Goal: Task Accomplishment & Management: Use online tool/utility

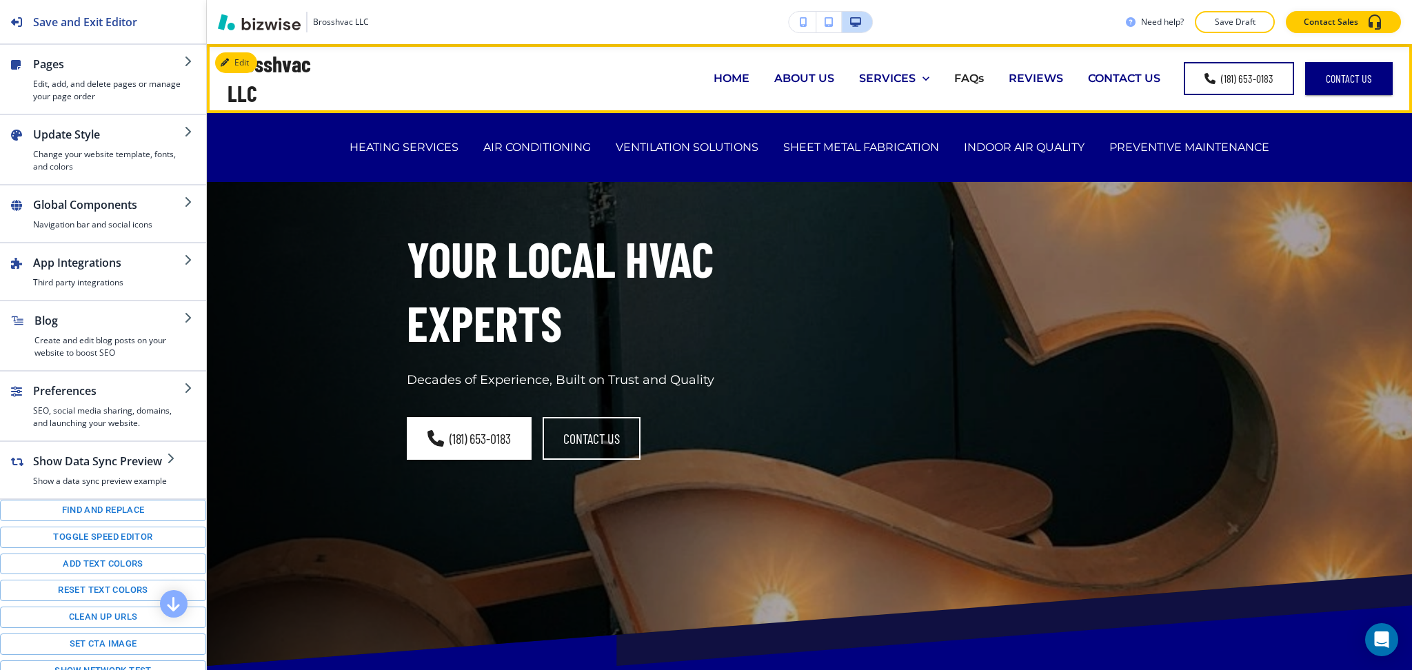
click at [736, 75] on p "HOME" at bounding box center [732, 78] width 36 height 16
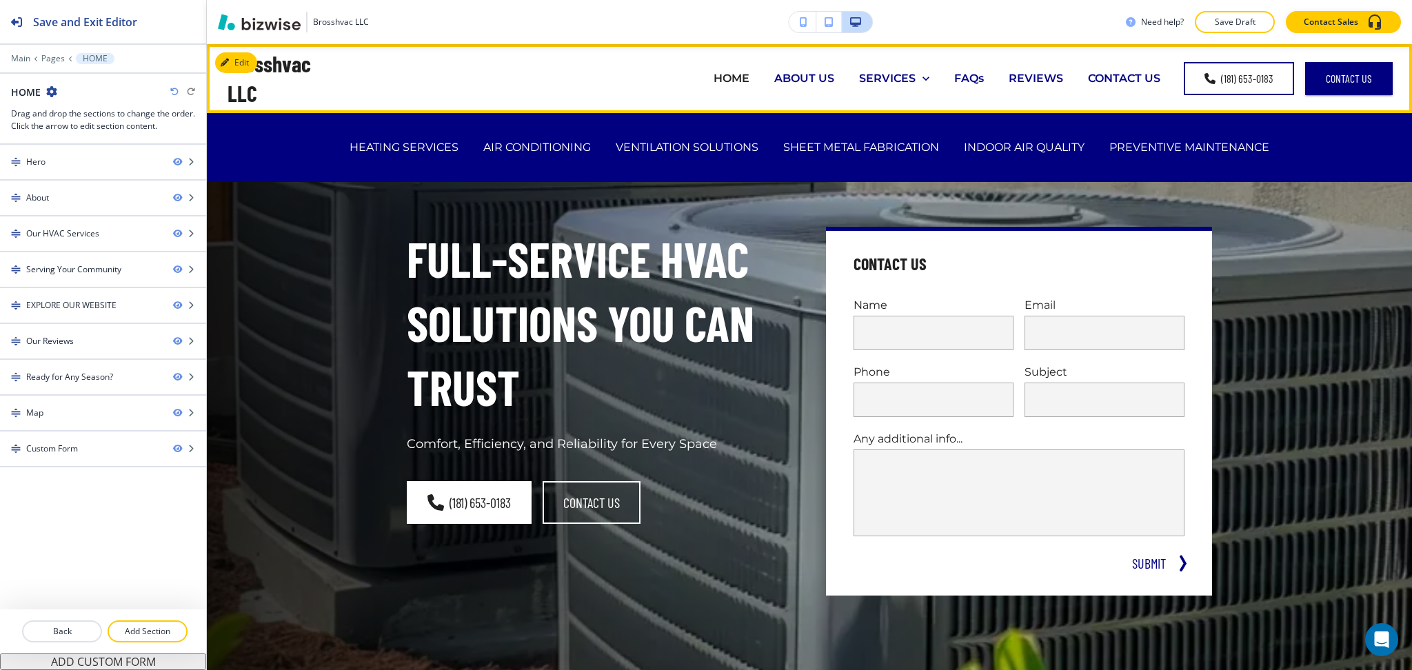
click at [810, 72] on p "ABOUT US" at bounding box center [804, 78] width 60 height 16
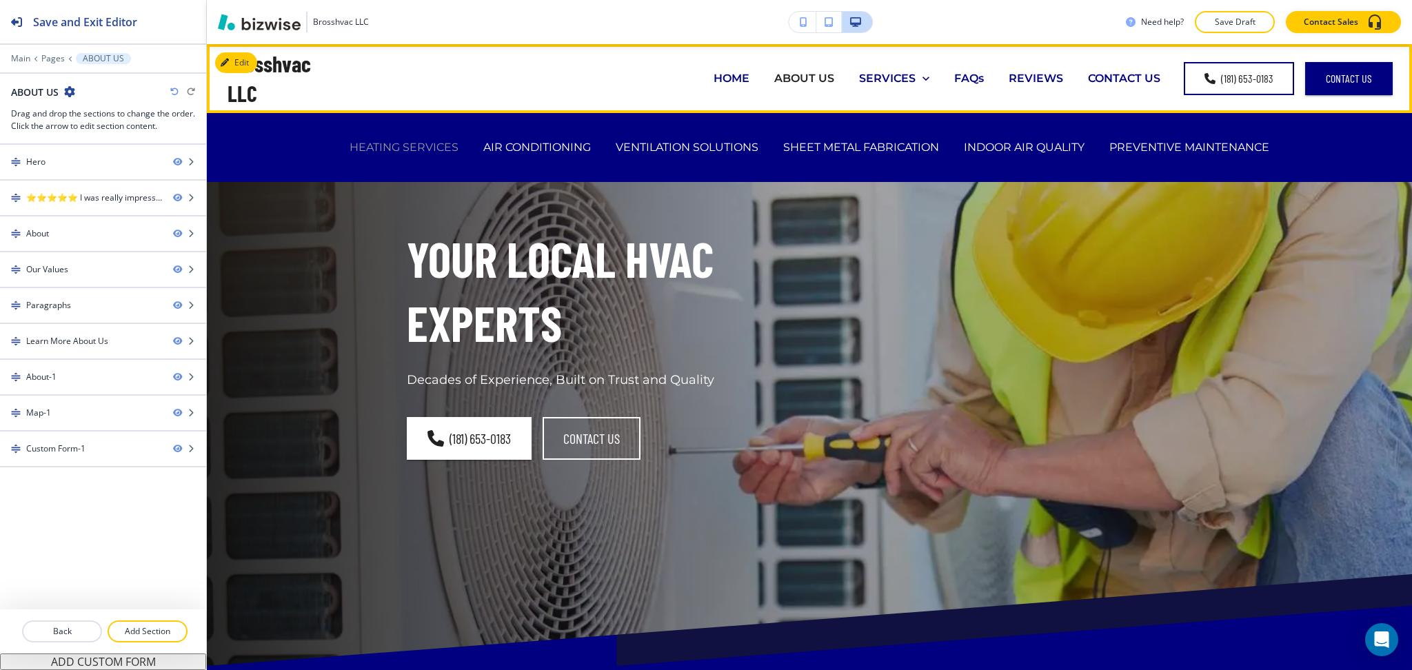
click at [416, 144] on p "HEATING SERVICES" at bounding box center [404, 147] width 109 height 16
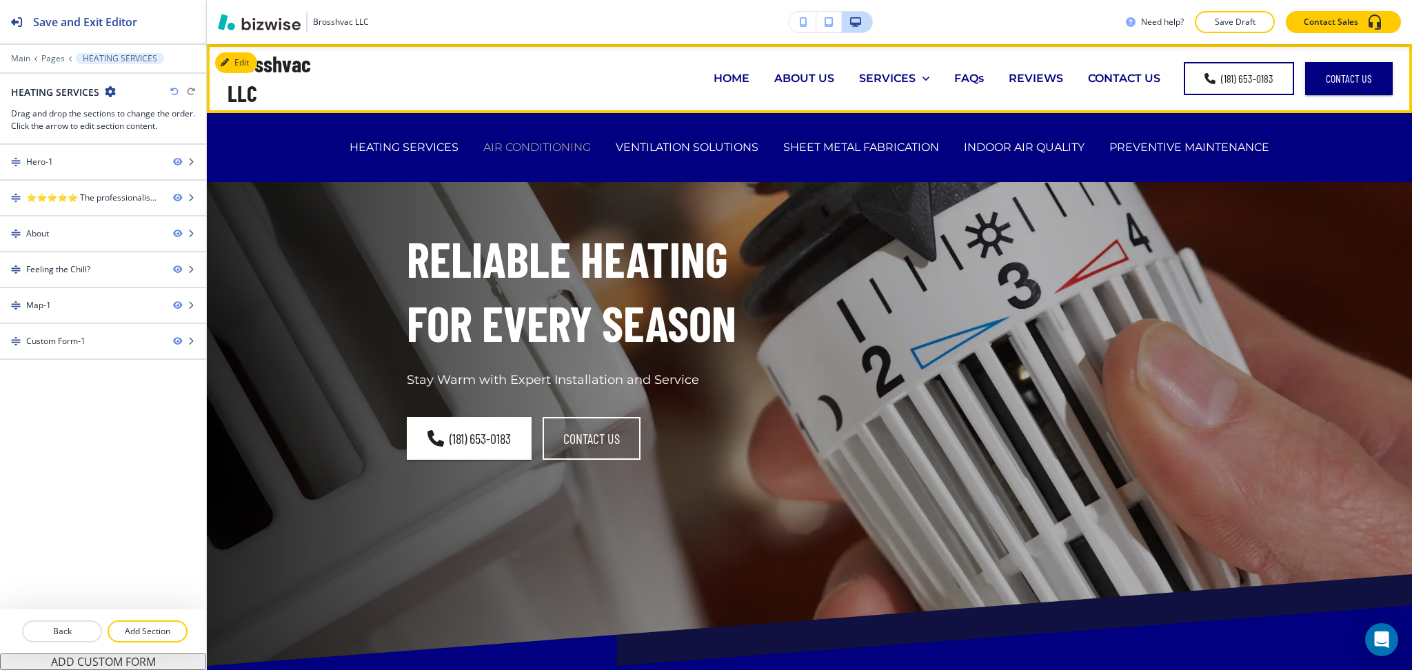
click at [556, 146] on p "AIR CONDITIONING" at bounding box center [537, 147] width 108 height 16
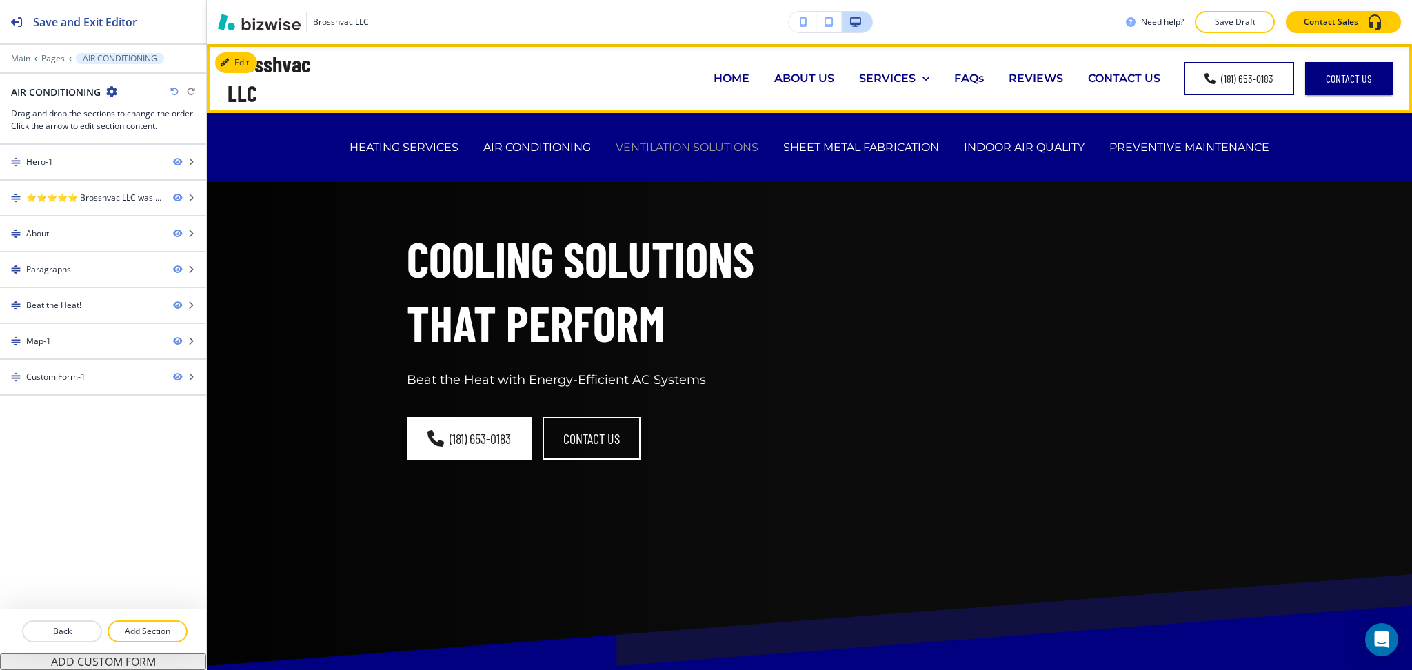
click at [688, 145] on p "VENTILATION SOLUTIONS" at bounding box center [687, 147] width 143 height 16
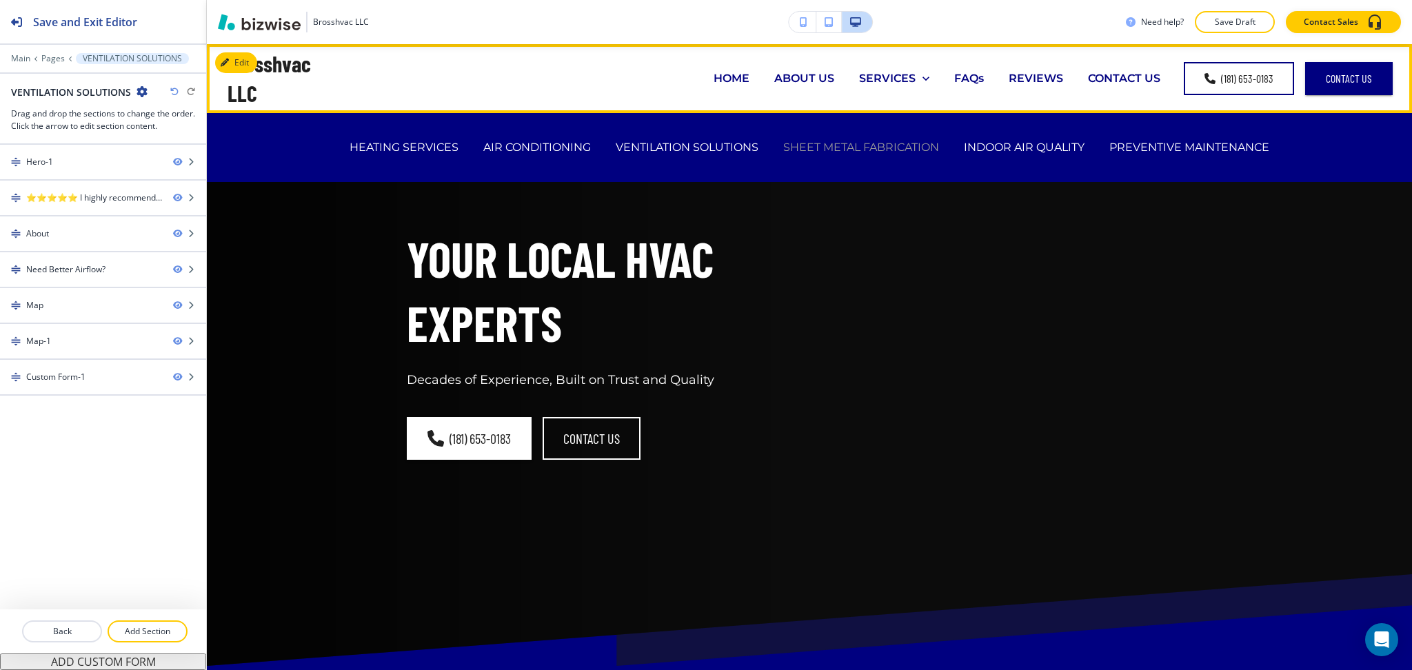
click at [829, 141] on p "SHEET METAL FABRICATION" at bounding box center [861, 147] width 156 height 16
click at [995, 150] on p "INDOOR AIR QUALITY" at bounding box center [1024, 147] width 121 height 16
click at [670, 152] on p "VENTILATION SOLUTIONS" at bounding box center [687, 147] width 143 height 16
click at [525, 141] on p "AIR CONDITIONING" at bounding box center [537, 147] width 108 height 16
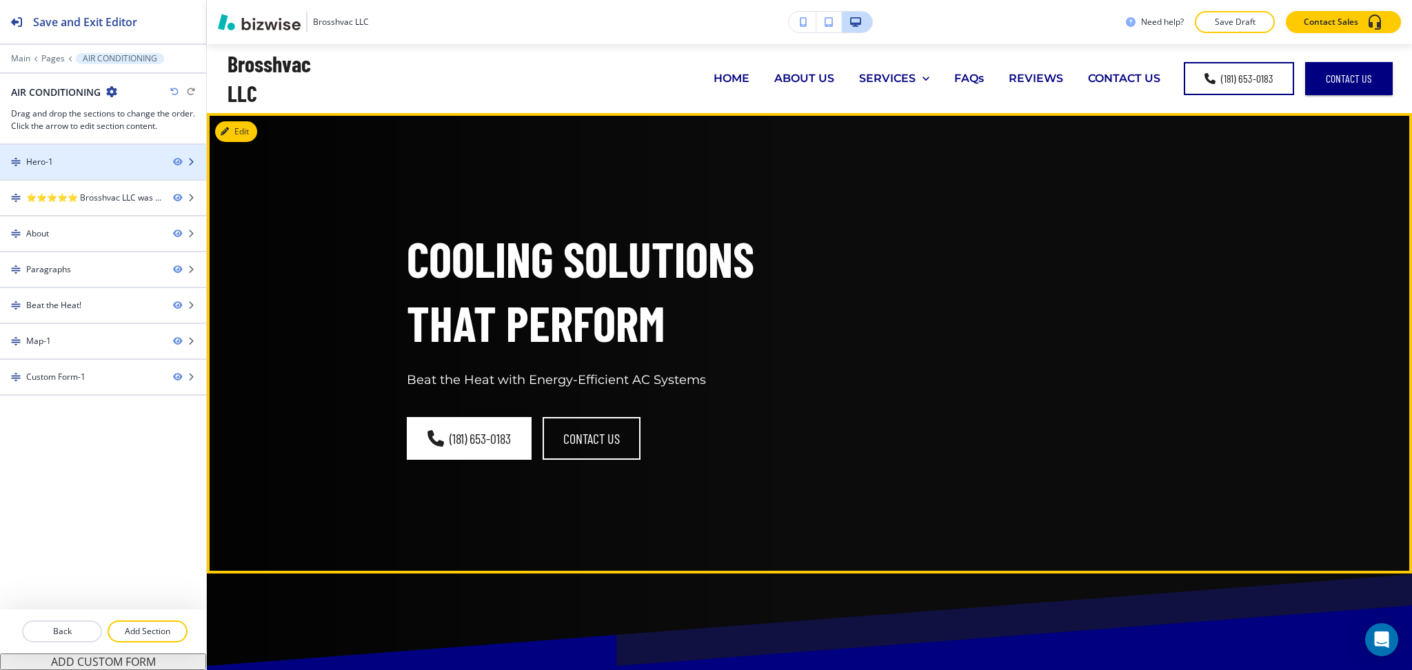
click at [107, 171] on div at bounding box center [103, 173] width 206 height 11
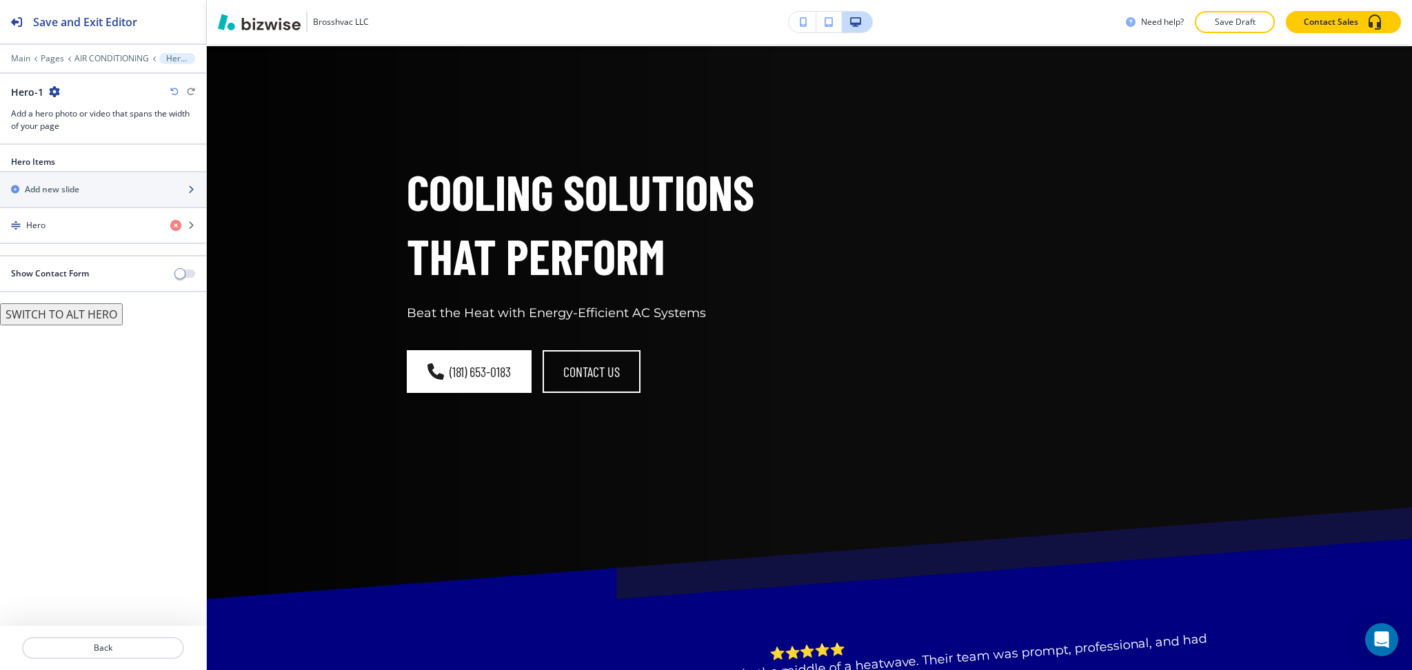
scroll to position [69, 0]
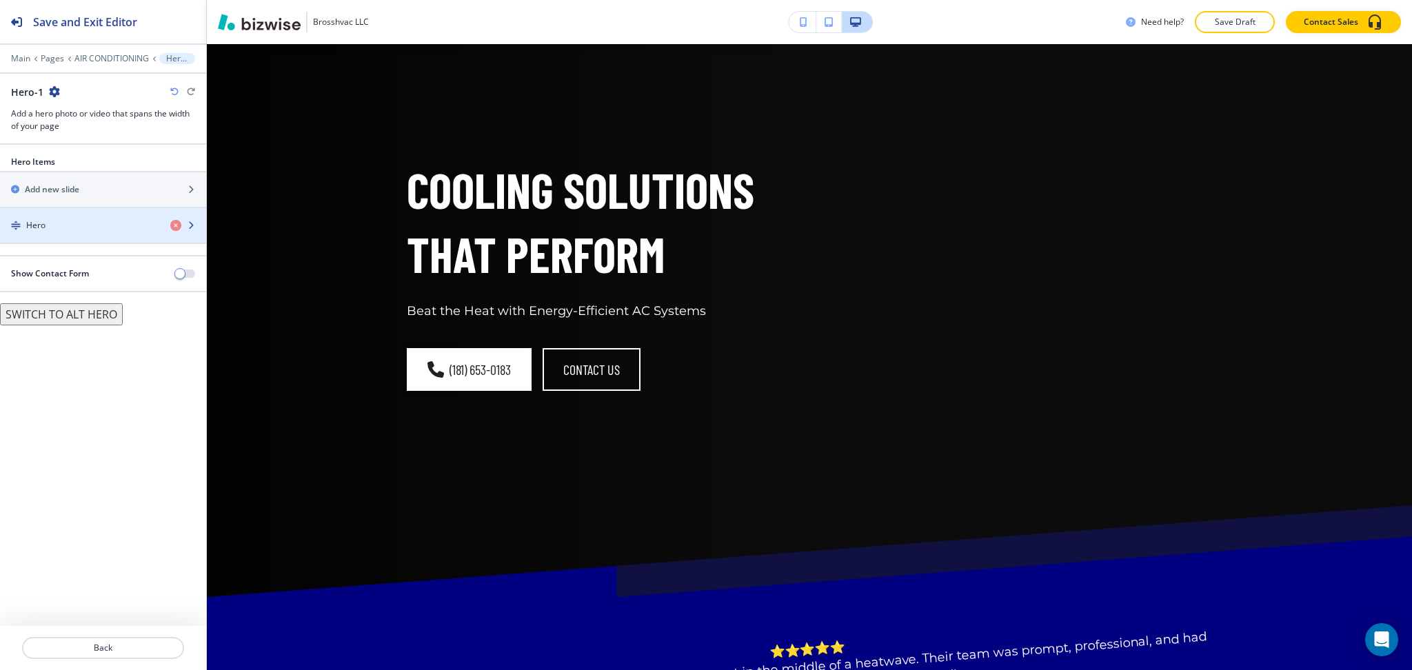
click at [79, 231] on div "Hero" at bounding box center [79, 225] width 159 height 12
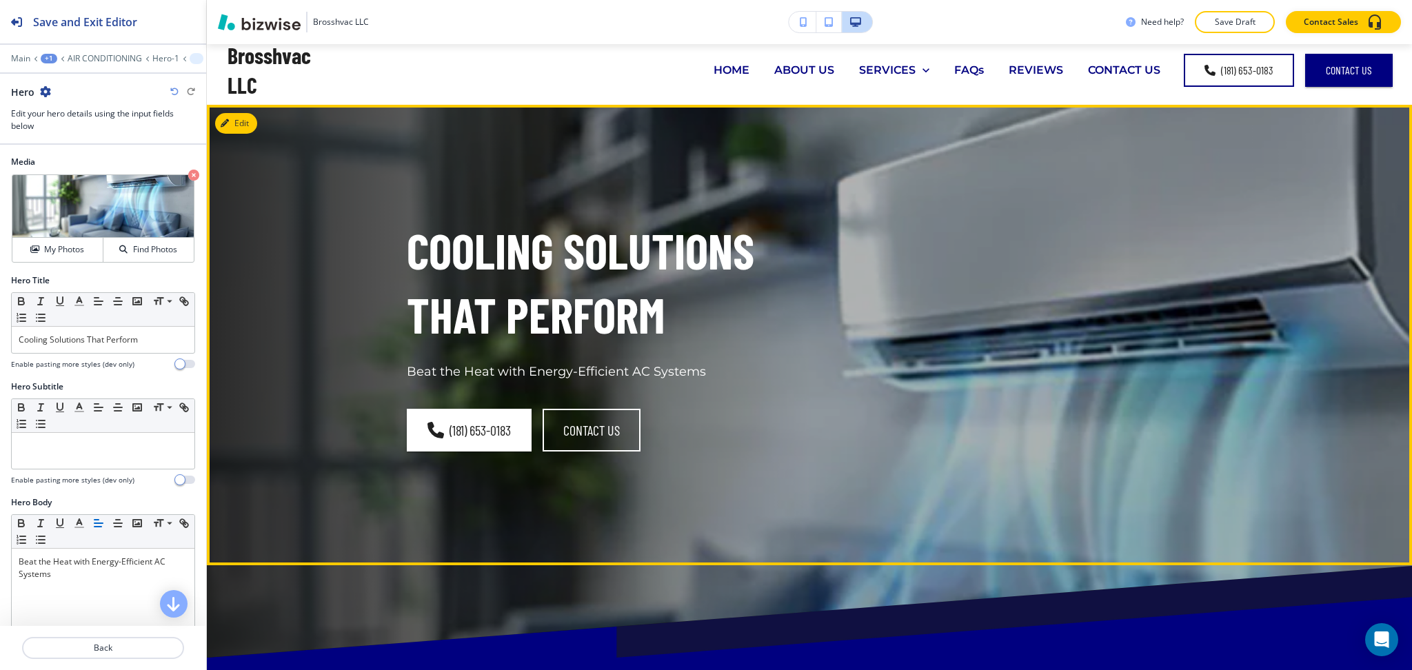
scroll to position [0, 0]
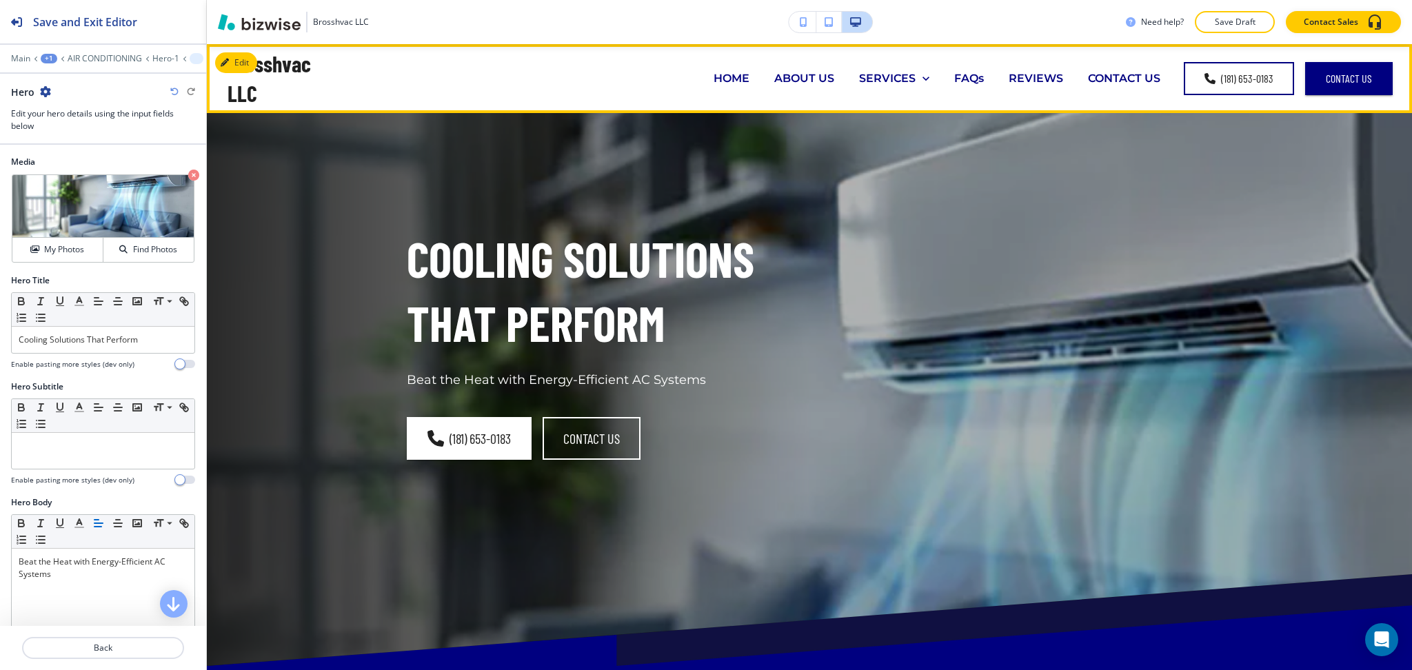
click at [809, 72] on p "ABOUT US" at bounding box center [804, 78] width 60 height 16
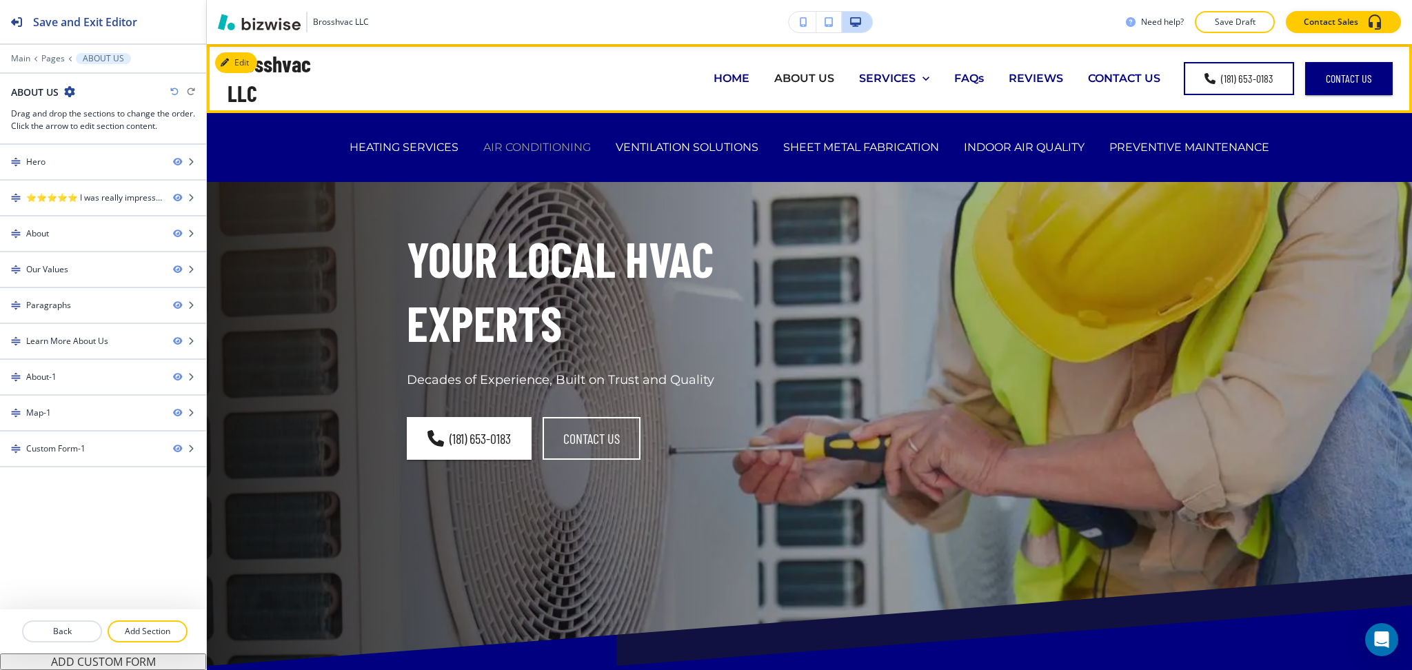
click at [512, 149] on p "AIR CONDITIONING" at bounding box center [537, 147] width 108 height 16
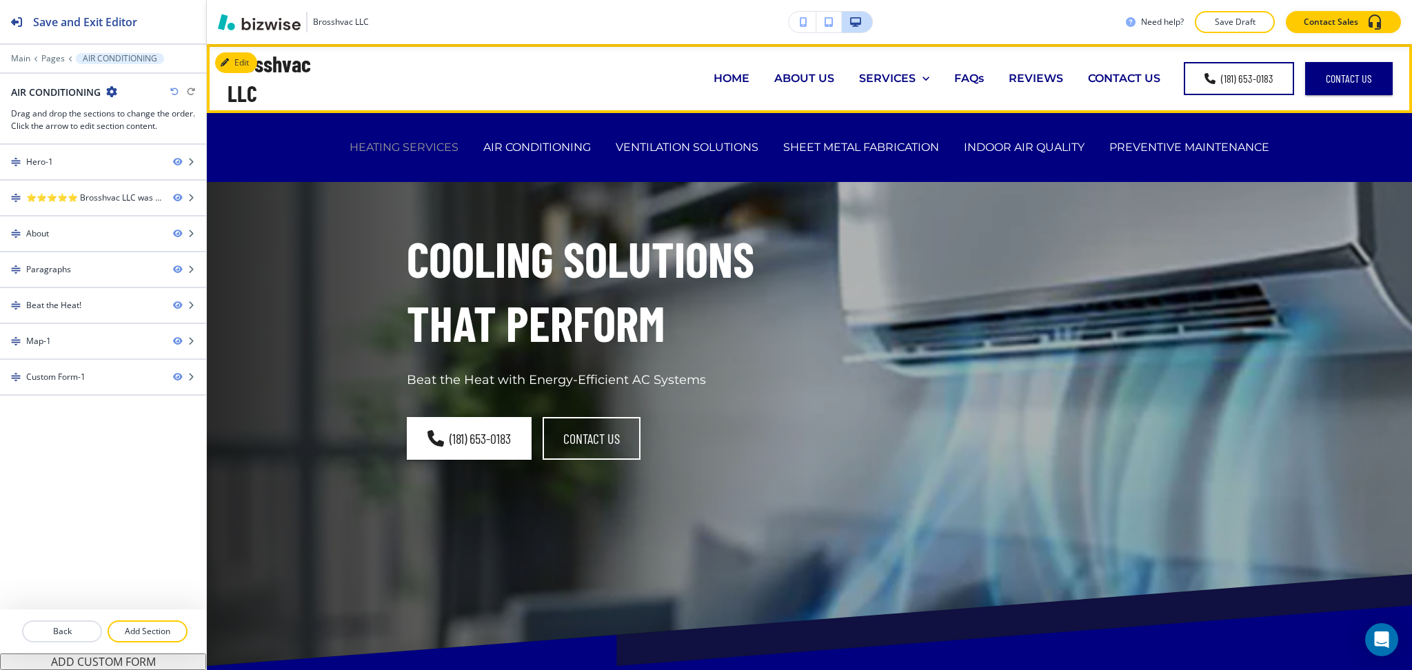
click at [417, 154] on p "HEATING SERVICES" at bounding box center [404, 147] width 109 height 16
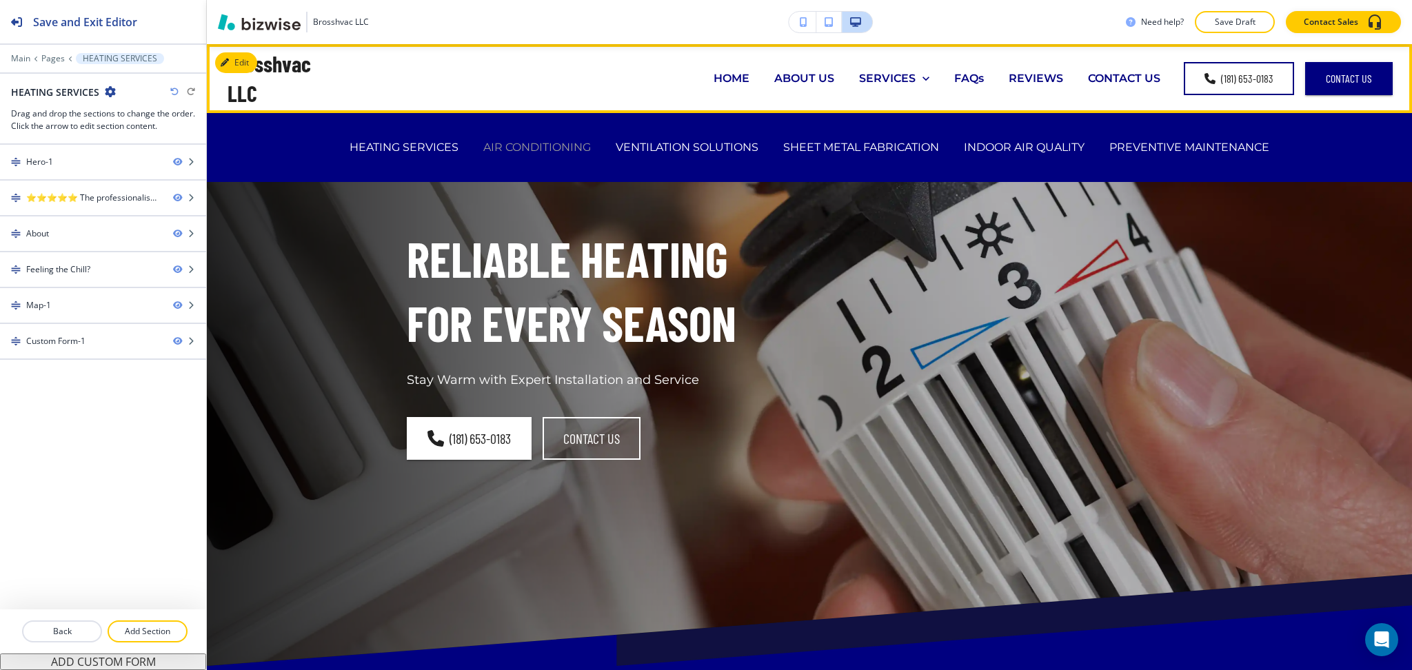
click at [497, 150] on p "AIR CONDITIONING" at bounding box center [537, 147] width 108 height 16
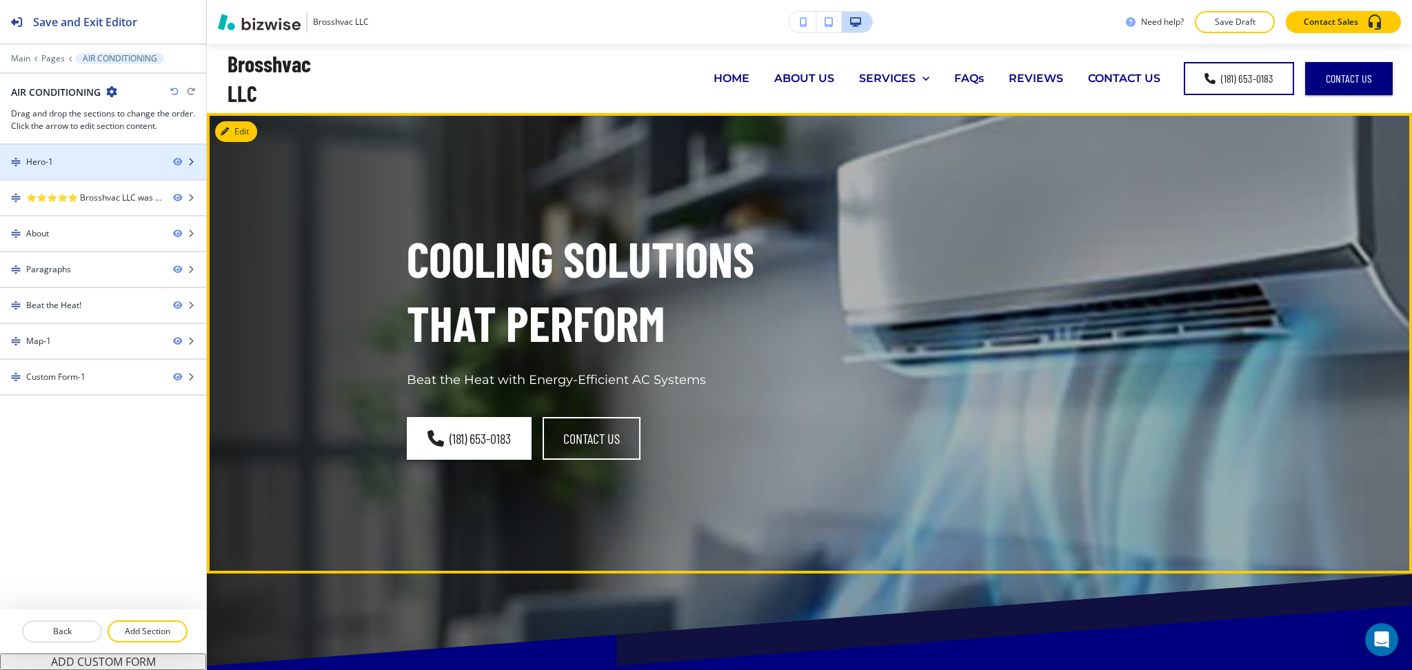
click at [115, 154] on div at bounding box center [103, 150] width 206 height 11
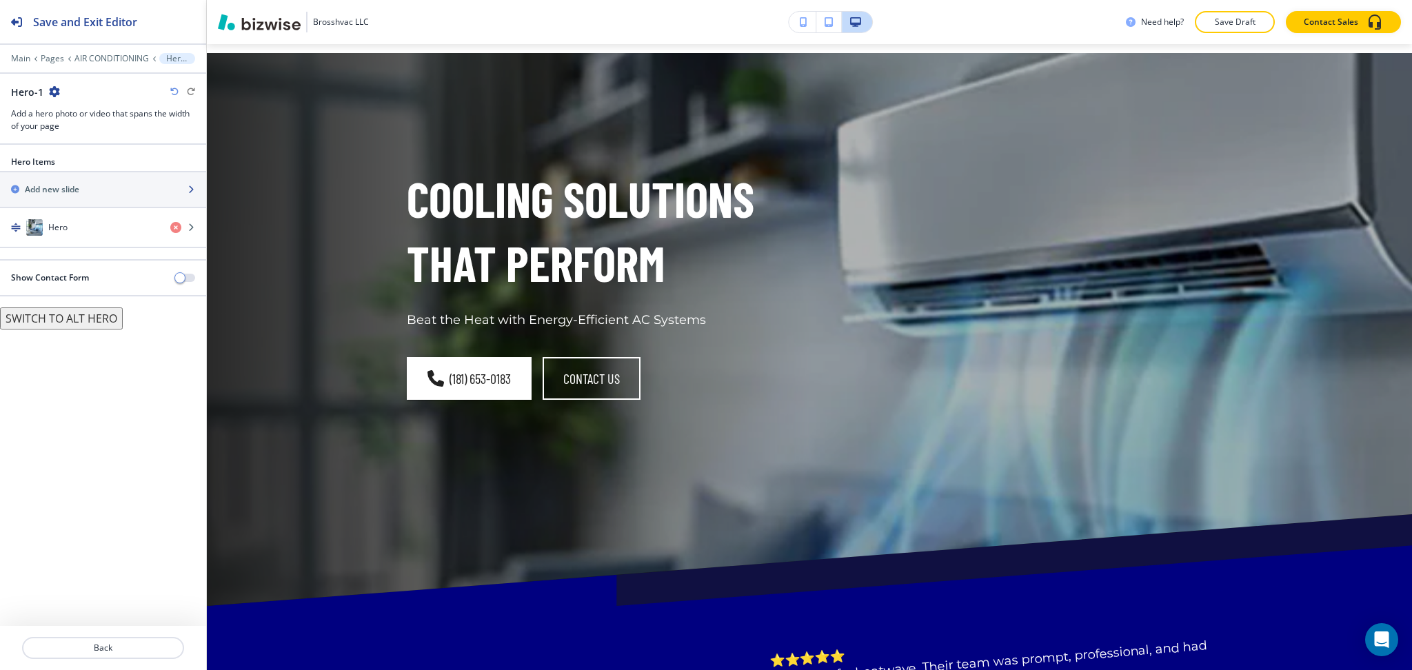
scroll to position [69, 0]
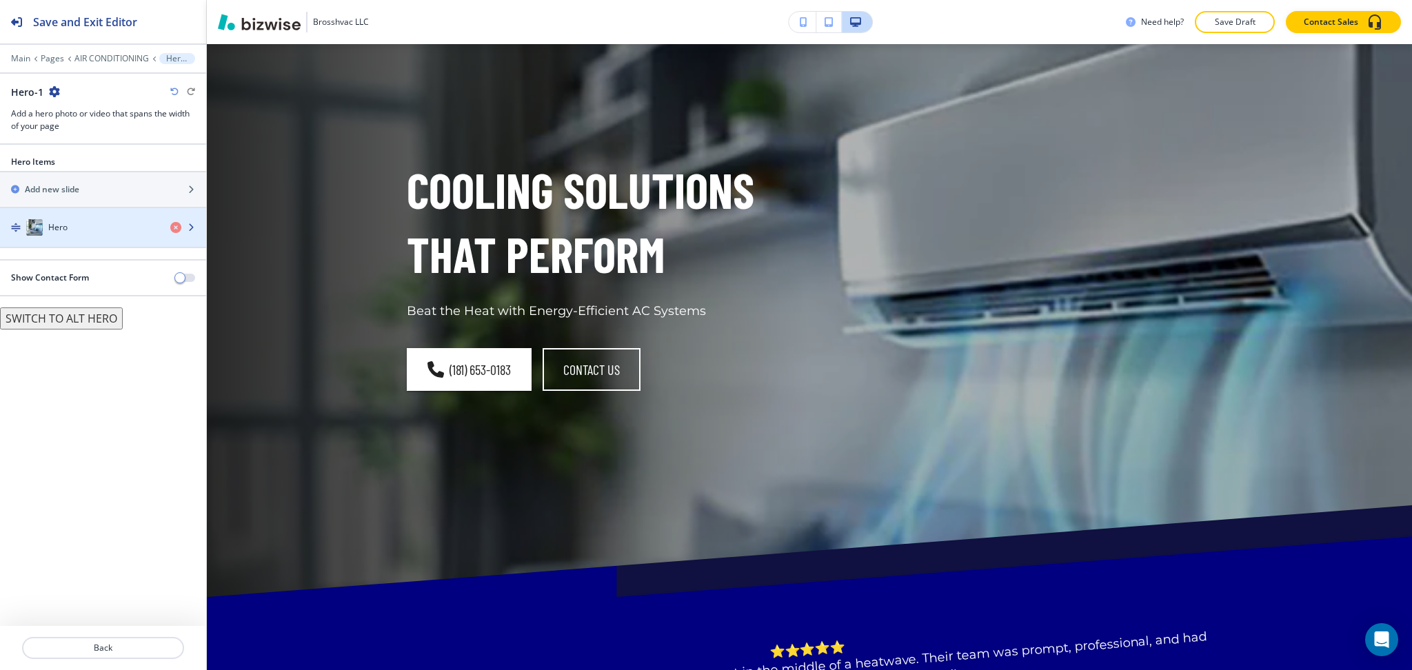
click at [104, 233] on div "Hero" at bounding box center [79, 227] width 159 height 17
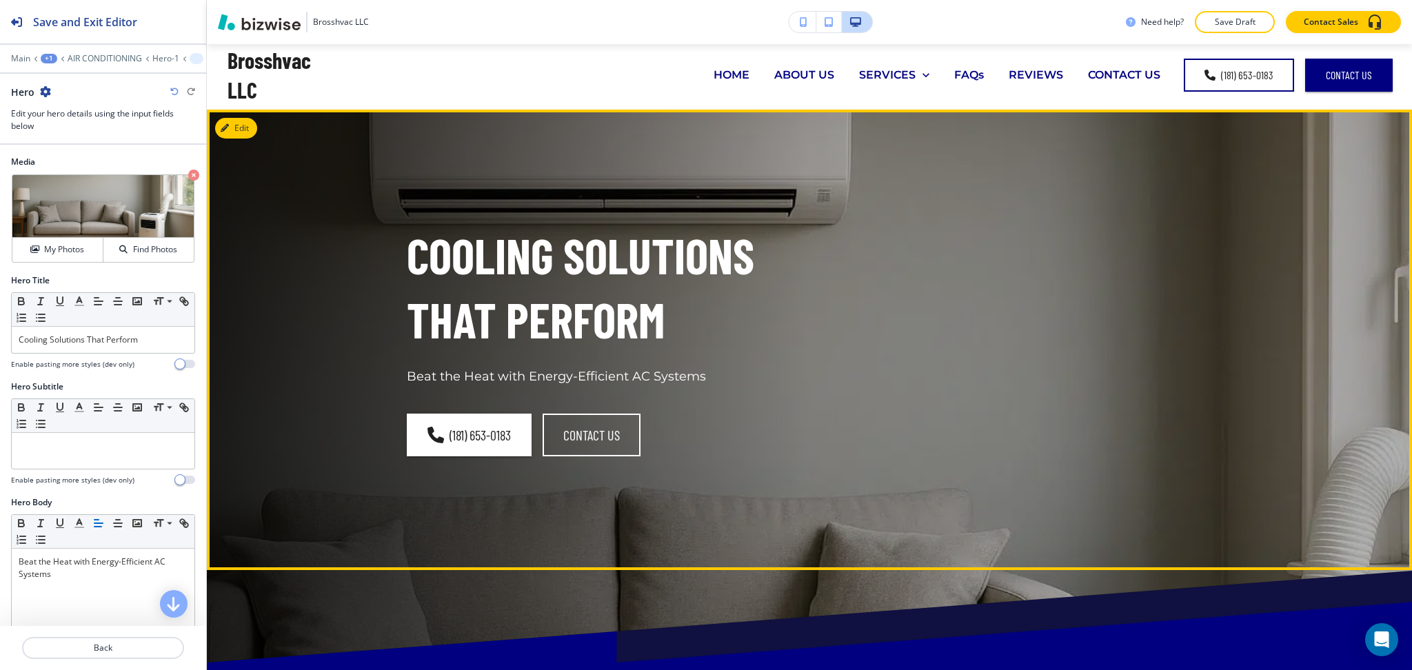
scroll to position [0, 0]
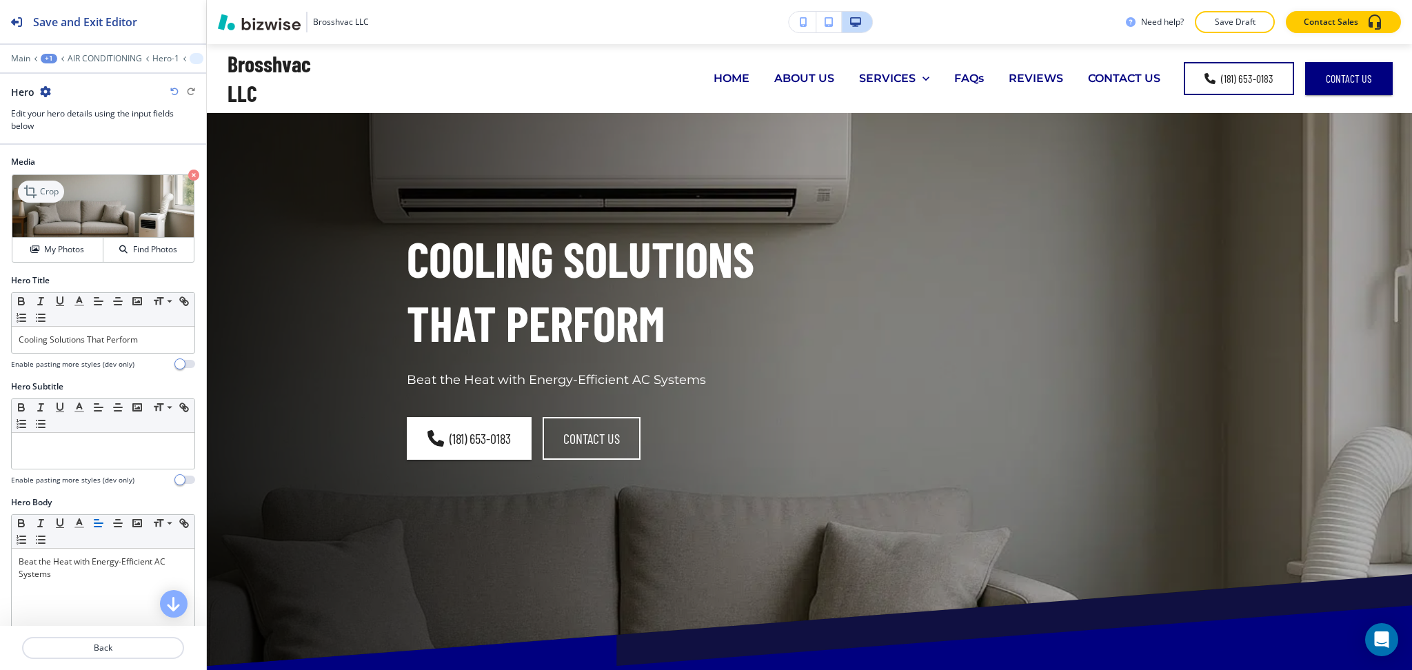
click at [35, 194] on icon at bounding box center [30, 191] width 12 height 12
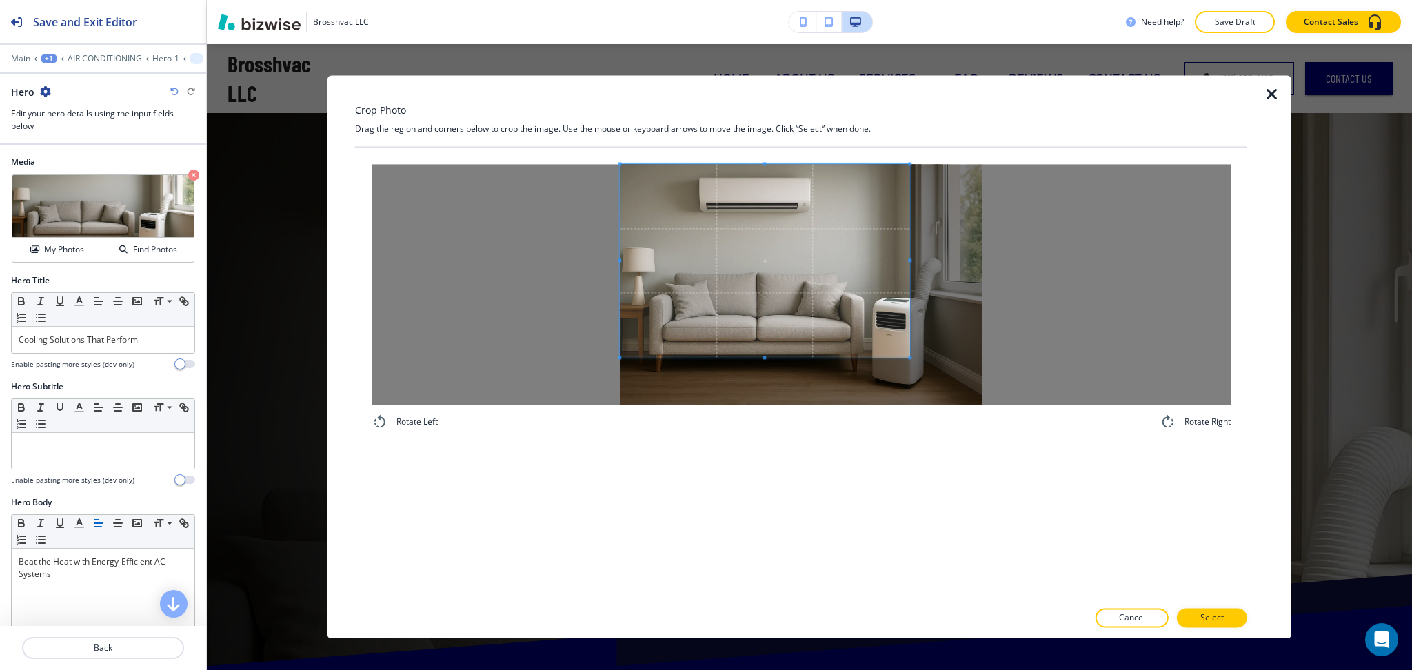
click at [803, 288] on span at bounding box center [765, 260] width 290 height 193
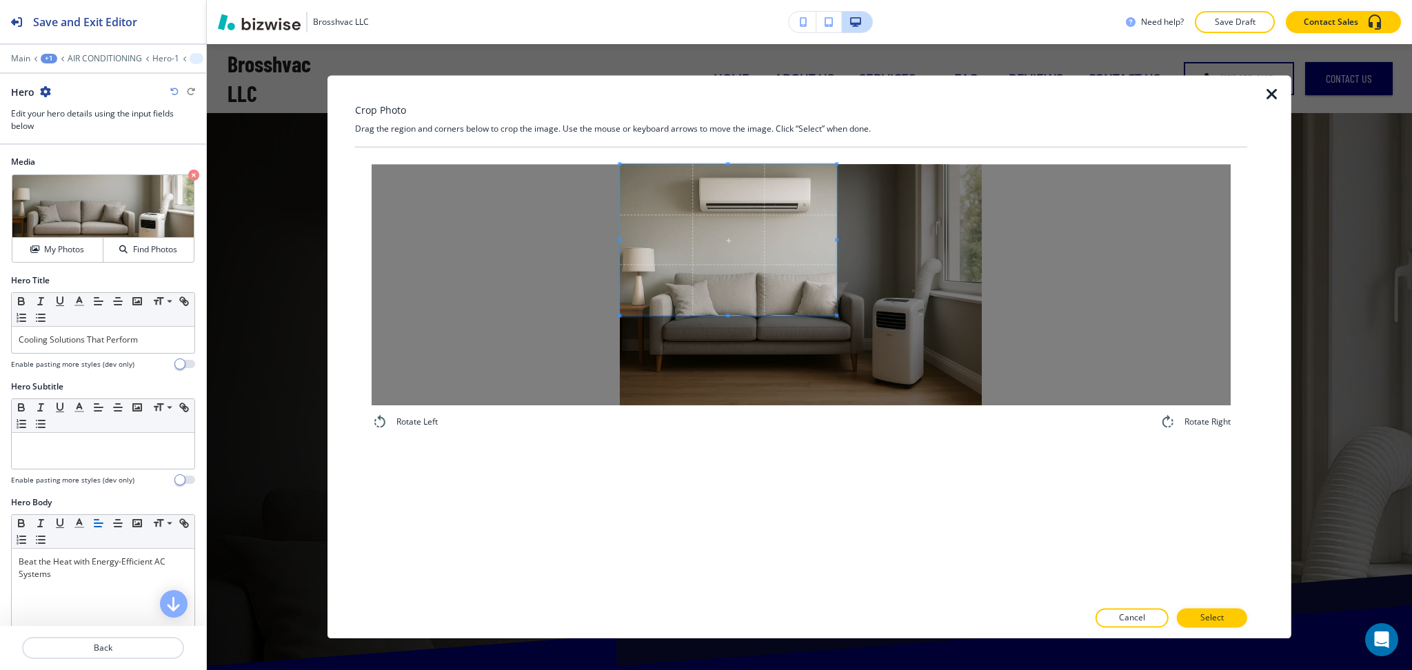
click at [836, 316] on span at bounding box center [837, 315] width 3 height 3
click at [1226, 622] on button "Select" at bounding box center [1212, 618] width 70 height 19
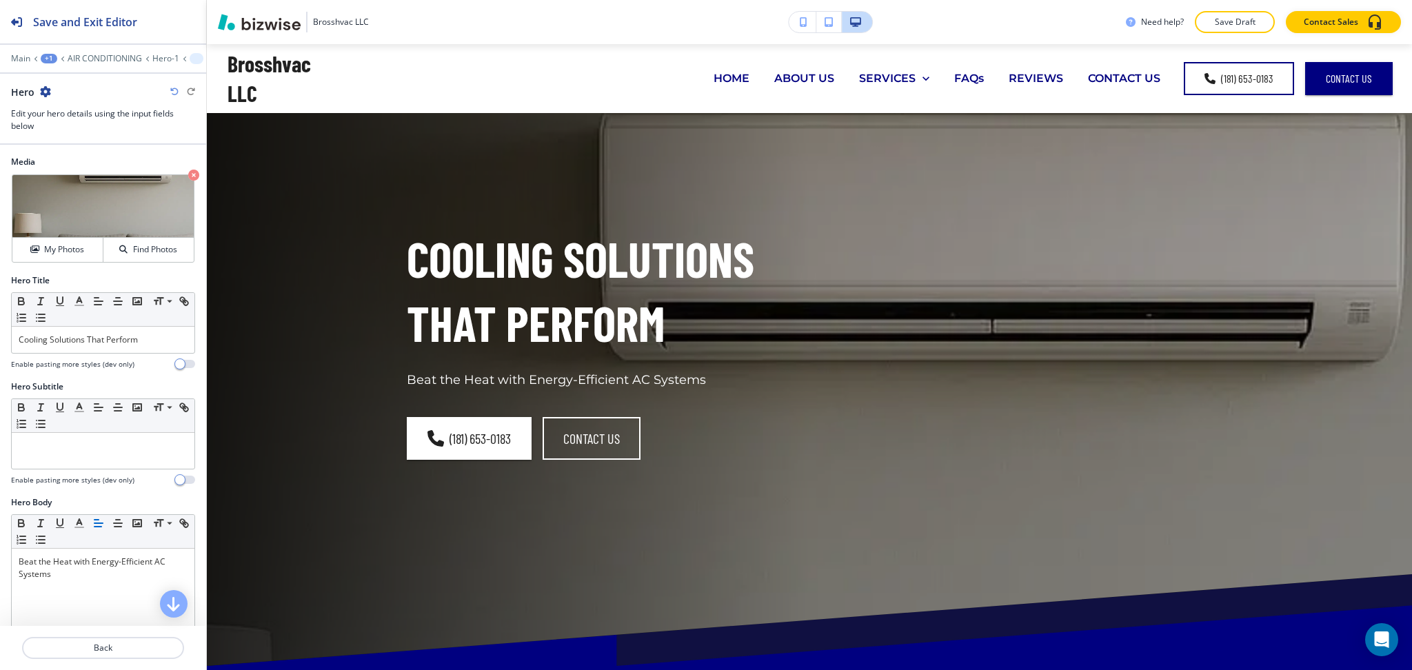
click at [170, 92] on icon "button" at bounding box center [174, 92] width 8 height 8
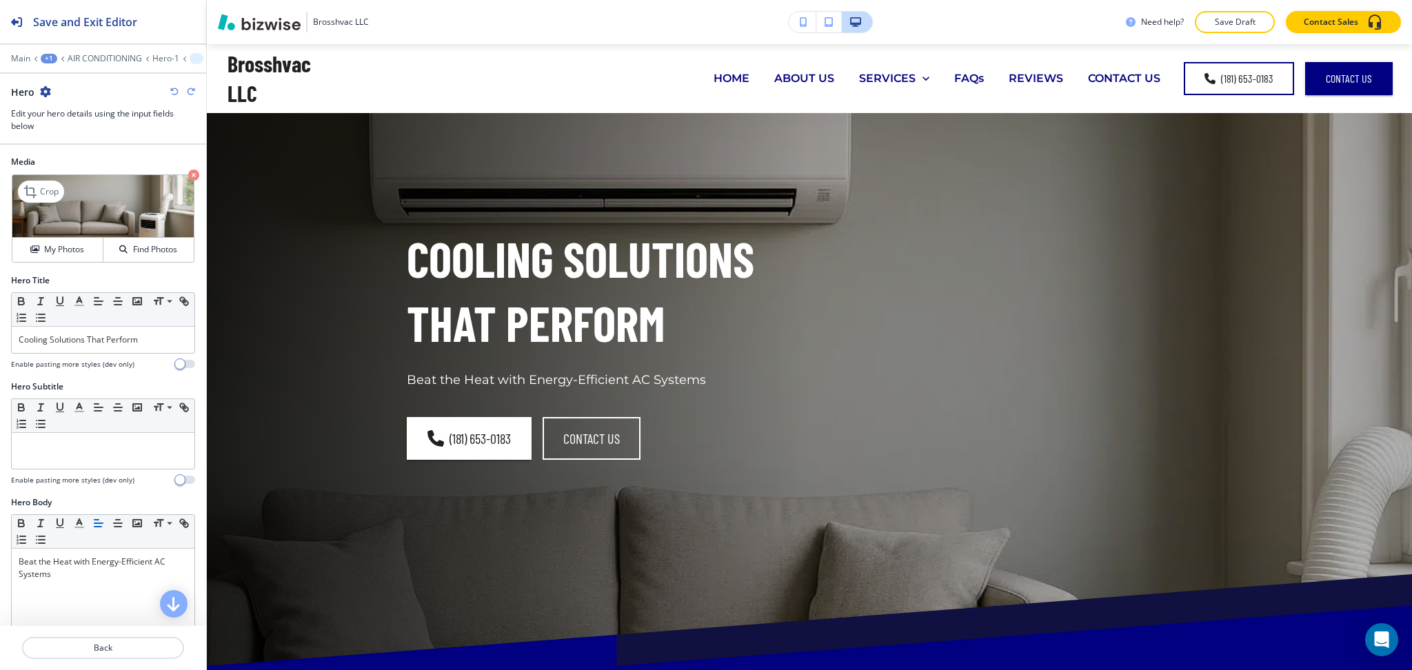
click at [188, 178] on icon "button" at bounding box center [193, 175] width 11 height 11
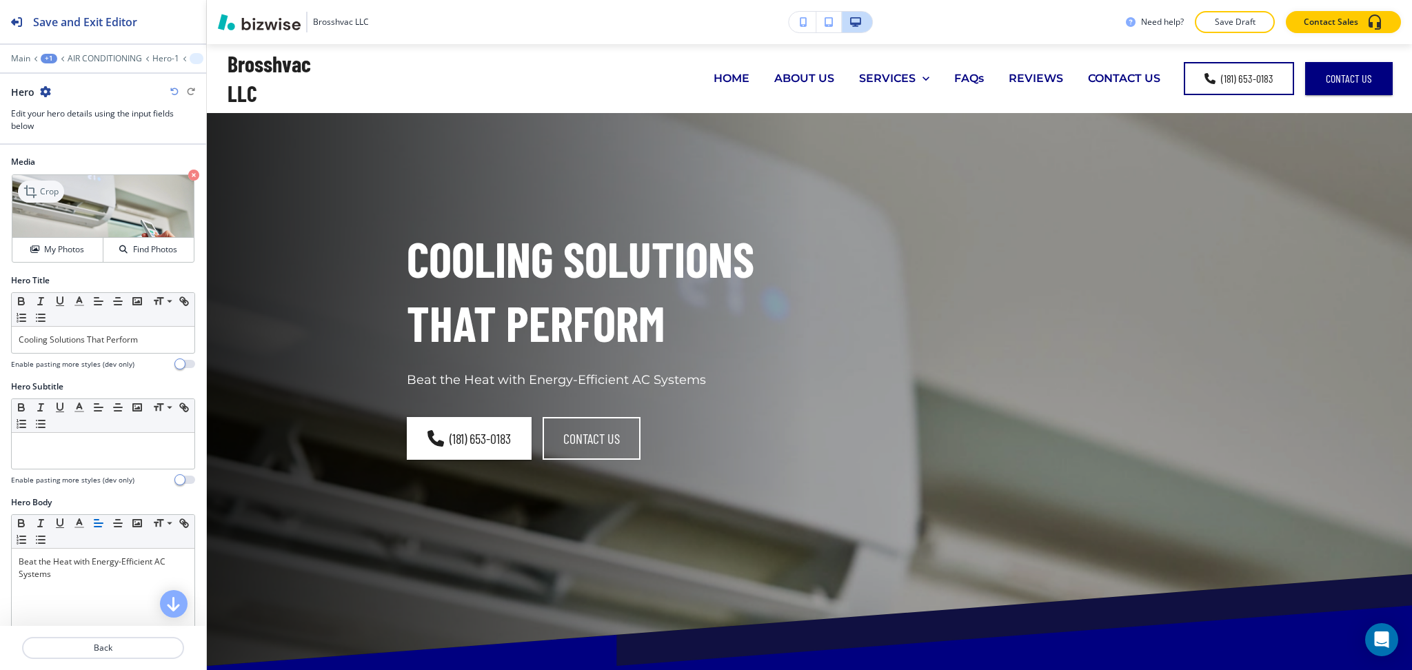
click at [30, 185] on icon at bounding box center [31, 191] width 17 height 17
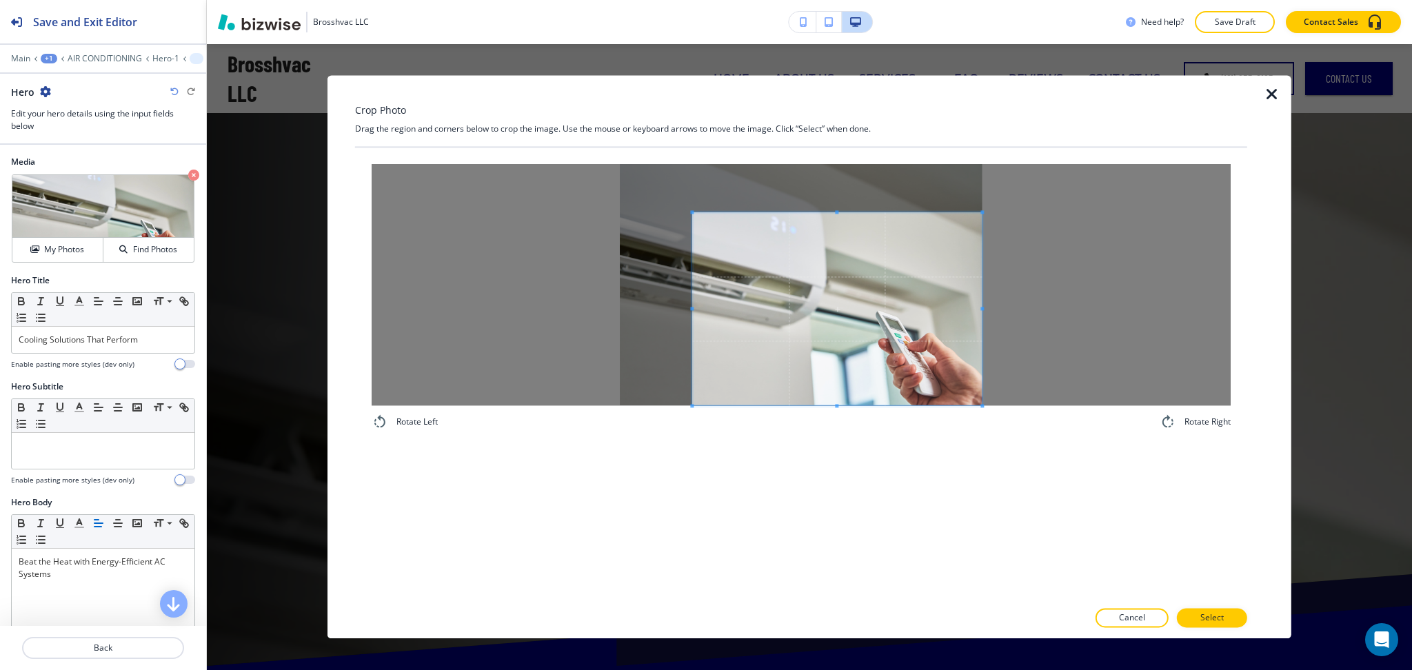
click at [754, 353] on span at bounding box center [837, 308] width 290 height 193
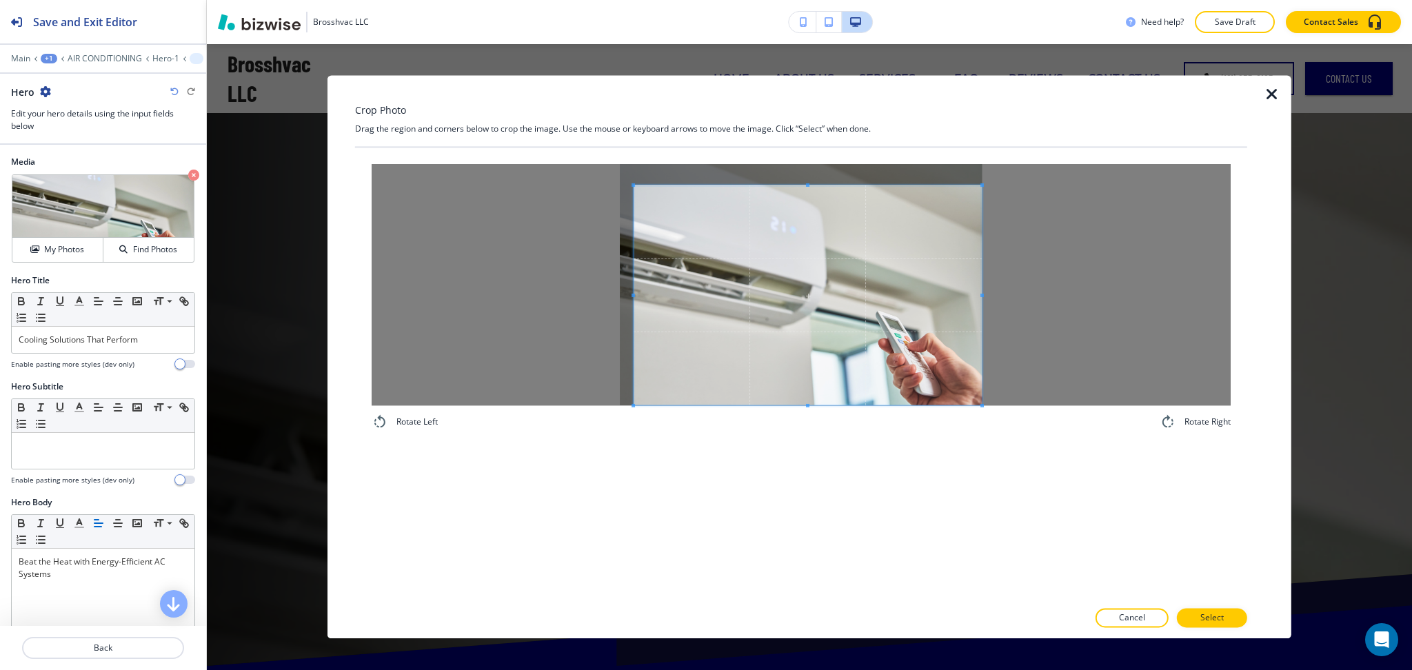
click at [632, 185] on span at bounding box center [633, 184] width 3 height 3
click at [1218, 620] on p "Select" at bounding box center [1212, 618] width 23 height 12
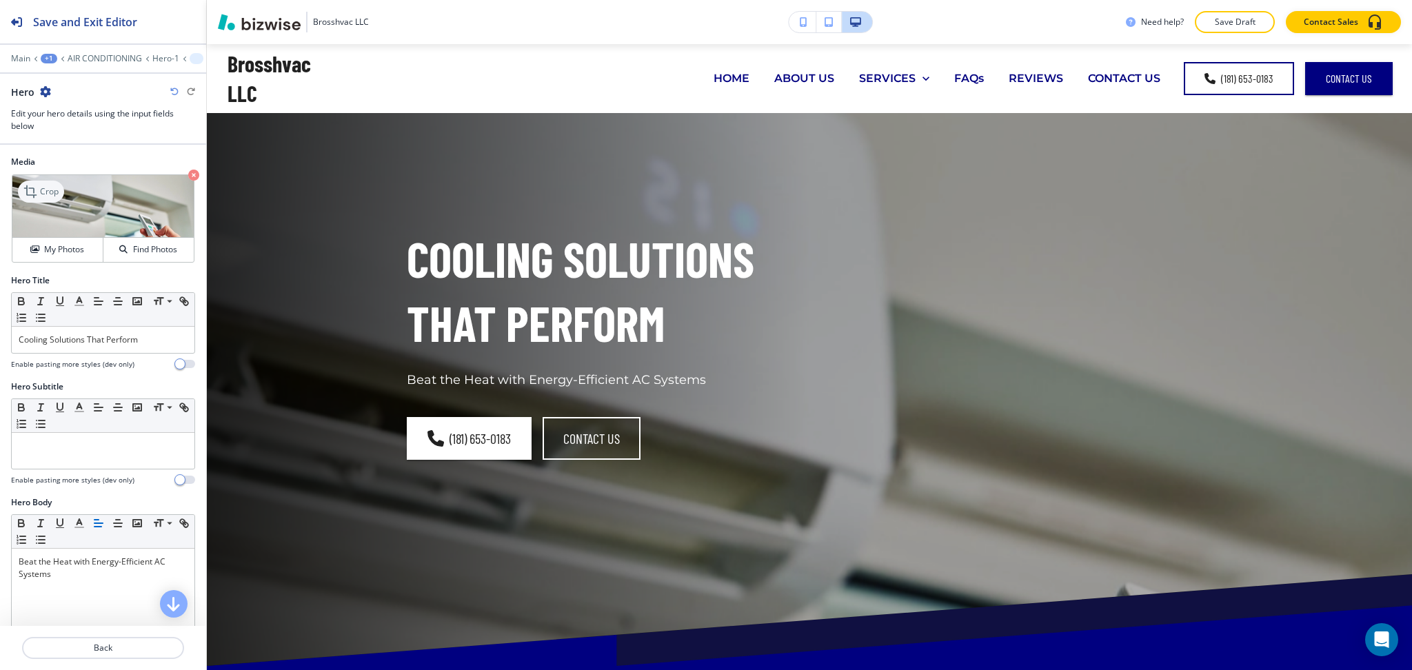
click at [52, 188] on p "Crop" at bounding box center [49, 191] width 19 height 12
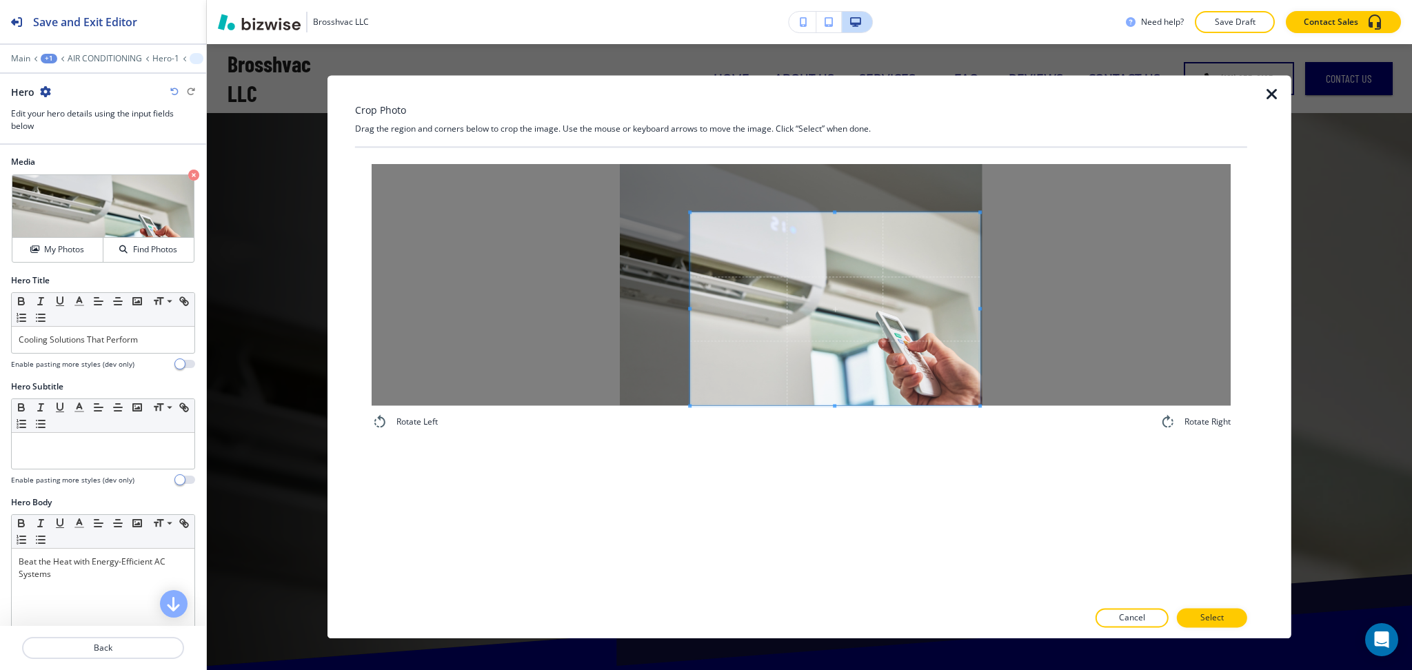
click at [923, 377] on span at bounding box center [835, 308] width 290 height 193
click at [1223, 623] on p "Select" at bounding box center [1212, 618] width 23 height 12
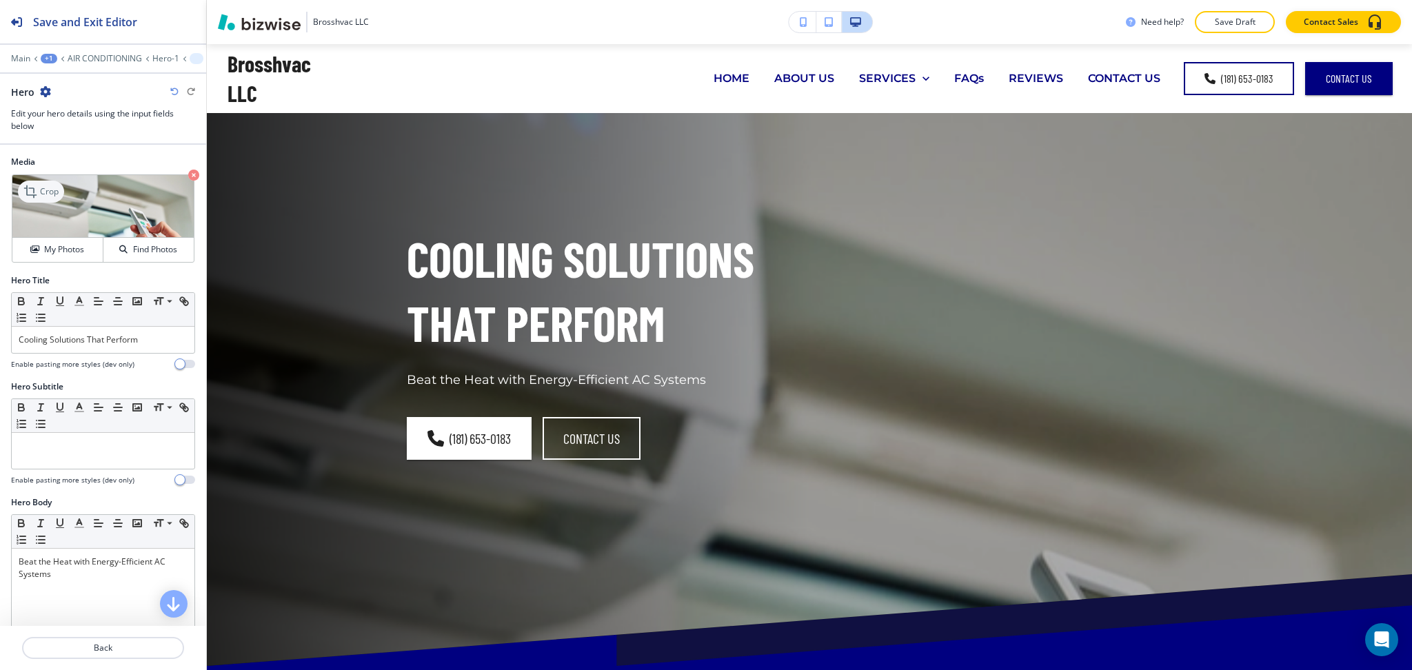
click at [34, 192] on icon at bounding box center [31, 191] width 17 height 17
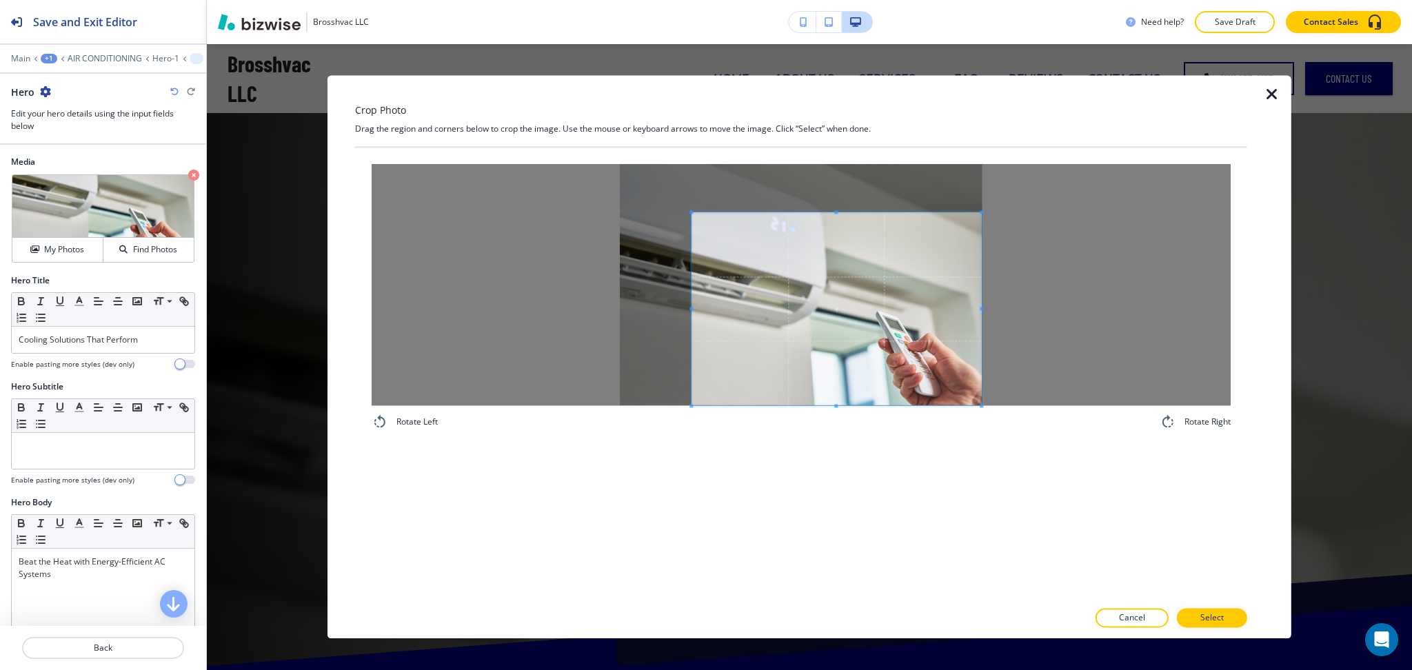
click at [873, 361] on span at bounding box center [837, 308] width 290 height 193
click at [703, 308] on span at bounding box center [700, 308] width 3 height 3
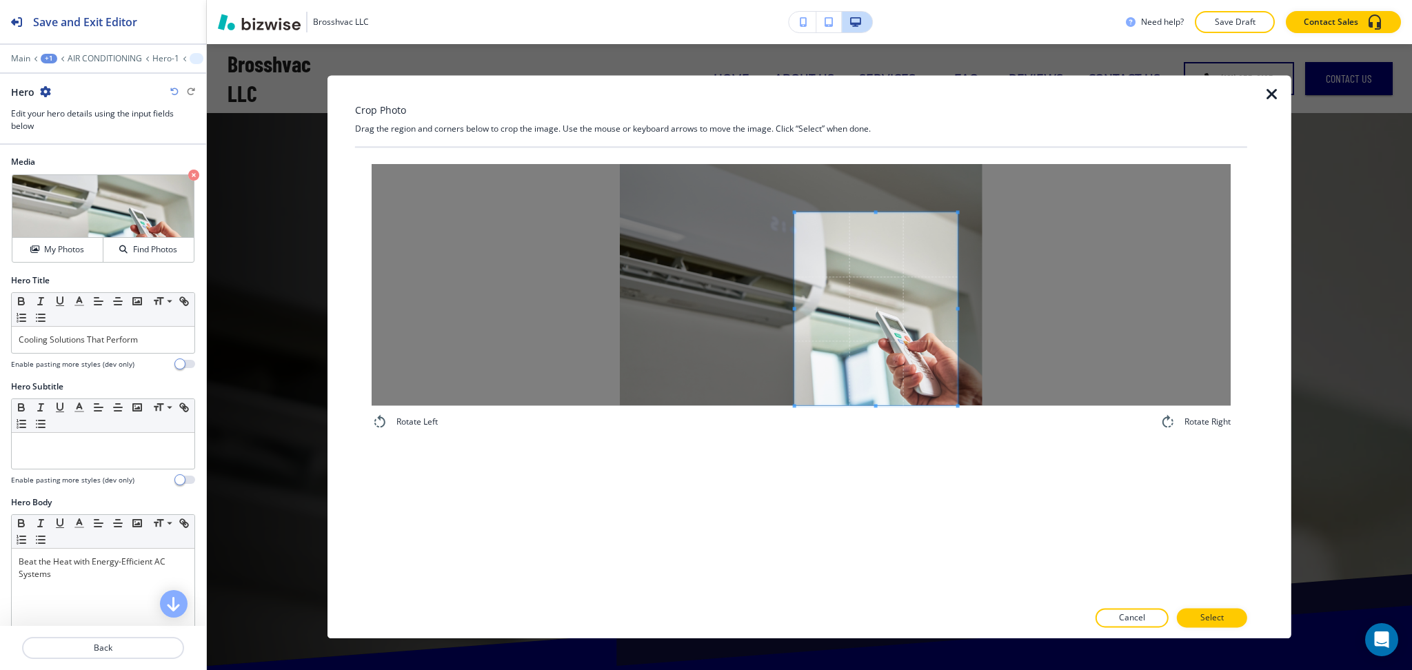
click at [854, 334] on span at bounding box center [876, 308] width 163 height 193
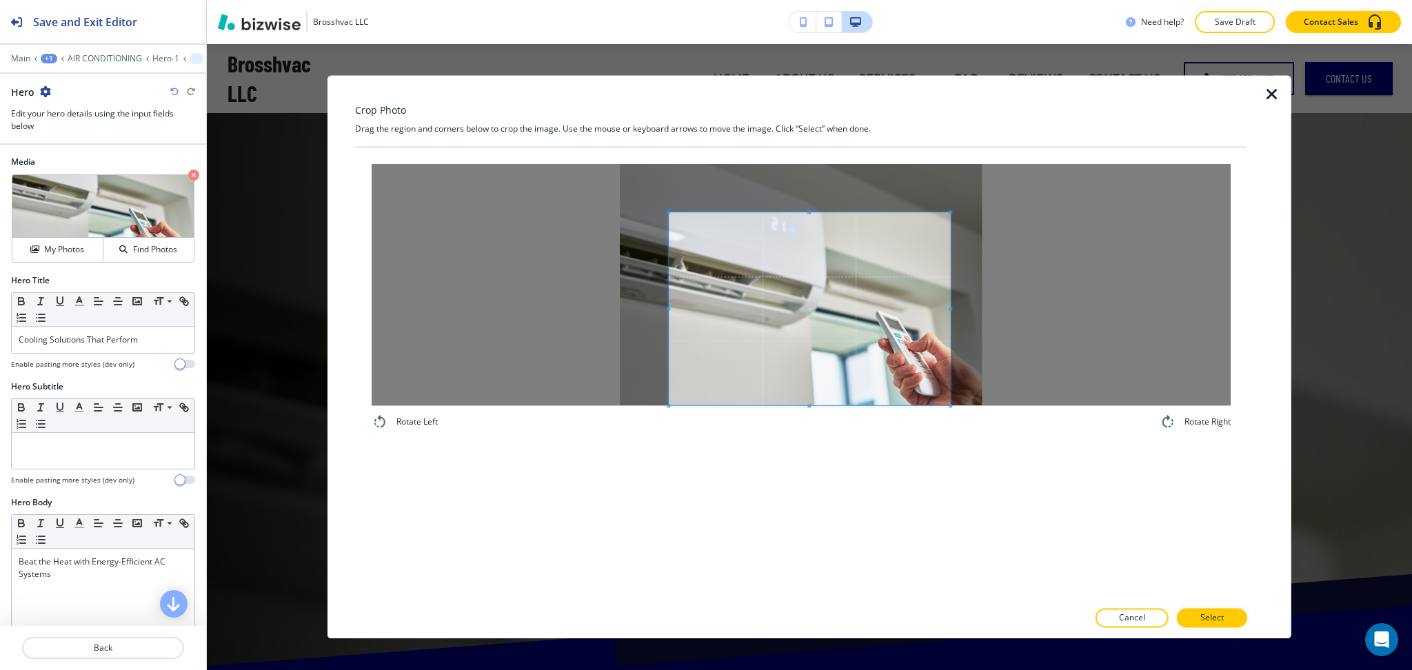
click at [669, 305] on div at bounding box center [809, 308] width 281 height 193
click at [798, 210] on div at bounding box center [801, 284] width 859 height 241
click at [801, 224] on span at bounding box center [798, 308] width 310 height 193
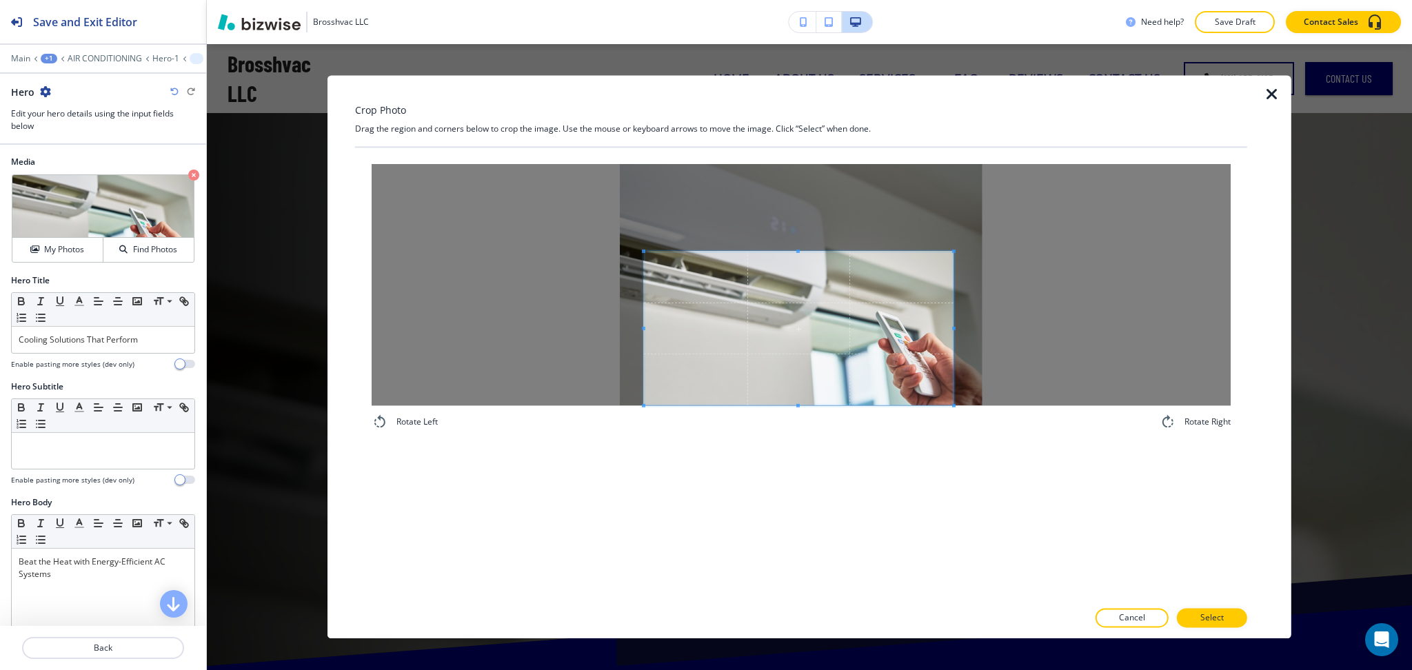
click at [810, 252] on div at bounding box center [799, 329] width 310 height 154
click at [899, 360] on span at bounding box center [826, 329] width 310 height 154
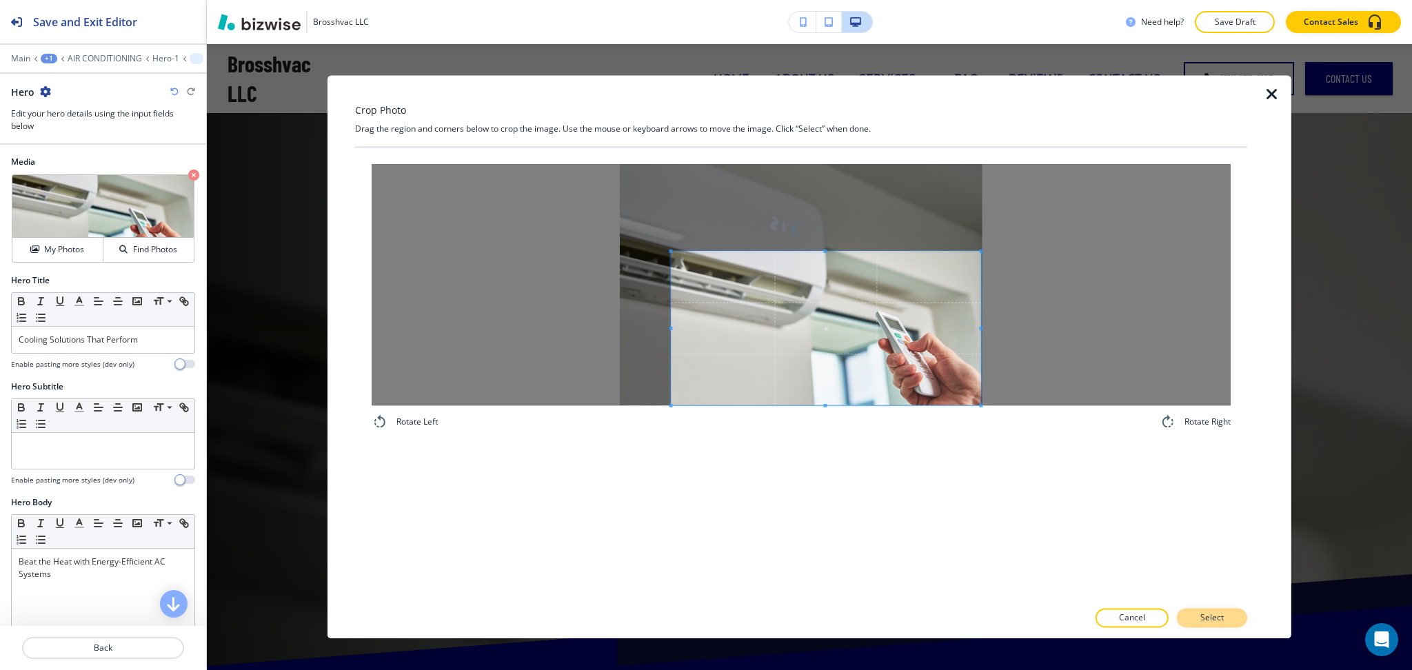
click at [1225, 612] on button "Select" at bounding box center [1212, 618] width 70 height 19
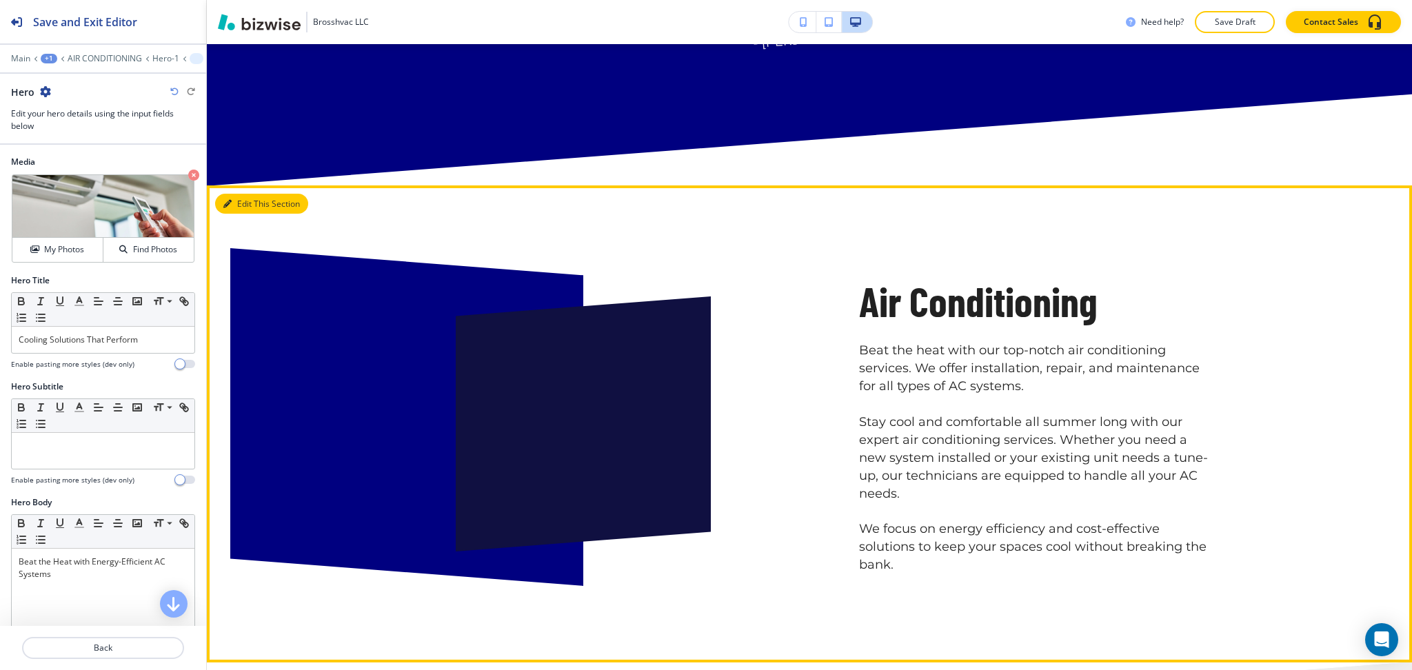
click at [227, 205] on icon "button" at bounding box center [227, 204] width 8 height 8
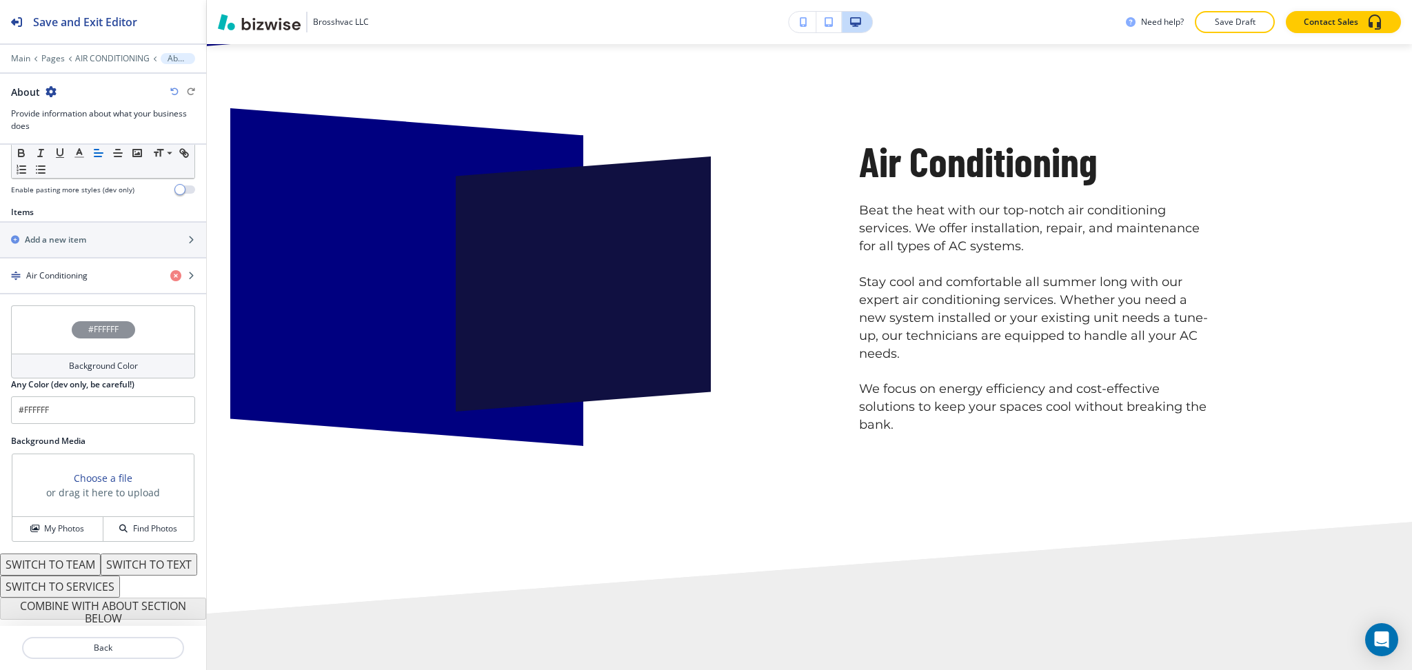
scroll to position [452, 0]
click at [61, 259] on div "button" at bounding box center [103, 264] width 206 height 11
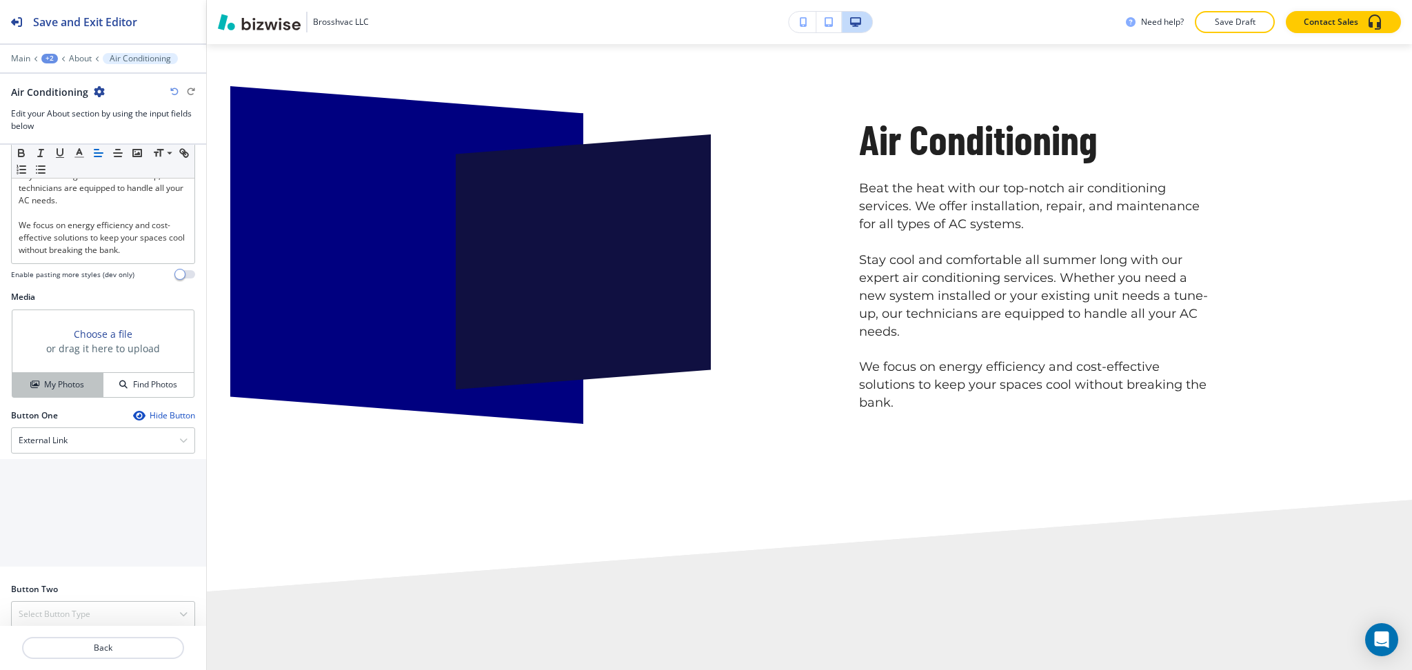
scroll to position [368, 0]
click at [70, 388] on h4 "My Photos" at bounding box center [64, 383] width 40 height 12
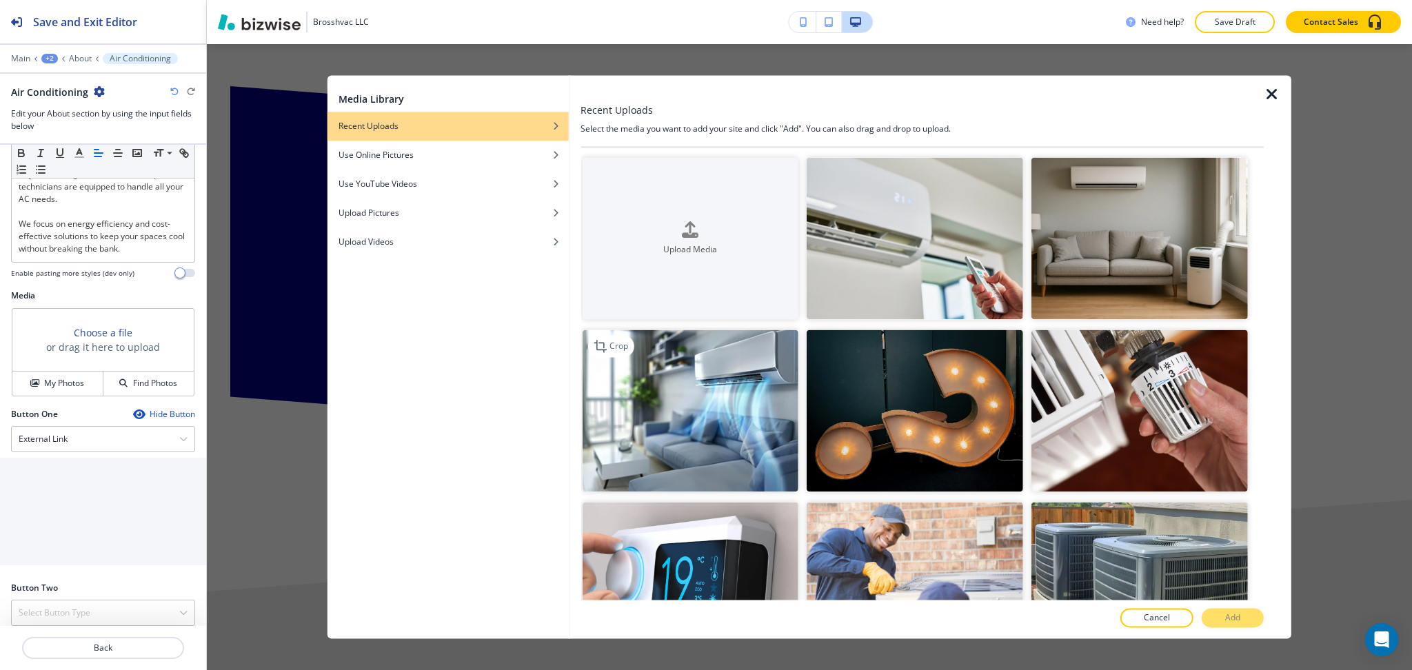
click at [670, 440] on img "button" at bounding box center [690, 411] width 217 height 162
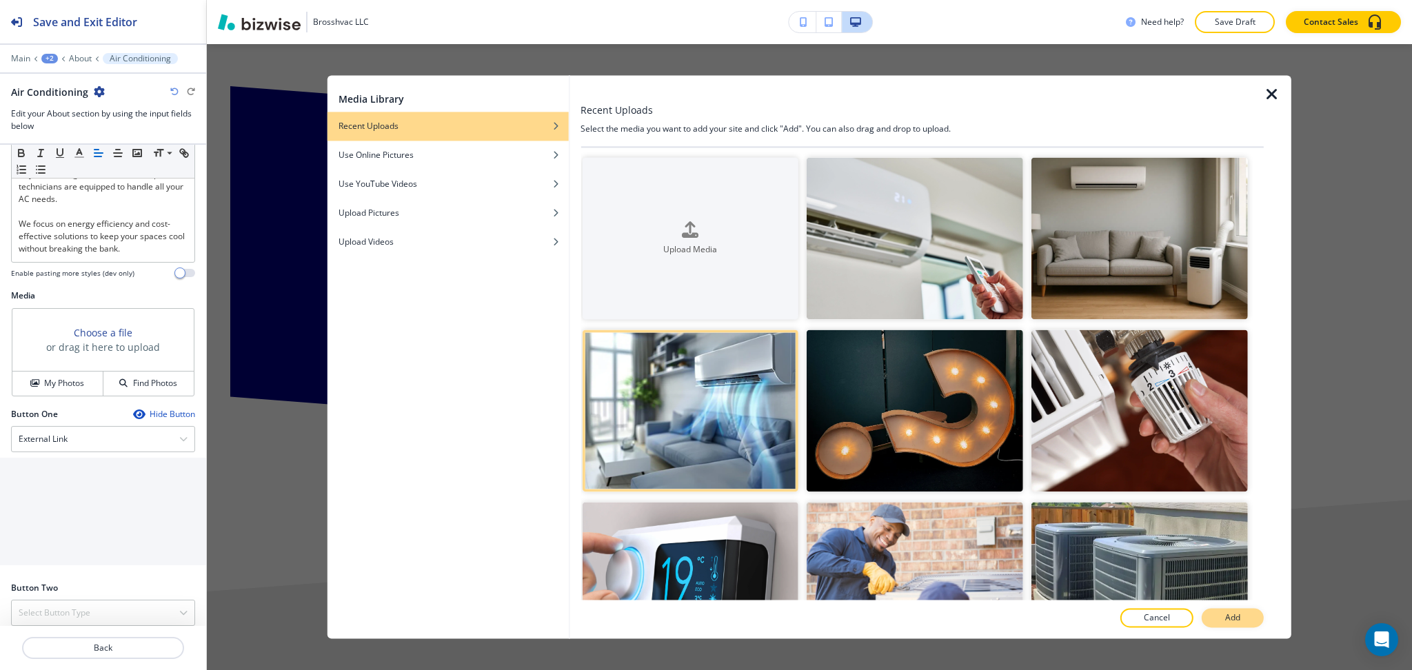
click at [1247, 619] on button "Add" at bounding box center [1233, 618] width 62 height 19
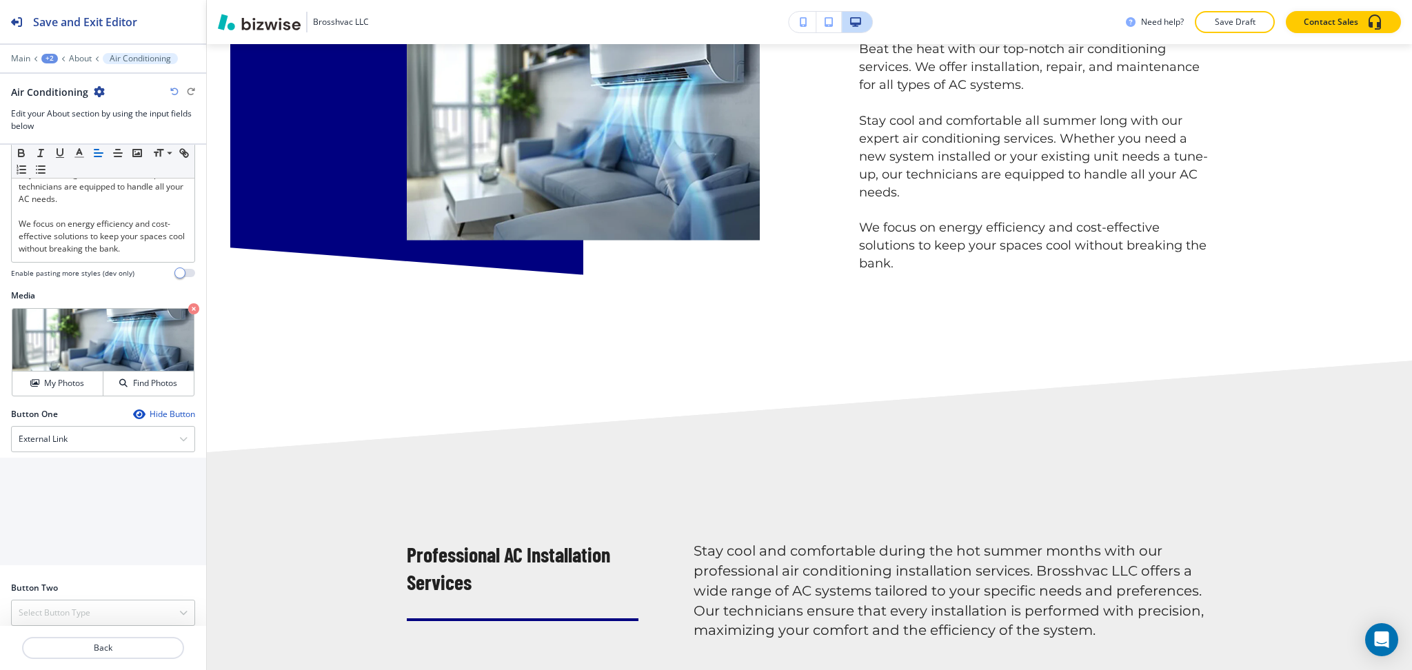
scroll to position [0, 0]
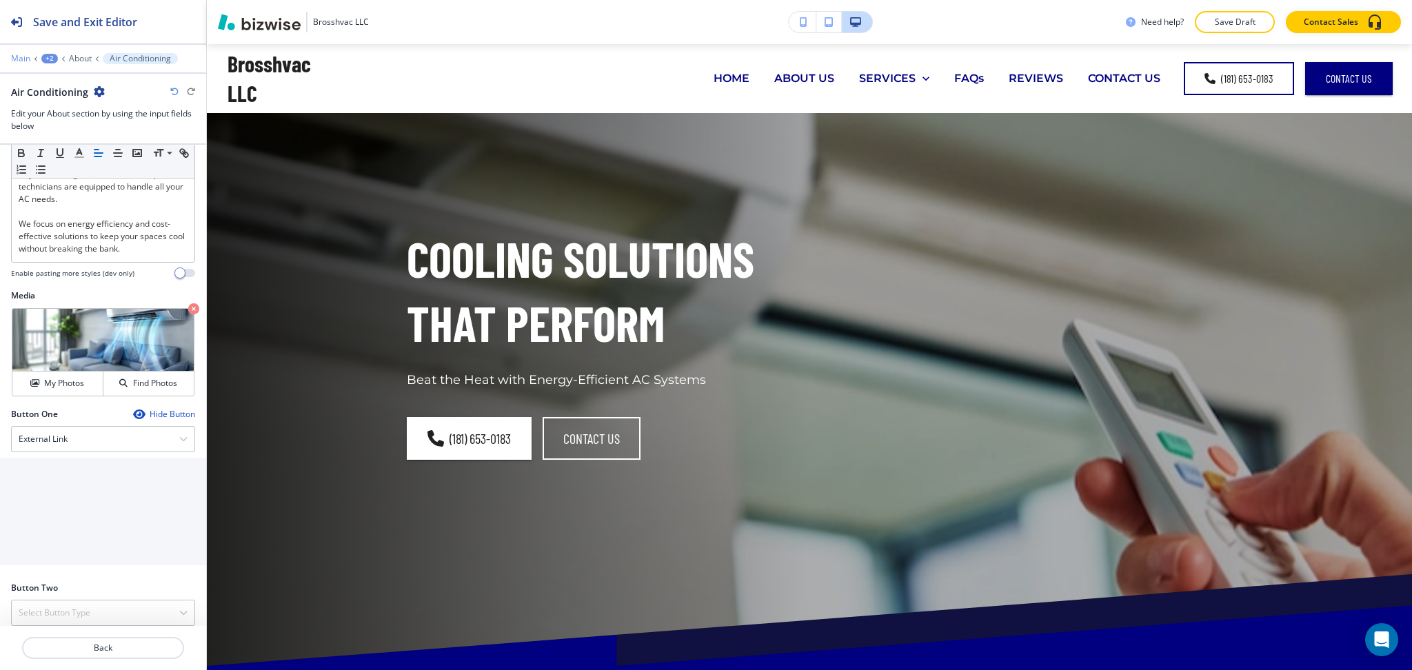
click at [22, 55] on p "Main" at bounding box center [20, 59] width 19 height 10
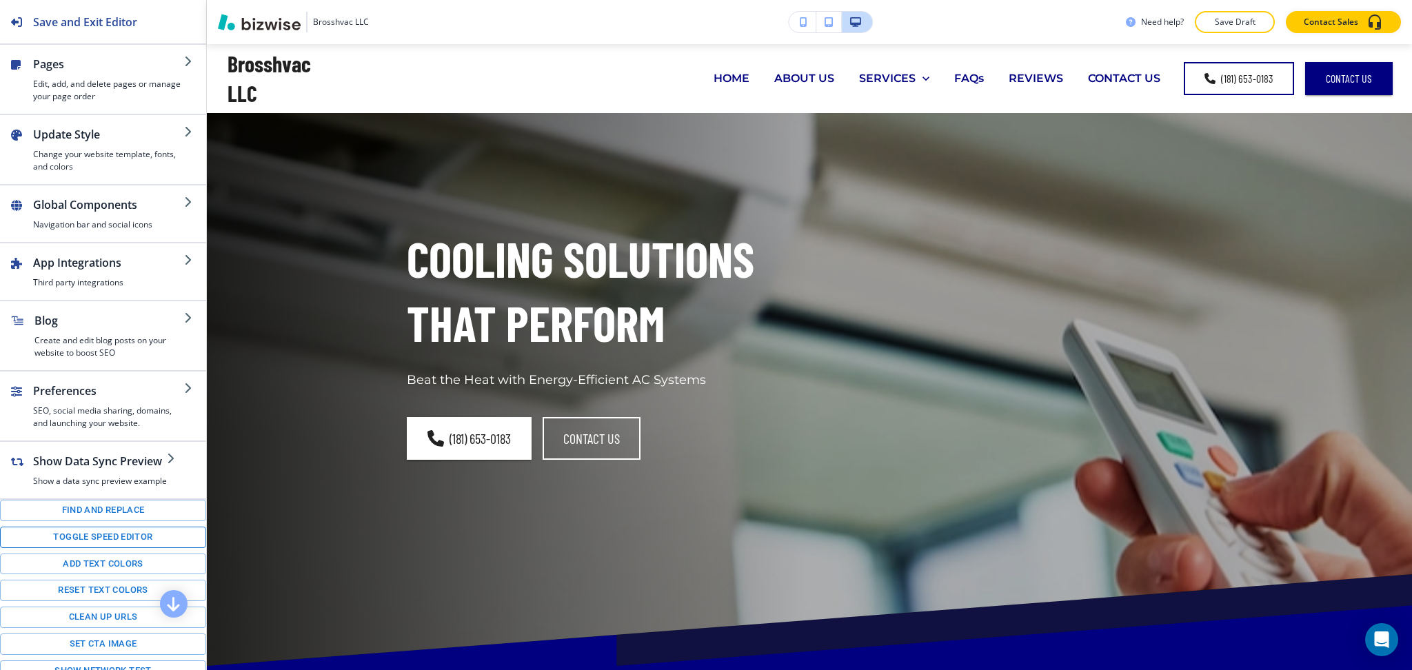
click at [100, 548] on button "Toggle speed editor" at bounding box center [103, 537] width 206 height 21
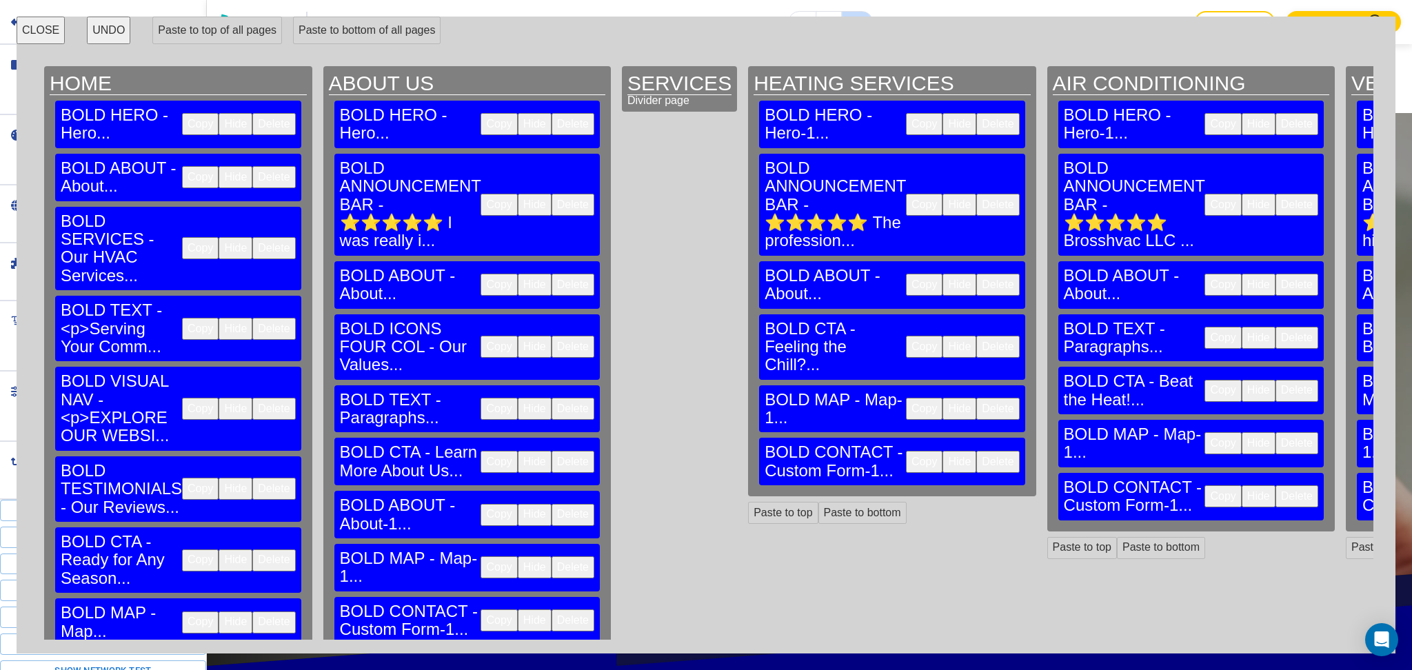
click at [57, 32] on button "CLOSE" at bounding box center [41, 31] width 48 height 28
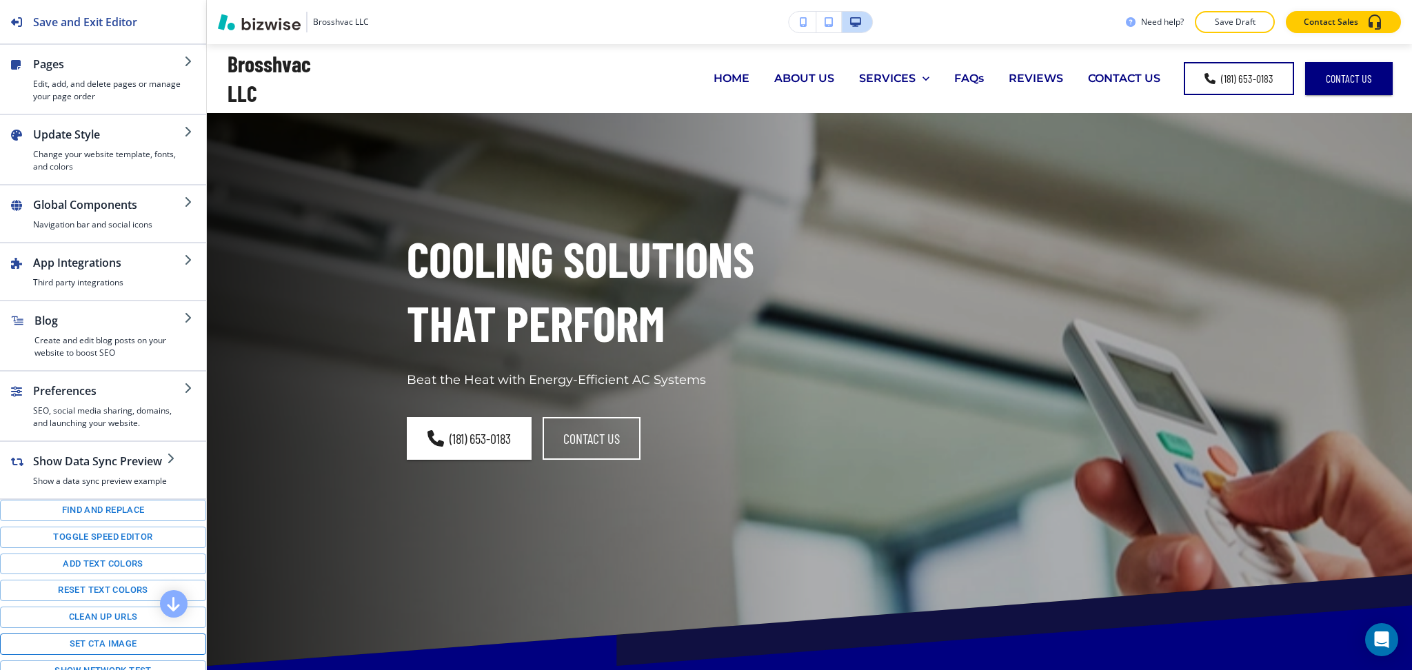
click at [107, 652] on button "Set CTA image" at bounding box center [103, 644] width 206 height 21
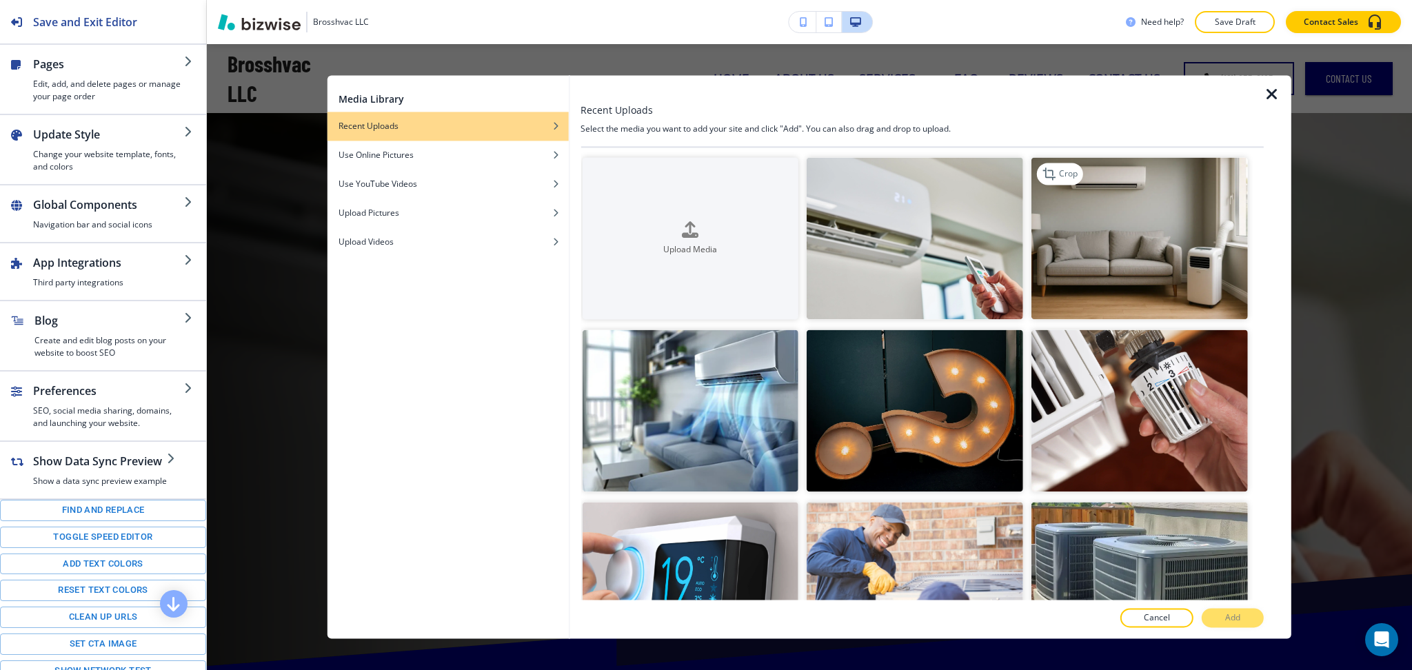
click at [1145, 259] on img "button" at bounding box center [1140, 238] width 217 height 162
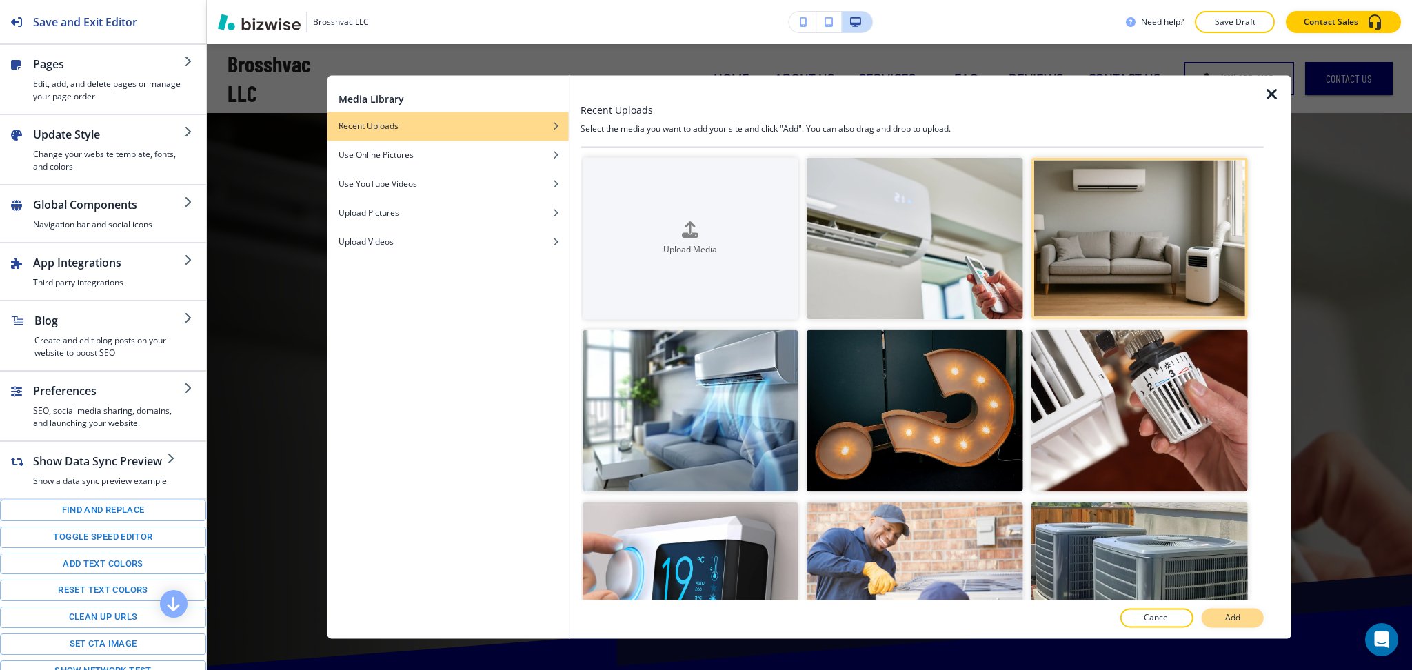
click at [1241, 621] on p "Add" at bounding box center [1232, 618] width 15 height 12
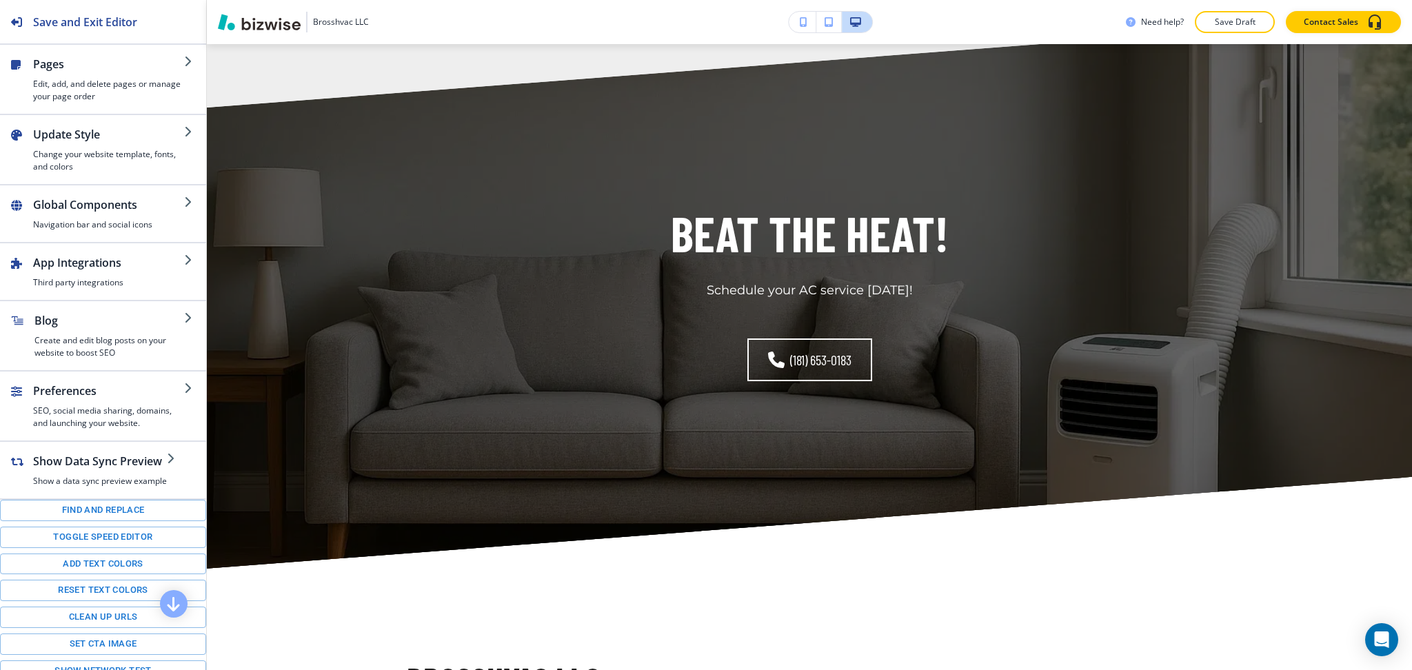
scroll to position [2060, 0]
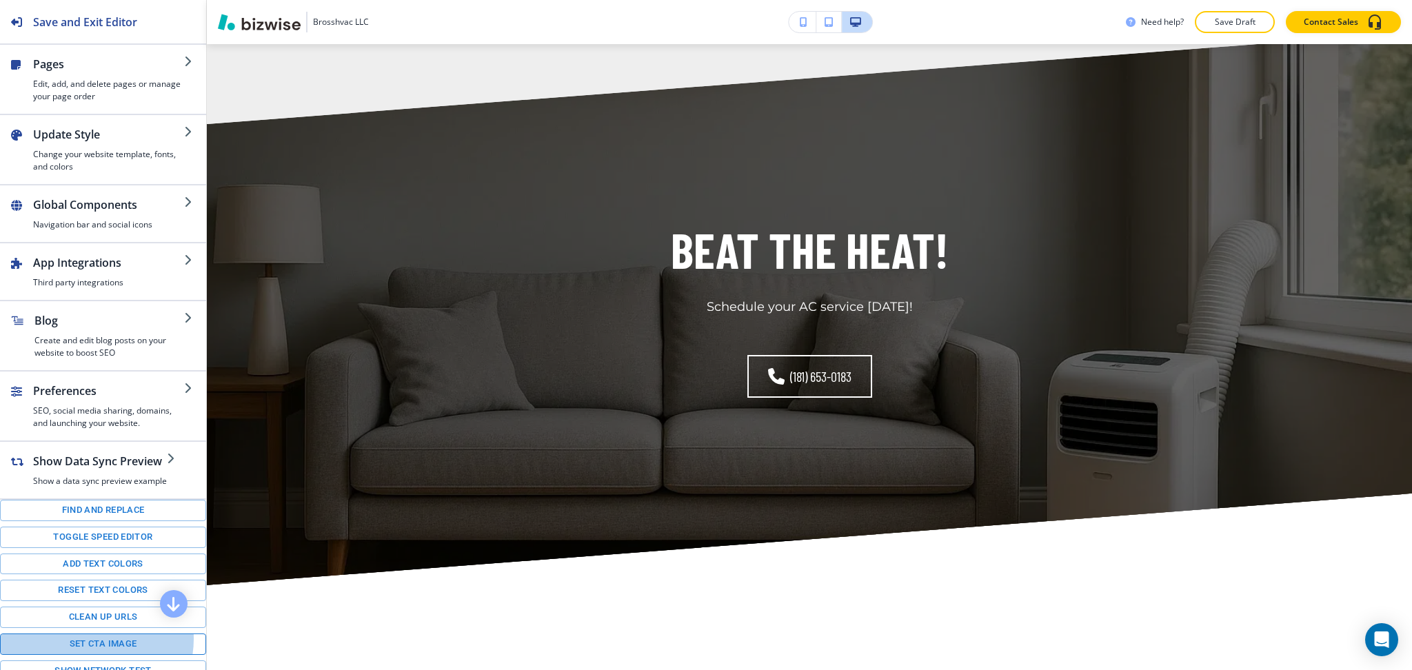
click at [92, 653] on button "Set CTA image" at bounding box center [103, 644] width 206 height 21
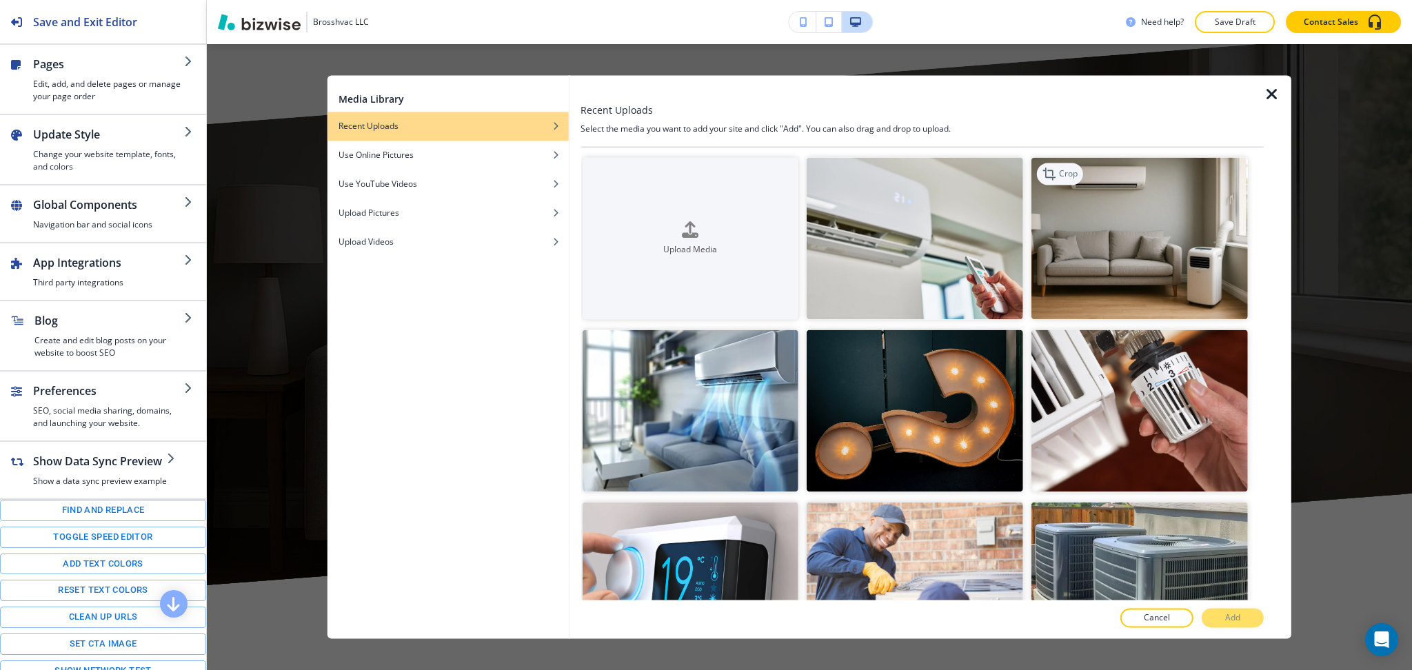
click at [1043, 170] on icon "button" at bounding box center [1049, 174] width 12 height 12
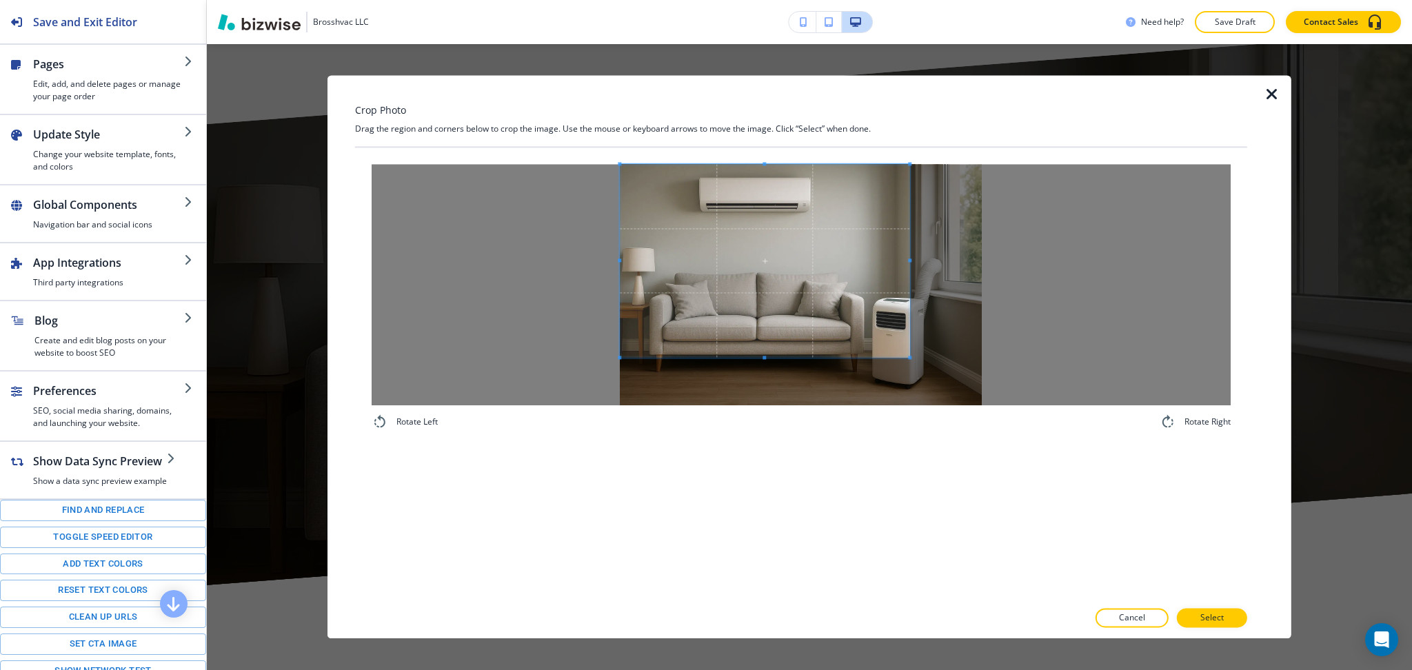
click at [822, 251] on span at bounding box center [765, 260] width 290 height 193
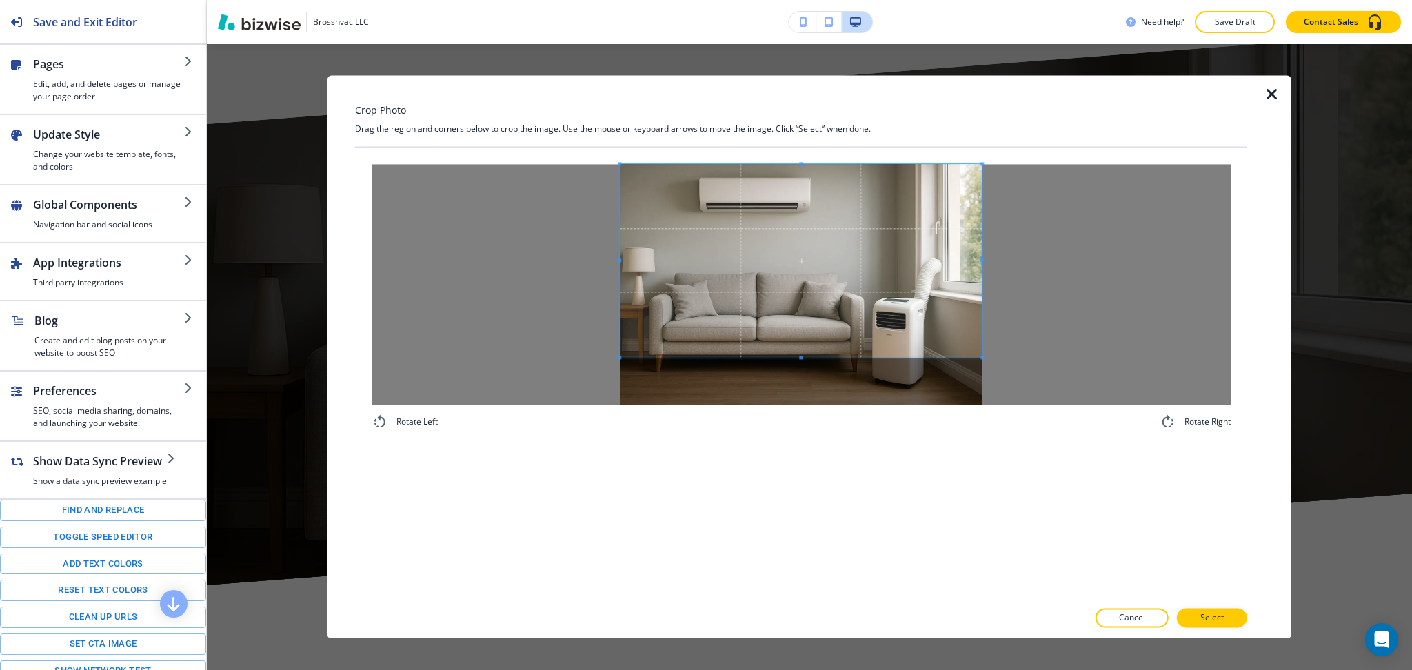
click at [1021, 258] on div at bounding box center [801, 284] width 859 height 241
click at [1223, 617] on p "Select" at bounding box center [1212, 618] width 23 height 12
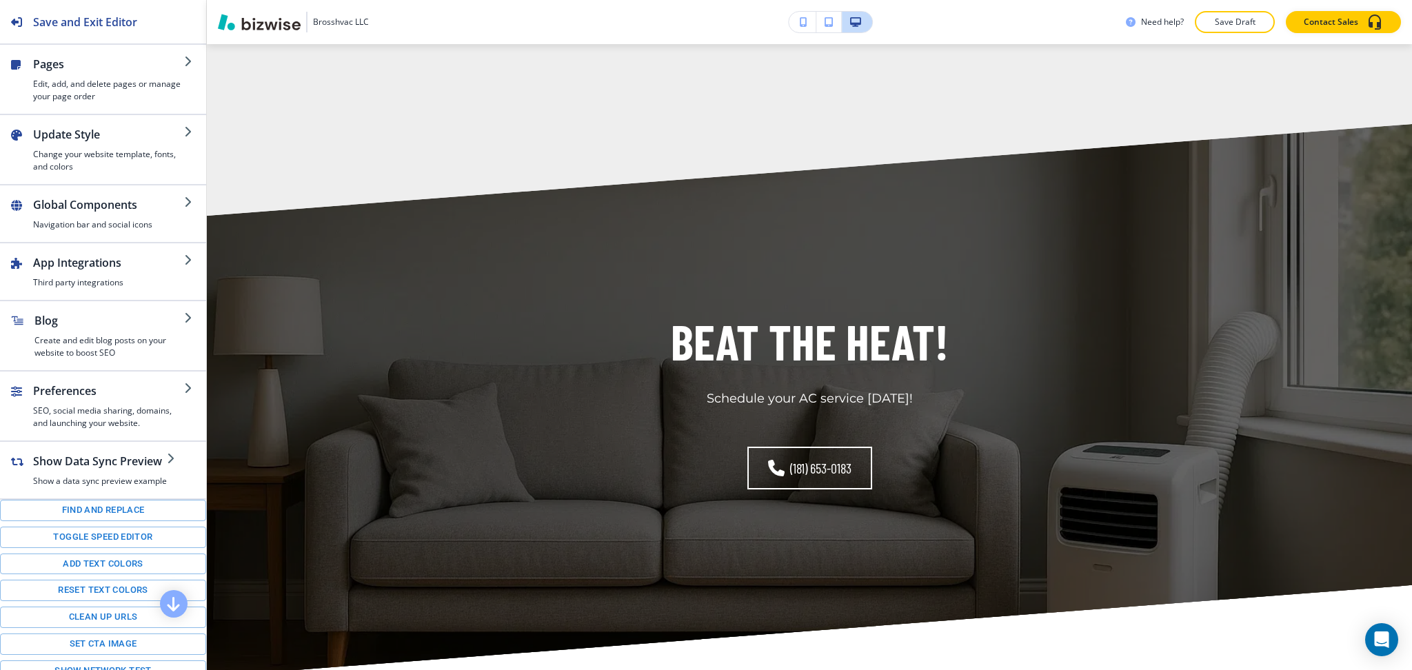
scroll to position [0, 0]
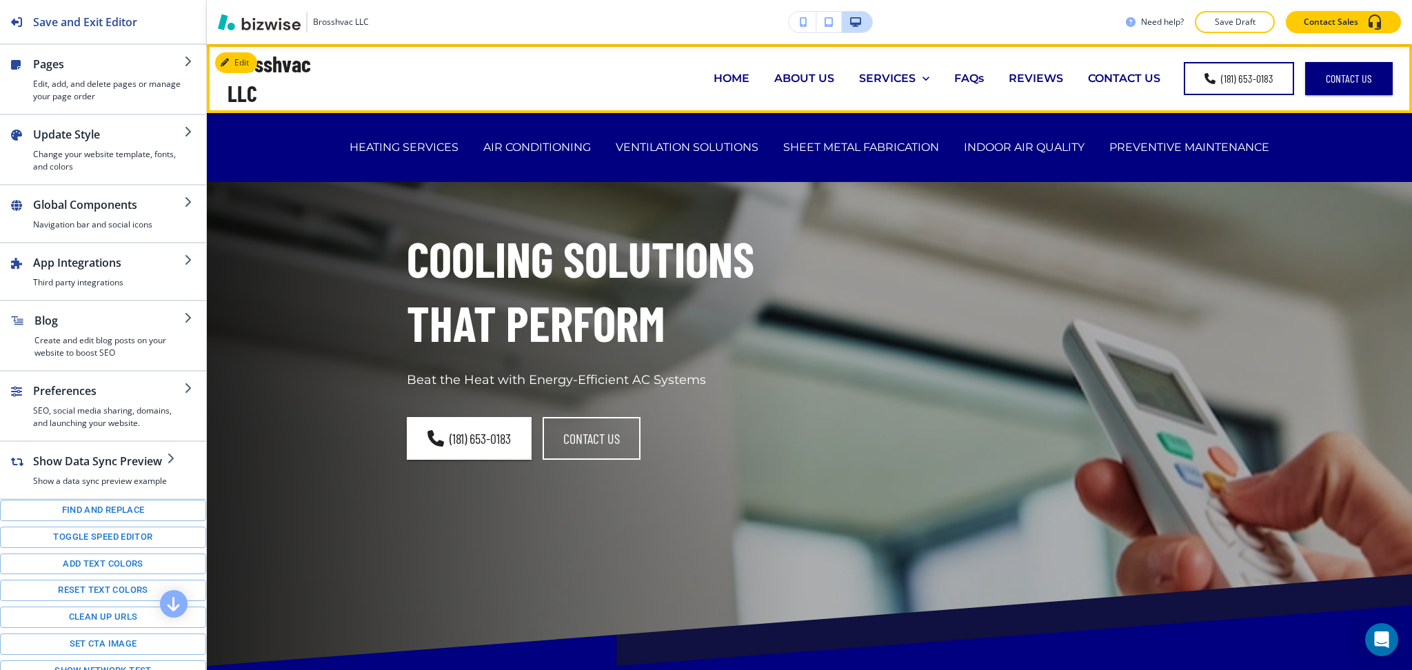
click at [734, 84] on p "HOME" at bounding box center [732, 78] width 36 height 16
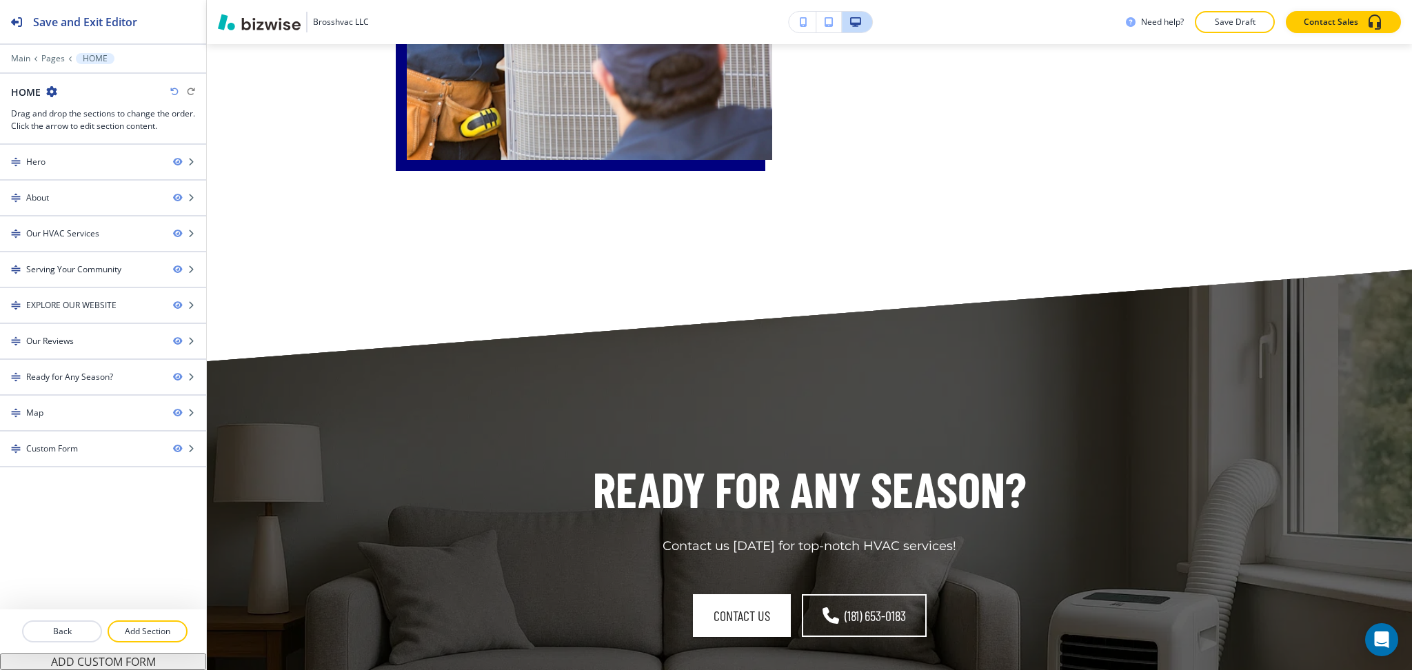
scroll to position [6016, 0]
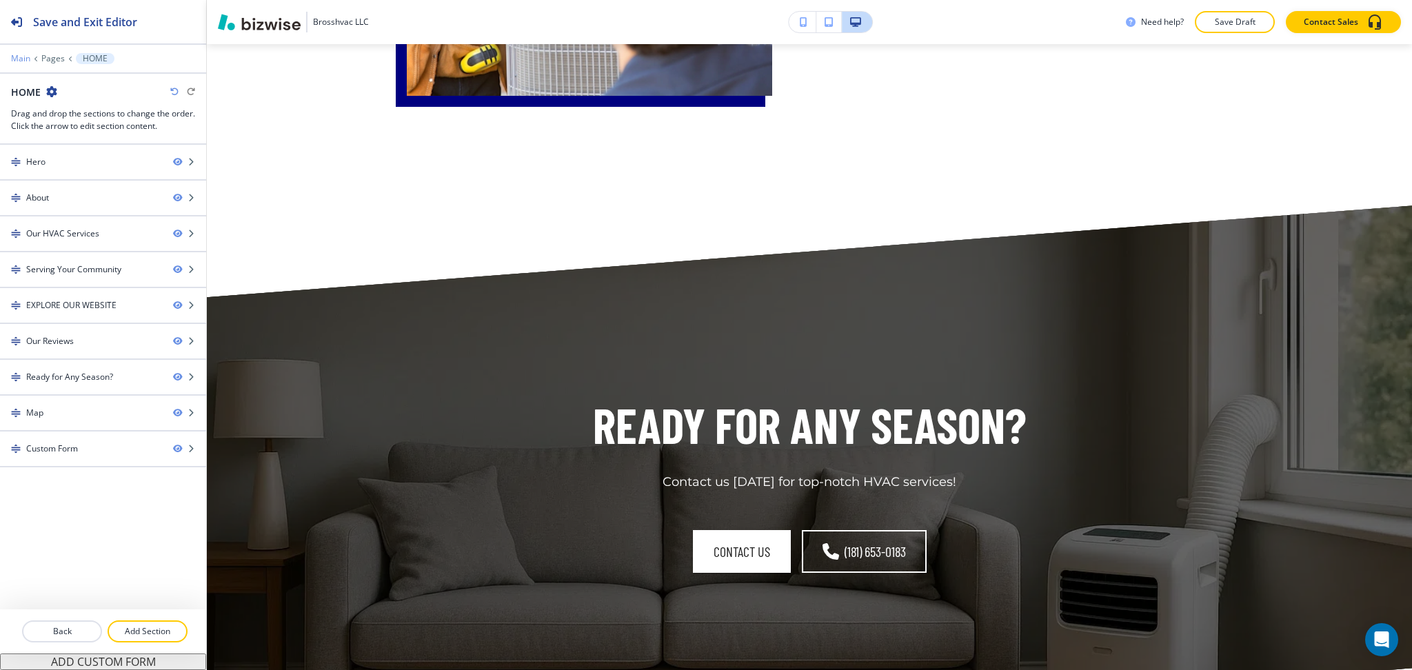
click at [23, 56] on p "Main" at bounding box center [20, 59] width 19 height 10
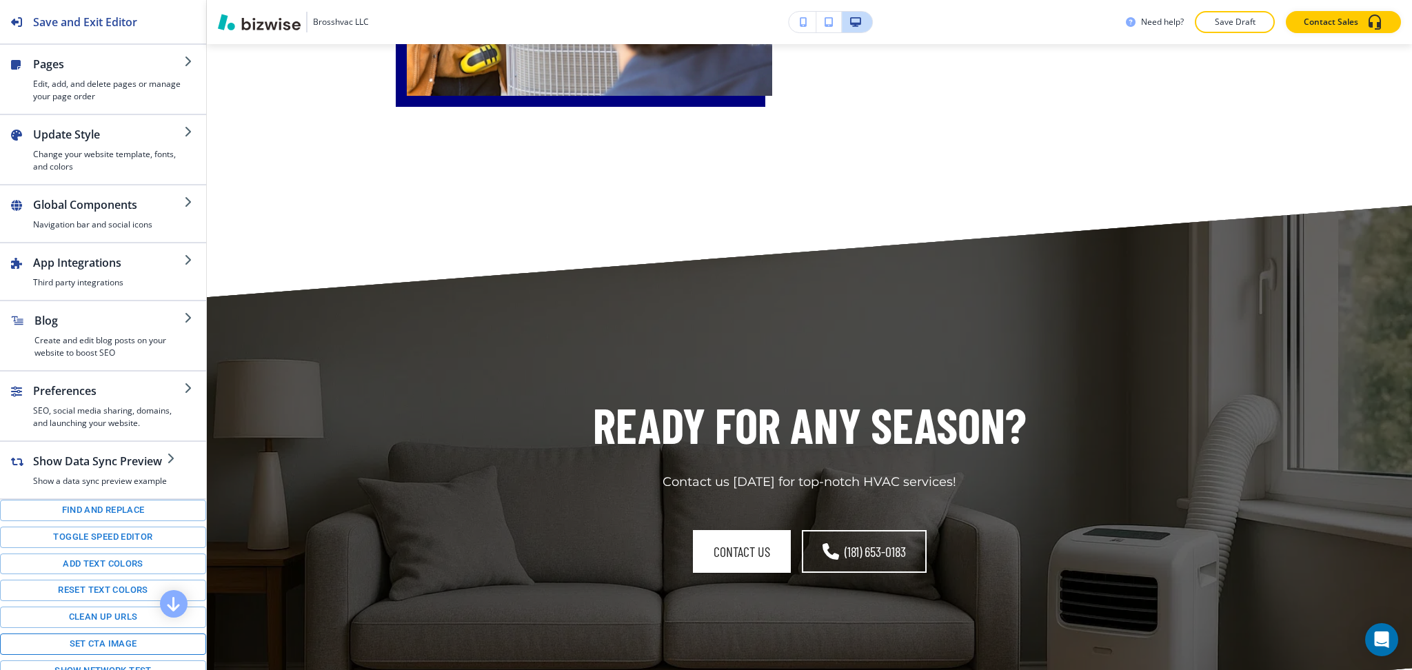
click at [101, 655] on button "Set CTA image" at bounding box center [103, 644] width 206 height 21
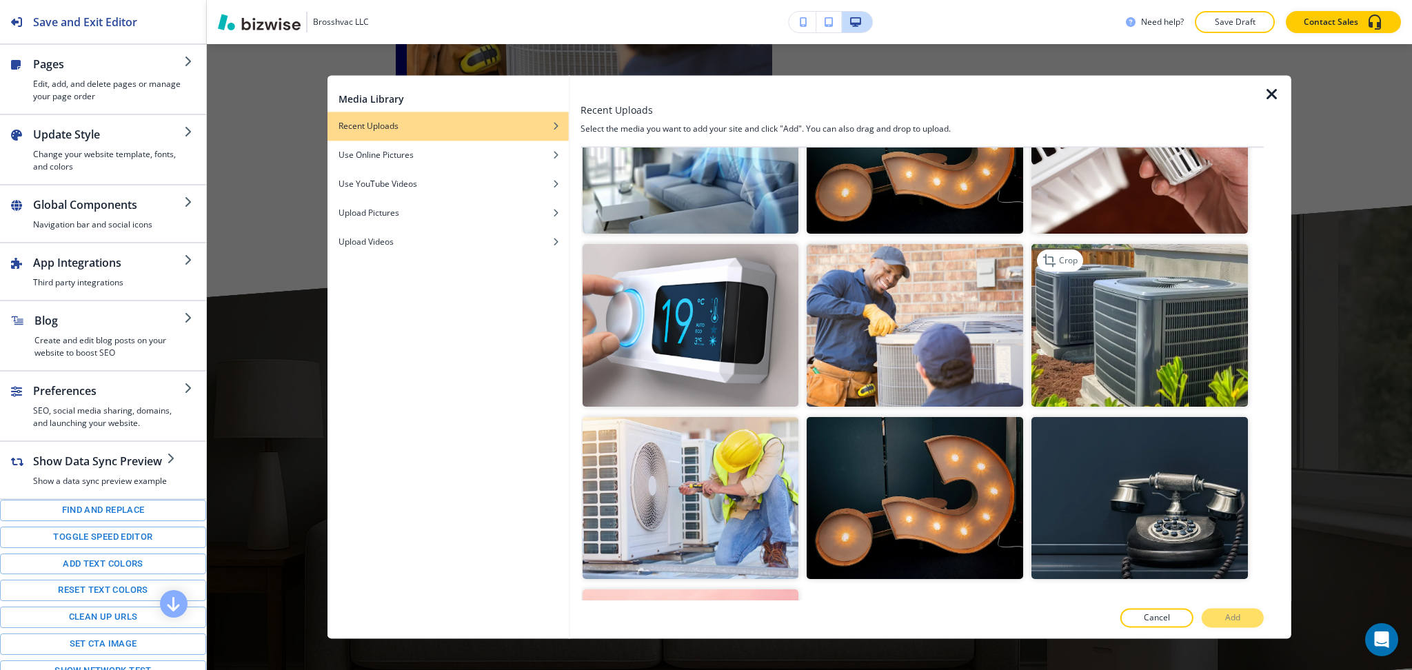
scroll to position [259, 0]
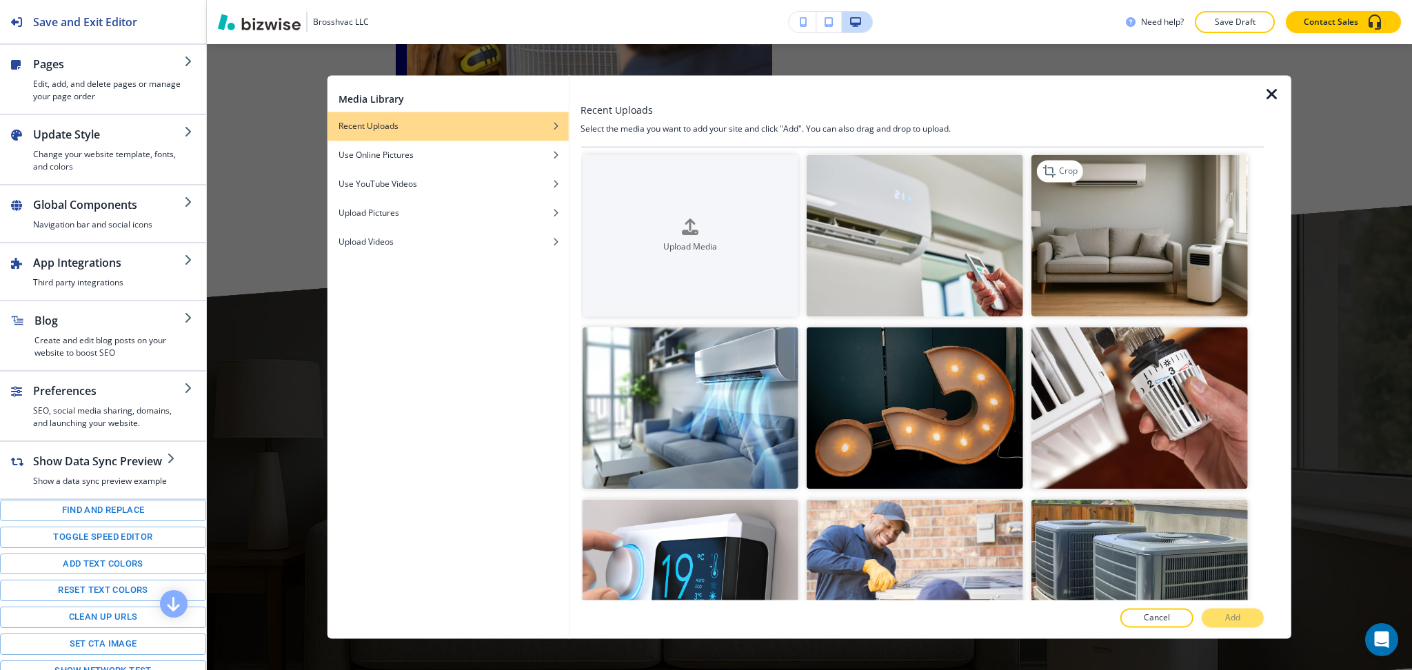
click at [1083, 259] on img "button" at bounding box center [1140, 235] width 217 height 162
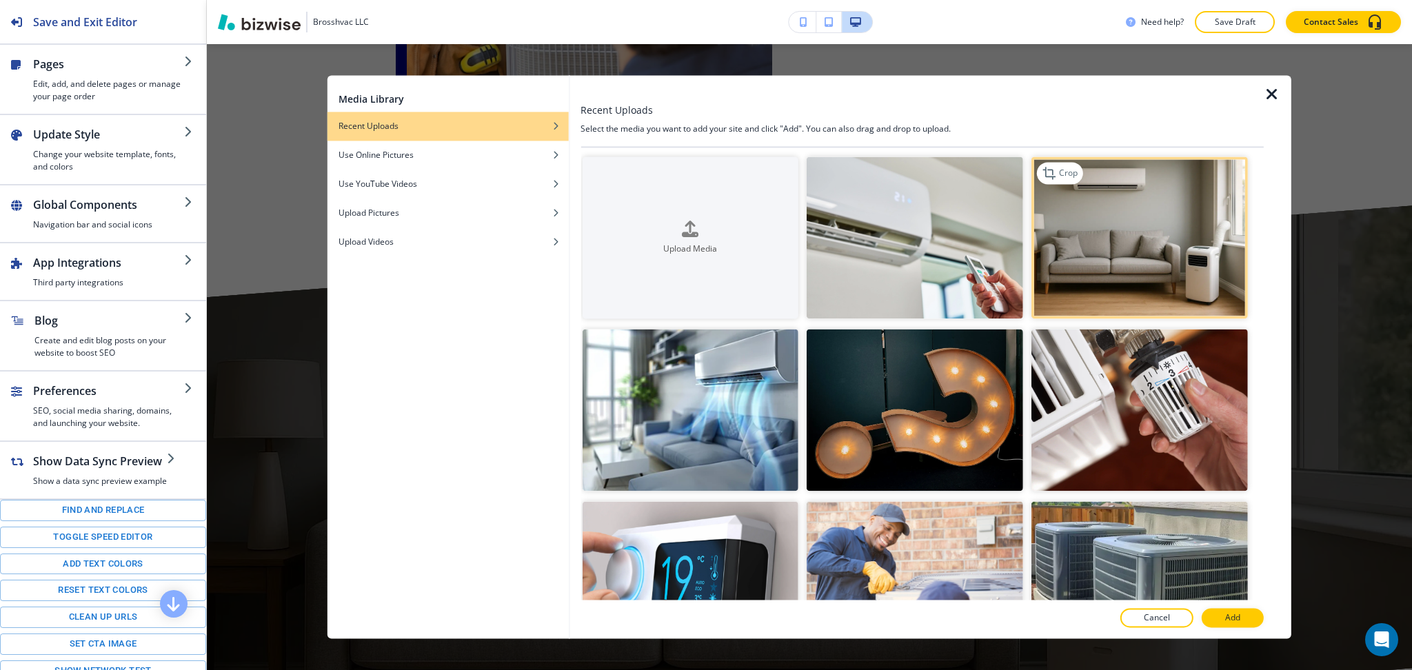
scroll to position [0, 0]
click at [1064, 181] on div "Crop" at bounding box center [1060, 174] width 46 height 22
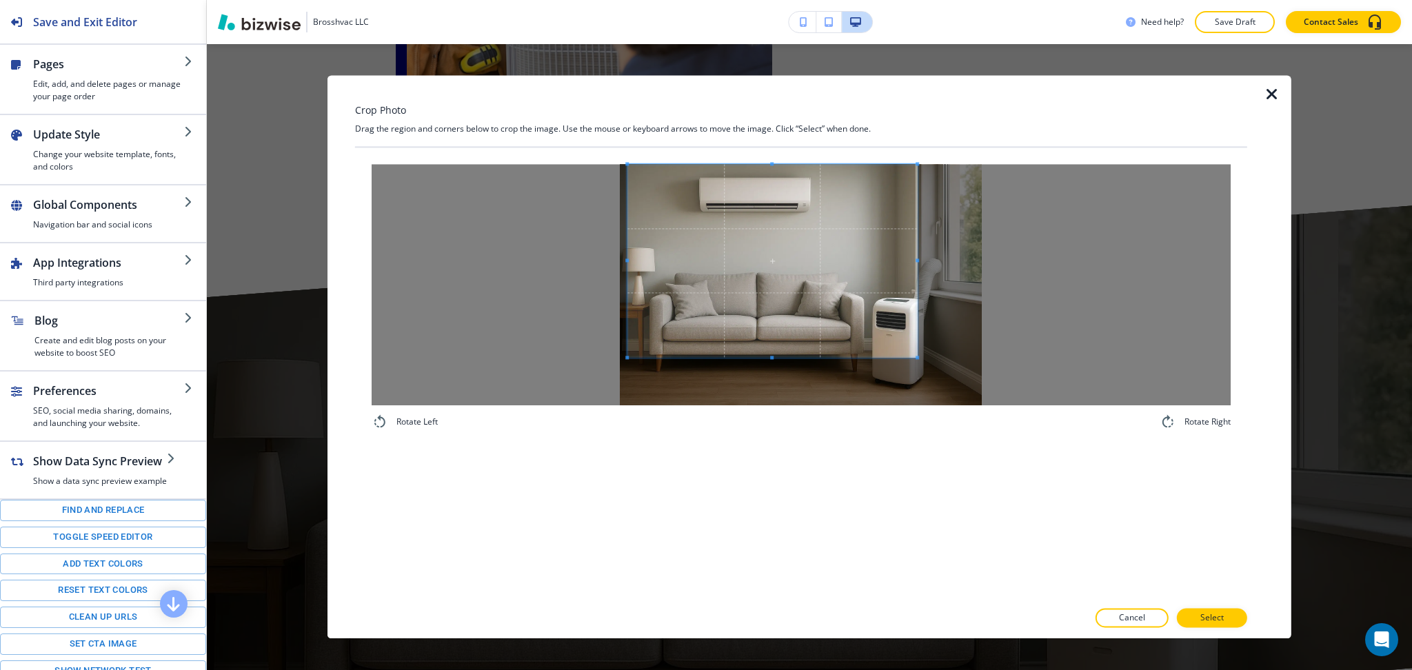
click at [758, 263] on span at bounding box center [773, 260] width 290 height 193
click at [753, 269] on span at bounding box center [765, 260] width 290 height 193
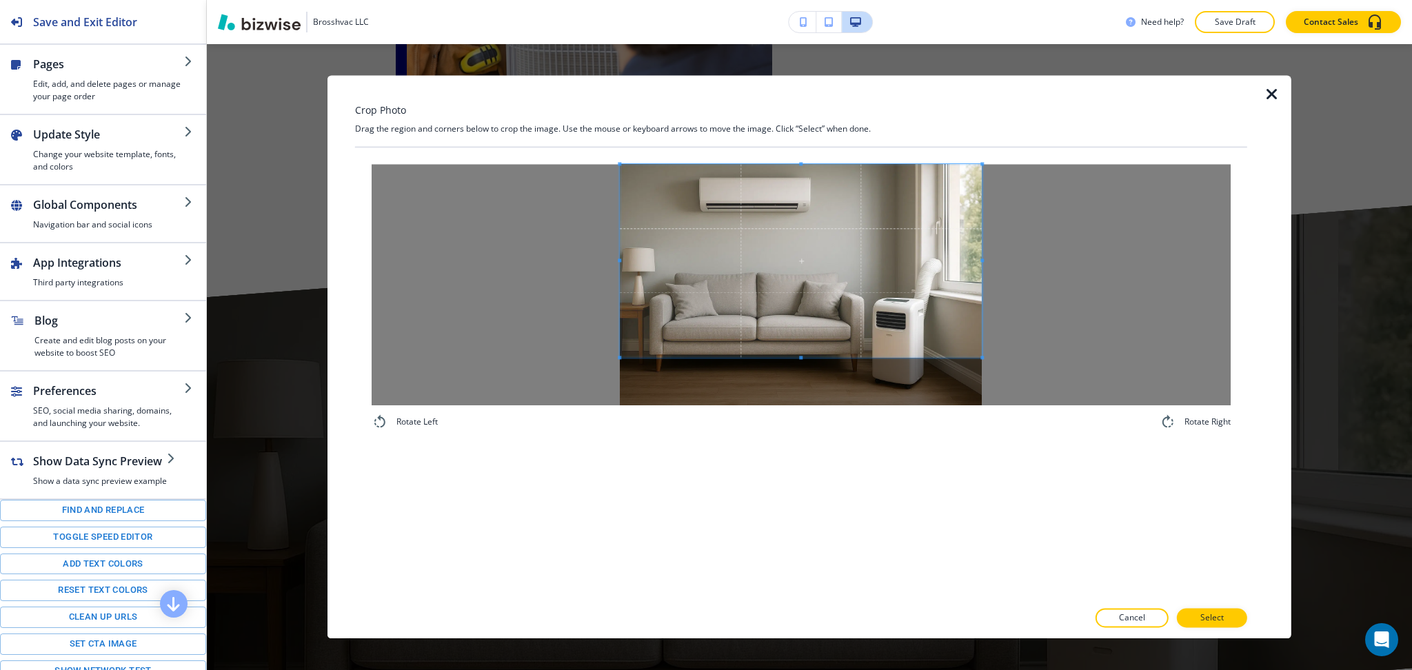
click at [1089, 260] on div at bounding box center [801, 284] width 859 height 241
click at [1203, 625] on button "Select" at bounding box center [1212, 618] width 70 height 19
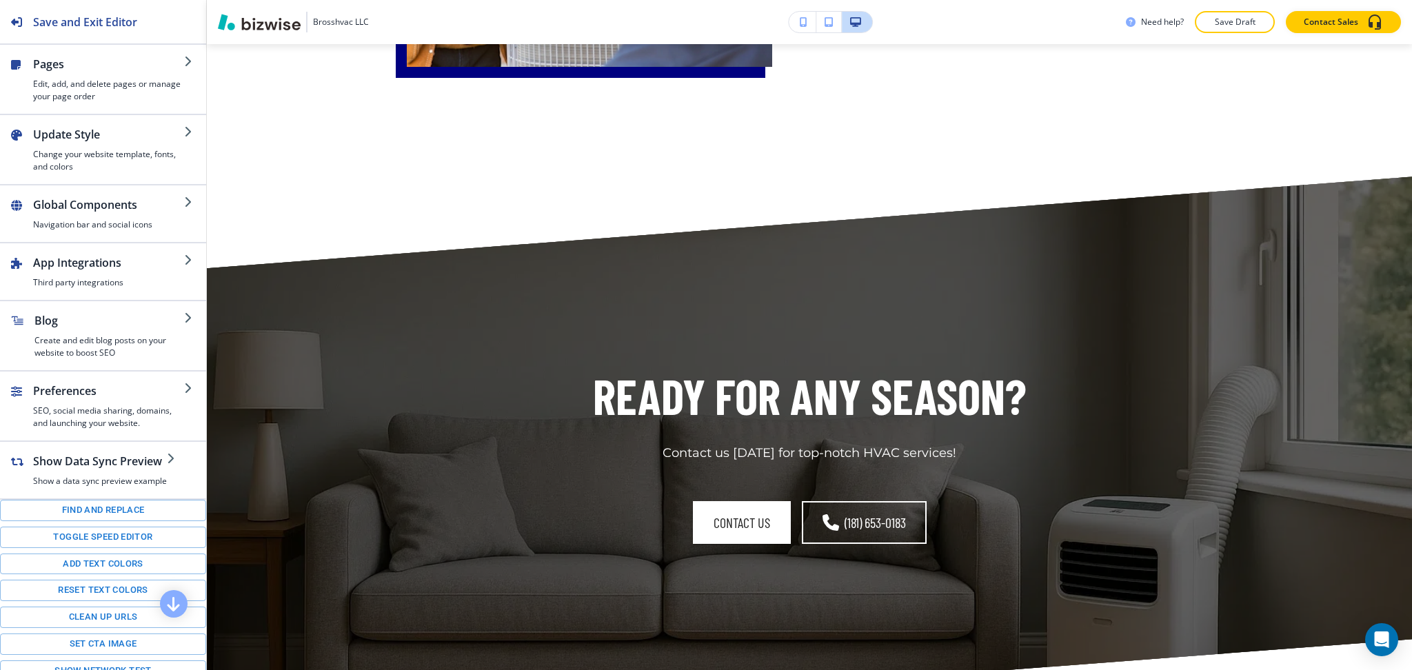
scroll to position [6087, 0]
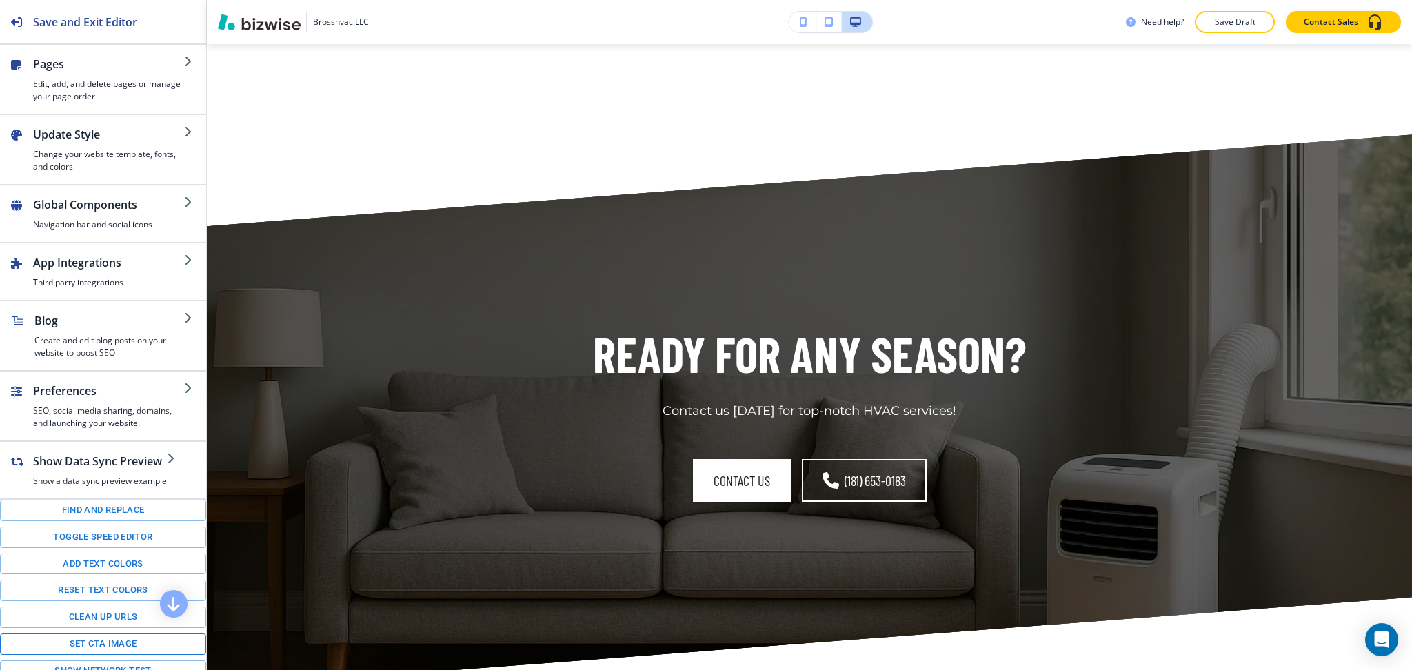
click at [101, 655] on button "Set CTA image" at bounding box center [103, 644] width 206 height 21
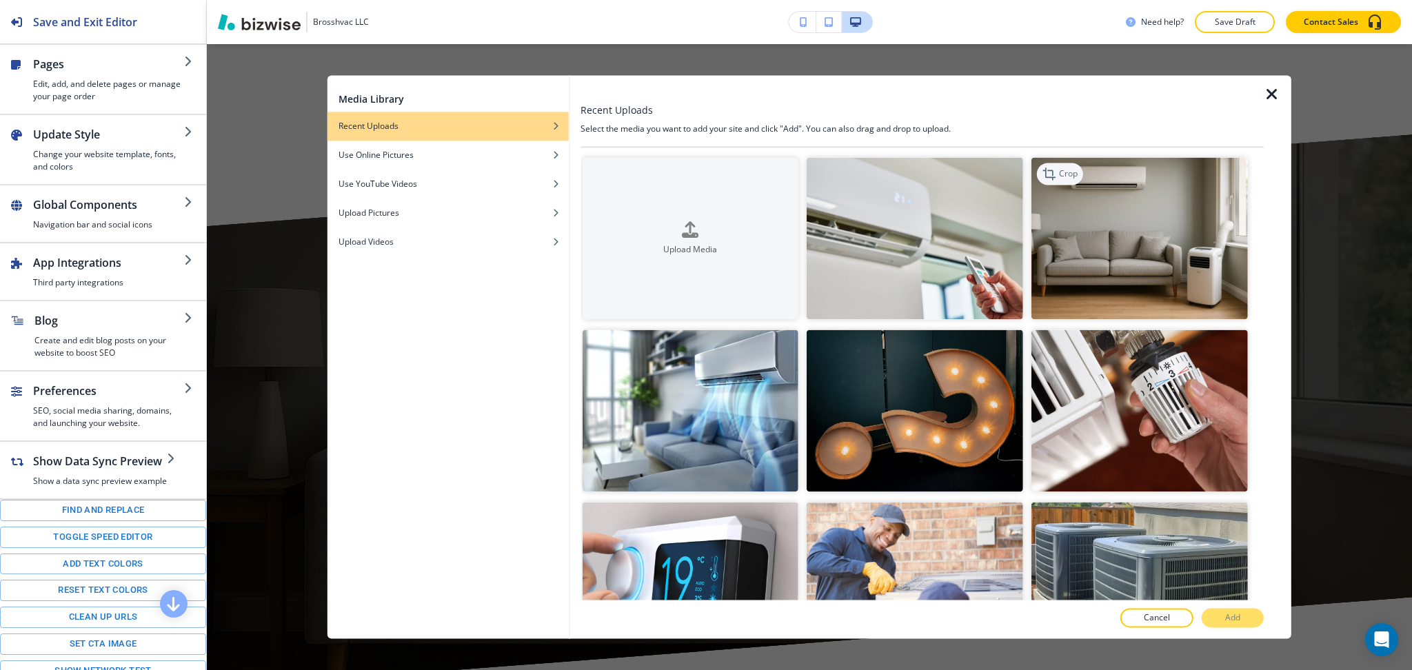
click at [1058, 179] on div "Crop" at bounding box center [1060, 174] width 46 height 22
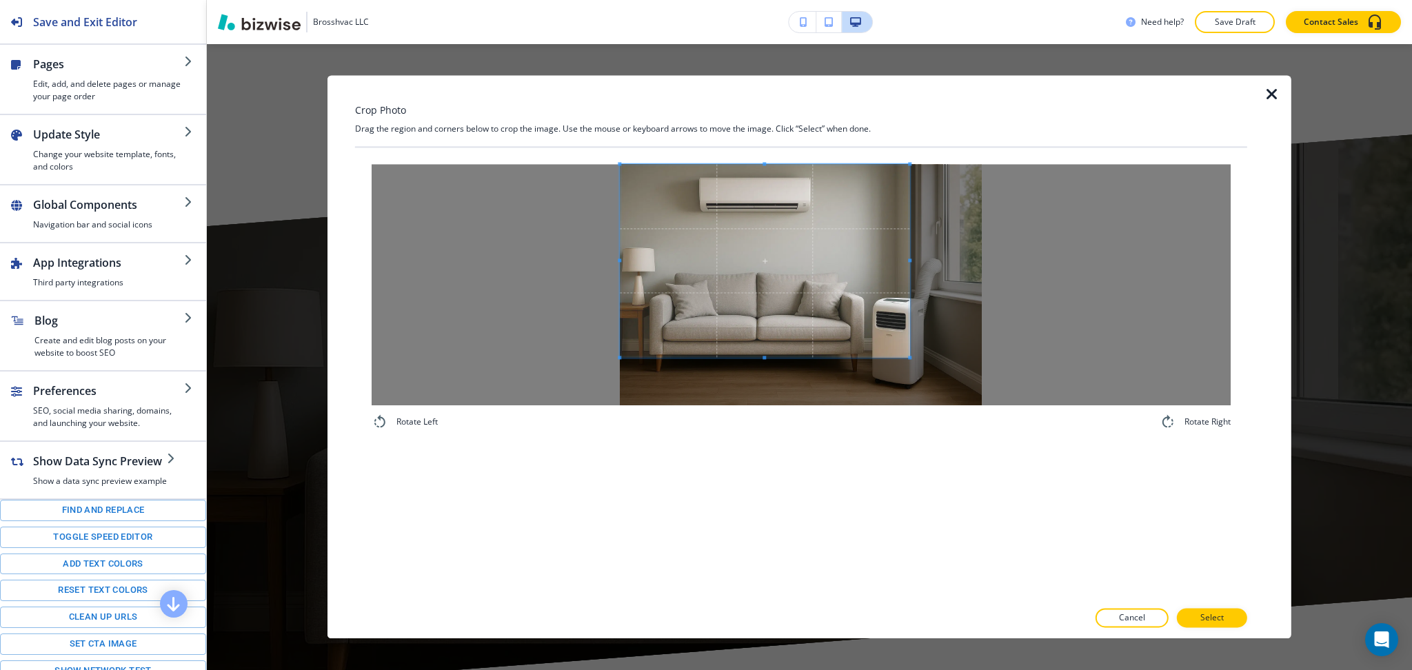
click at [796, 252] on span at bounding box center [765, 260] width 290 height 193
click at [1093, 252] on div at bounding box center [801, 284] width 859 height 241
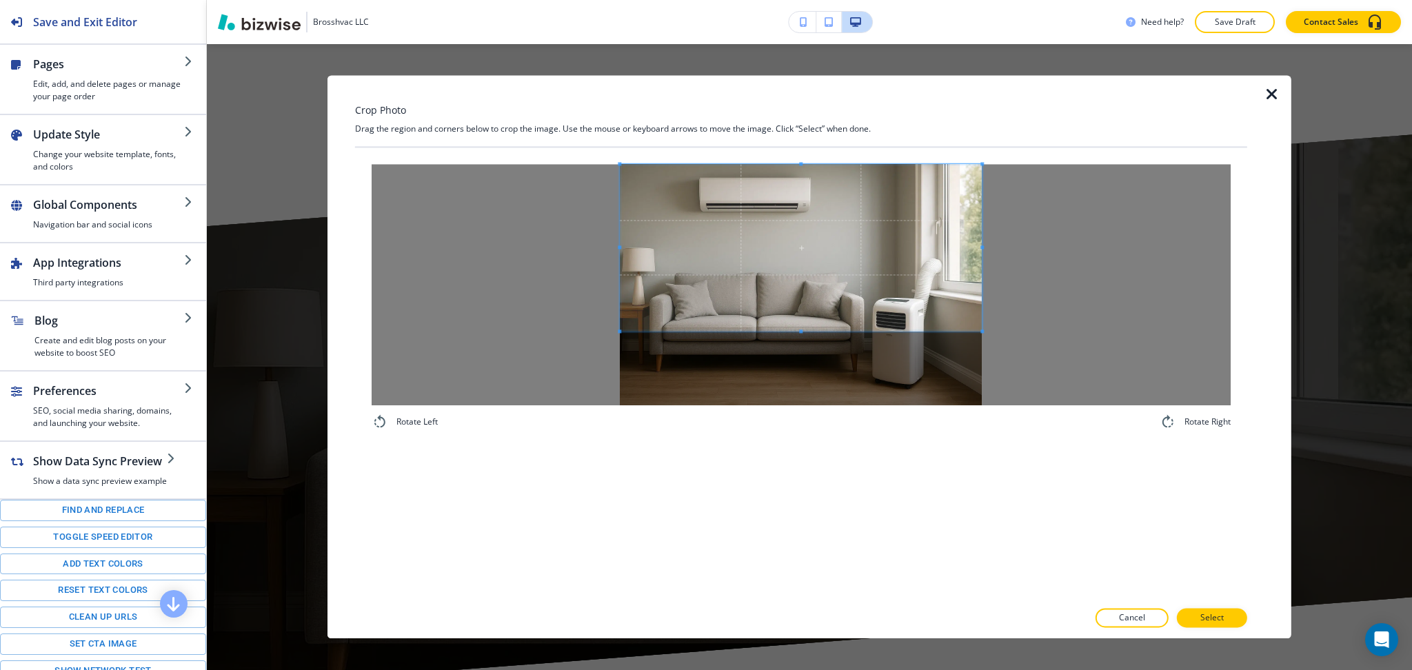
click at [817, 330] on span at bounding box center [801, 331] width 362 height 3
click at [1223, 612] on p "Select" at bounding box center [1212, 618] width 23 height 12
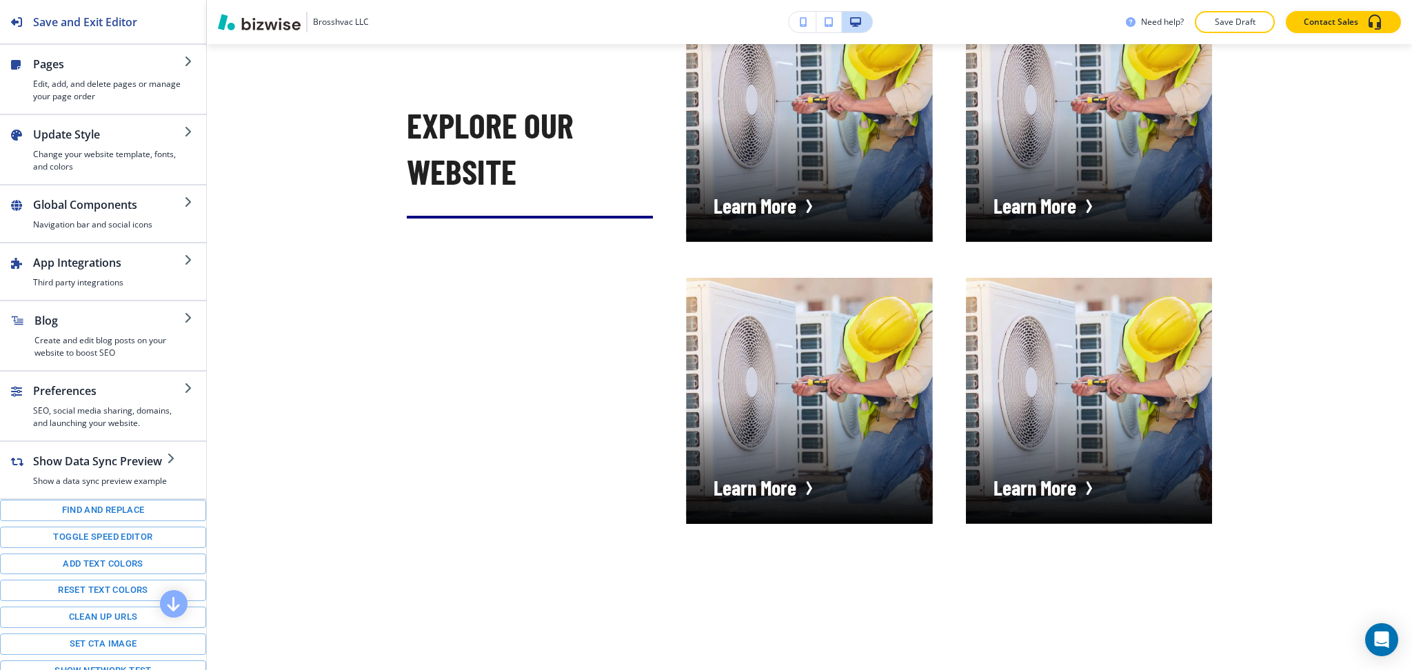
scroll to position [0, 0]
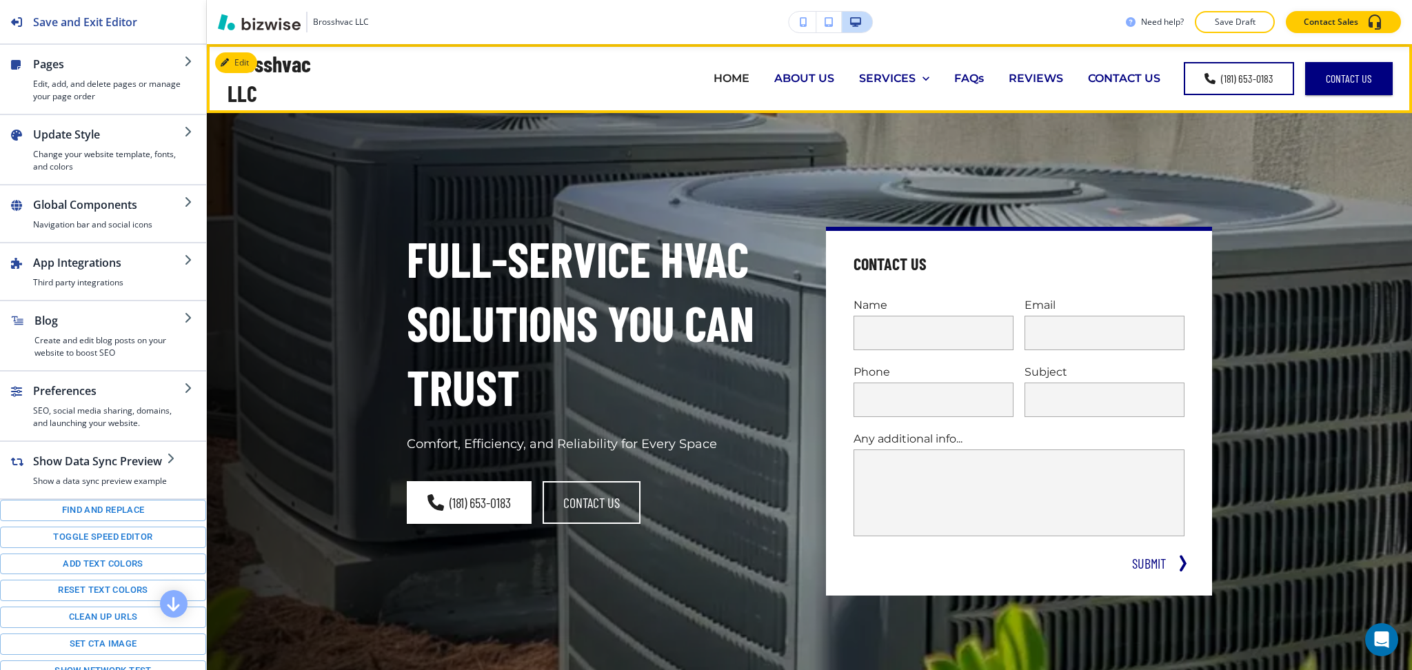
click at [819, 75] on p "ABOUT US" at bounding box center [804, 78] width 60 height 16
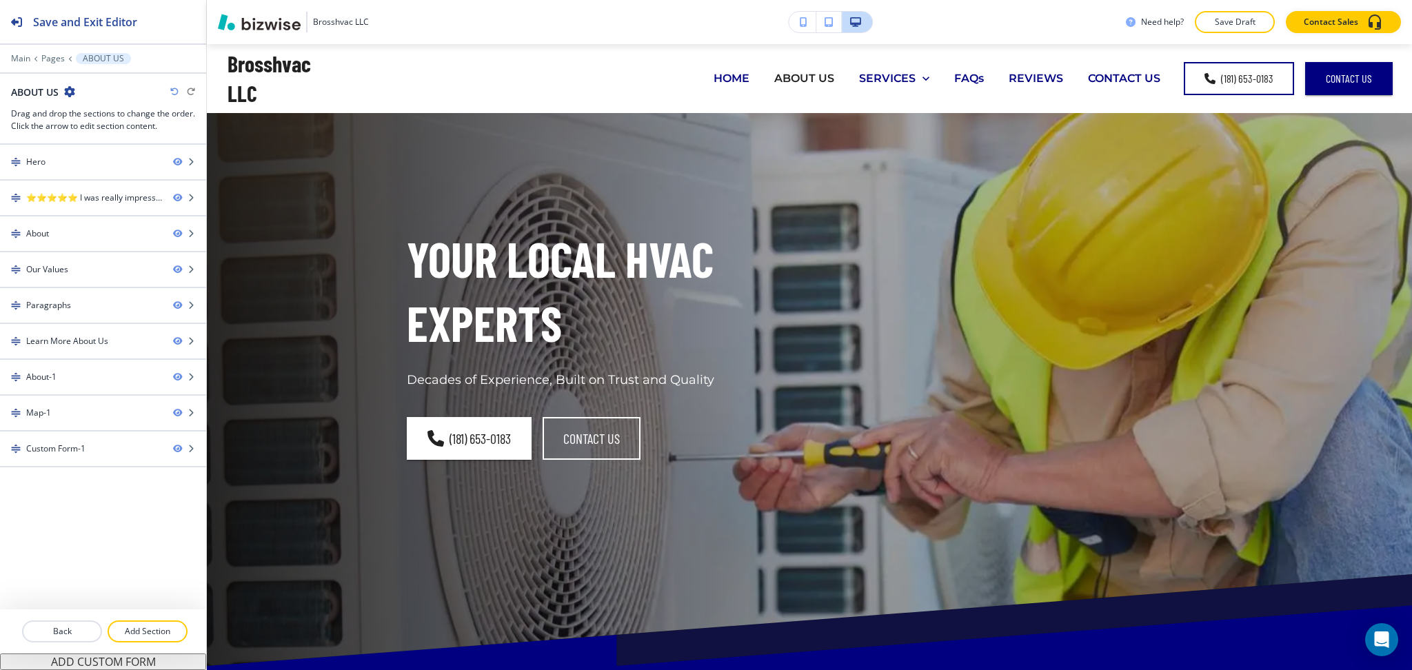
click at [14, 50] on div at bounding box center [103, 49] width 206 height 8
click at [15, 52] on div at bounding box center [103, 49] width 206 height 8
click at [17, 55] on p "Main" at bounding box center [20, 59] width 19 height 10
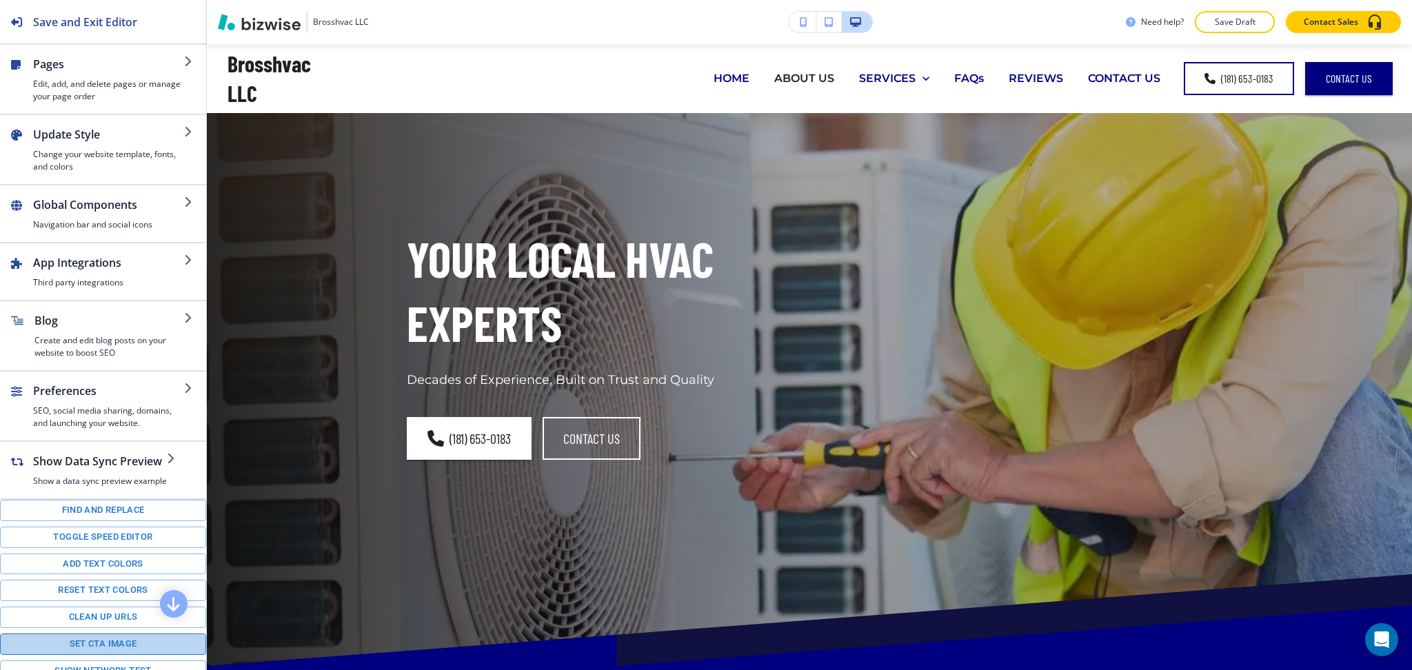
click at [106, 648] on button "Set CTA image" at bounding box center [103, 644] width 206 height 21
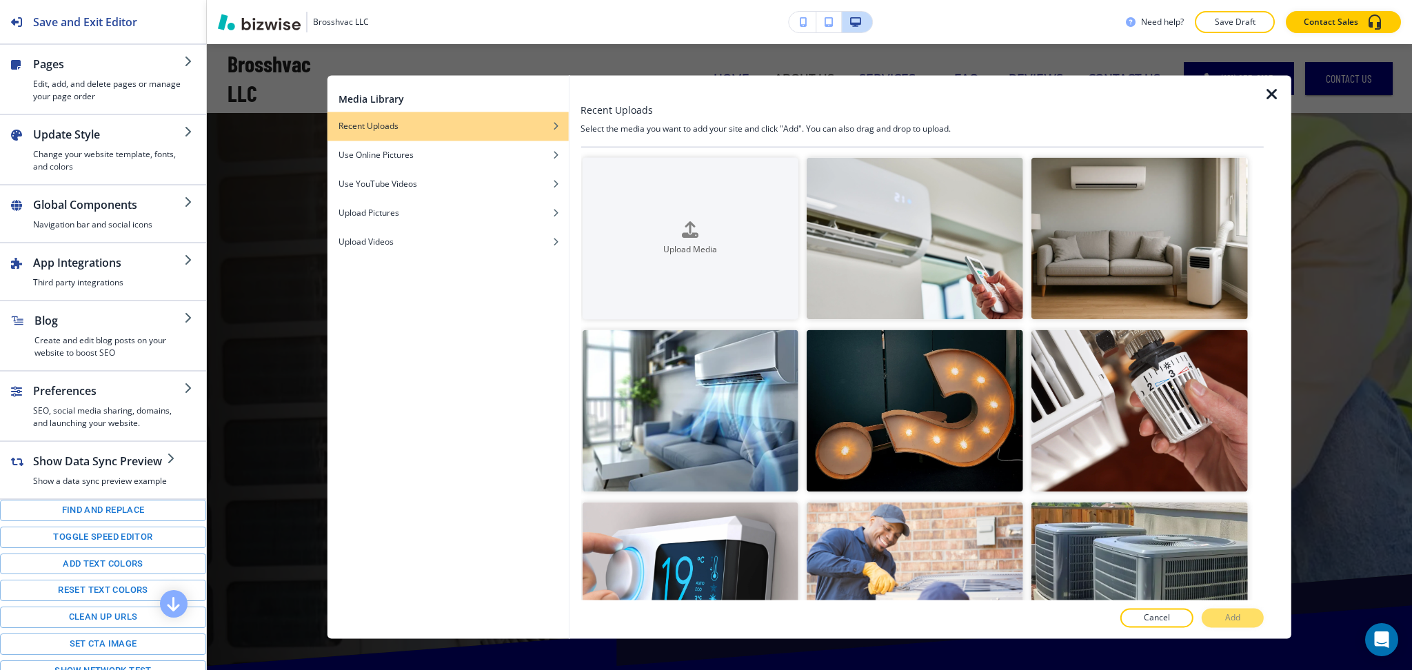
click at [1264, 92] on icon "button" at bounding box center [1272, 94] width 17 height 17
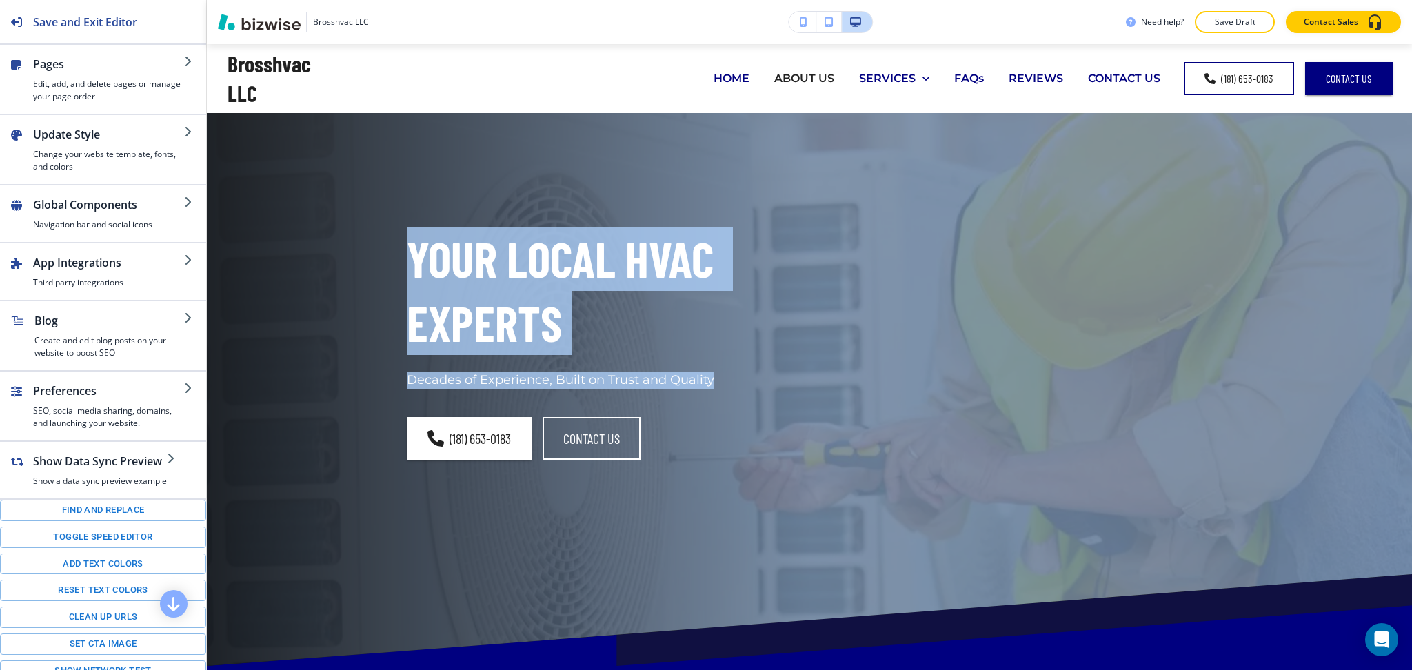
drag, startPoint x: 1397, startPoint y: 93, endPoint x: 1396, endPoint y: 354, distance: 260.7
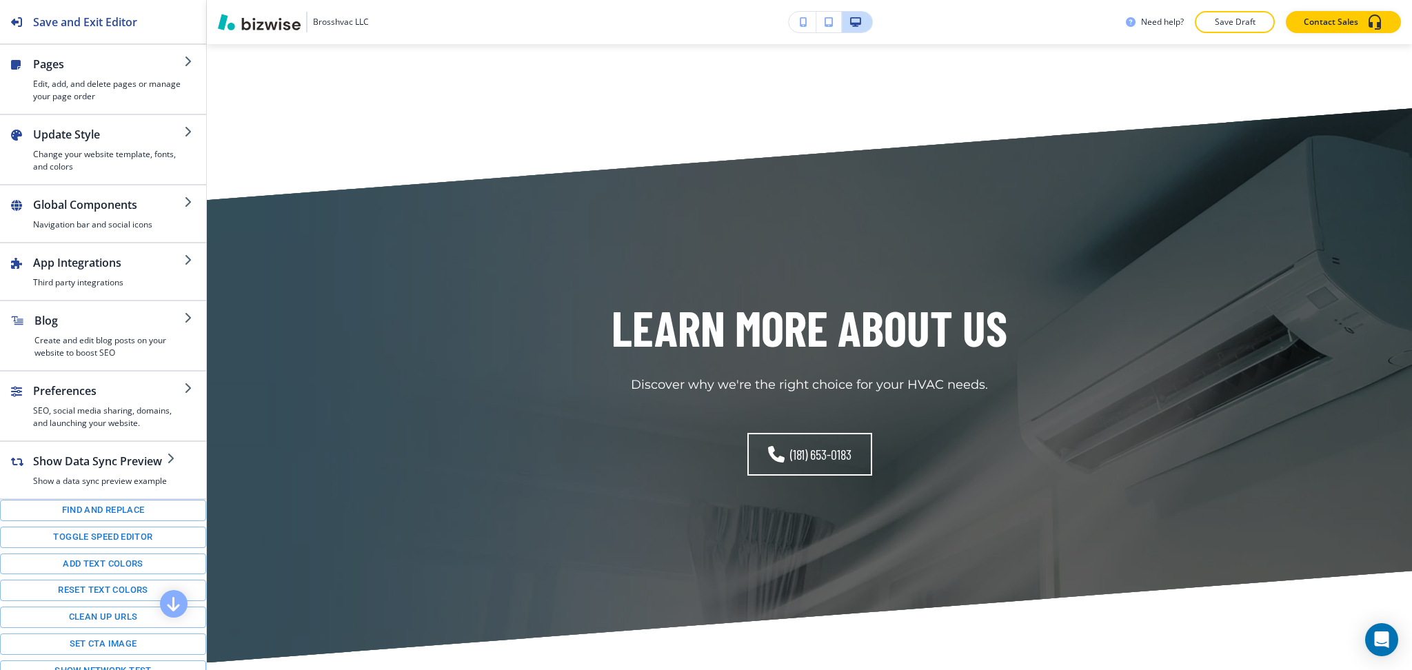
scroll to position [2205, 0]
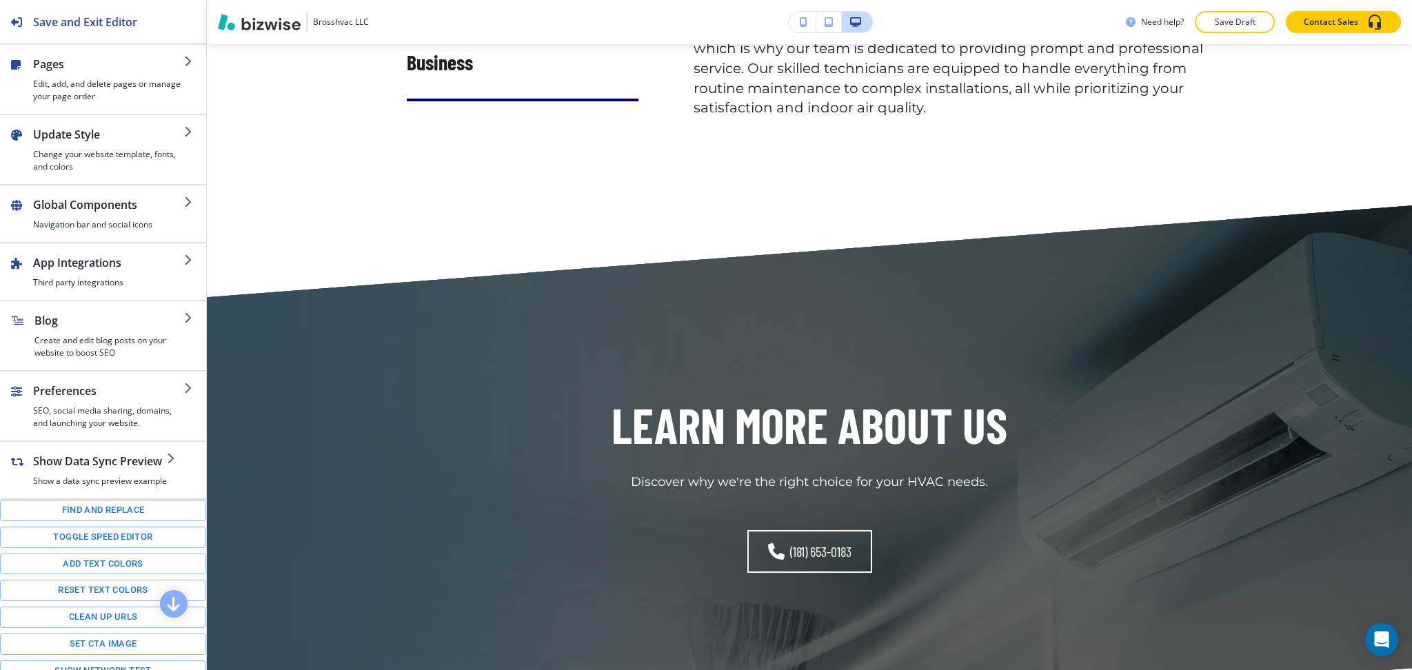
click at [1016, 248] on main "Edit Your Local HVAC Experts Decades of Experience, Built on Trust and Quality …" at bounding box center [809, 302] width 1205 height 4789
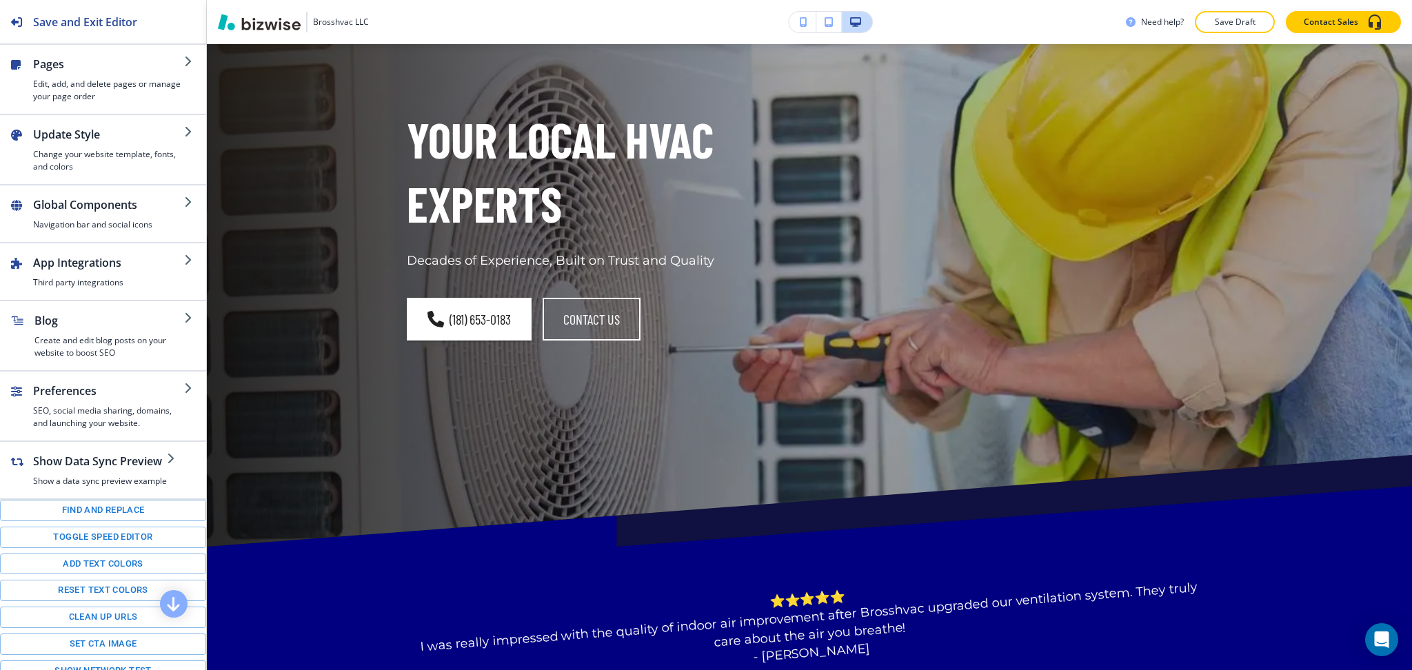
scroll to position [0, 0]
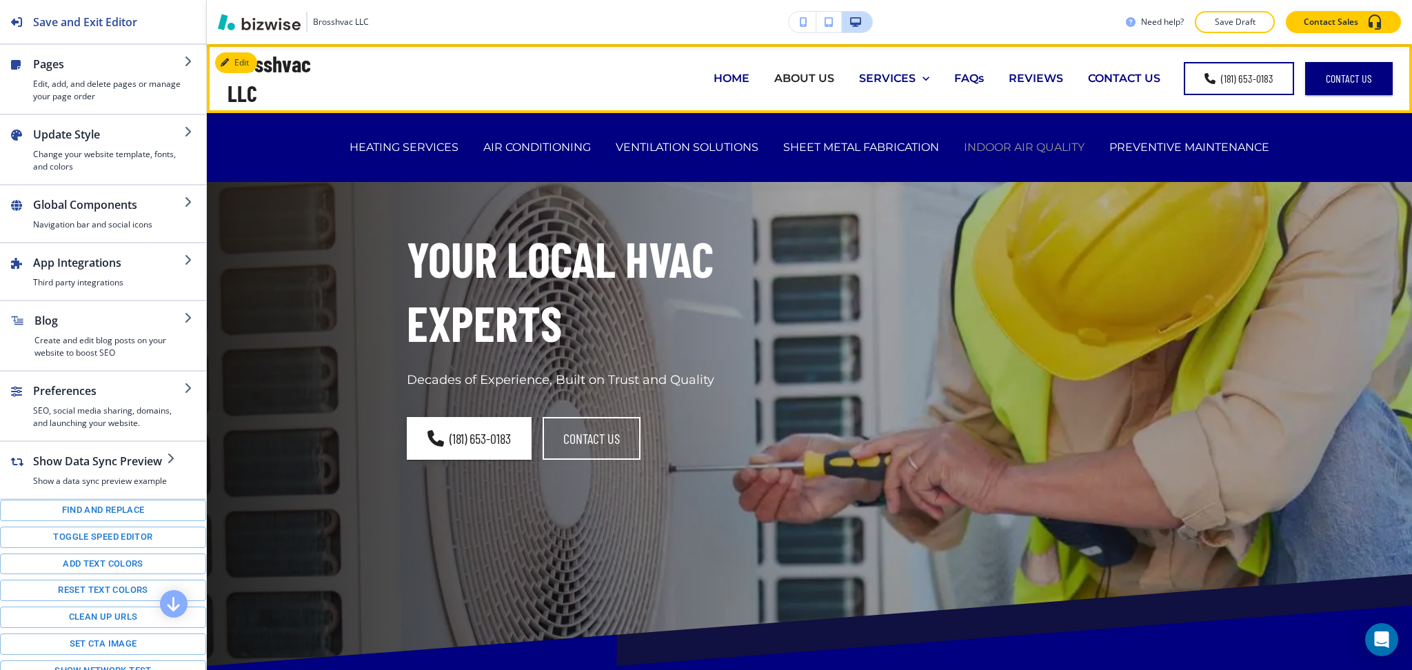
click at [1032, 143] on p "INDOOR AIR QUALITY" at bounding box center [1024, 147] width 121 height 16
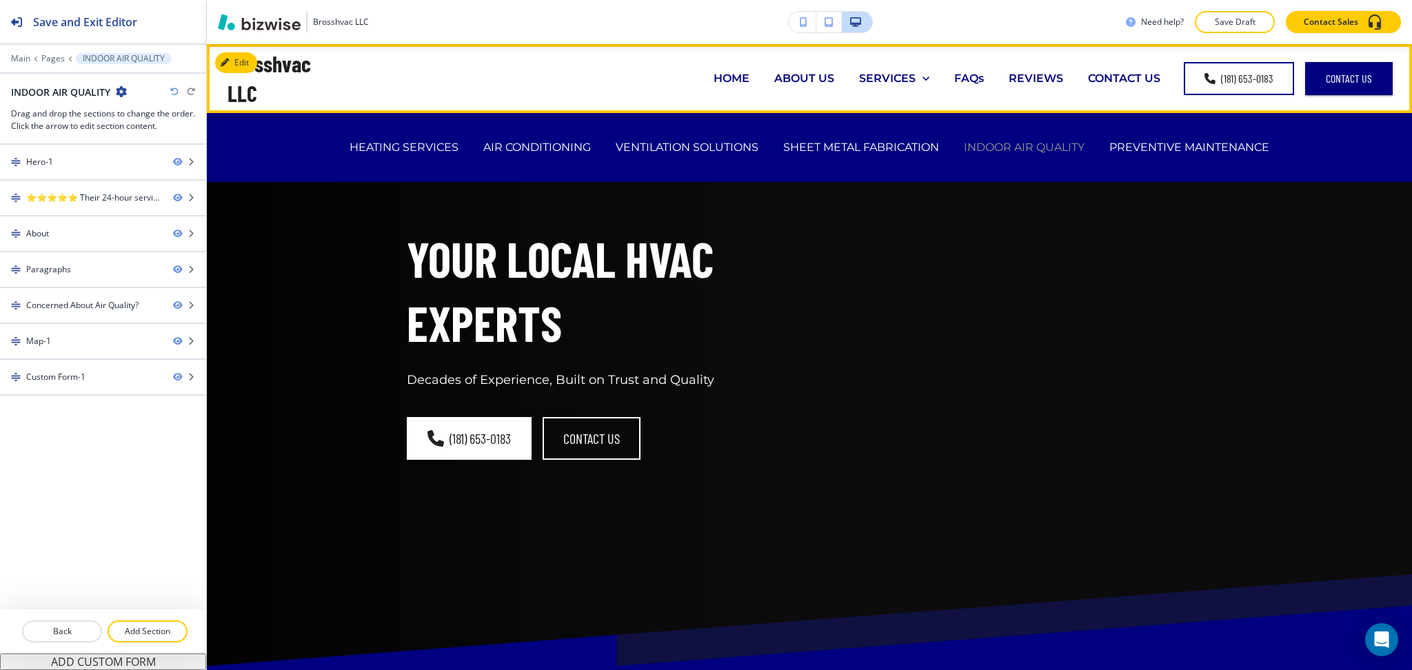
click at [1024, 150] on p "INDOOR AIR QUALITY" at bounding box center [1024, 147] width 121 height 16
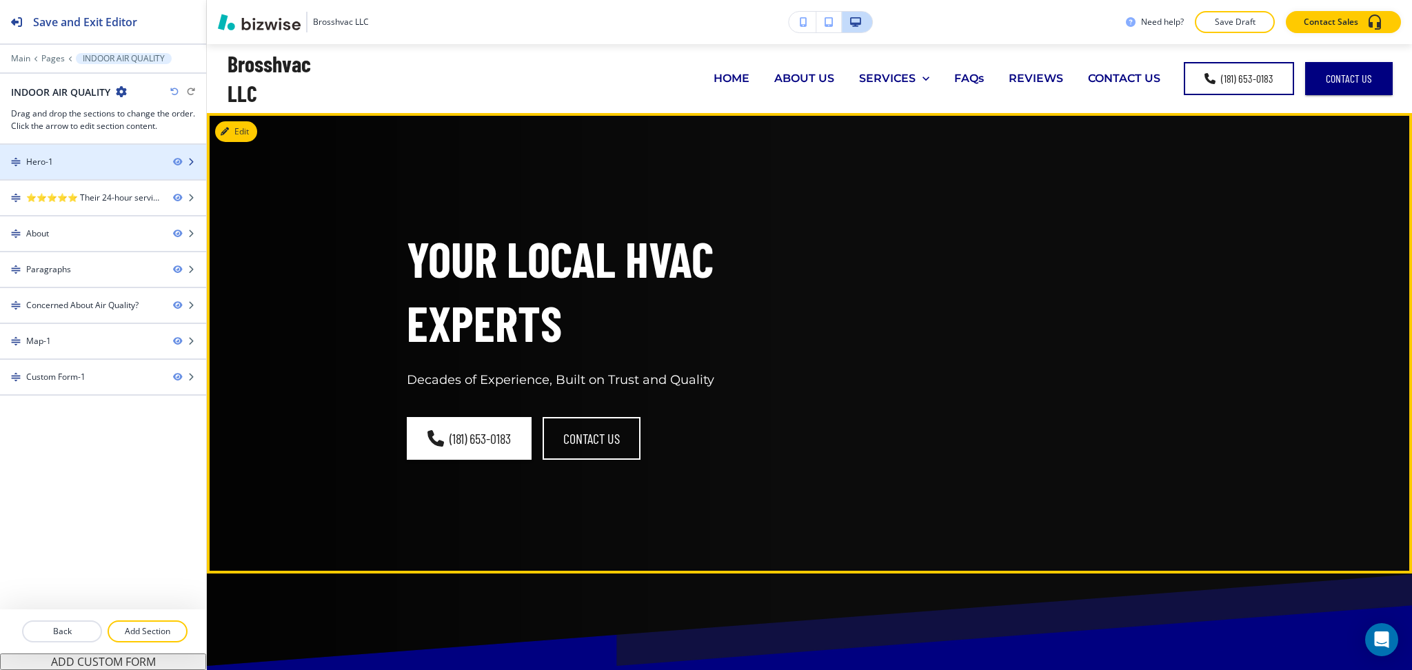
click at [47, 170] on div at bounding box center [103, 173] width 206 height 11
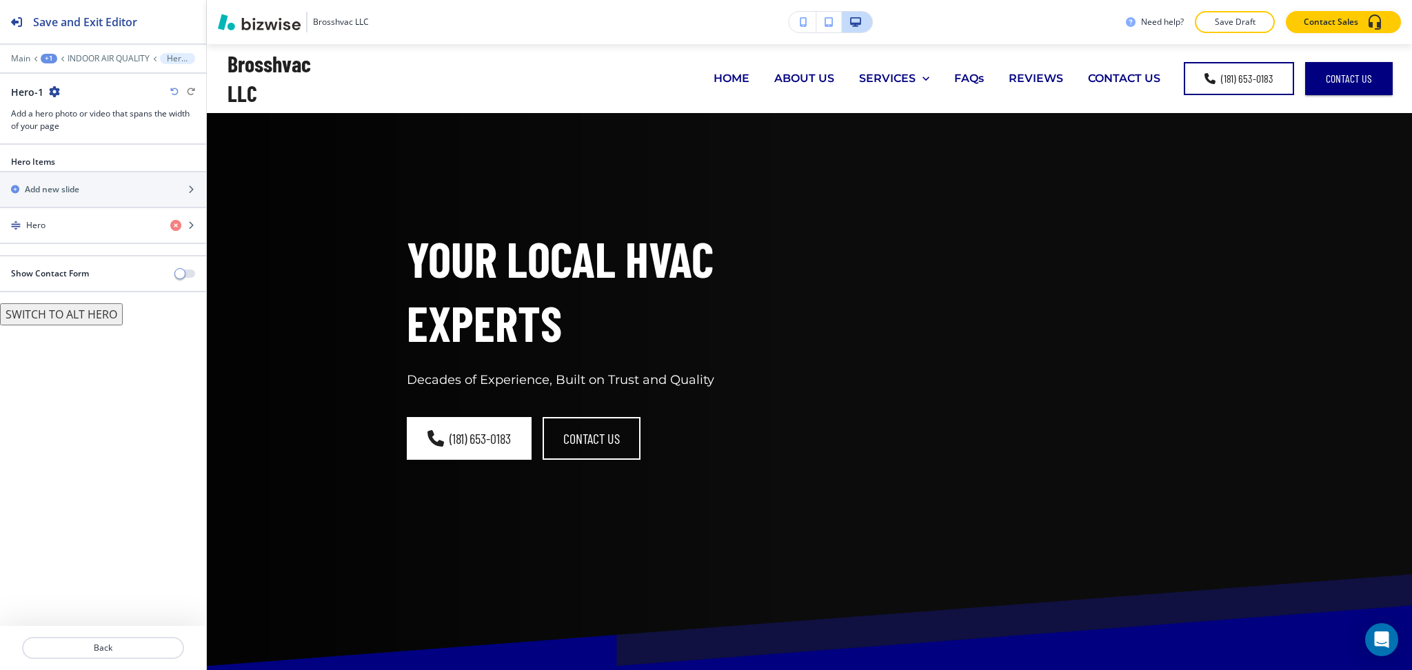
scroll to position [69, 0]
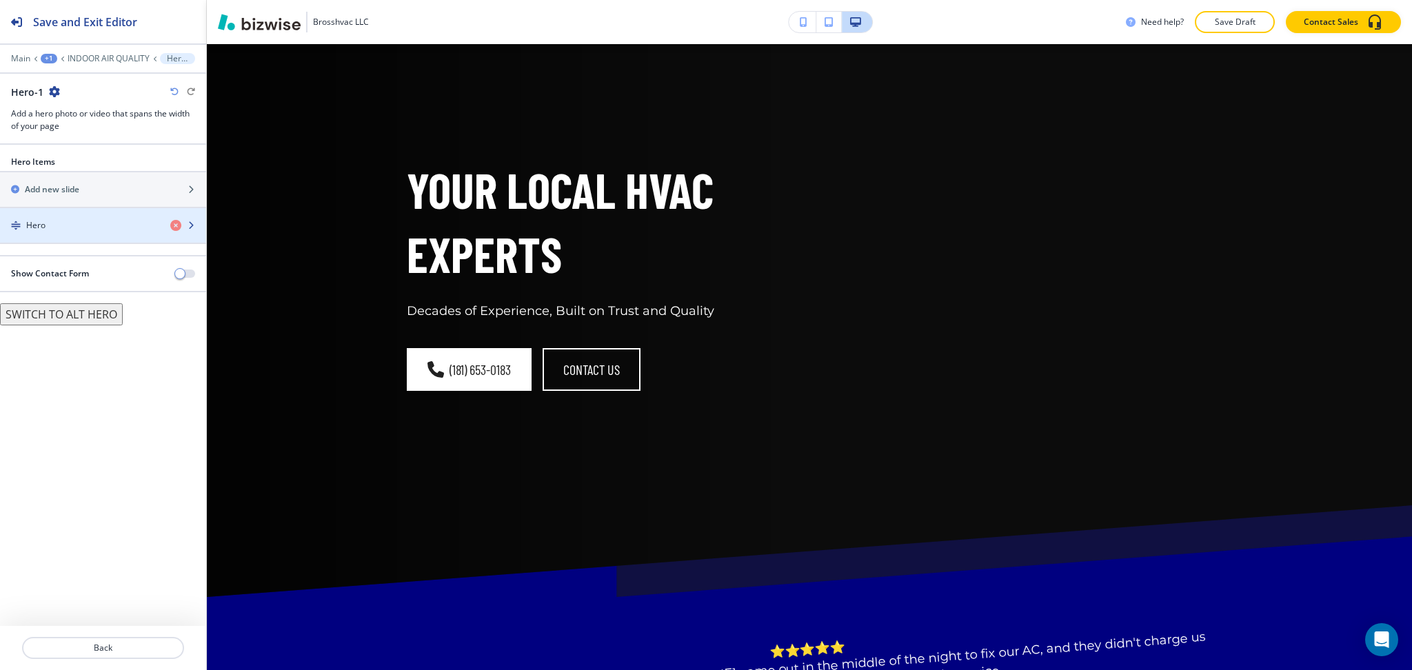
click at [59, 228] on div "Hero" at bounding box center [79, 225] width 159 height 12
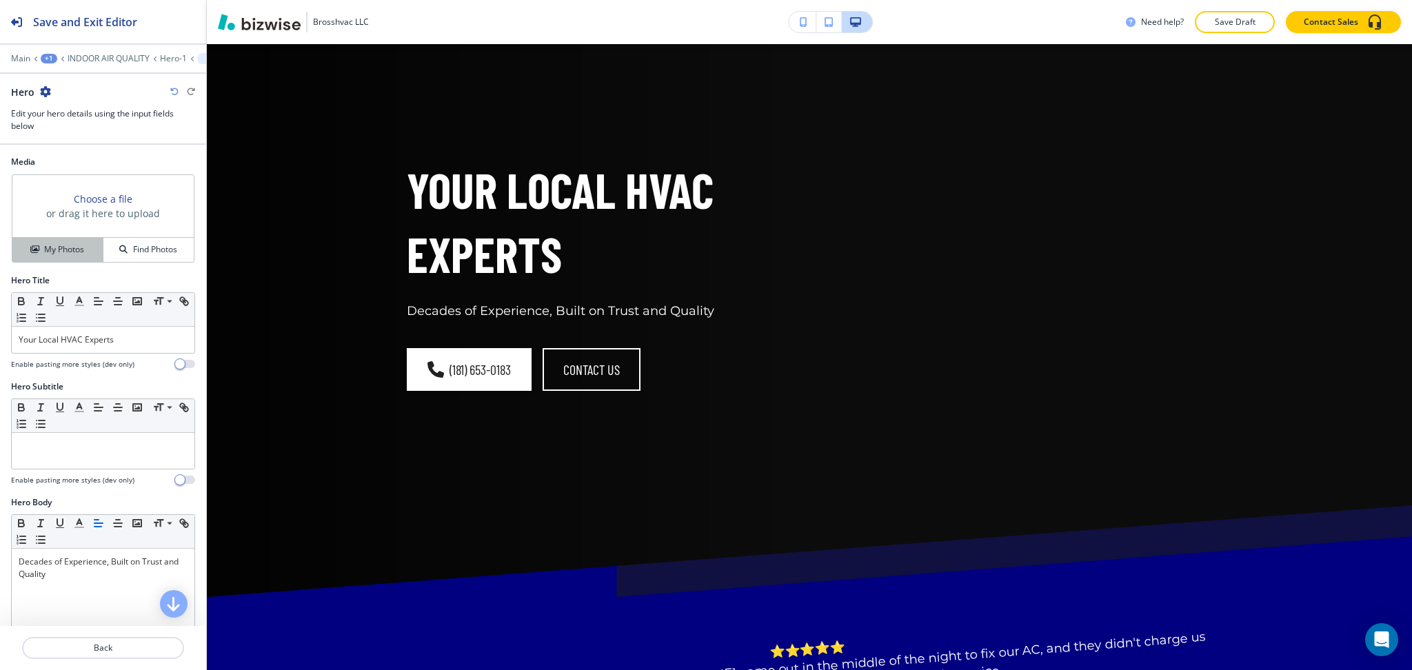
click at [61, 252] on h4 "My Photos" at bounding box center [64, 249] width 40 height 12
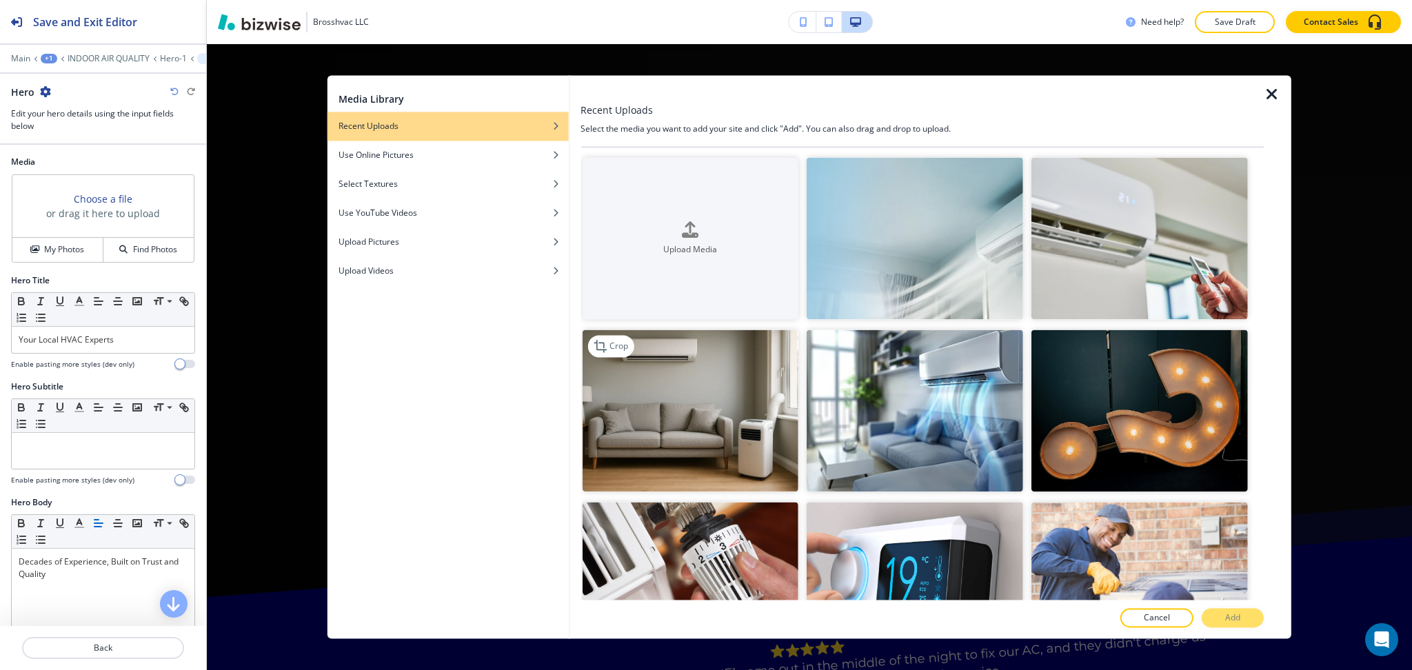
click at [678, 421] on img "button" at bounding box center [690, 411] width 217 height 162
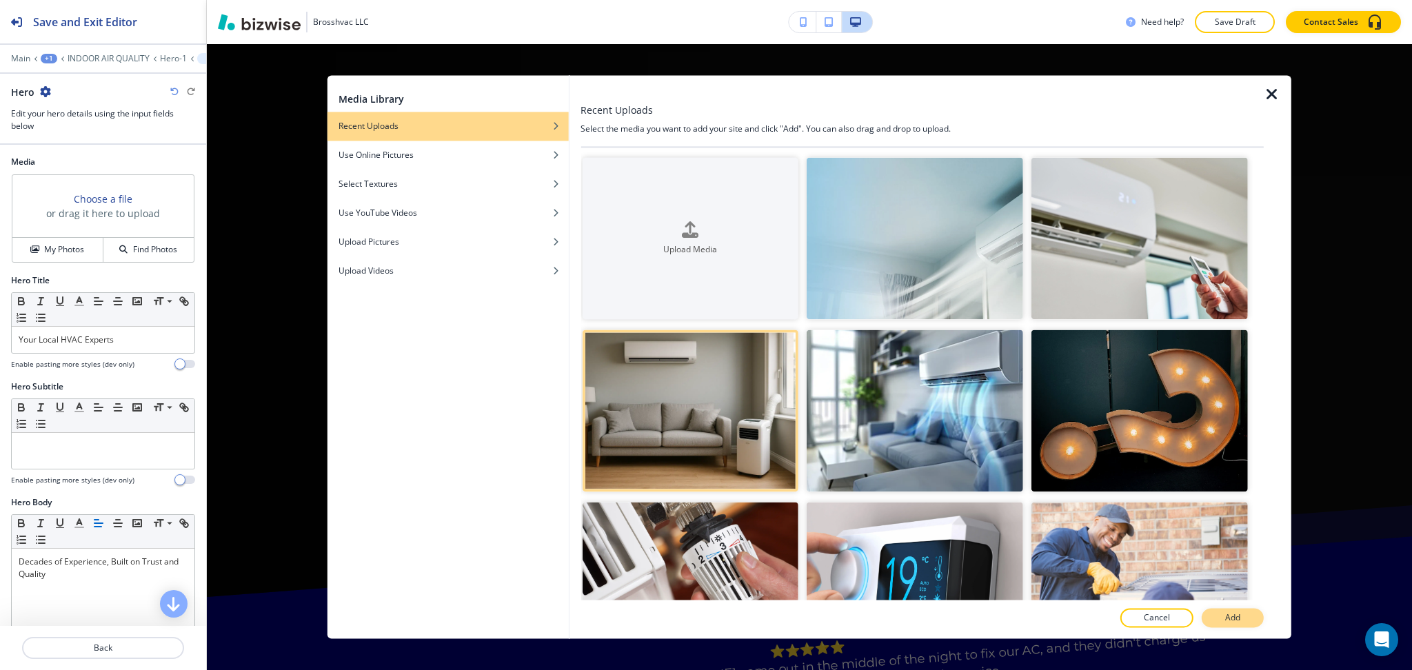
click at [1226, 617] on p "Add" at bounding box center [1232, 618] width 15 height 12
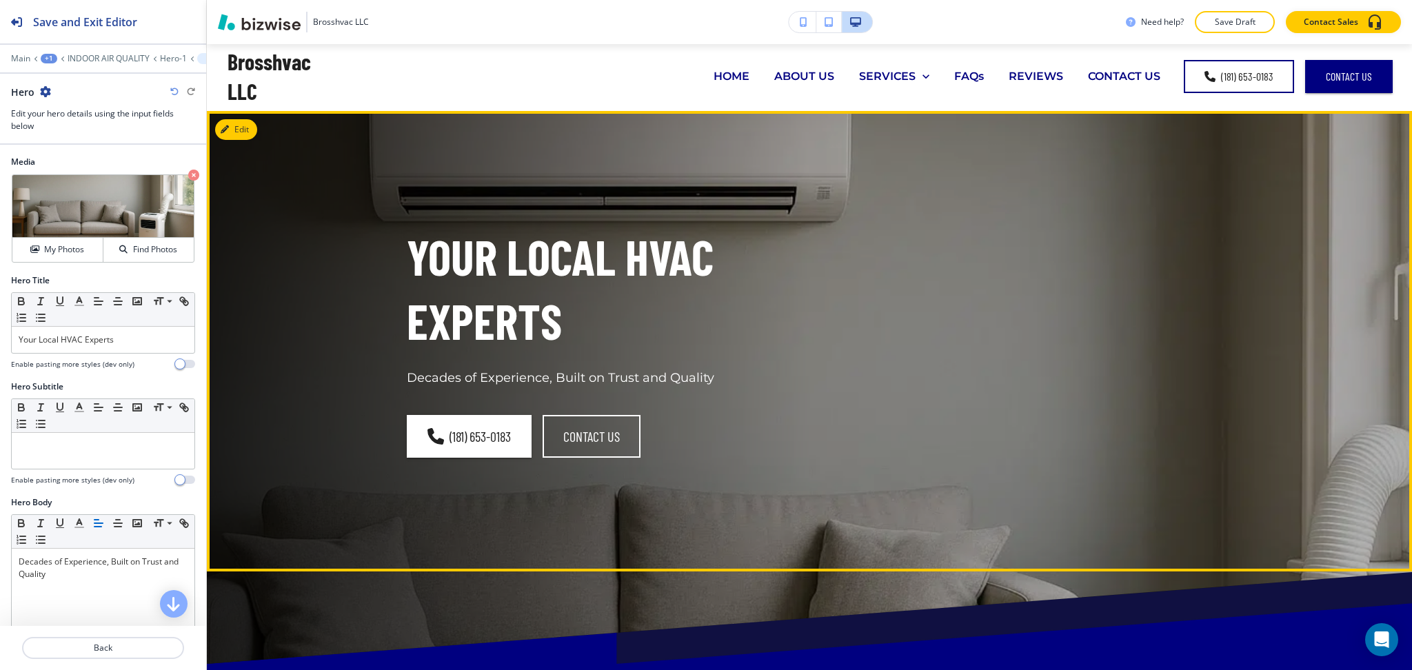
scroll to position [0, 0]
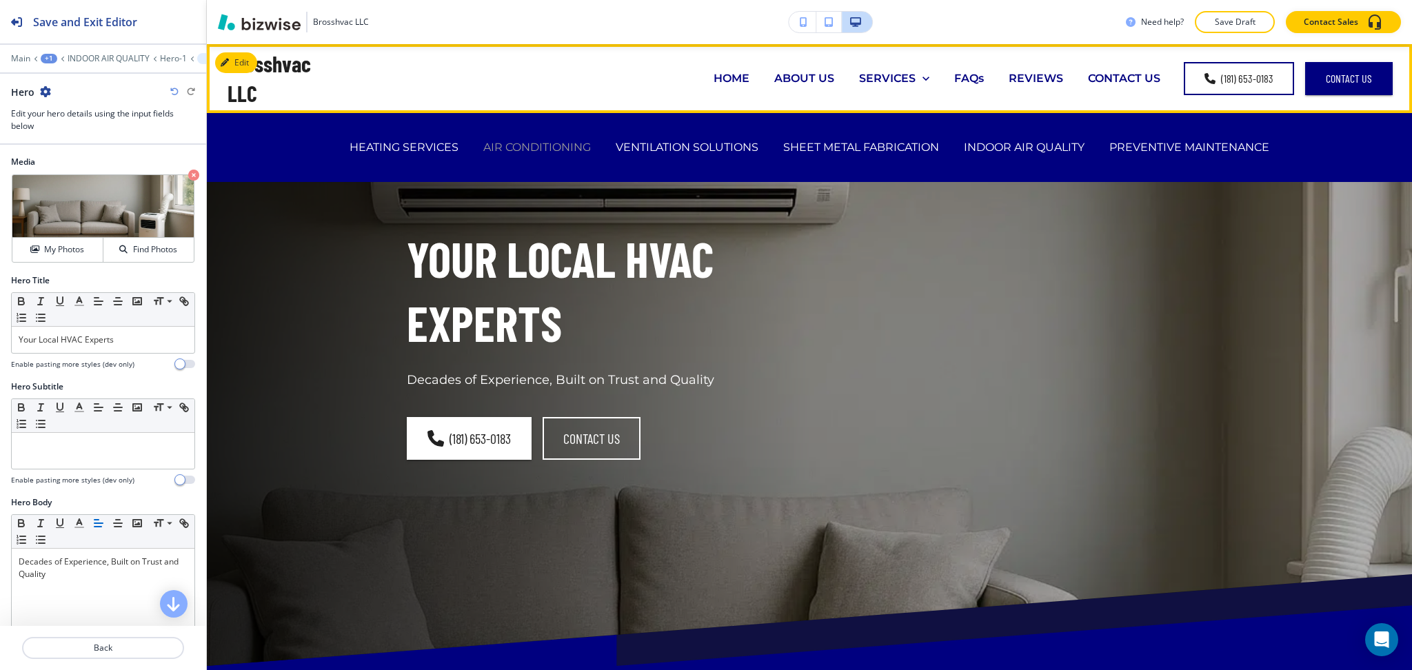
click at [557, 152] on p "AIR CONDITIONING" at bounding box center [537, 147] width 108 height 16
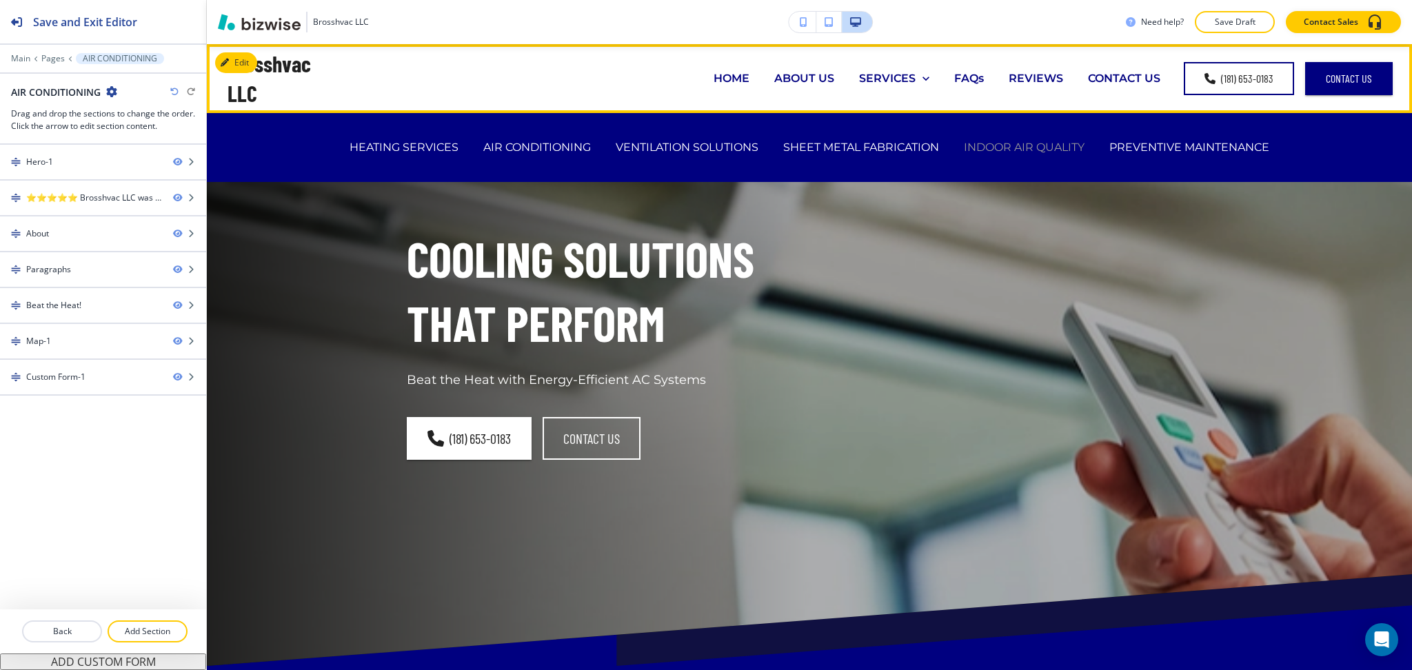
click at [1012, 145] on p "INDOOR AIR QUALITY" at bounding box center [1024, 147] width 121 height 16
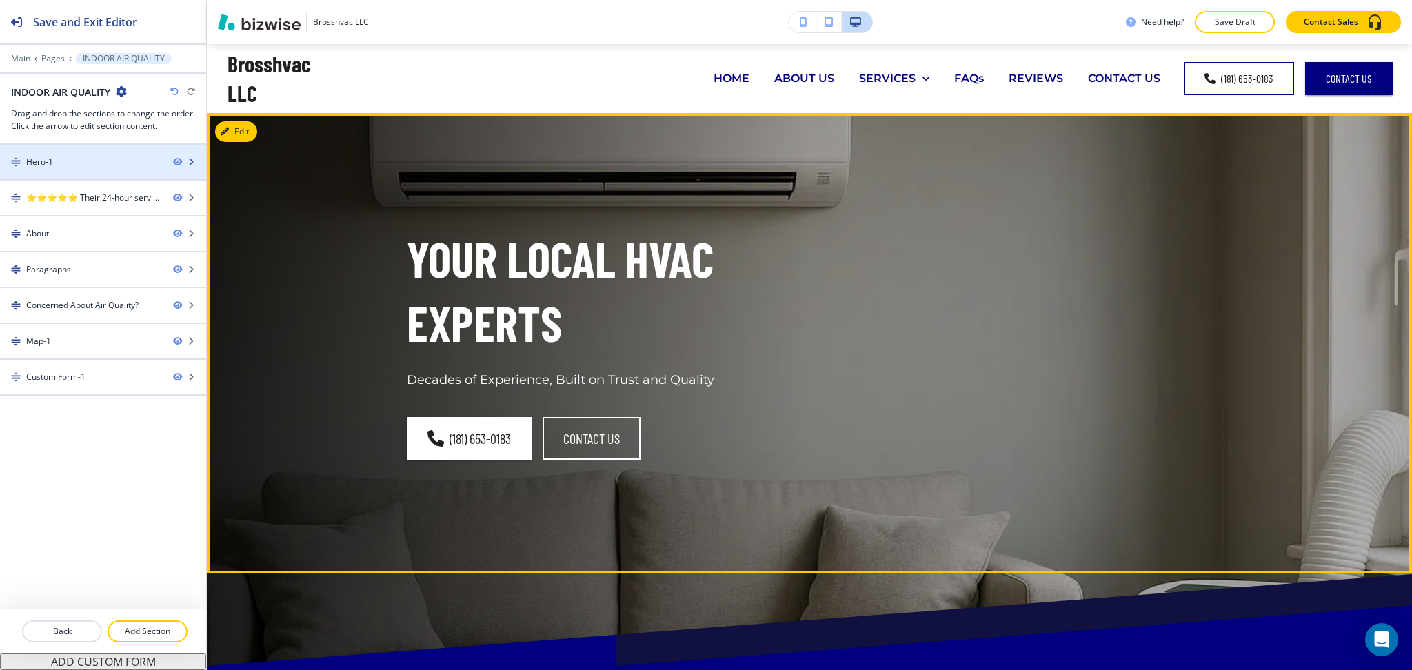
click at [72, 165] on div "Hero-1" at bounding box center [81, 162] width 162 height 12
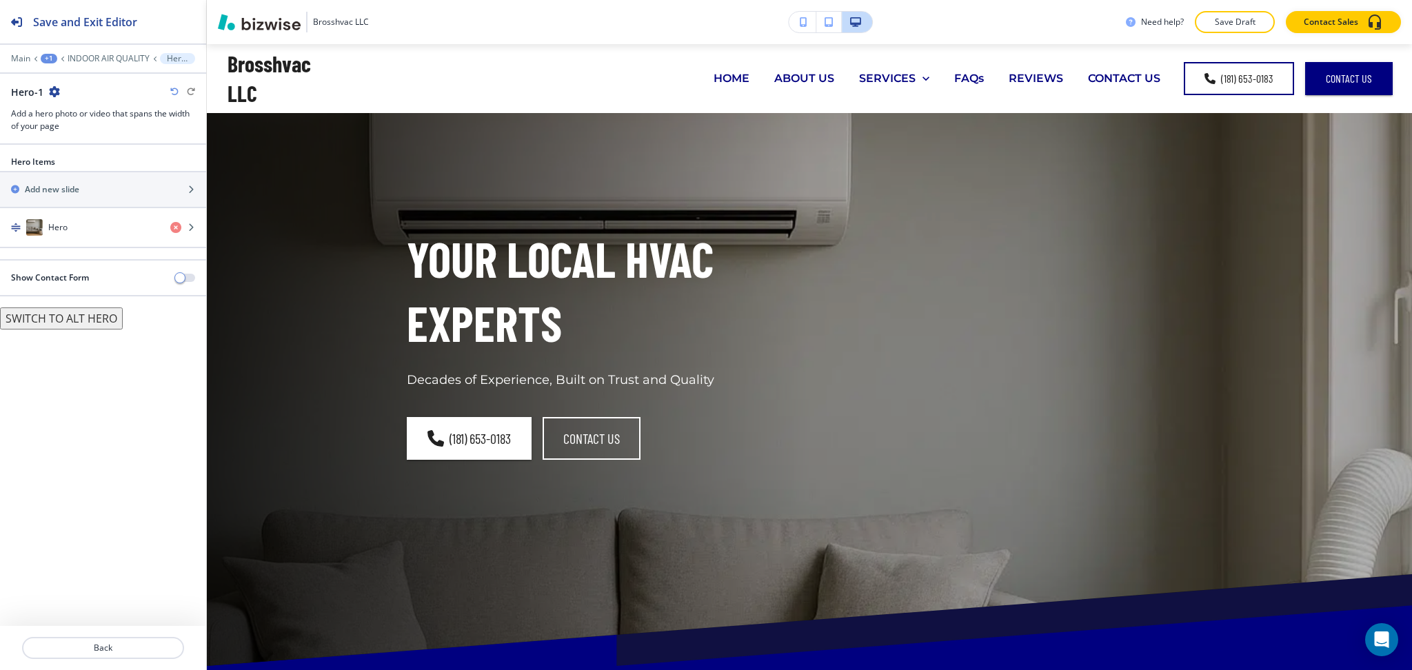
scroll to position [69, 0]
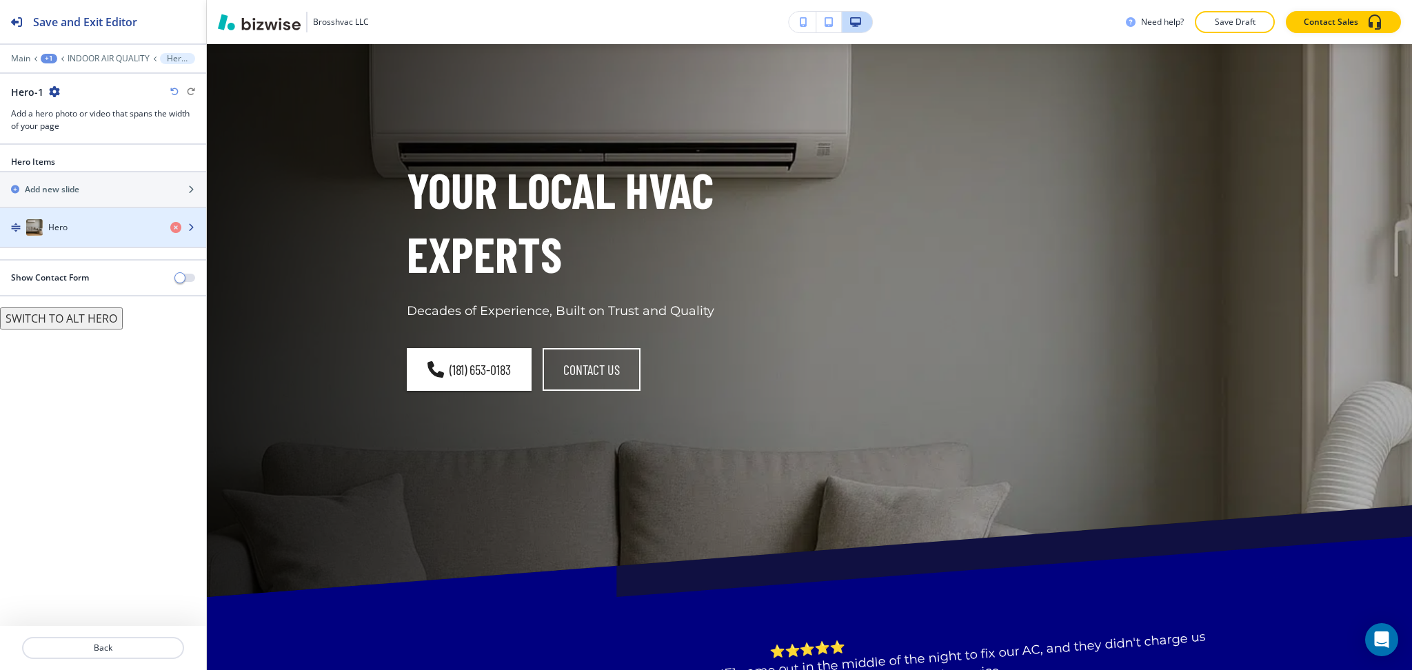
click at [70, 230] on div "Hero" at bounding box center [79, 227] width 159 height 17
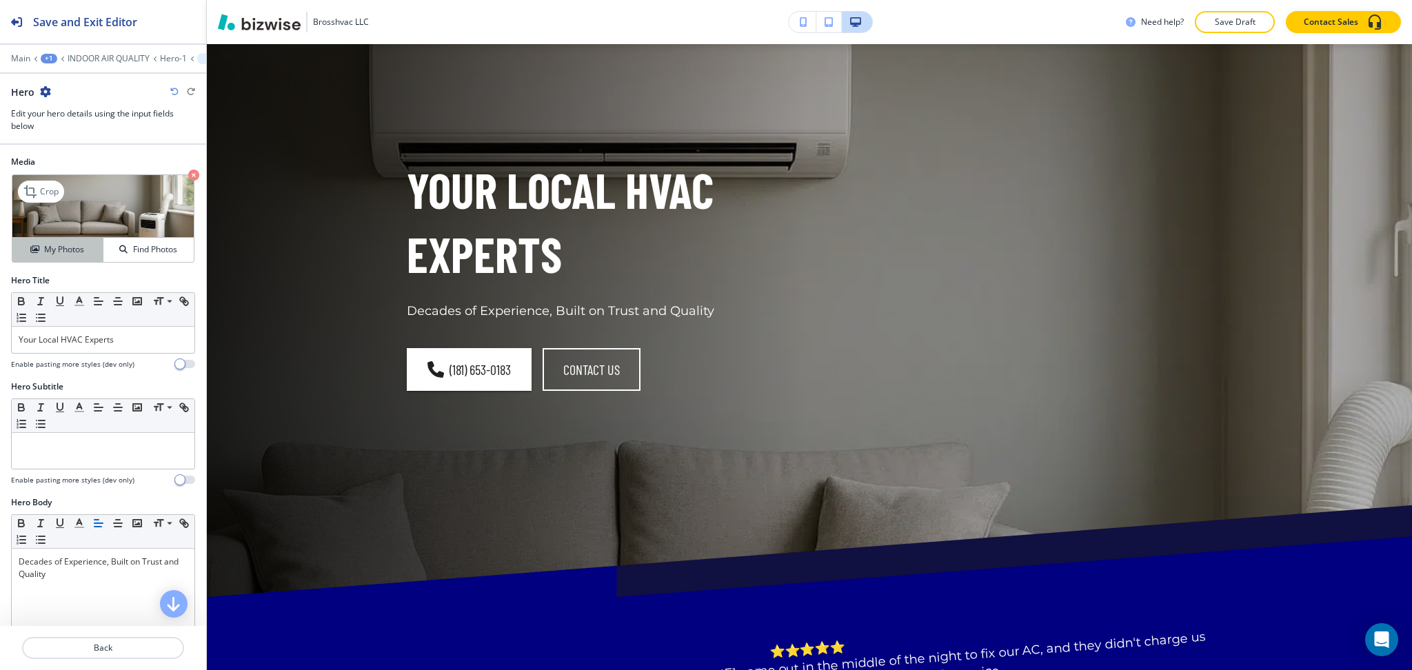
click at [69, 254] on h4 "My Photos" at bounding box center [64, 249] width 40 height 12
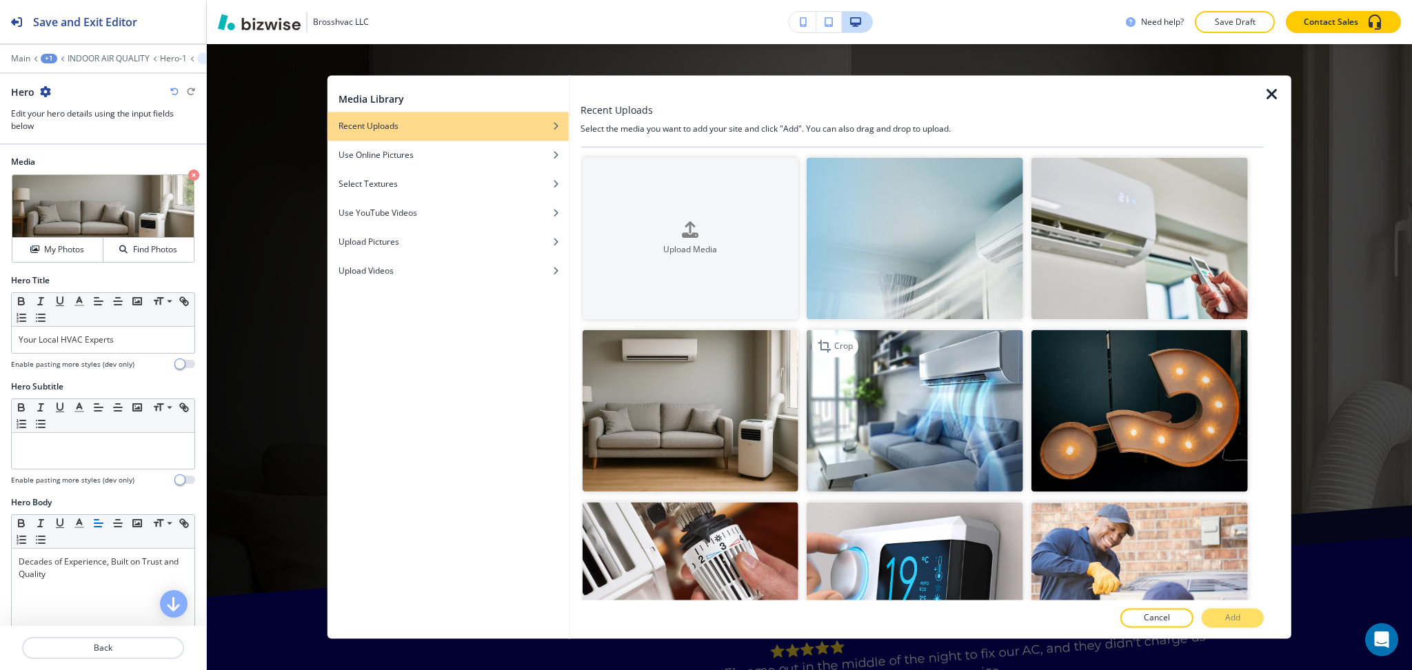
click at [961, 450] on img "button" at bounding box center [915, 411] width 217 height 162
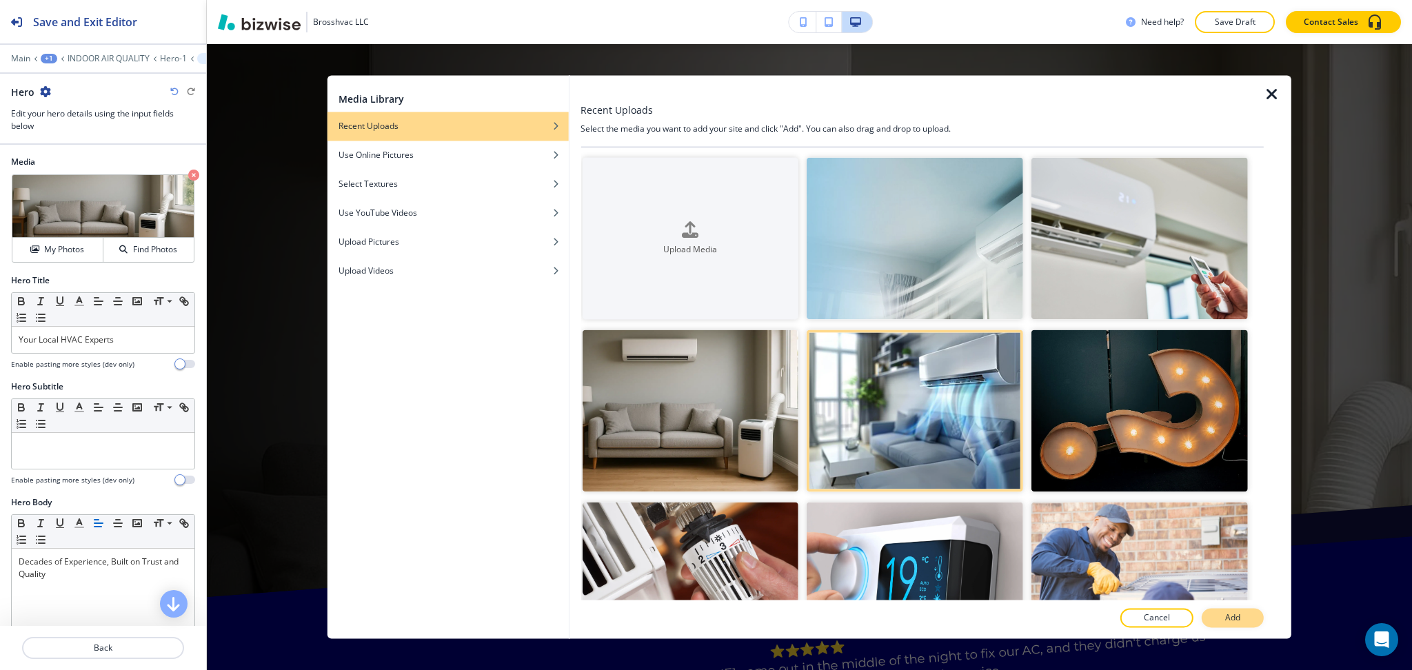
click at [1221, 619] on button "Add" at bounding box center [1233, 618] width 62 height 19
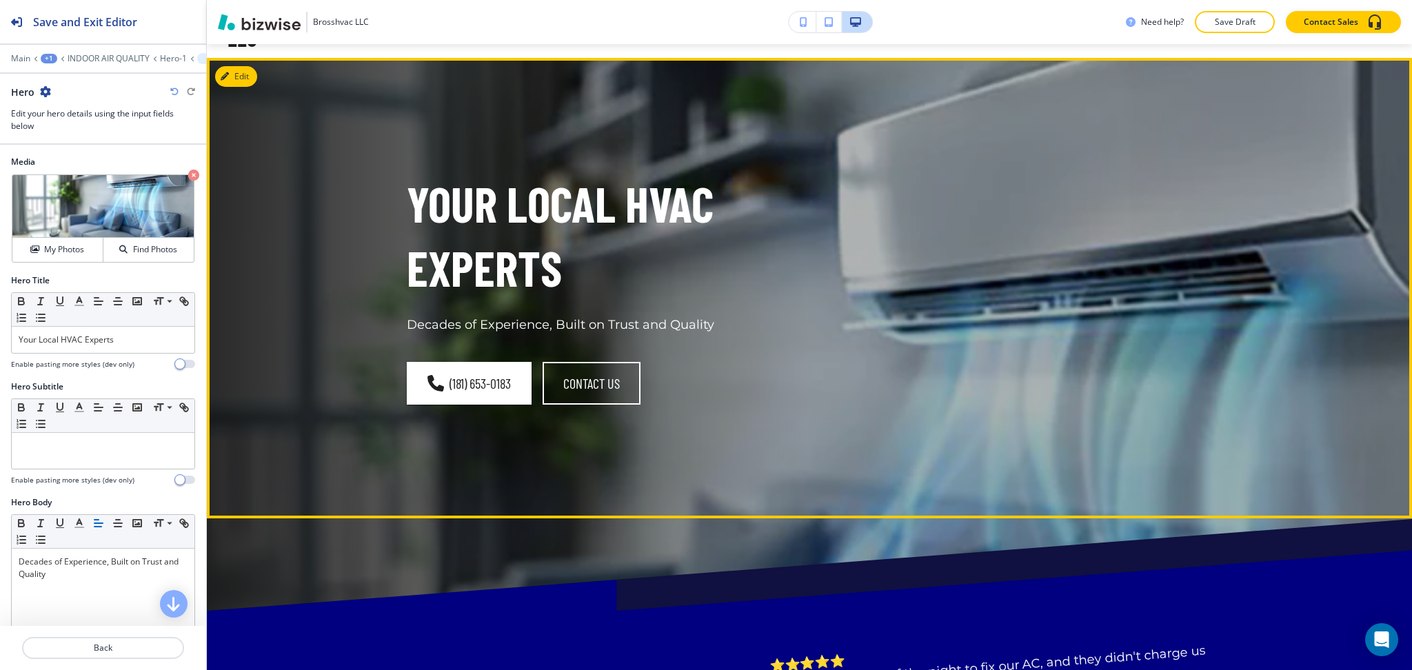
scroll to position [0, 0]
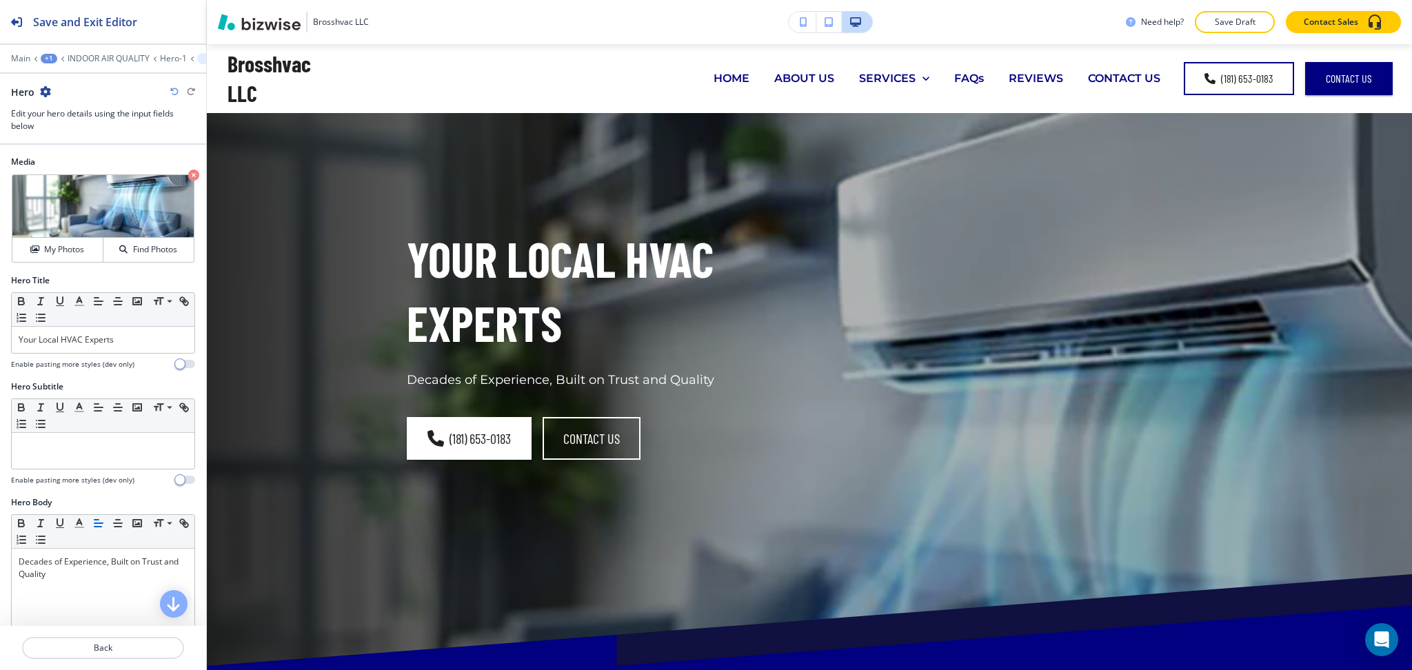
click at [171, 88] on icon "button" at bounding box center [174, 92] width 8 height 8
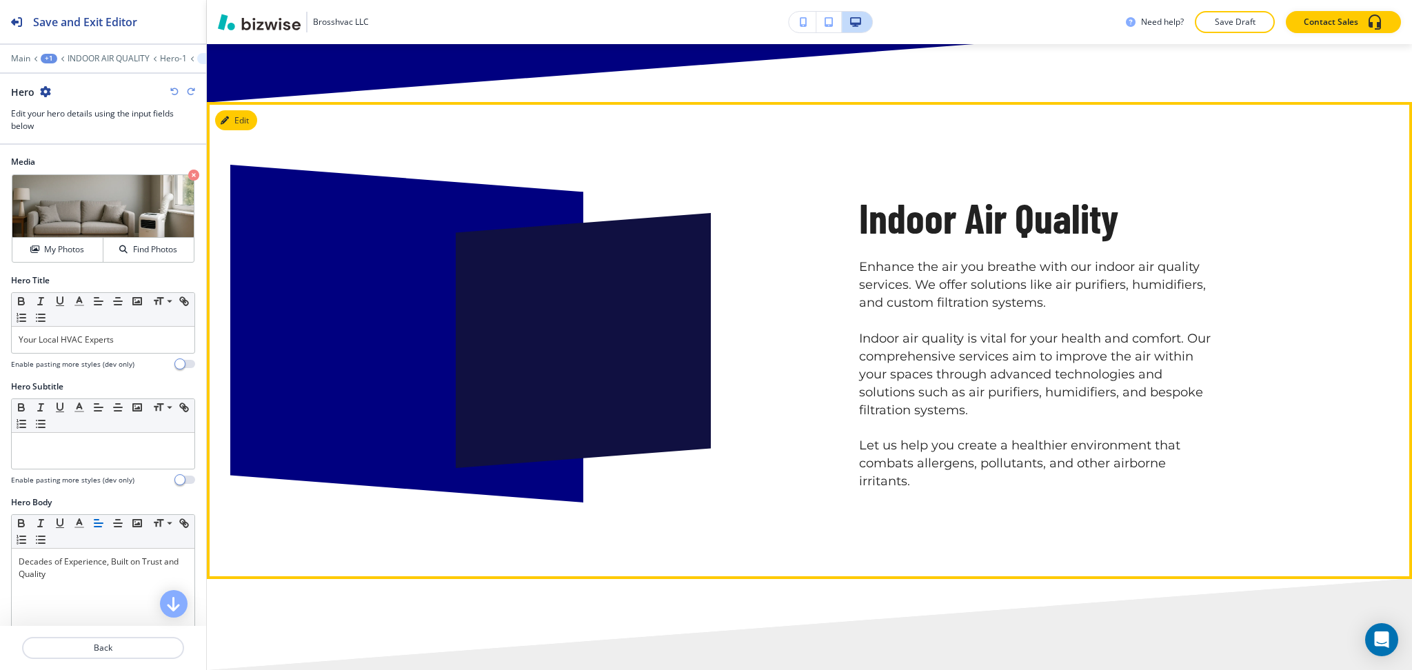
scroll to position [818, 0]
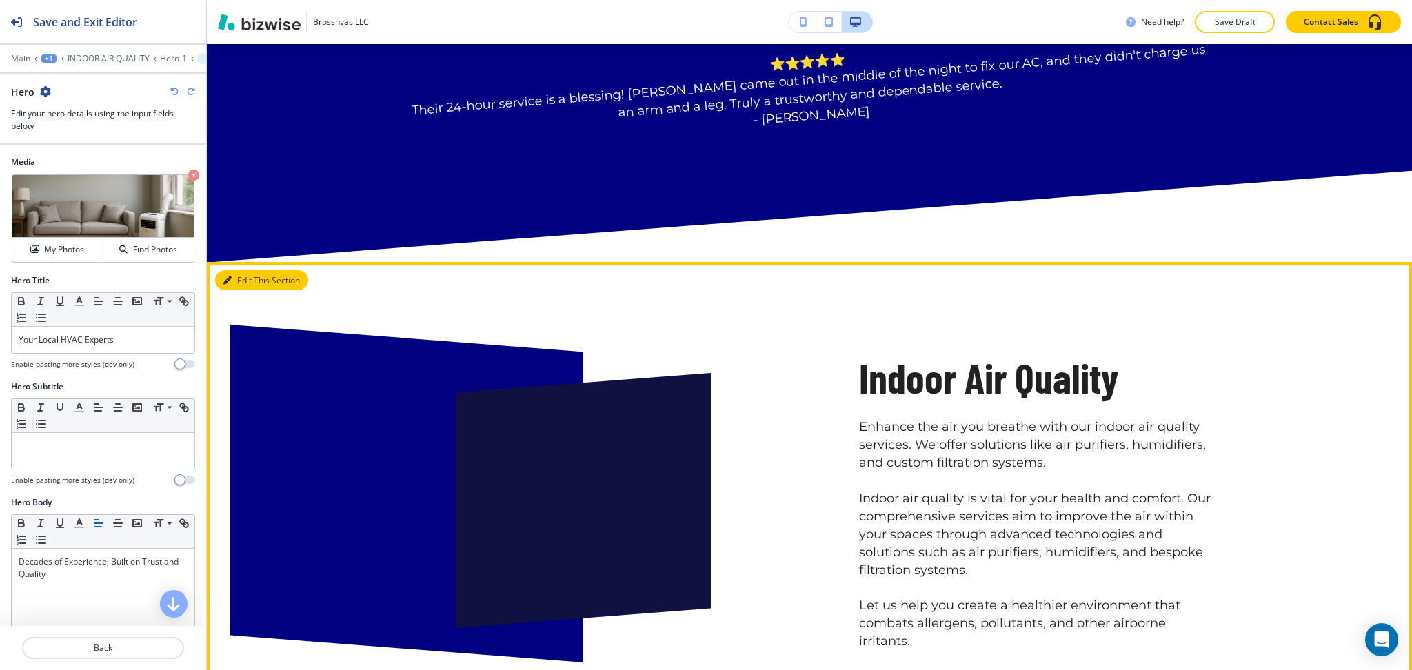
click at [261, 277] on button "Edit This Section" at bounding box center [261, 280] width 93 height 21
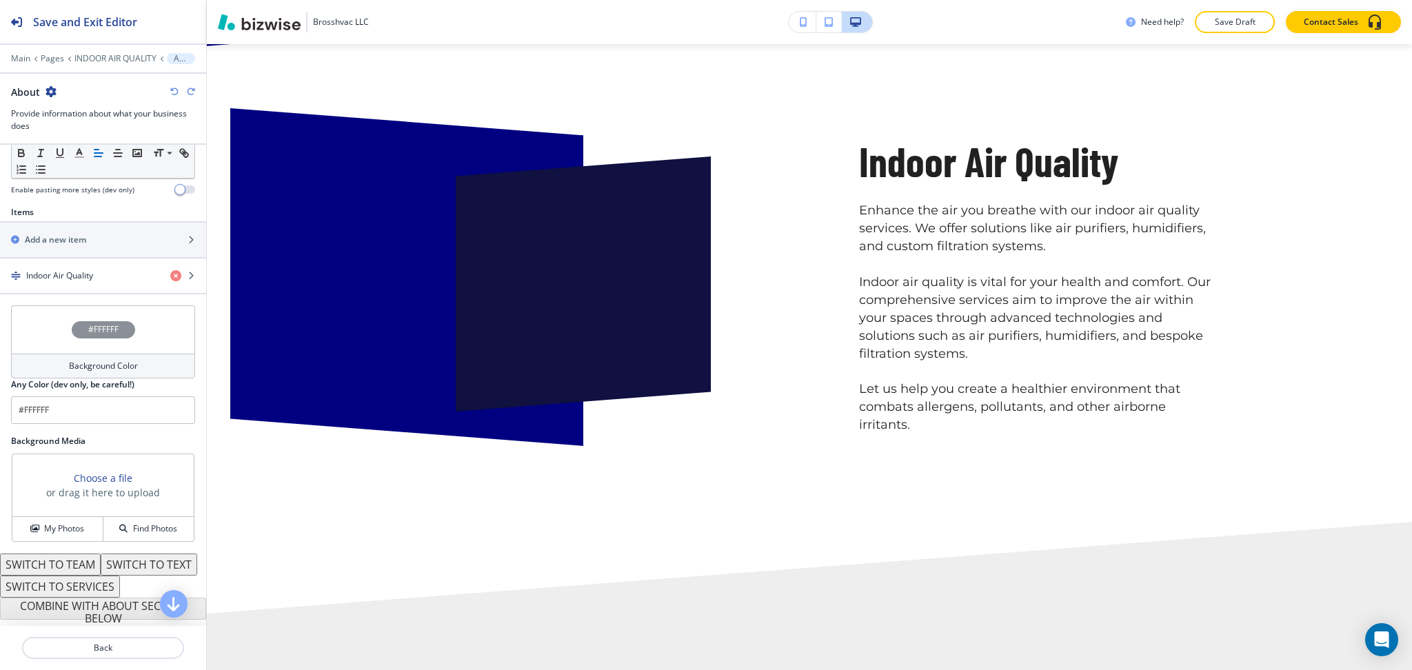
scroll to position [452, 0]
click at [59, 282] on div "button" at bounding box center [103, 287] width 206 height 11
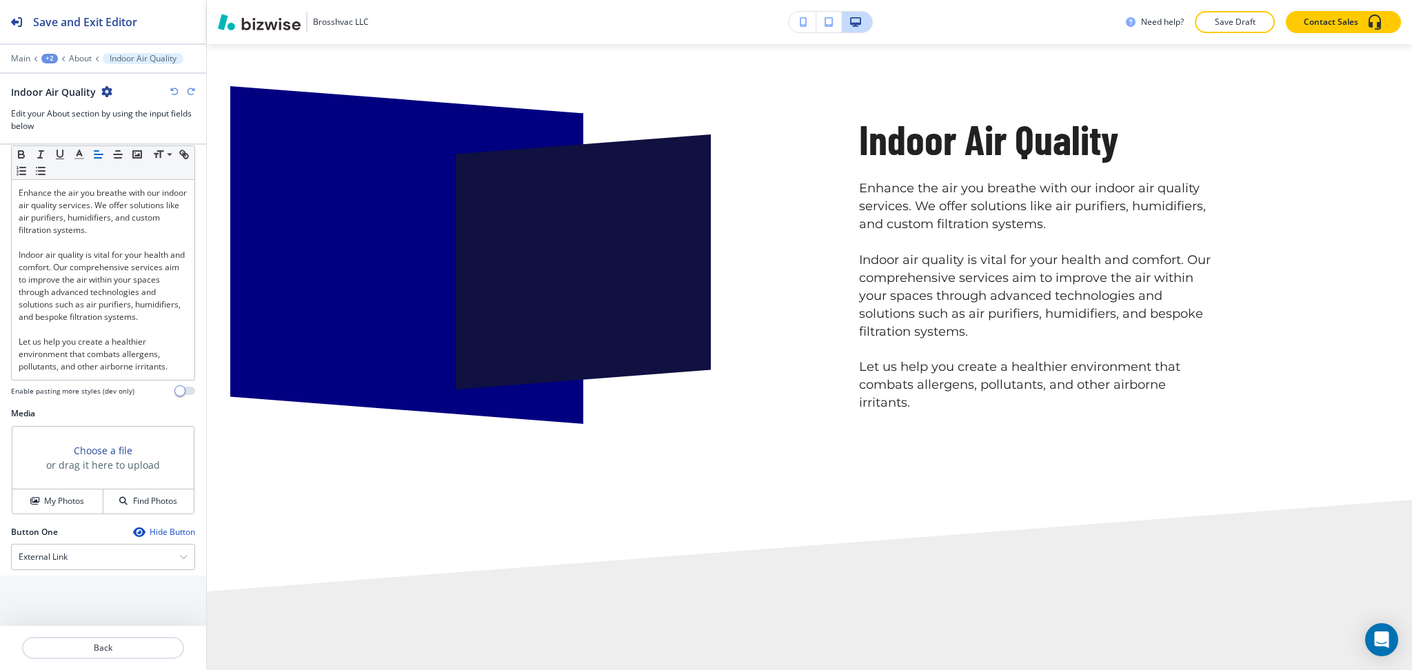
scroll to position [392, 0]
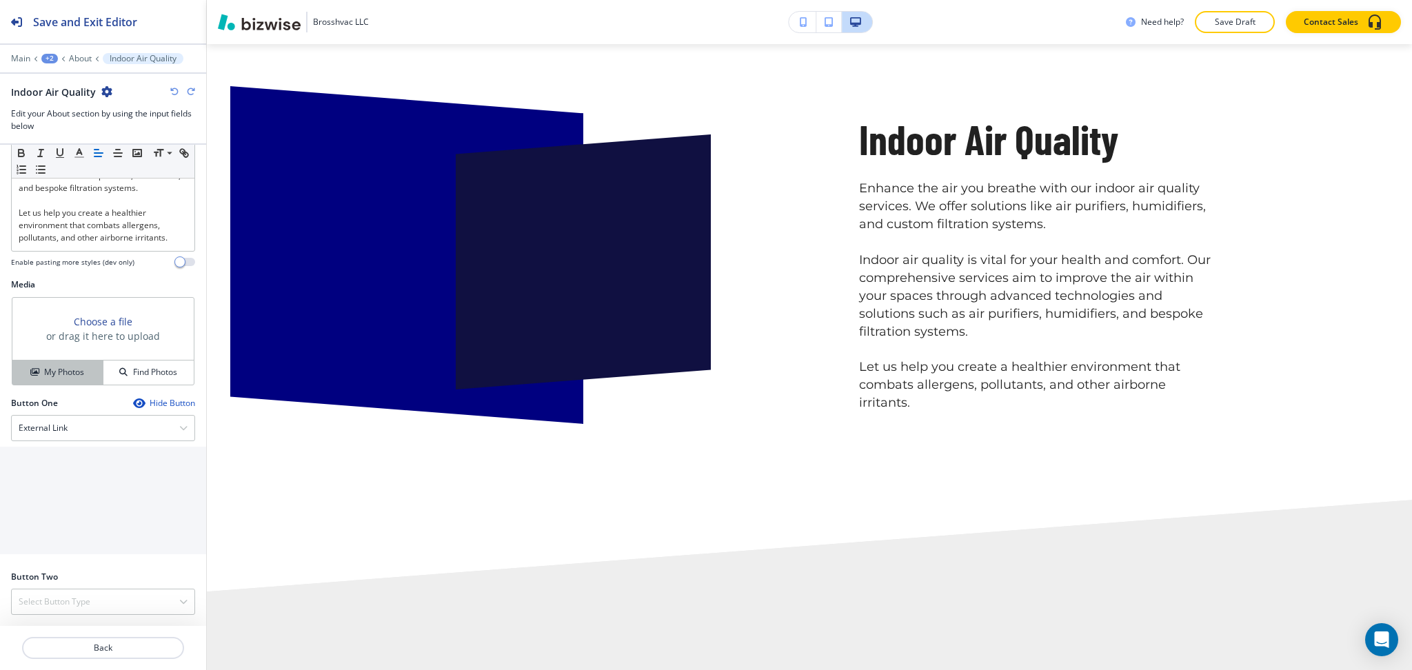
click at [46, 372] on h4 "My Photos" at bounding box center [64, 372] width 40 height 12
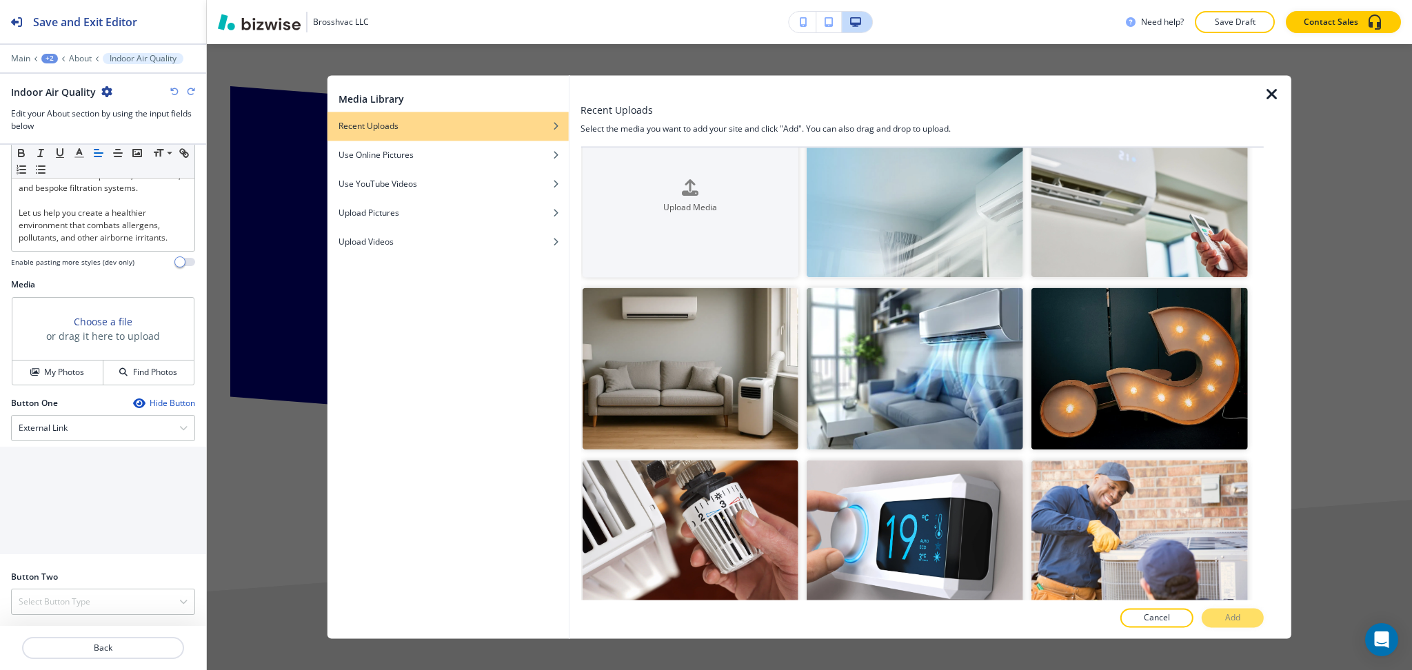
scroll to position [41, 0]
click at [1267, 90] on icon "button" at bounding box center [1272, 94] width 17 height 17
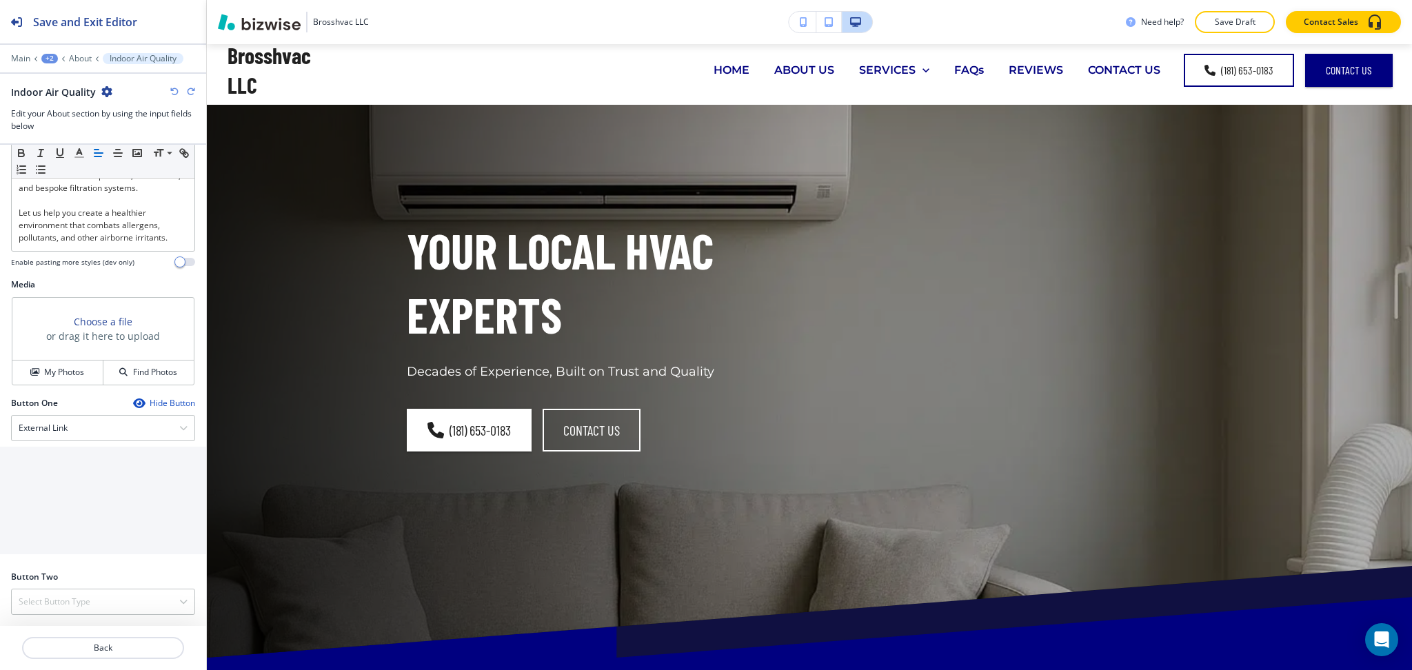
scroll to position [0, 0]
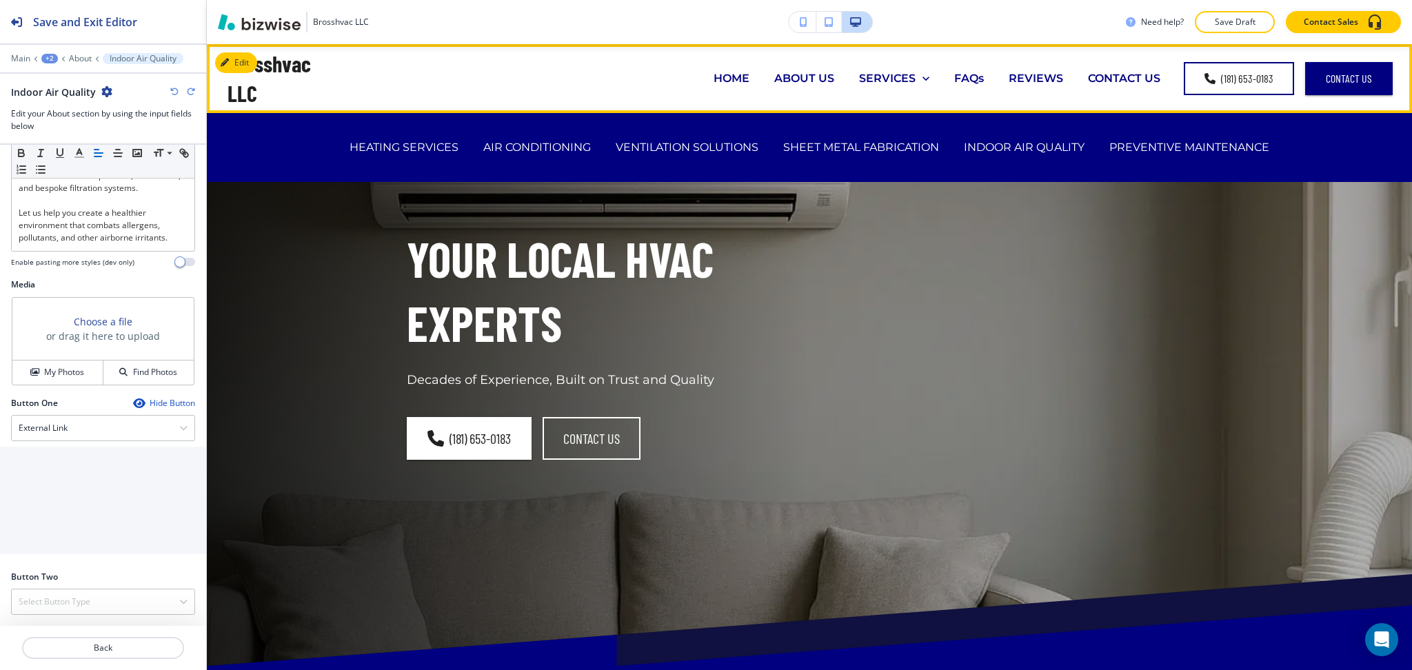
click at [785, 82] on p "ABOUT US" at bounding box center [804, 78] width 60 height 16
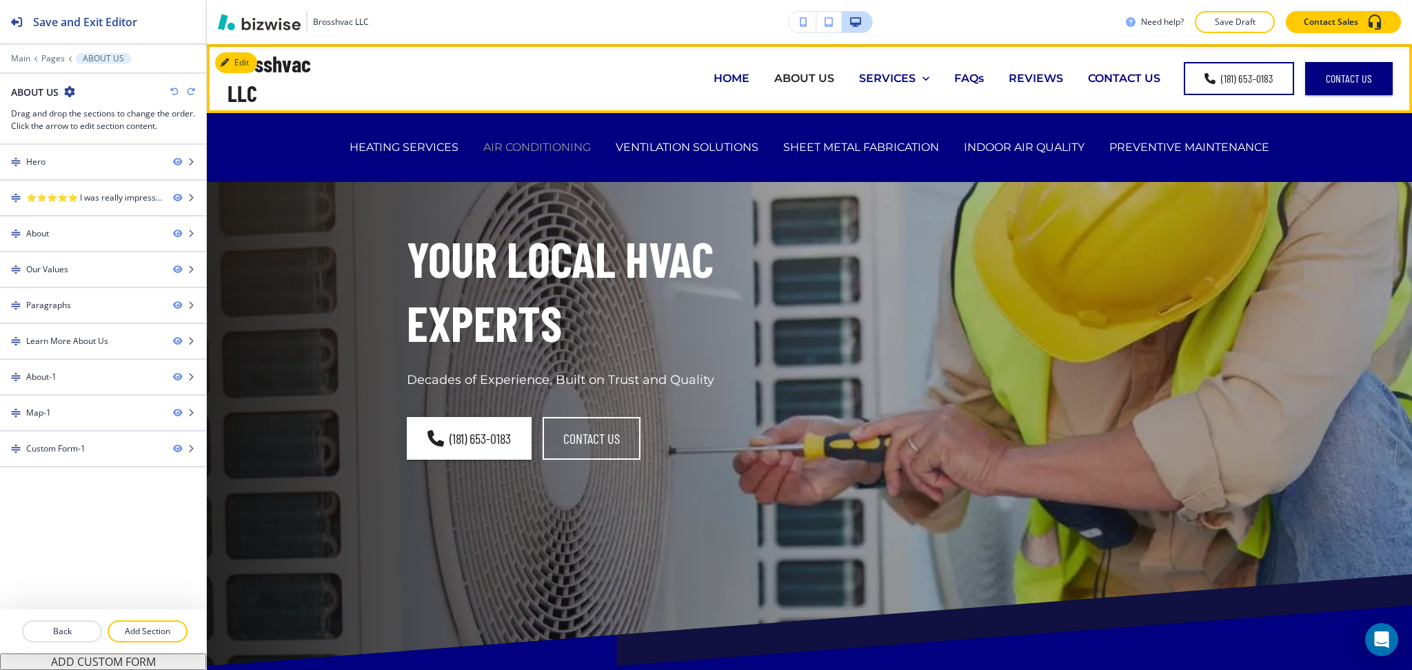
click at [554, 148] on p "AIR CONDITIONING" at bounding box center [537, 147] width 108 height 16
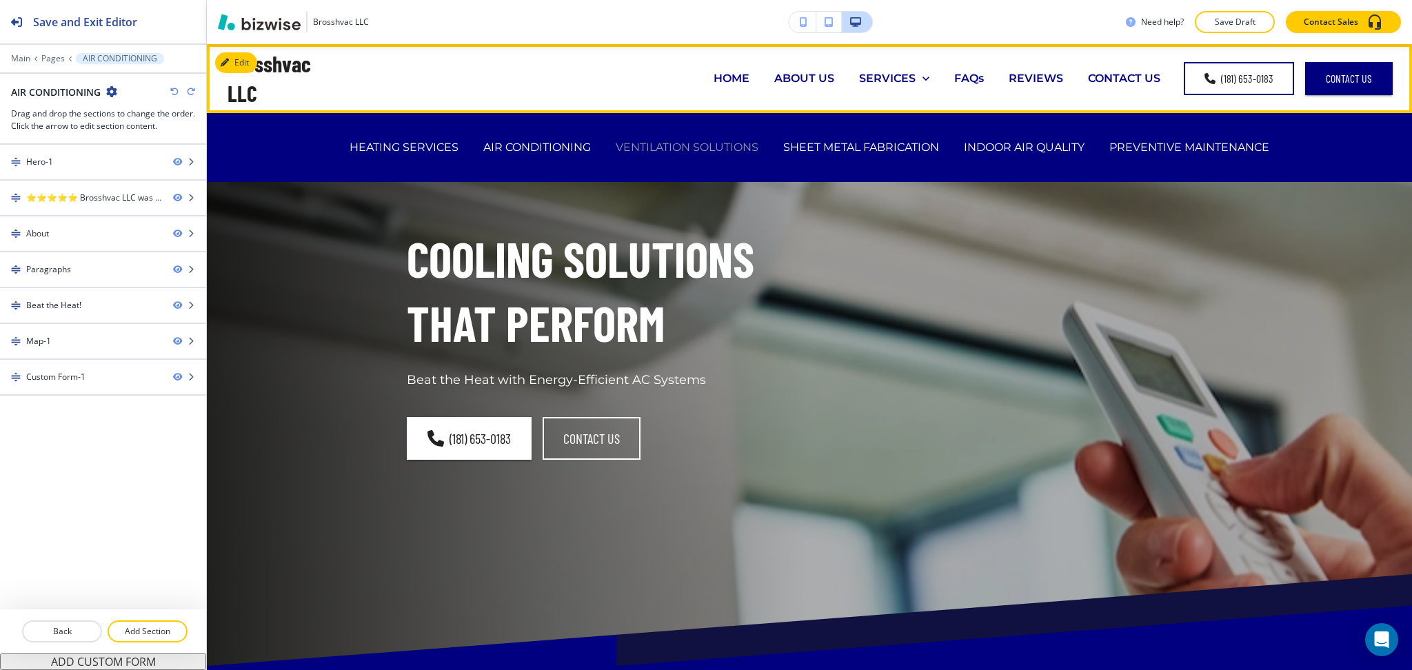
click at [711, 152] on p "VENTILATION SOLUTIONS" at bounding box center [687, 147] width 143 height 16
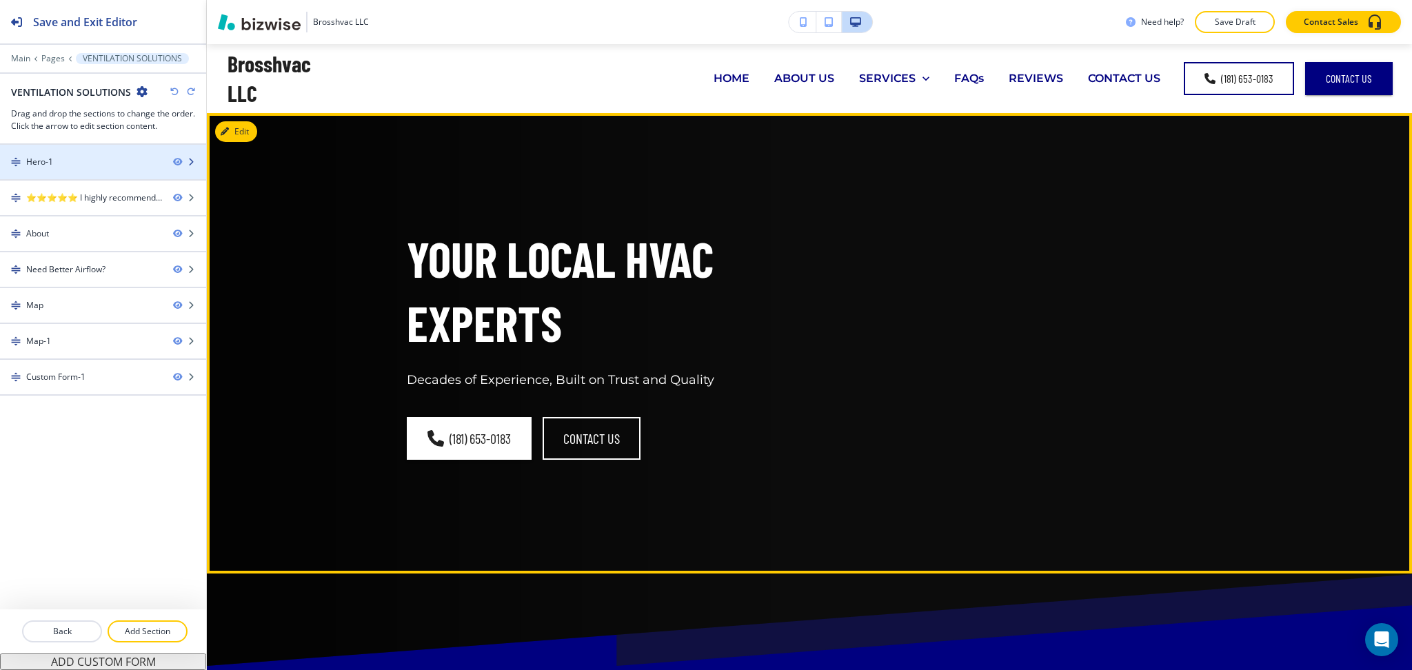
click at [81, 152] on div at bounding box center [103, 150] width 206 height 11
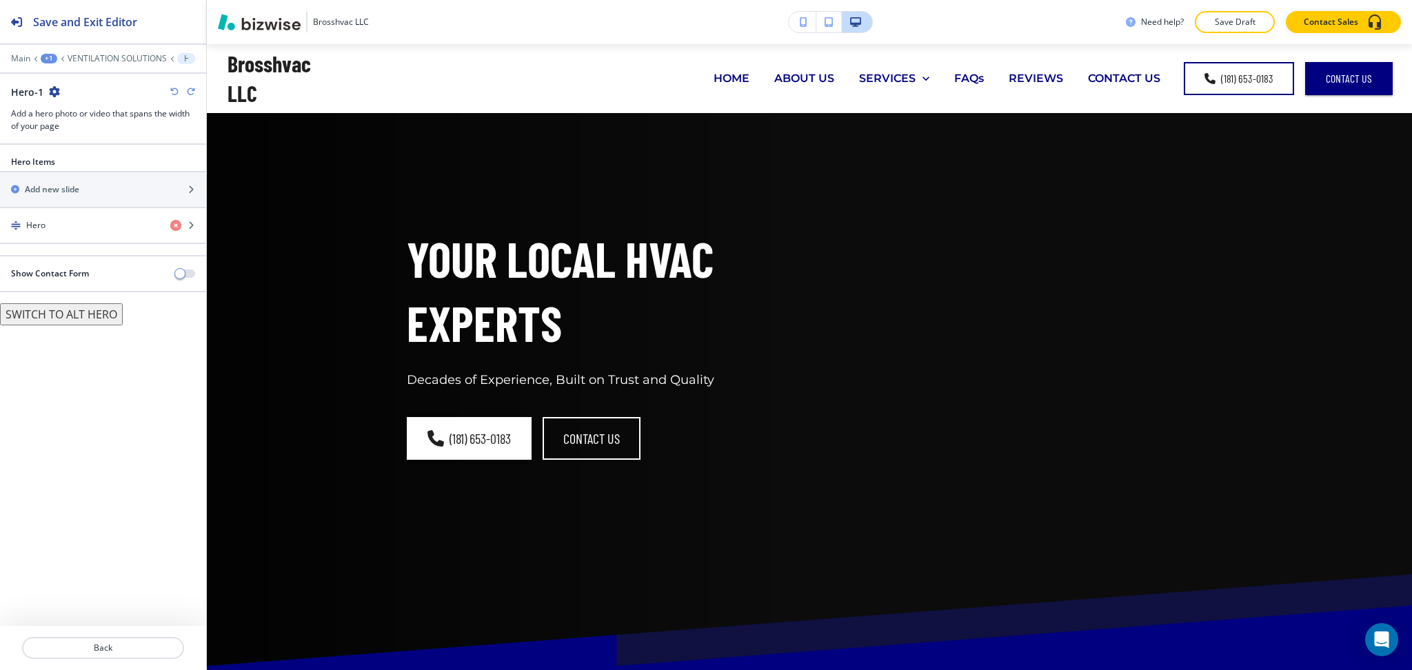
scroll to position [69, 0]
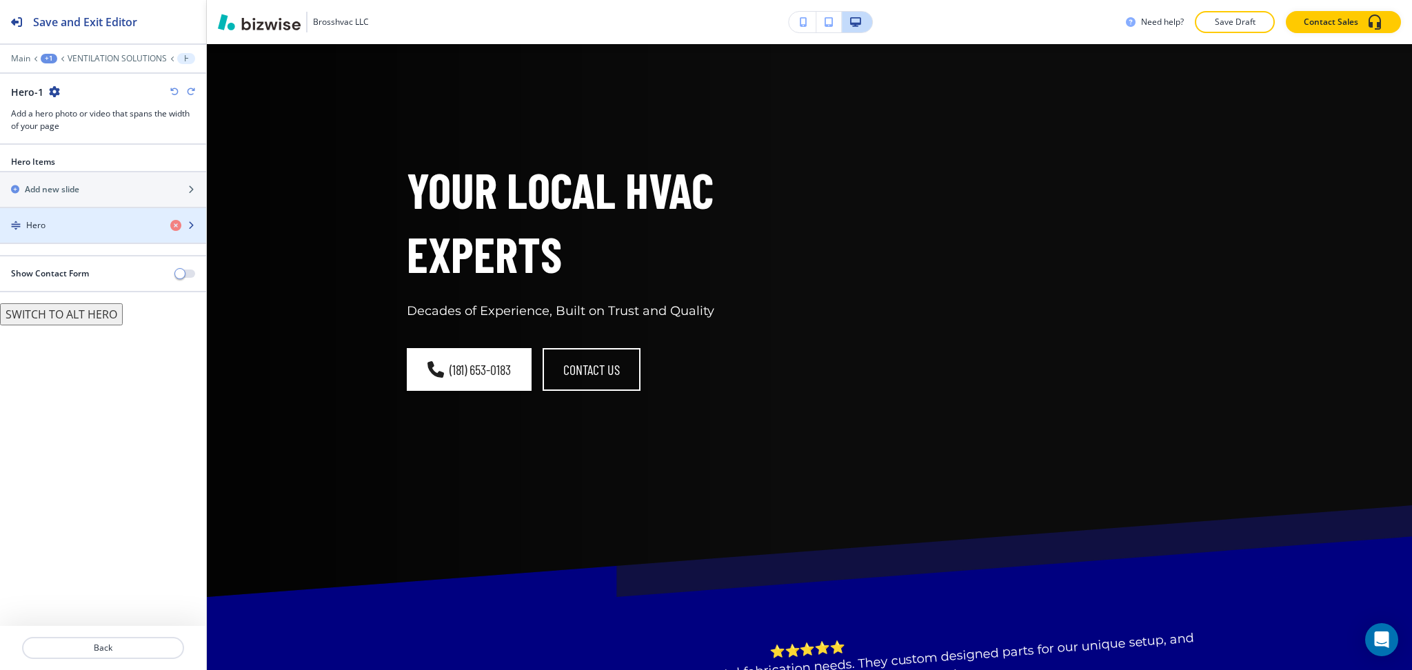
click at [69, 233] on div "button" at bounding box center [103, 237] width 206 height 11
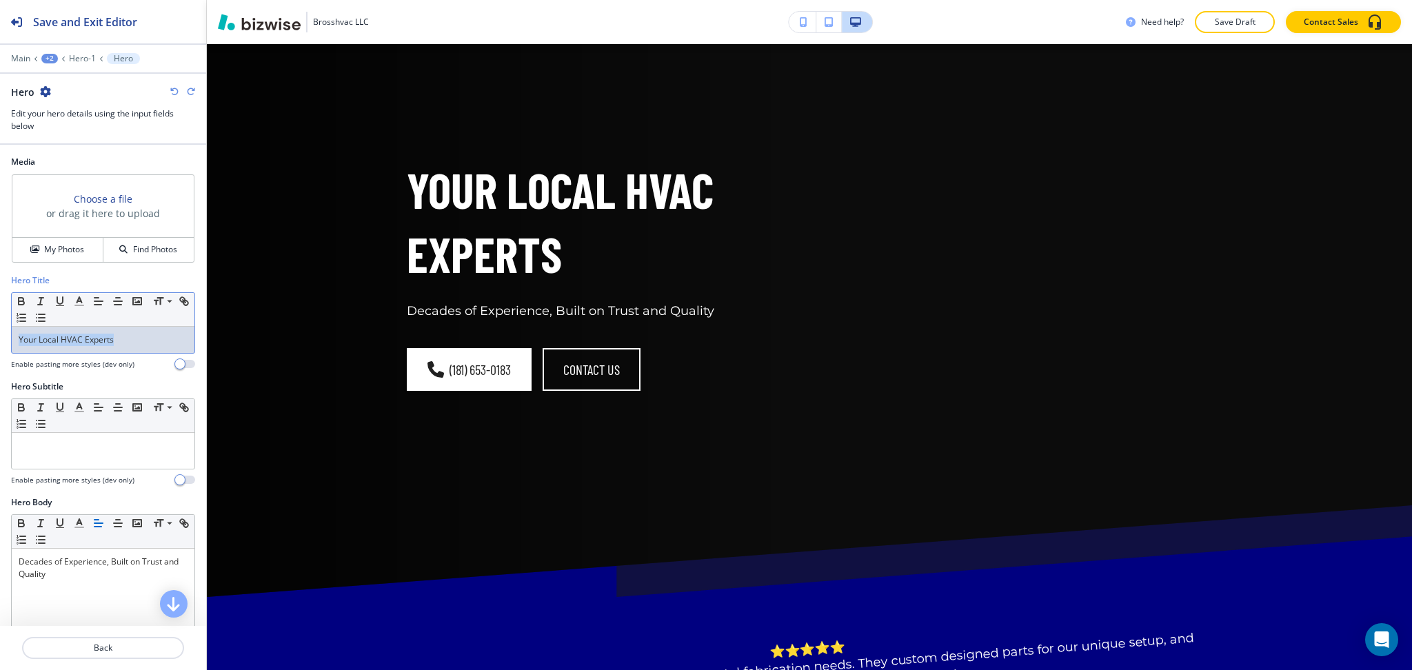
drag, startPoint x: 117, startPoint y: 345, endPoint x: 0, endPoint y: 336, distance: 117.6
click at [0, 336] on div "Hero Title Small Normal Large Huge Your Local HVAC Experts Enable pasting more …" at bounding box center [103, 327] width 206 height 106
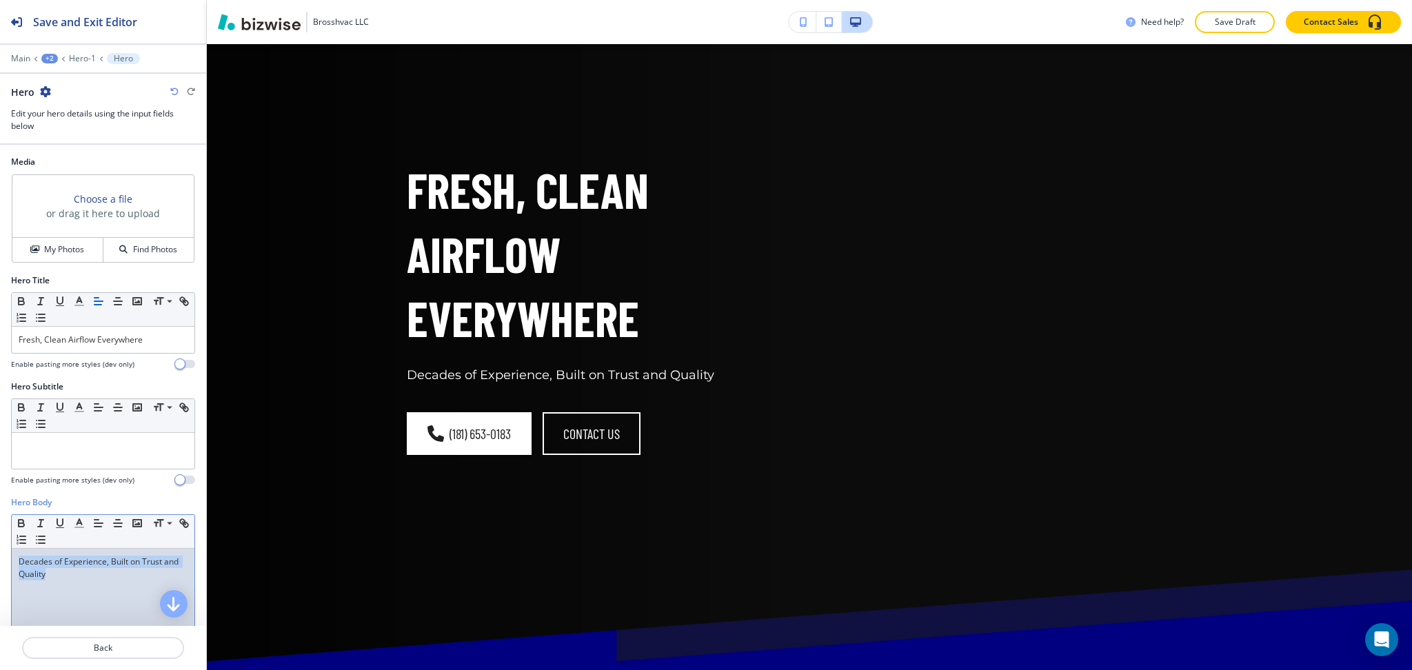
drag, startPoint x: 94, startPoint y: 589, endPoint x: 0, endPoint y: 522, distance: 115.2
click at [0, 522] on div "Hero Body Small Normal Large Huge Decades of Experience, Built on Trust and Qua…" at bounding box center [103, 626] width 206 height 259
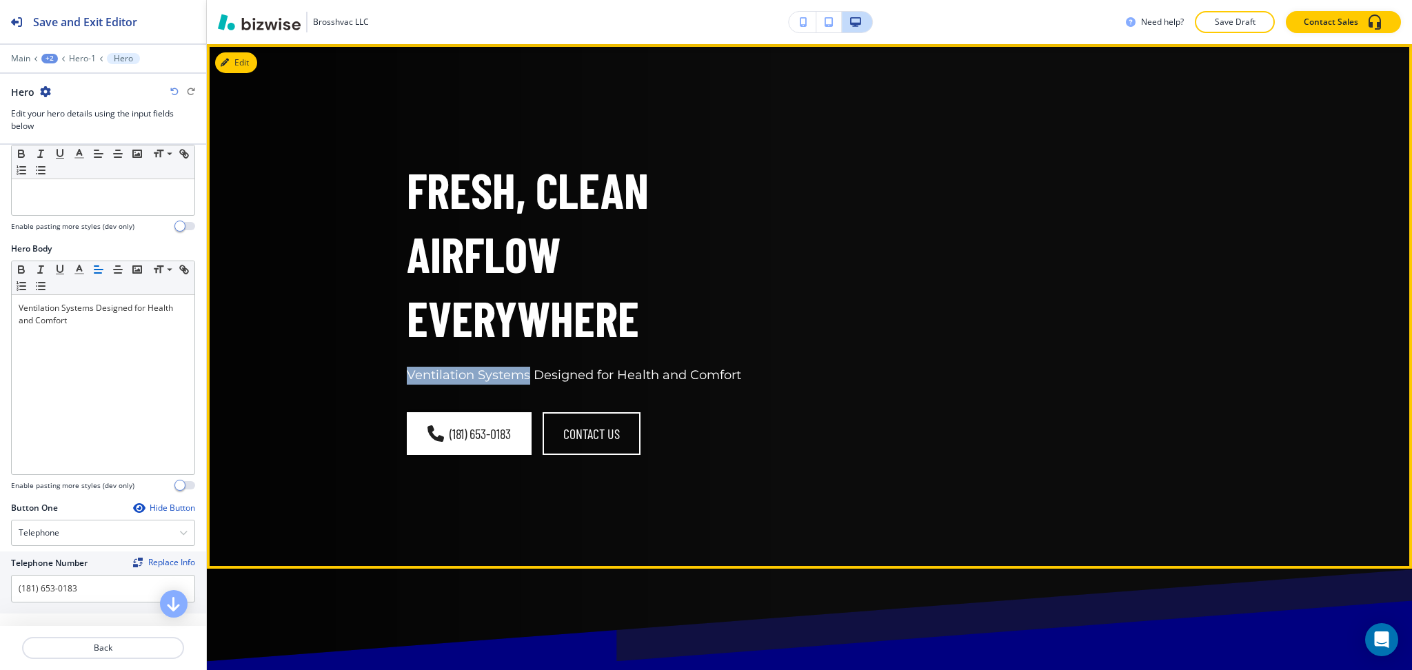
drag, startPoint x: 401, startPoint y: 371, endPoint x: 522, endPoint y: 376, distance: 121.5
click at [522, 376] on p "Ventilation Systems Designed for Health and Comfort" at bounding box center [600, 376] width 386 height 18
copy p "Ventilation Systems"
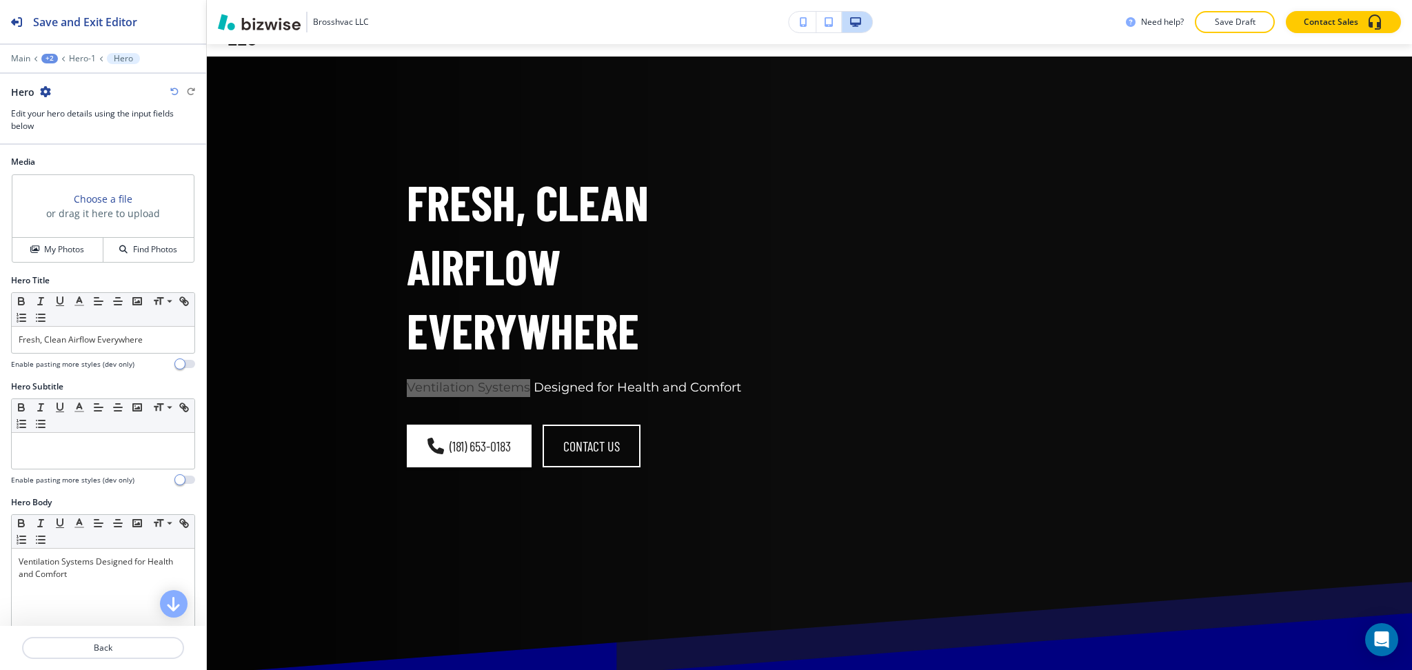
scroll to position [29, 0]
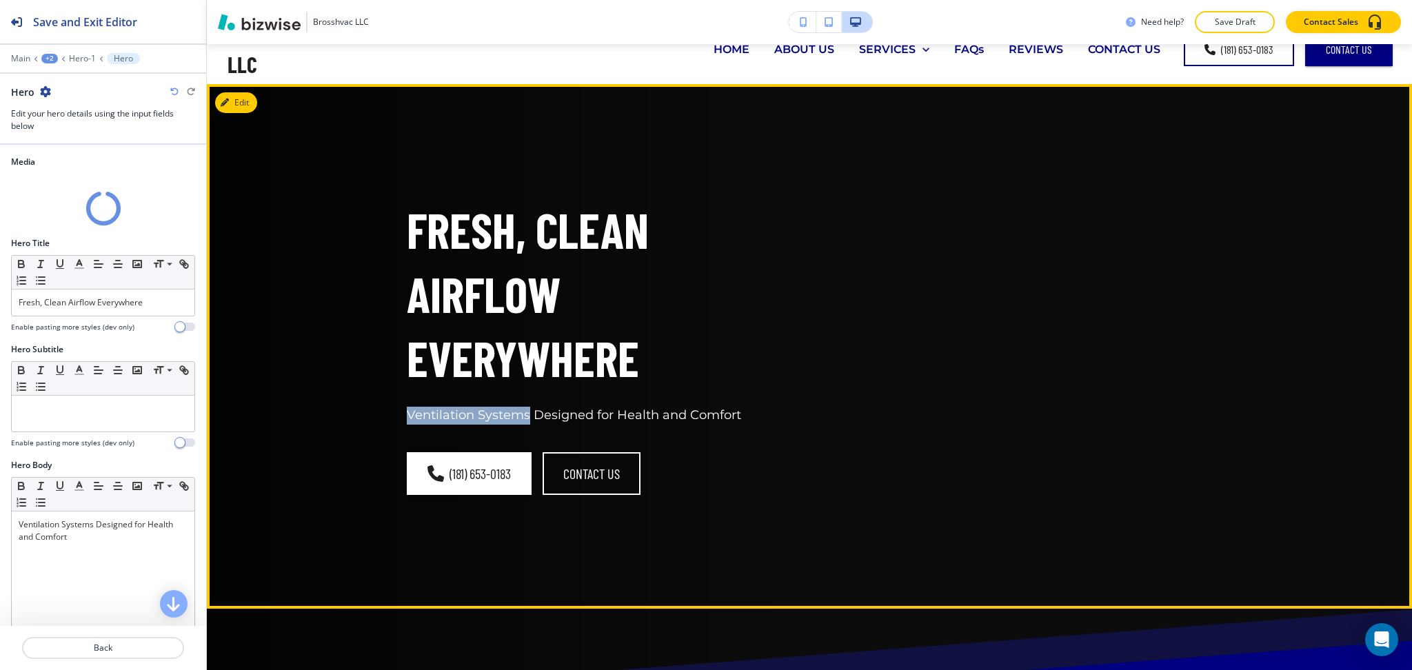
click at [788, 210] on div "Fresh, Clean Airflow Everywhere Ventilation Systems Designed for Health and Com…" at bounding box center [793, 330] width 839 height 441
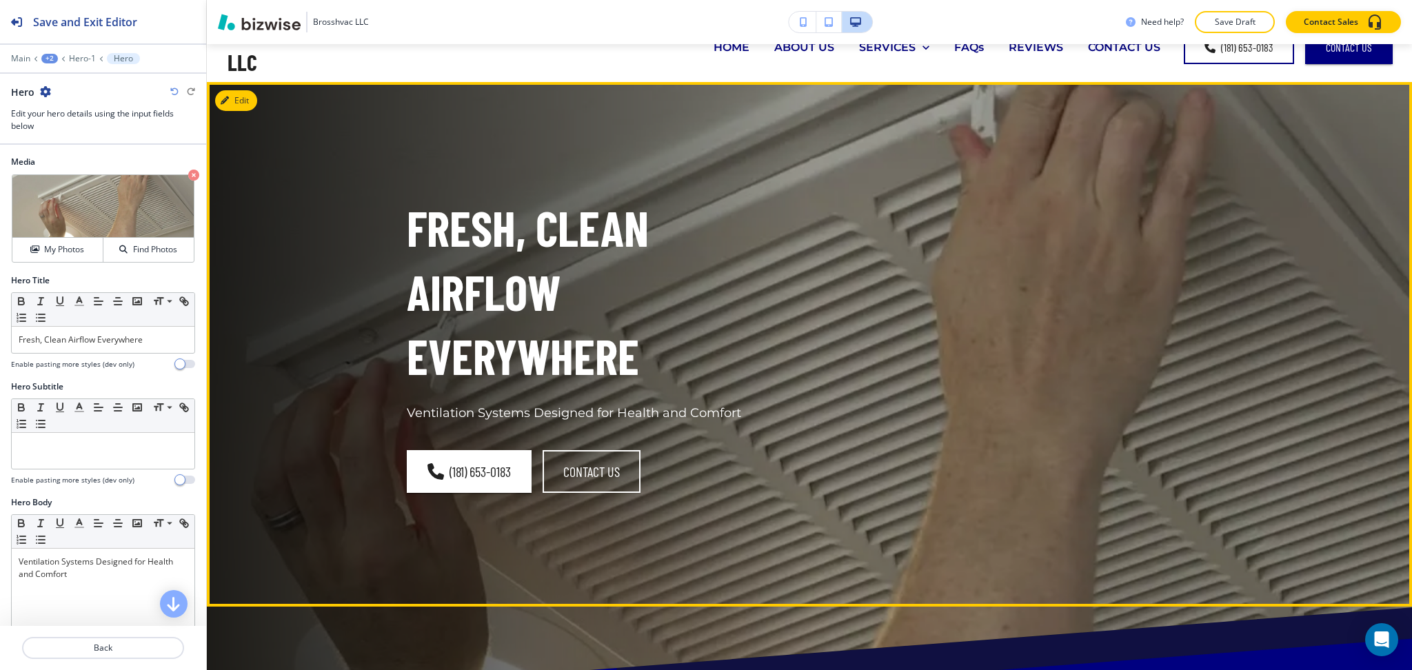
scroll to position [30, 0]
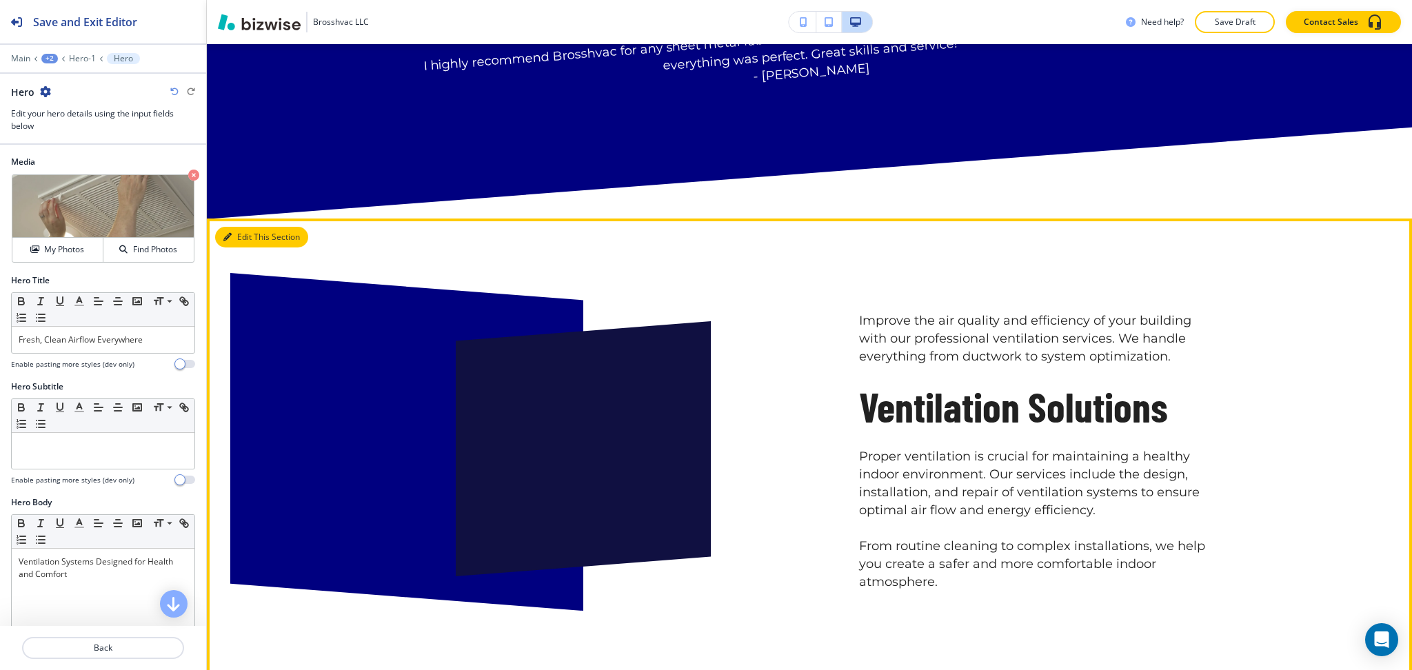
click at [227, 240] on button "Edit This Section" at bounding box center [261, 237] width 93 height 21
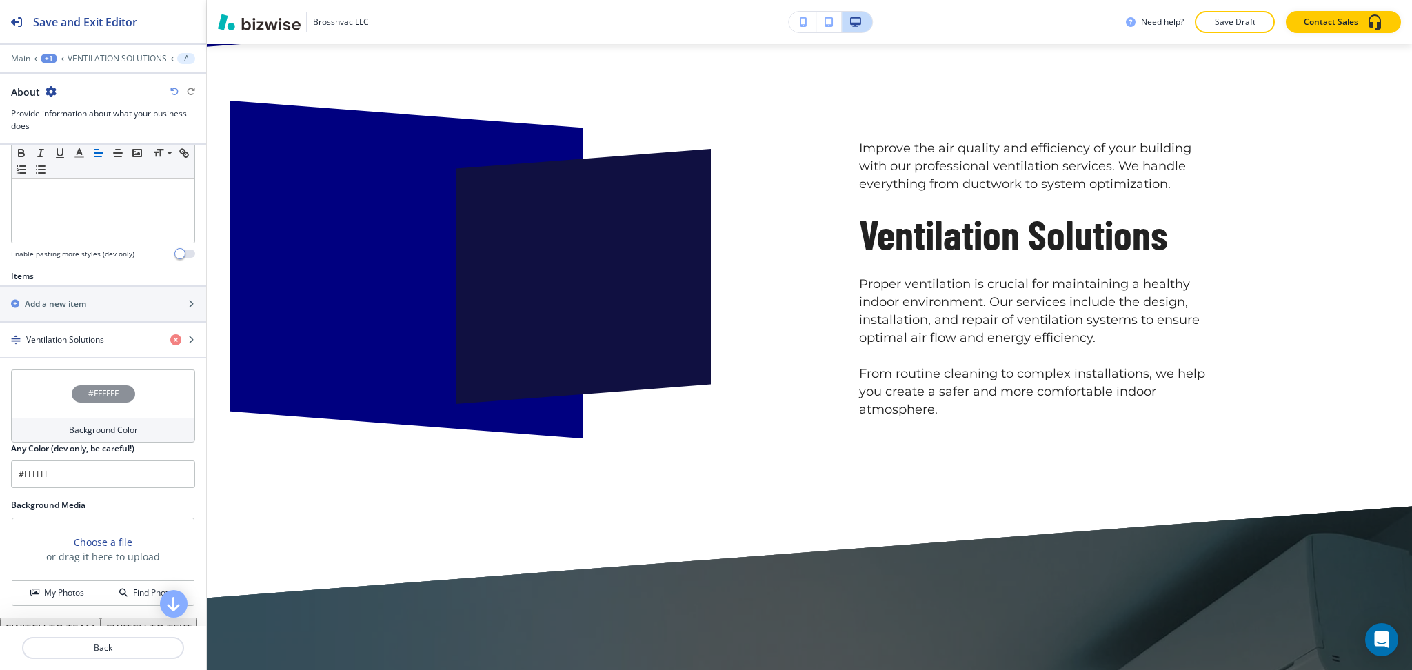
scroll to position [368, 0]
click at [76, 343] on h4 "Ventilation Solutions" at bounding box center [65, 339] width 78 height 12
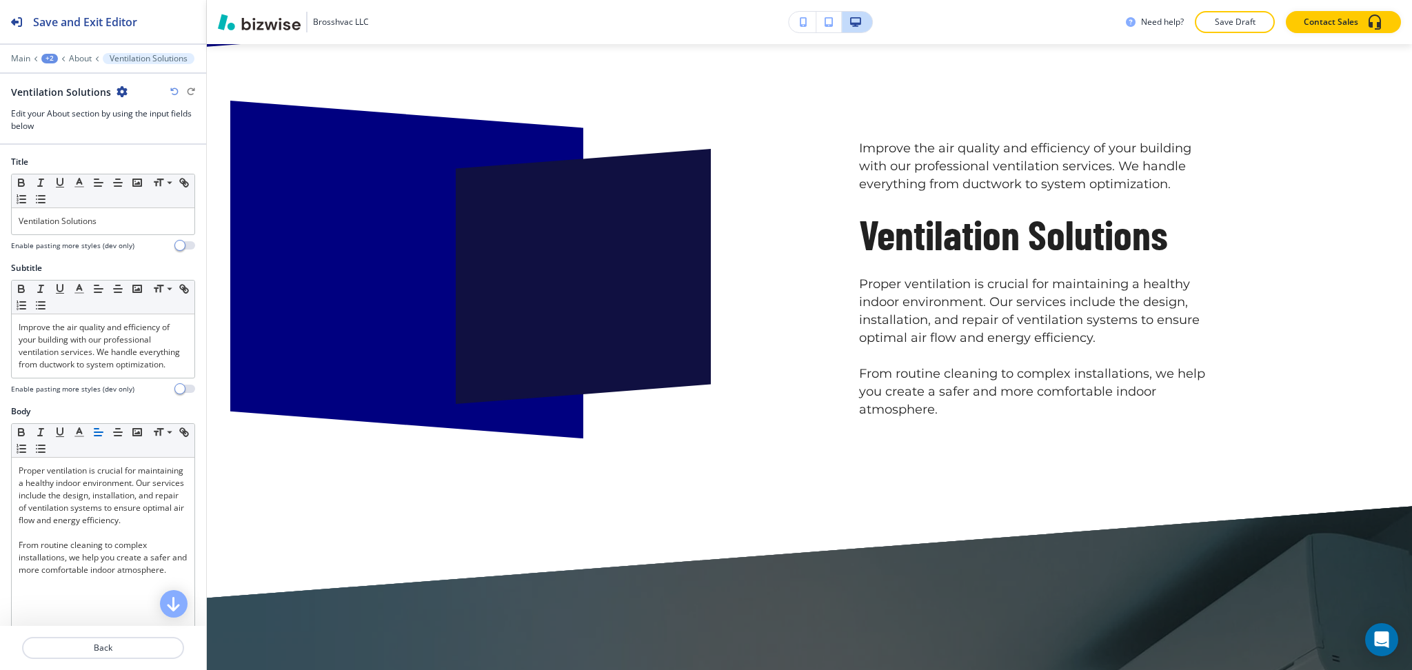
scroll to position [959, 0]
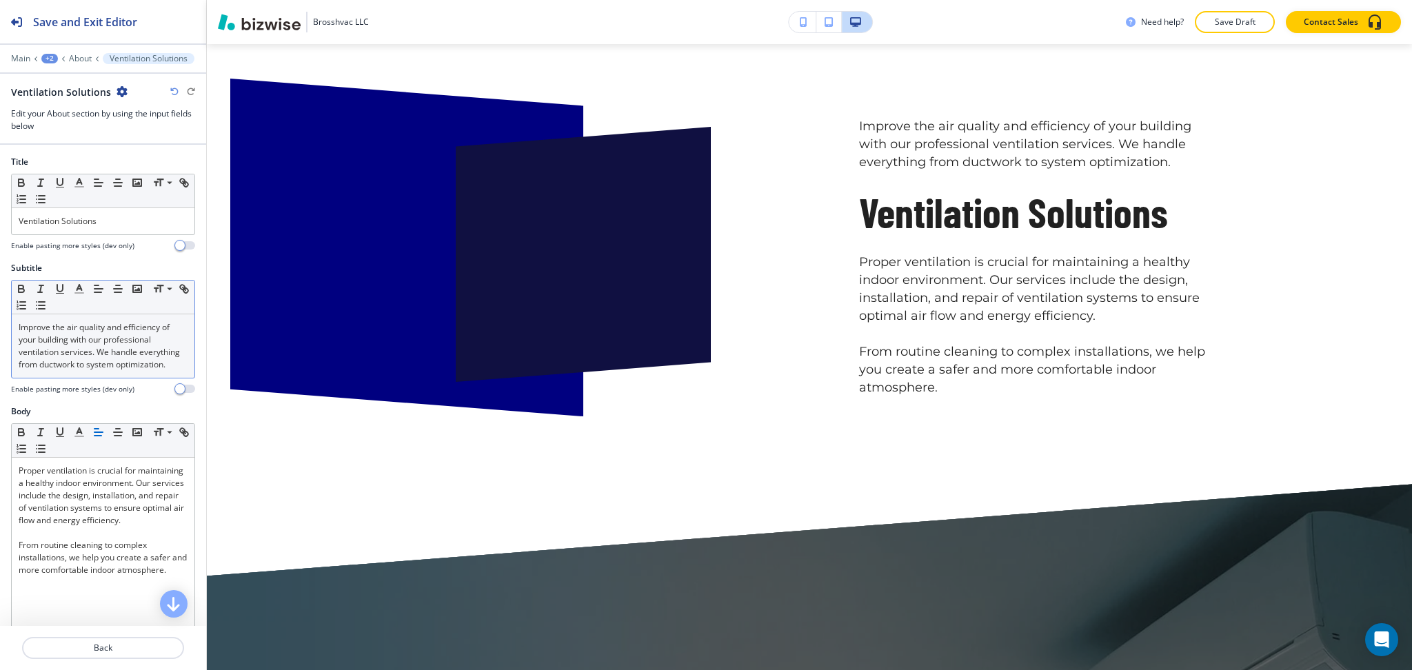
click at [84, 348] on p "Improve the air quality and efficiency of your building with our professional v…" at bounding box center [103, 346] width 169 height 50
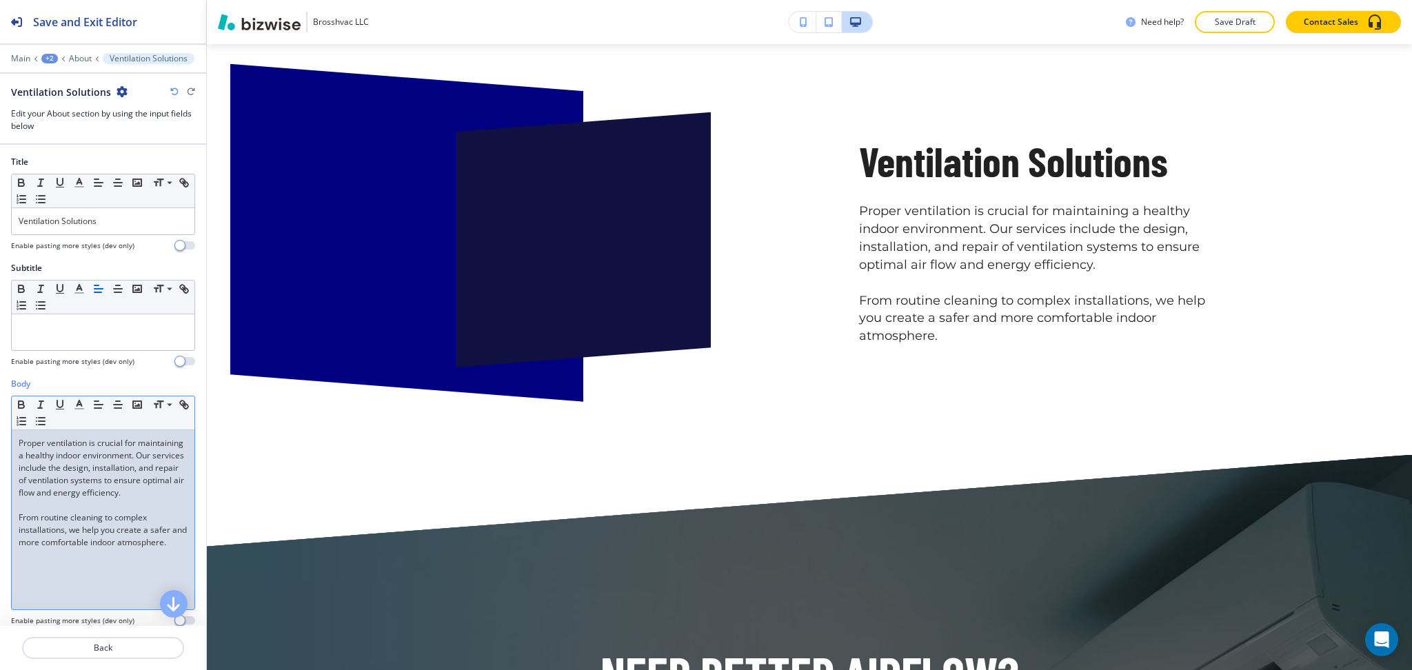
click at [15, 443] on div "Proper ventilation is crucial for maintaining a healthy indoor environment. Our…" at bounding box center [103, 519] width 183 height 179
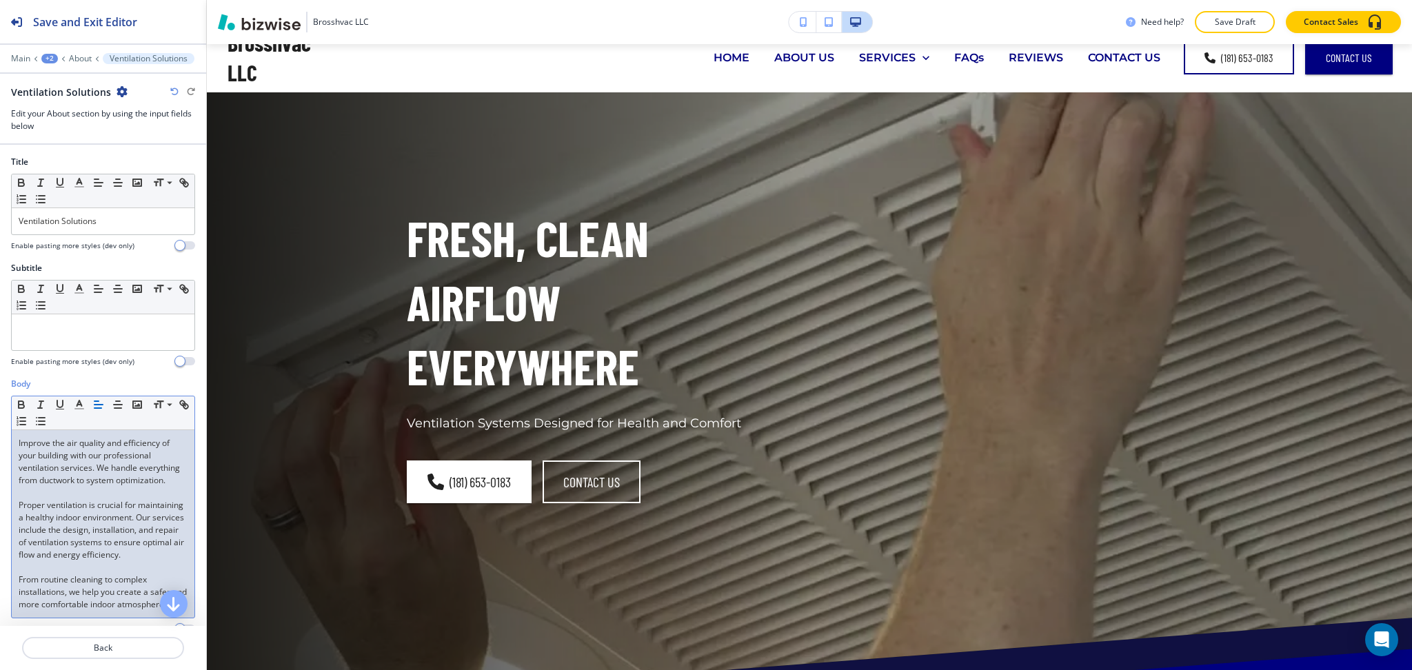
scroll to position [0, 0]
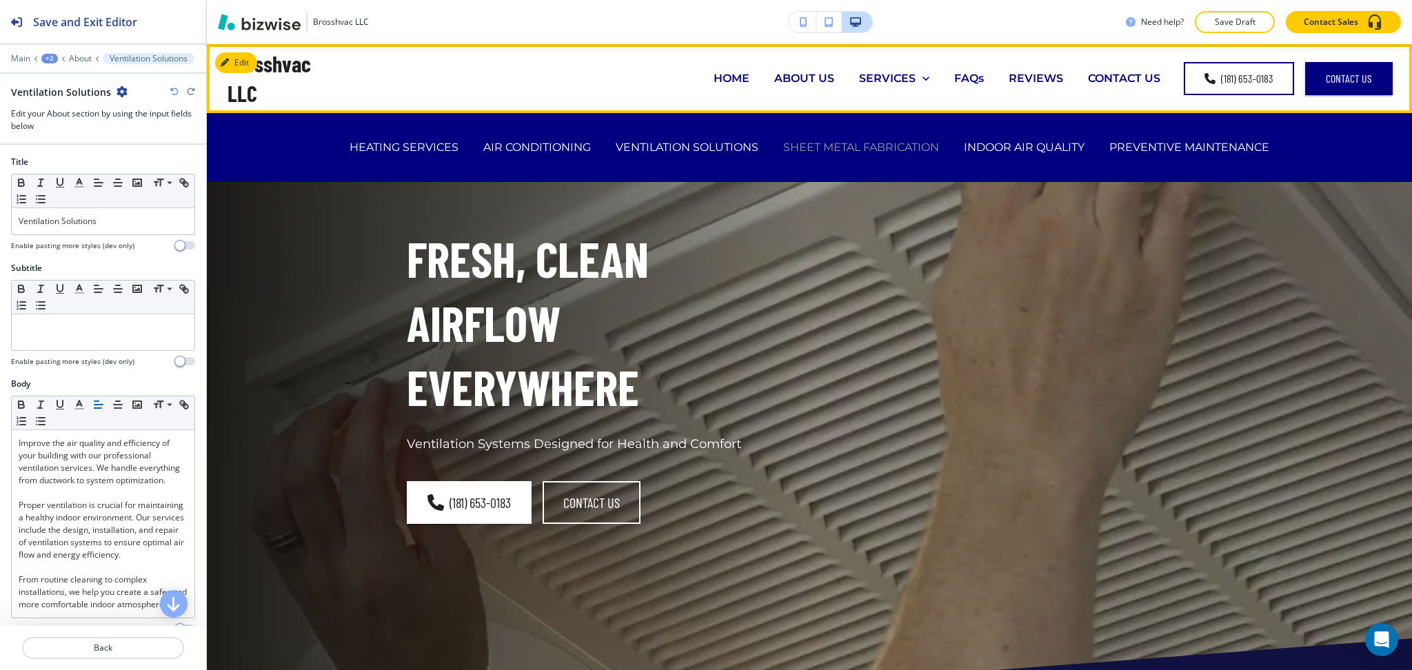
click at [826, 148] on p "SHEET METAL FABRICATION" at bounding box center [861, 147] width 156 height 16
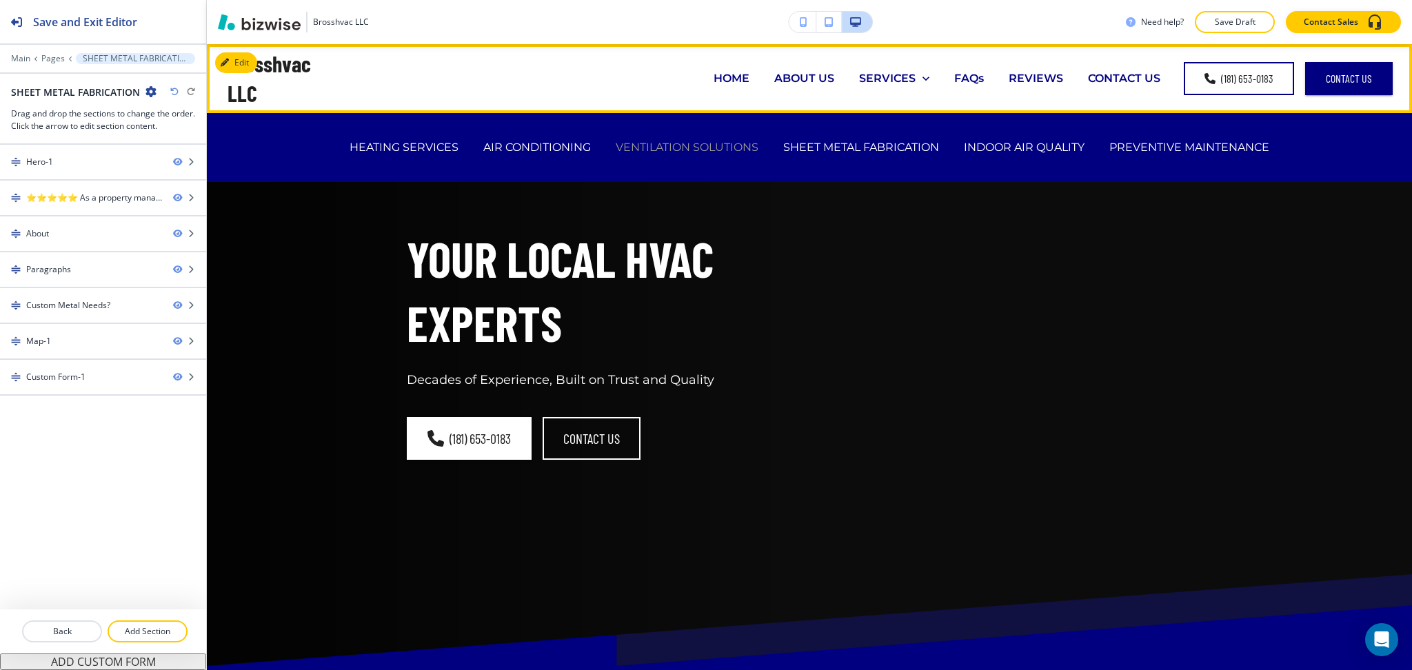
click at [680, 152] on p "VENTILATION SOLUTIONS" at bounding box center [687, 147] width 143 height 16
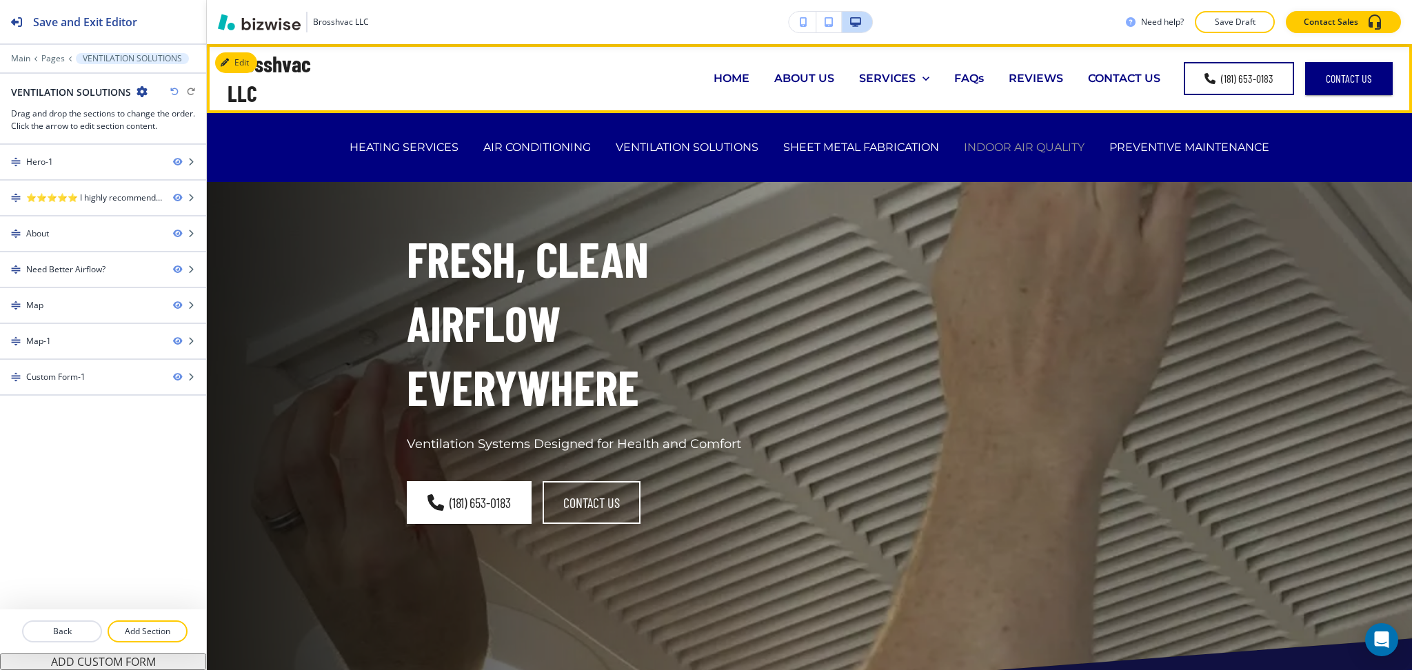
click at [982, 146] on p "INDOOR AIR QUALITY" at bounding box center [1024, 147] width 121 height 16
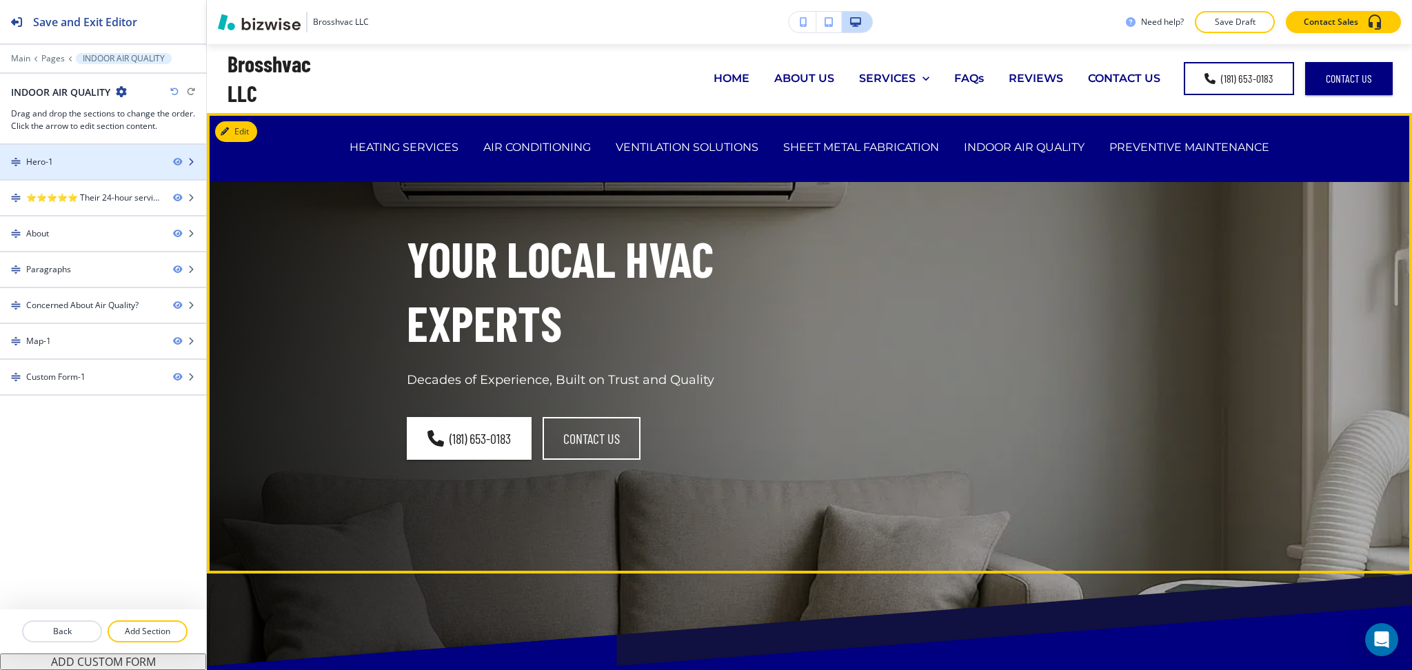
click at [54, 171] on div at bounding box center [103, 173] width 206 height 11
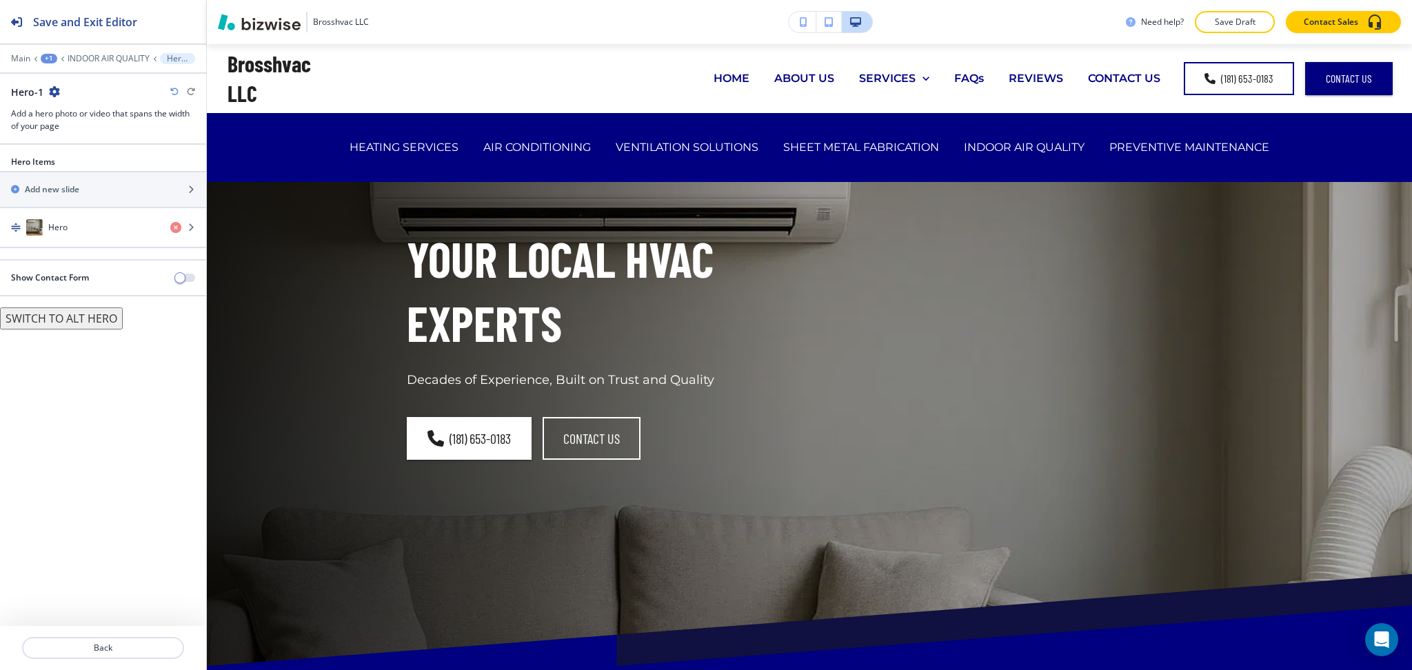
scroll to position [69, 0]
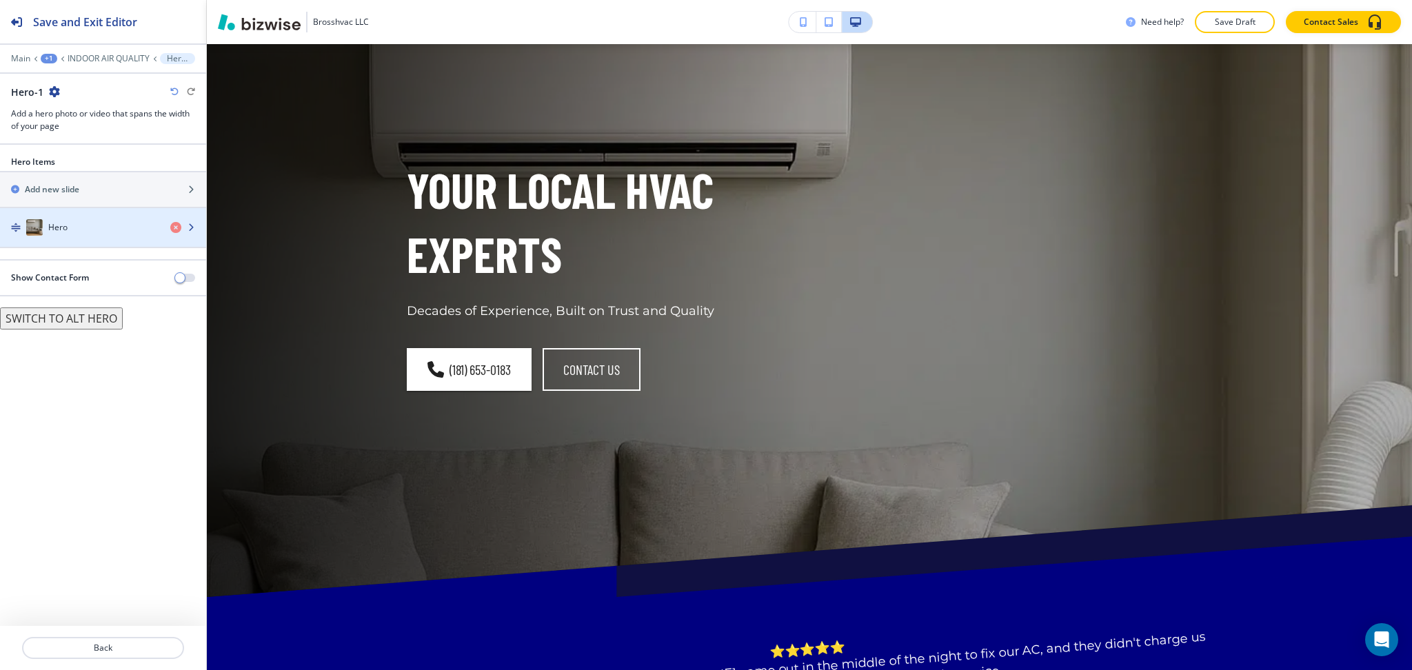
click at [81, 233] on div "Hero" at bounding box center [79, 227] width 159 height 17
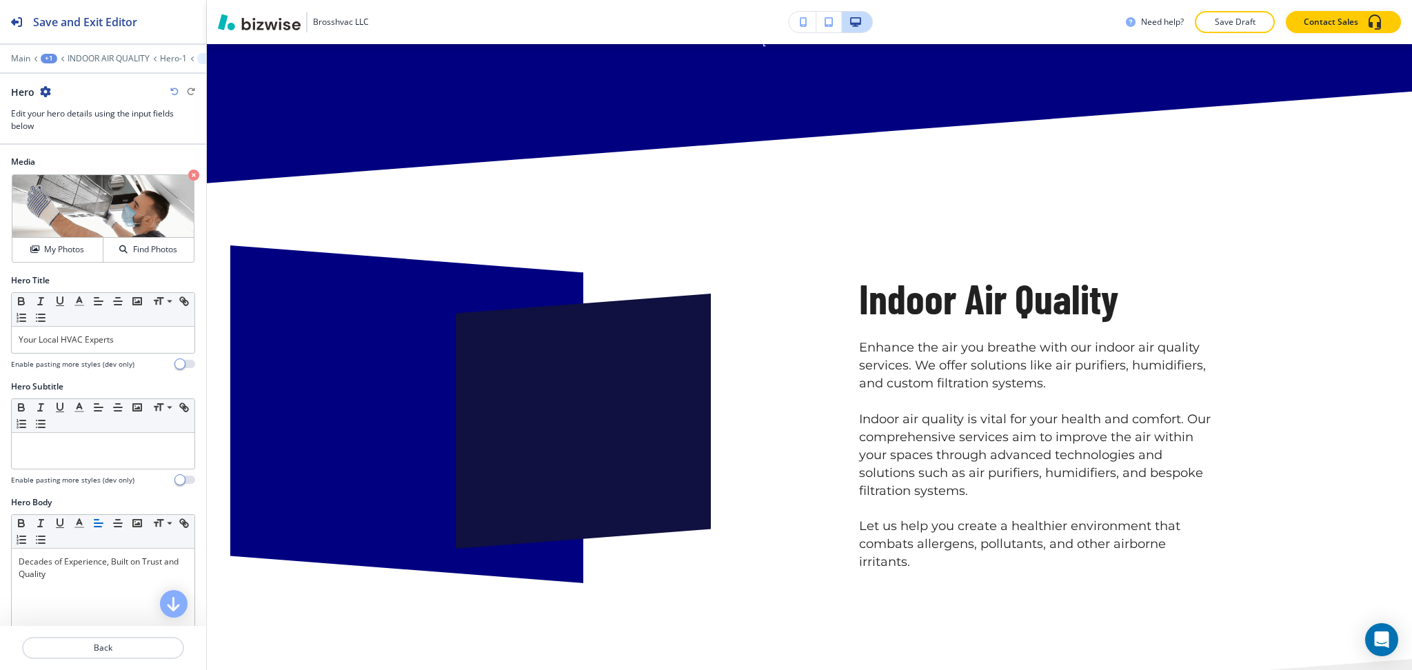
scroll to position [735, 0]
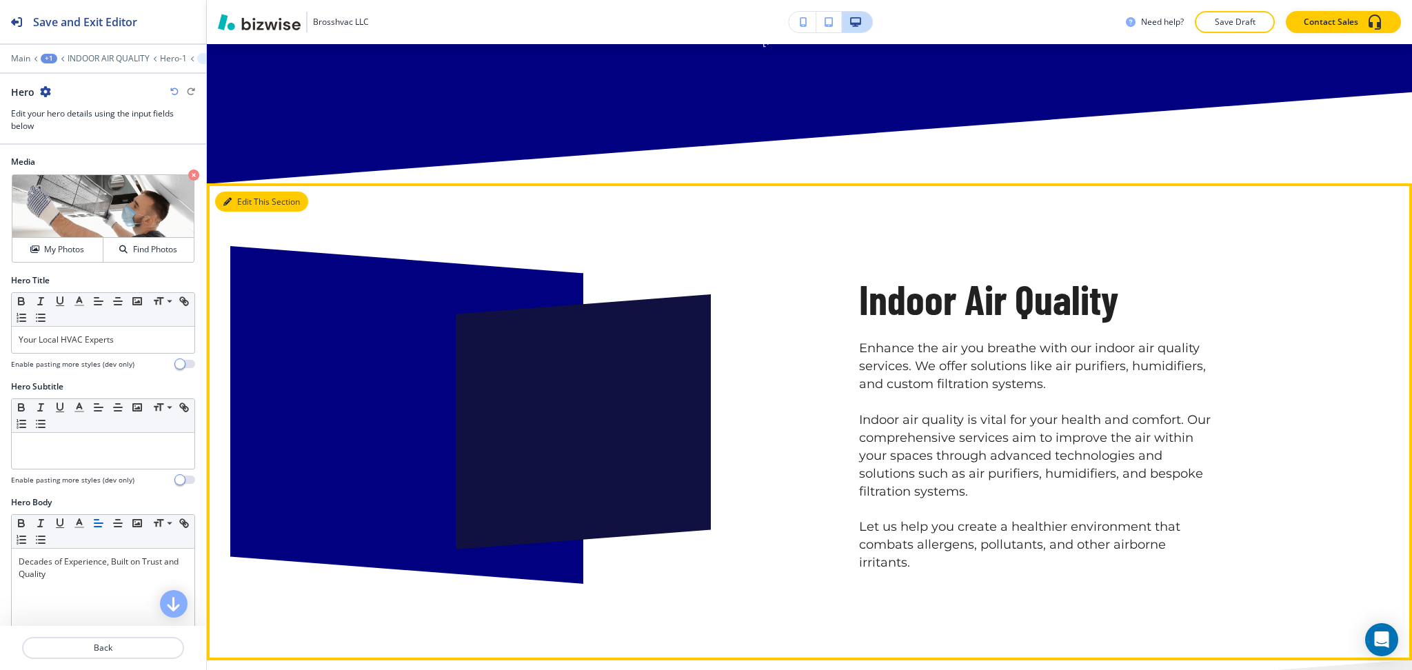
click at [257, 202] on button "Edit This Section" at bounding box center [261, 202] width 93 height 21
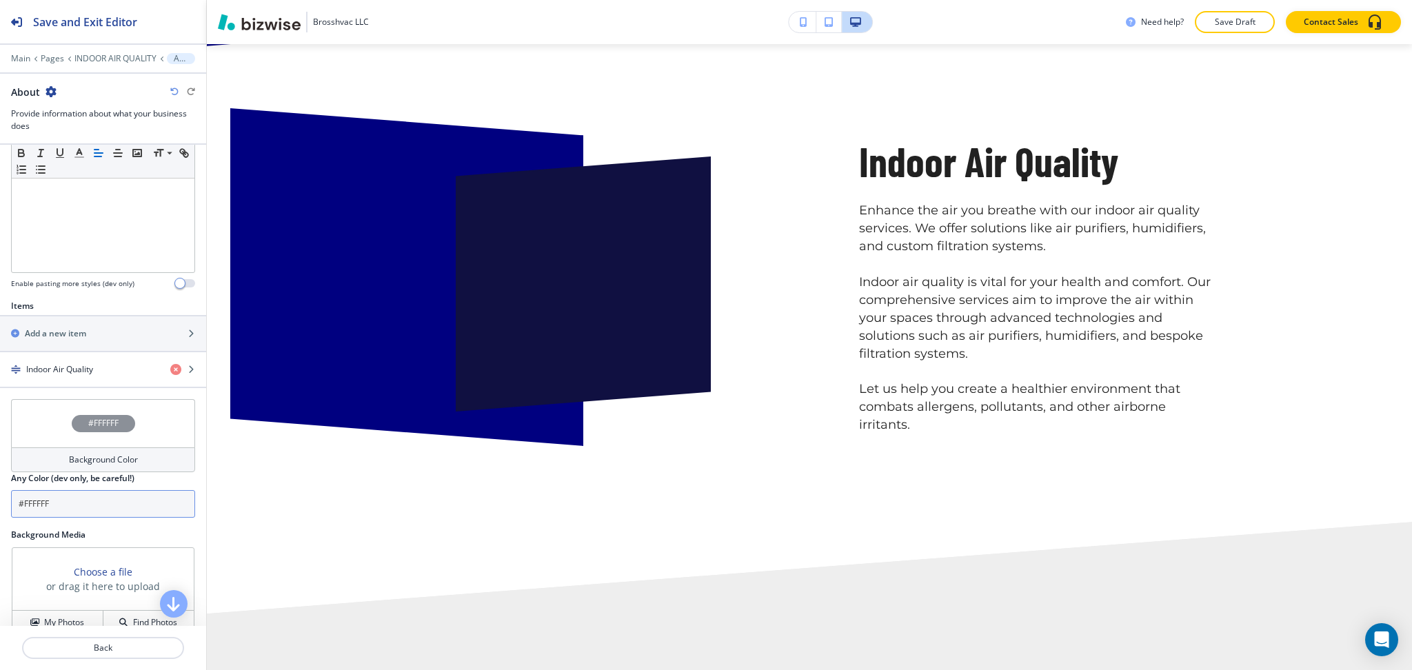
scroll to position [452, 0]
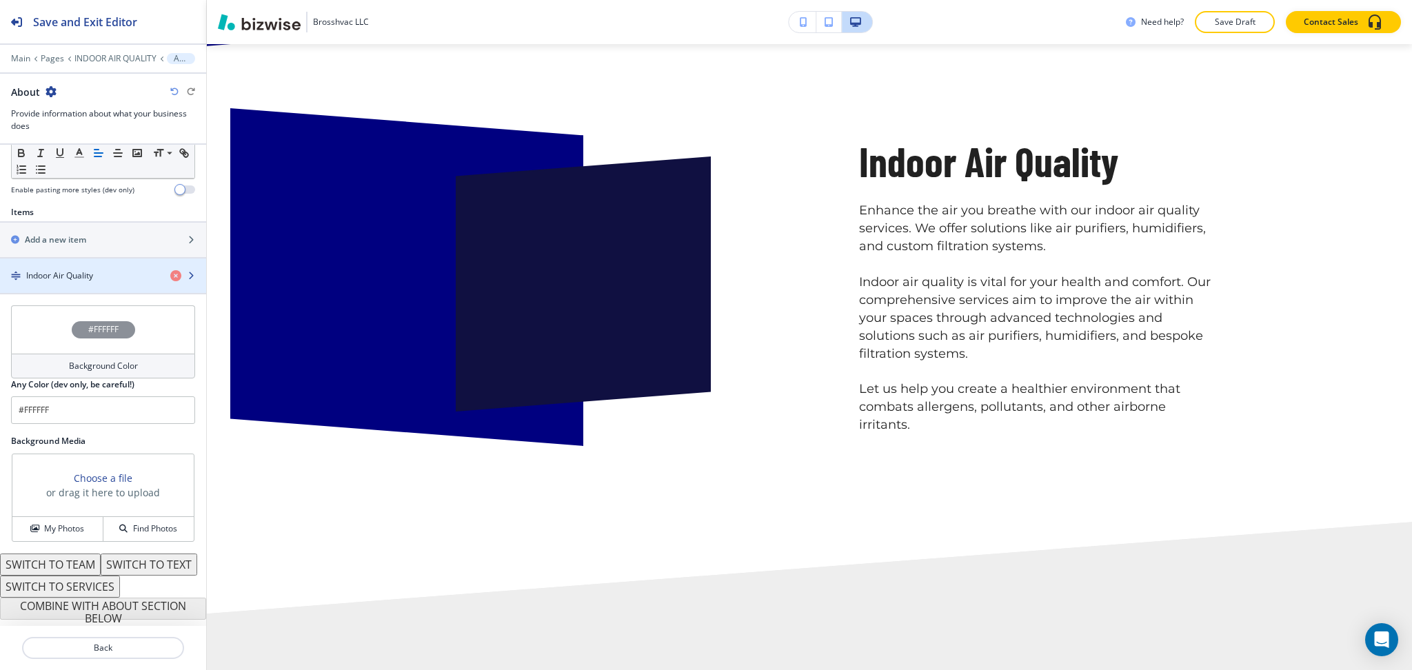
click at [93, 270] on h4 "Indoor Air Quality" at bounding box center [59, 276] width 67 height 12
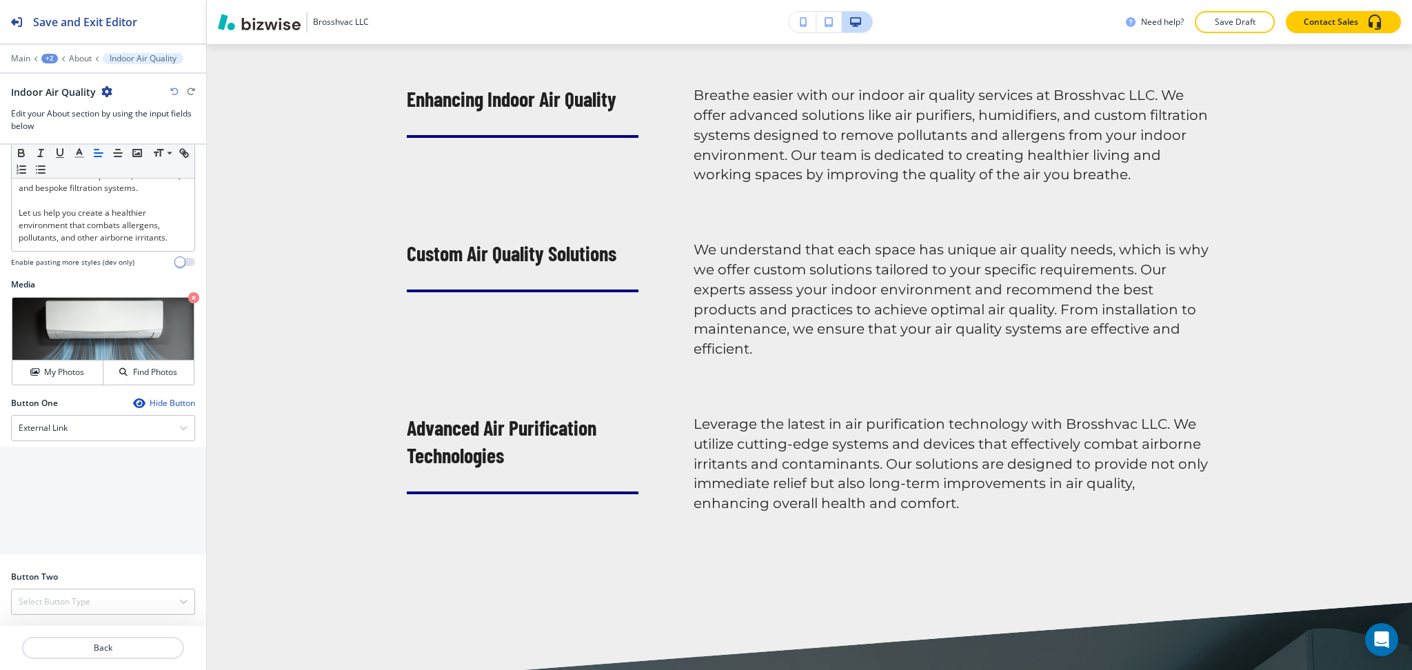
scroll to position [0, 0]
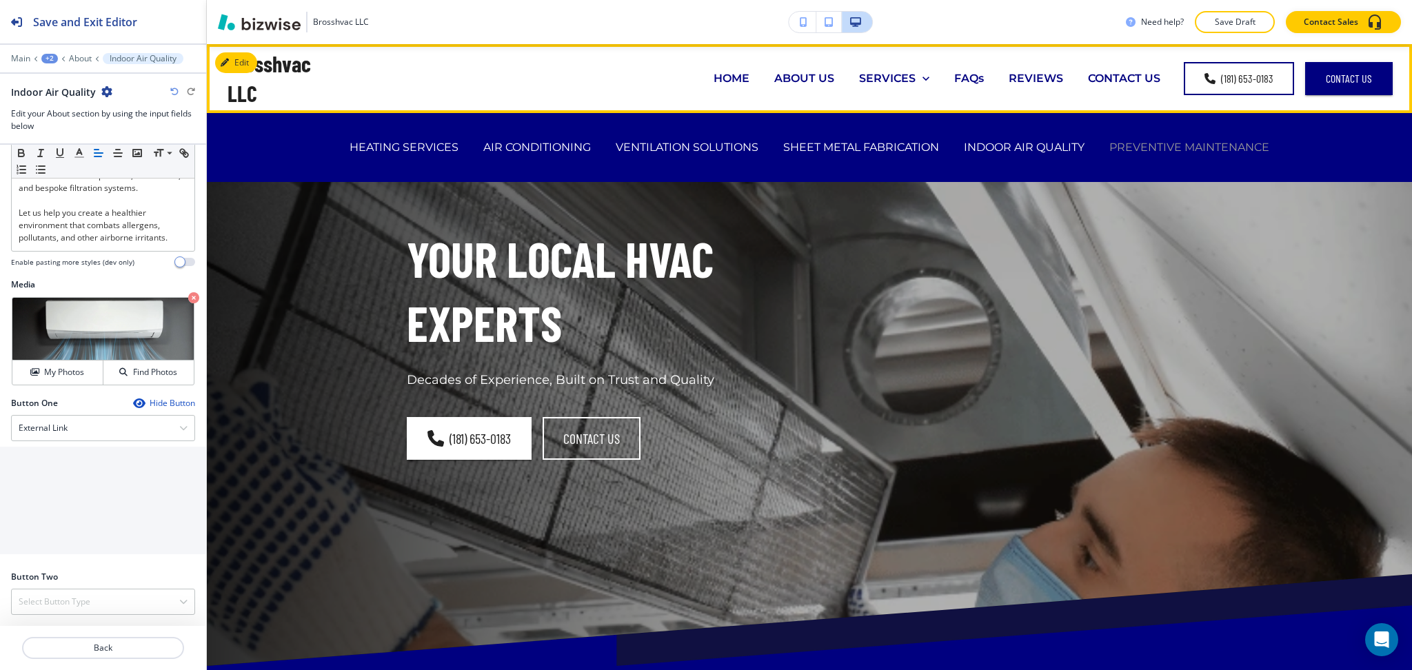
click at [1163, 143] on p "PREVENTIVE MAINTENANCE" at bounding box center [1190, 147] width 160 height 16
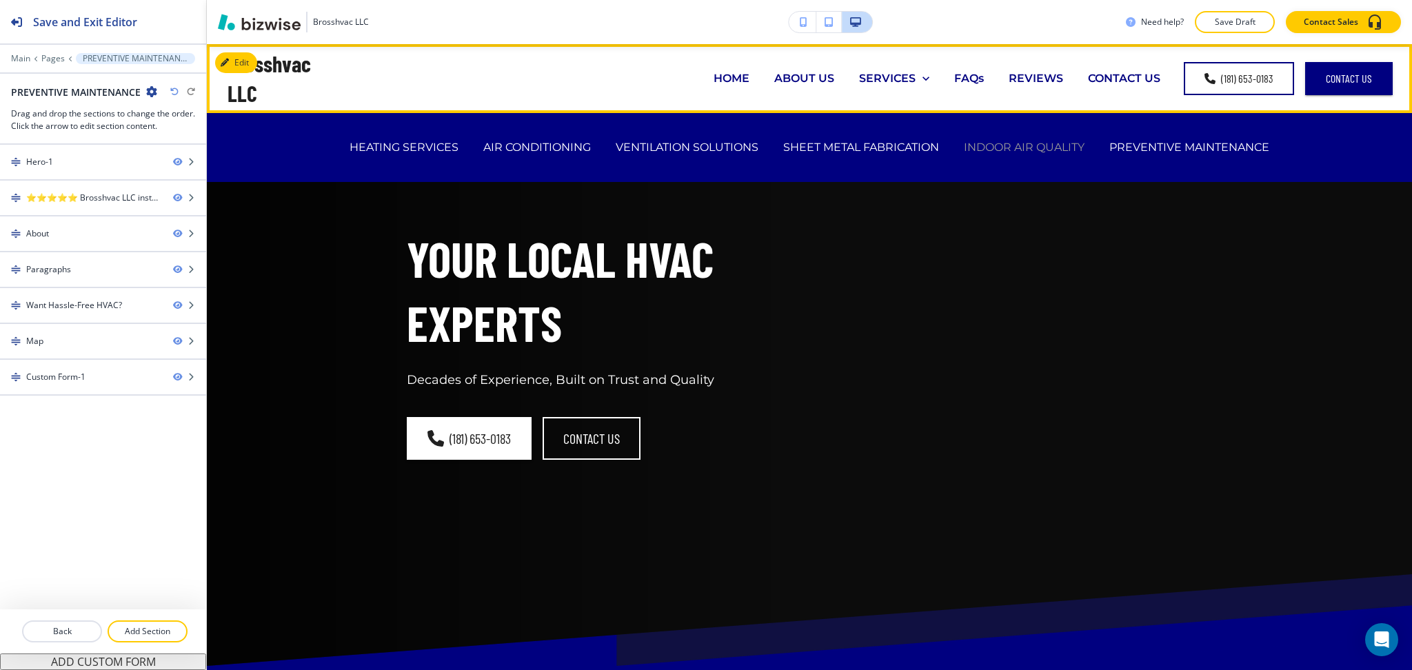
click at [988, 148] on p "INDOOR AIR QUALITY" at bounding box center [1024, 147] width 121 height 16
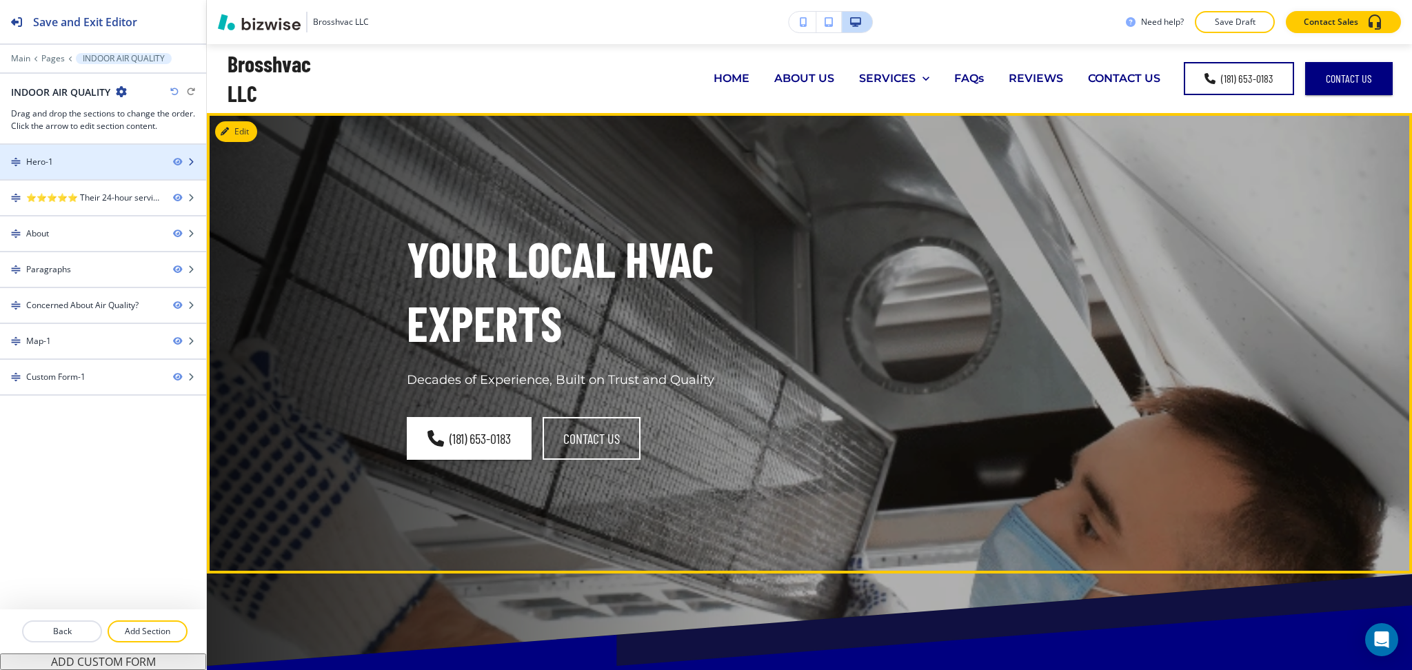
click at [80, 157] on div "Hero-1" at bounding box center [81, 162] width 162 height 12
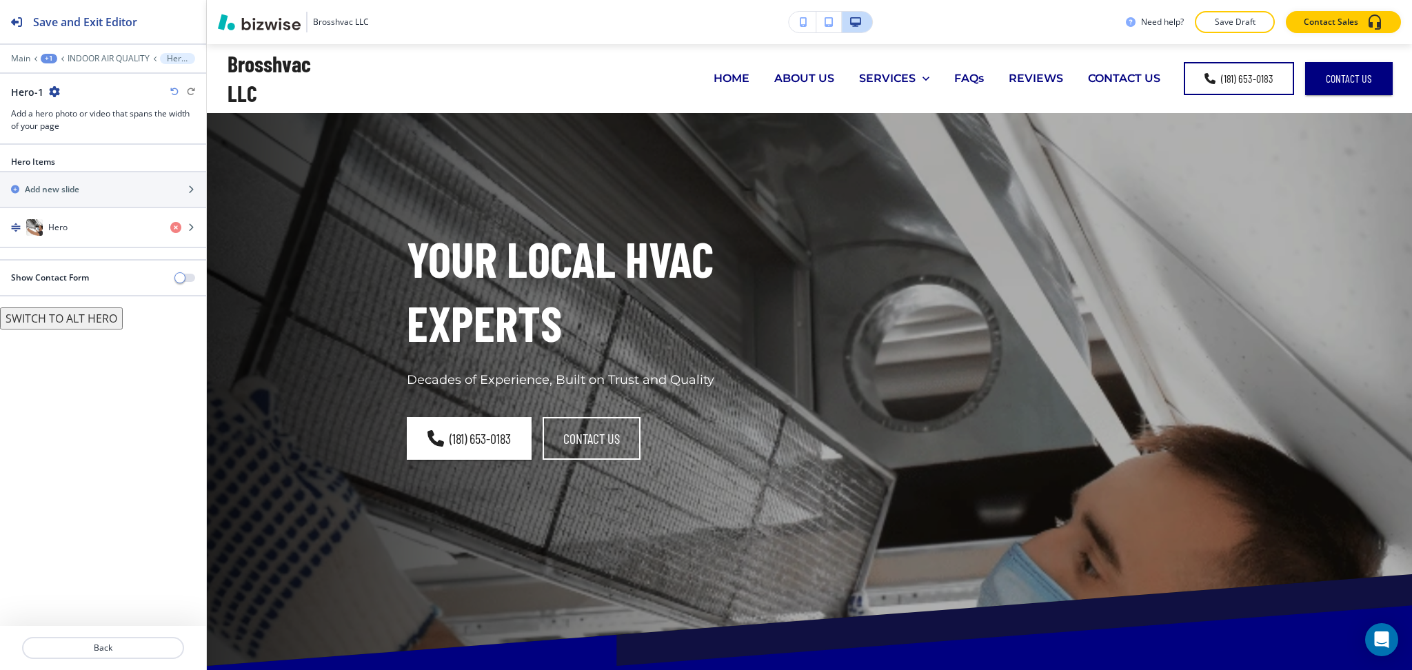
scroll to position [69, 0]
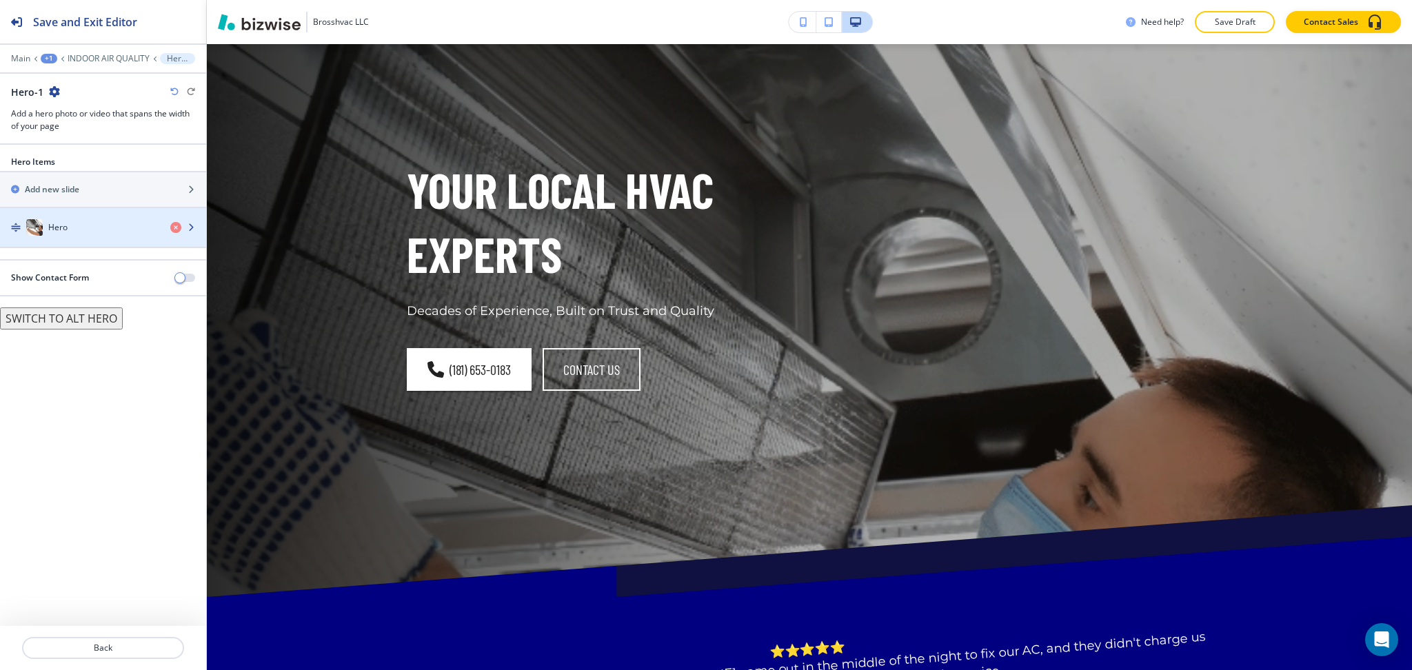
click at [85, 234] on div "Hero" at bounding box center [79, 227] width 159 height 17
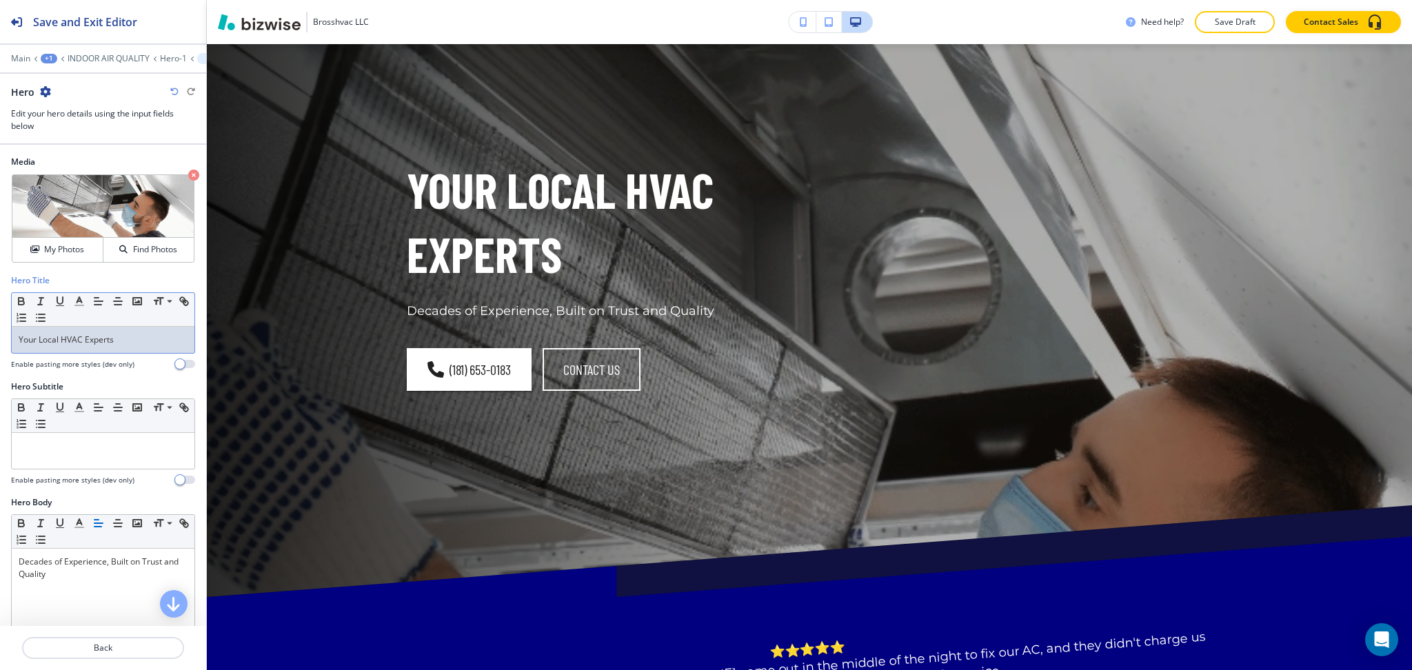
click at [124, 345] on p "Your Local HVAC Experts" at bounding box center [103, 340] width 169 height 12
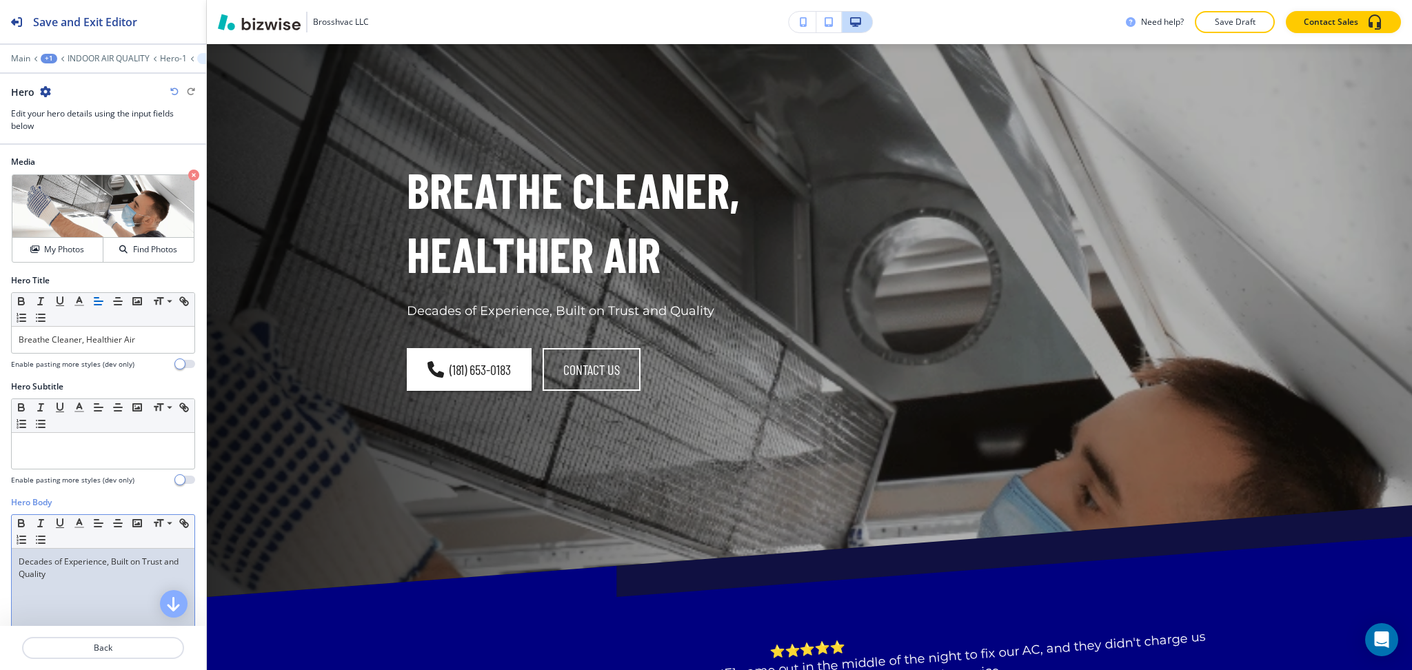
click at [137, 580] on p "Decades of Experience, Built on Trust and Quality" at bounding box center [103, 568] width 169 height 25
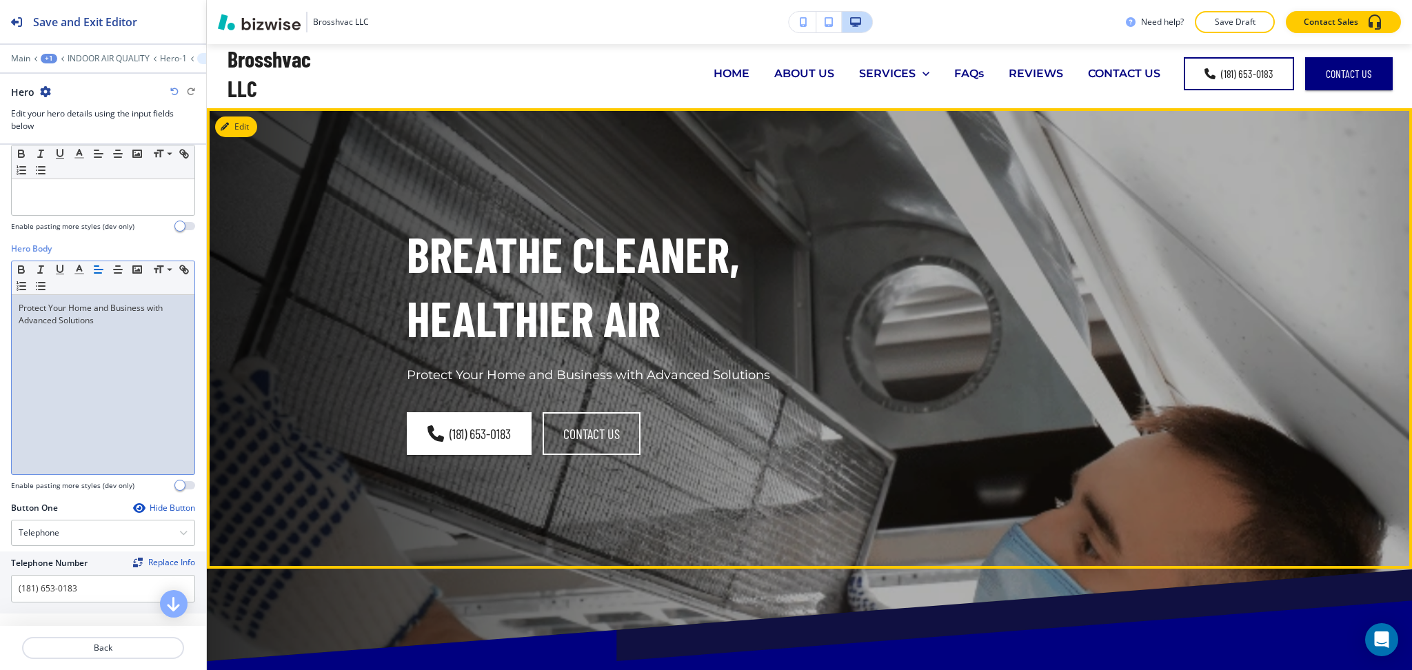
scroll to position [0, 0]
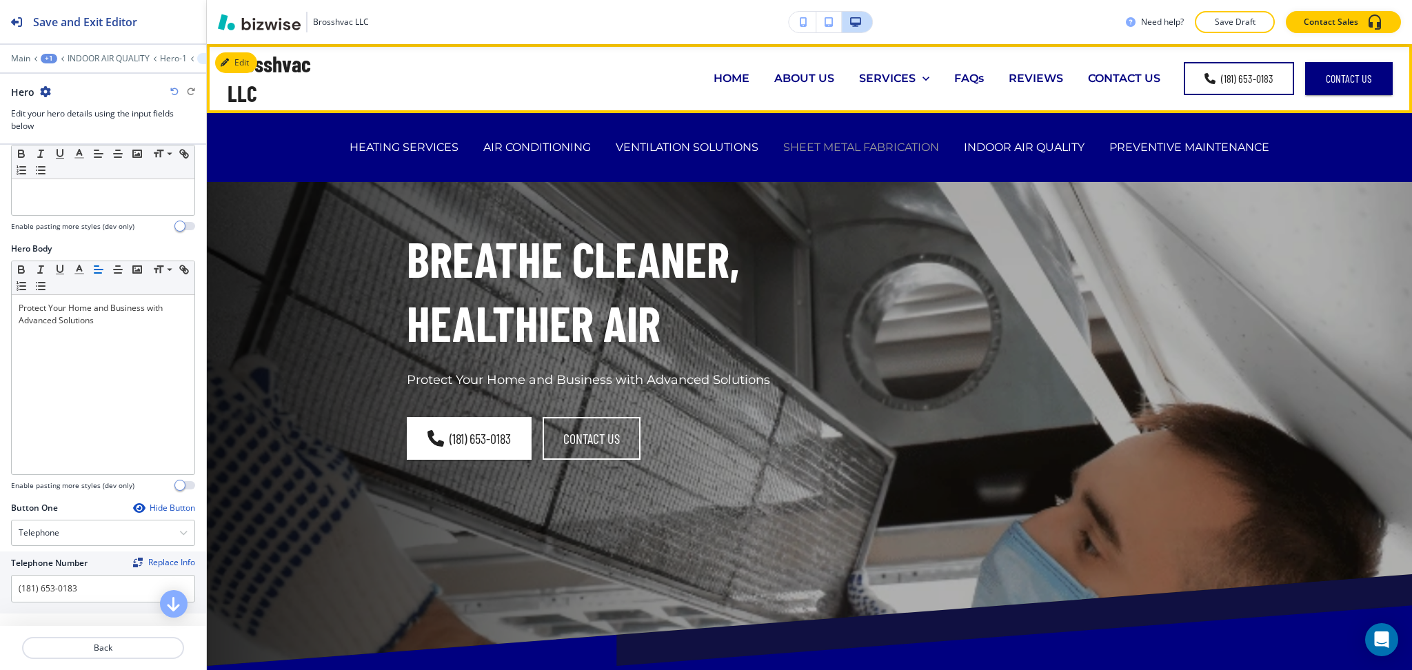
click at [885, 146] on p "SHEET METAL FABRICATION" at bounding box center [861, 147] width 156 height 16
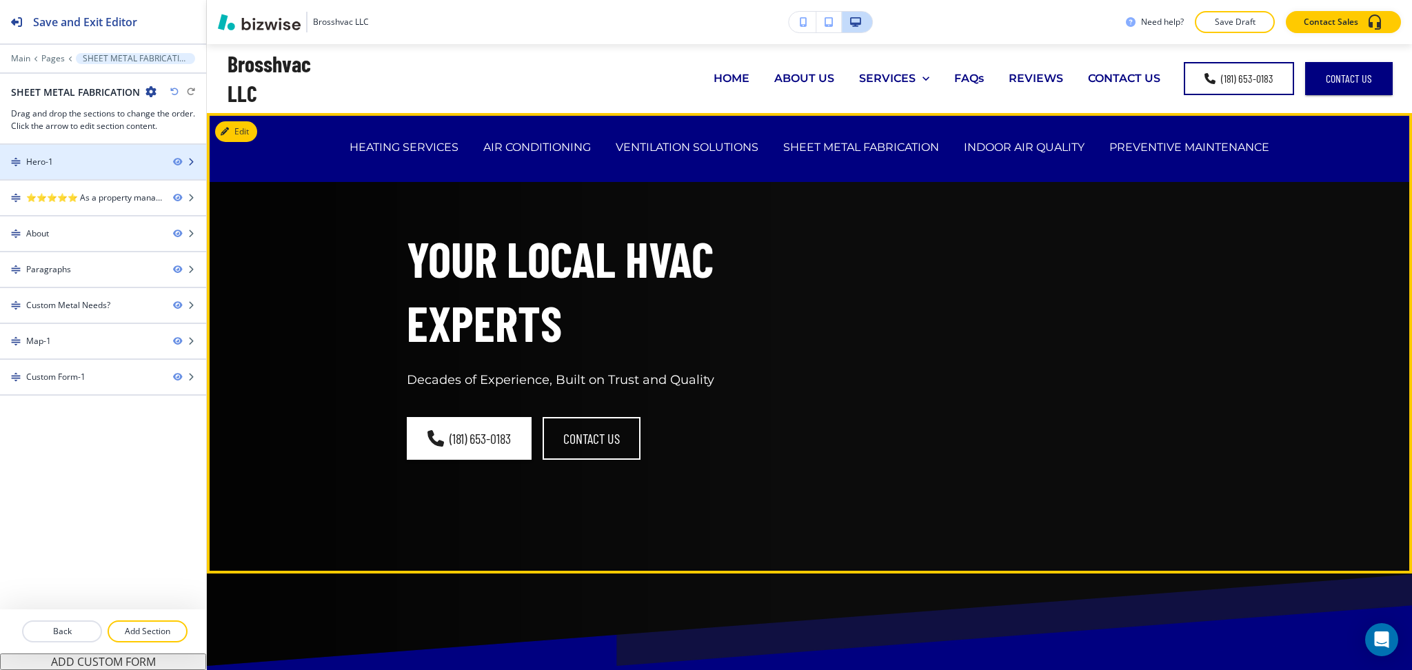
click at [49, 165] on div "Hero-1" at bounding box center [39, 162] width 27 height 12
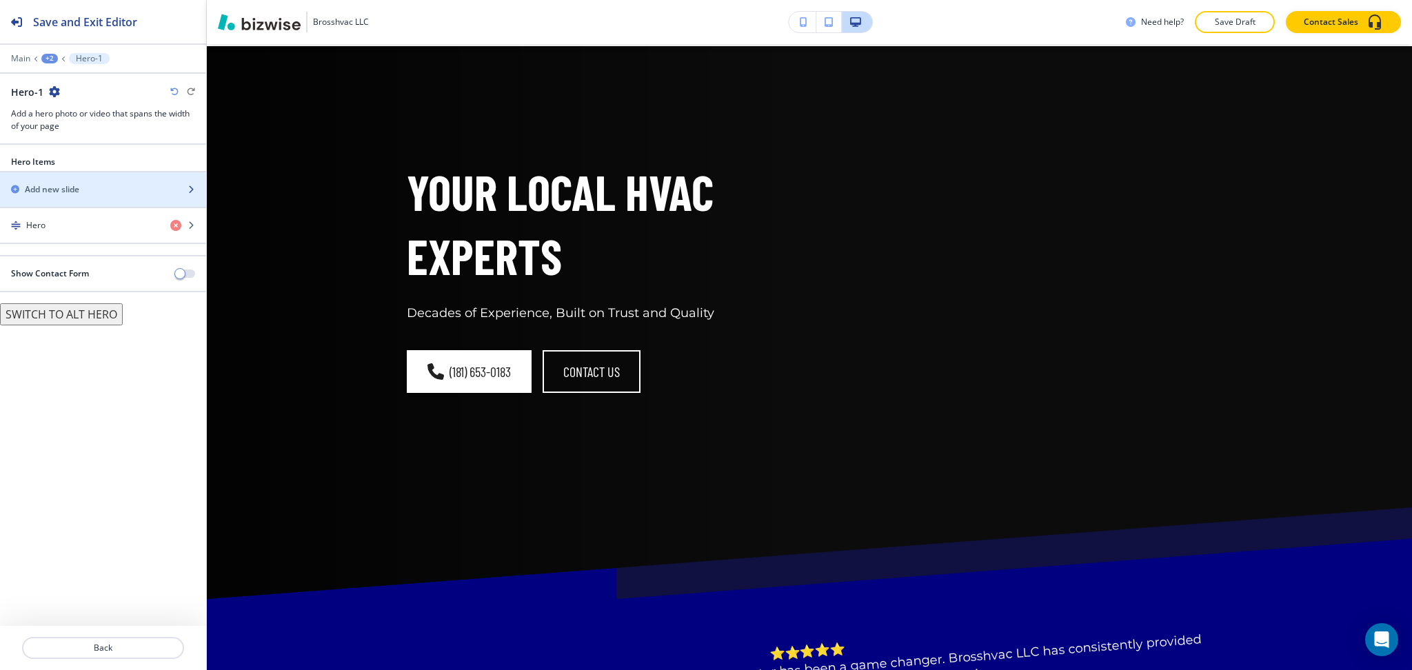
scroll to position [69, 0]
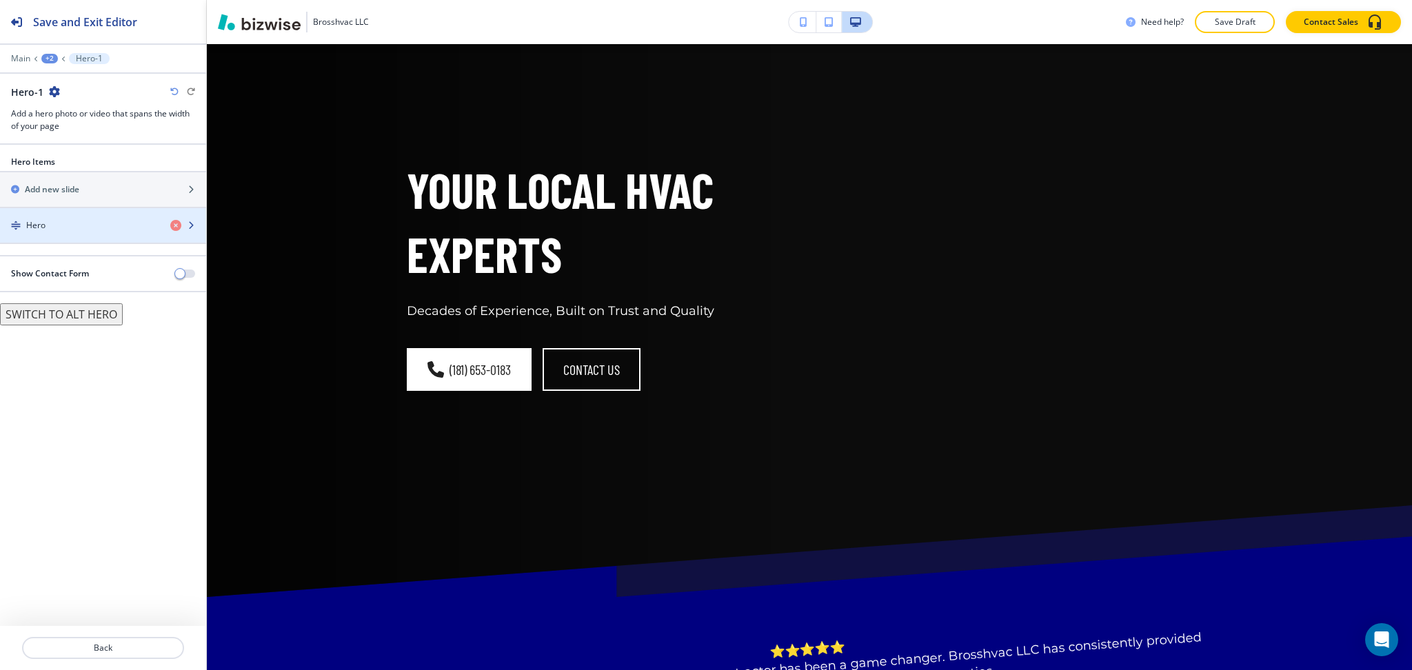
click at [57, 224] on div "Hero" at bounding box center [79, 225] width 159 height 12
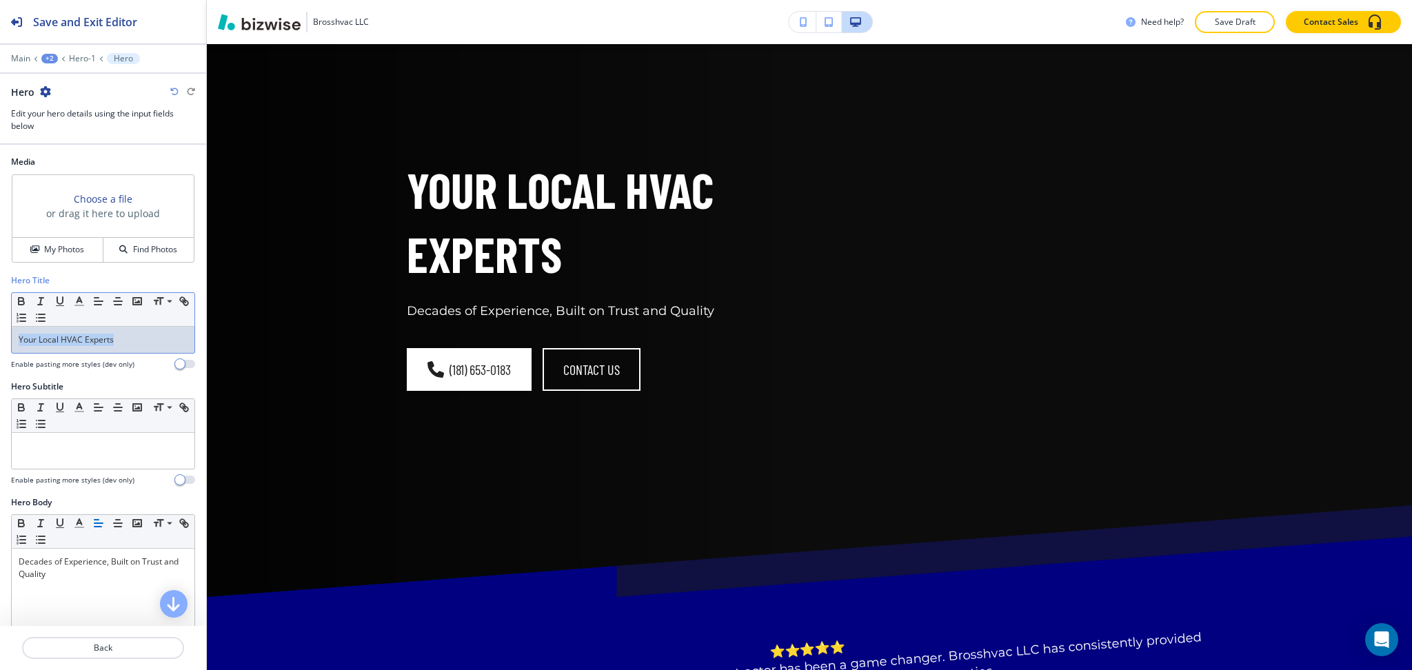
drag, startPoint x: 138, startPoint y: 336, endPoint x: 0, endPoint y: 314, distance: 139.7
click at [0, 314] on div "Hero Title Small Normal Large Huge Your Local HVAC Experts Enable pasting more …" at bounding box center [103, 327] width 206 height 106
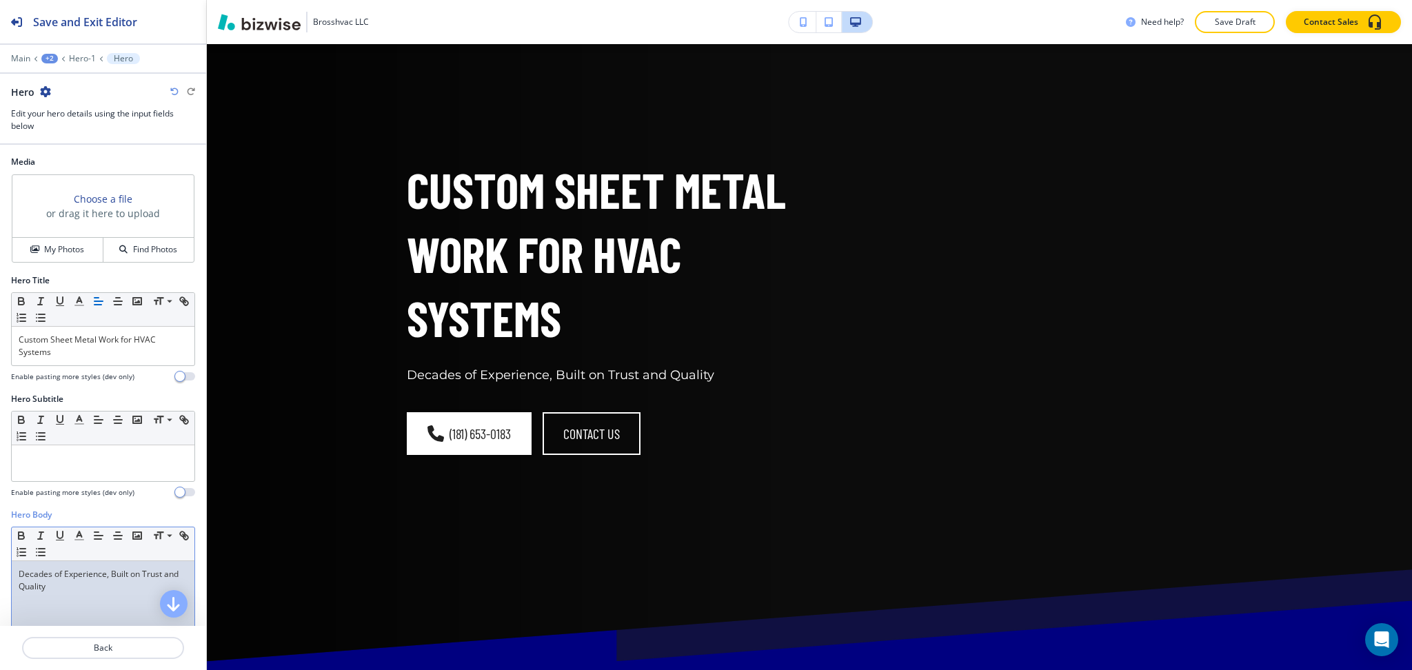
click at [101, 576] on p "Decades of Experience, Built on Trust and Quality" at bounding box center [103, 580] width 169 height 25
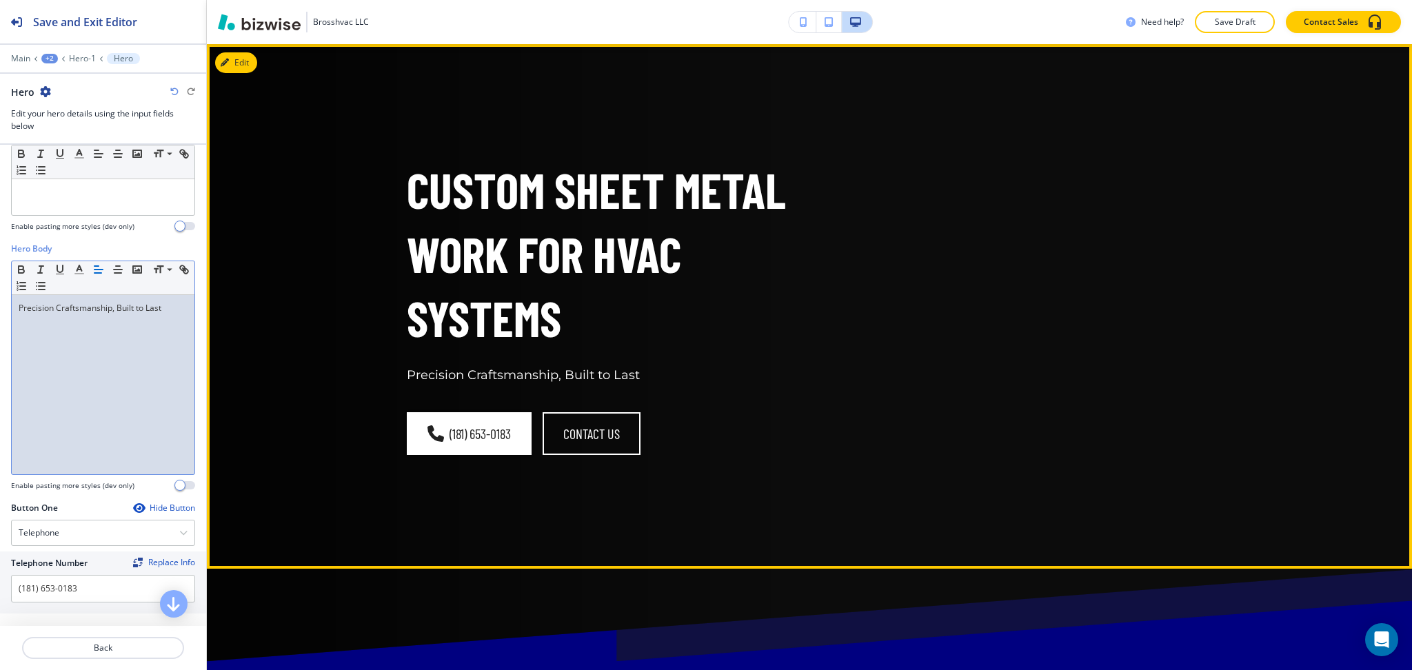
scroll to position [0, 0]
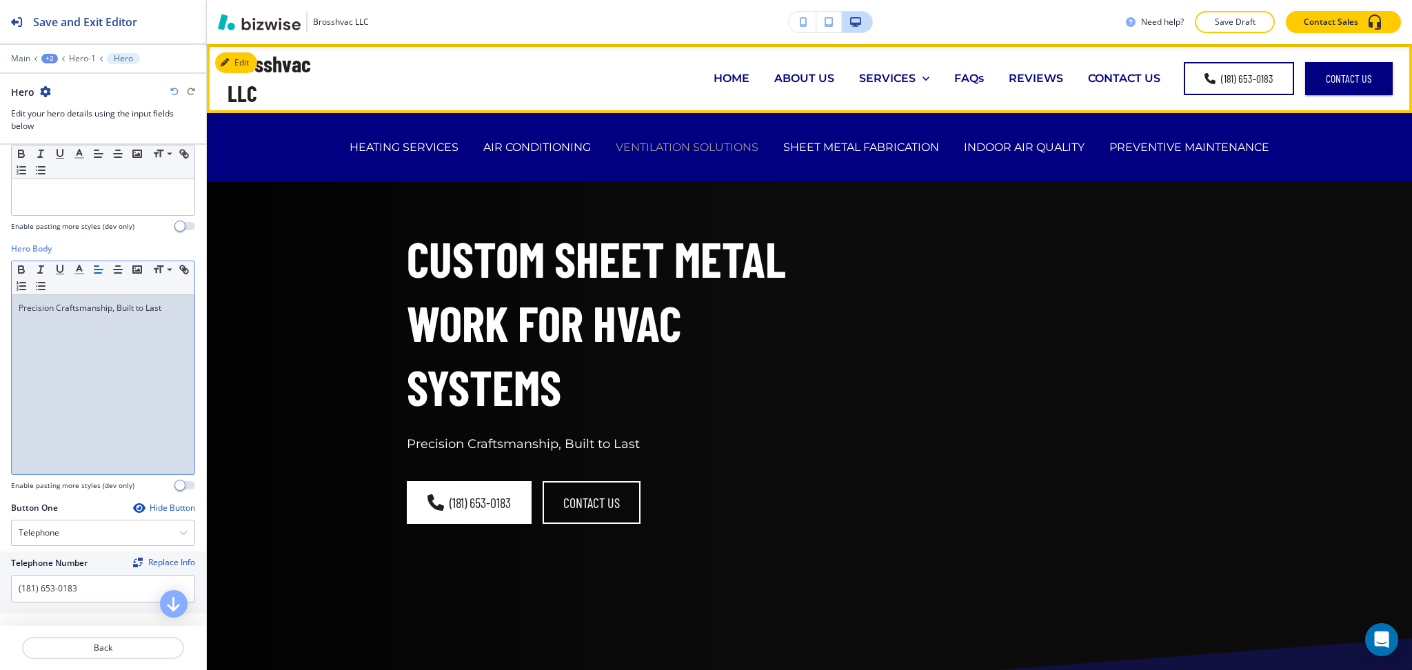
click at [704, 154] on p "VENTILATION SOLUTIONS" at bounding box center [687, 147] width 143 height 16
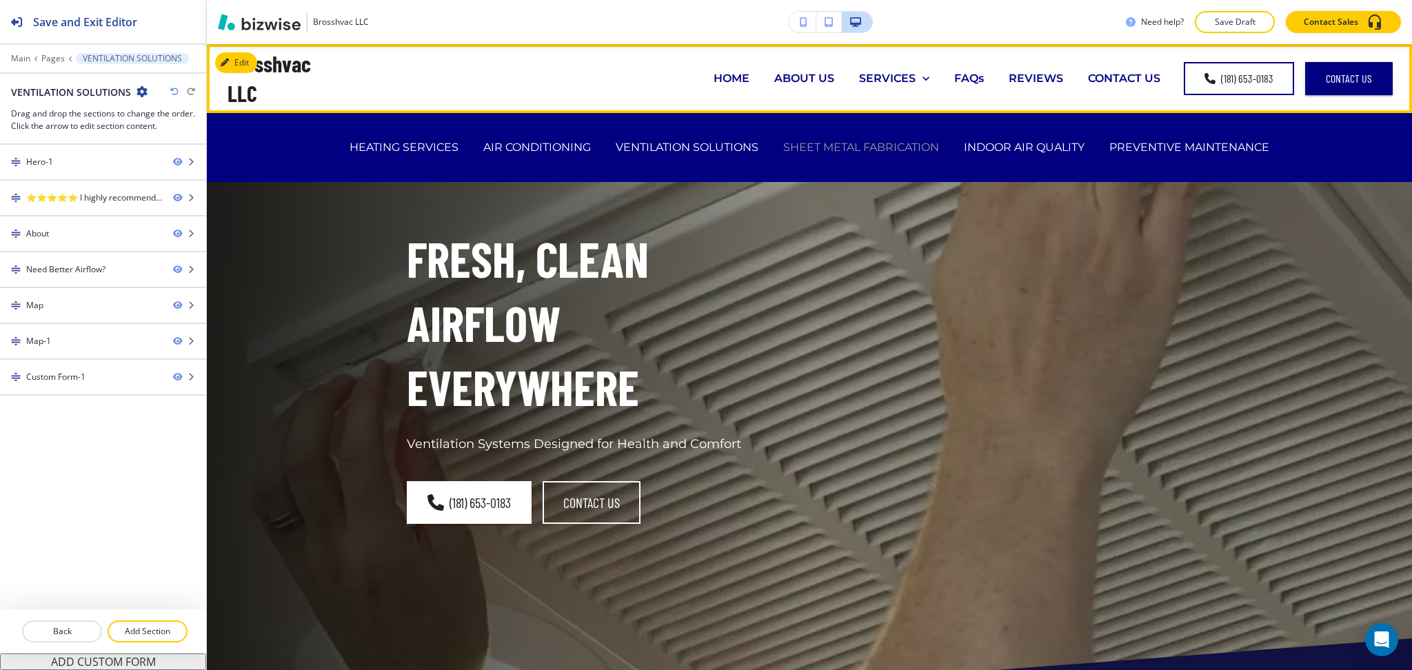
click at [840, 152] on p "SHEET METAL FABRICATION" at bounding box center [861, 147] width 156 height 16
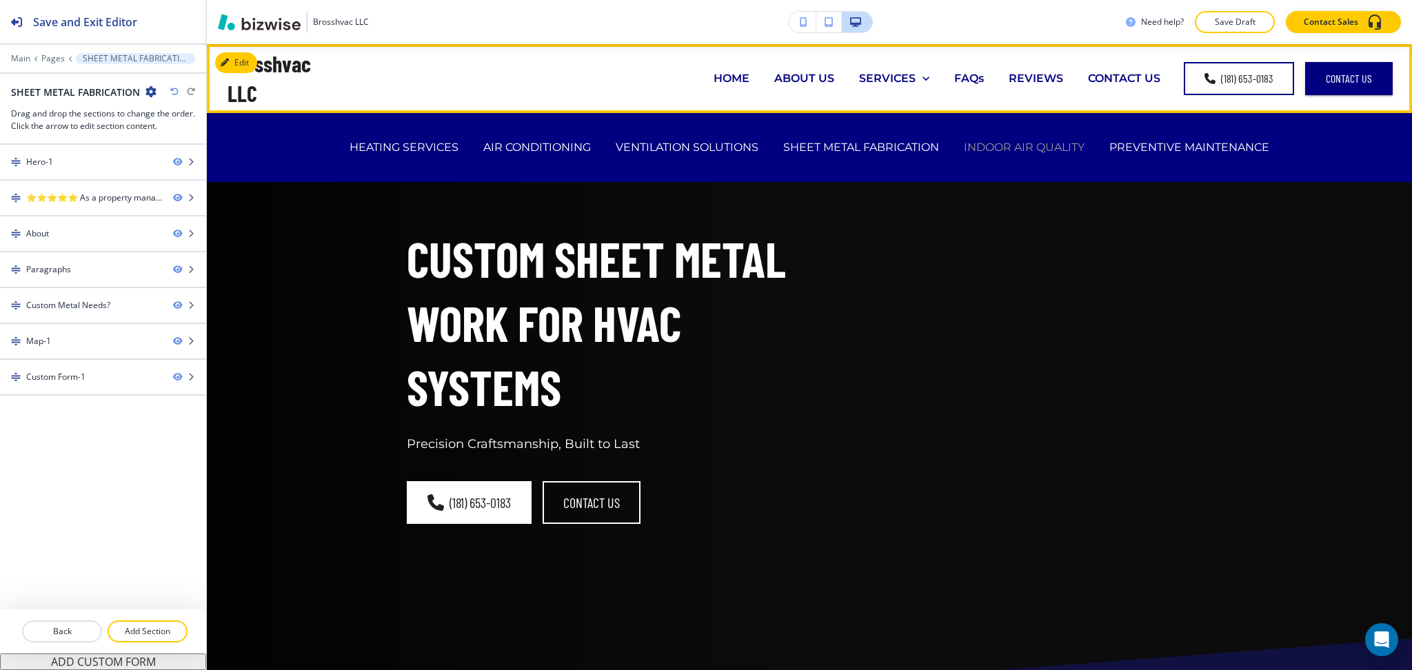
click at [1028, 142] on p "INDOOR AIR QUALITY" at bounding box center [1024, 147] width 121 height 16
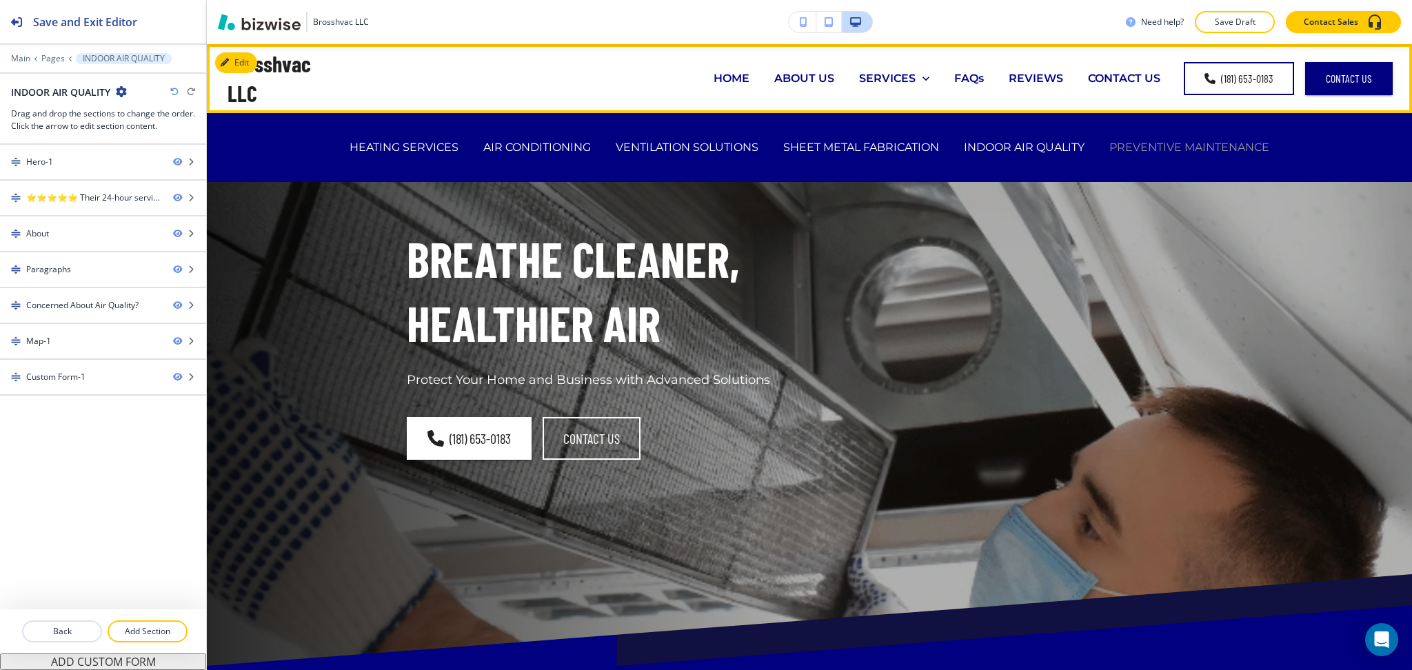
click at [1159, 144] on p "PREVENTIVE MAINTENANCE" at bounding box center [1190, 147] width 160 height 16
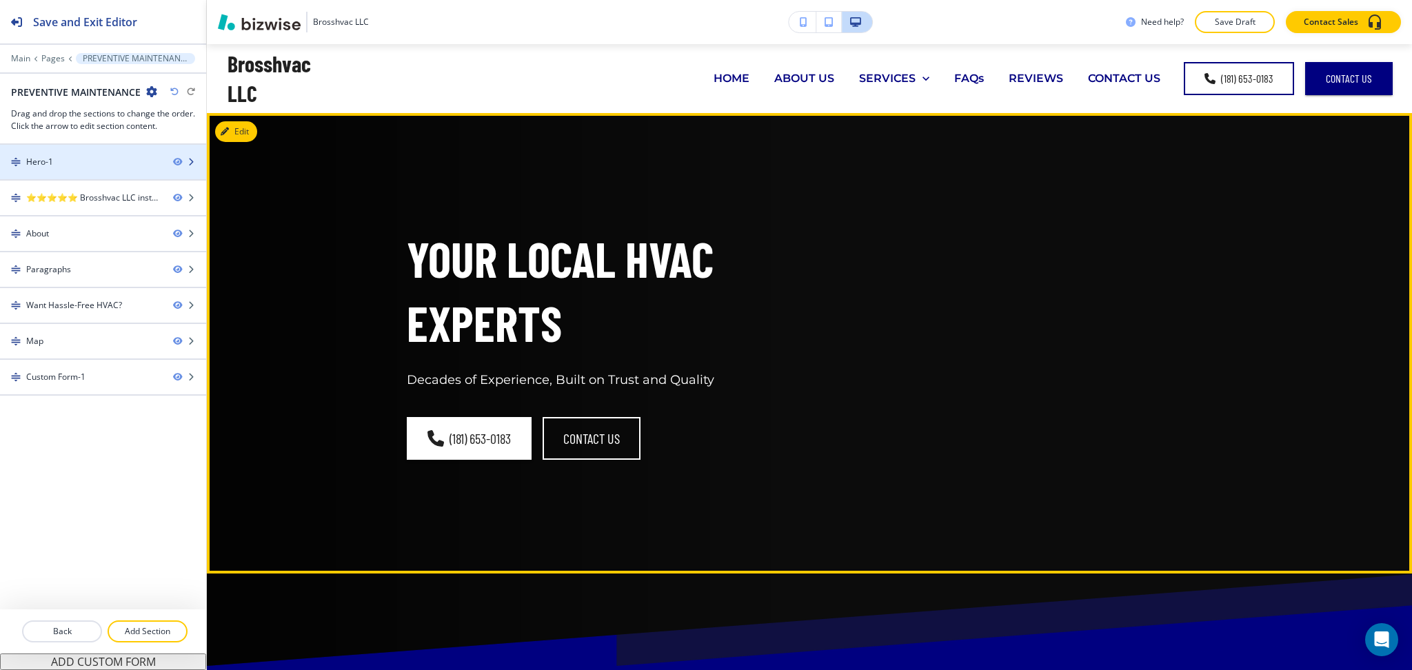
click at [72, 154] on div at bounding box center [103, 150] width 206 height 11
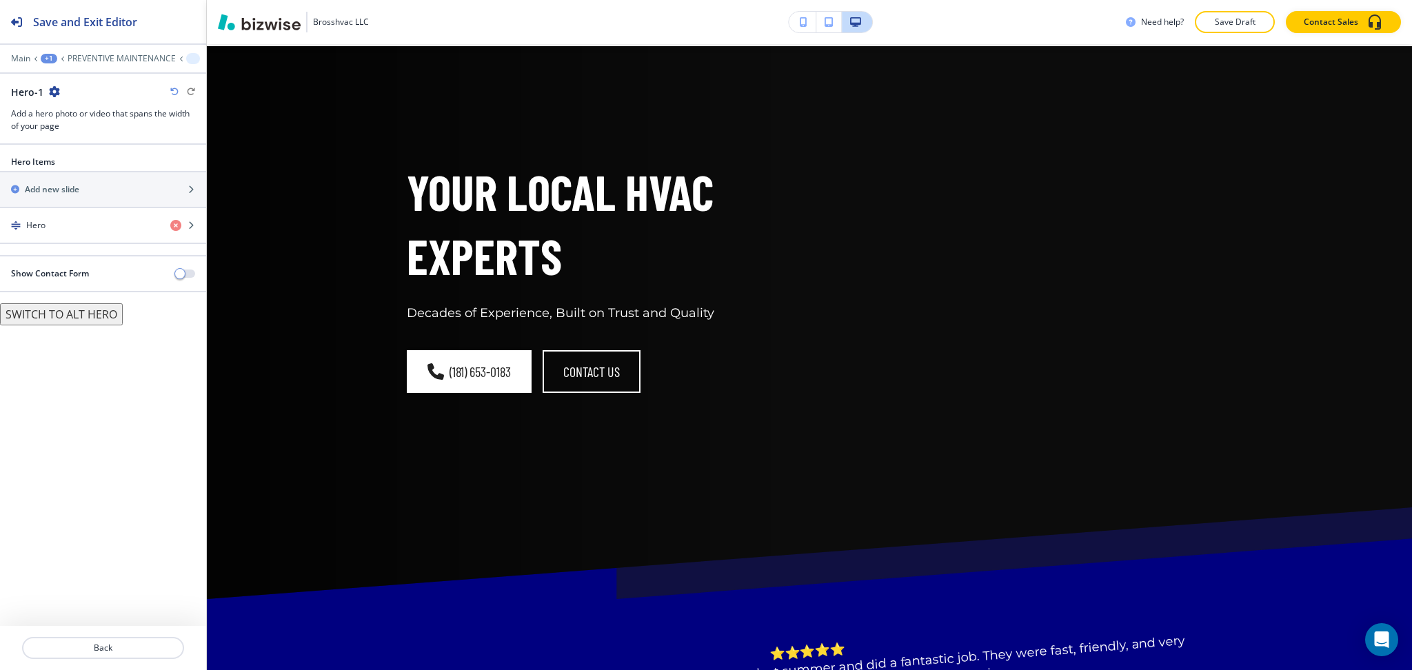
scroll to position [69, 0]
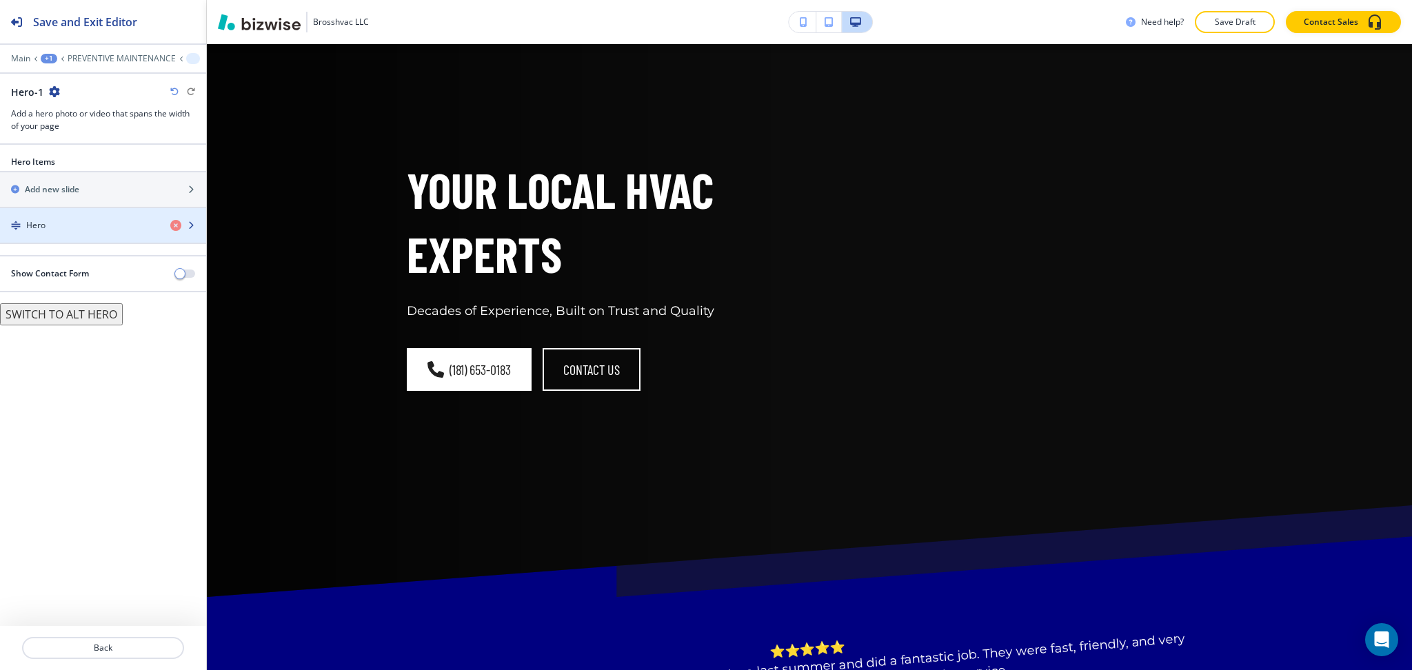
click at [59, 227] on div "Hero" at bounding box center [79, 225] width 159 height 12
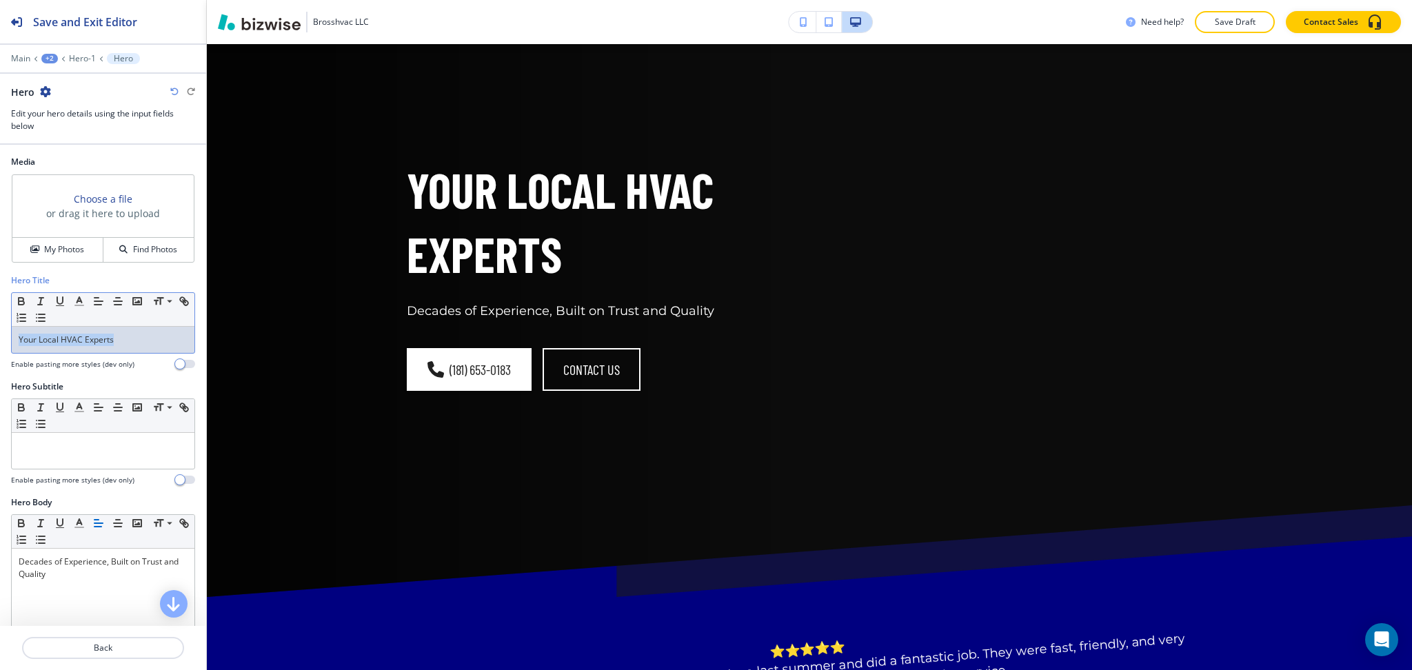
drag, startPoint x: 132, startPoint y: 341, endPoint x: 0, endPoint y: 336, distance: 132.5
click at [0, 336] on div "Hero Title Small Normal Large Huge Your Local HVAC Experts Enable pasting more …" at bounding box center [103, 327] width 206 height 106
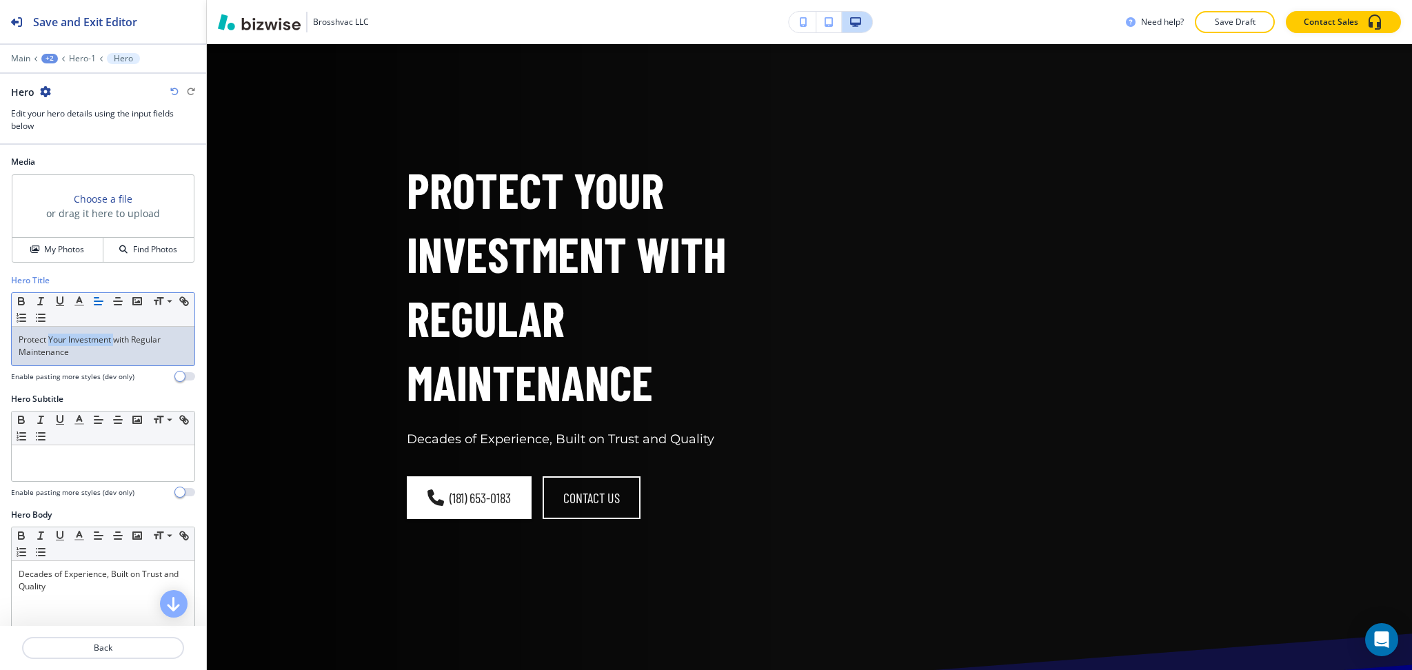
drag, startPoint x: 50, startPoint y: 338, endPoint x: 114, endPoint y: 334, distance: 64.2
click at [114, 334] on p "Protect Your Investment with Regular Maintenance" at bounding box center [103, 346] width 169 height 25
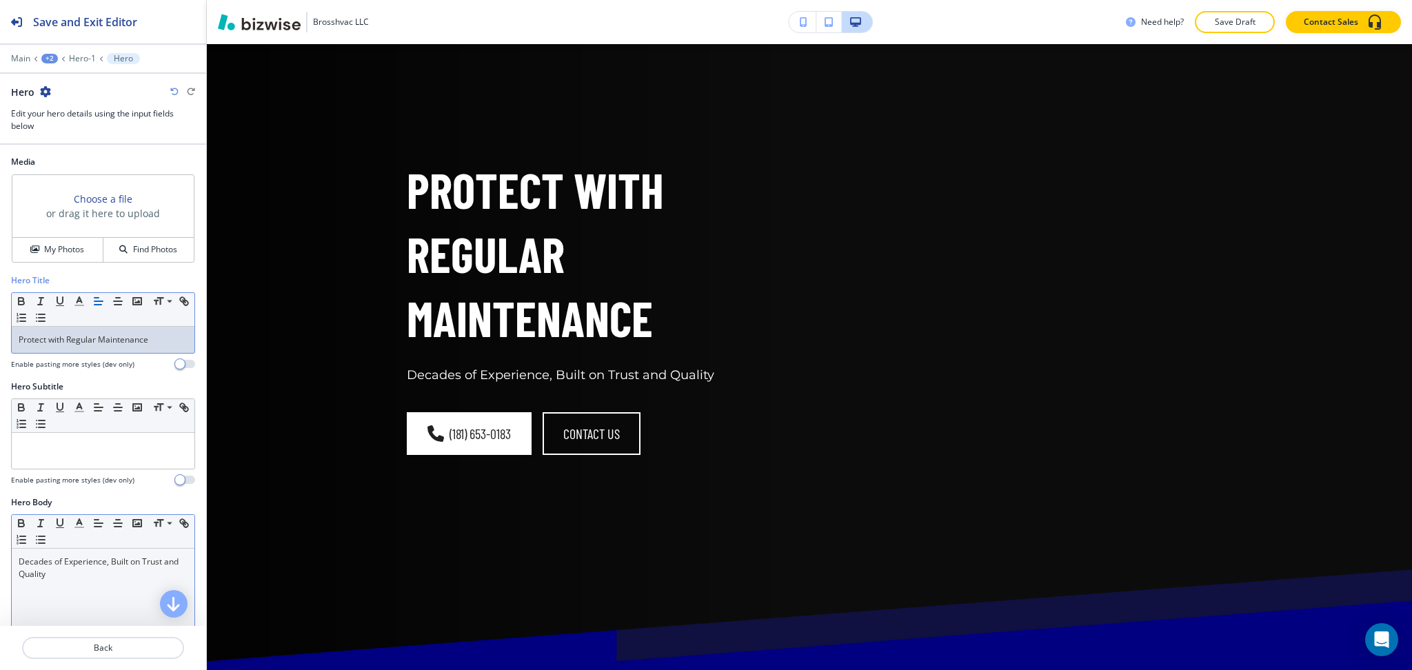
click at [115, 581] on div "Decades of Experience, Built on Trust and Quality" at bounding box center [103, 638] width 183 height 179
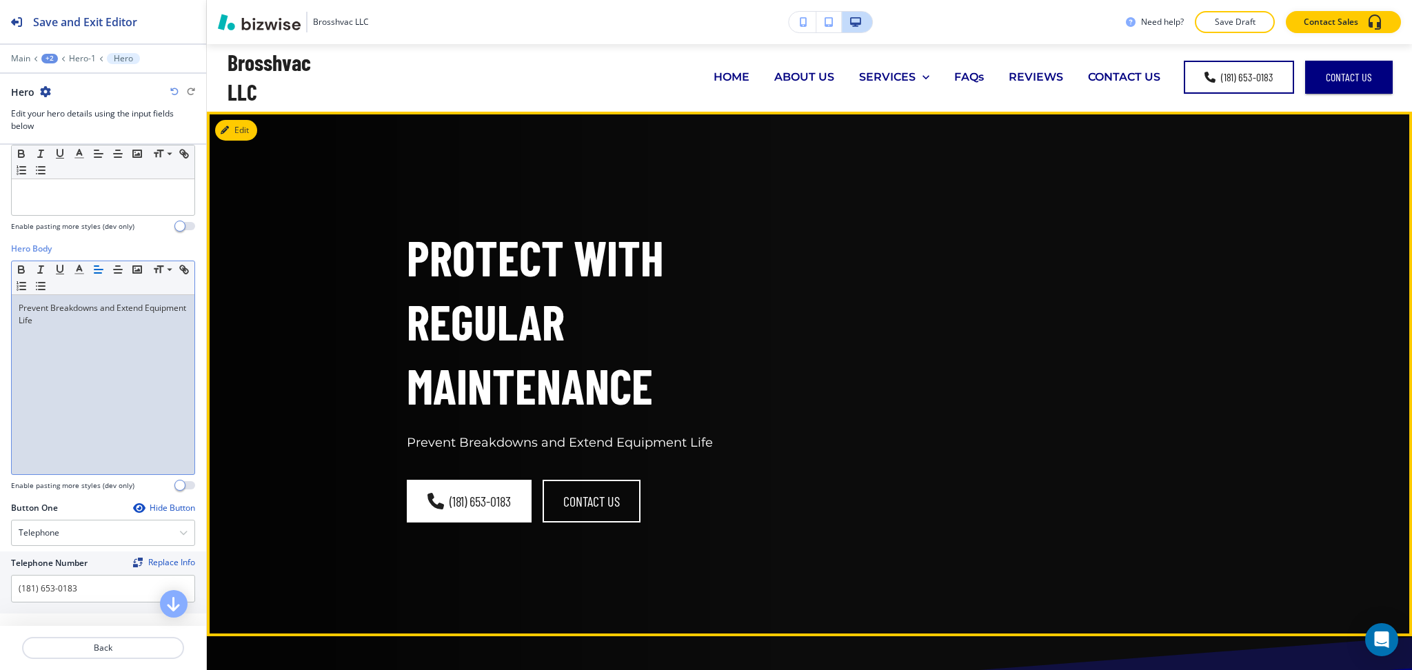
scroll to position [0, 0]
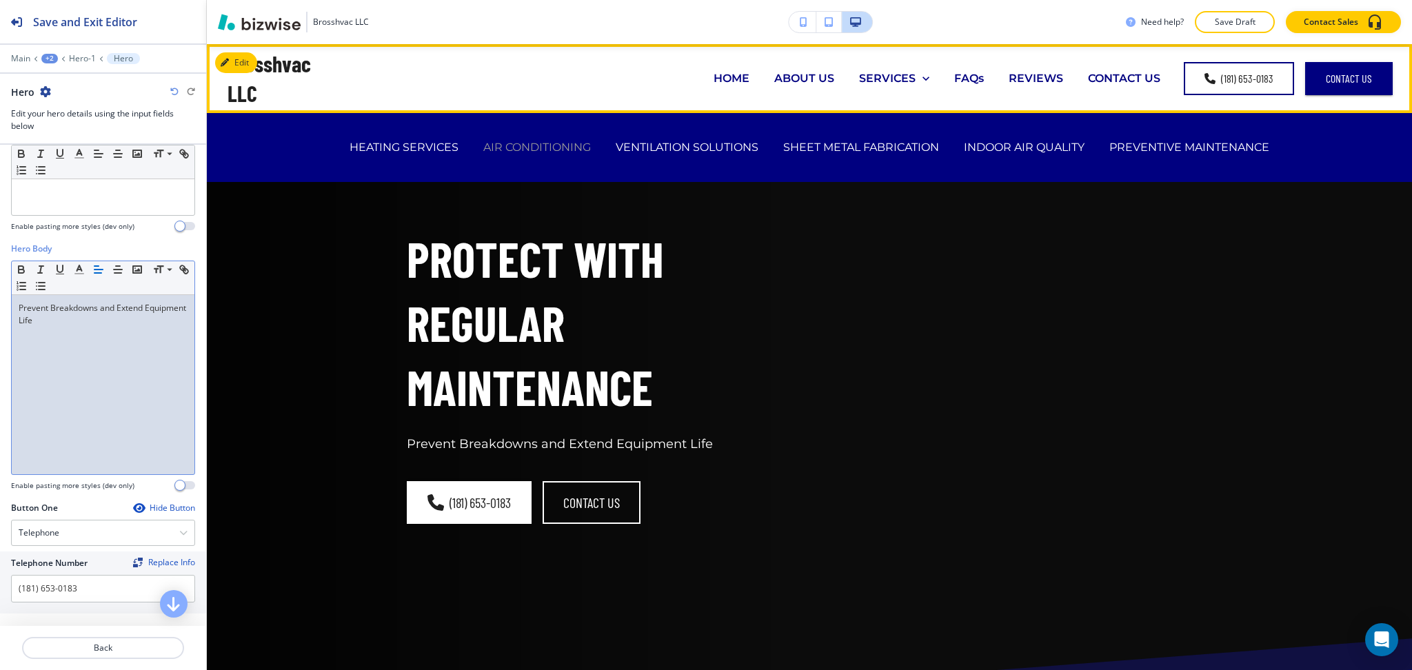
click at [509, 145] on p "AIR CONDITIONING" at bounding box center [537, 147] width 108 height 16
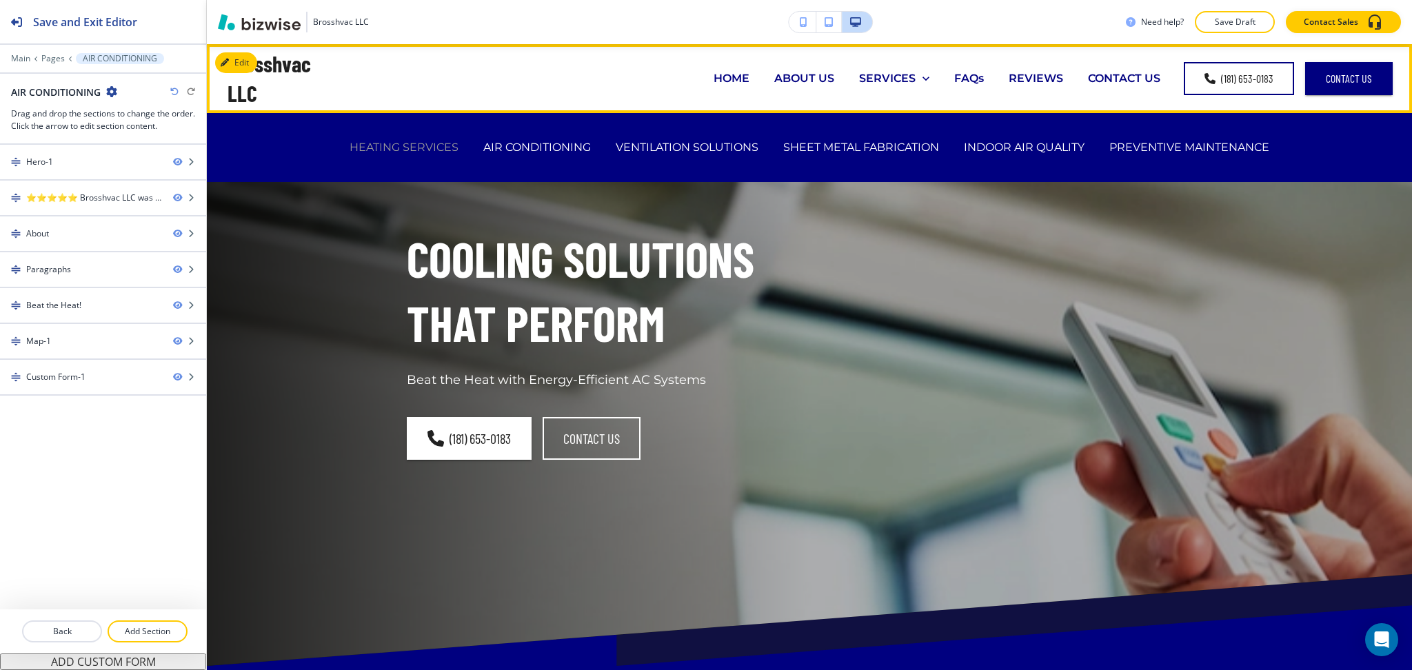
click at [399, 143] on p "HEATING SERVICES" at bounding box center [404, 147] width 109 height 16
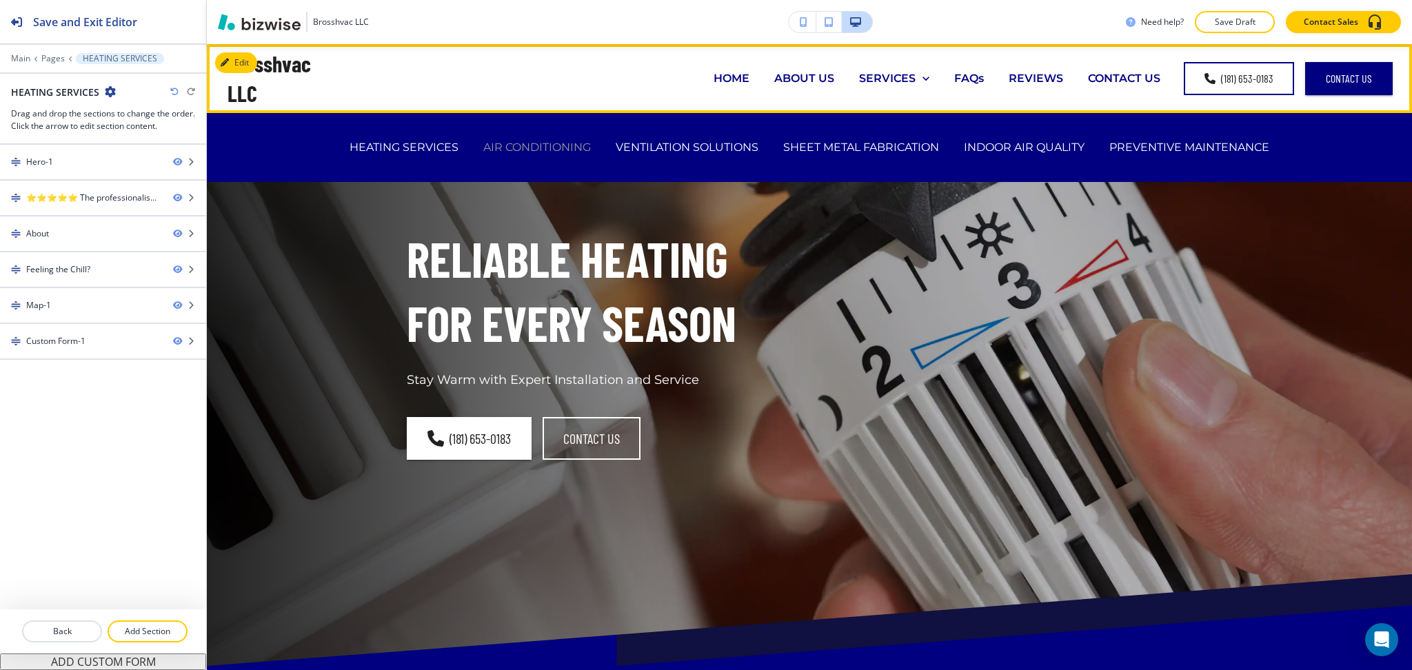
click at [492, 144] on p "AIR CONDITIONING" at bounding box center [537, 147] width 108 height 16
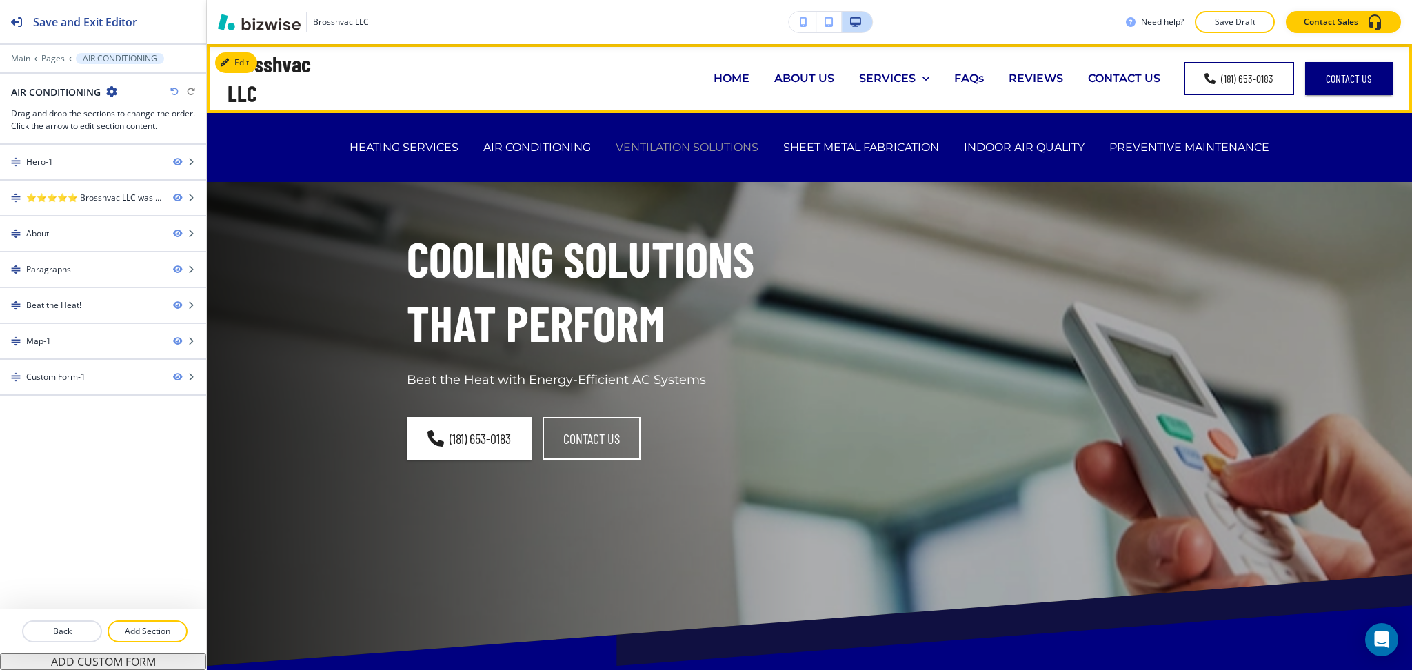
click at [685, 146] on p "VENTILATION SOLUTIONS" at bounding box center [687, 147] width 143 height 16
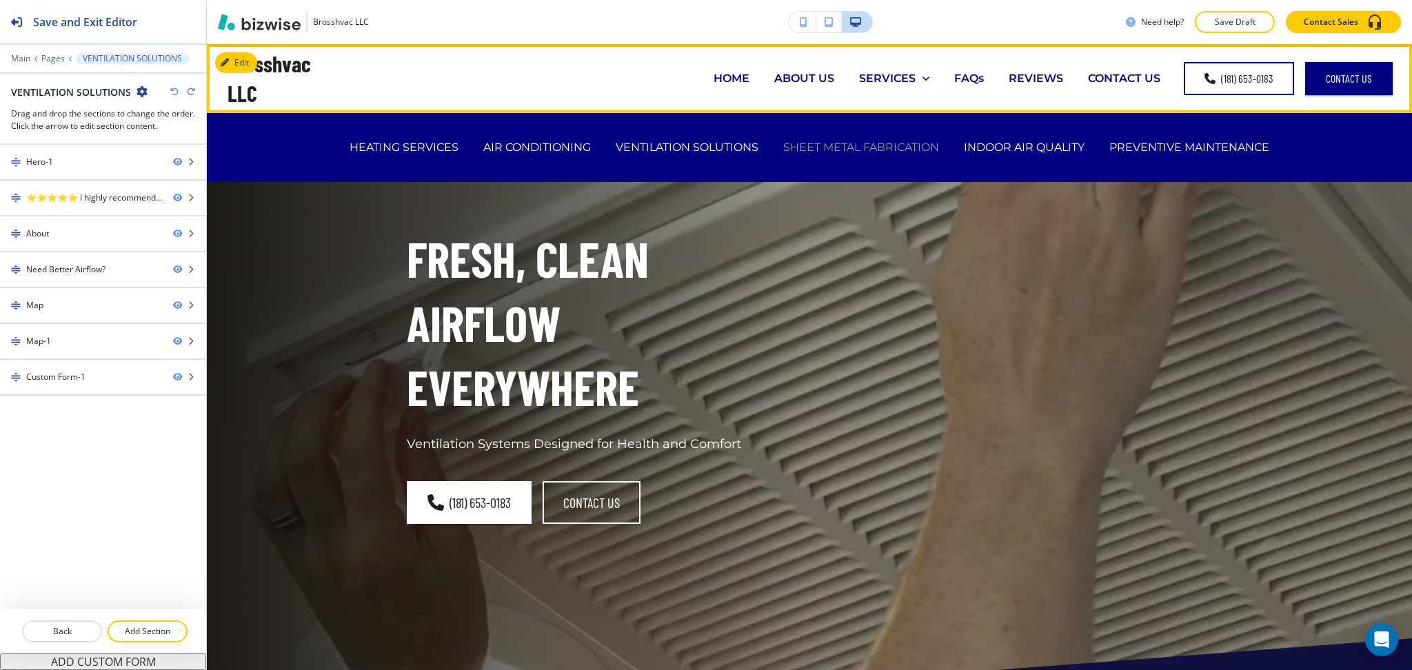
click at [836, 148] on p "SHEET METAL FABRICATION" at bounding box center [861, 147] width 156 height 16
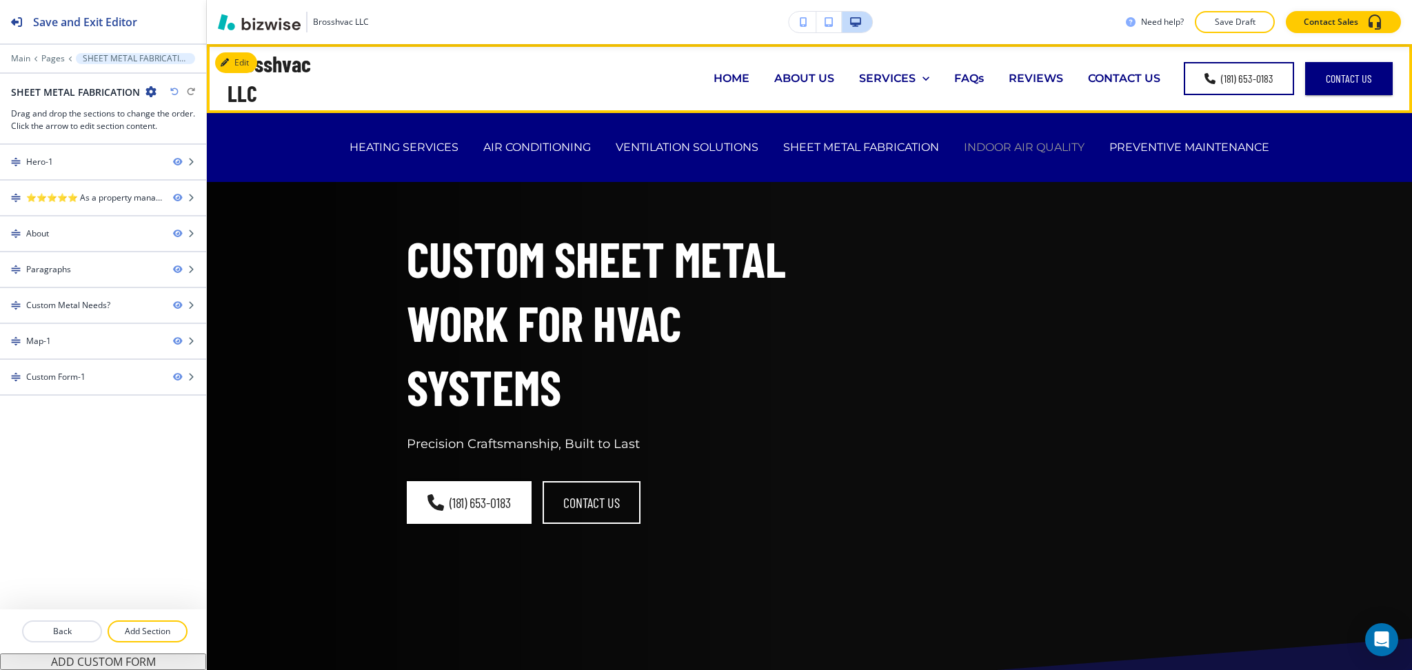
click at [979, 154] on p "INDOOR AIR QUALITY" at bounding box center [1024, 147] width 121 height 16
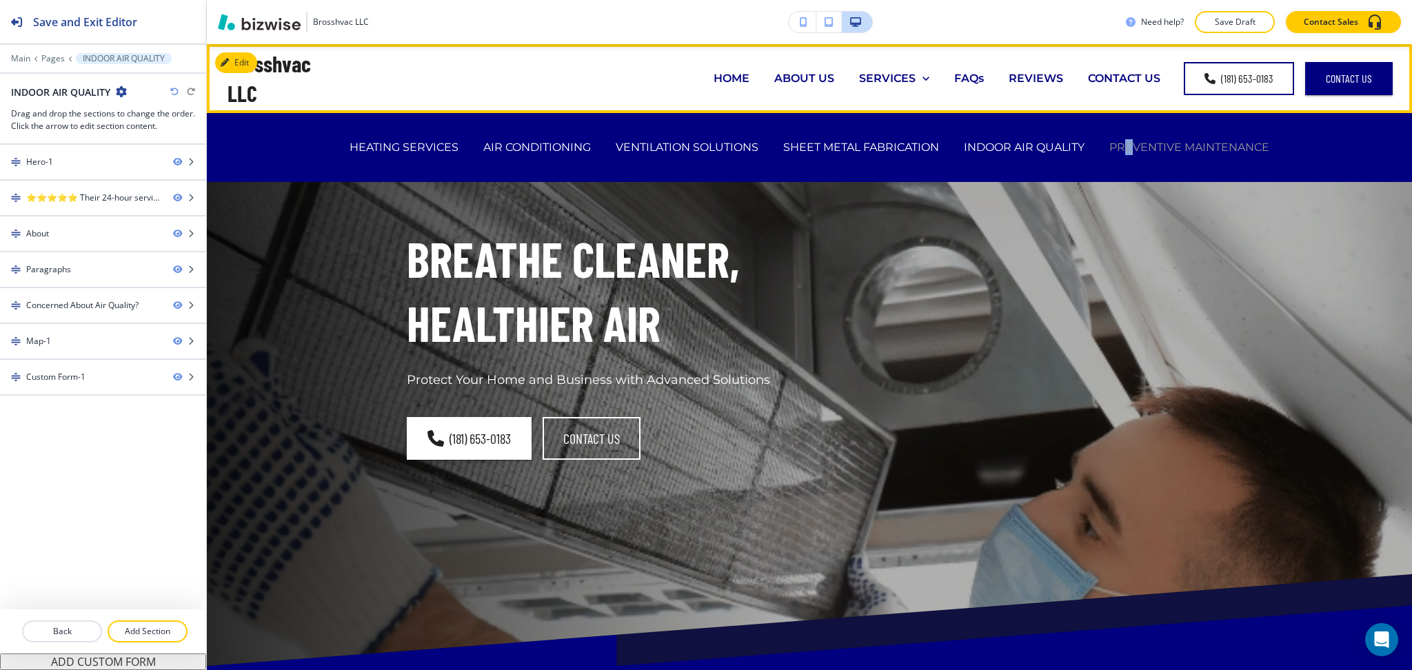
click at [1128, 148] on p "PREVENTIVE MAINTENANCE" at bounding box center [1190, 147] width 160 height 16
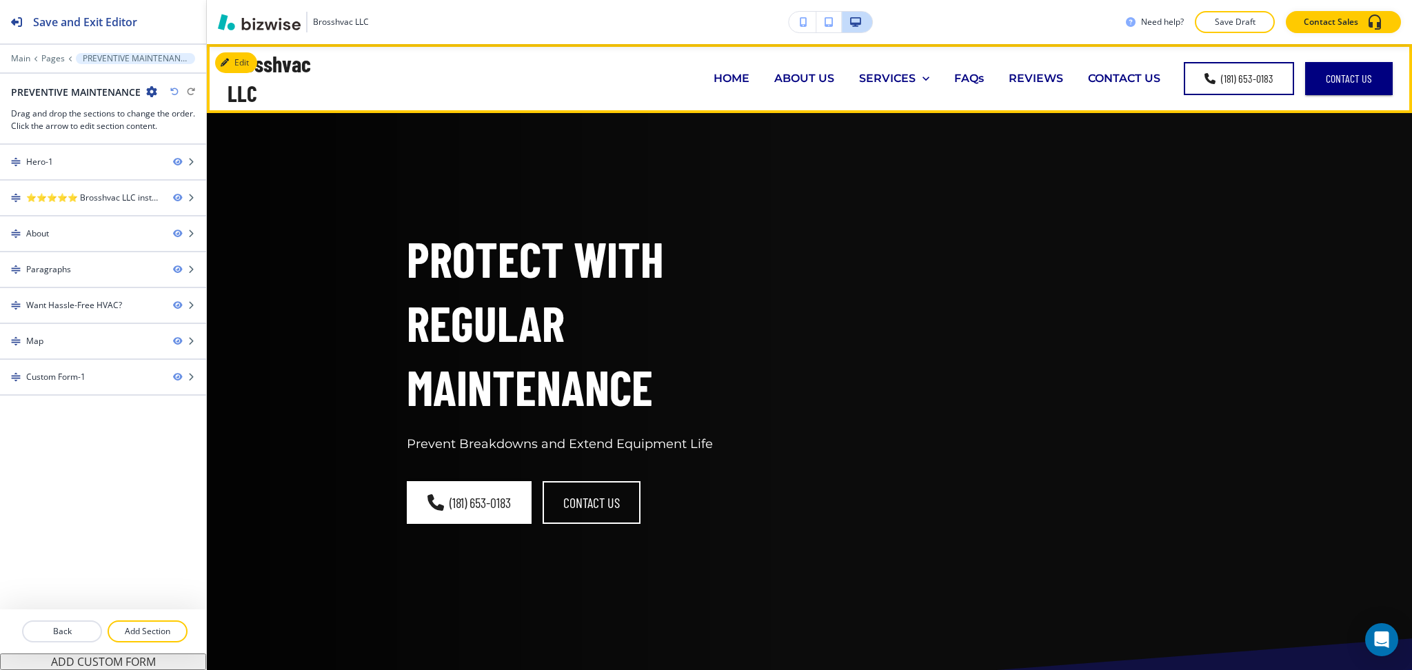
click at [963, 79] on p "FAQs" at bounding box center [969, 78] width 30 height 16
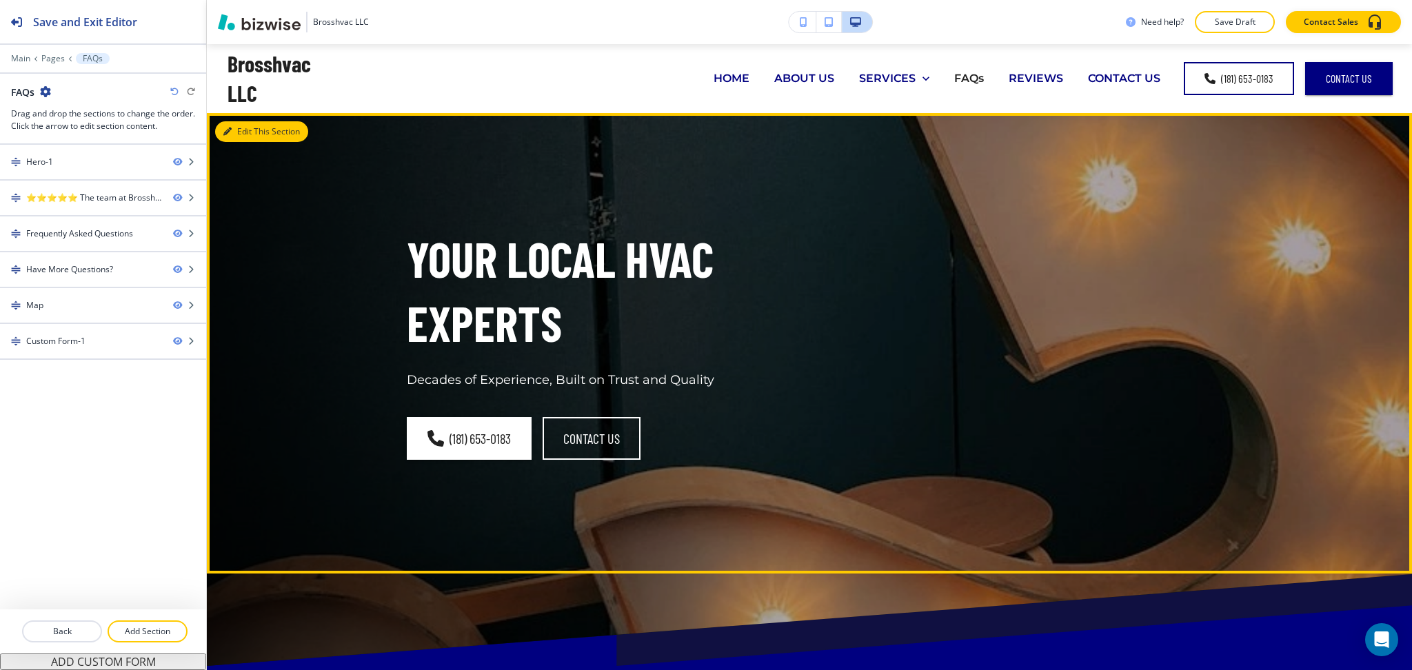
click at [230, 132] on icon "button" at bounding box center [227, 132] width 8 height 8
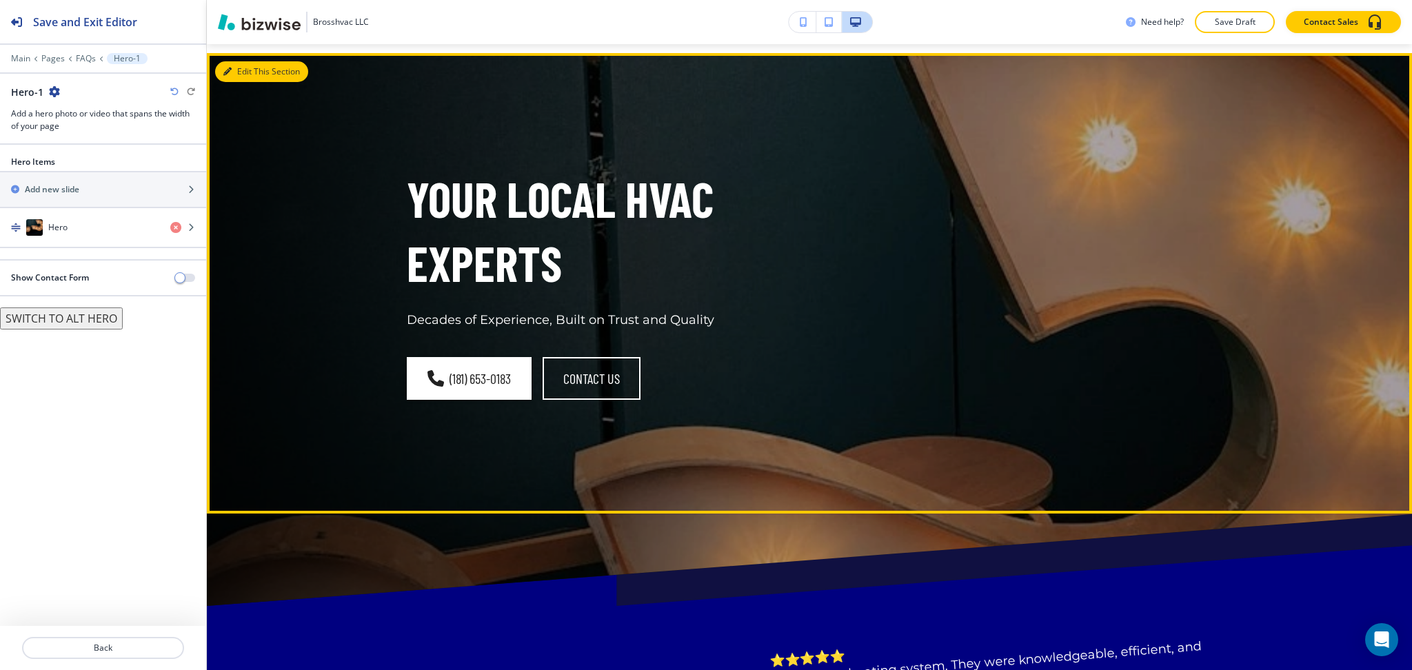
scroll to position [69, 0]
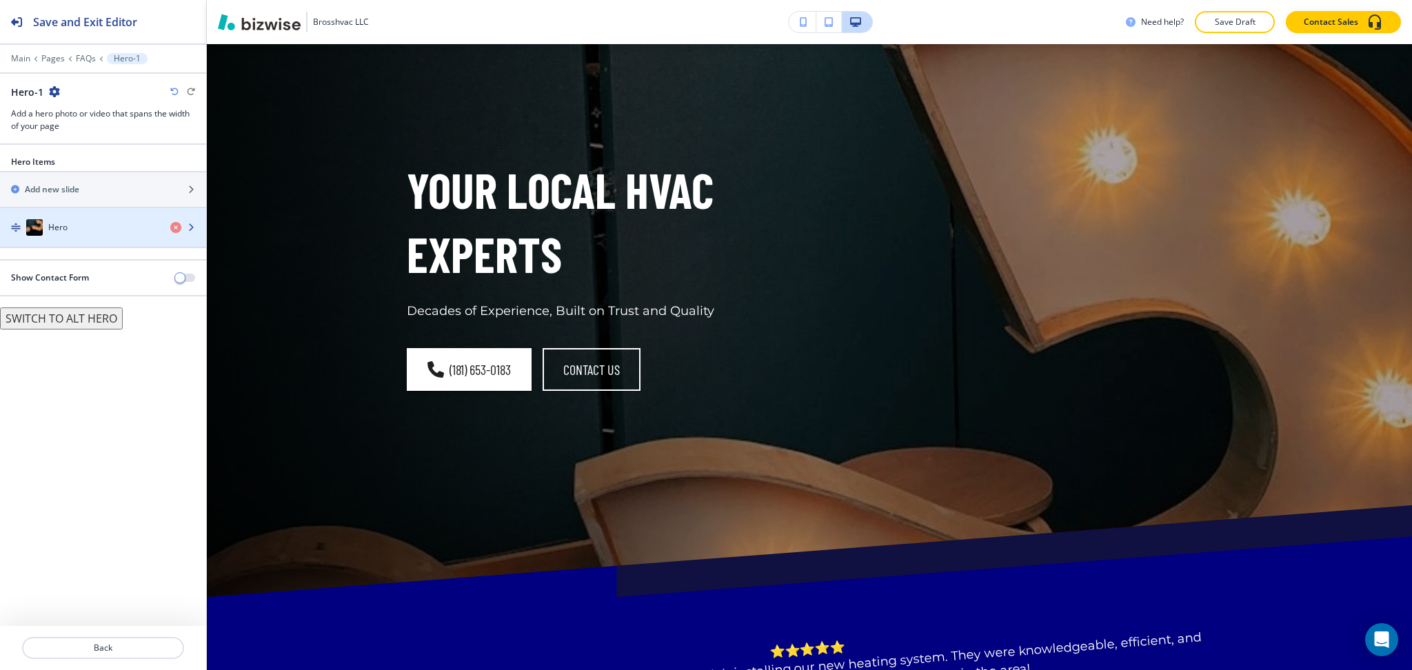
click at [82, 234] on div "Hero" at bounding box center [79, 227] width 159 height 17
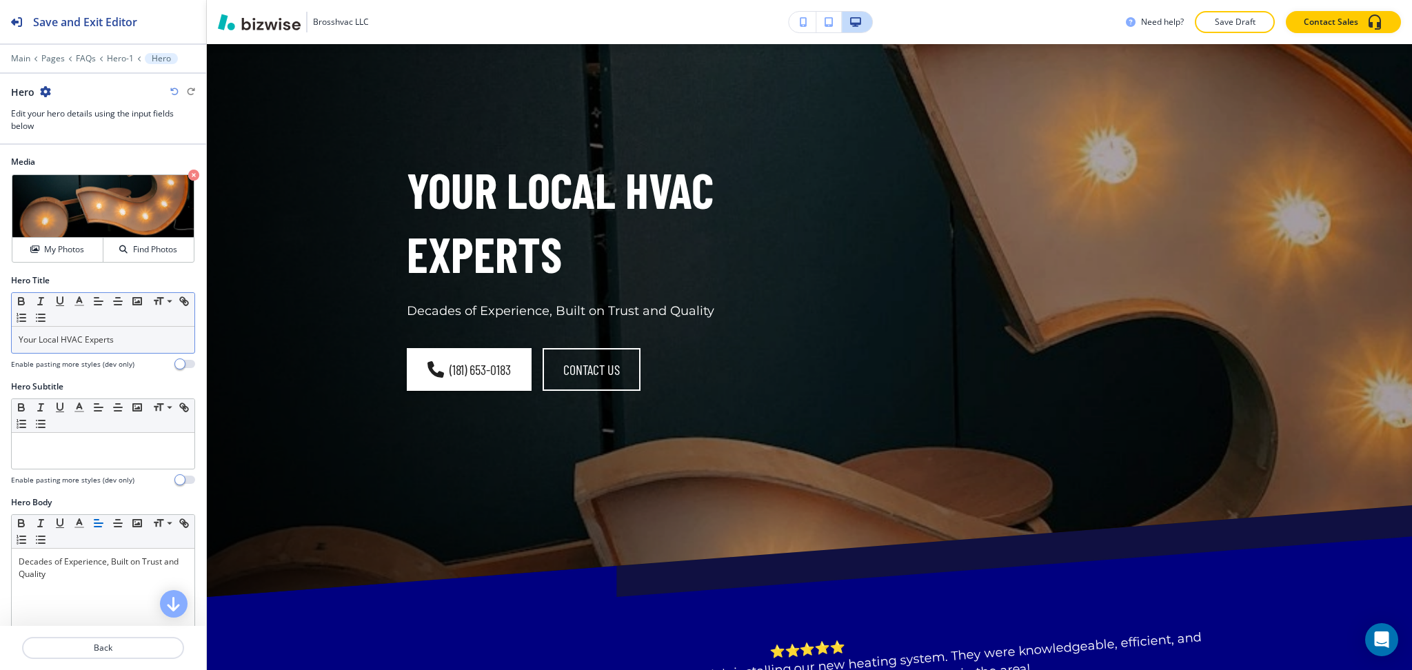
click at [143, 341] on p "Your Local HVAC Experts" at bounding box center [103, 340] width 169 height 12
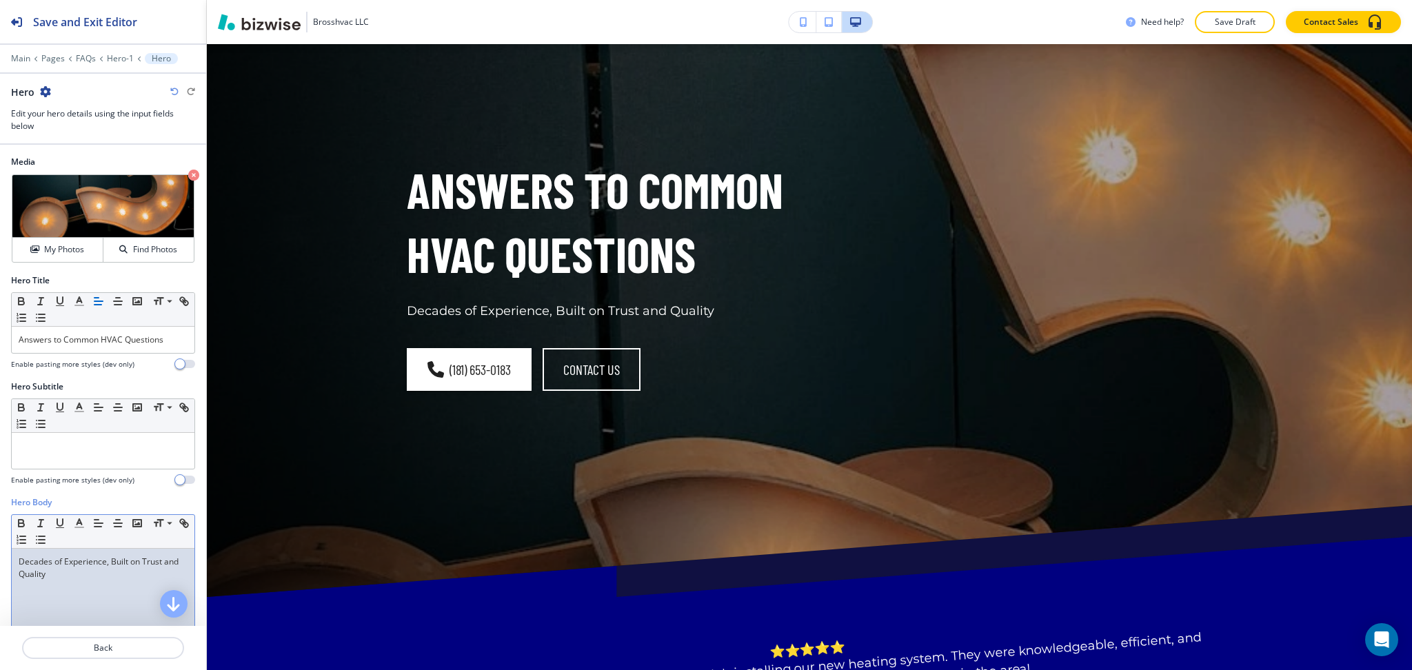
click at [126, 580] on p "Decades of Experience, Built on Trust and Quality" at bounding box center [103, 568] width 169 height 25
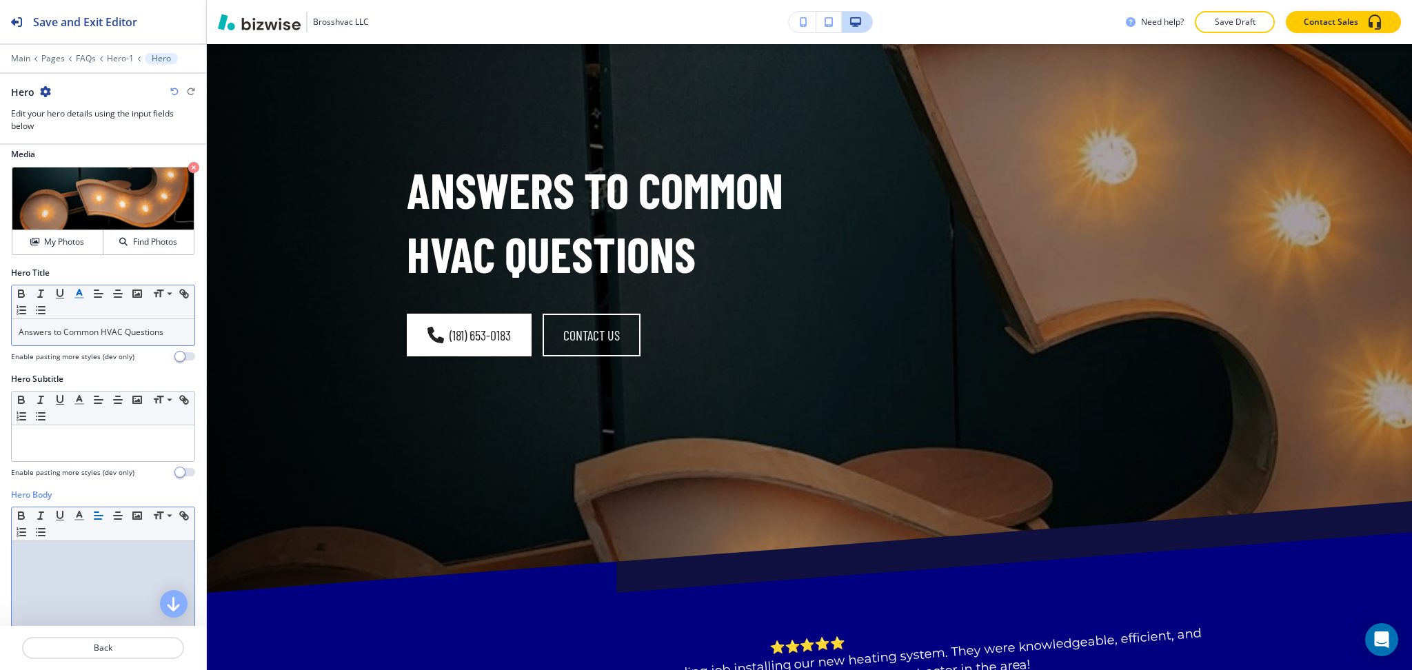
scroll to position [0, 0]
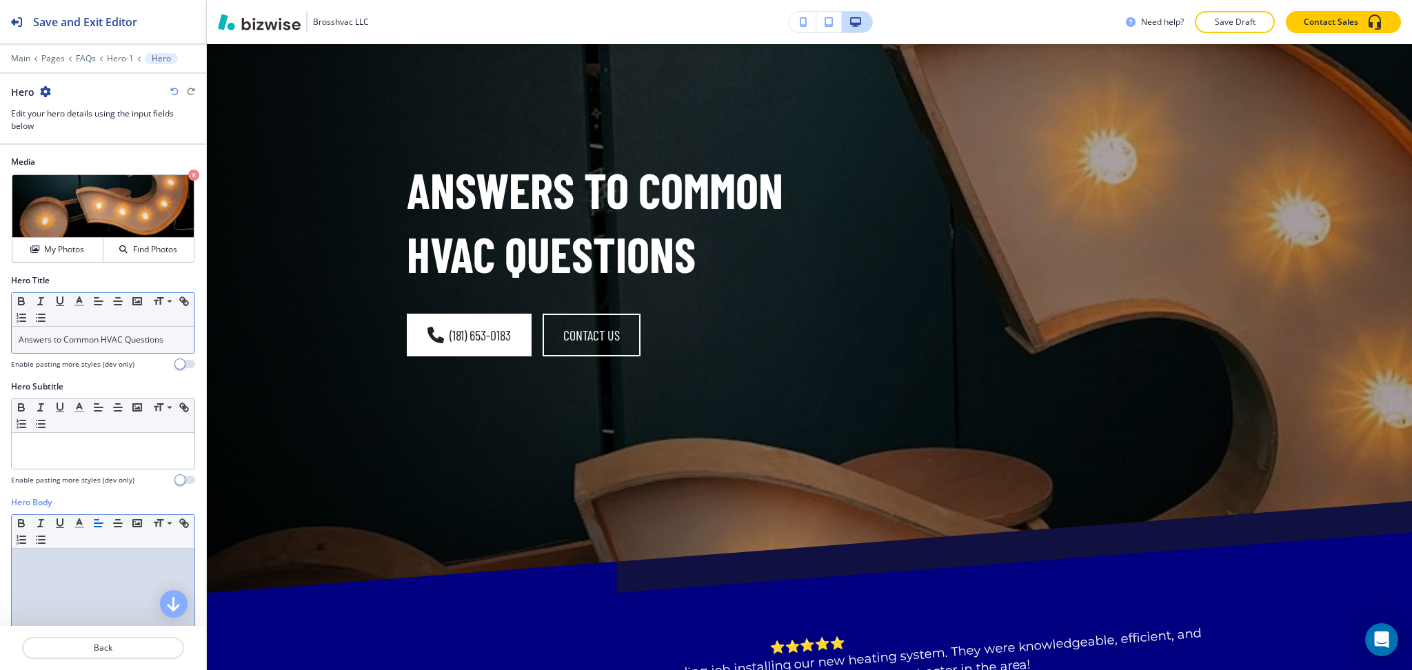
click at [17, 342] on div "Answers to Common HVAC Questions" at bounding box center [103, 340] width 183 height 26
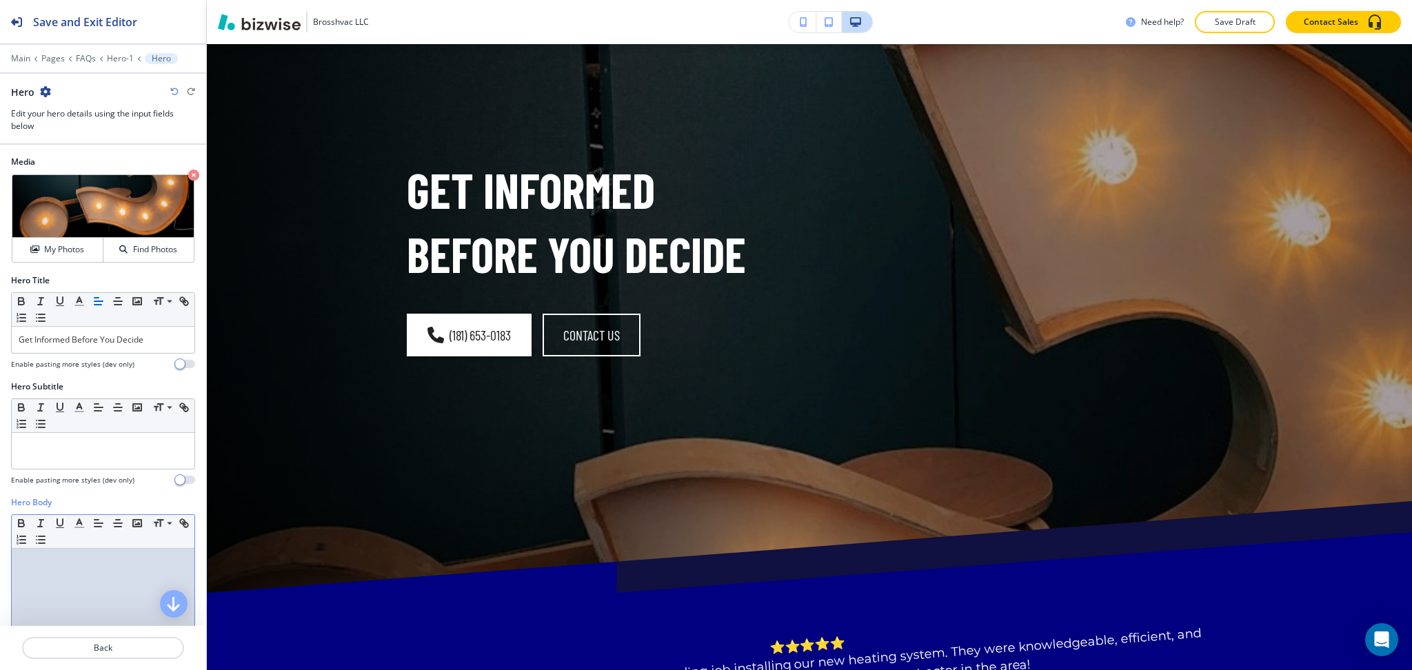
click at [79, 590] on div at bounding box center [103, 638] width 183 height 179
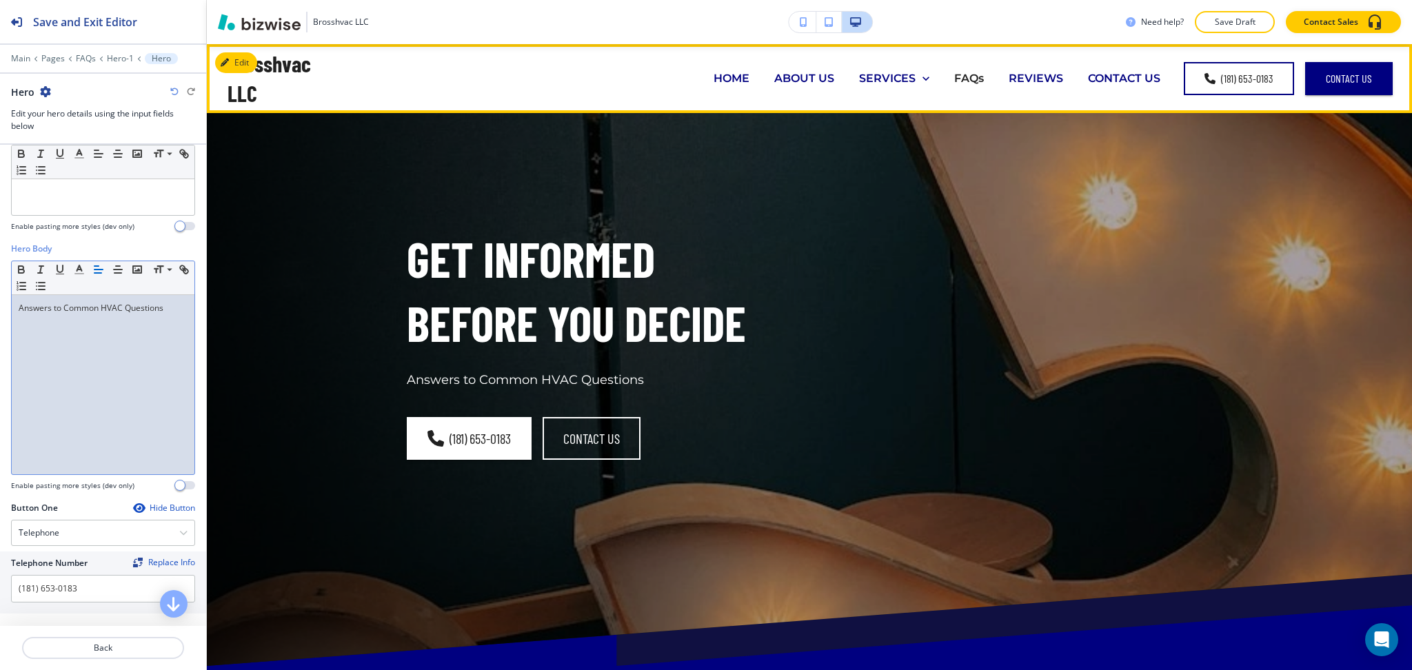
click at [1028, 86] on p "REVIEWS" at bounding box center [1036, 78] width 54 height 16
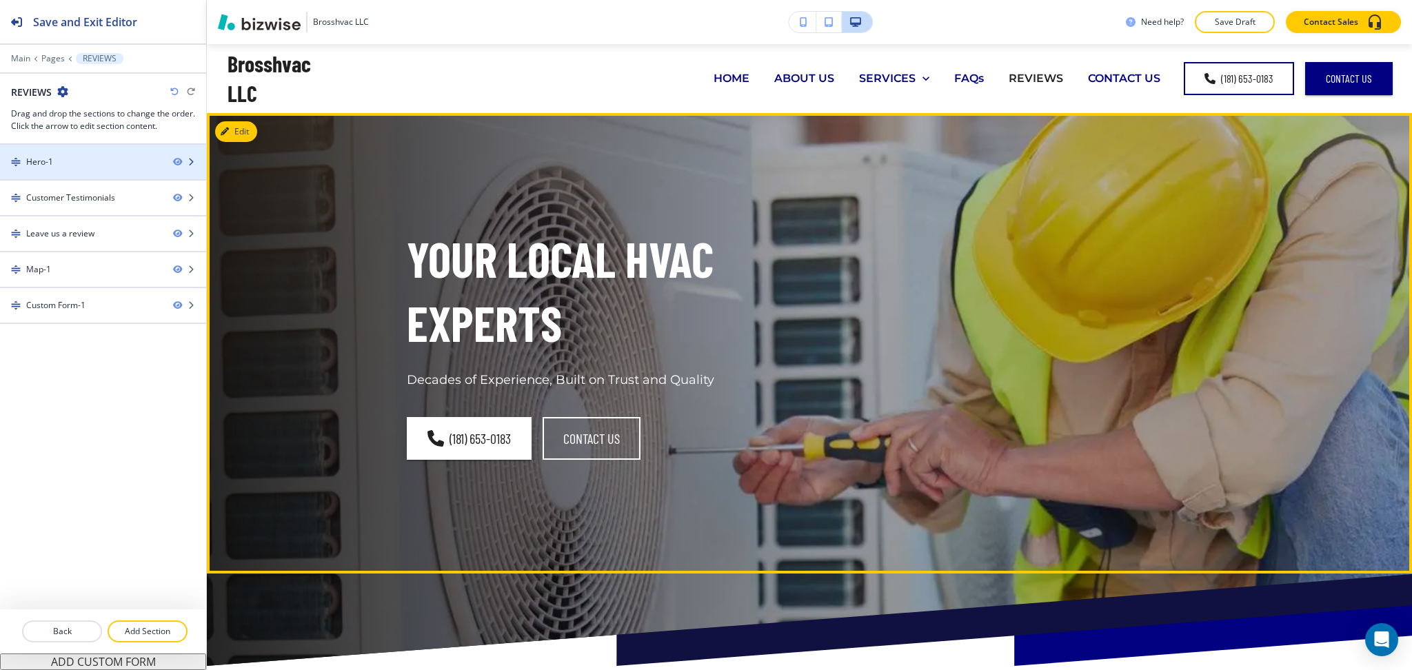
click at [59, 172] on div at bounding box center [103, 173] width 206 height 11
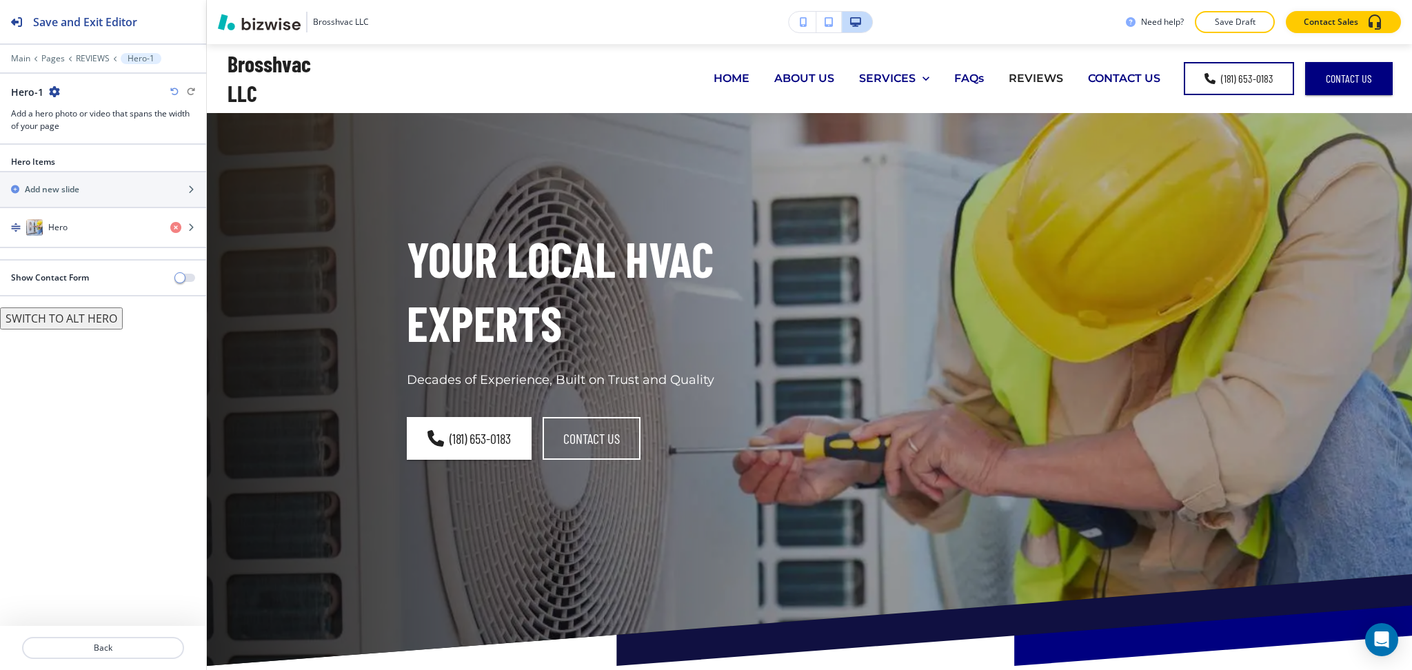
scroll to position [69, 0]
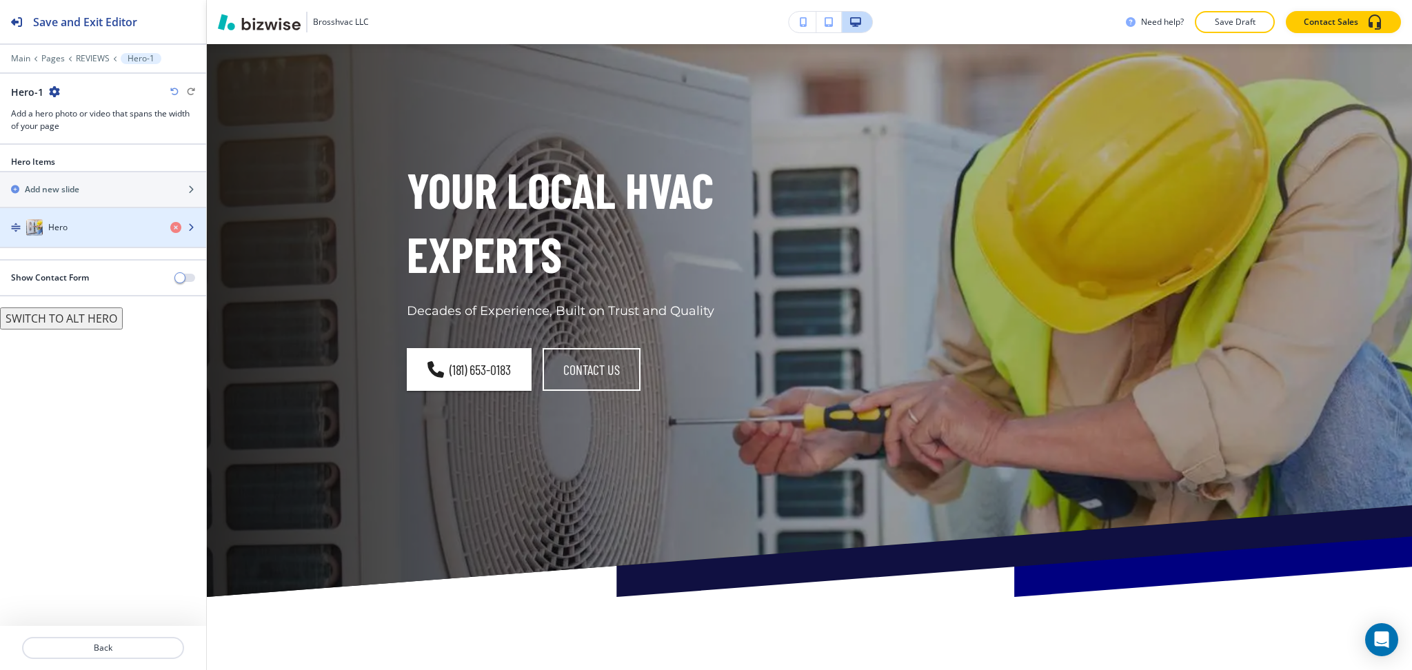
click at [81, 233] on div "Hero" at bounding box center [79, 227] width 159 height 17
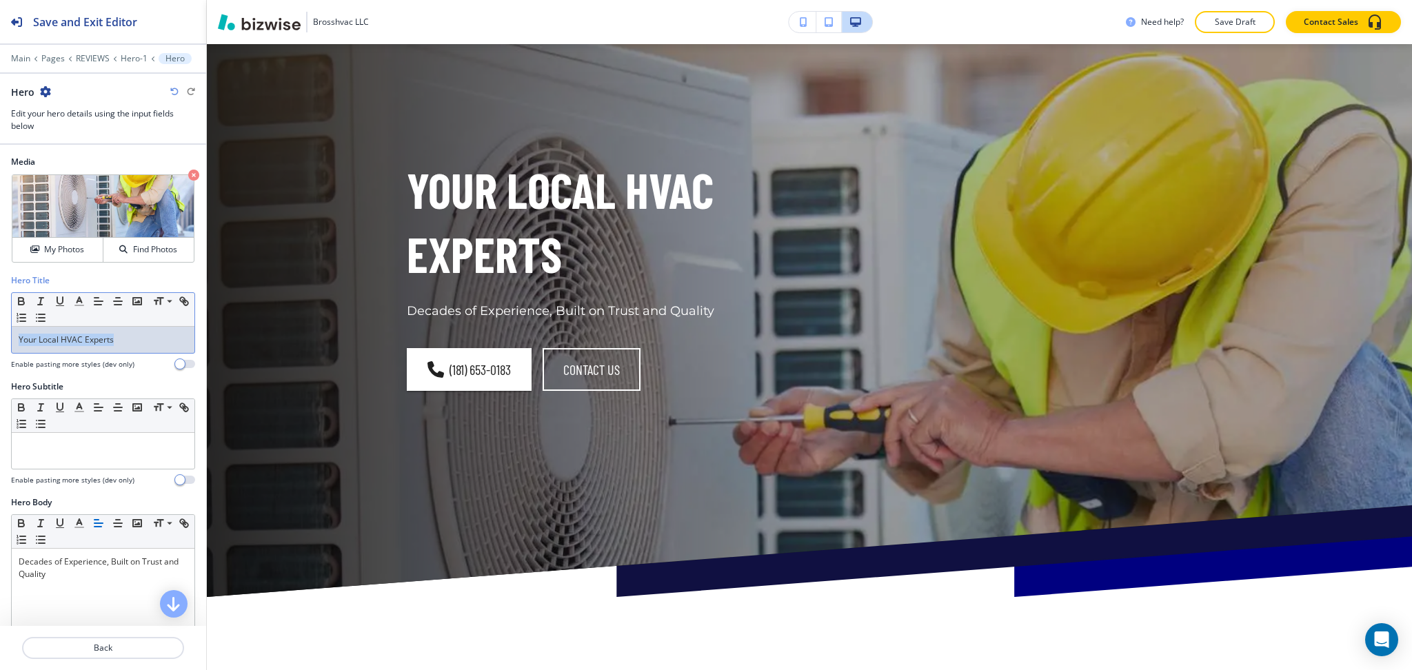
drag, startPoint x: 130, startPoint y: 348, endPoint x: 0, endPoint y: 327, distance: 132.1
click at [0, 327] on div "Hero Title Small Normal Large Huge Your Local HVAC Experts Enable pasting more …" at bounding box center [103, 327] width 206 height 106
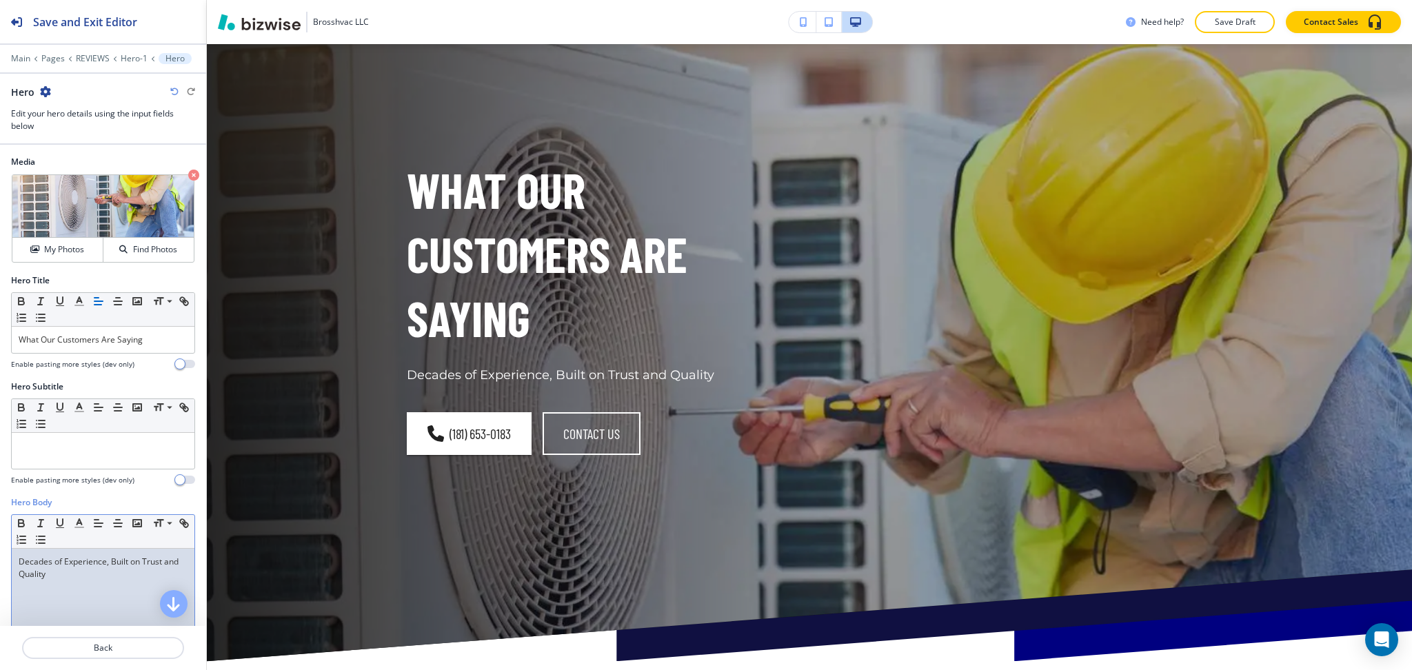
click at [114, 584] on div "Decades of Experience, Built on Trust and Quality" at bounding box center [103, 638] width 183 height 179
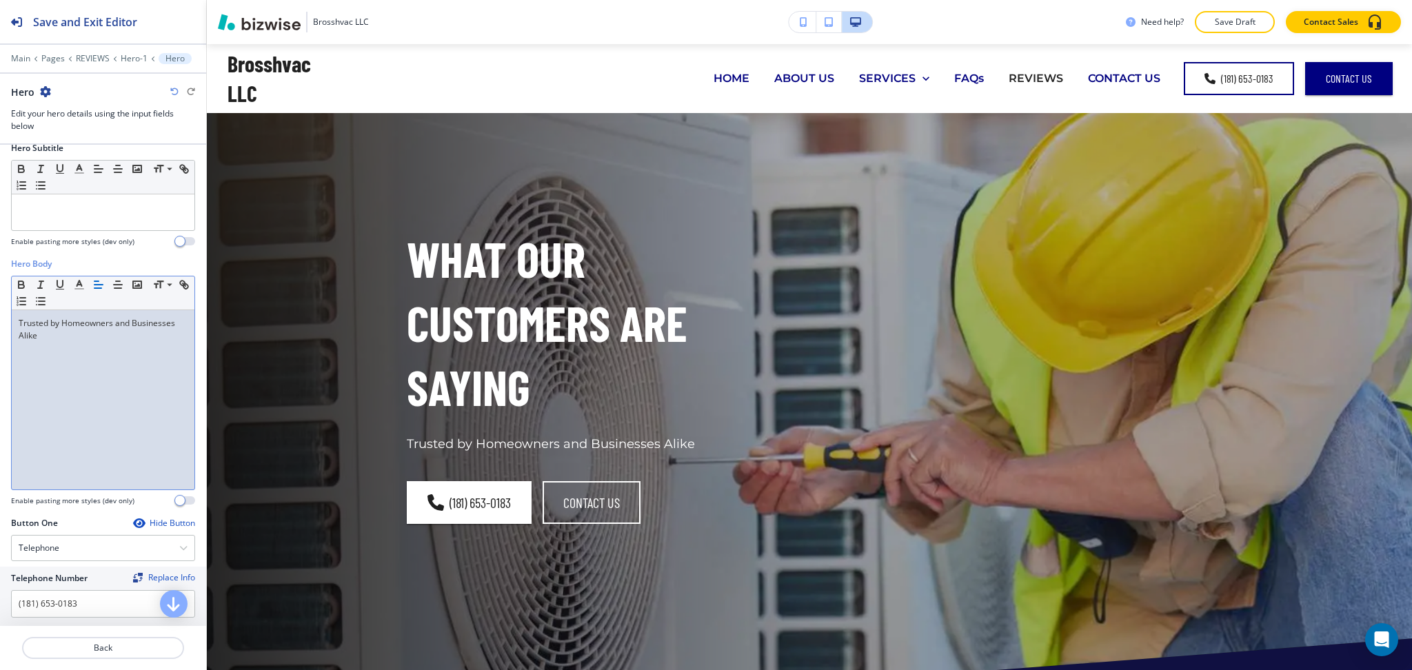
scroll to position [0, 0]
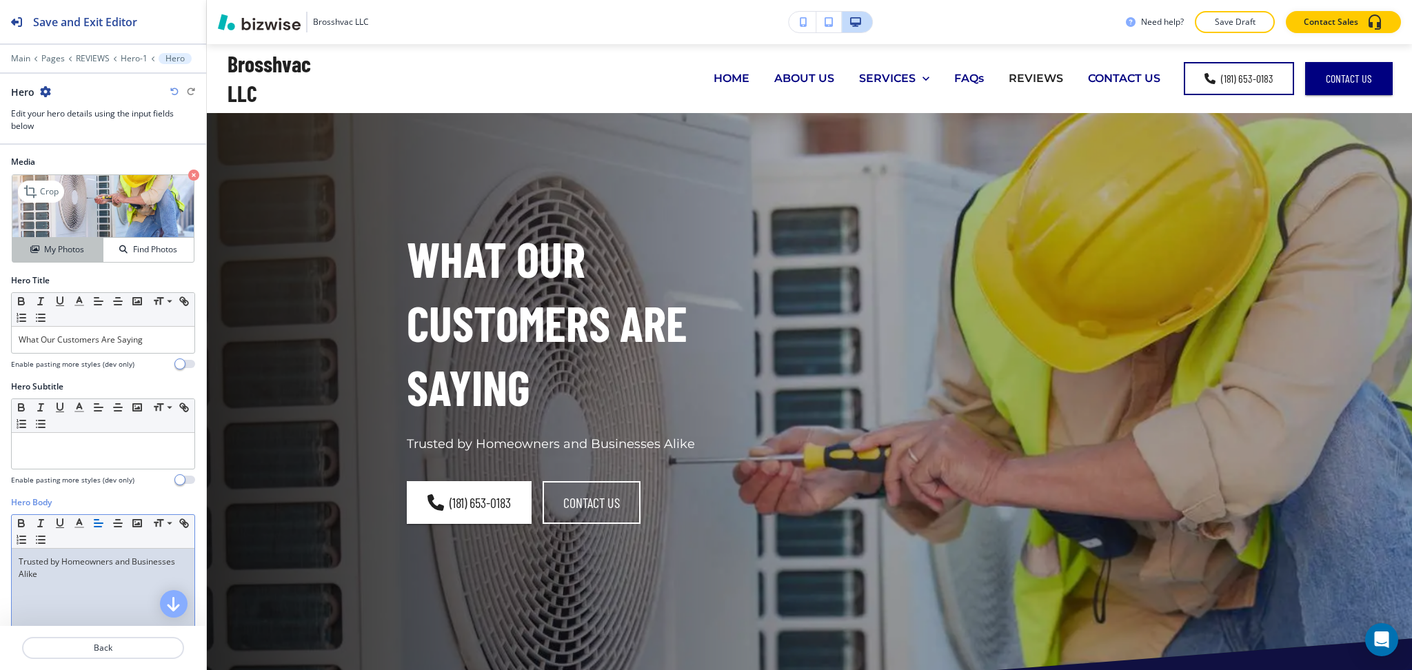
click at [66, 244] on h4 "My Photos" at bounding box center [64, 249] width 40 height 12
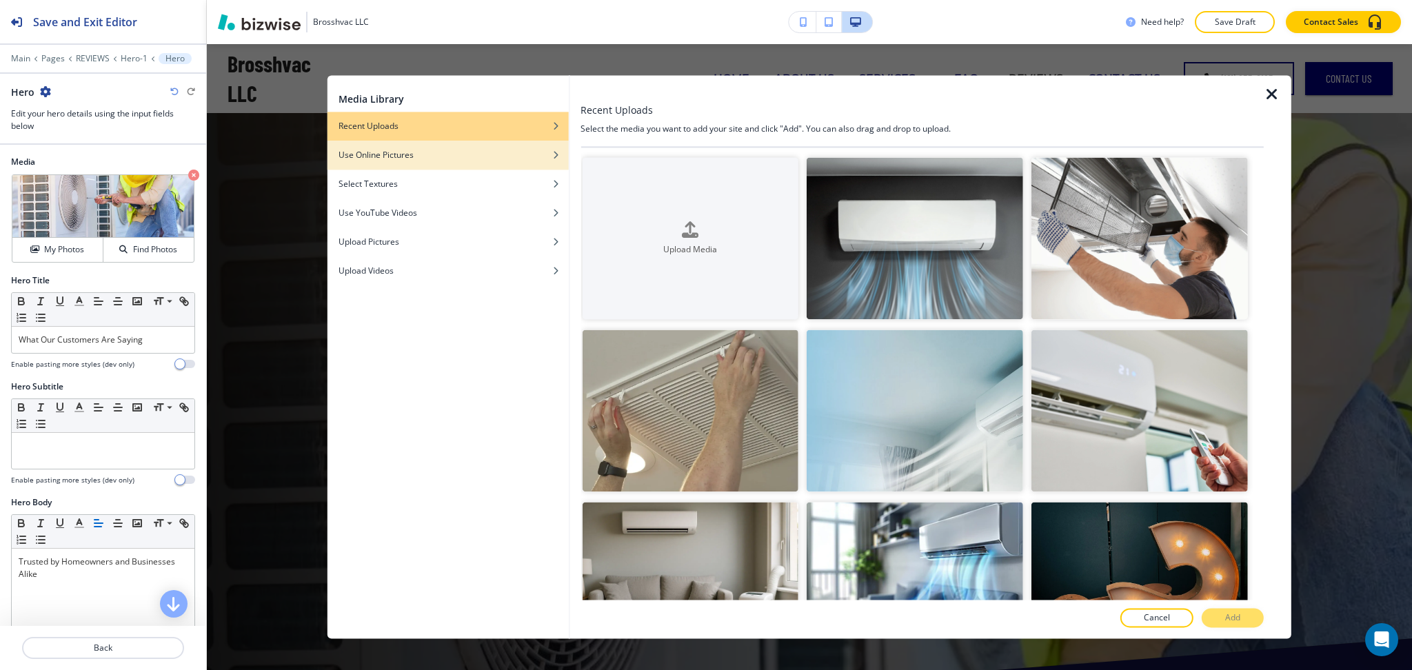
click at [397, 159] on h4 "Use Online Pictures" at bounding box center [376, 155] width 75 height 12
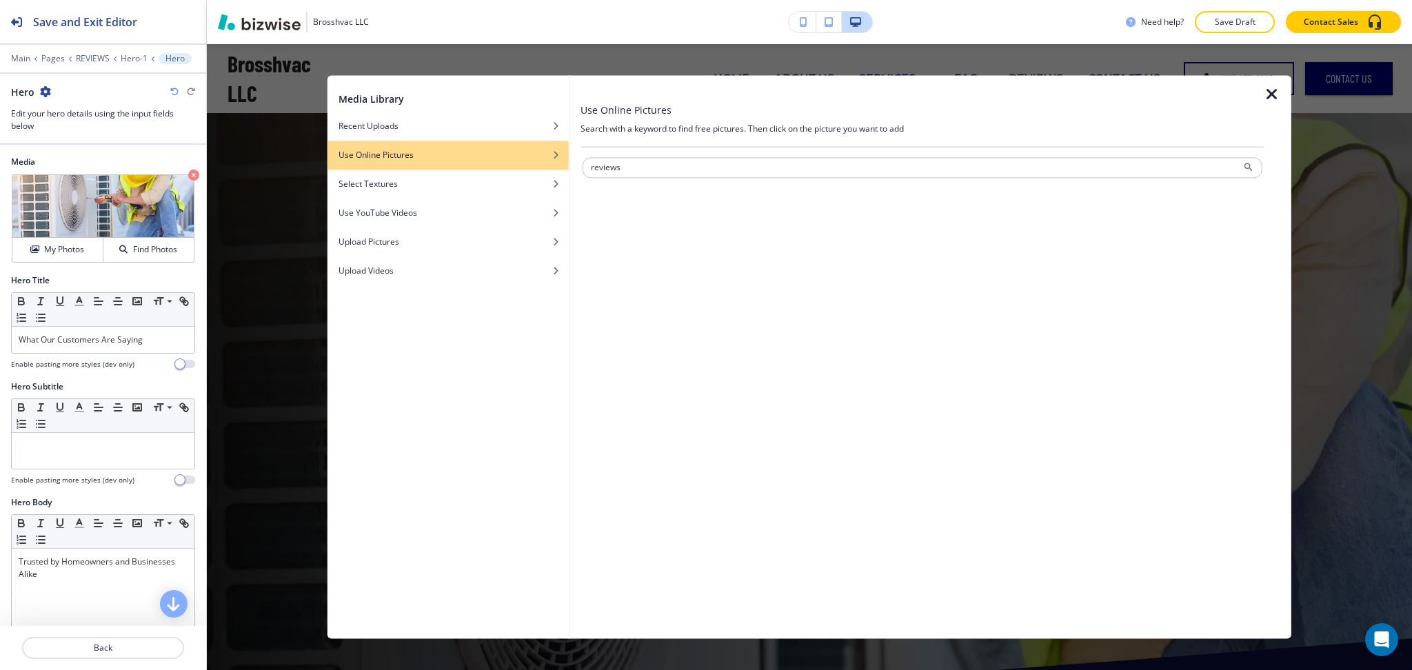
type input "reviews"
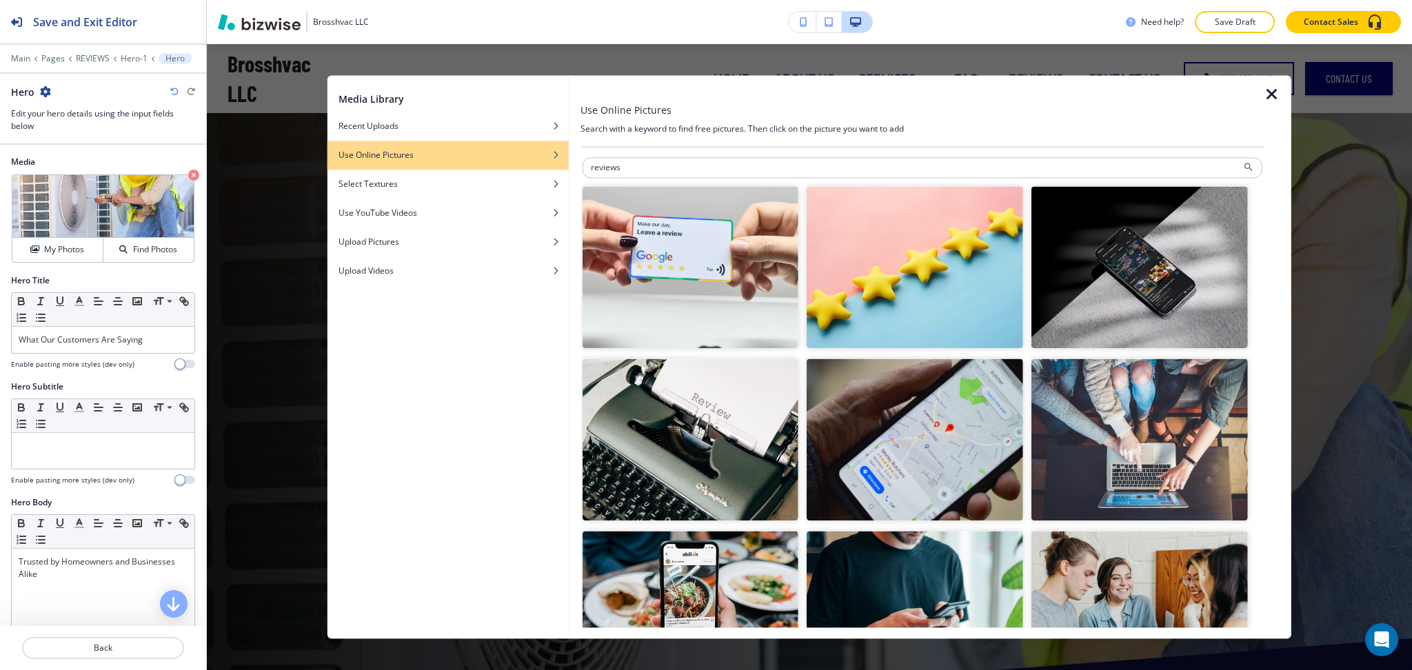
click at [887, 301] on img "button" at bounding box center [915, 267] width 217 height 162
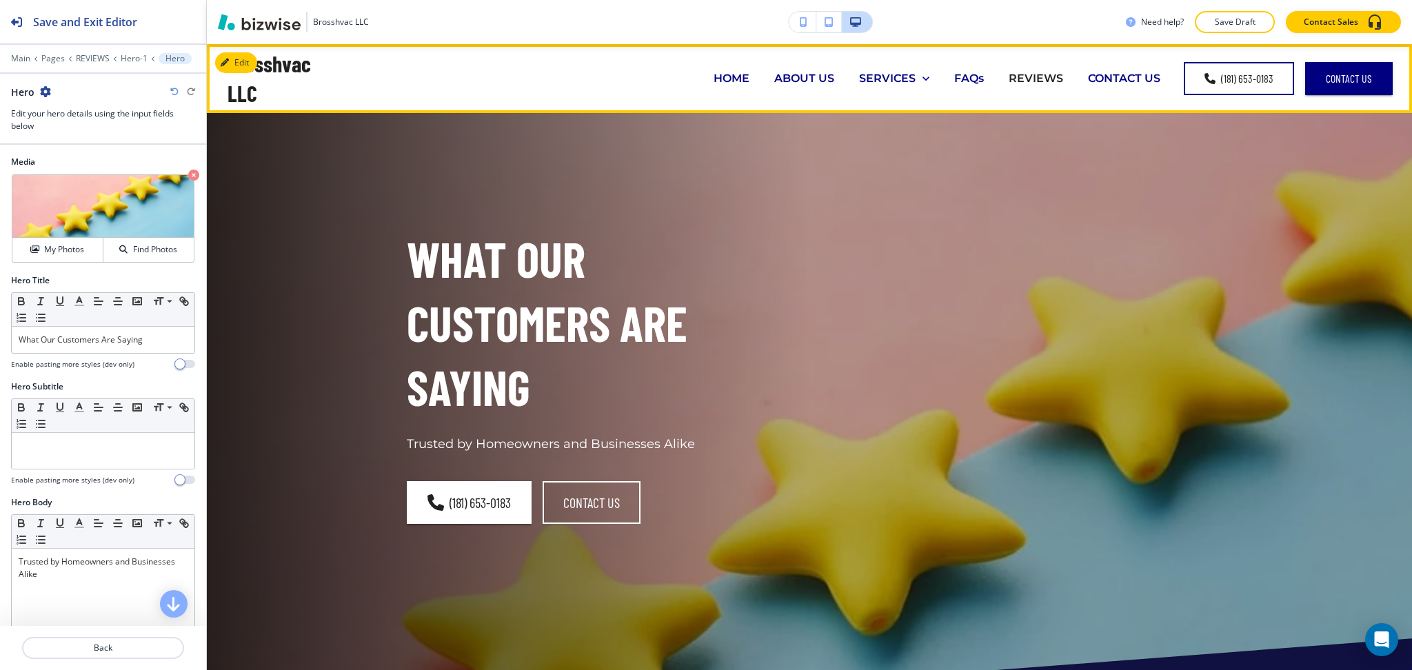
click at [1116, 78] on p "CONTACT US" at bounding box center [1124, 78] width 72 height 16
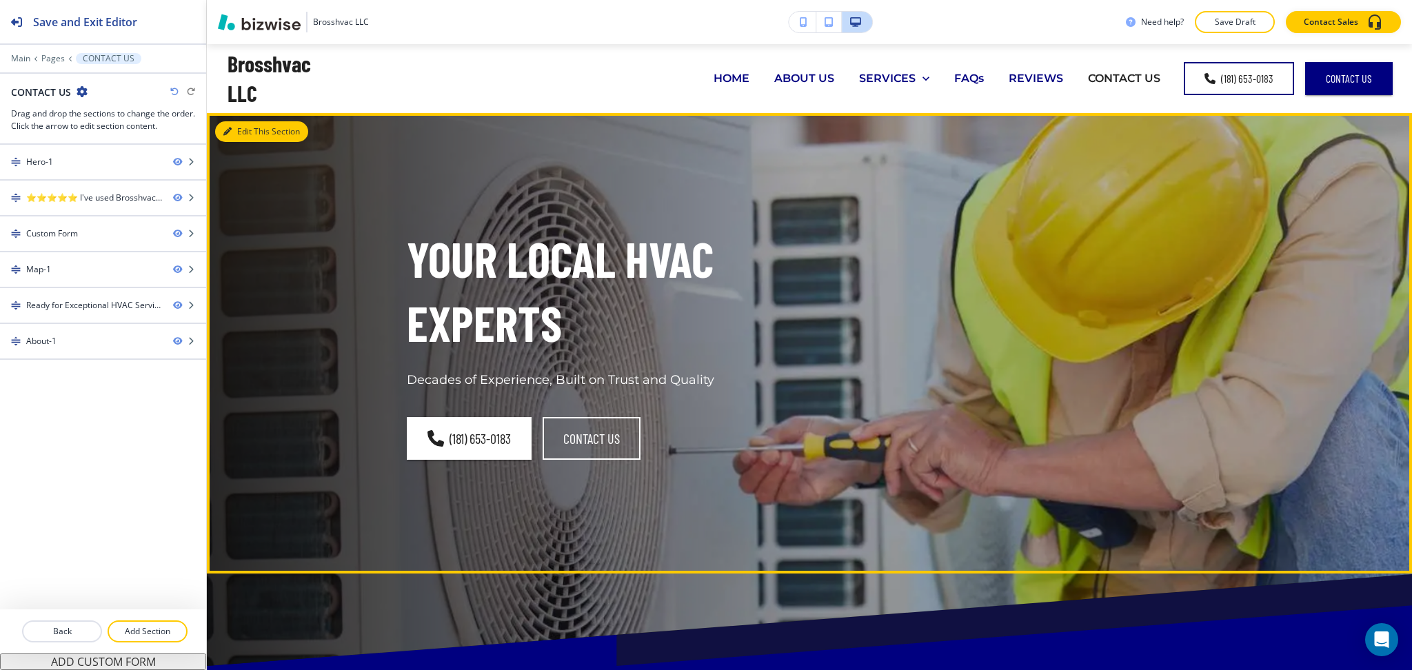
click at [239, 134] on button "Edit This Section" at bounding box center [261, 131] width 93 height 21
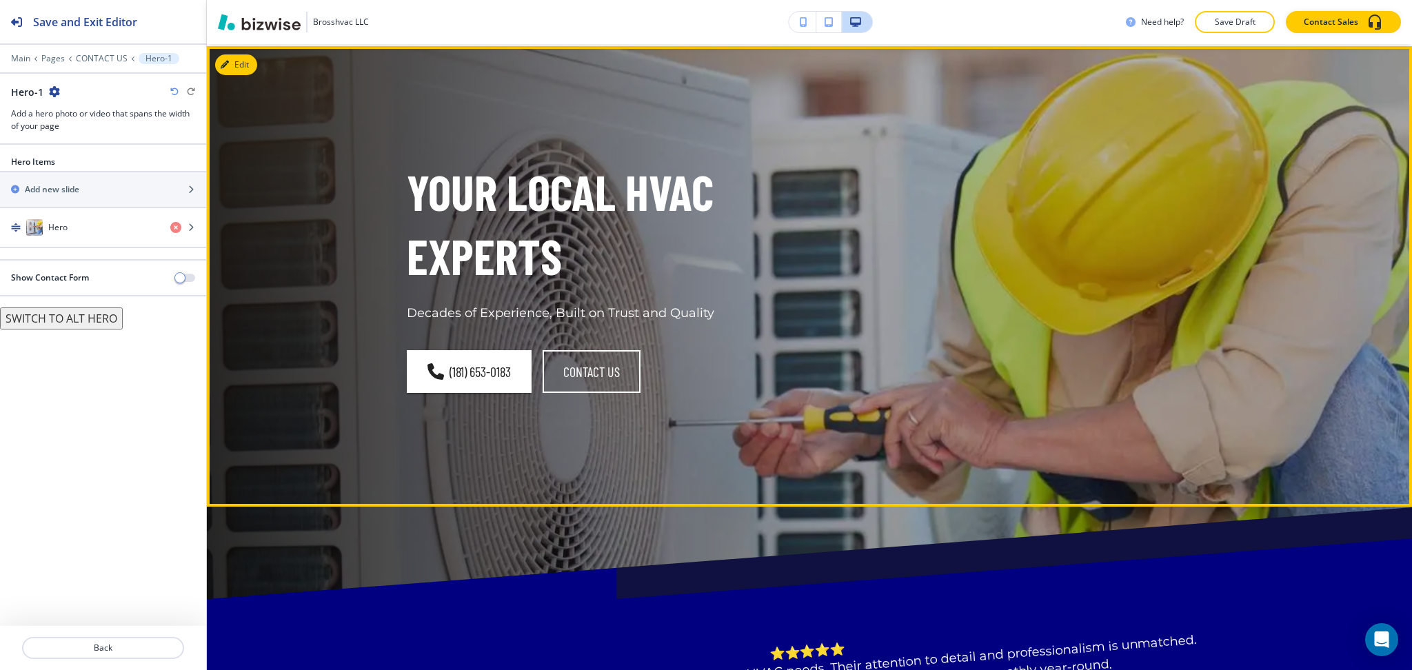
scroll to position [69, 0]
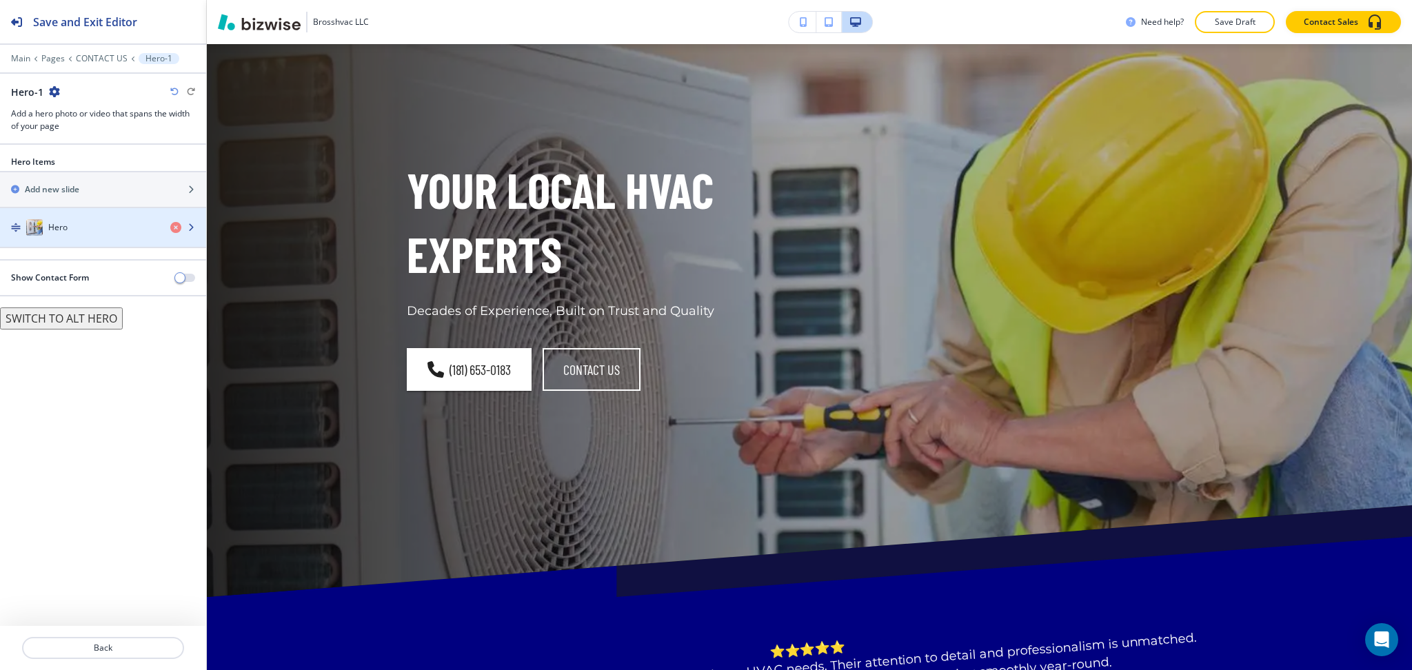
click at [76, 229] on div "Hero" at bounding box center [79, 227] width 159 height 17
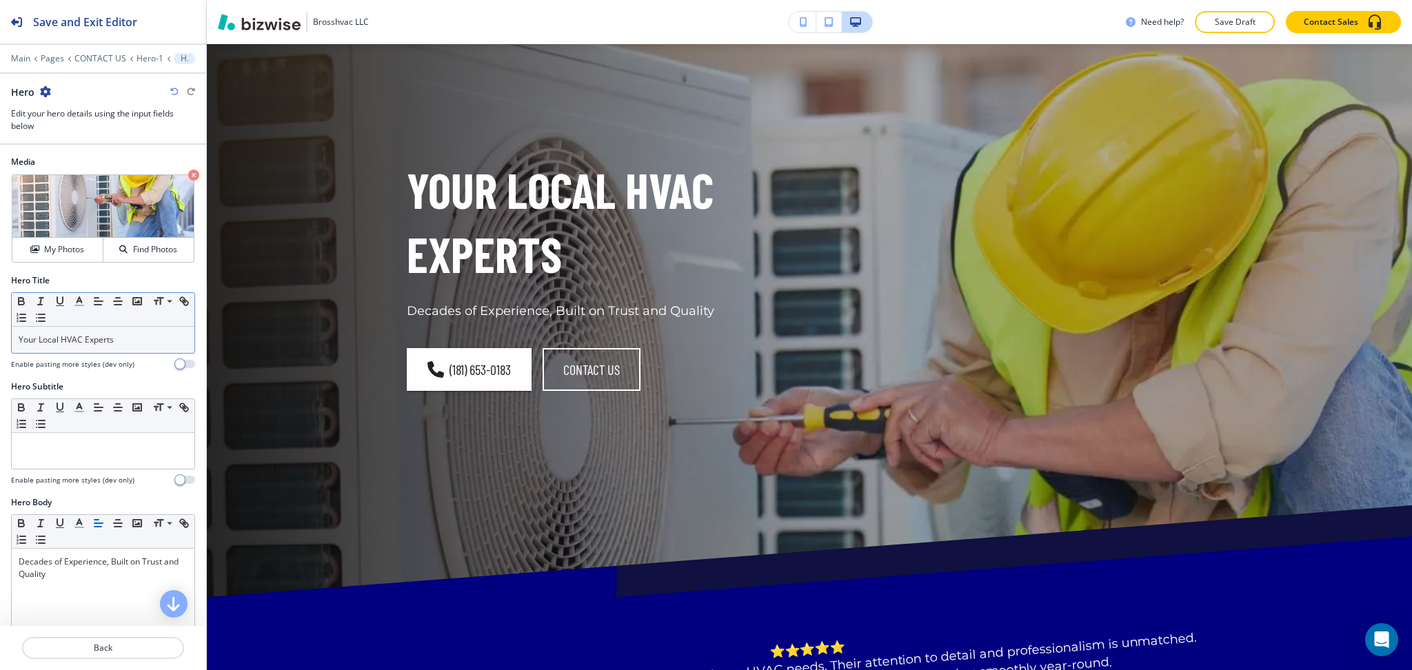
click at [141, 345] on p "Your Local HVAC Experts" at bounding box center [103, 340] width 169 height 12
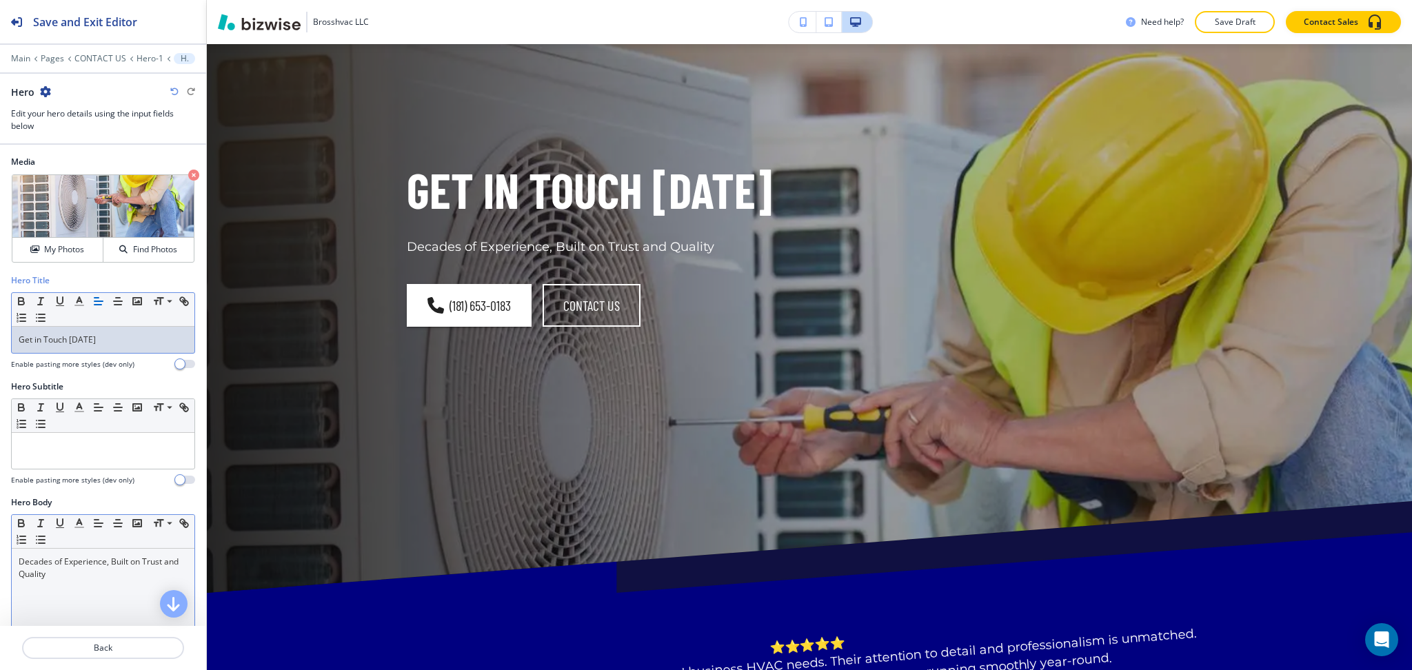
click at [94, 614] on div "Decades of Experience, Built on Trust and Quality" at bounding box center [103, 638] width 183 height 179
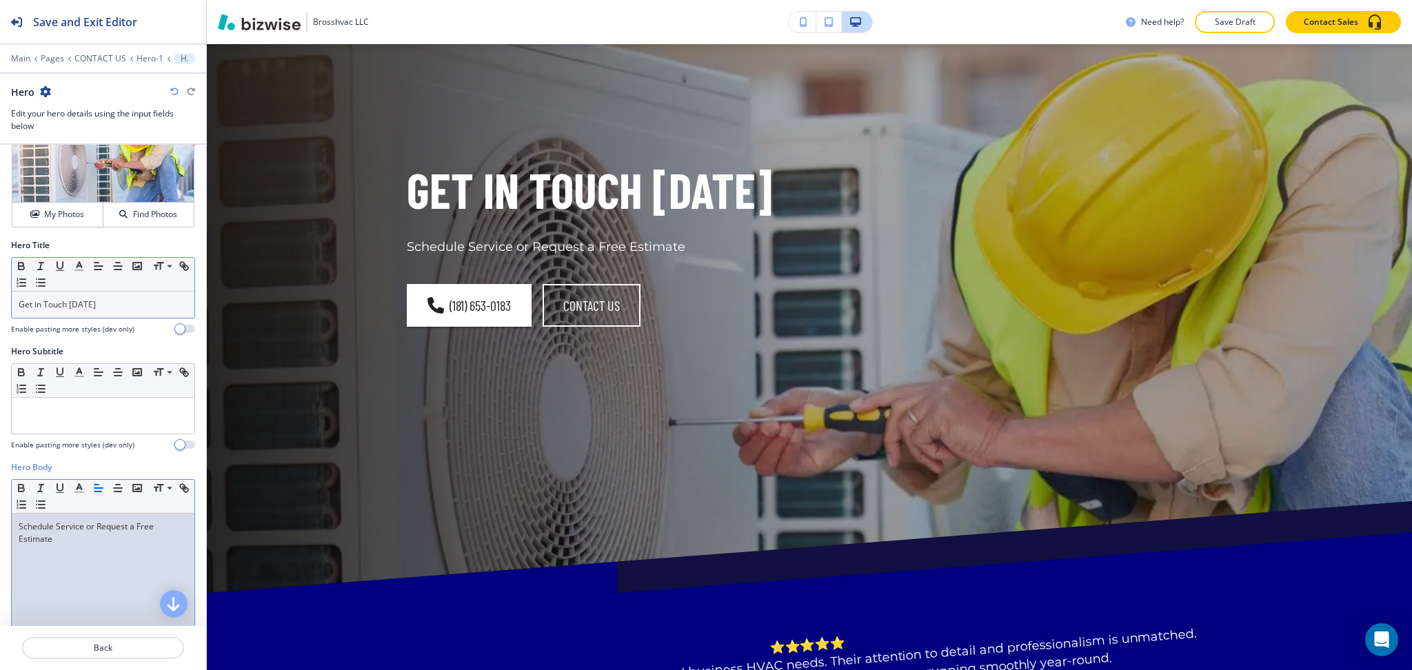
scroll to position [0, 0]
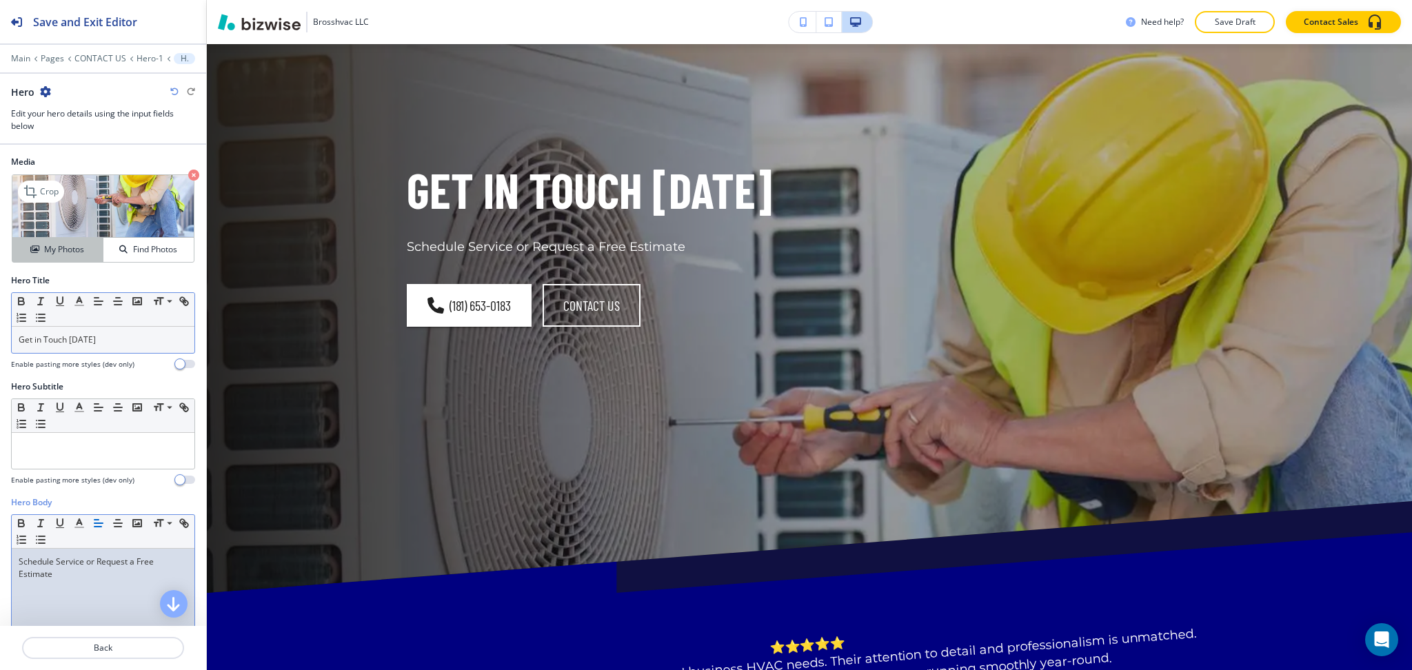
click at [45, 253] on h4 "My Photos" at bounding box center [64, 249] width 40 height 12
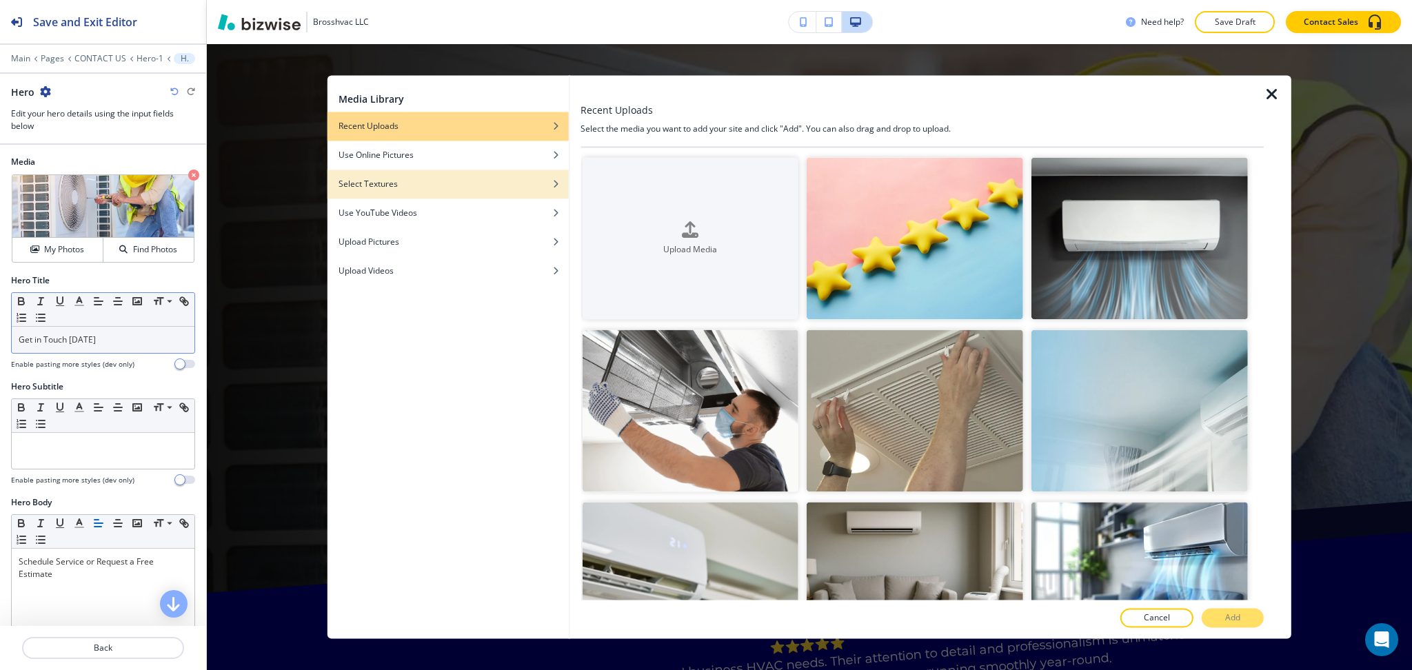
click at [463, 170] on div "button" at bounding box center [448, 174] width 241 height 8
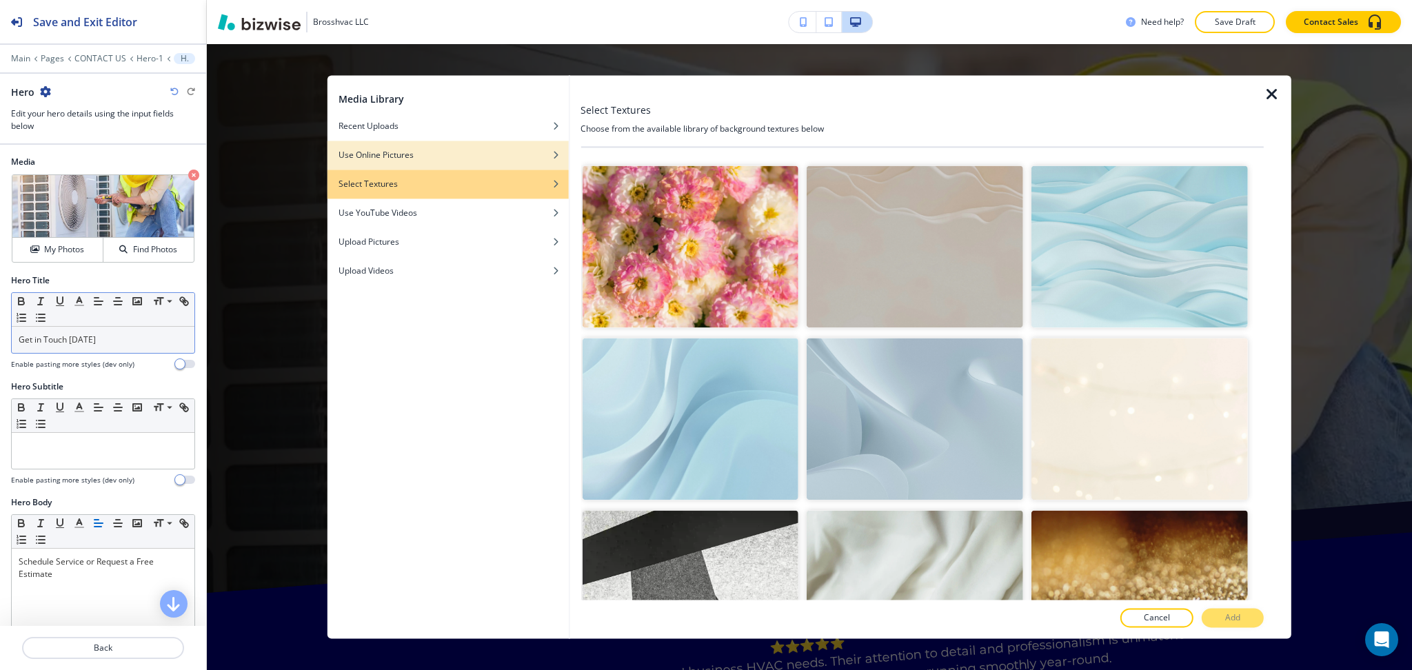
click at [463, 157] on div "Use Online Pictures" at bounding box center [448, 155] width 241 height 12
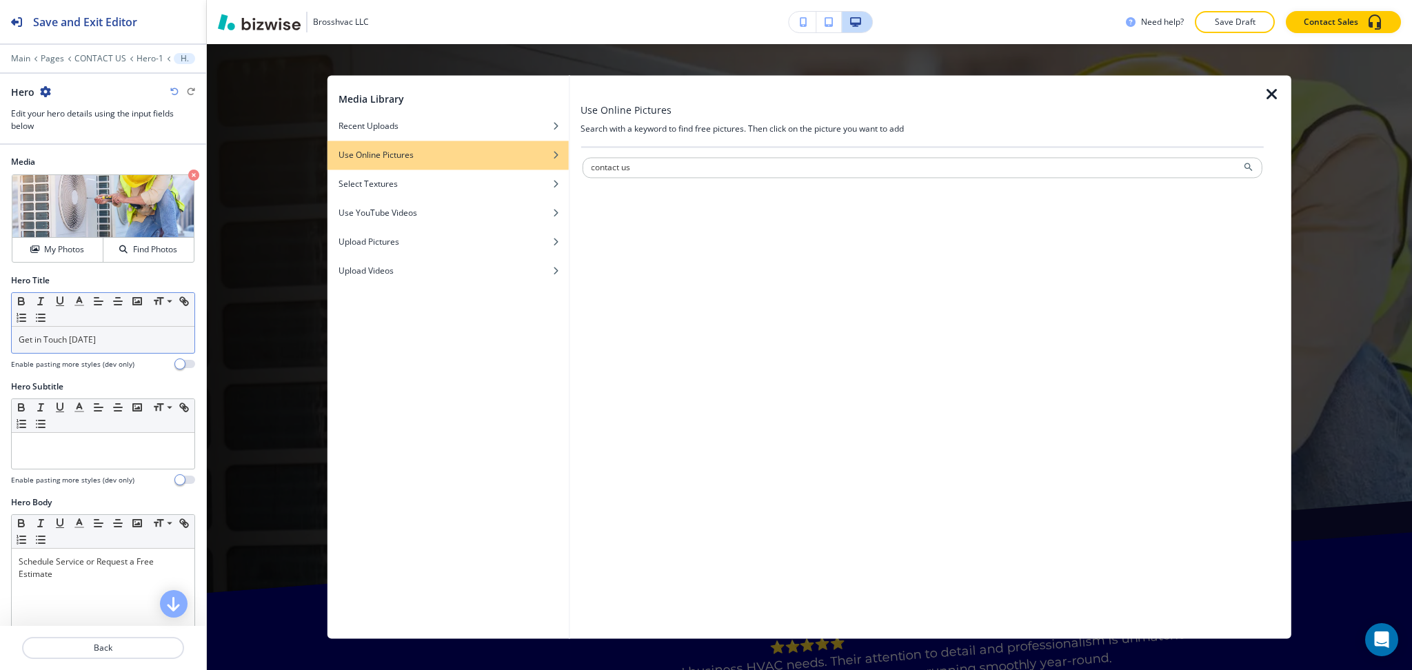
type input "contact us"
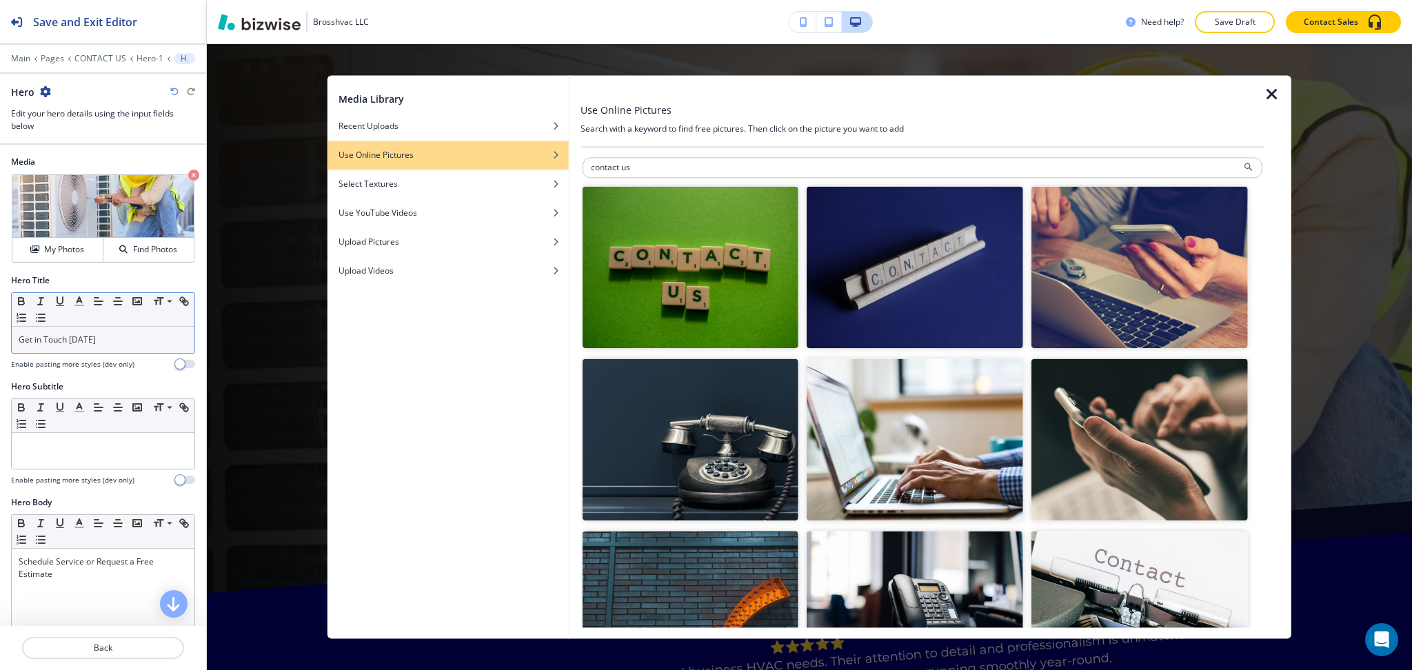
click at [703, 478] on img "button" at bounding box center [690, 440] width 217 height 162
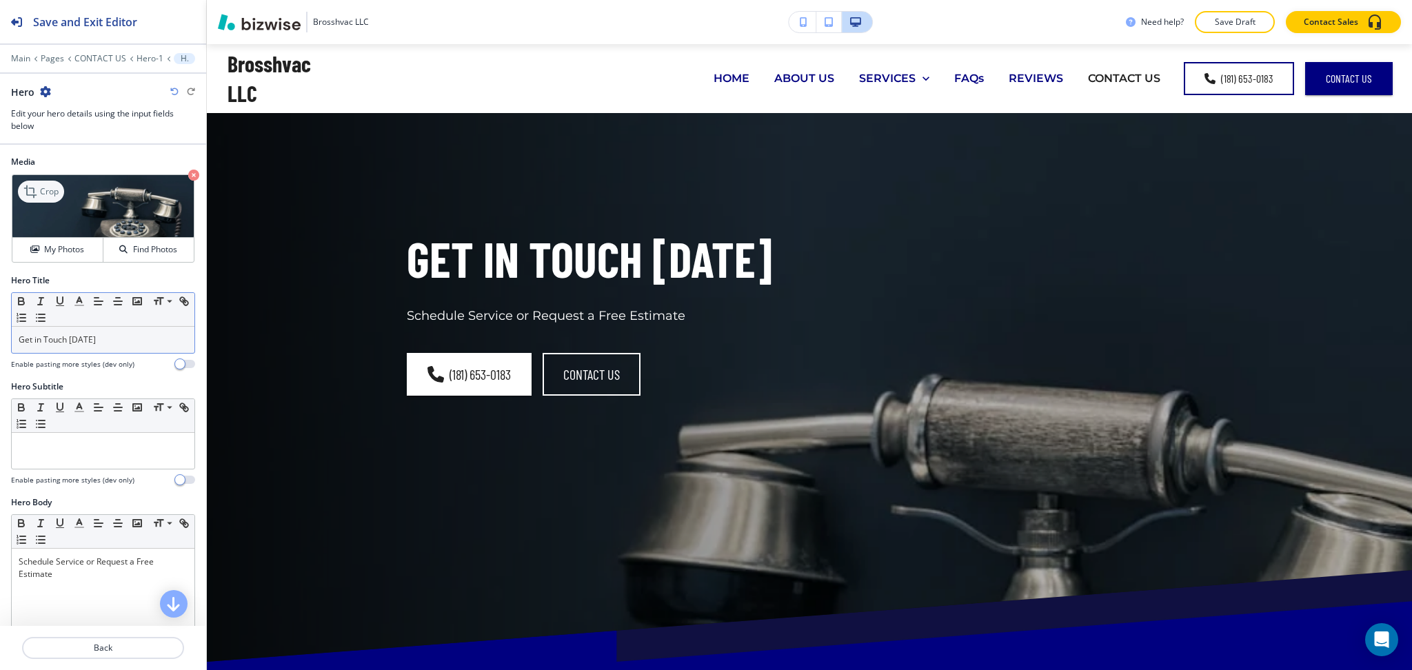
click at [27, 194] on icon at bounding box center [30, 191] width 12 height 12
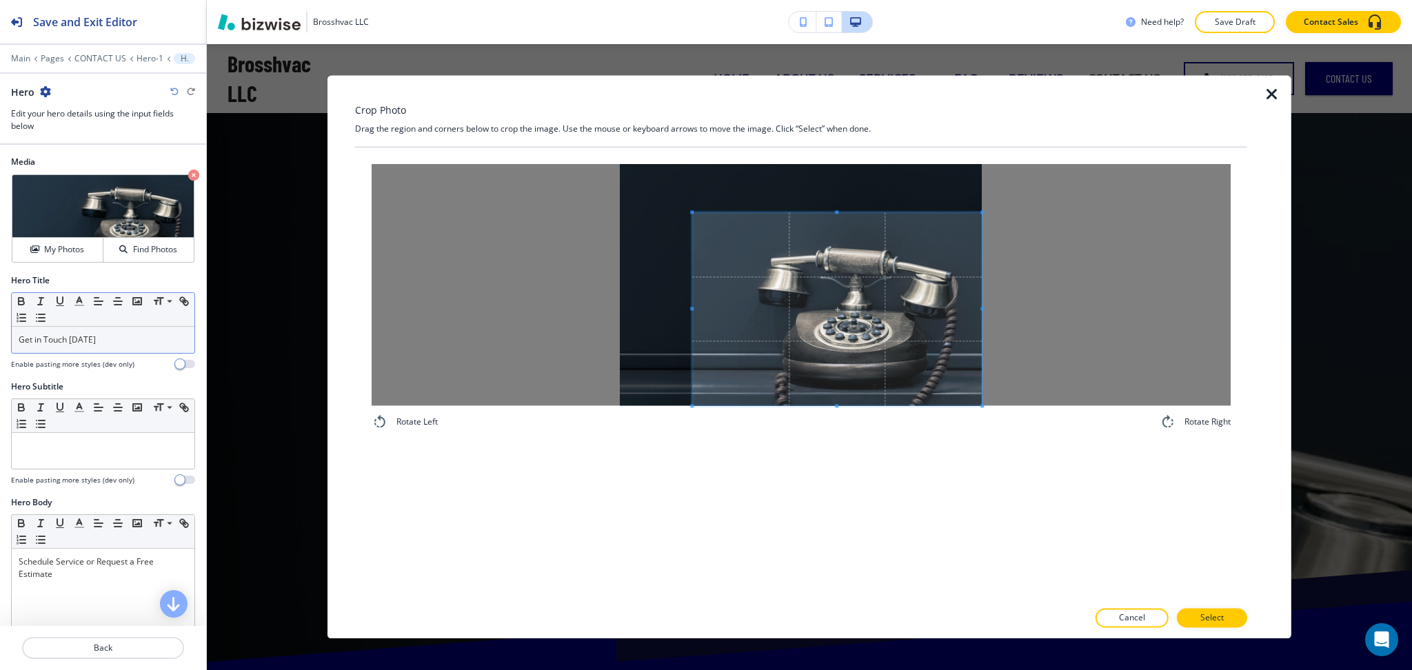
click at [901, 410] on div "Rotate Left Rotate Right" at bounding box center [801, 297] width 859 height 266
click at [1218, 626] on button "Select" at bounding box center [1212, 618] width 70 height 19
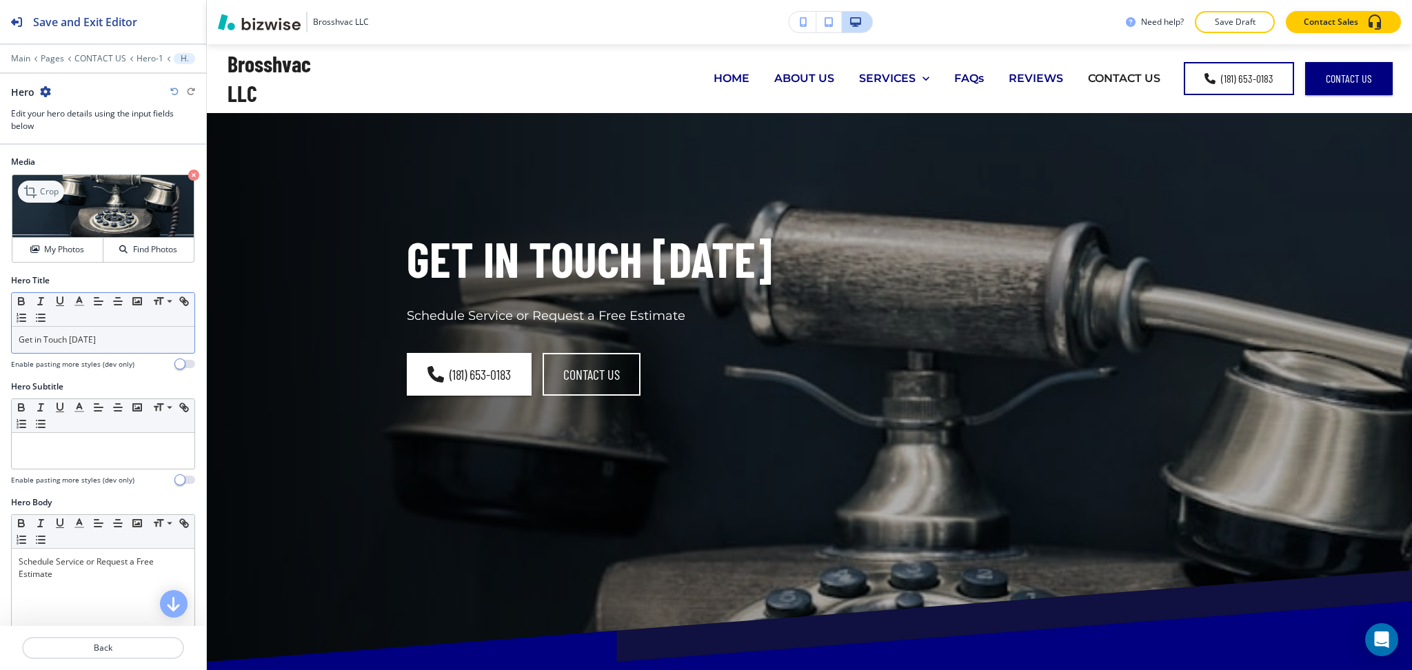
click at [60, 189] on div "Crop" at bounding box center [41, 192] width 46 height 22
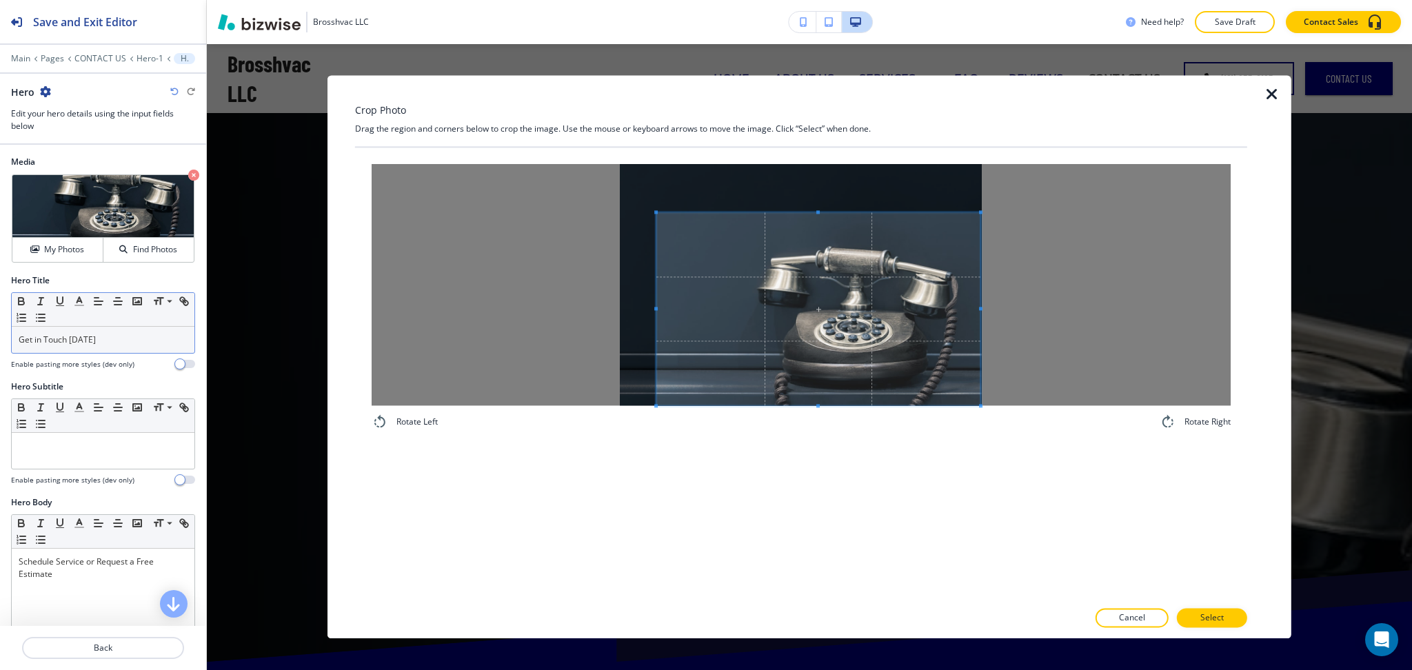
click at [654, 299] on span at bounding box center [655, 308] width 3 height 193
click at [1210, 621] on p "Select" at bounding box center [1212, 618] width 23 height 12
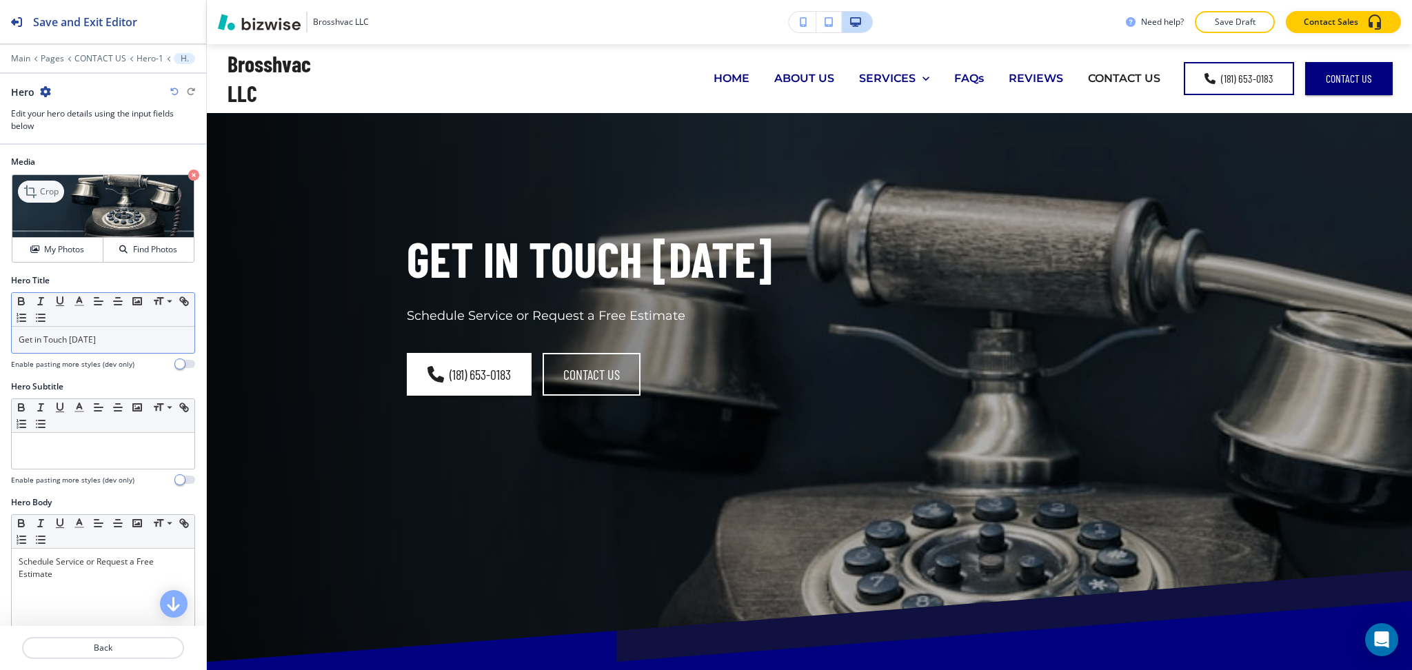
click at [49, 187] on p "Crop" at bounding box center [49, 191] width 19 height 12
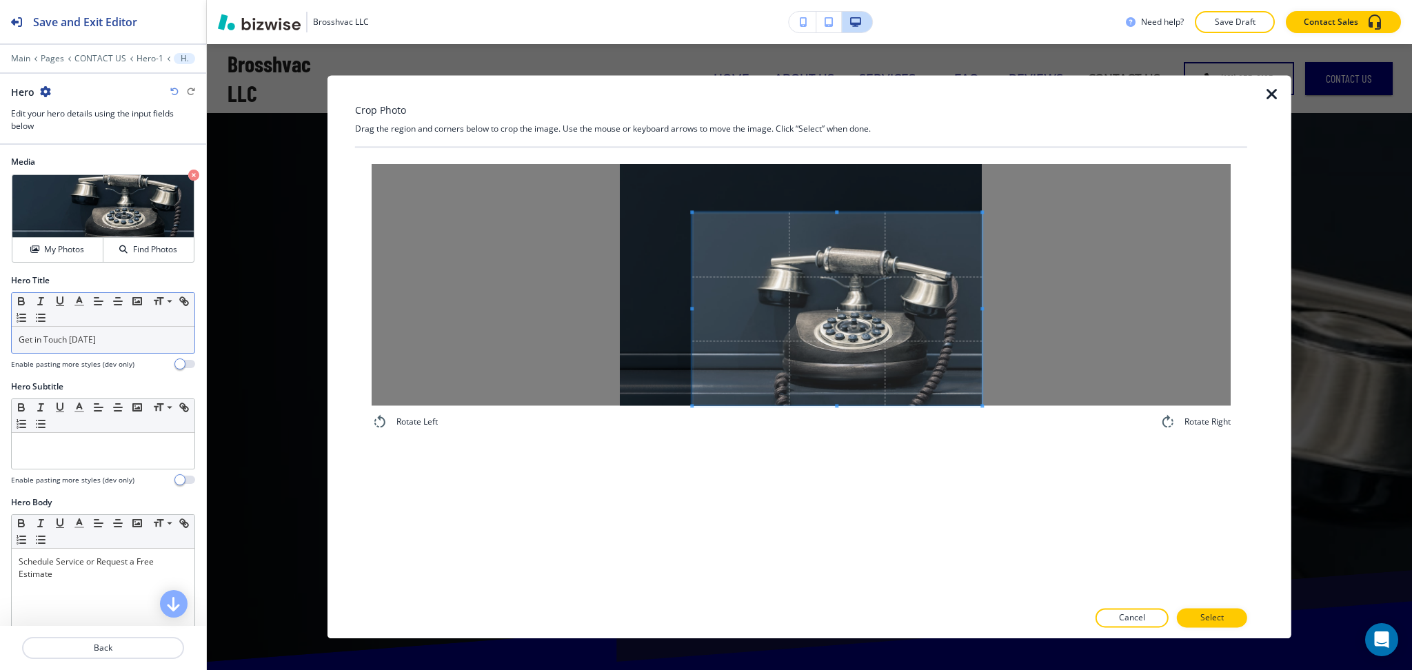
click at [955, 392] on span at bounding box center [837, 308] width 290 height 193
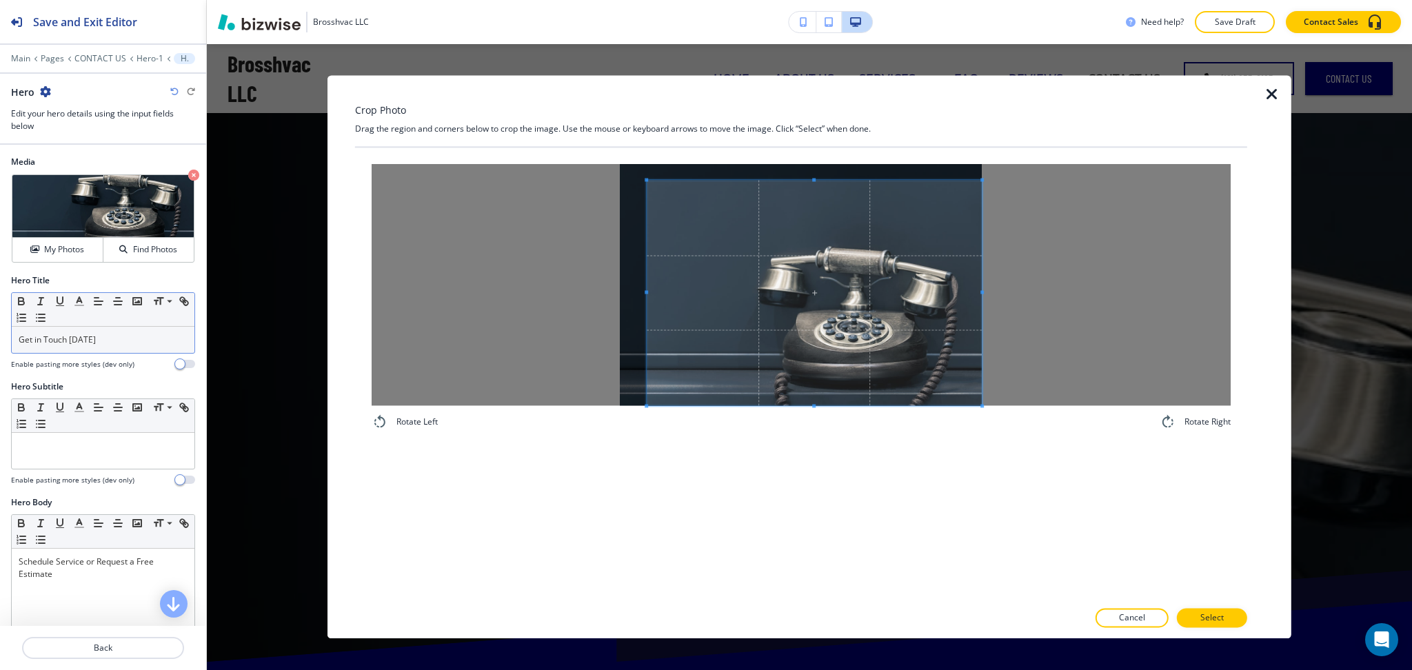
click at [646, 179] on span at bounding box center [646, 179] width 3 height 3
click at [656, 288] on span at bounding box center [654, 292] width 3 height 225
click at [1228, 616] on button "Select" at bounding box center [1212, 618] width 70 height 19
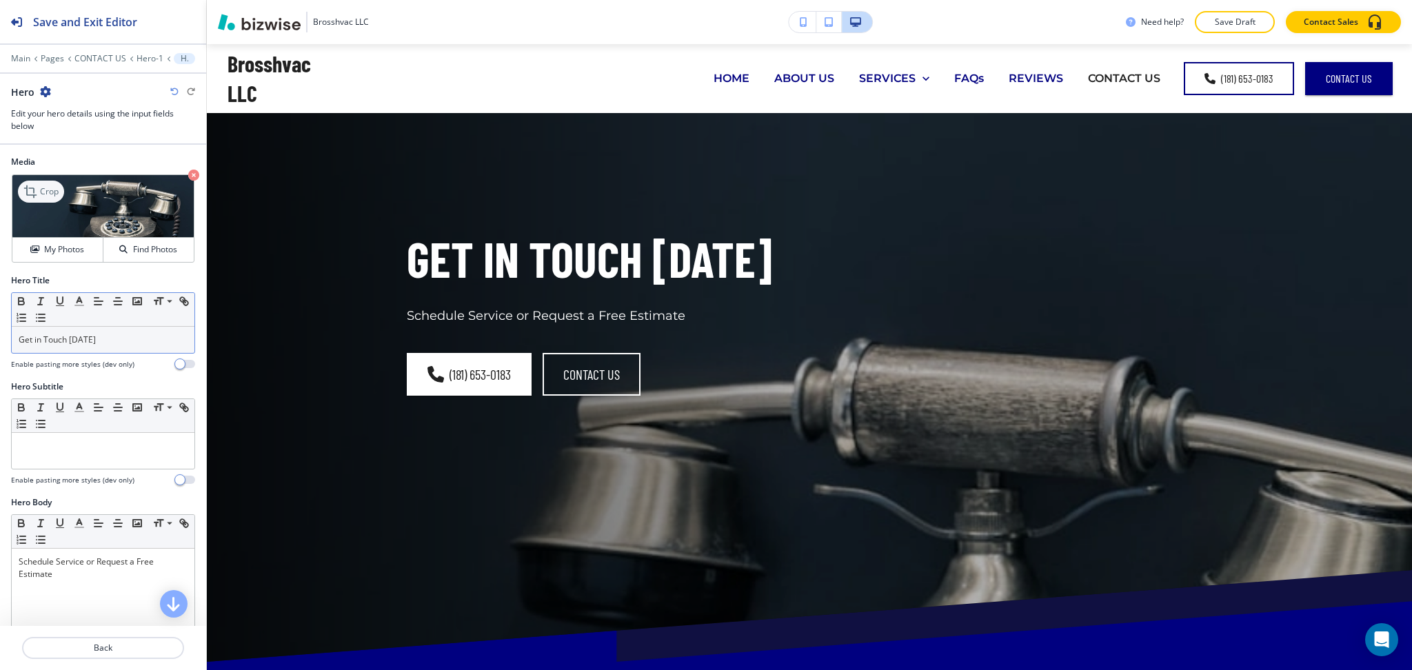
click at [52, 189] on p "Crop" at bounding box center [49, 191] width 19 height 12
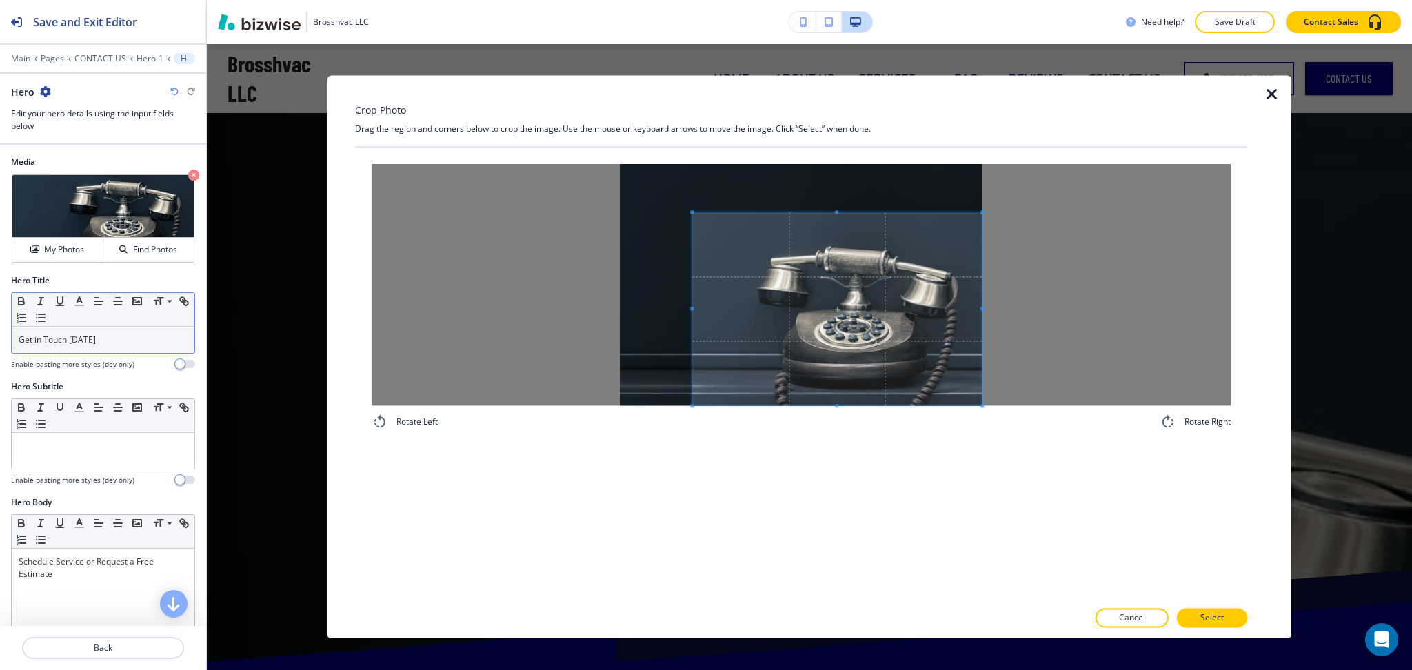
click at [828, 390] on span at bounding box center [837, 308] width 290 height 193
click at [843, 236] on span at bounding box center [837, 237] width 290 height 3
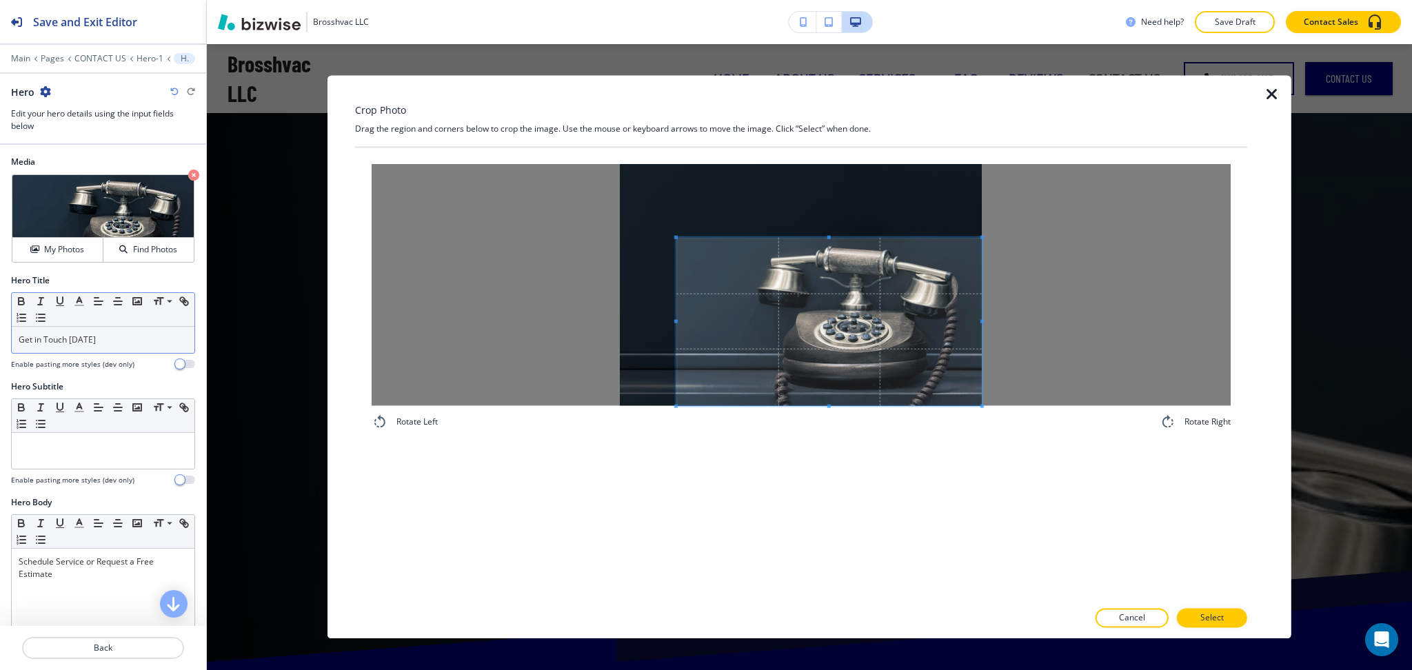
click at [674, 310] on span at bounding box center [675, 322] width 3 height 168
click at [1214, 613] on p "Select" at bounding box center [1212, 618] width 23 height 12
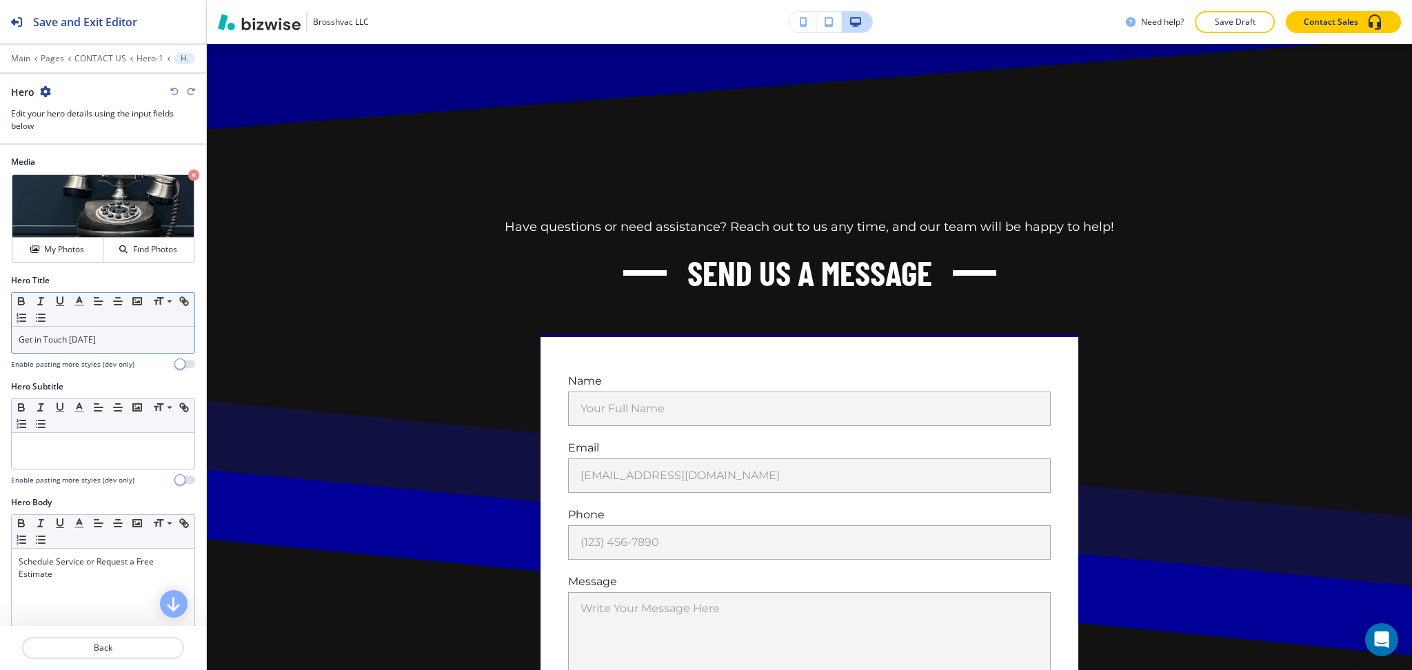
scroll to position [746, 0]
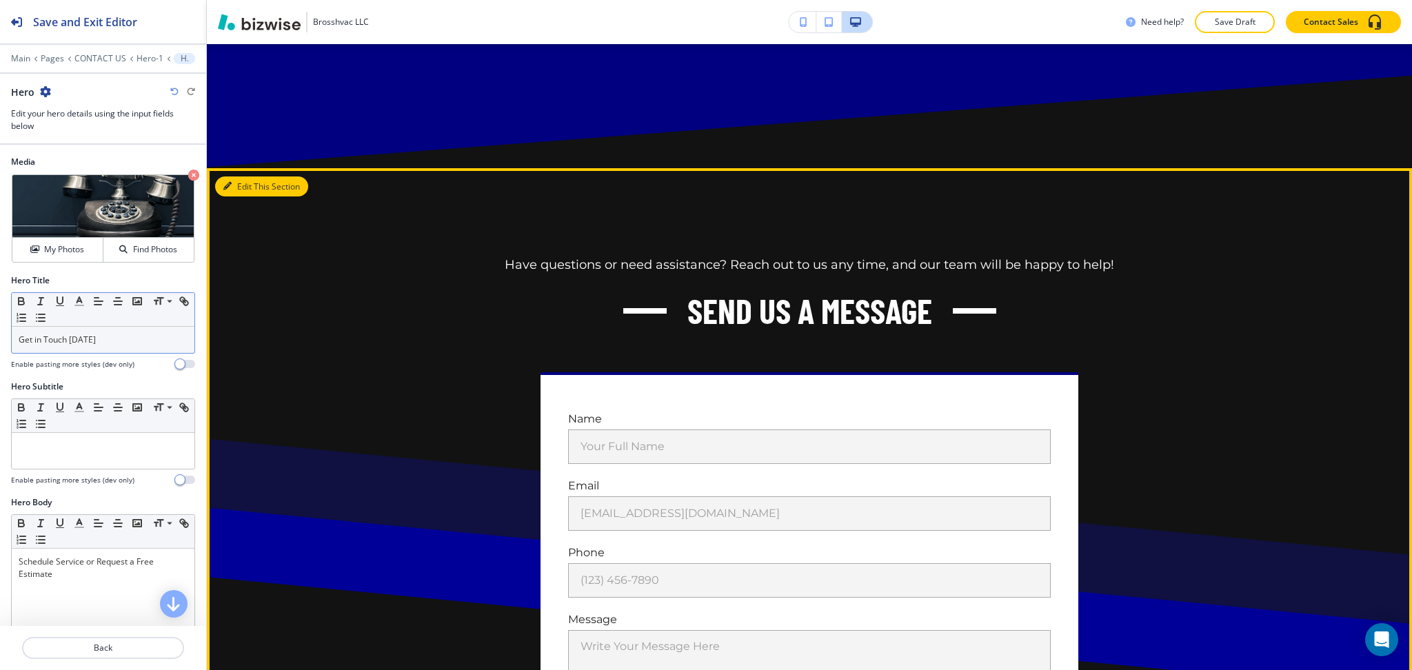
click at [245, 189] on button "Edit This Section" at bounding box center [261, 187] width 93 height 21
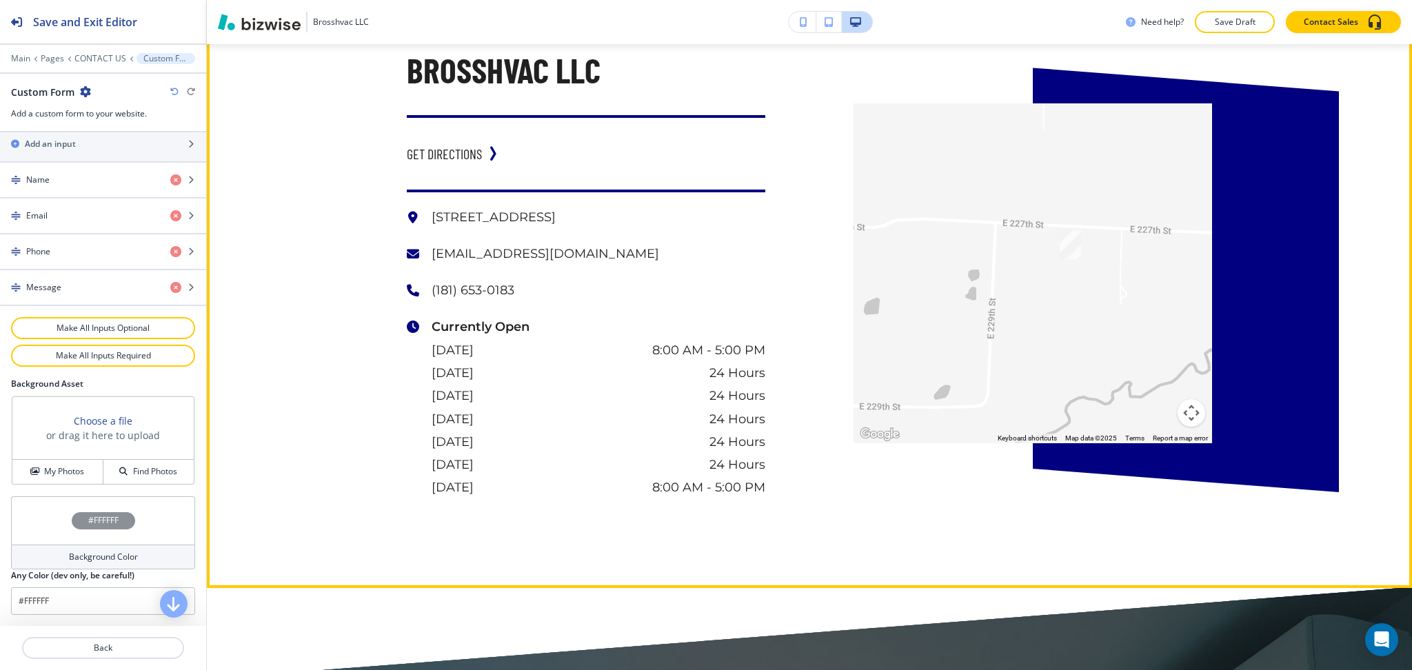
scroll to position [1775, 0]
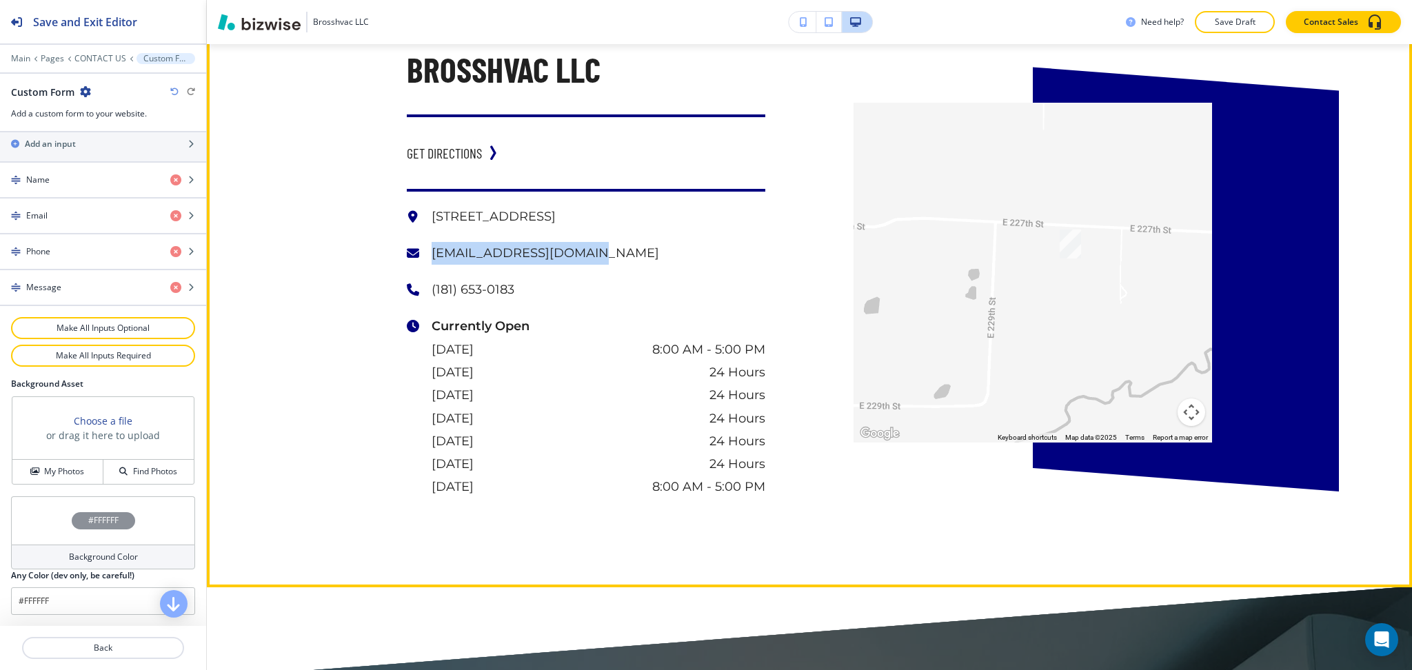
drag, startPoint x: 605, startPoint y: 258, endPoint x: 416, endPoint y: 251, distance: 189.1
click at [416, 251] on div "[EMAIL_ADDRESS][DOMAIN_NAME]" at bounding box center [586, 253] width 359 height 23
copy p "[EMAIL_ADDRESS][DOMAIN_NAME]"
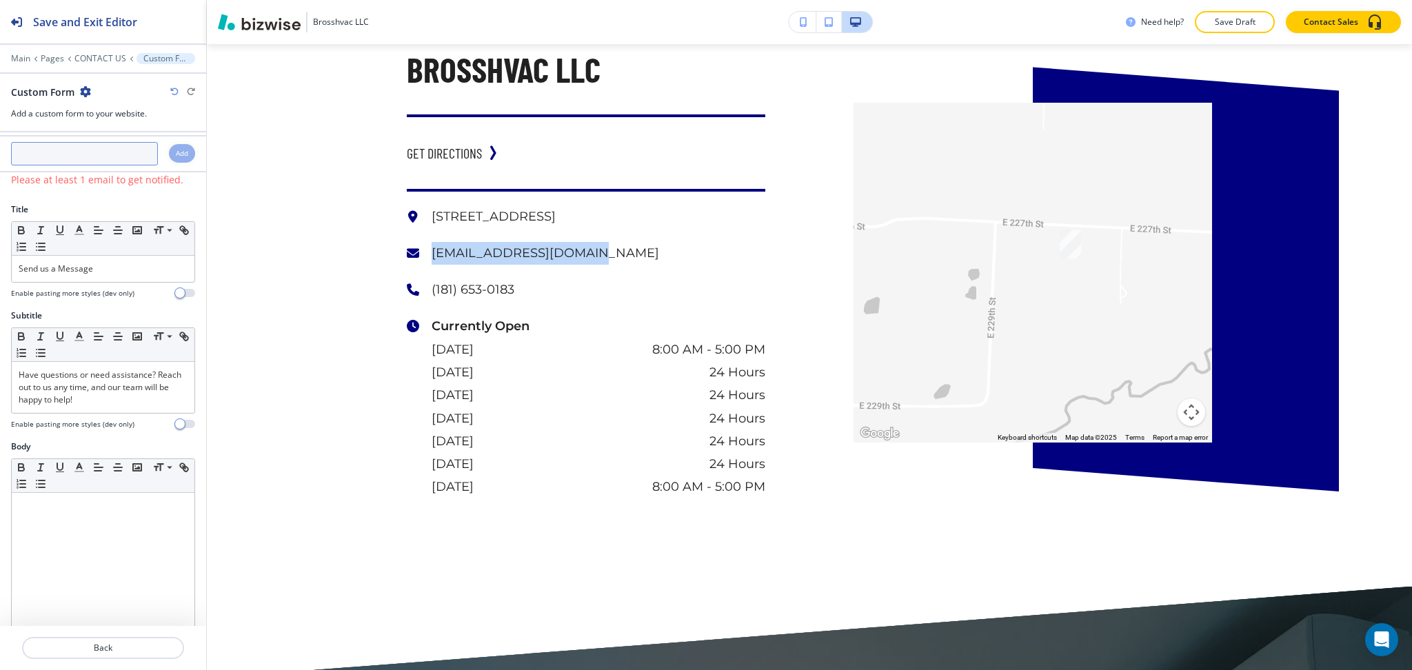
scroll to position [0, 0]
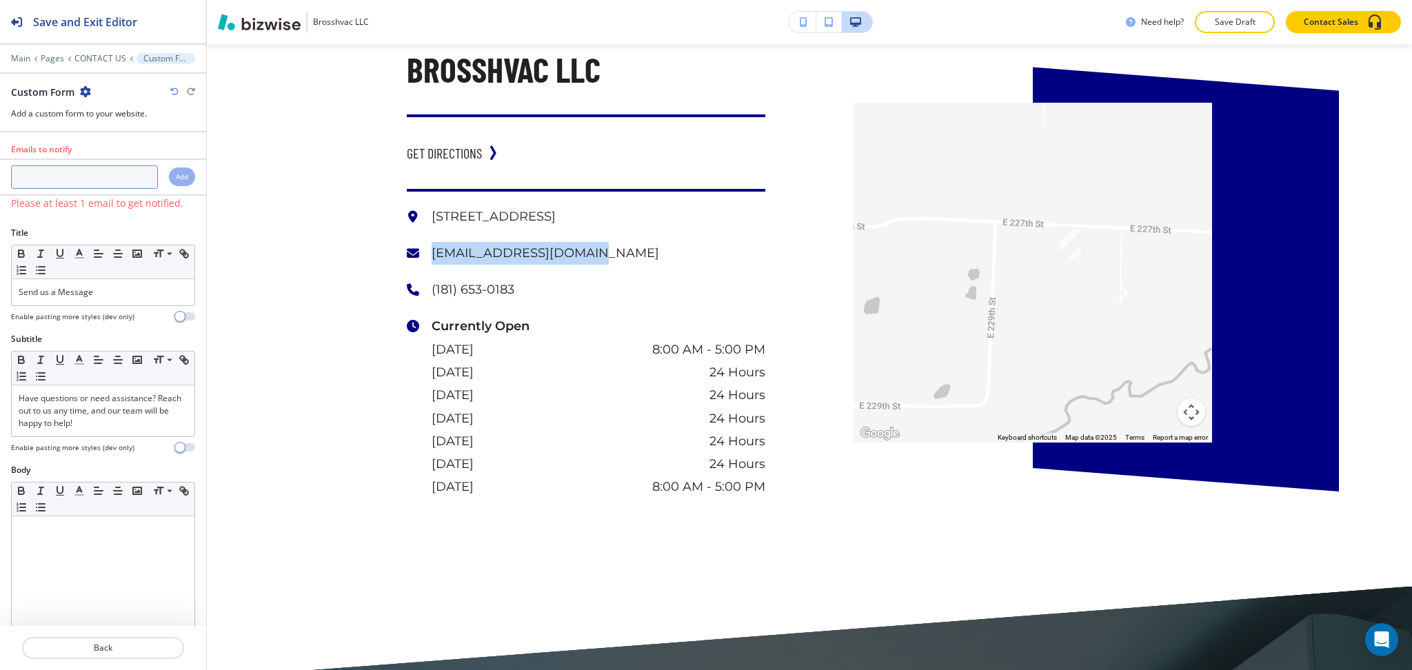
drag, startPoint x: 99, startPoint y: 179, endPoint x: 140, endPoint y: 186, distance: 41.4
click at [99, 178] on input "text" at bounding box center [84, 177] width 147 height 23
paste input "[EMAIL_ADDRESS][DOMAIN_NAME]"
type input "[EMAIL_ADDRESS][DOMAIN_NAME]"
click at [195, 182] on div at bounding box center [200, 379] width 11 height 494
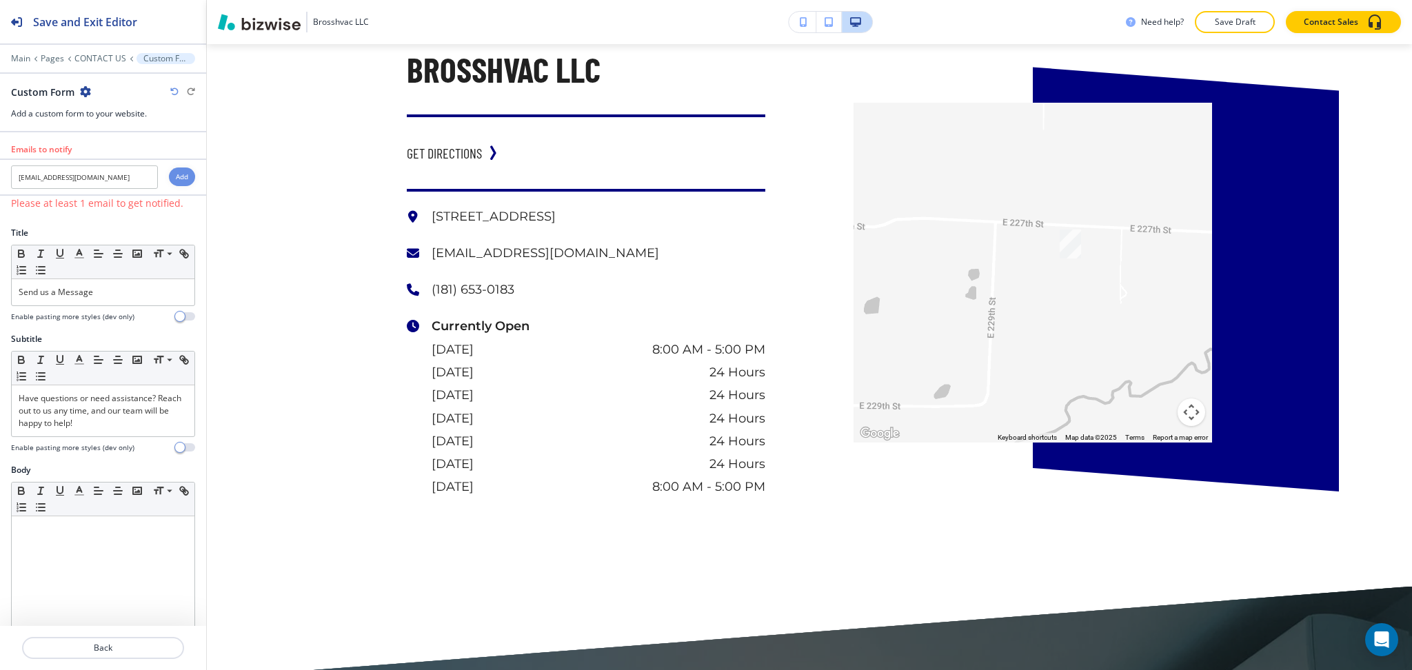
click at [174, 178] on div "Add" at bounding box center [182, 177] width 26 height 19
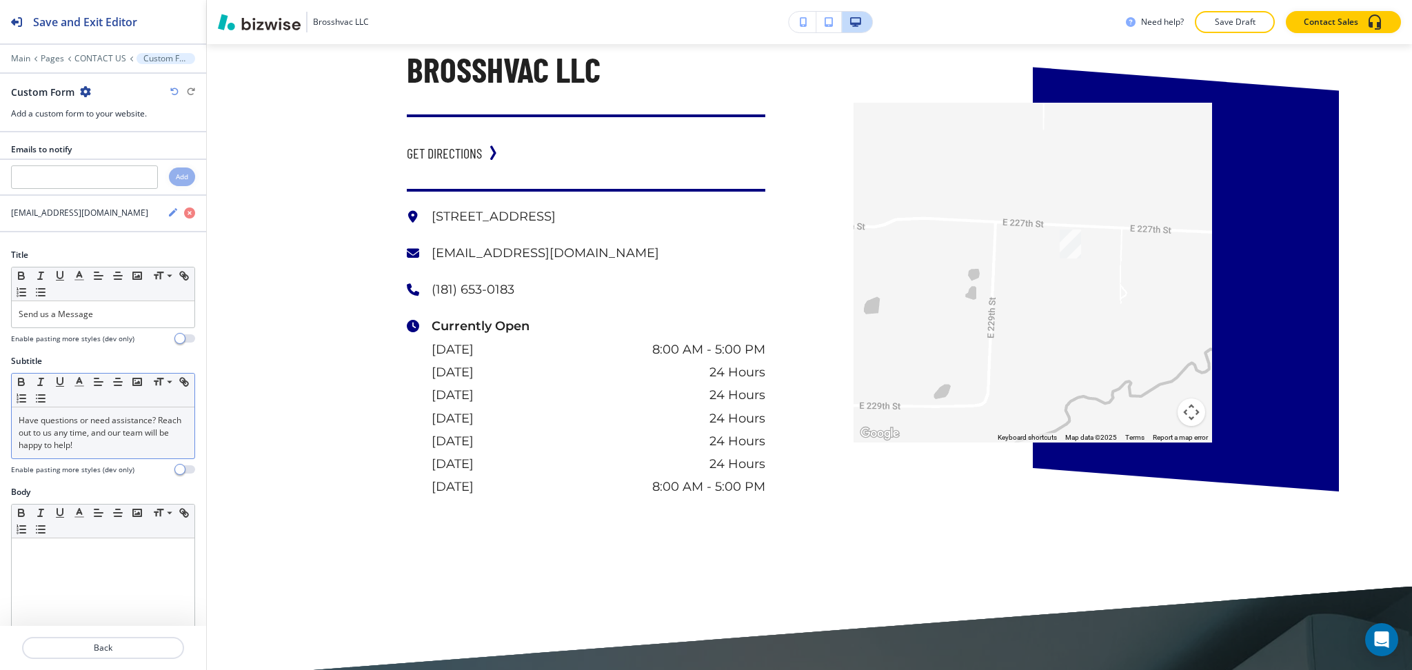
click at [130, 439] on p "Have questions or need assistance? Reach out to us any time, and our team will …" at bounding box center [103, 432] width 169 height 37
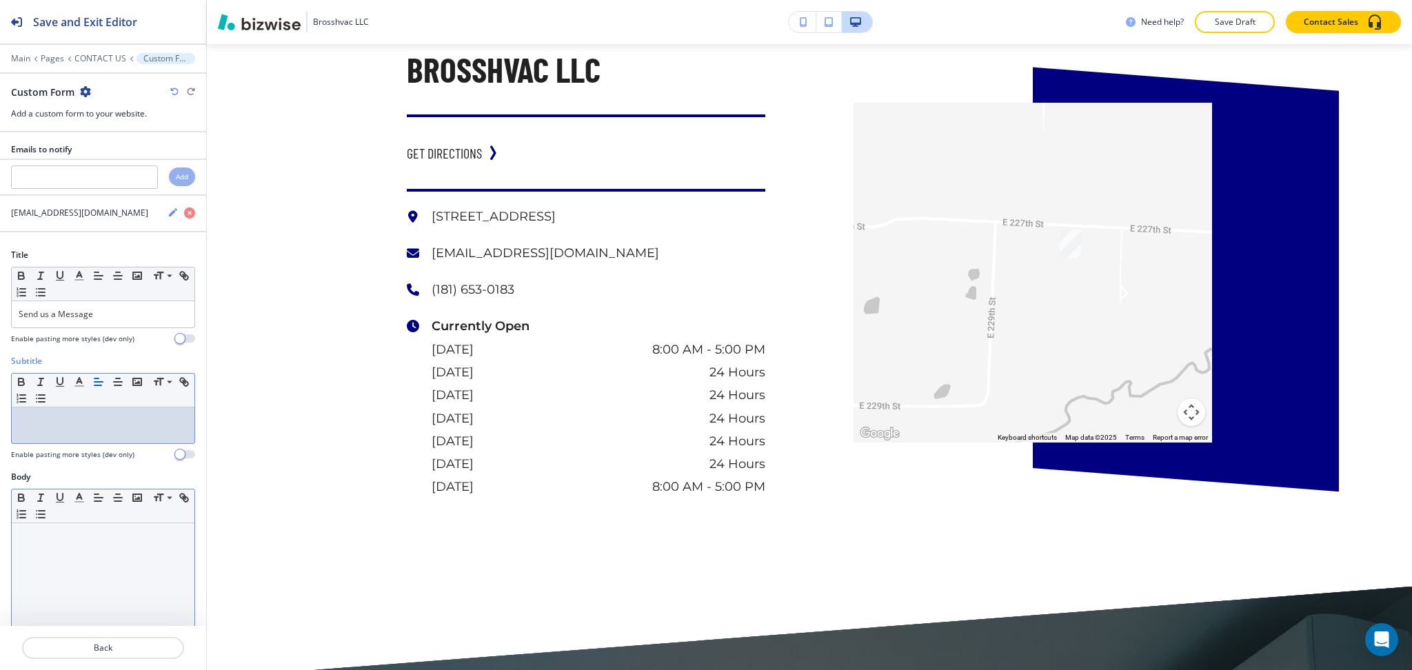
click at [97, 573] on div at bounding box center [103, 612] width 183 height 179
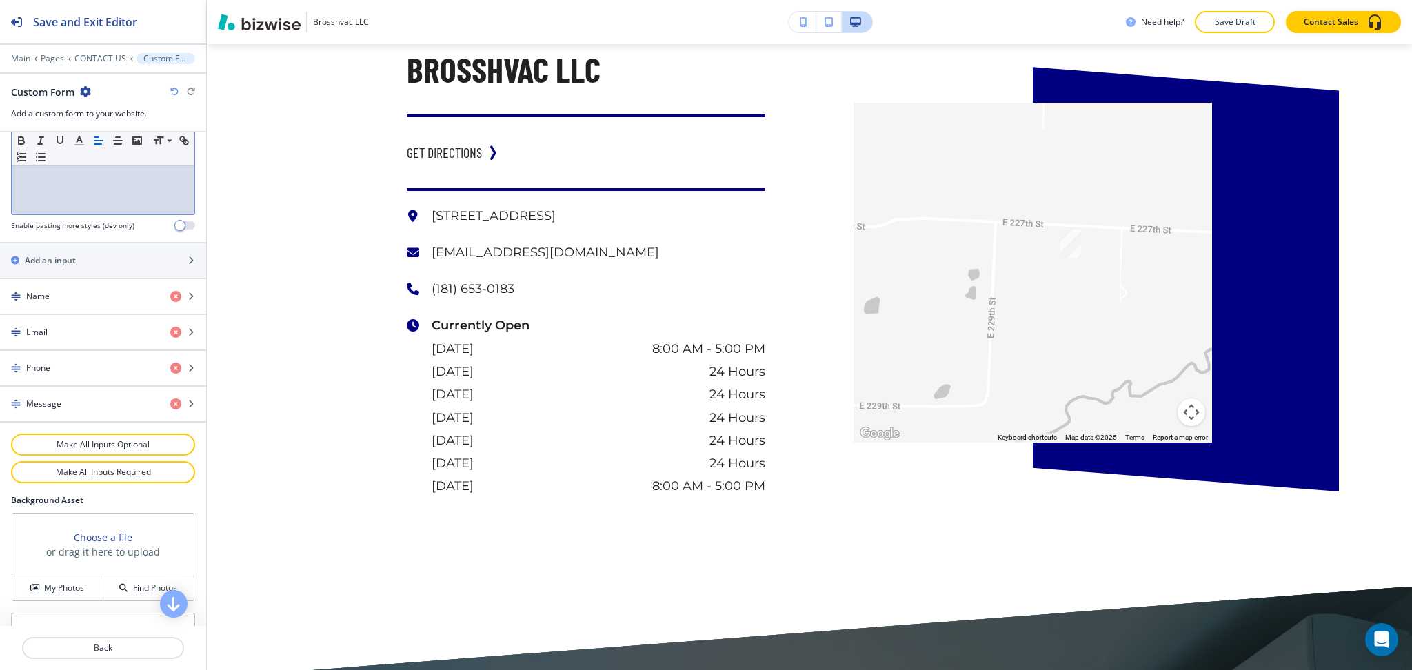
scroll to position [605, 0]
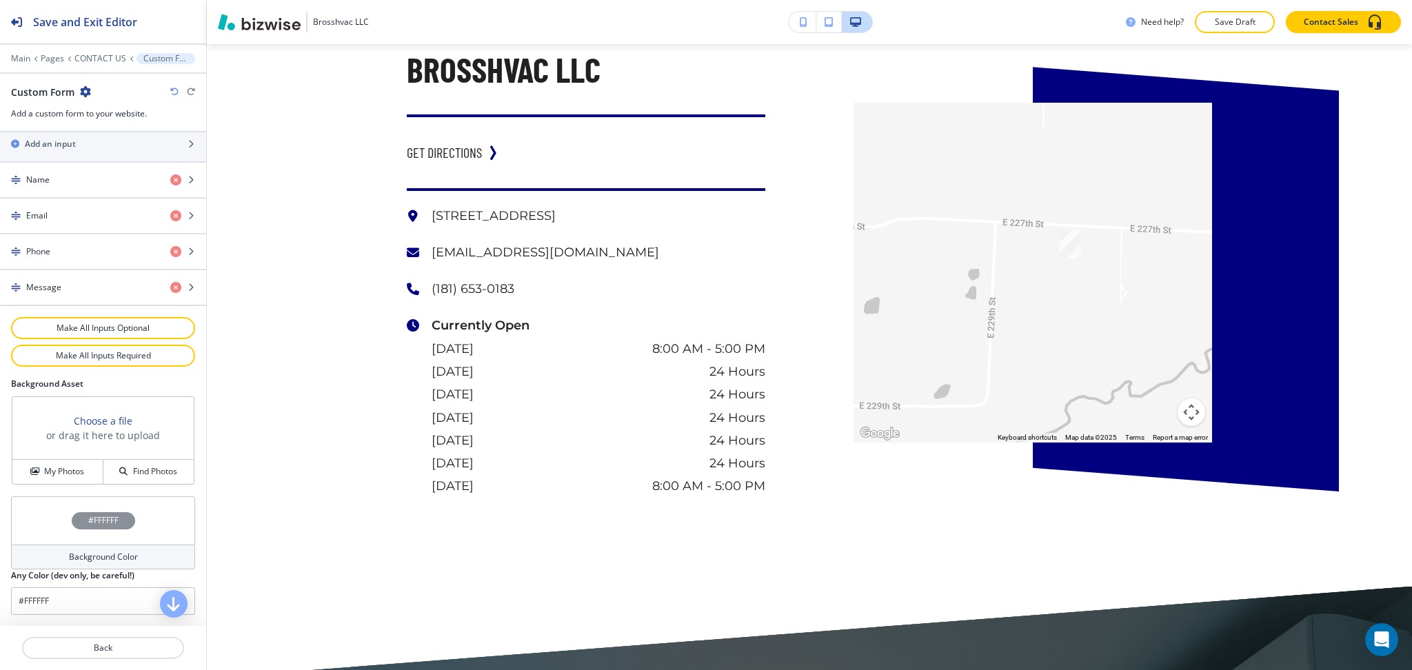
click at [103, 560] on h4 "Background Color" at bounding box center [103, 557] width 69 height 12
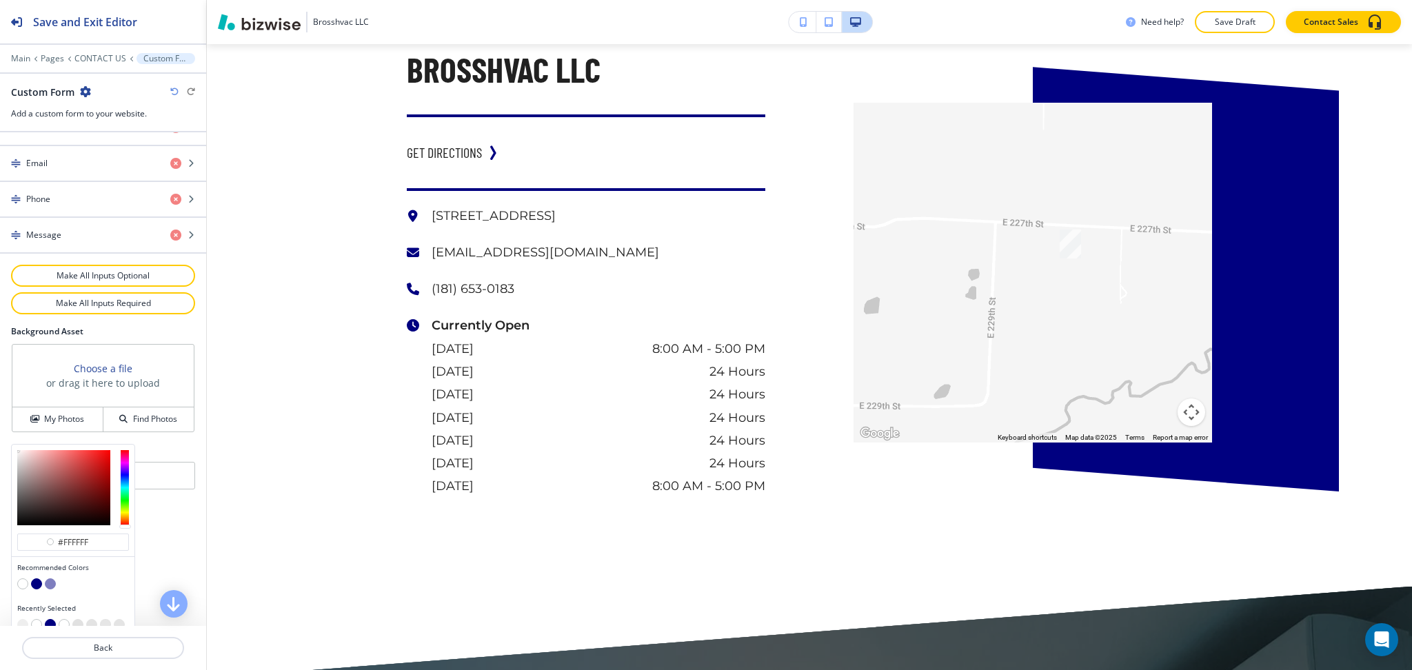
scroll to position [672, 0]
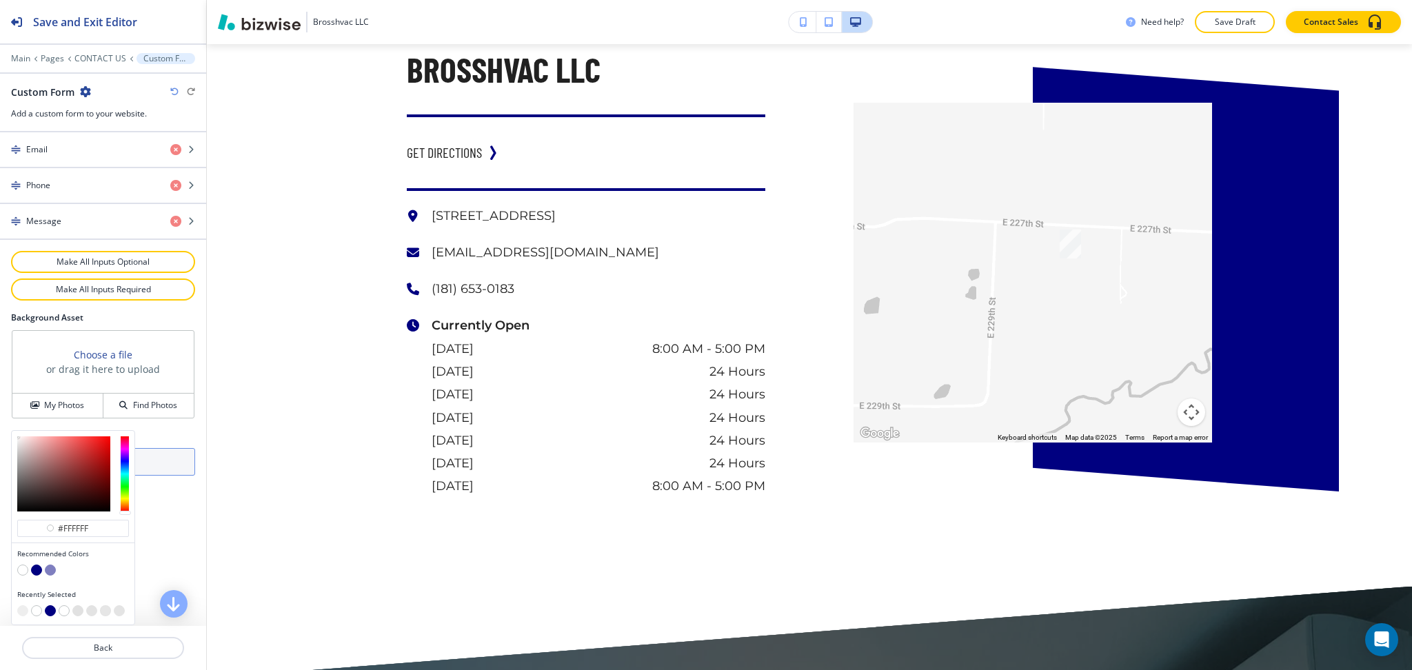
drag, startPoint x: 20, startPoint y: 609, endPoint x: 30, endPoint y: 599, distance: 14.6
click at [21, 609] on button "button" at bounding box center [22, 610] width 11 height 11
type input "#eeeeee"
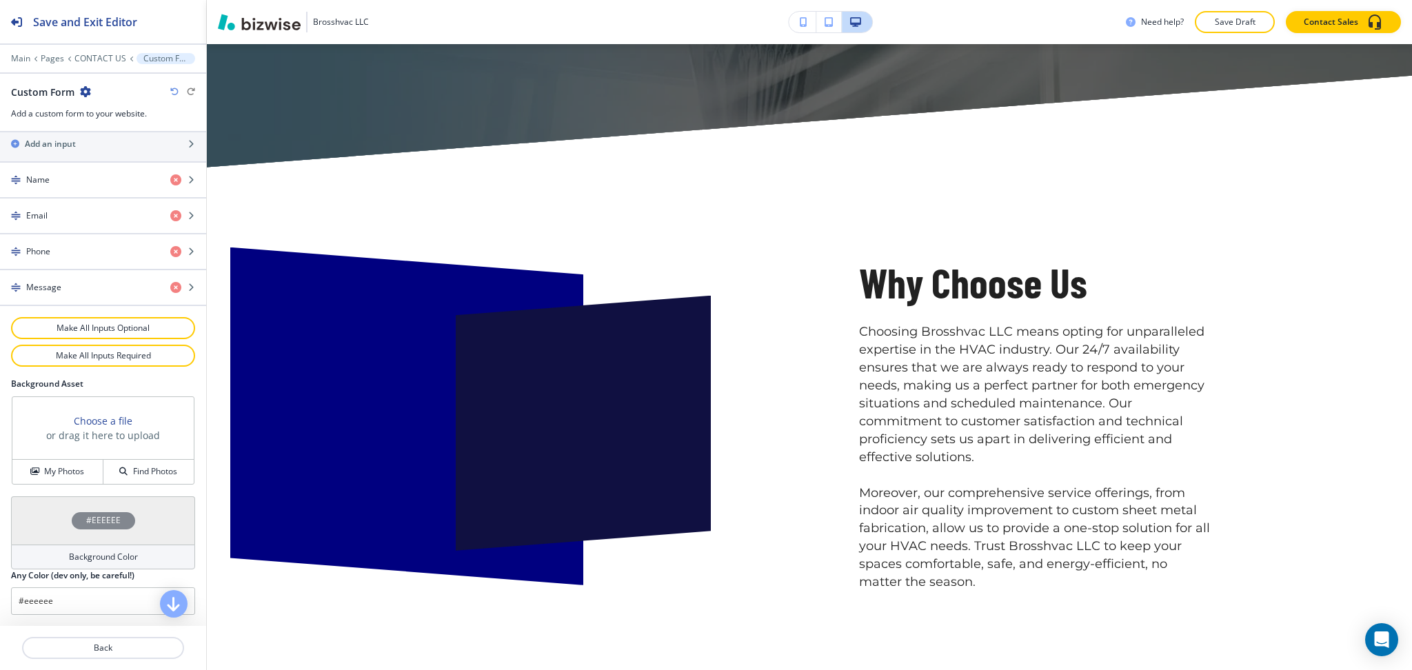
scroll to position [2774, 0]
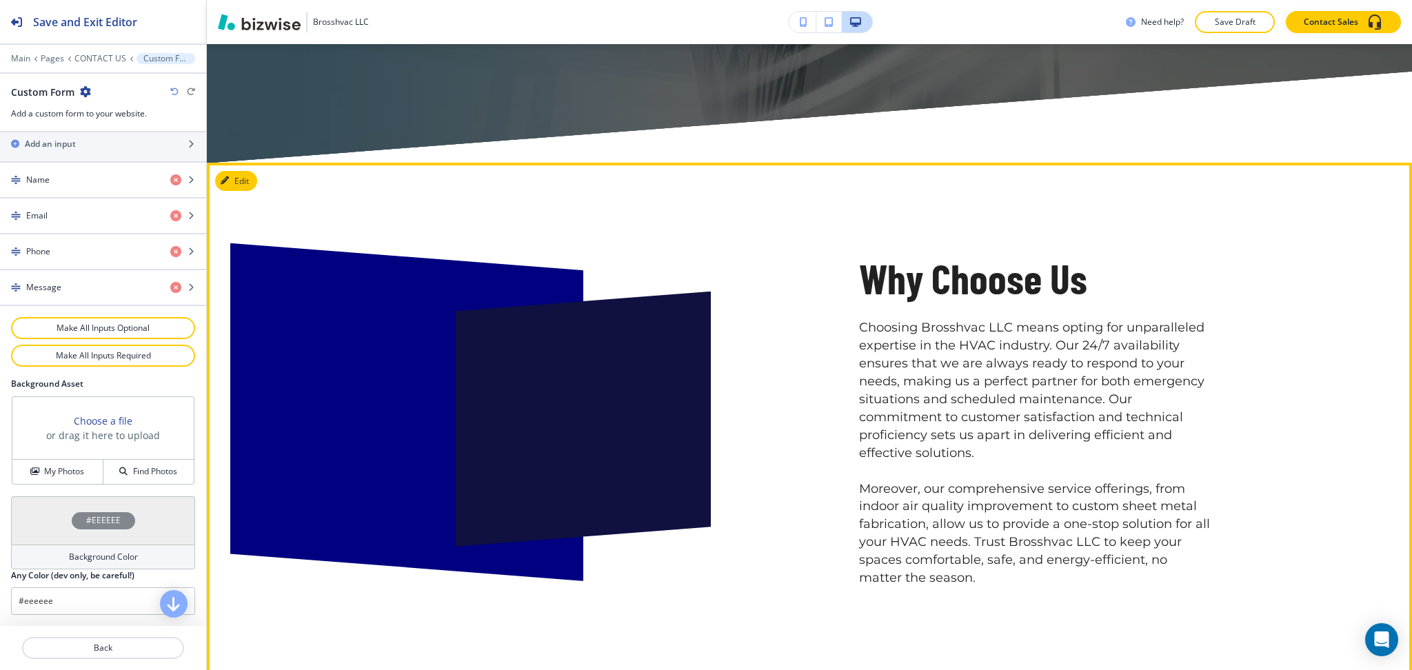
click at [230, 168] on div "Why Choose Us Choosing Brosshvac LLC means opting for unparalleled expertise in…" at bounding box center [809, 419] width 1205 height 513
click at [237, 180] on button "Edit This Section" at bounding box center [261, 181] width 93 height 21
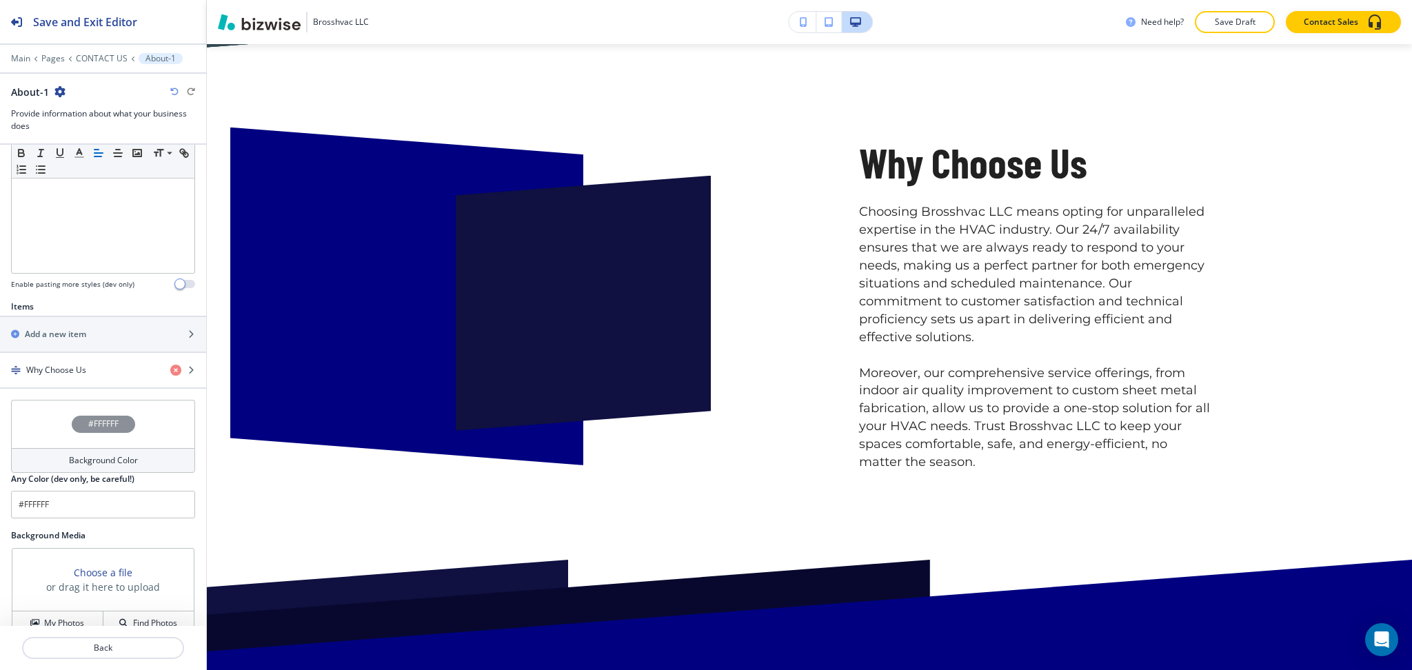
scroll to position [452, 0]
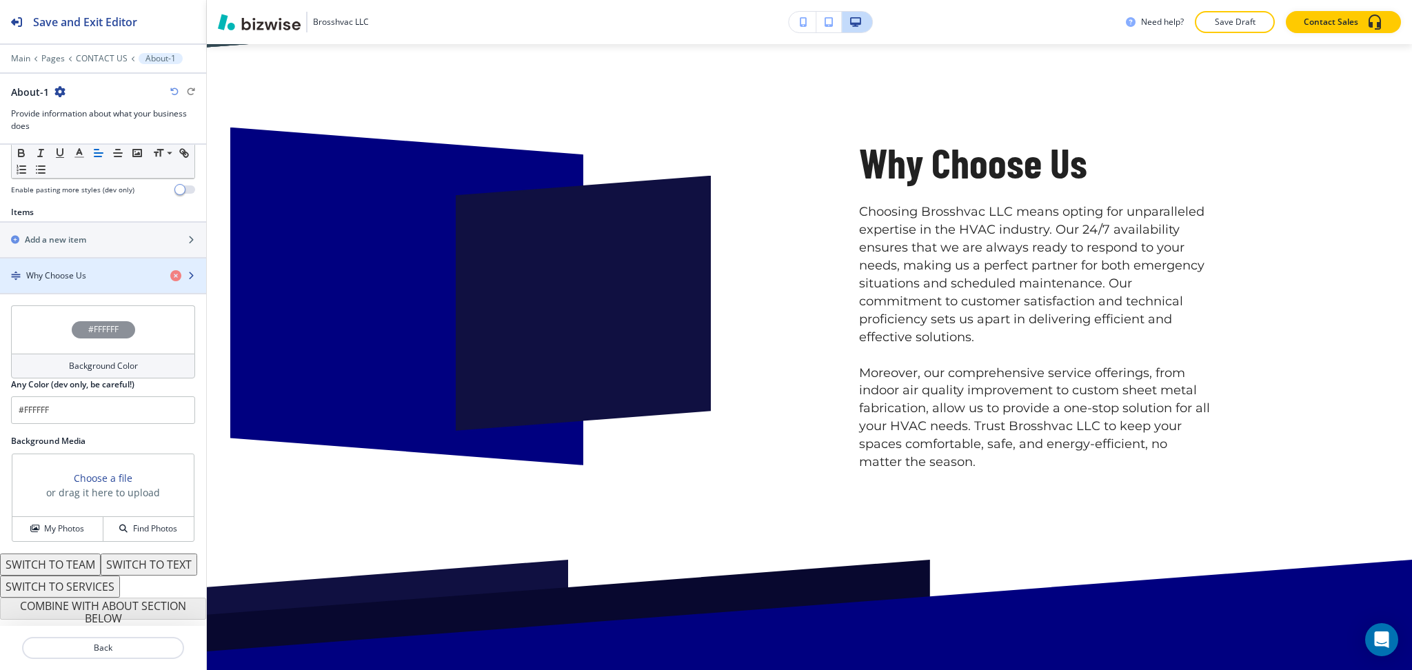
click at [59, 270] on h4 "Why Choose Us" at bounding box center [56, 276] width 60 height 12
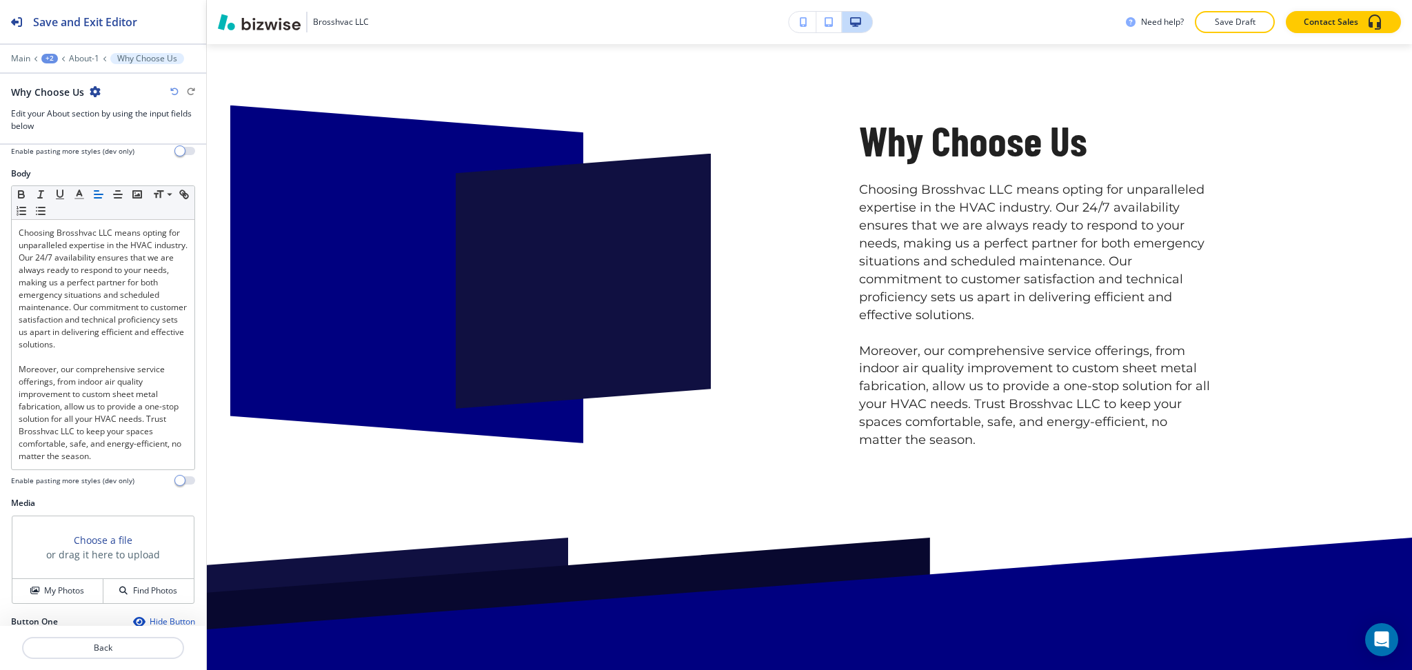
scroll to position [442, 0]
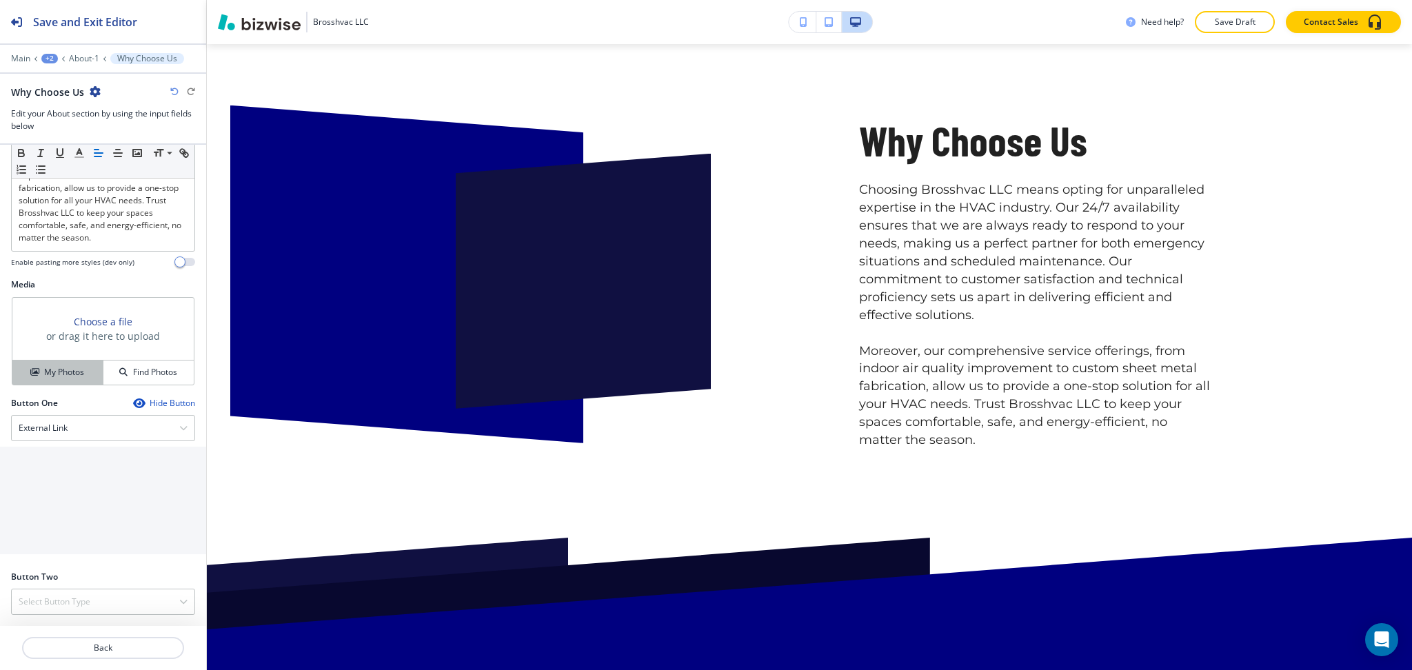
click at [53, 369] on h4 "My Photos" at bounding box center [64, 372] width 40 height 12
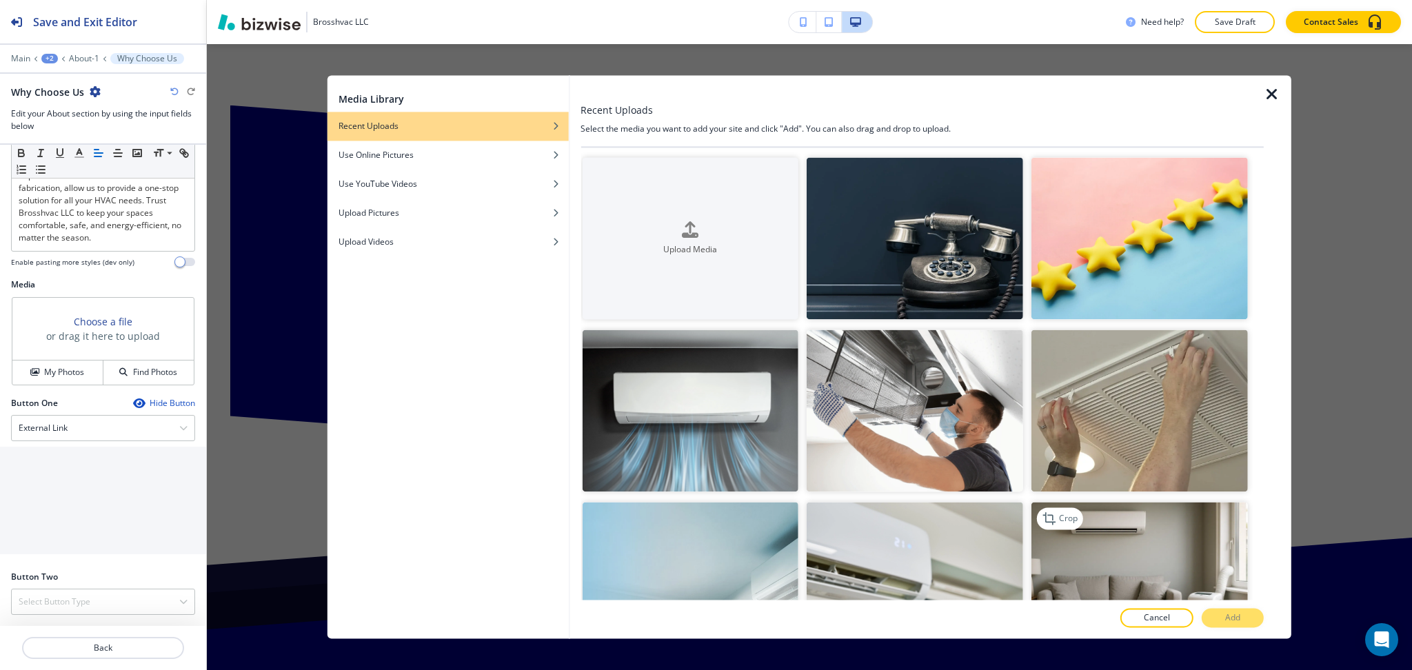
click at [1094, 530] on img "button" at bounding box center [1140, 584] width 217 height 162
click at [1227, 616] on p "Add" at bounding box center [1232, 618] width 15 height 12
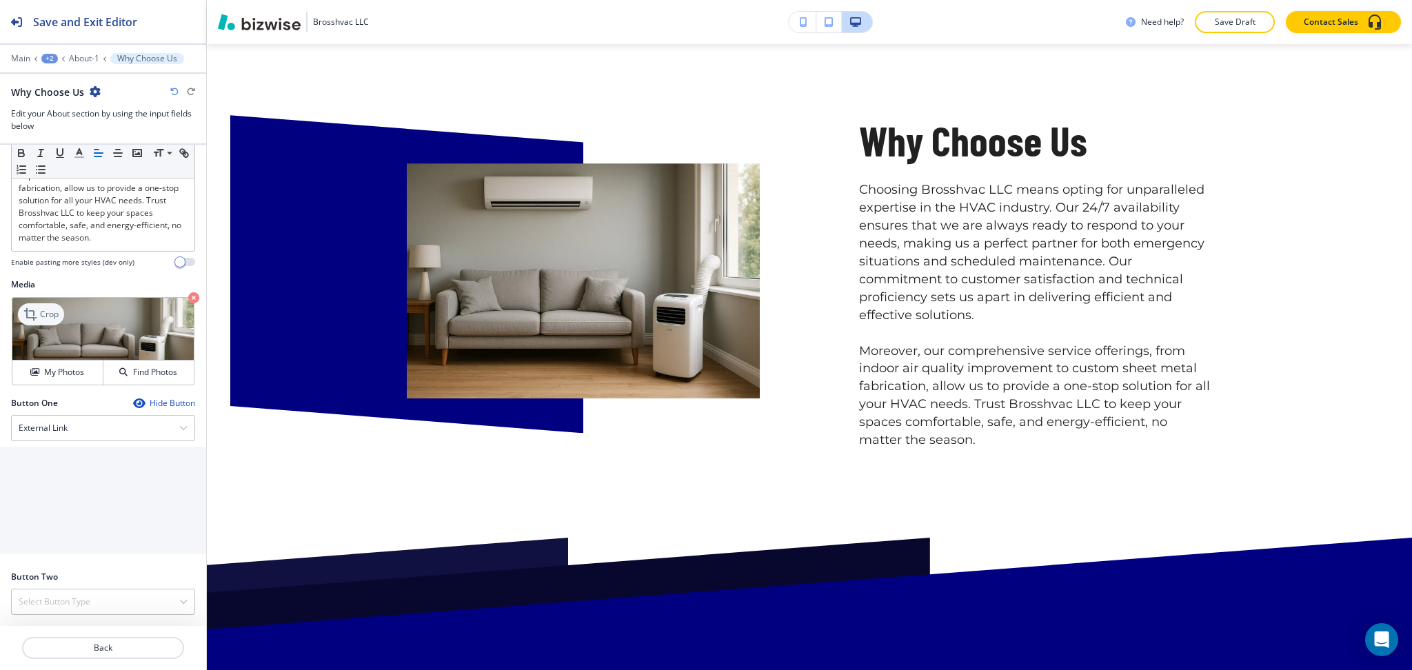
click at [24, 306] on icon at bounding box center [31, 314] width 17 height 17
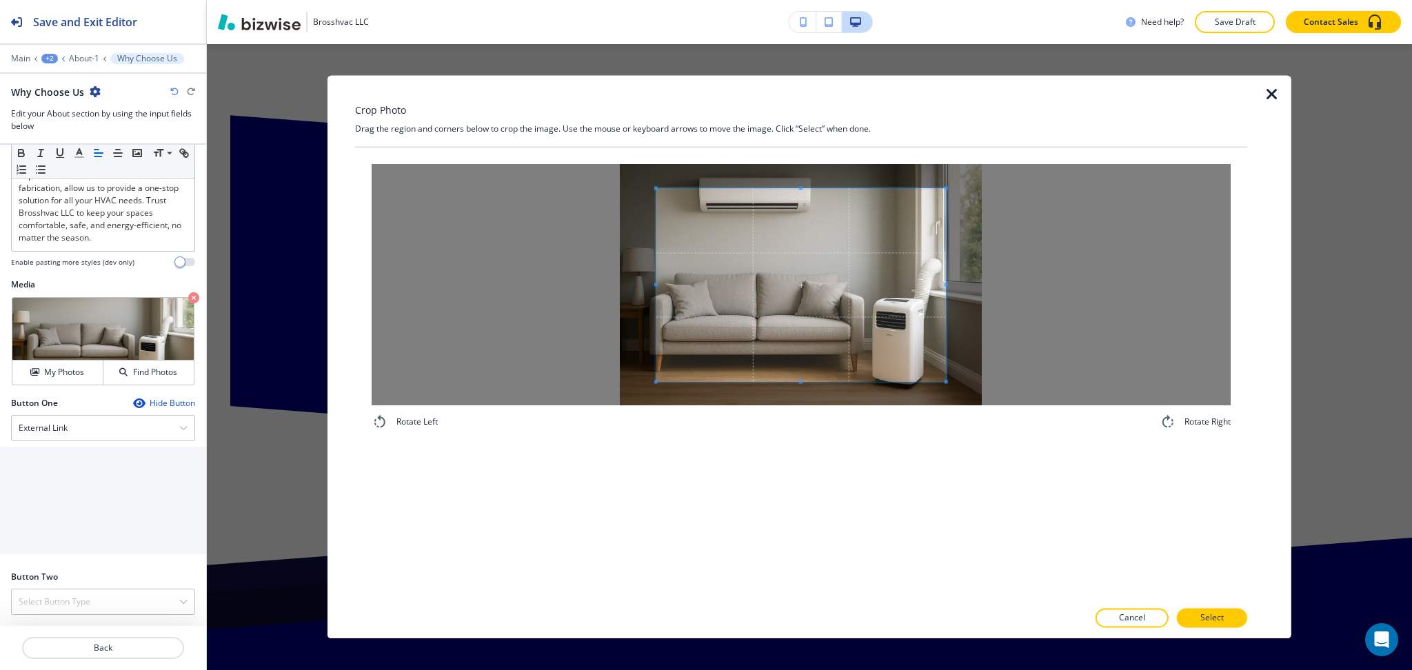
click at [801, 185] on div at bounding box center [801, 284] width 859 height 241
click at [792, 105] on div "Crop Photo Drag the region and corners below to crop the image. Use the mouse o…" at bounding box center [801, 356] width 892 height 563
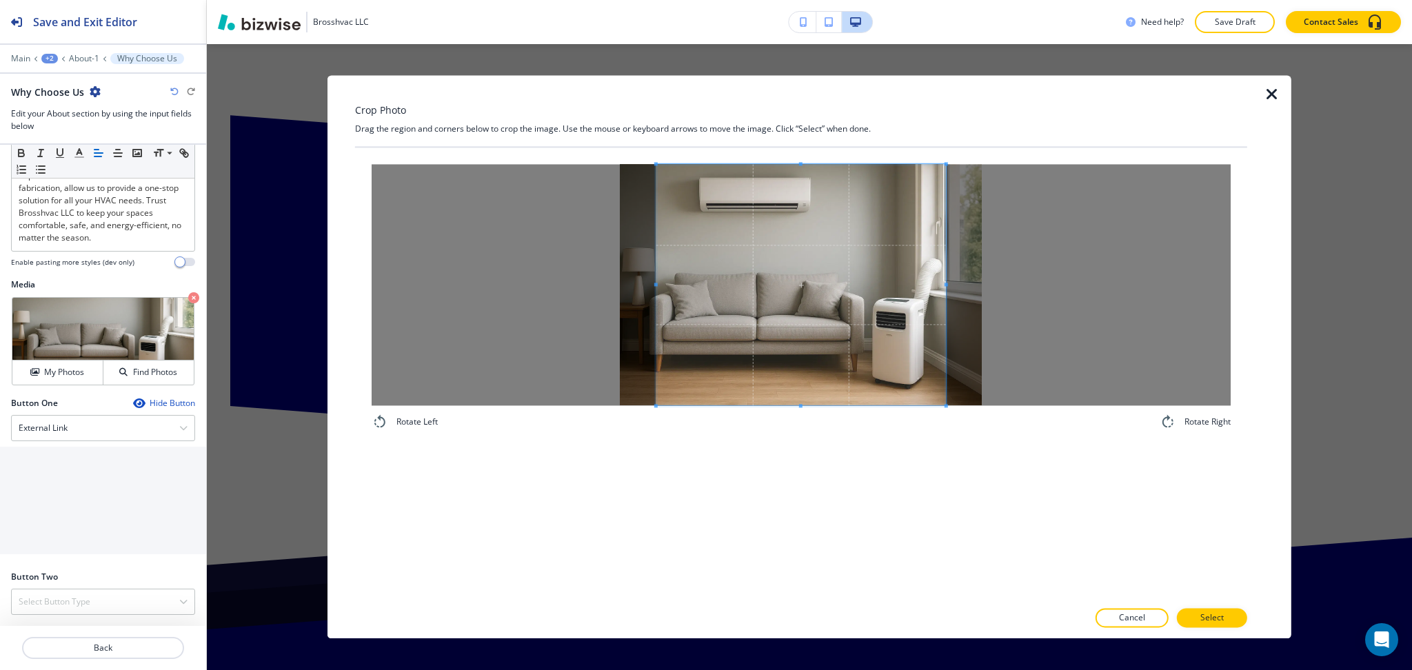
click at [808, 455] on div "Rotate Left Rotate Right" at bounding box center [801, 374] width 892 height 452
click at [1232, 625] on button "Select" at bounding box center [1212, 618] width 70 height 19
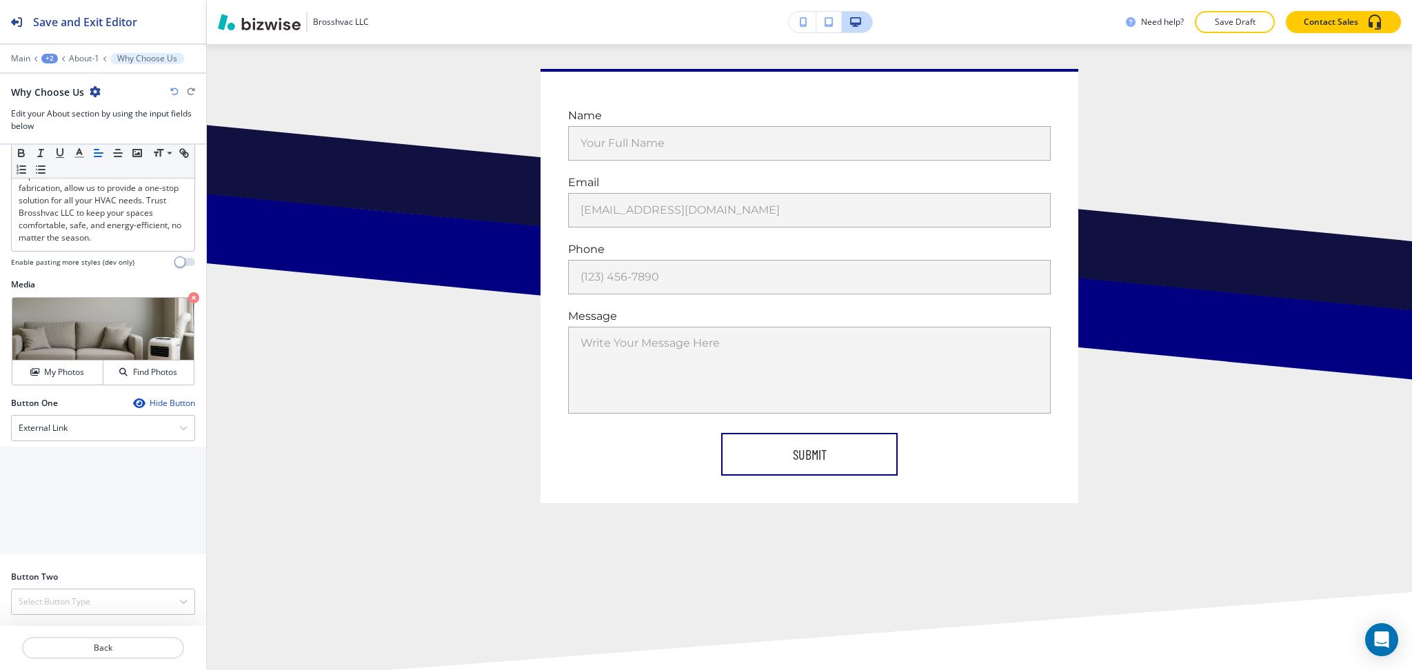
scroll to position [0, 0]
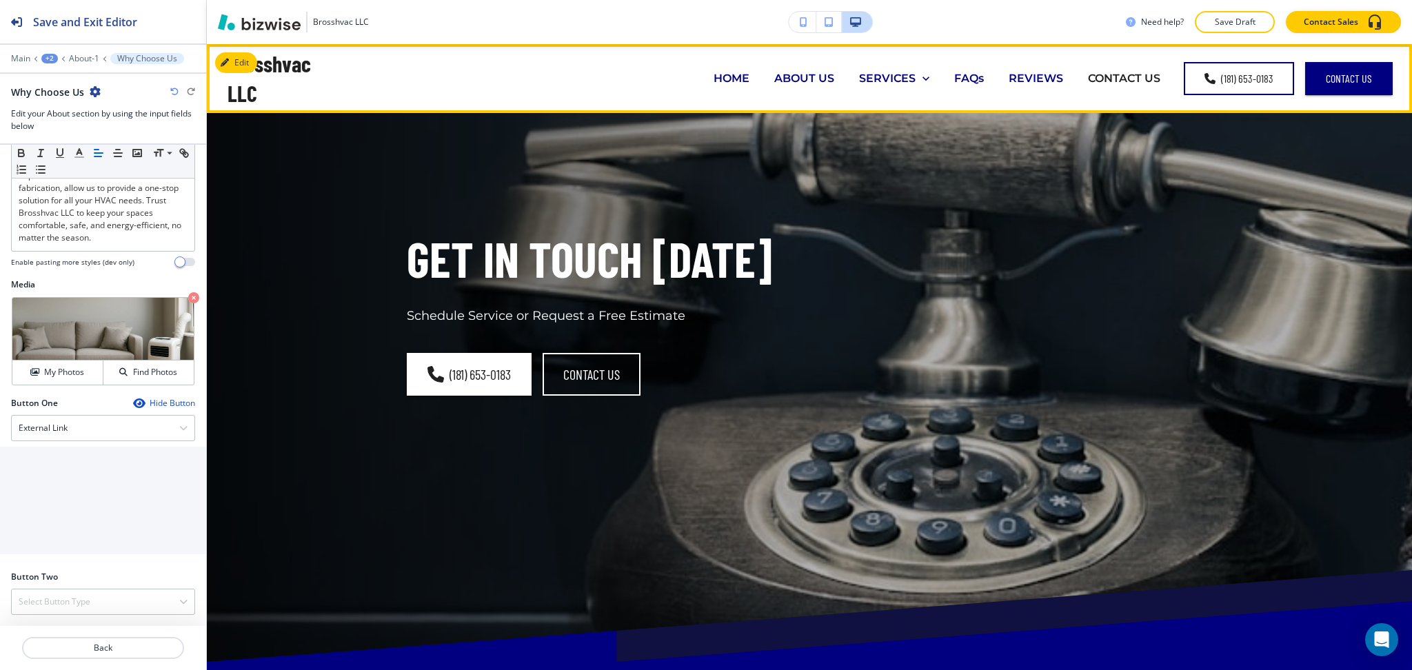
click at [821, 72] on p "ABOUT US" at bounding box center [804, 78] width 60 height 16
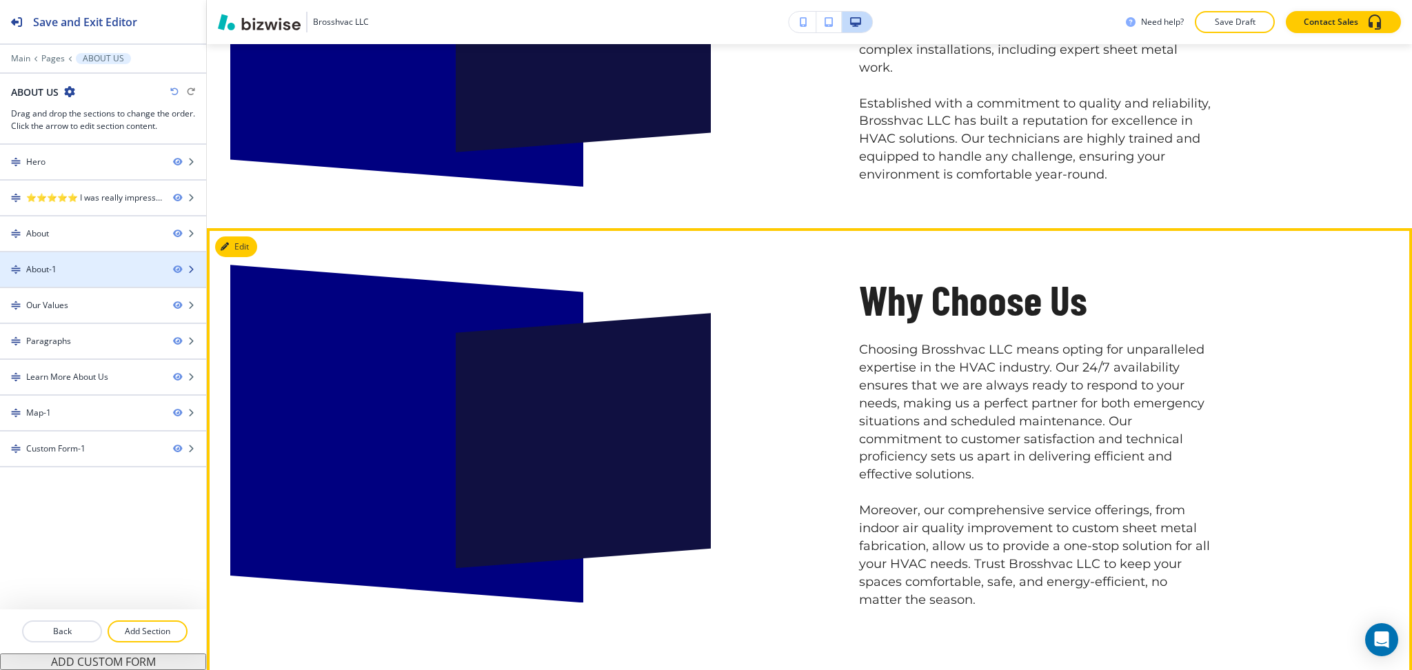
scroll to position [1306, 0]
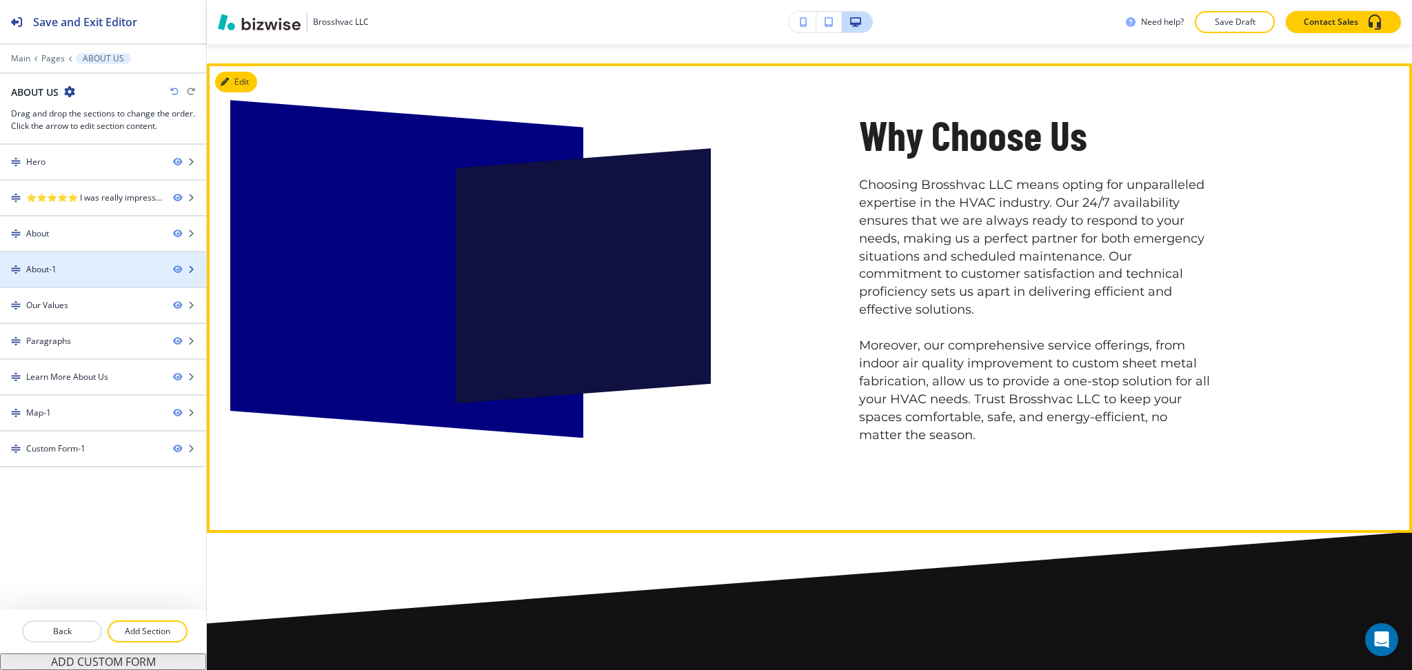
click at [64, 263] on div "About-1" at bounding box center [81, 269] width 162 height 12
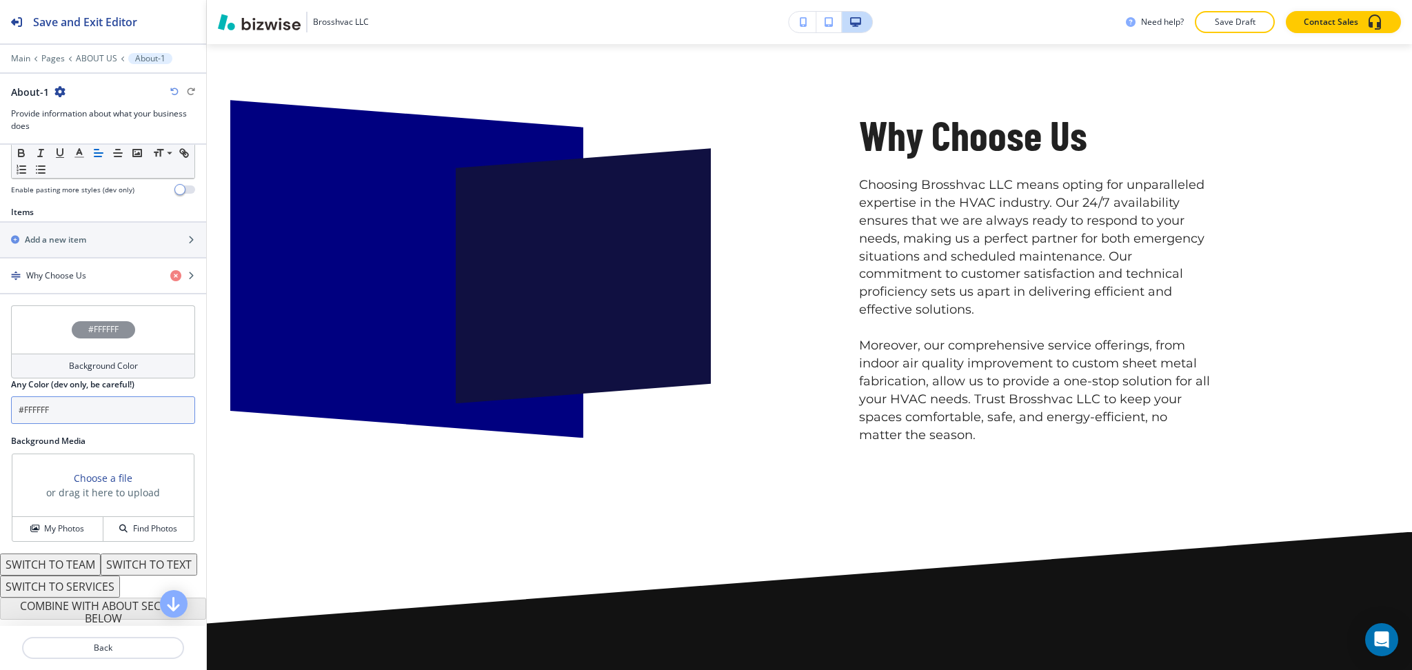
scroll to position [452, 0]
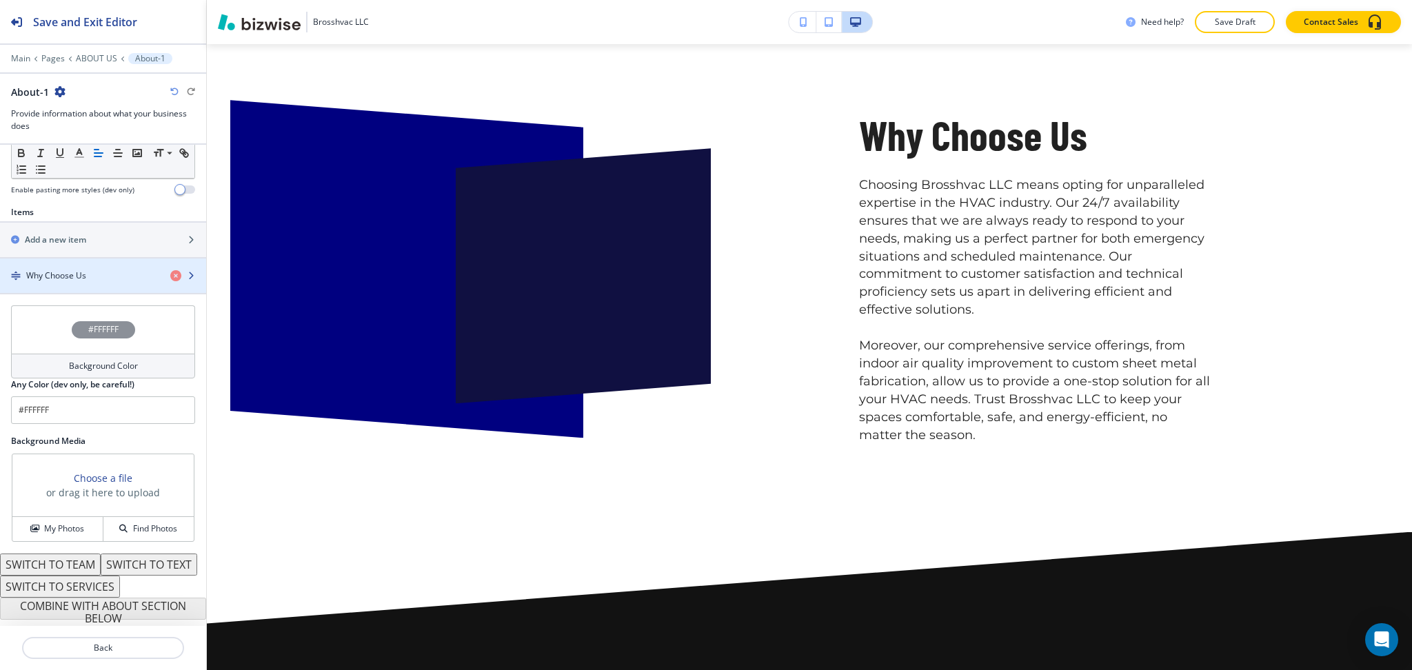
click at [51, 270] on h4 "Why Choose Us" at bounding box center [56, 276] width 60 height 12
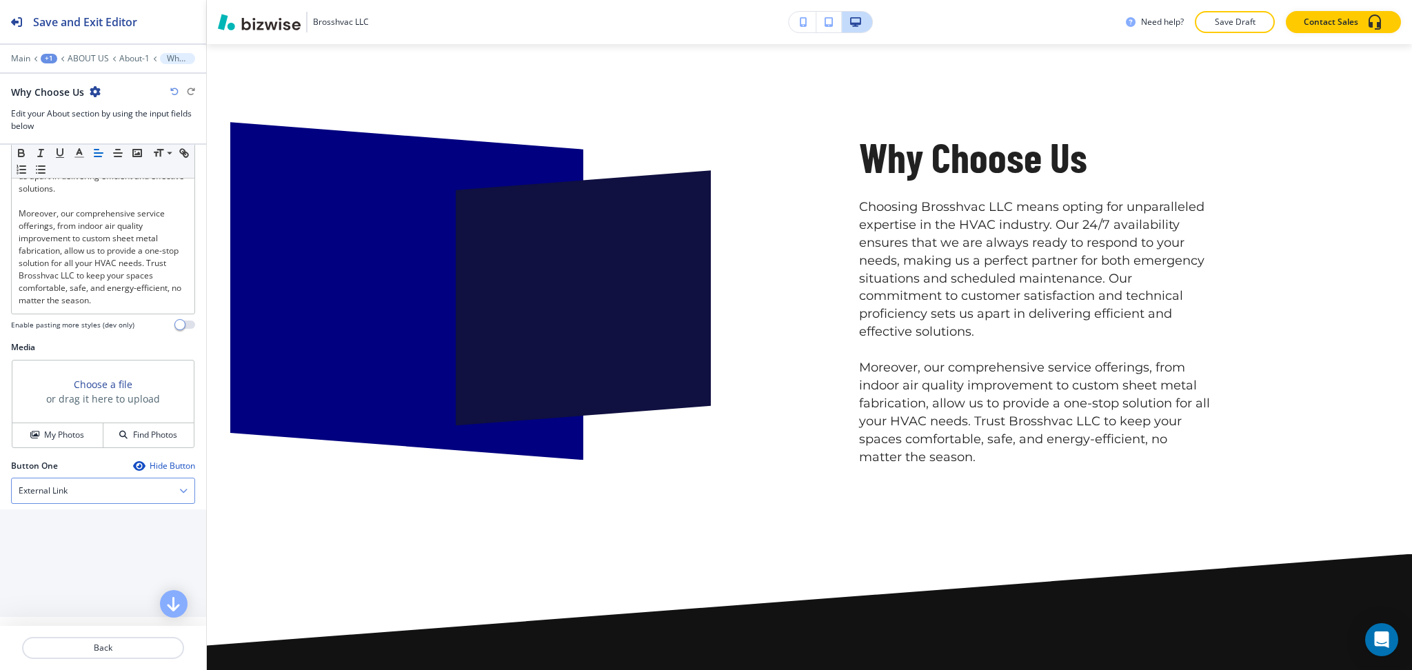
scroll to position [368, 0]
click at [61, 440] on h4 "My Photos" at bounding box center [64, 434] width 40 height 12
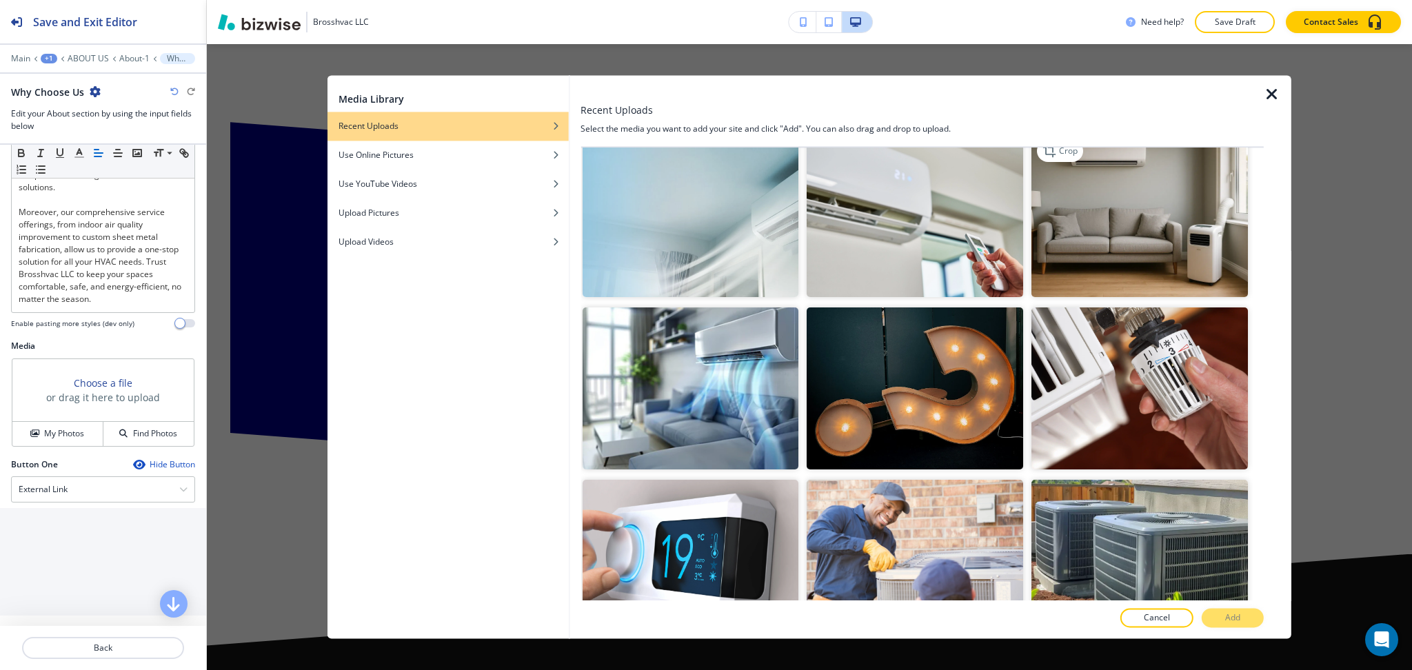
click at [1120, 233] on img "button" at bounding box center [1140, 216] width 217 height 162
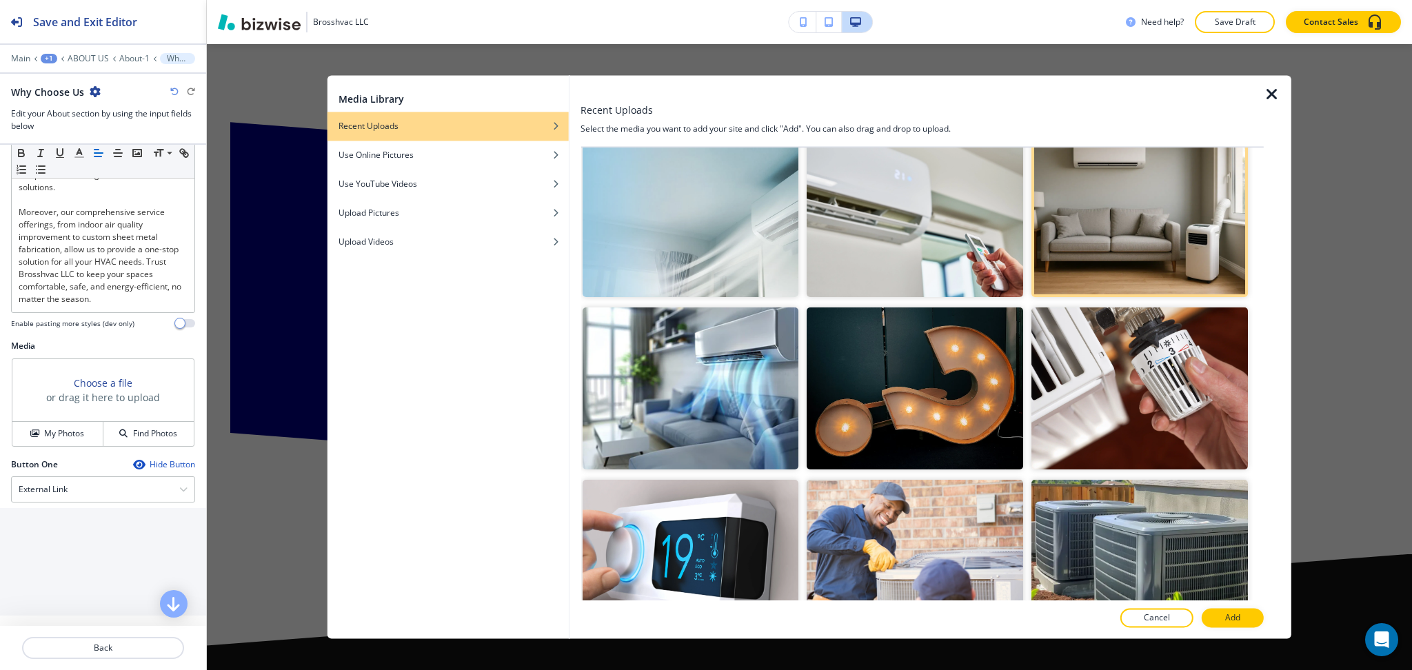
drag, startPoint x: 1240, startPoint y: 618, endPoint x: 1243, endPoint y: 611, distance: 7.7
click at [1241, 618] on p "Add" at bounding box center [1232, 618] width 15 height 12
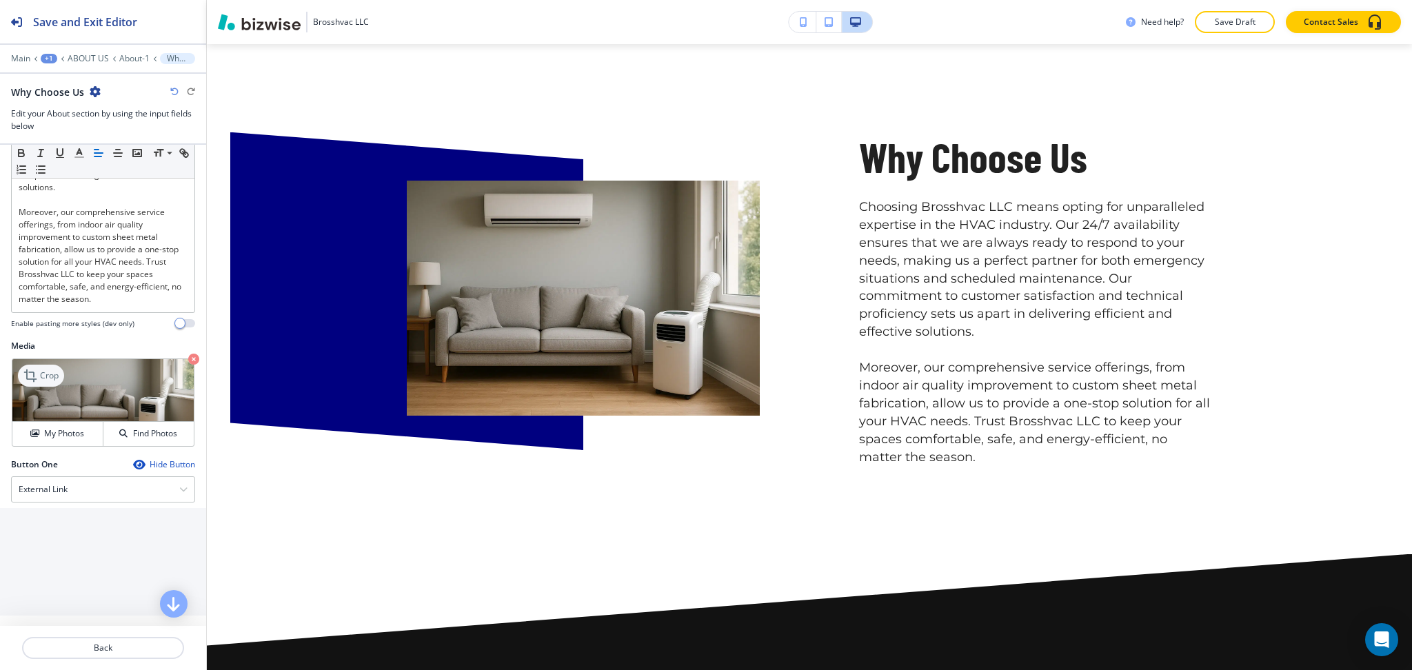
click at [27, 382] on icon at bounding box center [30, 376] width 12 height 12
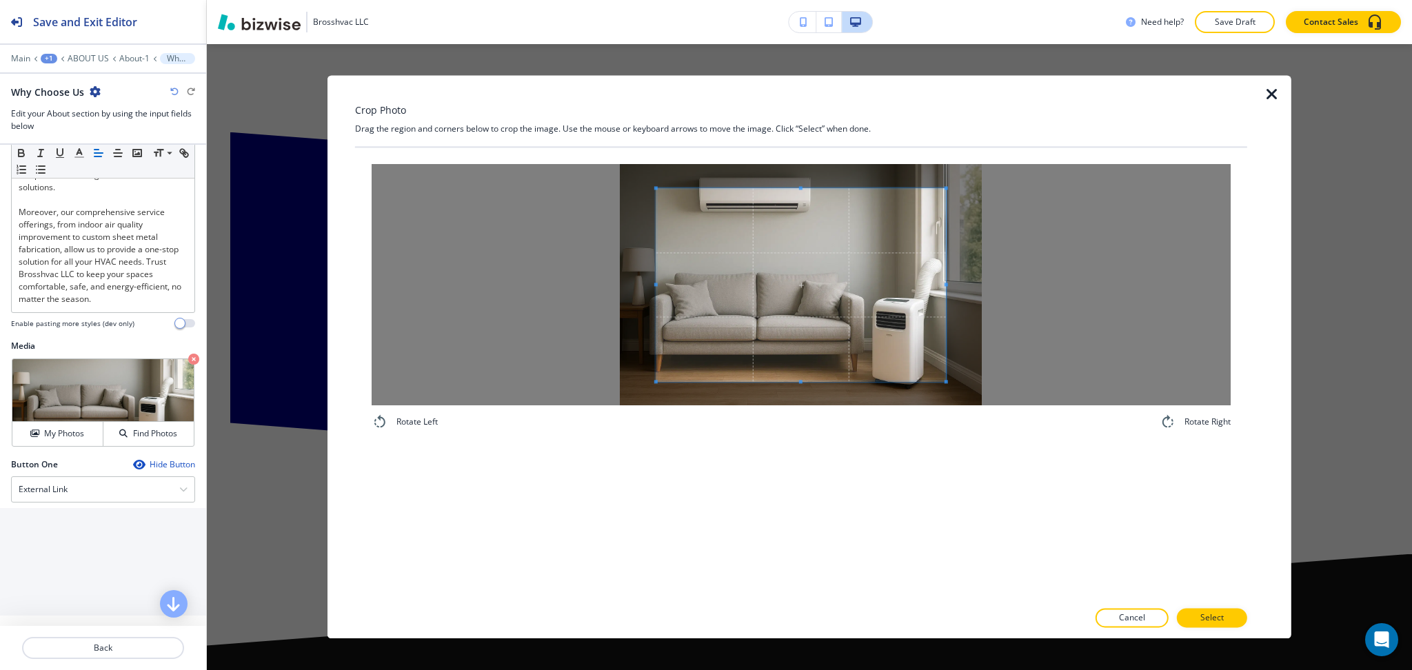
click at [855, 330] on span at bounding box center [801, 284] width 290 height 193
click at [647, 283] on span at bounding box center [646, 284] width 3 height 3
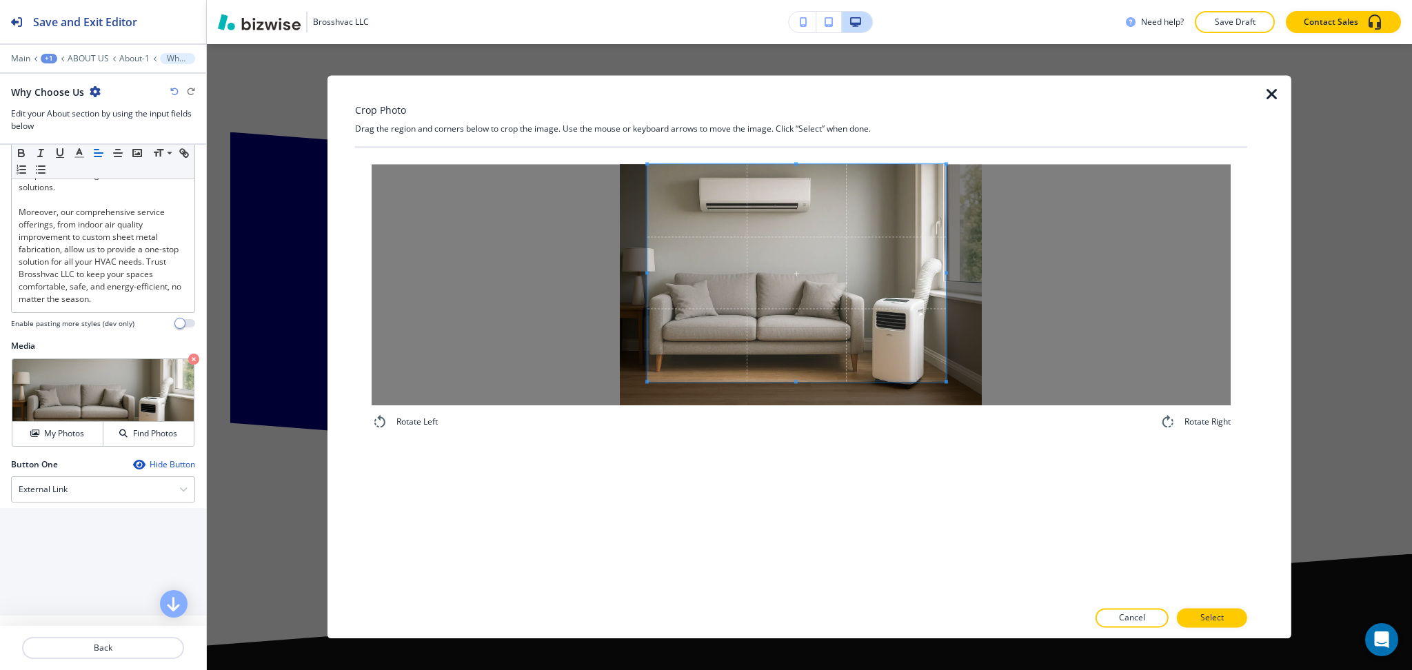
click at [785, 126] on div "Crop Photo Drag the region and corners below to crop the image. Use the mouse o…" at bounding box center [801, 356] width 892 height 563
click at [809, 384] on div at bounding box center [801, 284] width 859 height 241
click at [830, 467] on div "Rotate Left Rotate Right" at bounding box center [801, 374] width 892 height 452
click at [1234, 610] on button "Select" at bounding box center [1212, 618] width 70 height 19
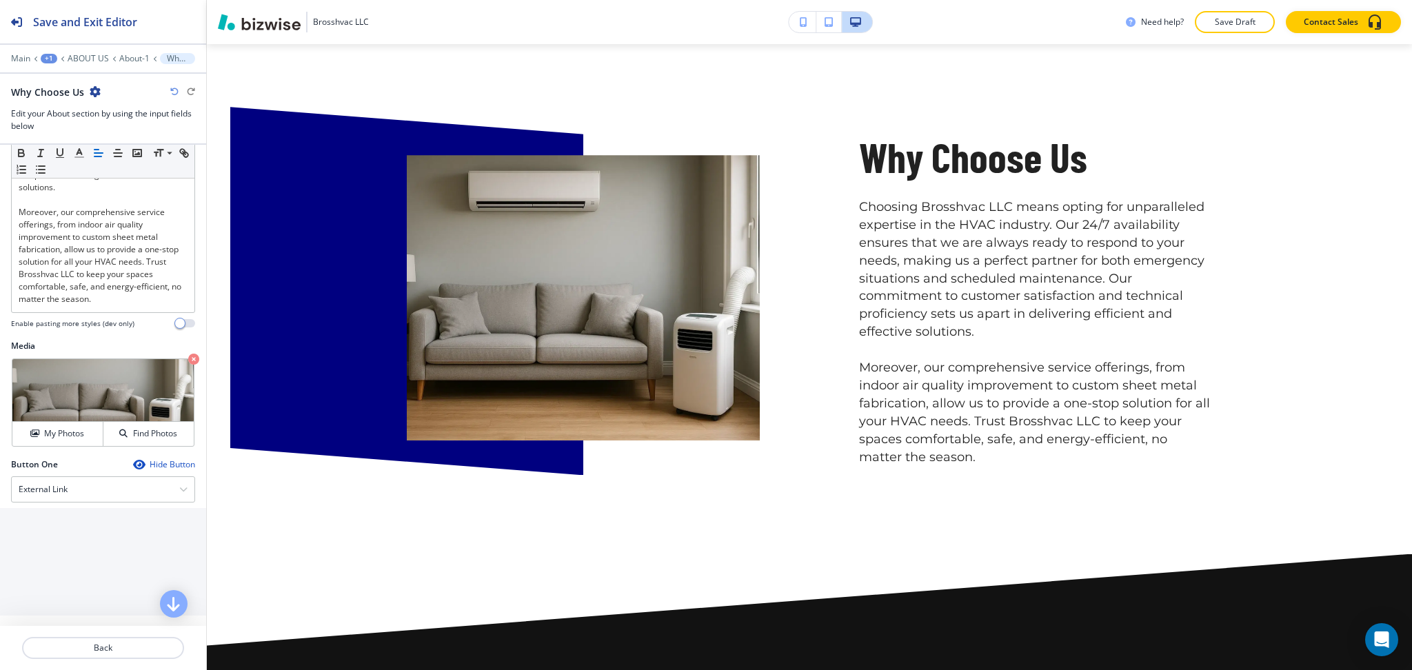
scroll to position [1832, 0]
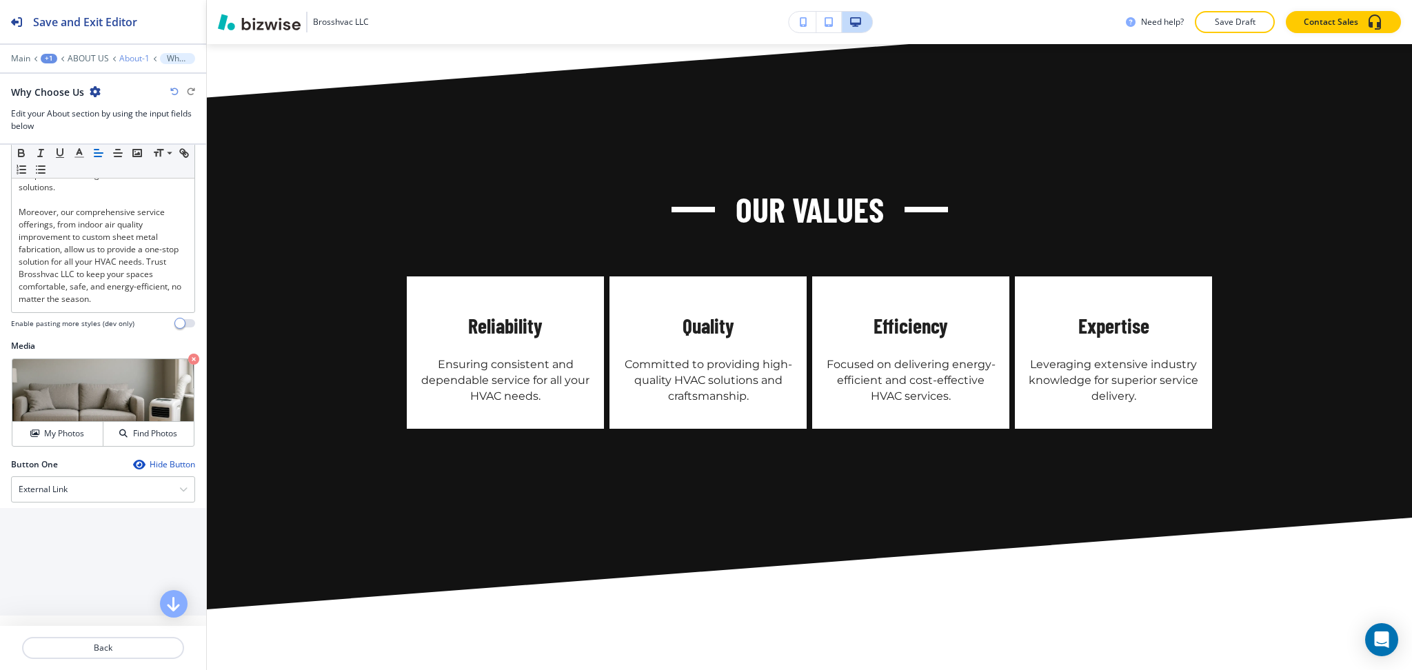
click at [128, 60] on p "About-1" at bounding box center [134, 59] width 30 height 10
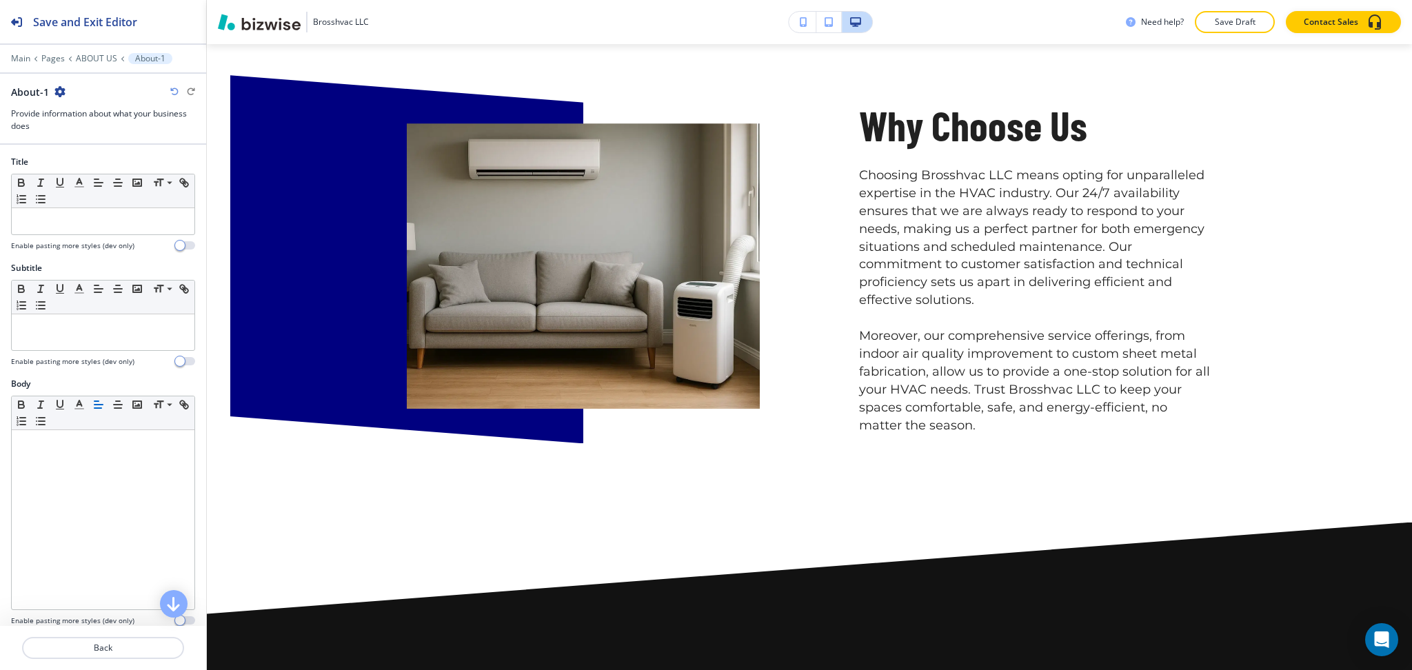
scroll to position [1306, 0]
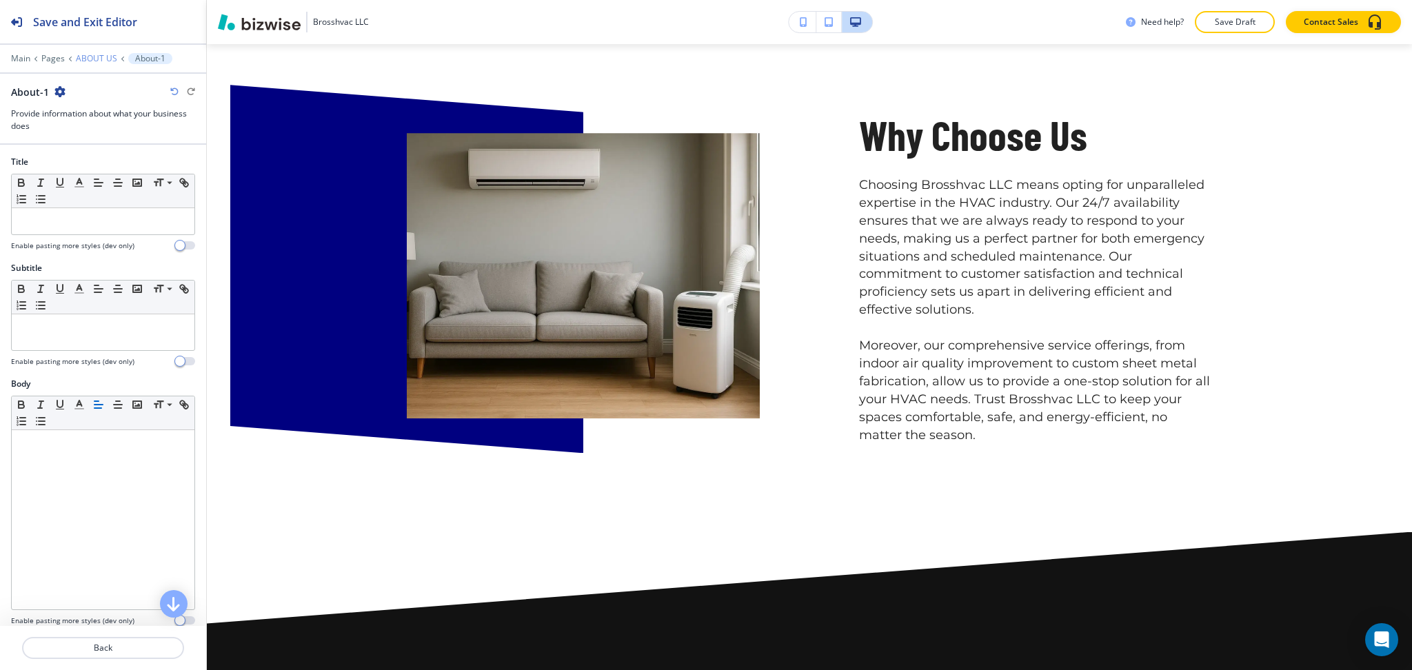
click at [106, 56] on p "ABOUT US" at bounding box center [96, 59] width 41 height 10
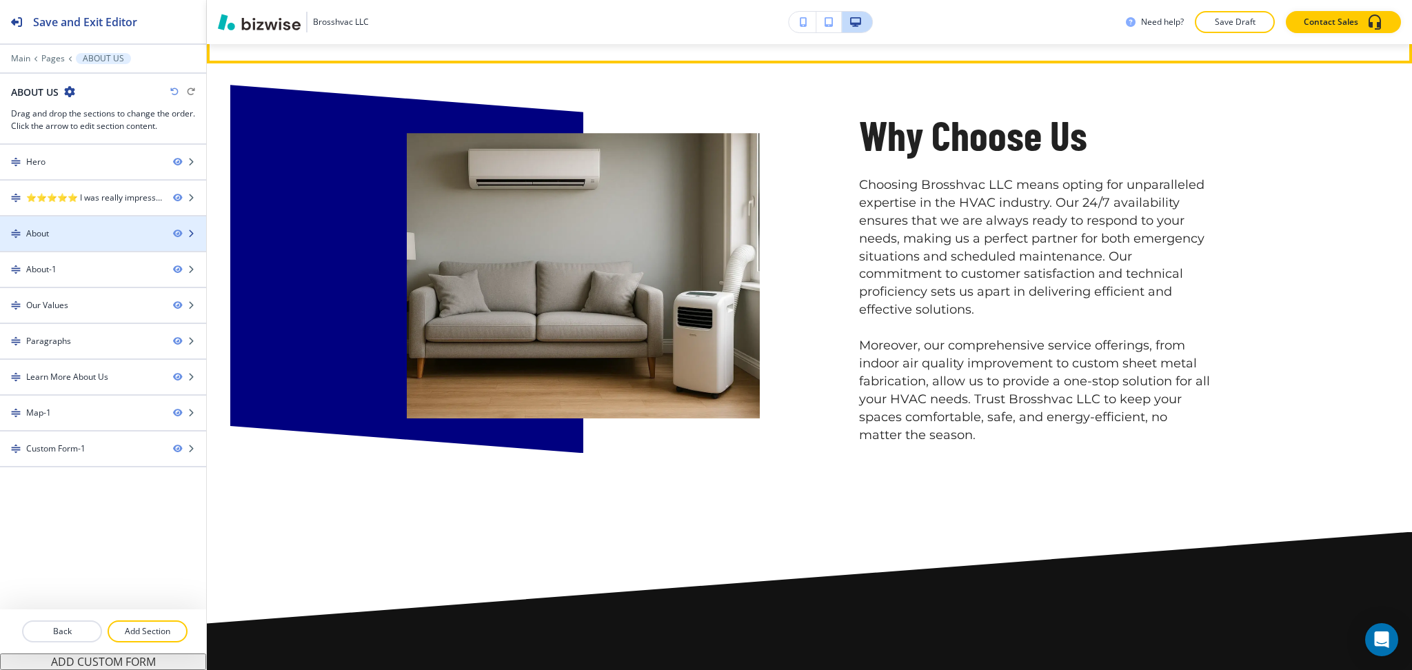
click at [72, 225] on div at bounding box center [103, 222] width 206 height 11
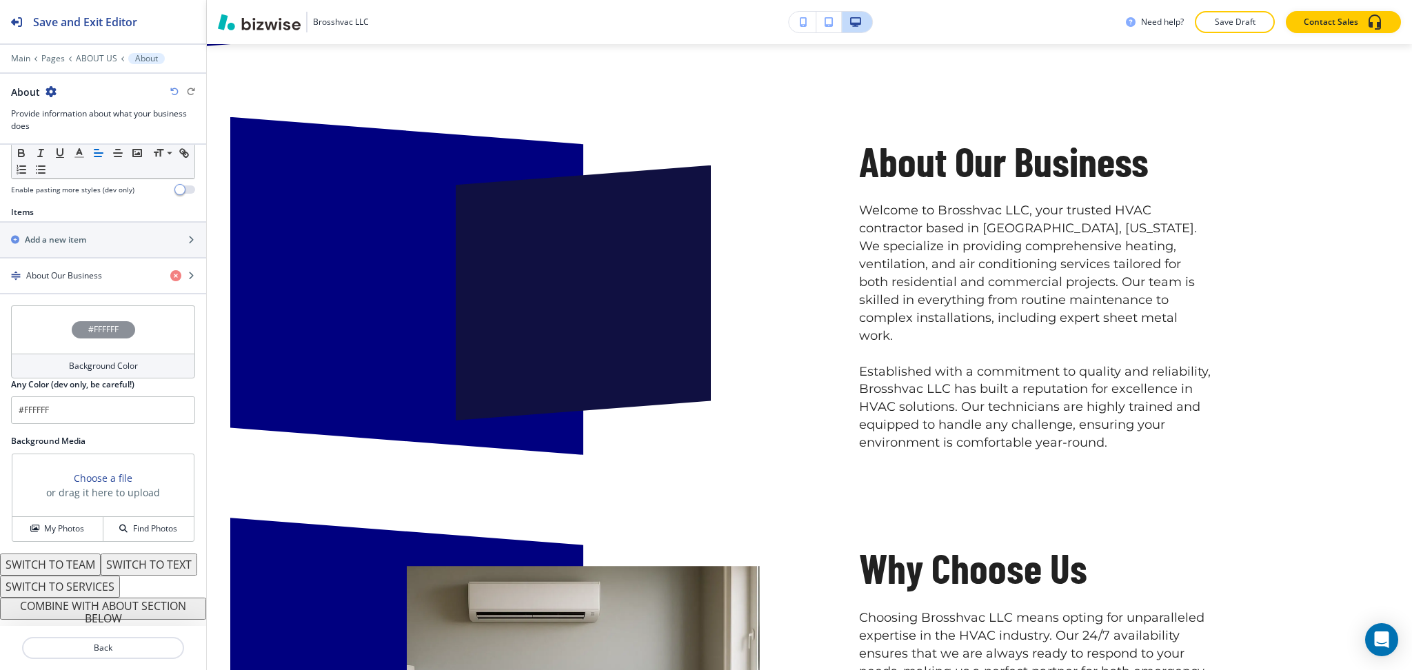
scroll to position [452, 0]
click at [74, 608] on button "COMBINE WITH ABOUT SECTION BELOW" at bounding box center [103, 609] width 206 height 22
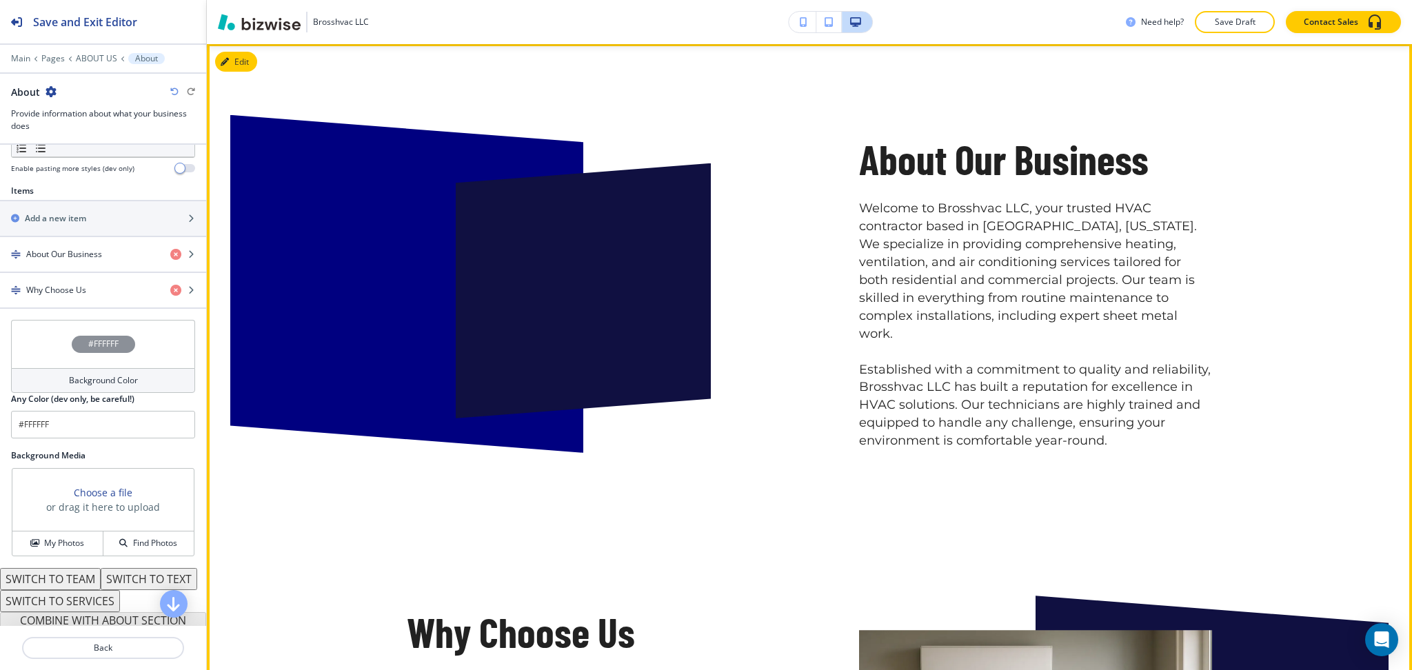
scroll to position [874, 0]
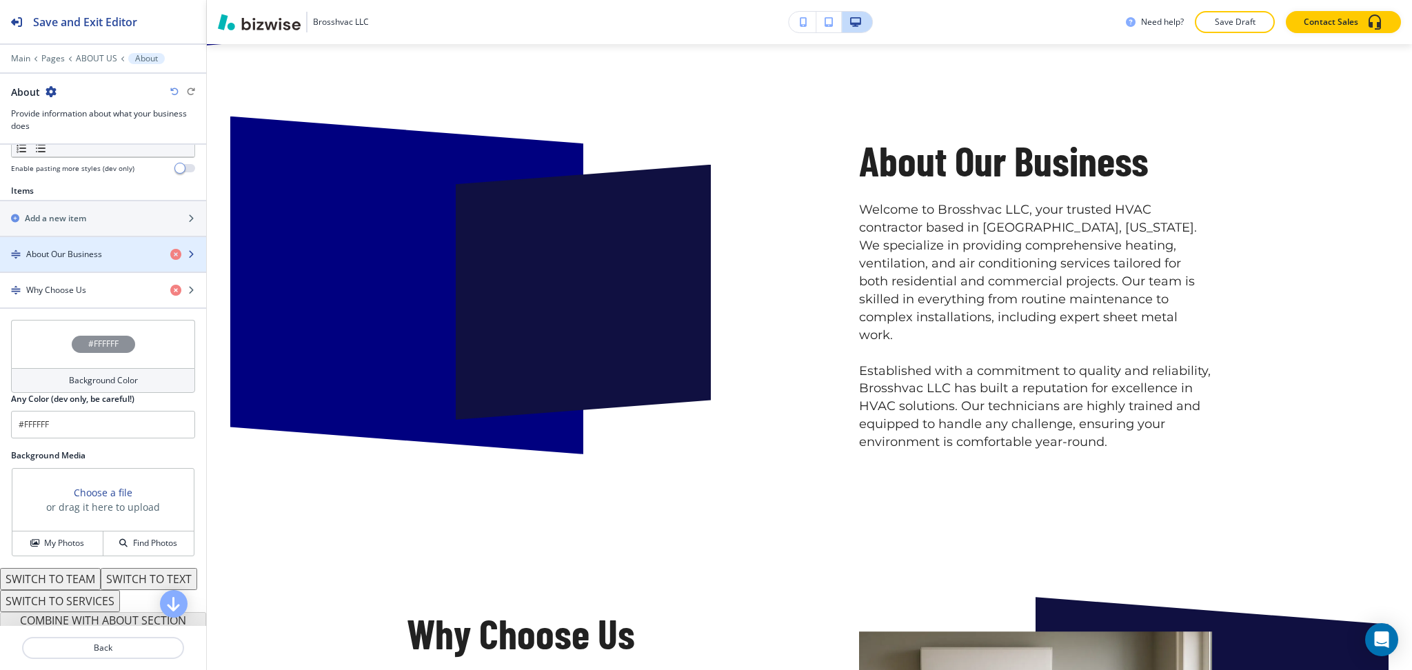
click at [65, 257] on h4 "About Our Business" at bounding box center [64, 254] width 76 height 12
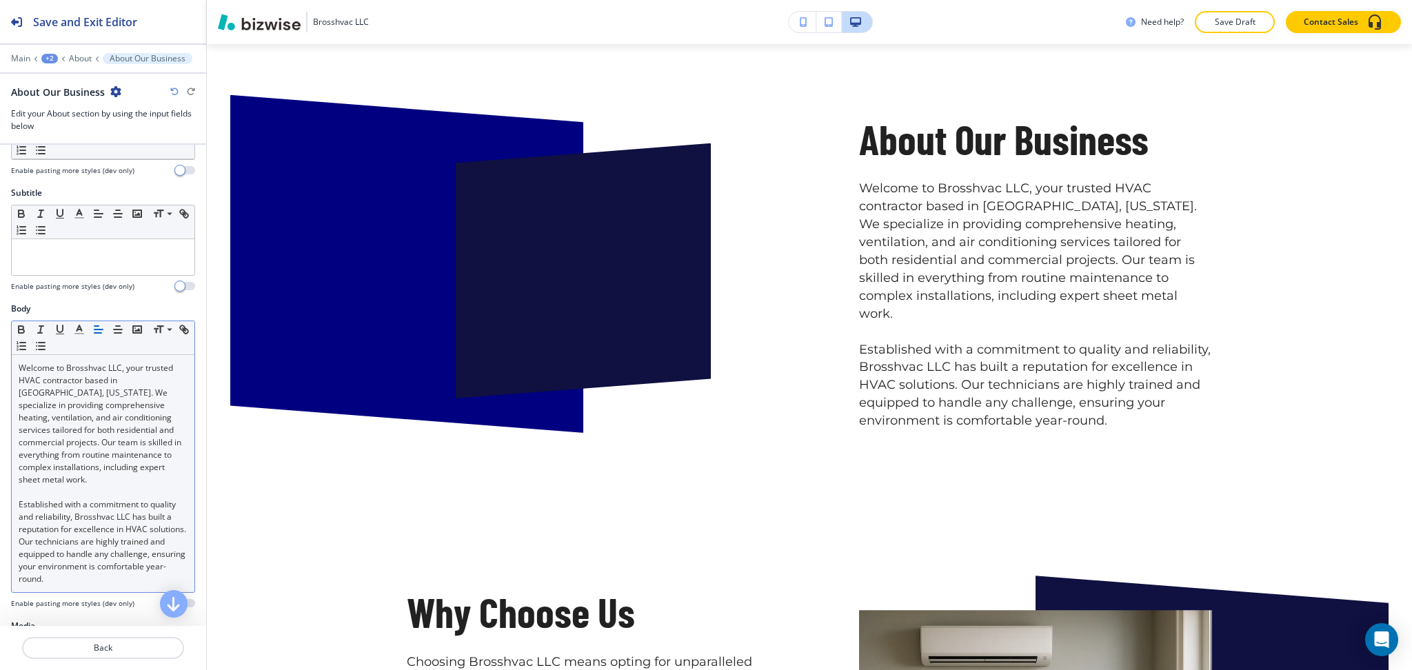
scroll to position [417, 0]
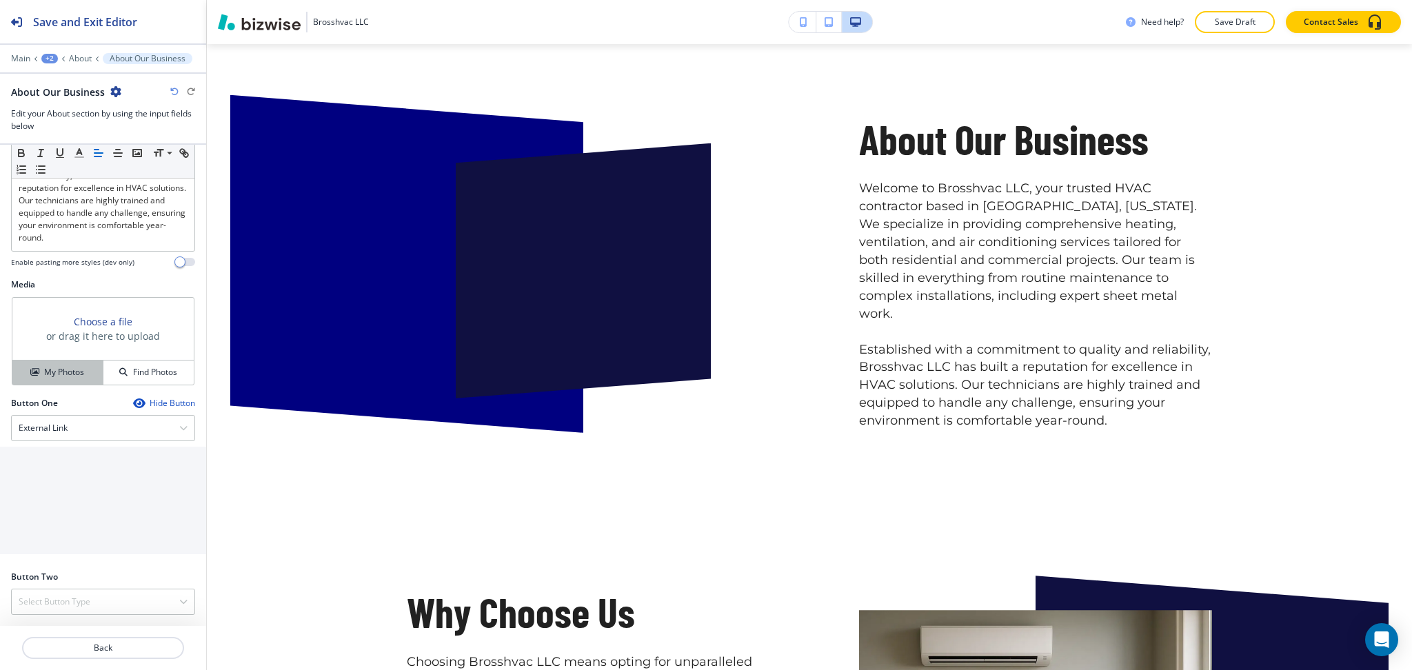
click at [59, 377] on h4 "My Photos" at bounding box center [64, 372] width 40 height 12
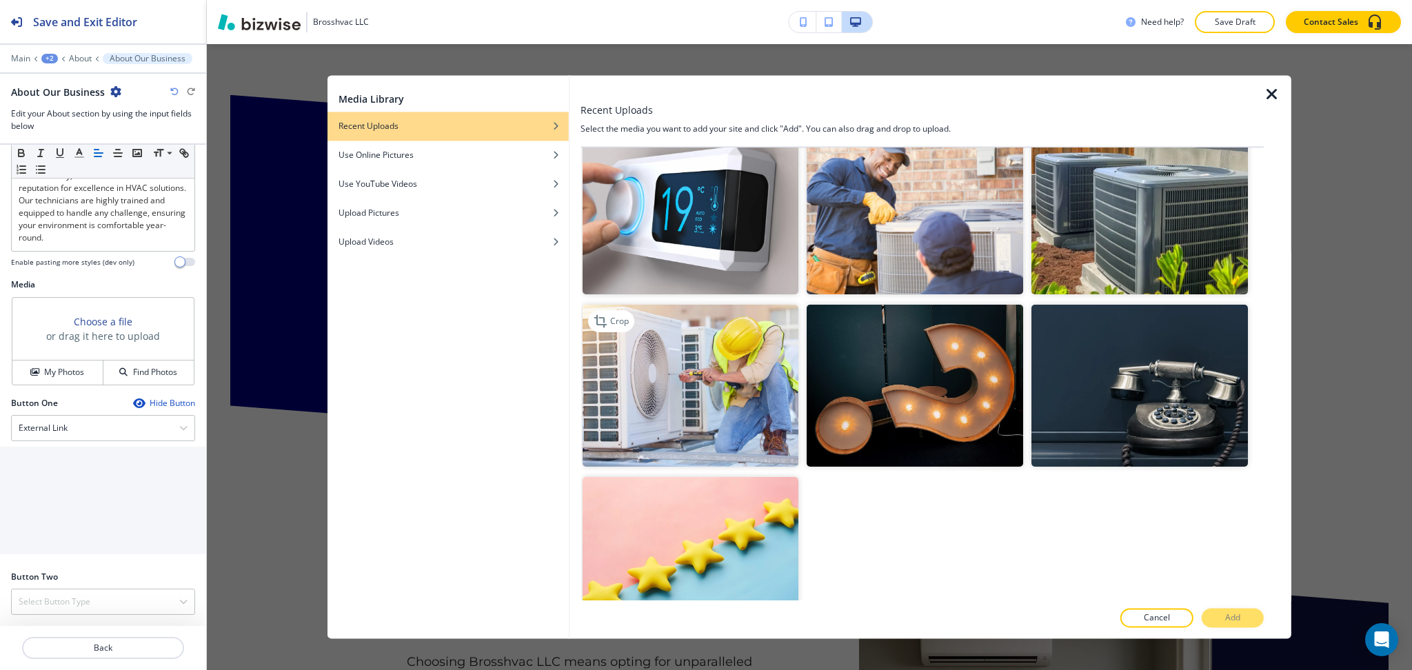
scroll to position [716, 0]
click at [930, 237] on img "button" at bounding box center [915, 213] width 217 height 162
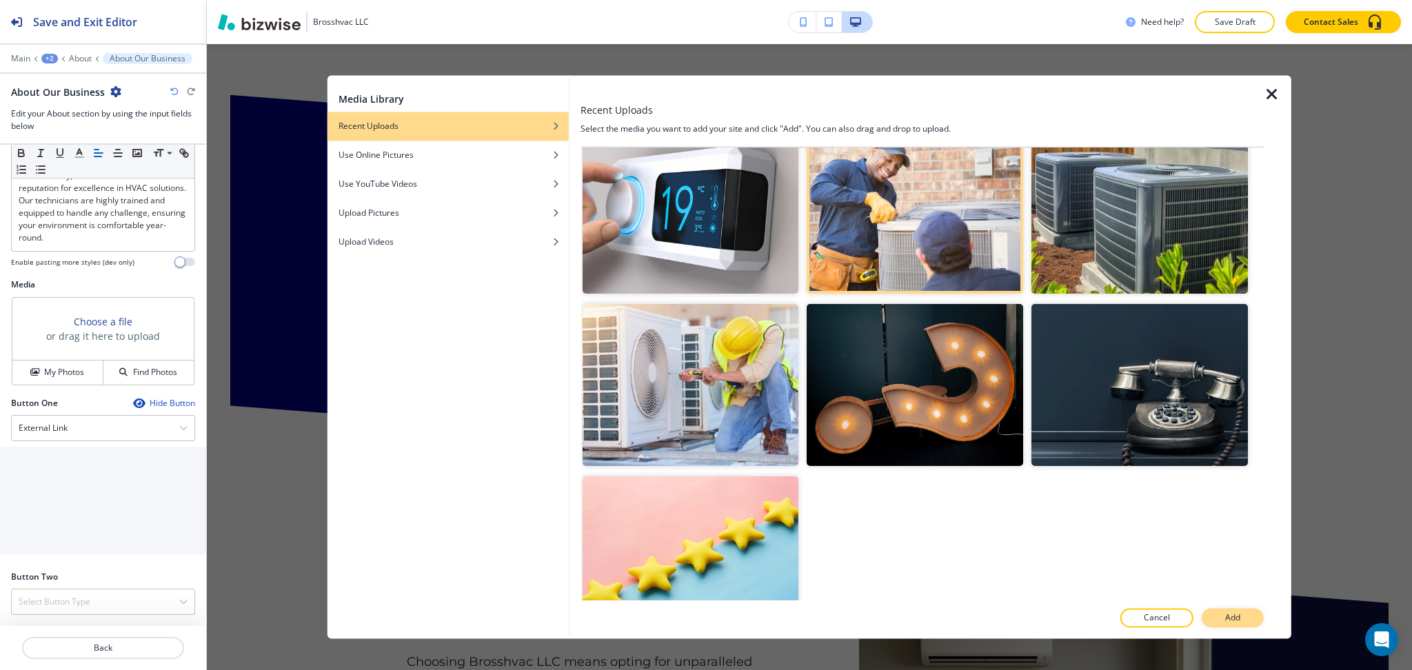
click at [1216, 621] on button "Add" at bounding box center [1233, 618] width 62 height 19
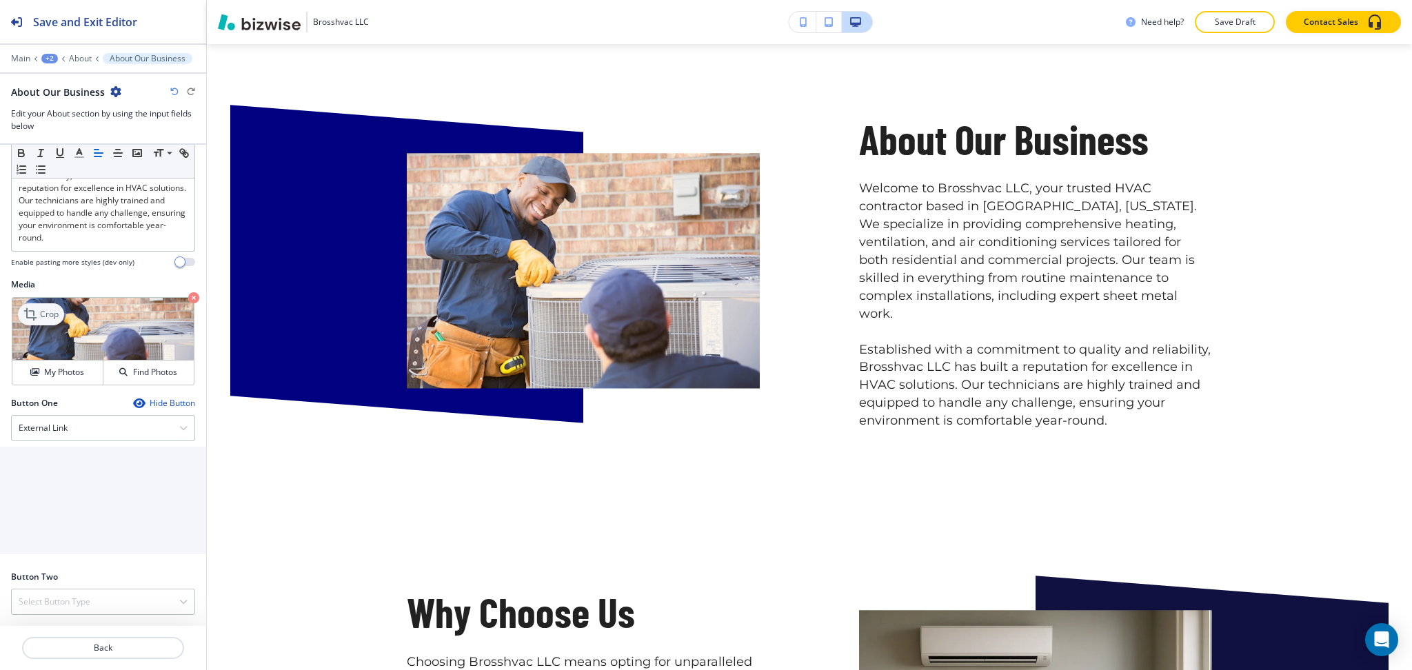
click at [55, 305] on div "Crop" at bounding box center [41, 314] width 46 height 22
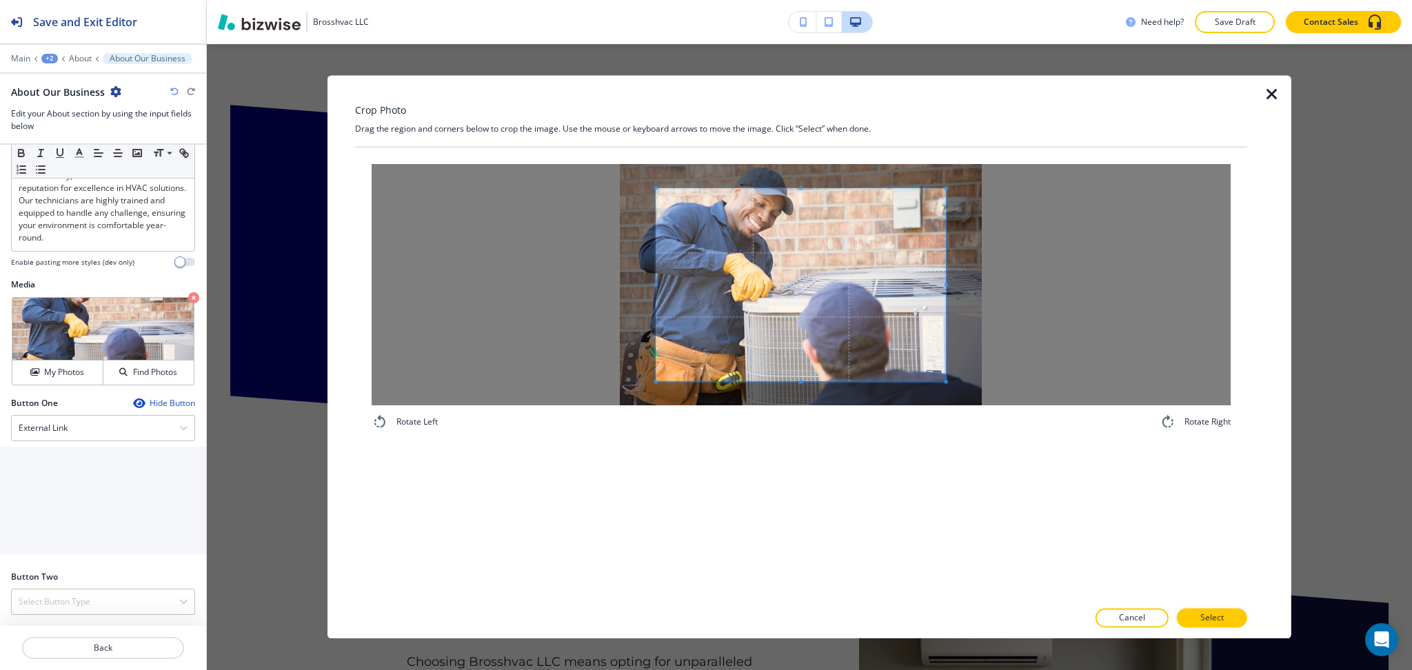
click at [1272, 83] on div at bounding box center [1261, 356] width 28 height 563
click at [1278, 86] on div at bounding box center [1283, 356] width 17 height 563
click at [23, 374] on div "My Photos" at bounding box center [57, 372] width 90 height 12
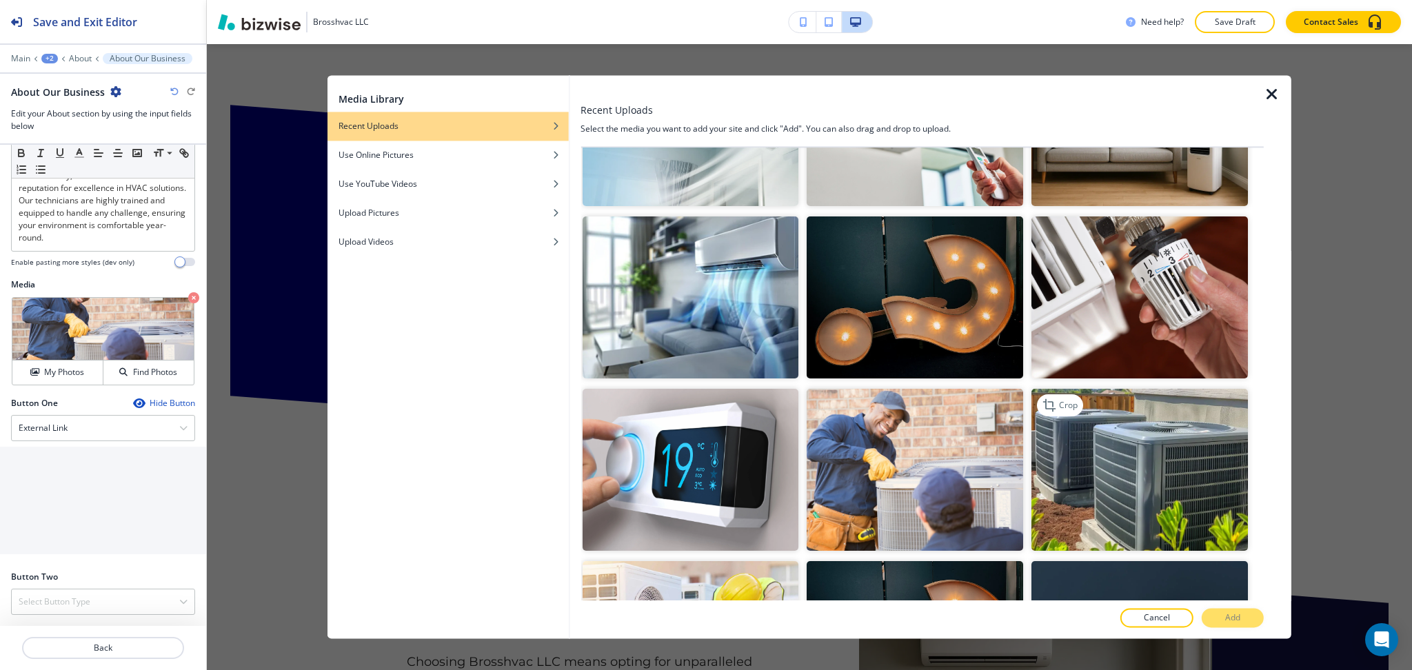
scroll to position [459, 0]
click at [1145, 487] on img "button" at bounding box center [1140, 469] width 217 height 162
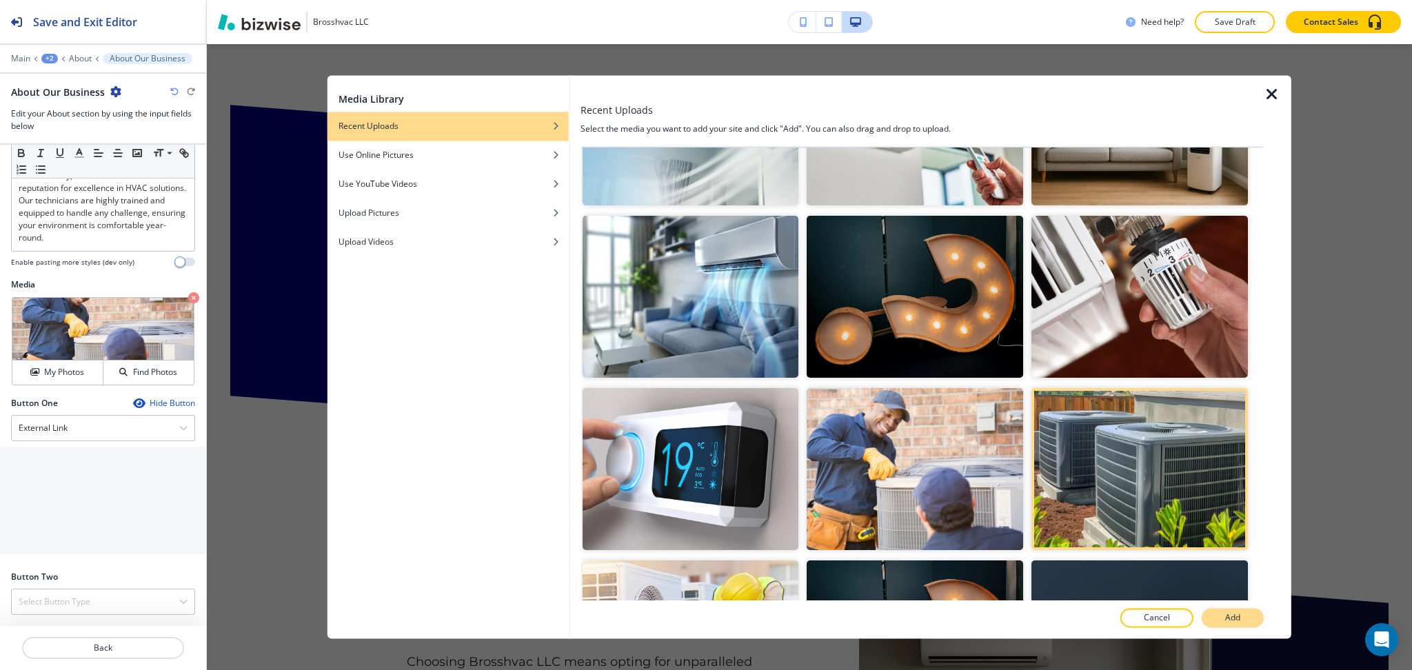
click at [1232, 621] on p "Add" at bounding box center [1232, 618] width 15 height 12
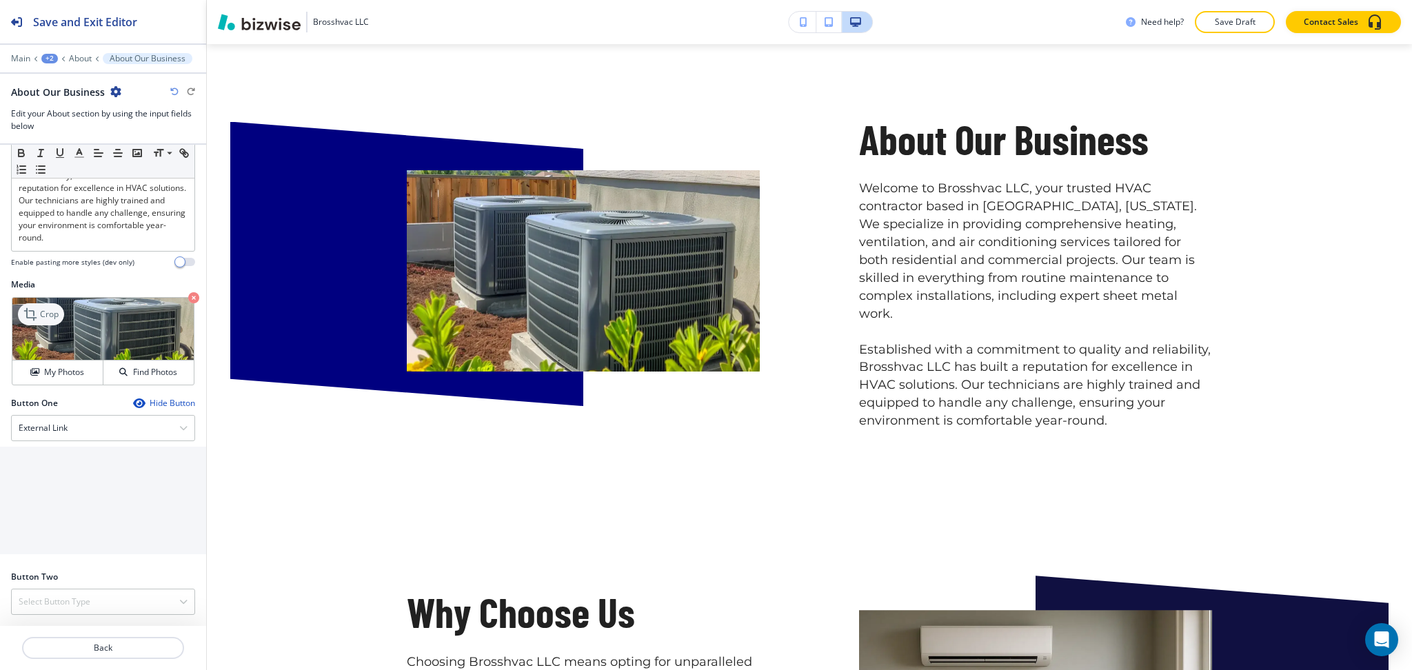
click at [44, 311] on p "Crop" at bounding box center [49, 314] width 19 height 12
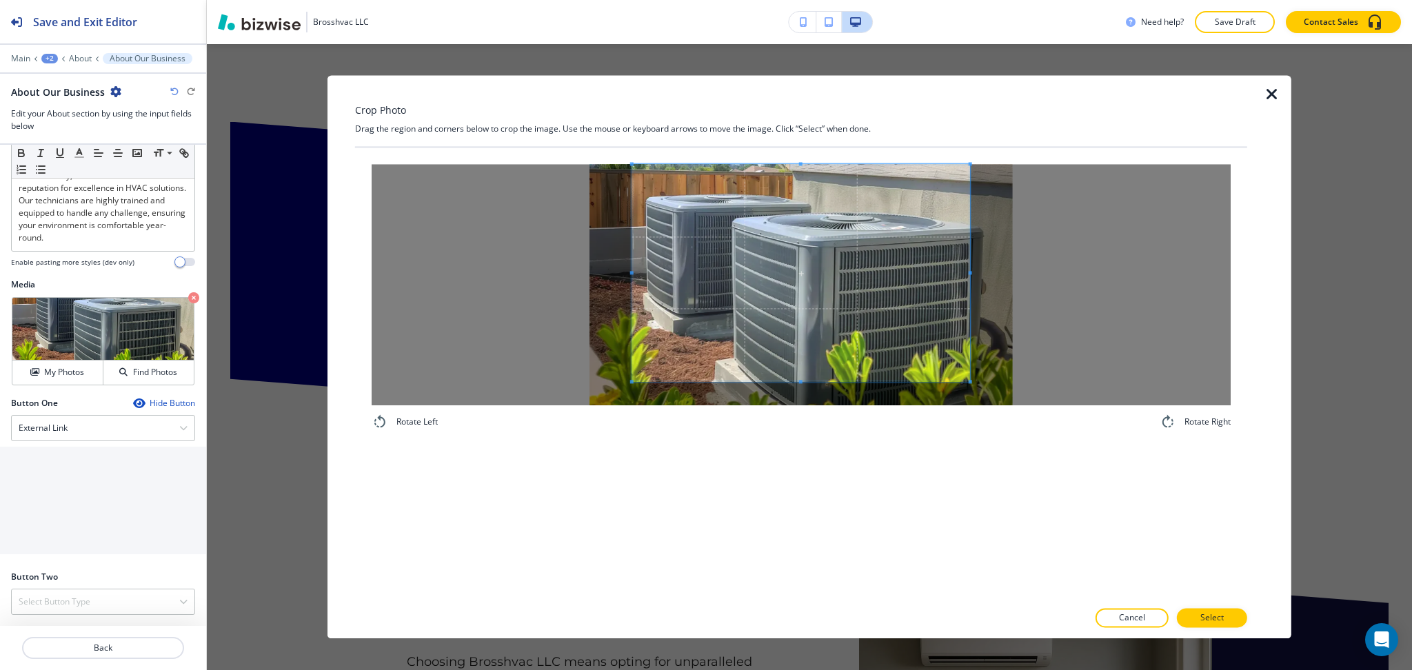
click at [809, 143] on div "Crop Photo Drag the region and corners below to crop the image. Use the mouse o…" at bounding box center [801, 356] width 892 height 563
click at [821, 454] on div "Rotate Left Rotate Right" at bounding box center [801, 374] width 892 height 452
click at [1228, 616] on button "Select" at bounding box center [1212, 618] width 70 height 19
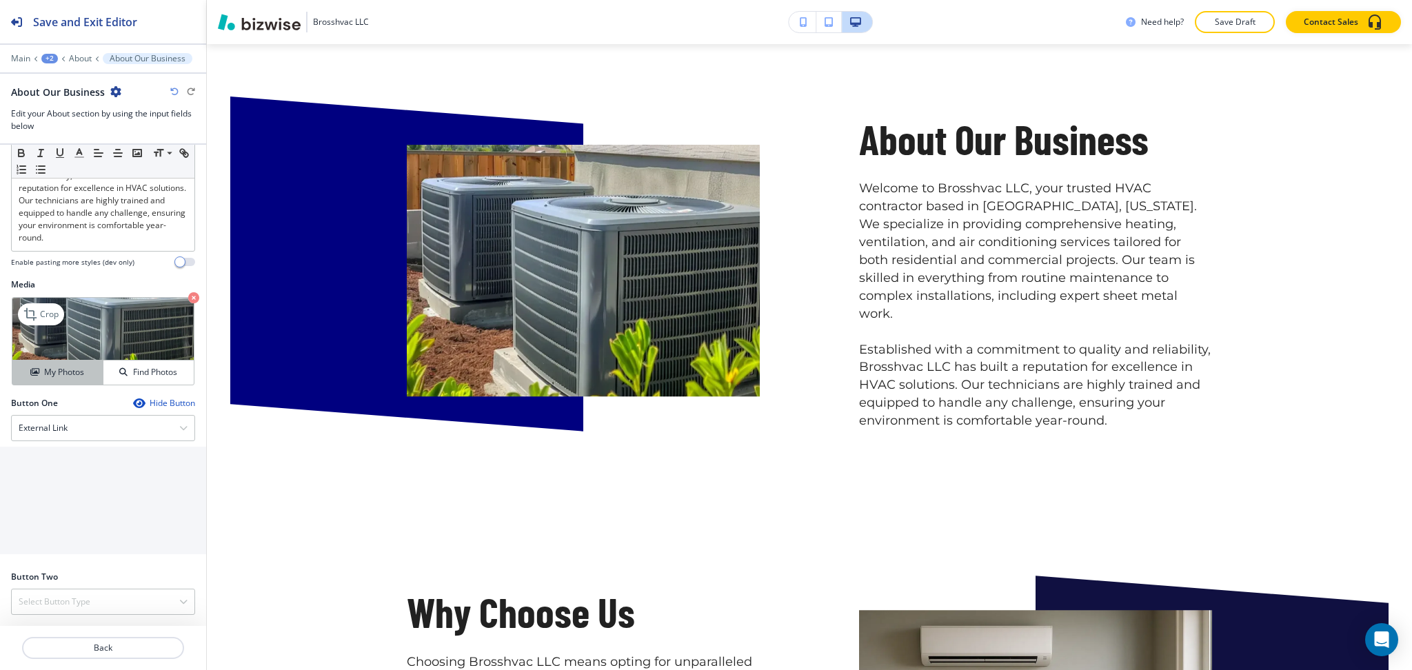
click at [59, 369] on h4 "My Photos" at bounding box center [64, 372] width 40 height 12
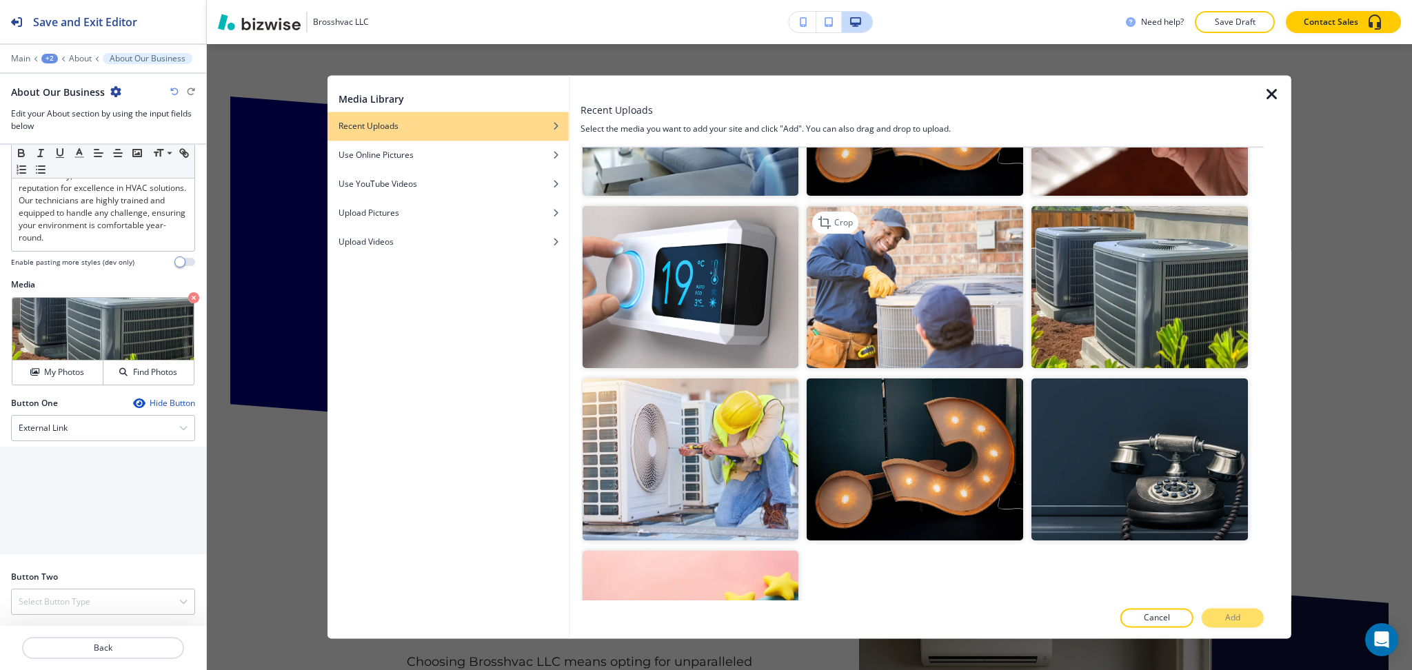
scroll to position [743, 0]
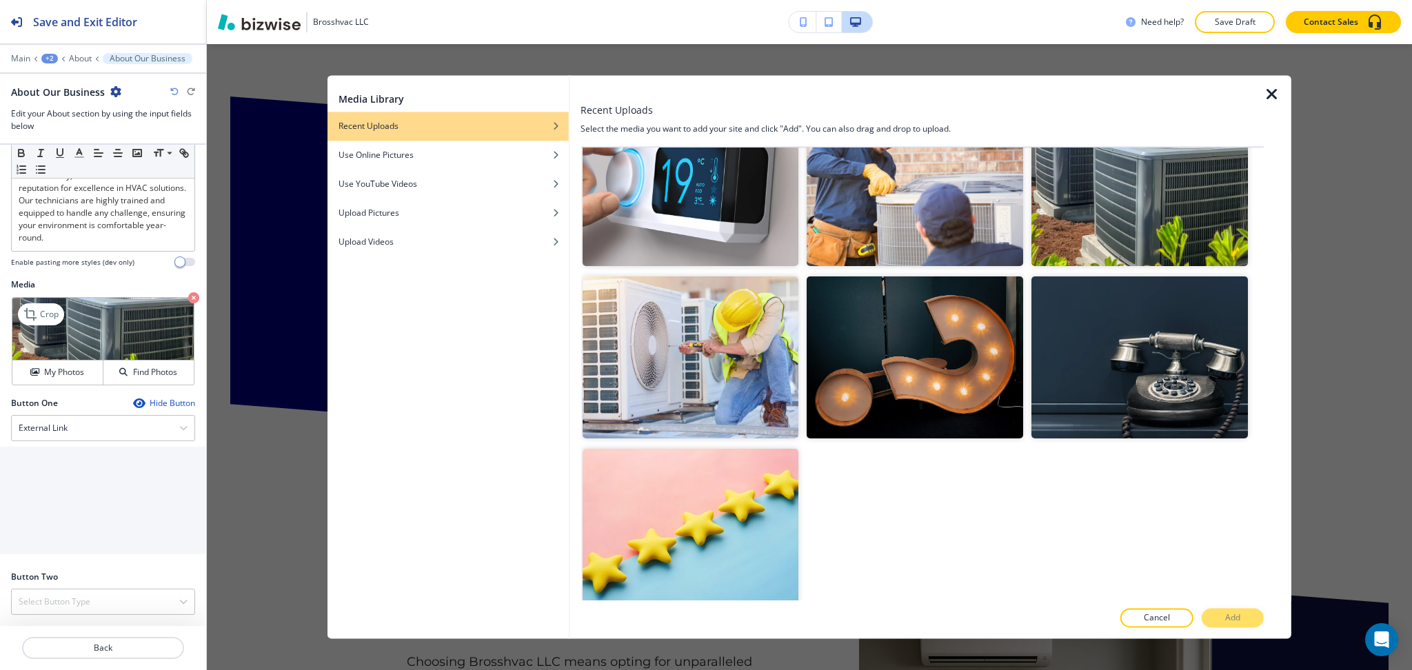
click at [188, 298] on icon "button" at bounding box center [193, 297] width 11 height 11
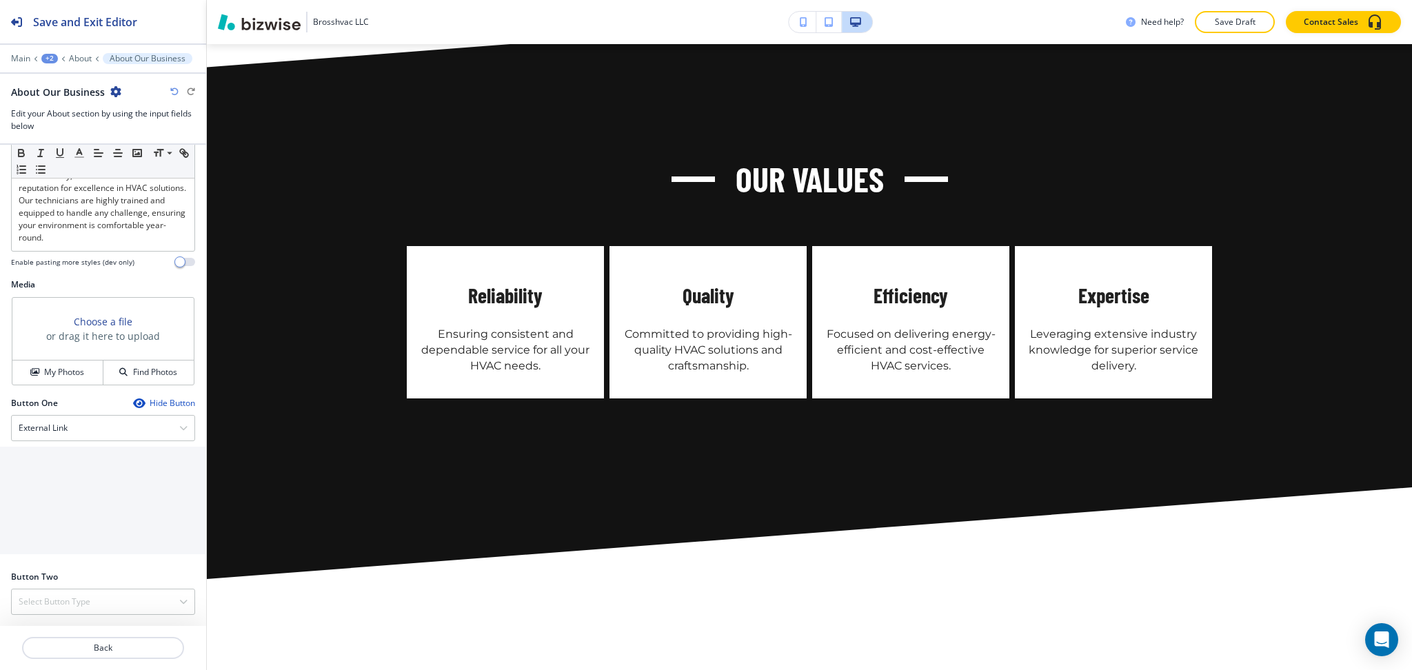
scroll to position [1909, 0]
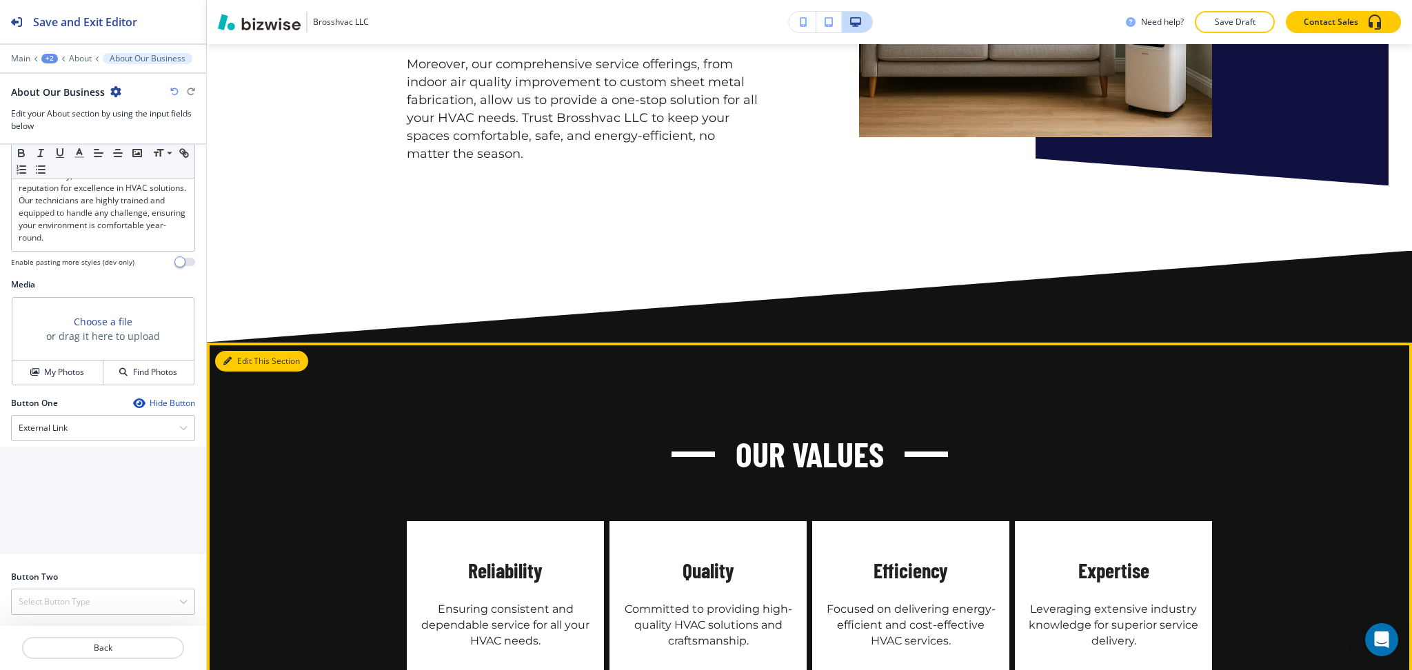
click at [224, 357] on icon "button" at bounding box center [227, 361] width 8 height 8
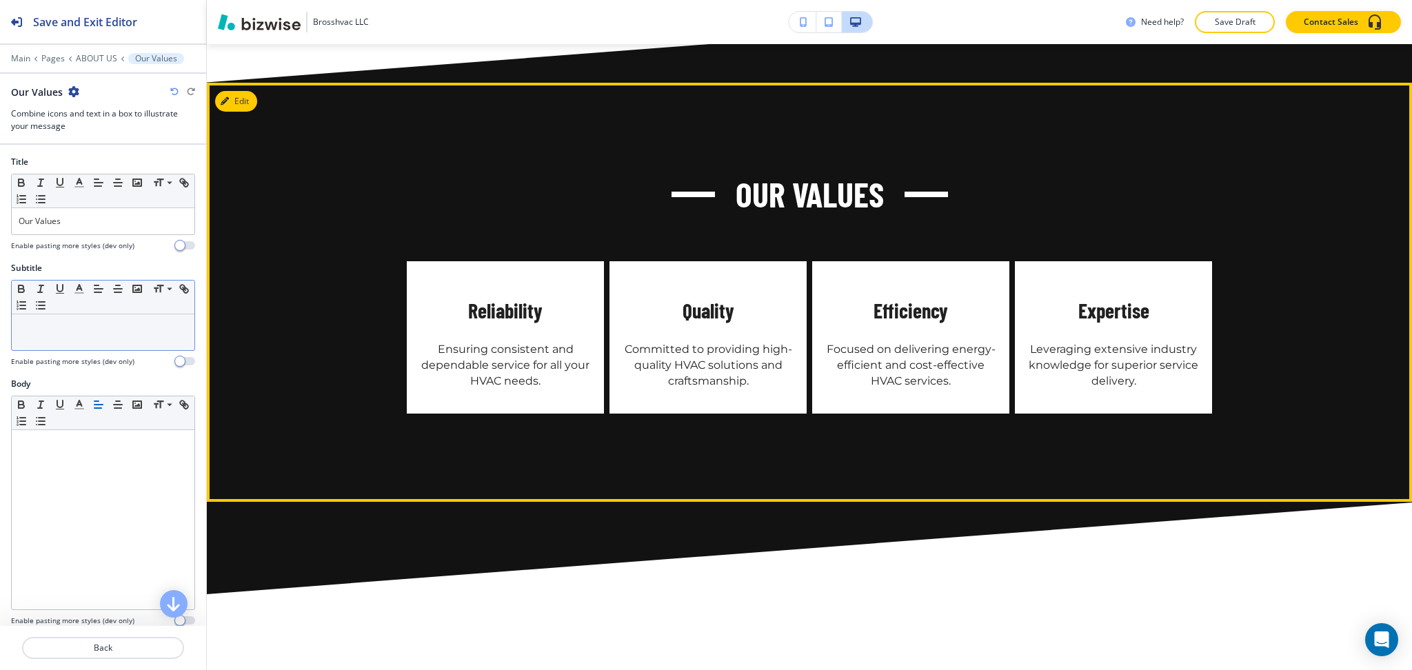
scroll to position [1934, 0]
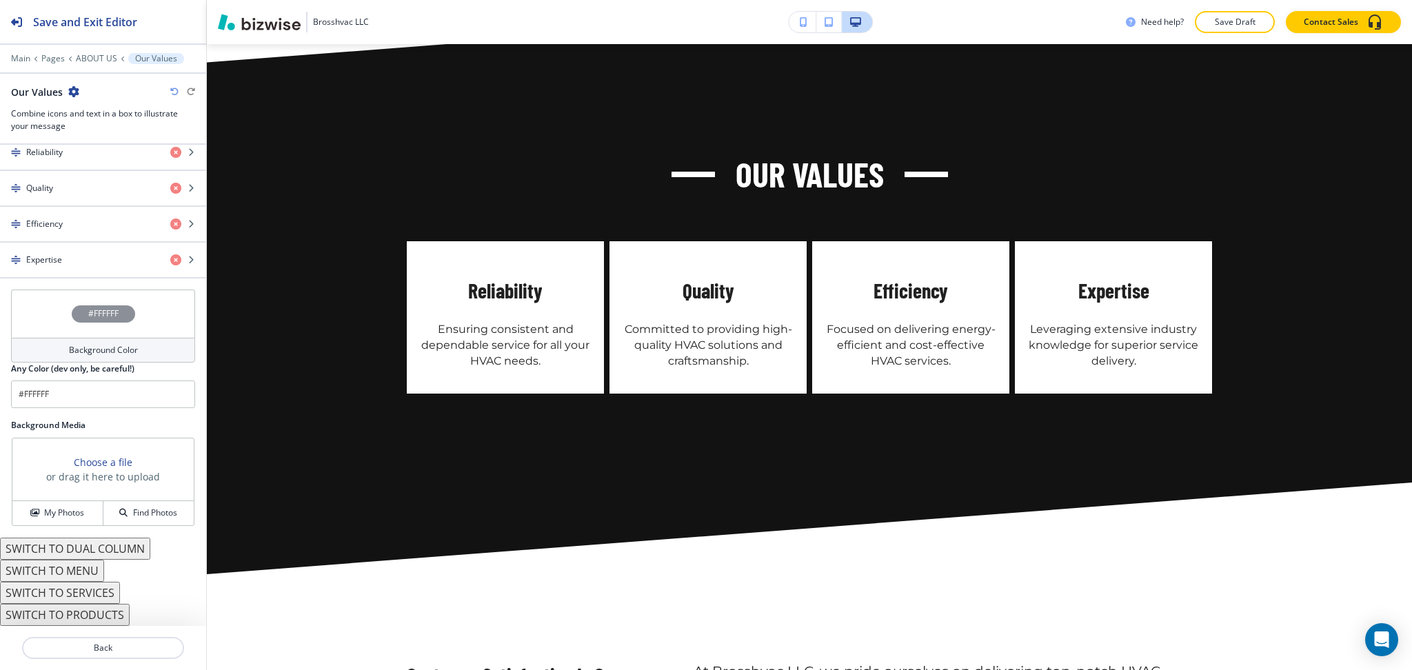
click at [101, 357] on div "Background Color" at bounding box center [103, 350] width 184 height 25
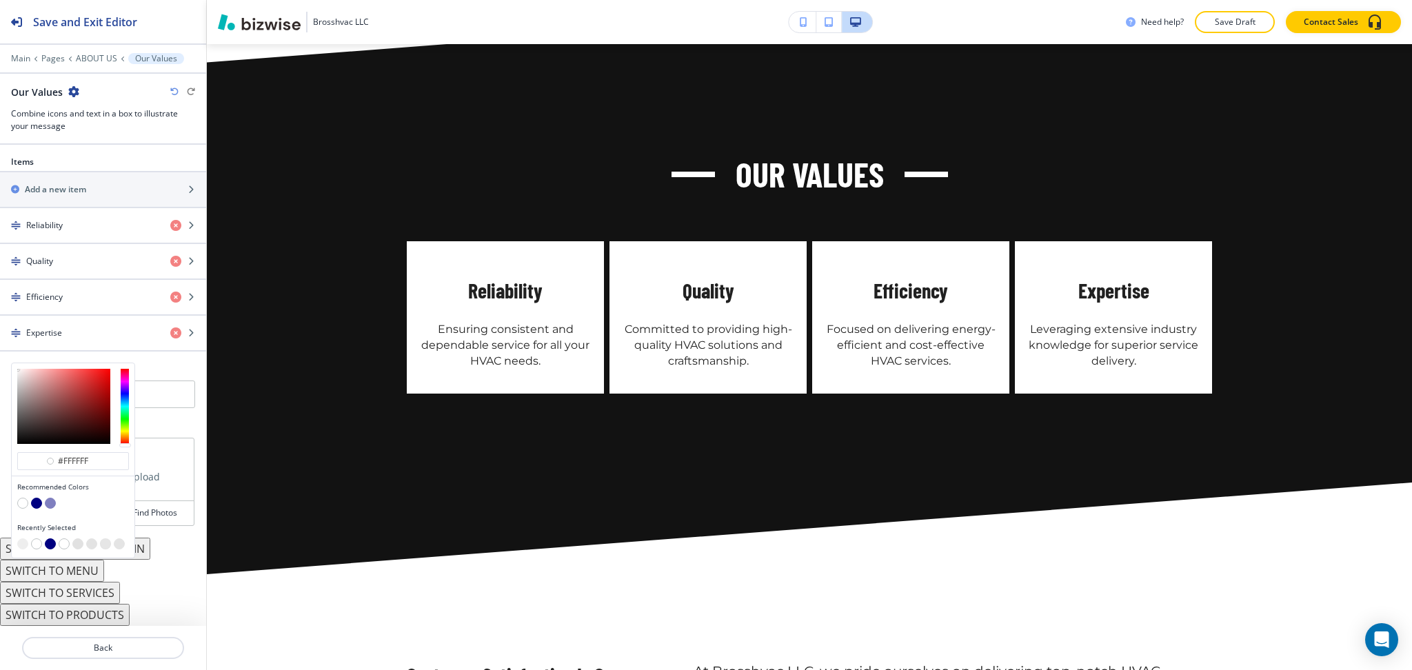
click at [34, 508] on button "button" at bounding box center [36, 503] width 11 height 11
type input "#000080"
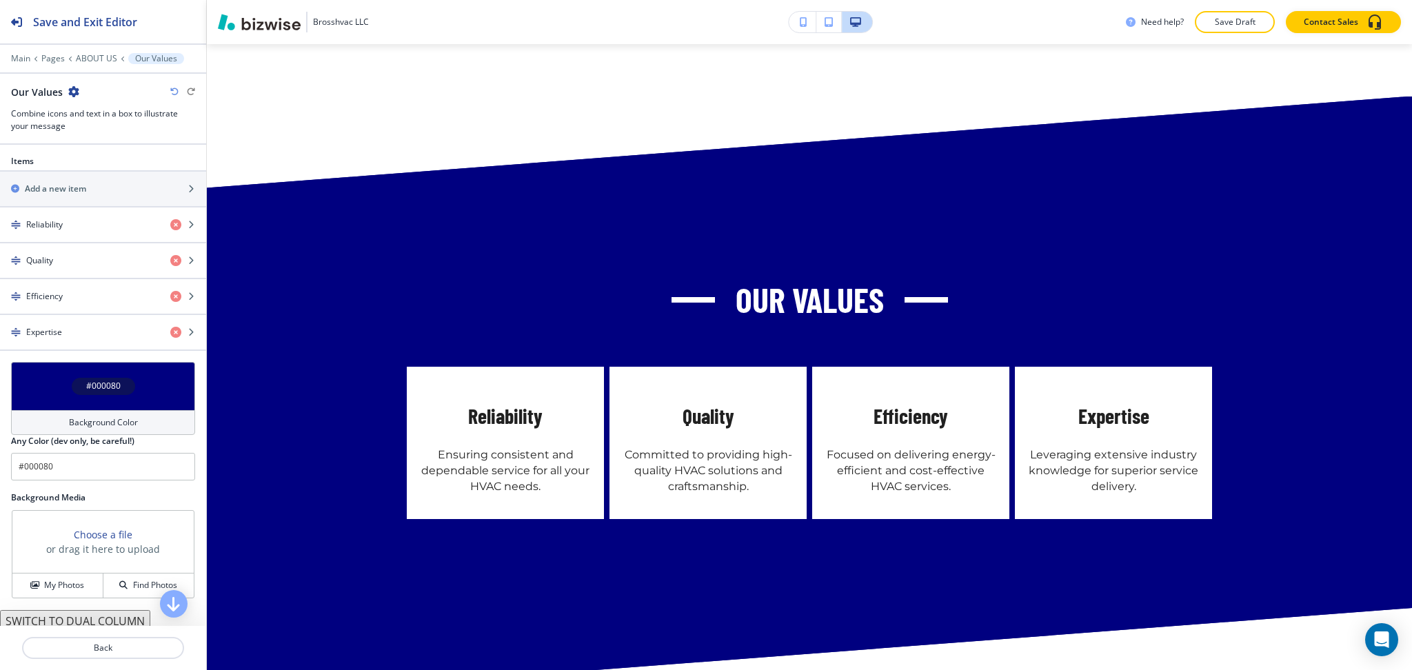
scroll to position [1717, 0]
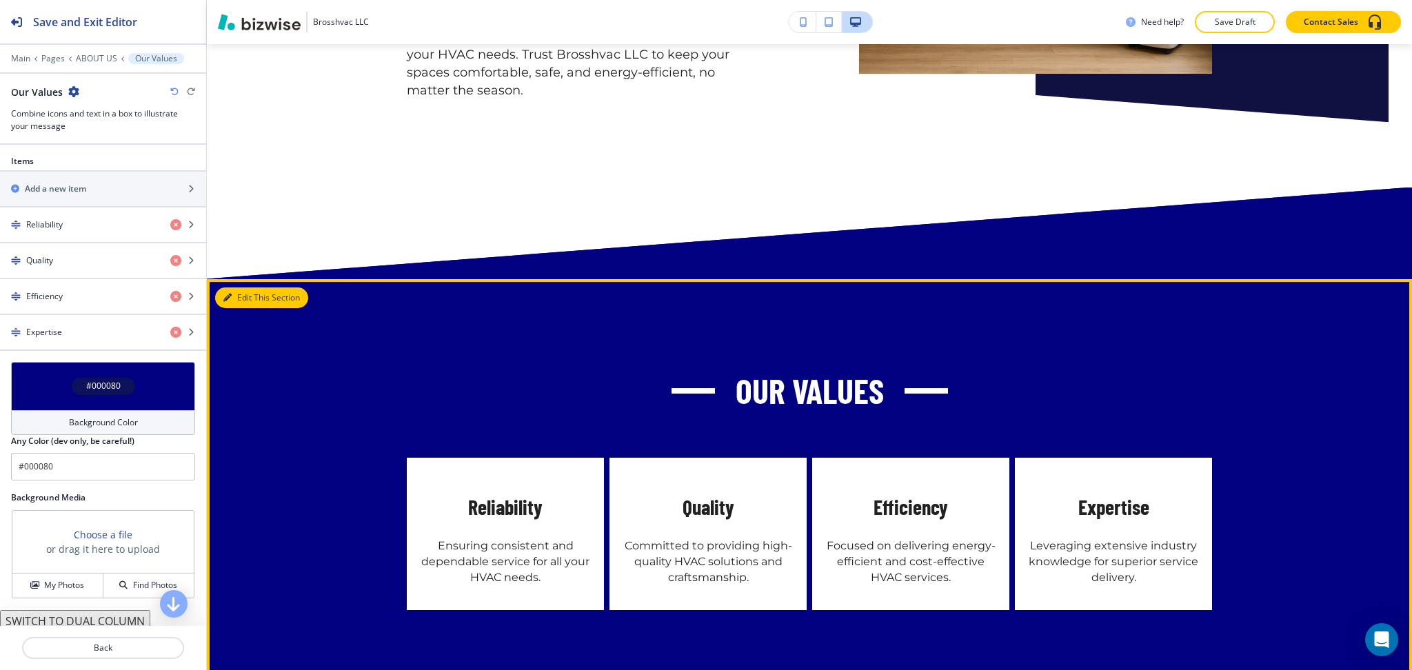
click at [243, 288] on button "Edit This Section" at bounding box center [261, 298] width 93 height 21
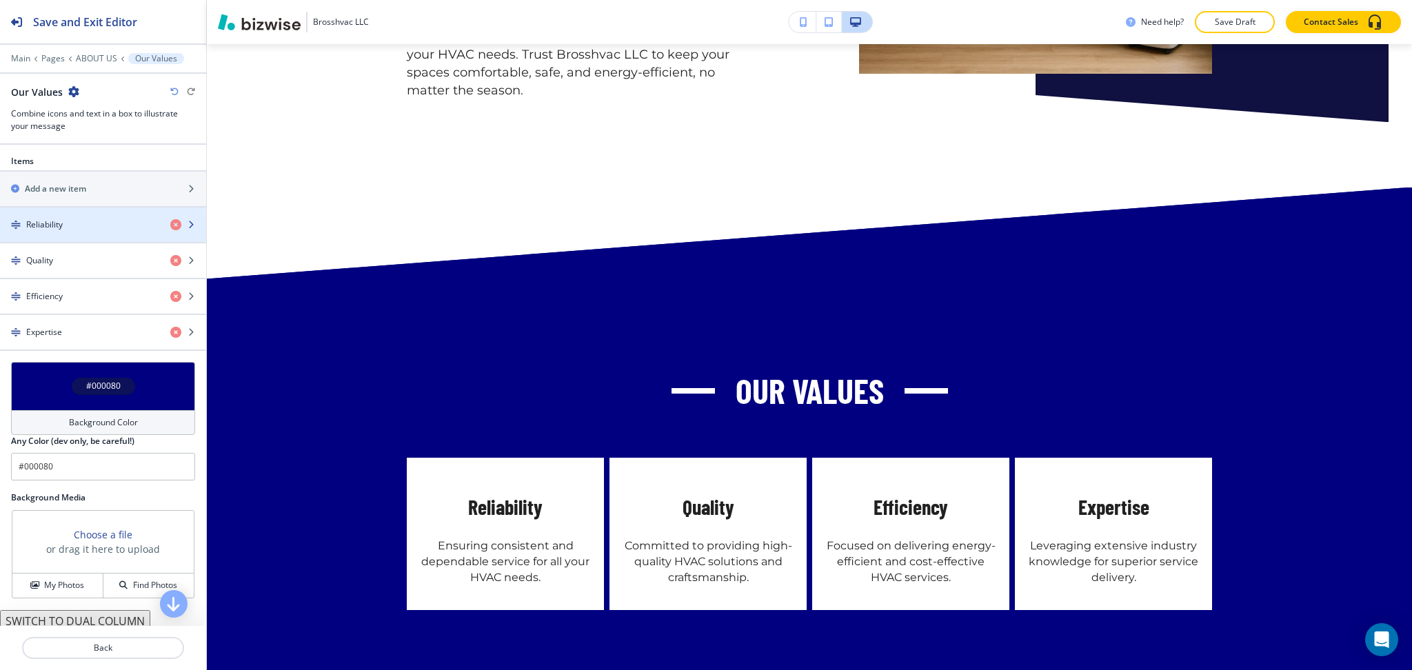
click at [63, 225] on div "Reliability" at bounding box center [79, 225] width 159 height 12
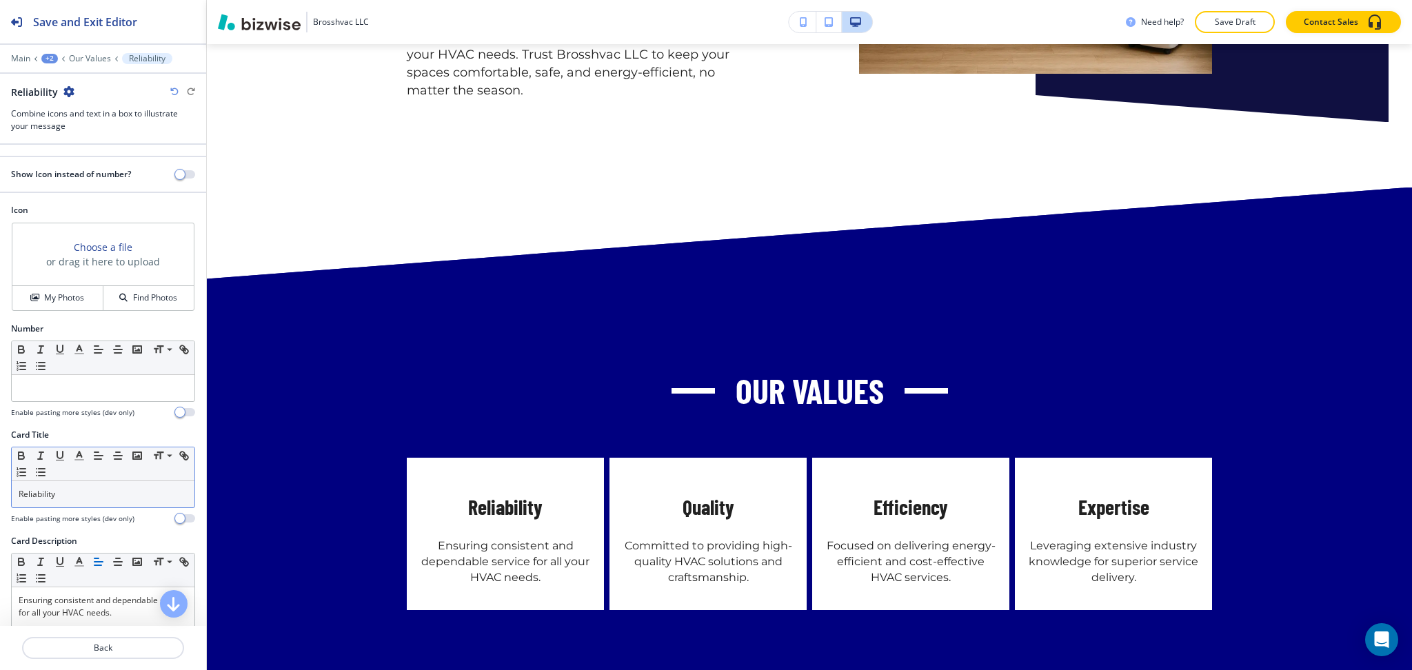
click at [39, 500] on p "Reliability" at bounding box center [103, 494] width 169 height 12
drag, startPoint x: 39, startPoint y: 500, endPoint x: 41, endPoint y: 491, distance: 9.2
click at [40, 500] on p "Reliability" at bounding box center [103, 494] width 169 height 12
copy p "Reliability"
click at [174, 169] on span "button" at bounding box center [179, 174] width 11 height 11
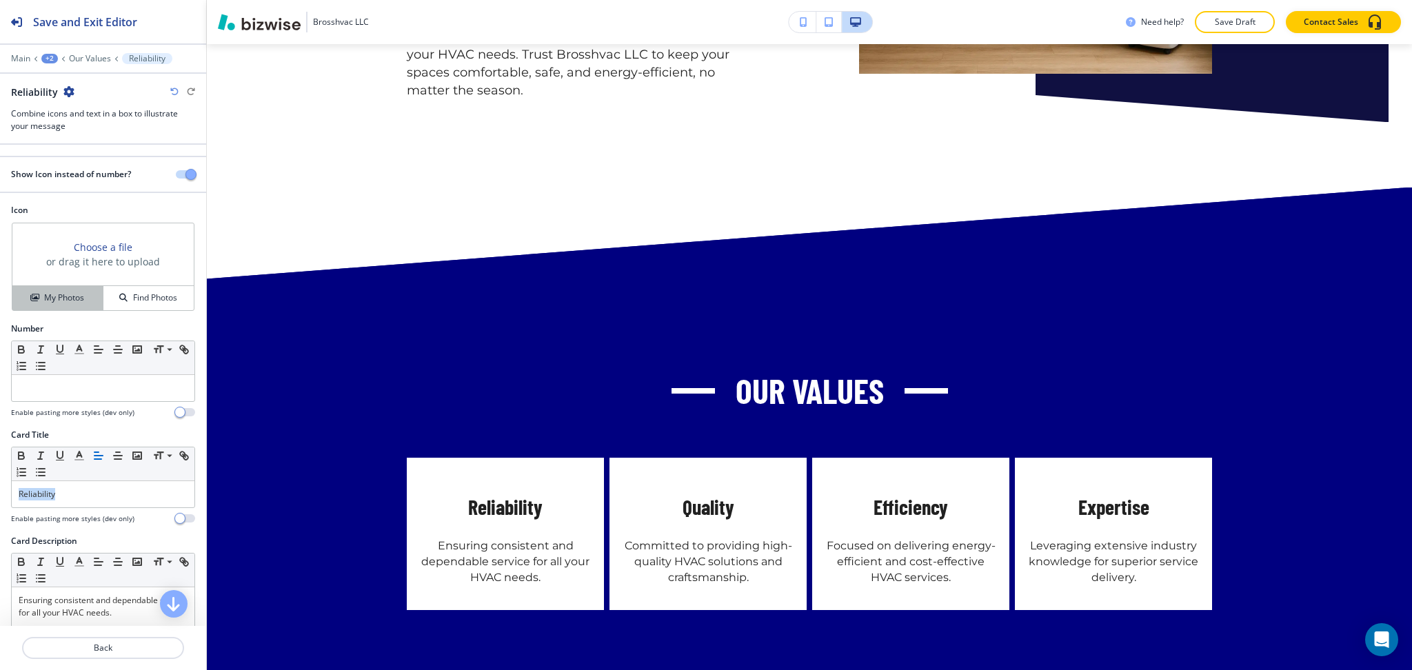
click at [73, 291] on button "My Photos" at bounding box center [57, 298] width 91 height 24
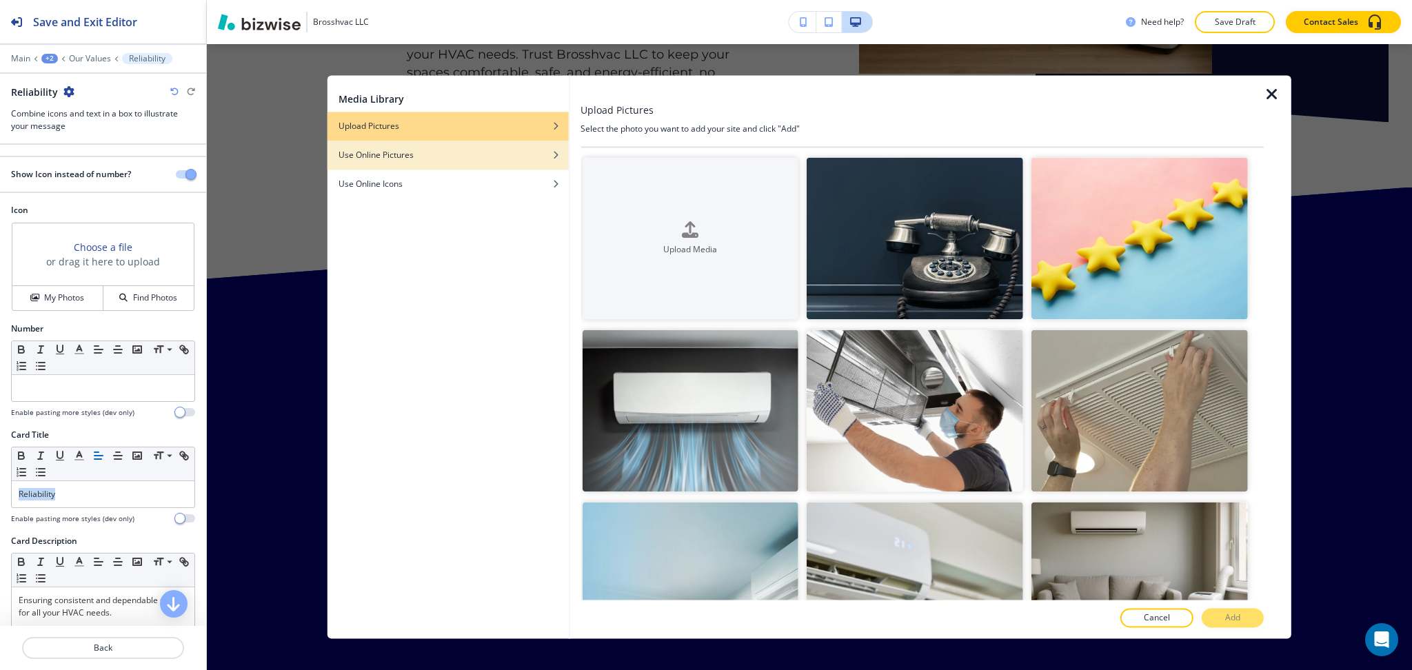
click at [444, 164] on div "button" at bounding box center [448, 165] width 241 height 8
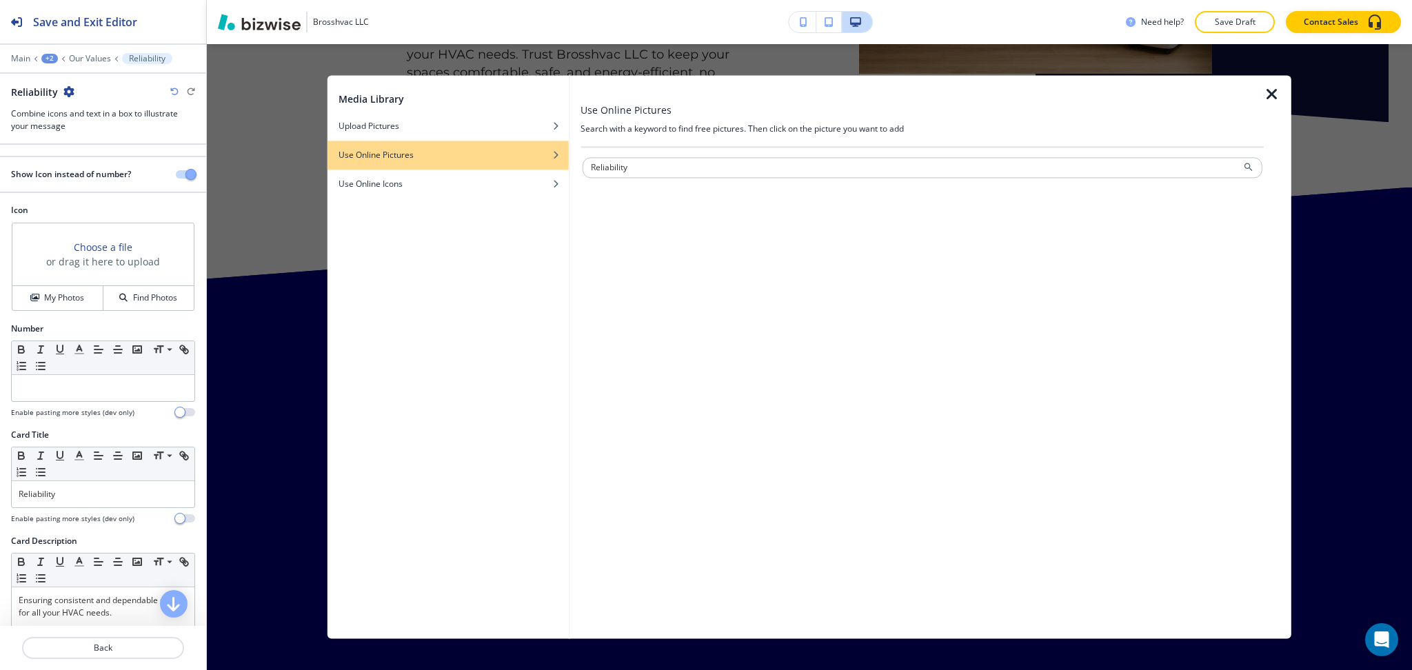
type input "Reliability"
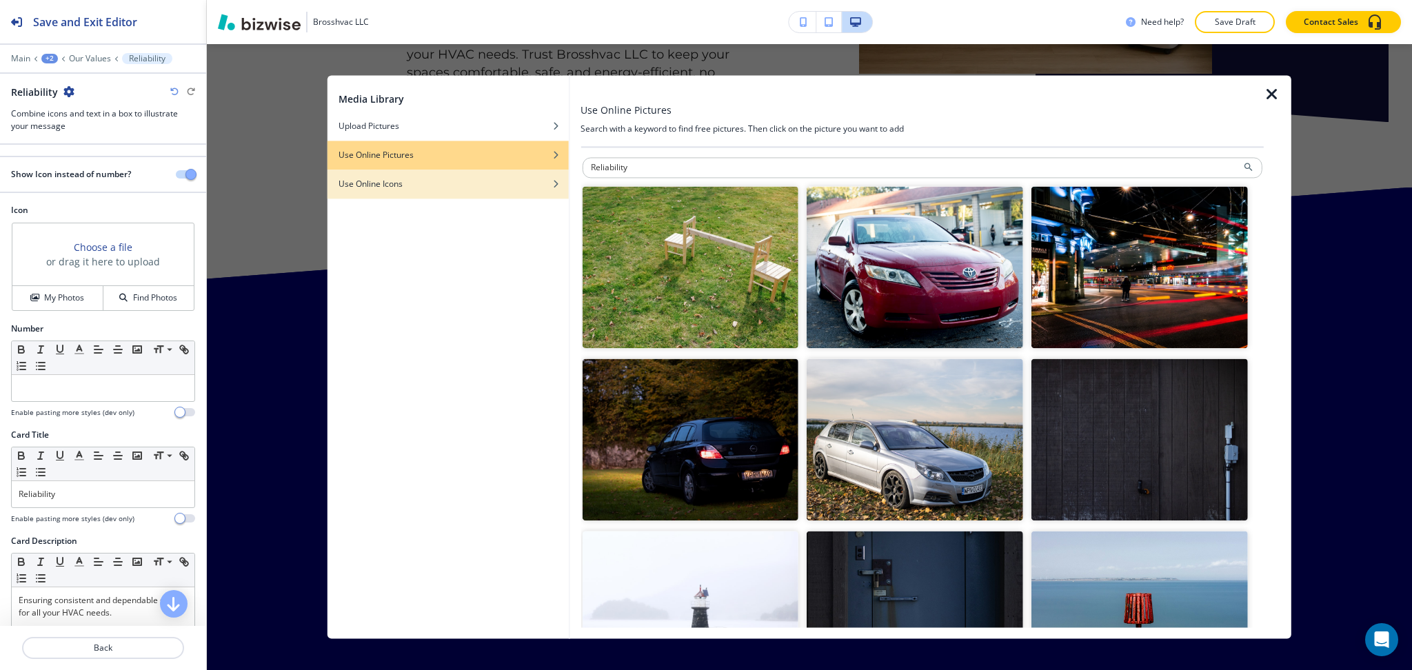
click at [464, 196] on div "button" at bounding box center [448, 194] width 241 height 8
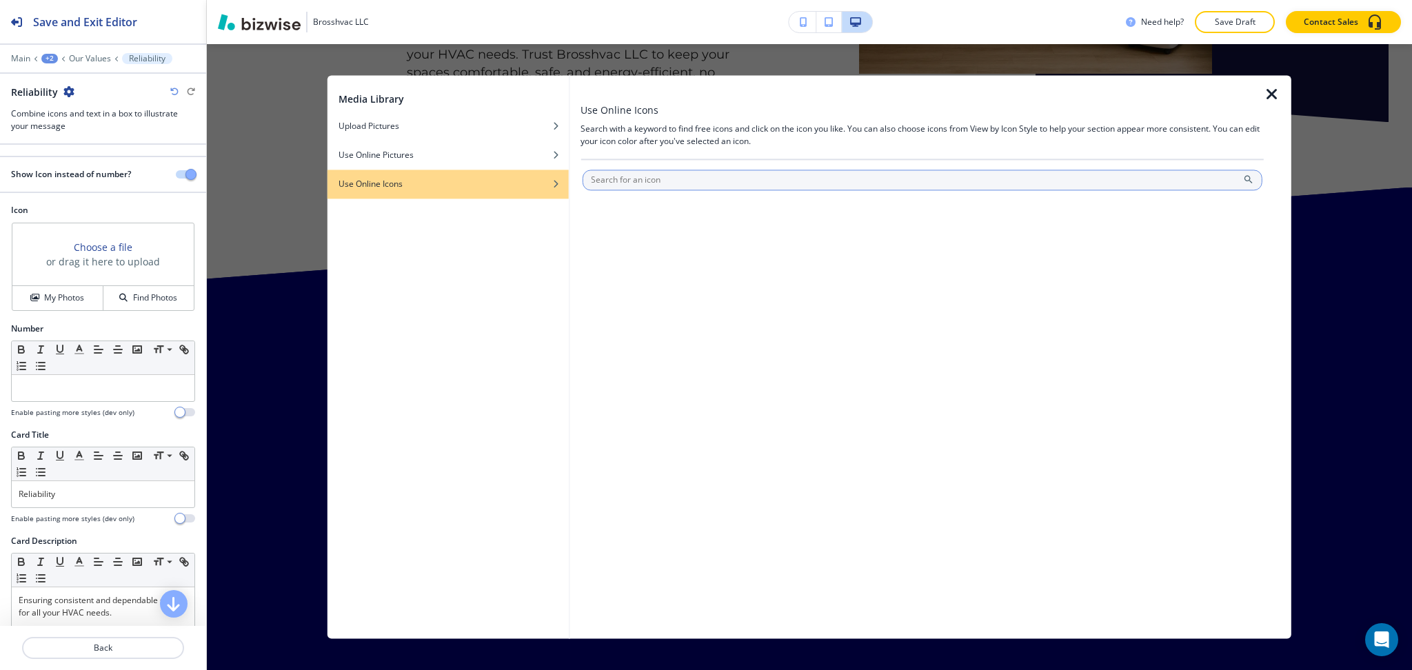
click at [626, 170] on input "text" at bounding box center [922, 180] width 681 height 21
paste input "Reliability"
type input "Reliability"
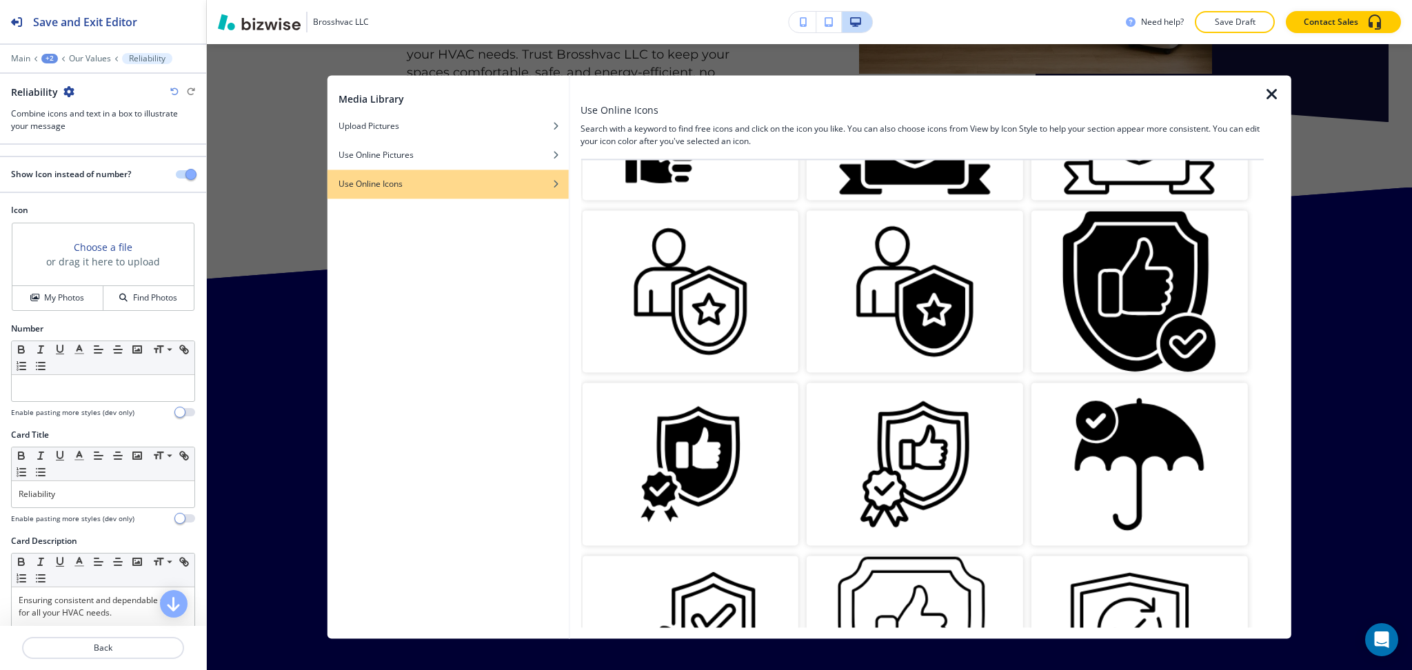
scroll to position [1716, 0]
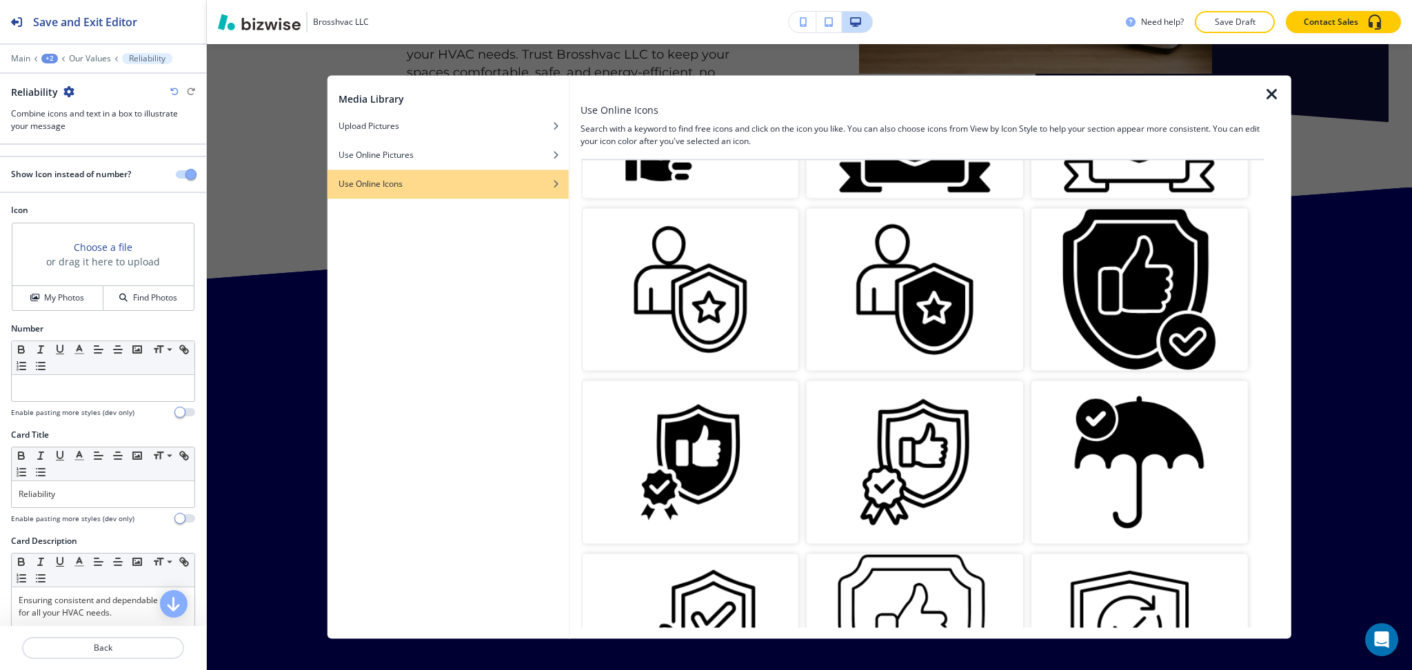
click at [1125, 421] on img "button" at bounding box center [1140, 462] width 217 height 162
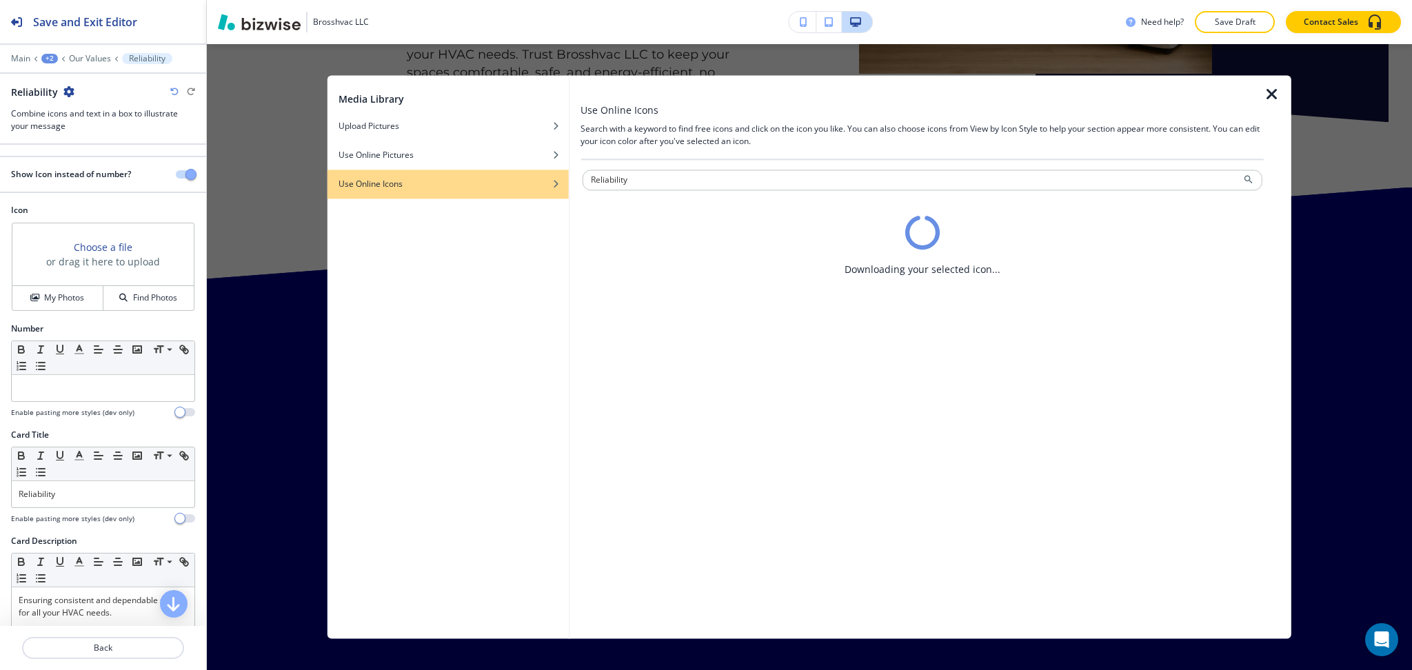
scroll to position [0, 0]
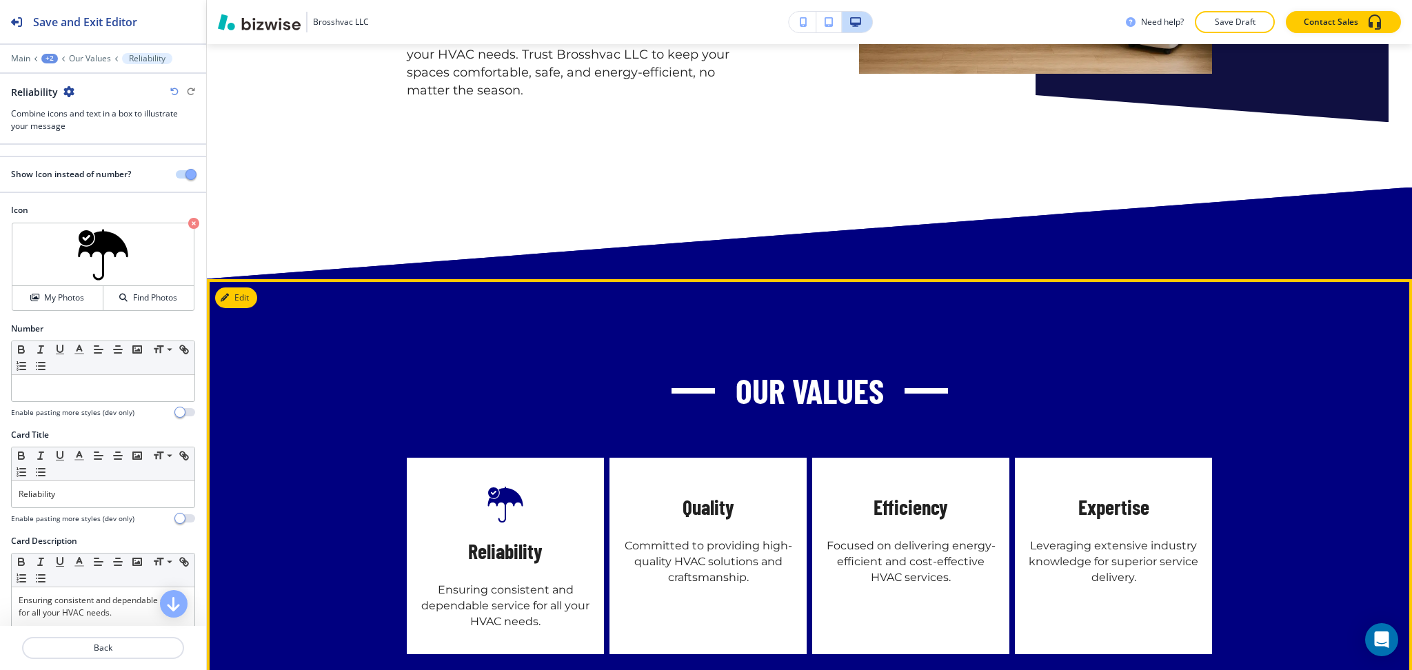
click at [701, 494] on h5 "Quality" at bounding box center [709, 508] width 52 height 28
copy h5 "Quality"
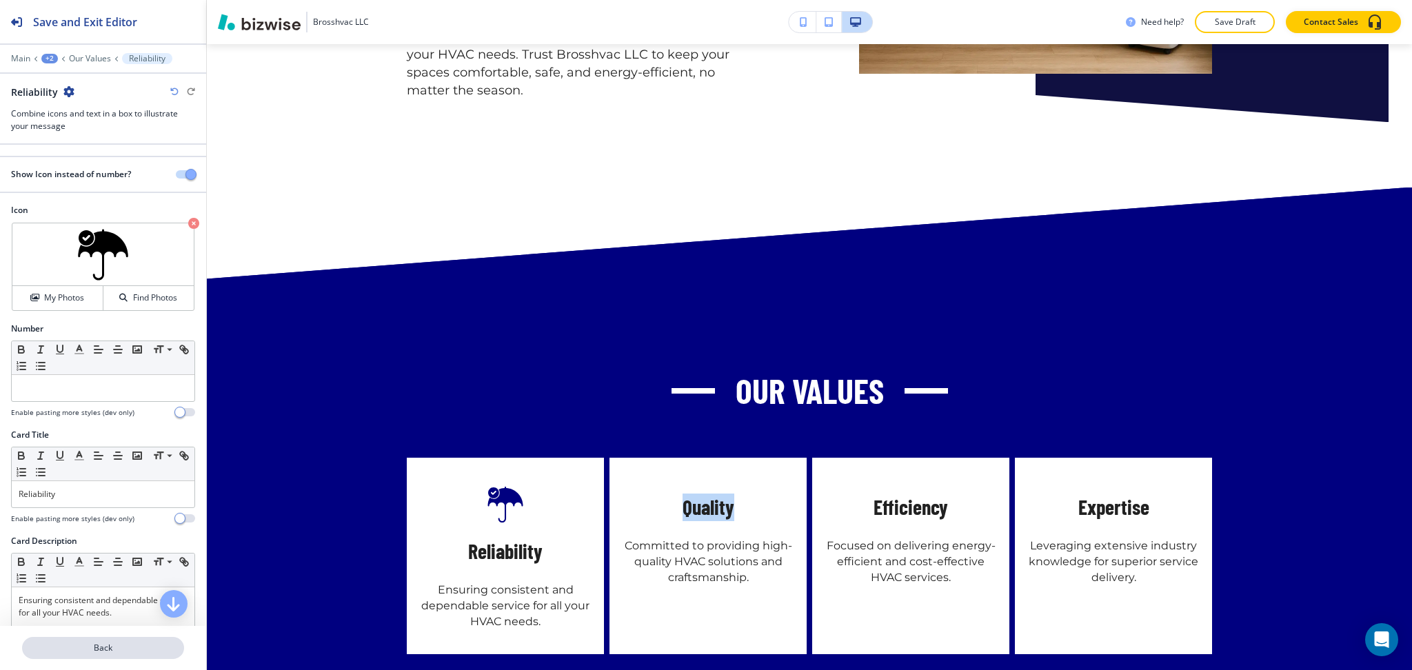
click at [115, 643] on p "Back" at bounding box center [102, 648] width 159 height 12
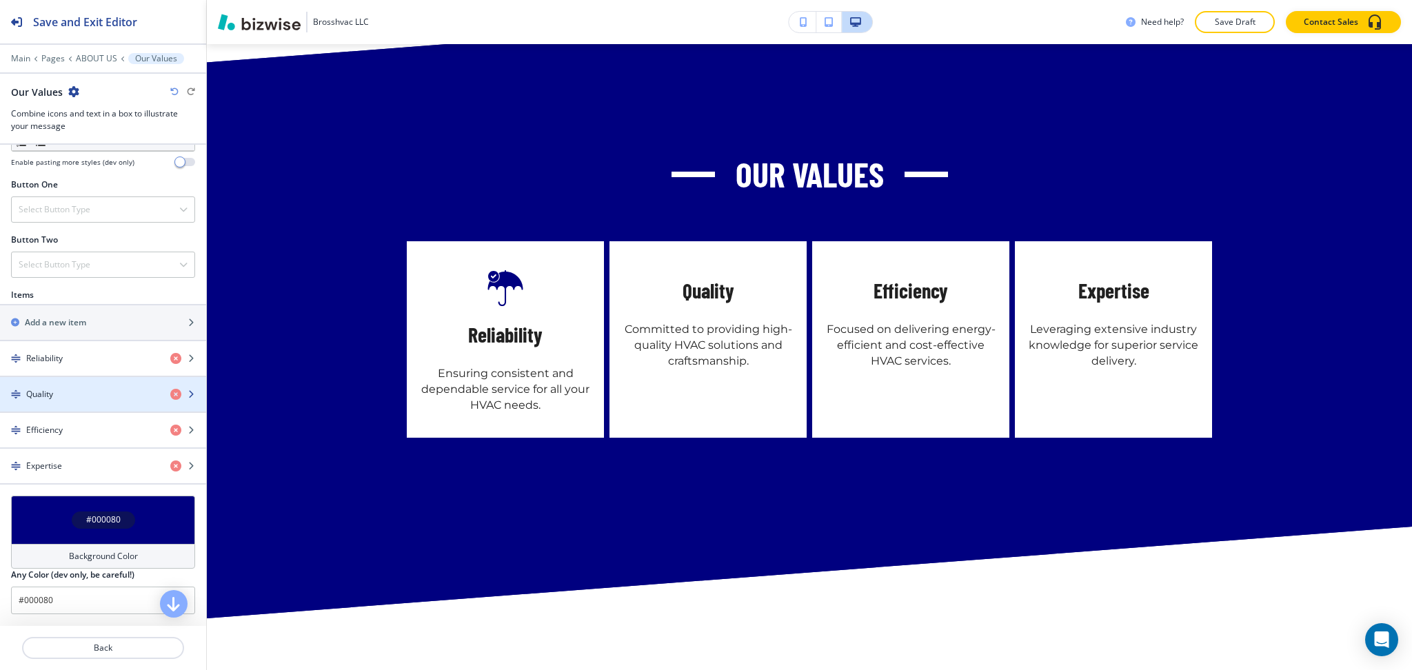
scroll to position [459, 0]
click at [63, 392] on div "Quality" at bounding box center [79, 394] width 159 height 12
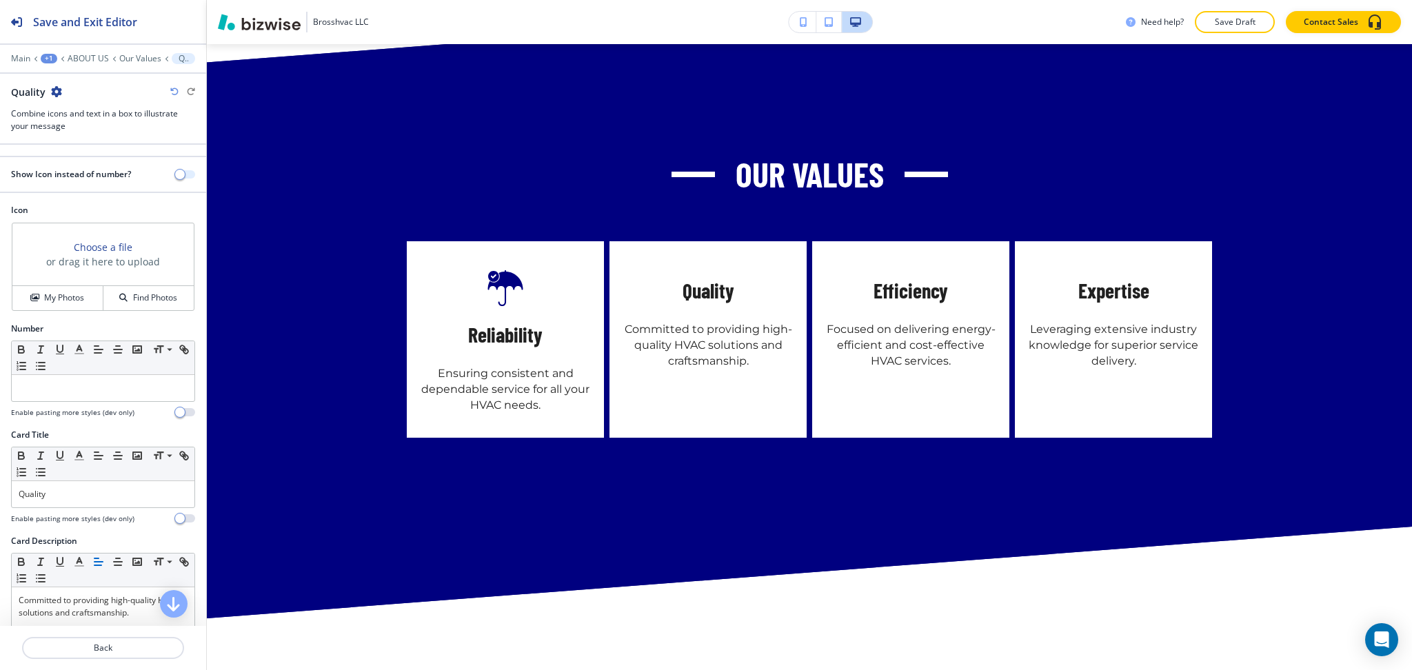
click at [174, 174] on span "button" at bounding box center [179, 174] width 11 height 11
click at [67, 298] on h4 "My Photos" at bounding box center [64, 298] width 40 height 12
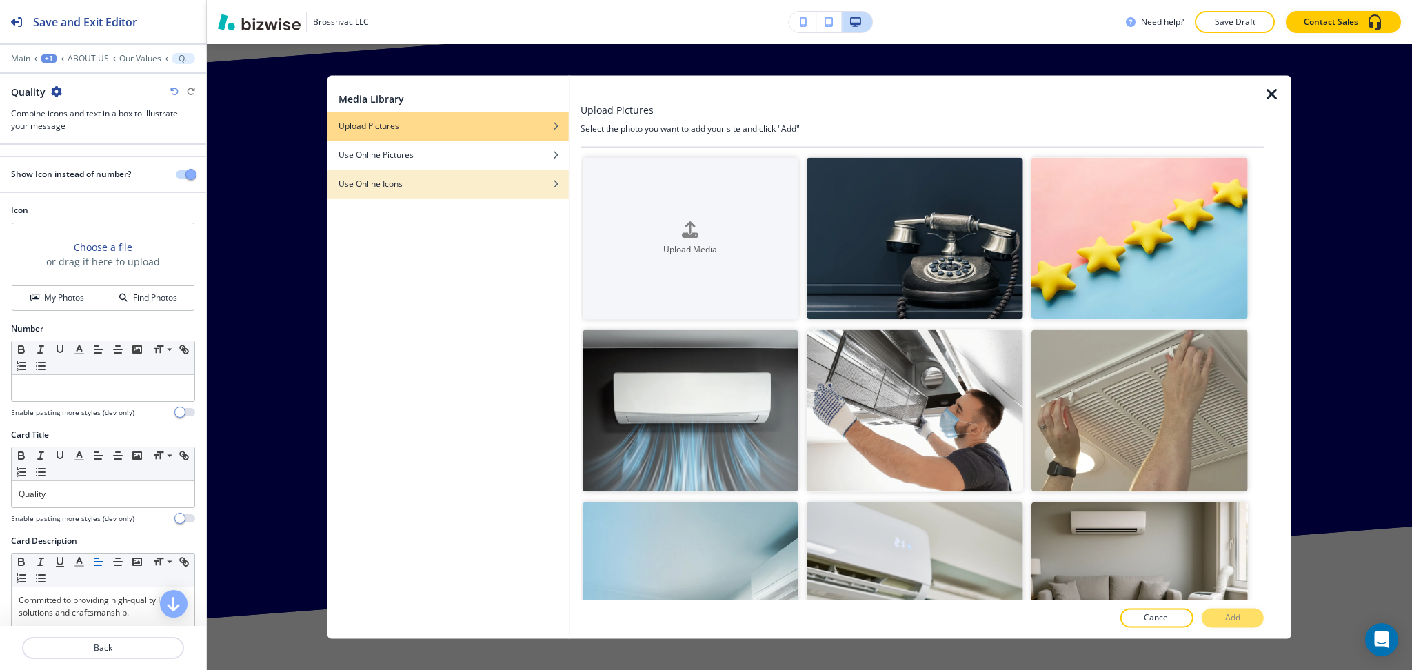
click at [426, 188] on div "Use Online Icons" at bounding box center [448, 184] width 241 height 12
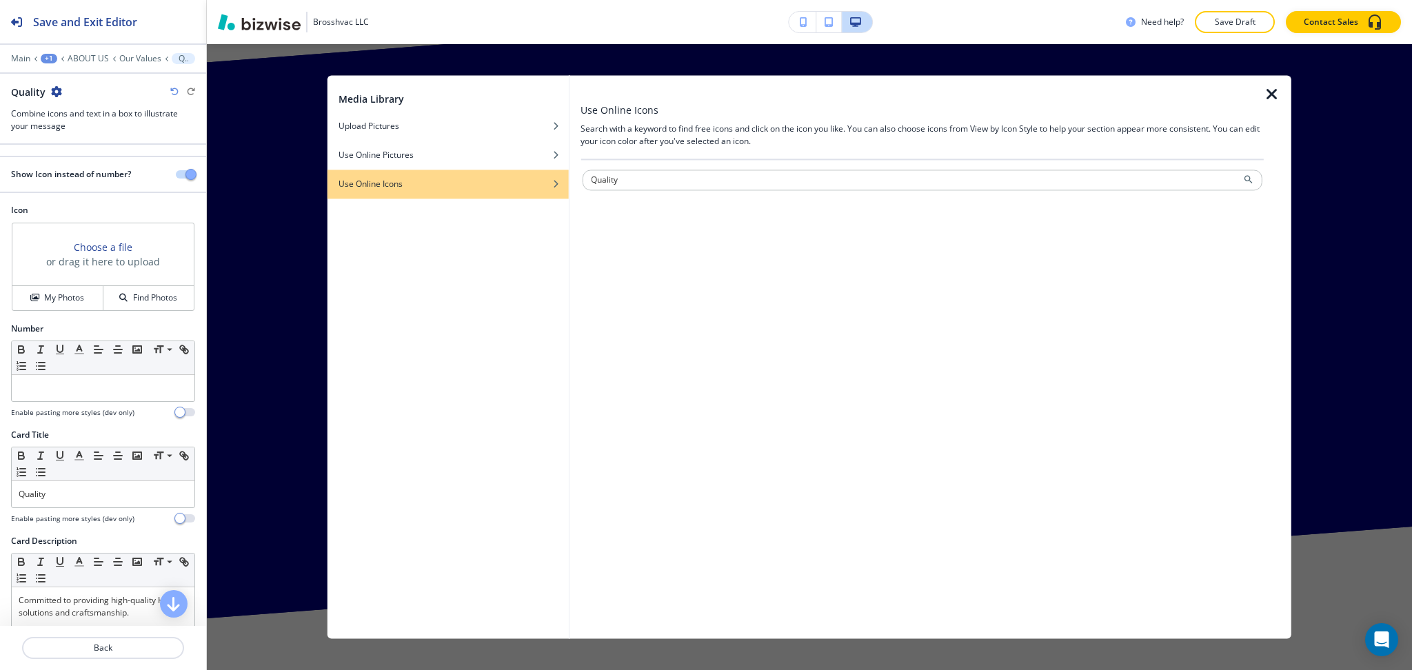
type input "Quality"
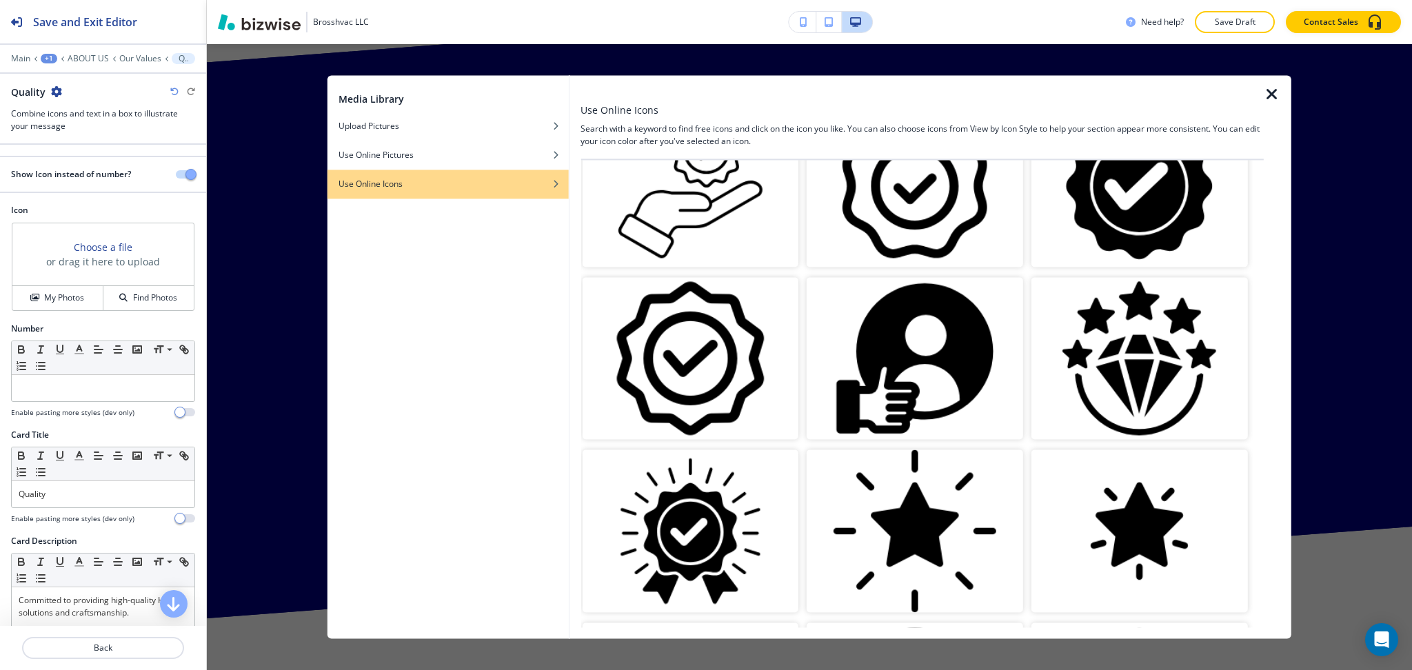
scroll to position [92, 0]
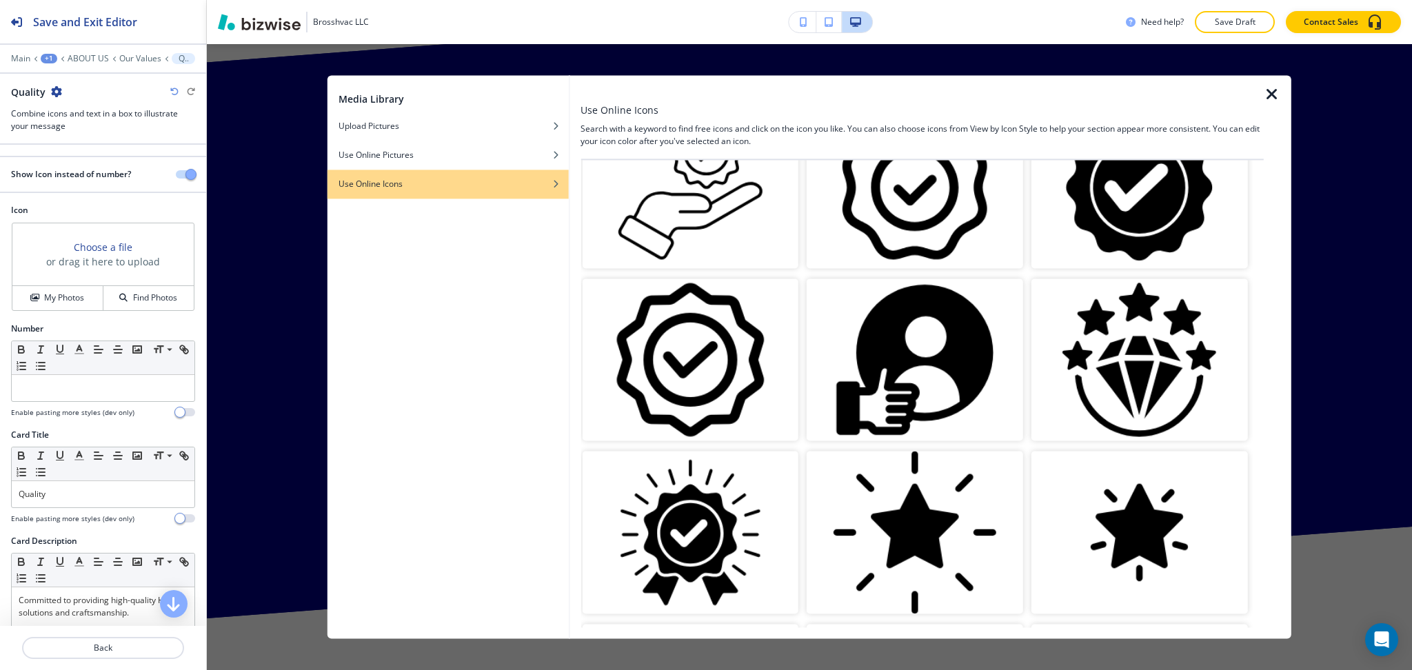
click at [973, 527] on img "button" at bounding box center [915, 533] width 217 height 162
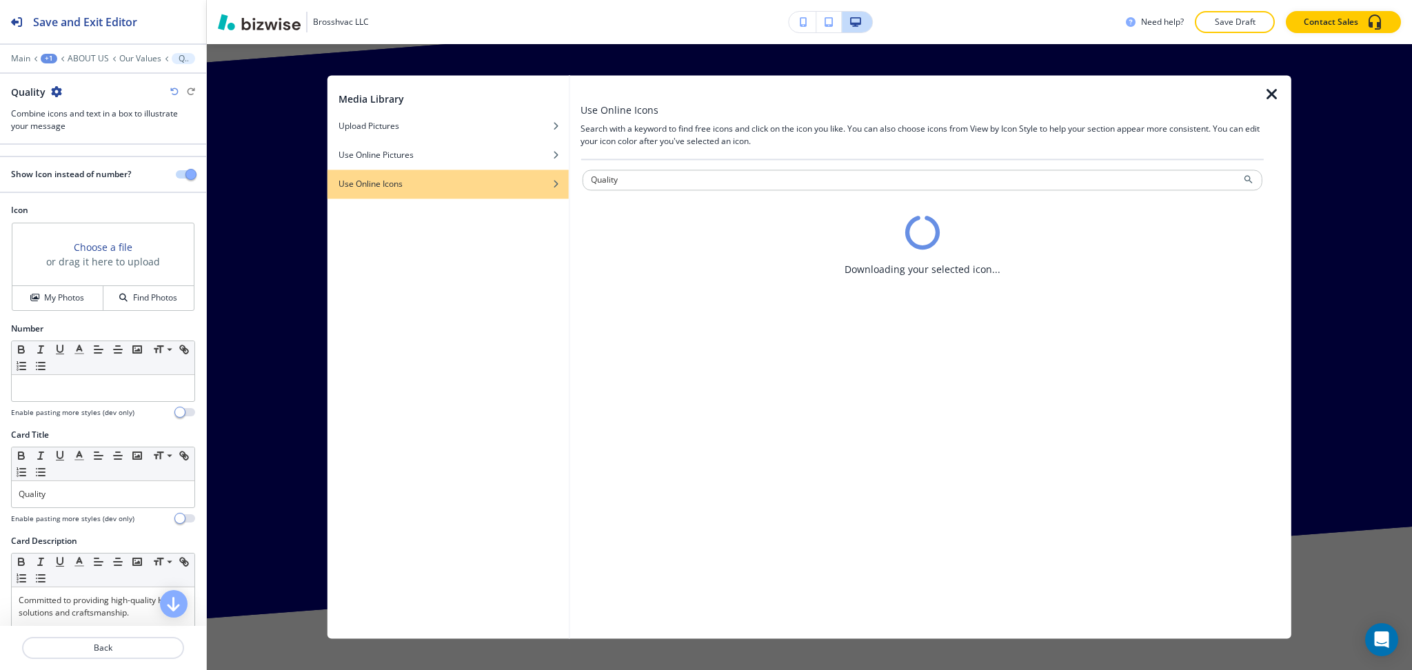
scroll to position [0, 0]
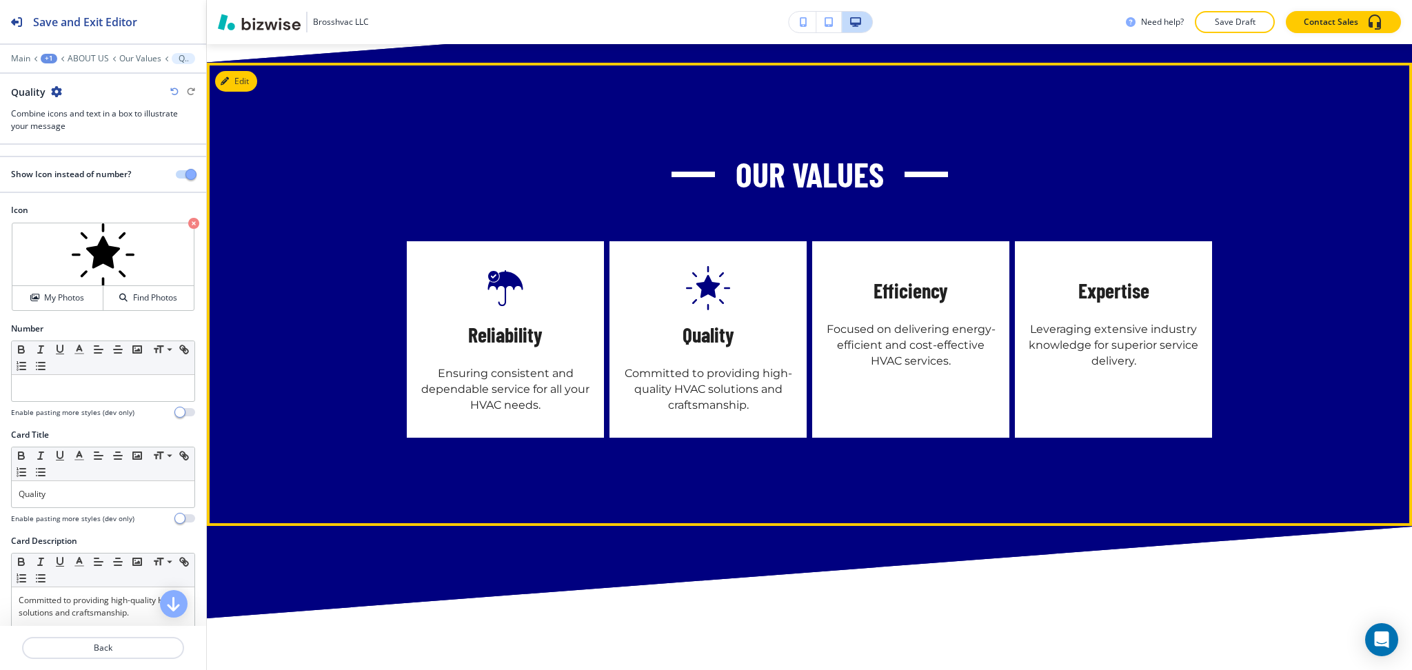
click at [898, 277] on h5 "Efficiency" at bounding box center [911, 291] width 74 height 28
copy h5 "Efficiency"
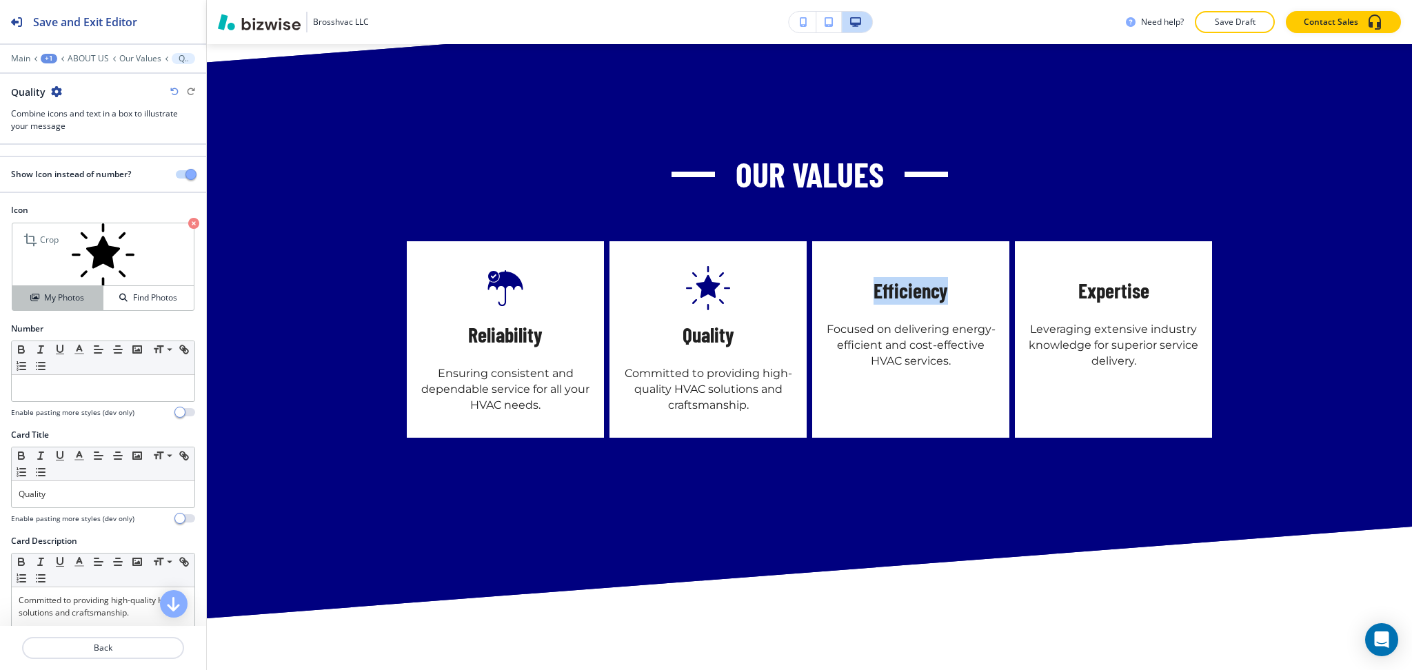
click at [48, 301] on h4 "My Photos" at bounding box center [64, 298] width 40 height 12
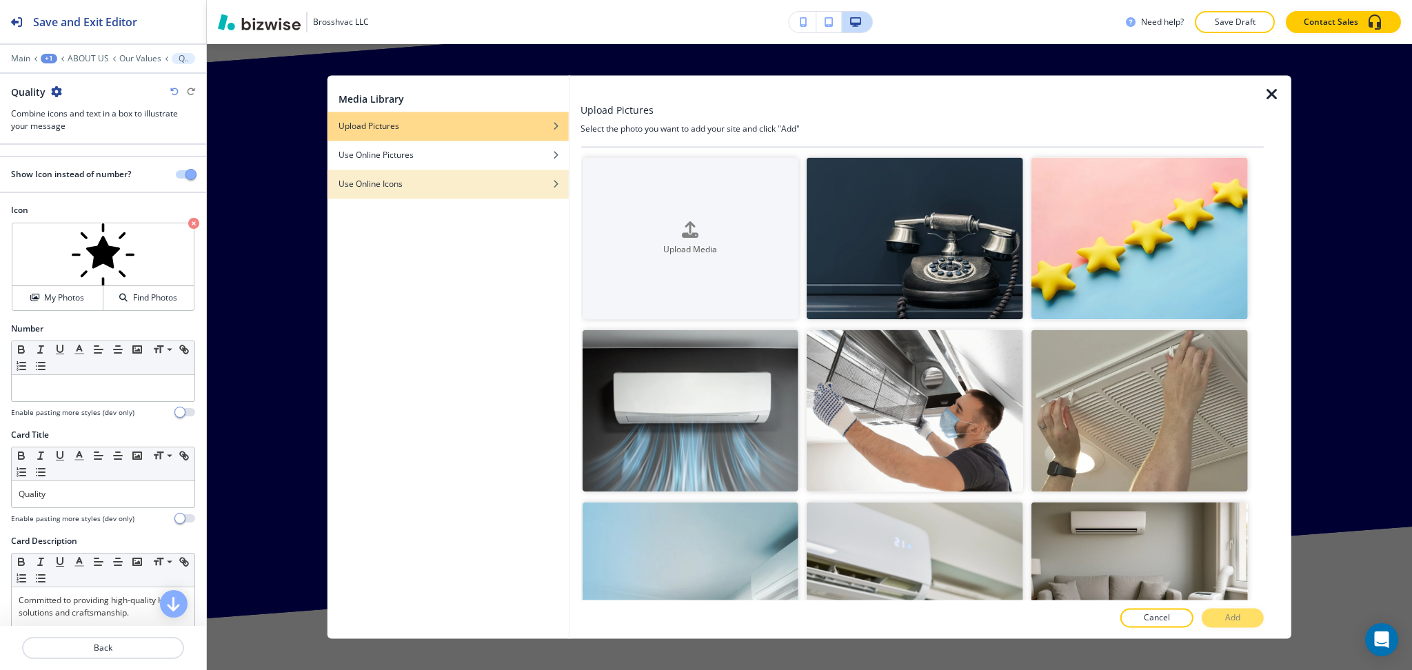
click at [454, 185] on div "Use Online Icons" at bounding box center [448, 184] width 241 height 12
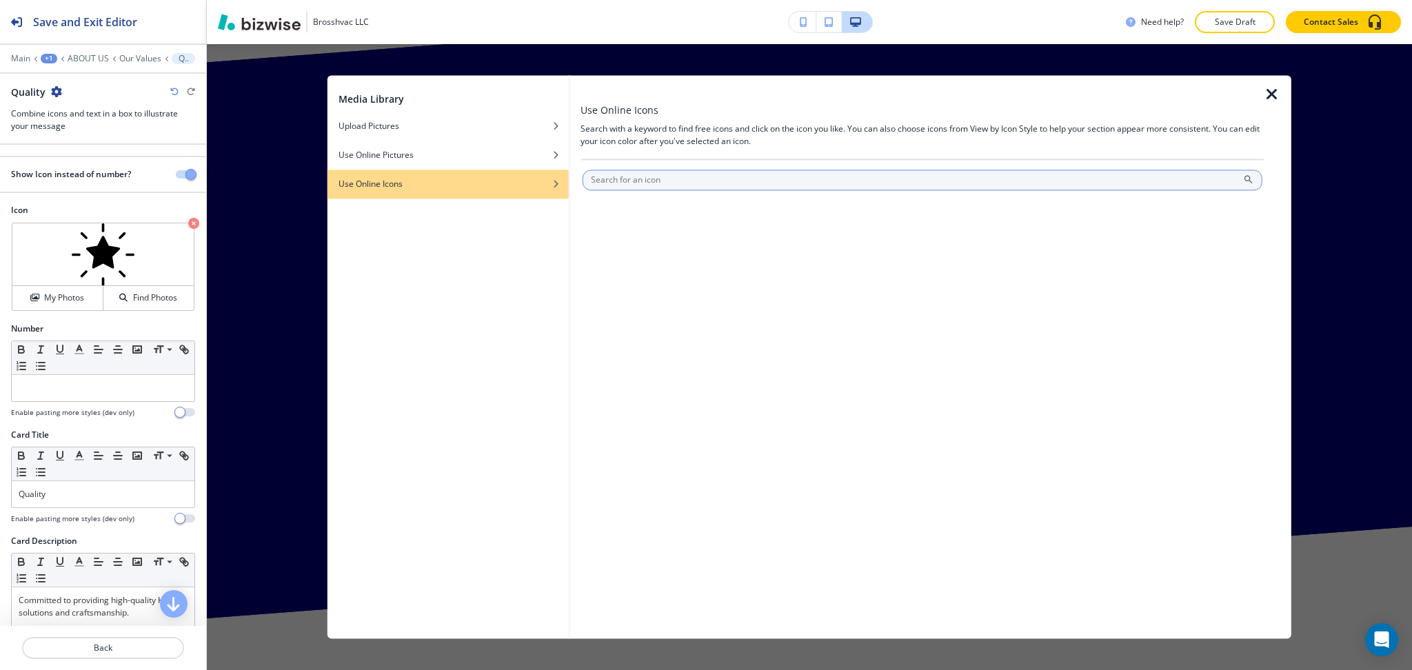
type input "Efficiency"
click at [1278, 99] on icon "button" at bounding box center [1272, 94] width 17 height 17
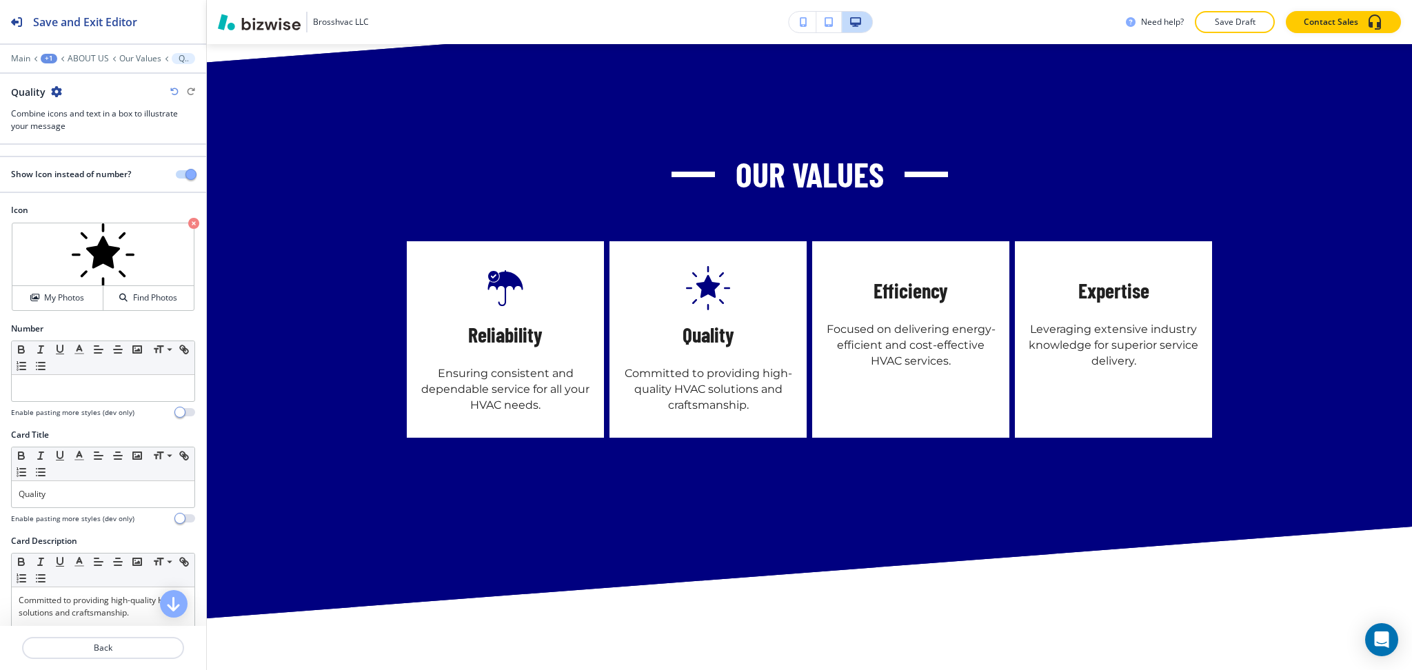
click at [698, 321] on h5 "Quality" at bounding box center [709, 335] width 52 height 28
copy h5 "Quality"
click at [44, 299] on h4 "My Photos" at bounding box center [64, 298] width 40 height 12
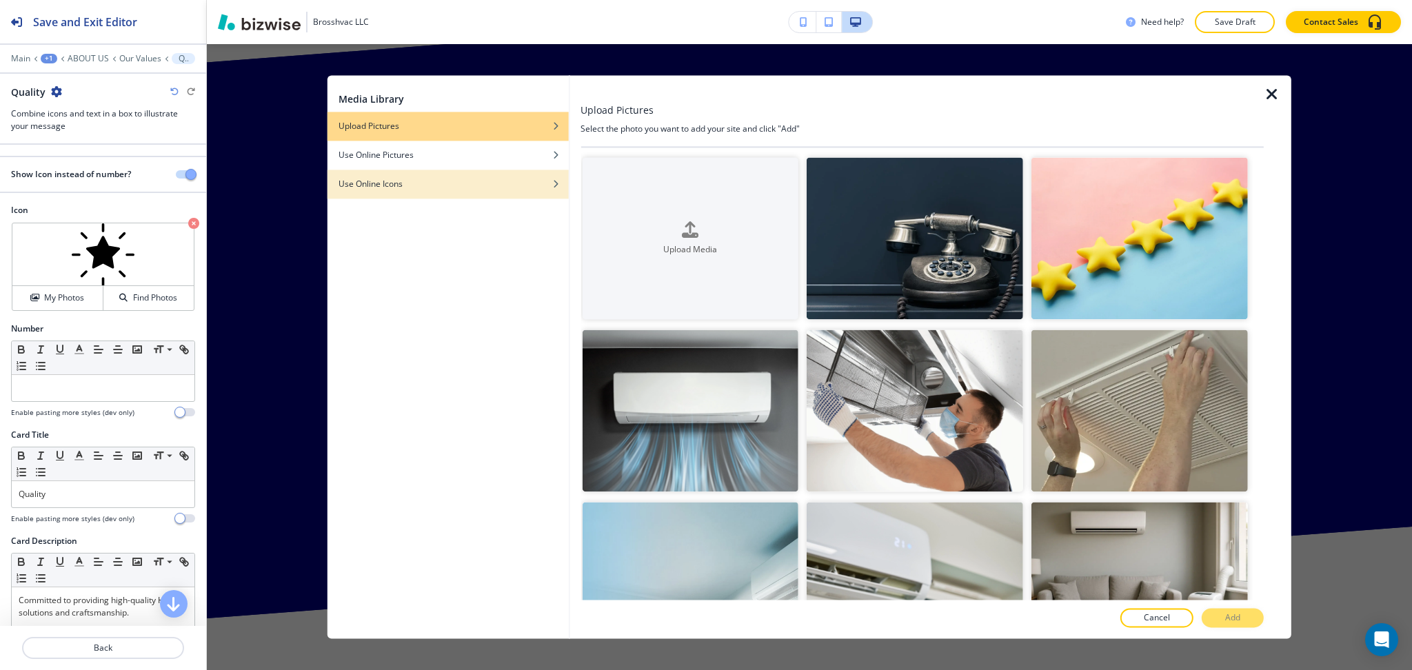
click at [454, 194] on div "button" at bounding box center [448, 194] width 241 height 8
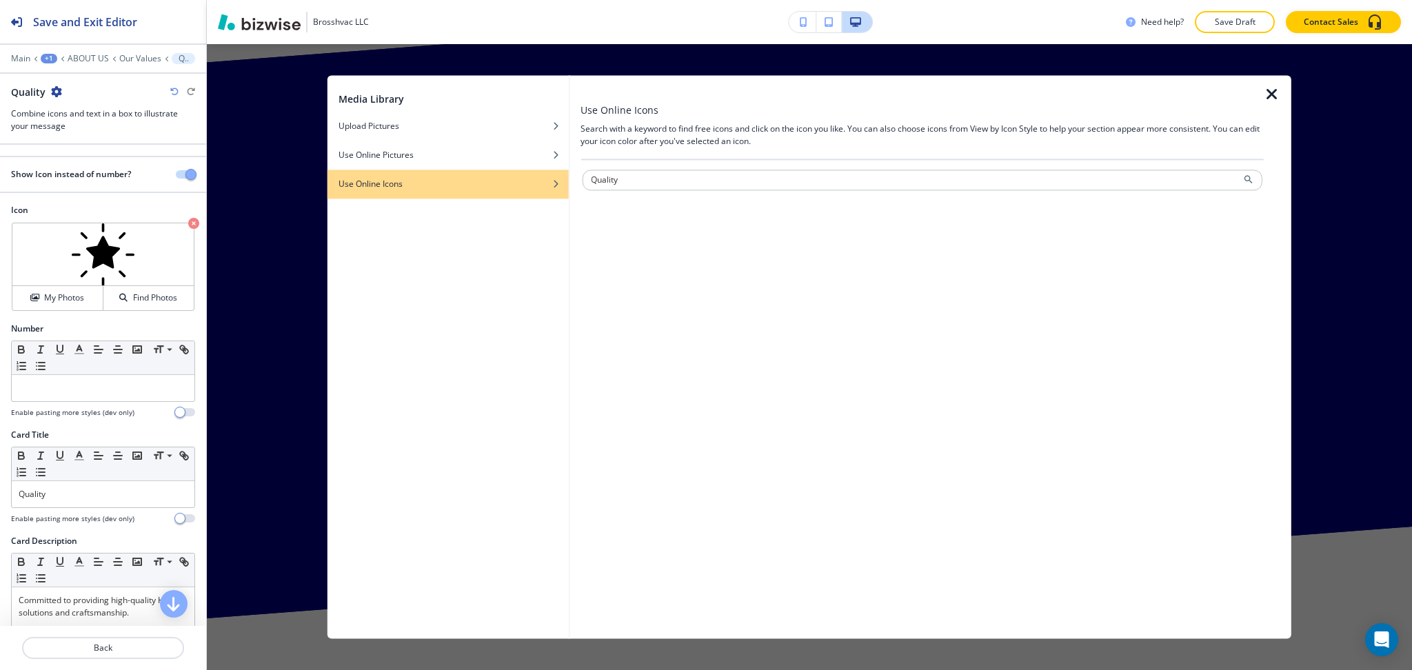
type input "Quality"
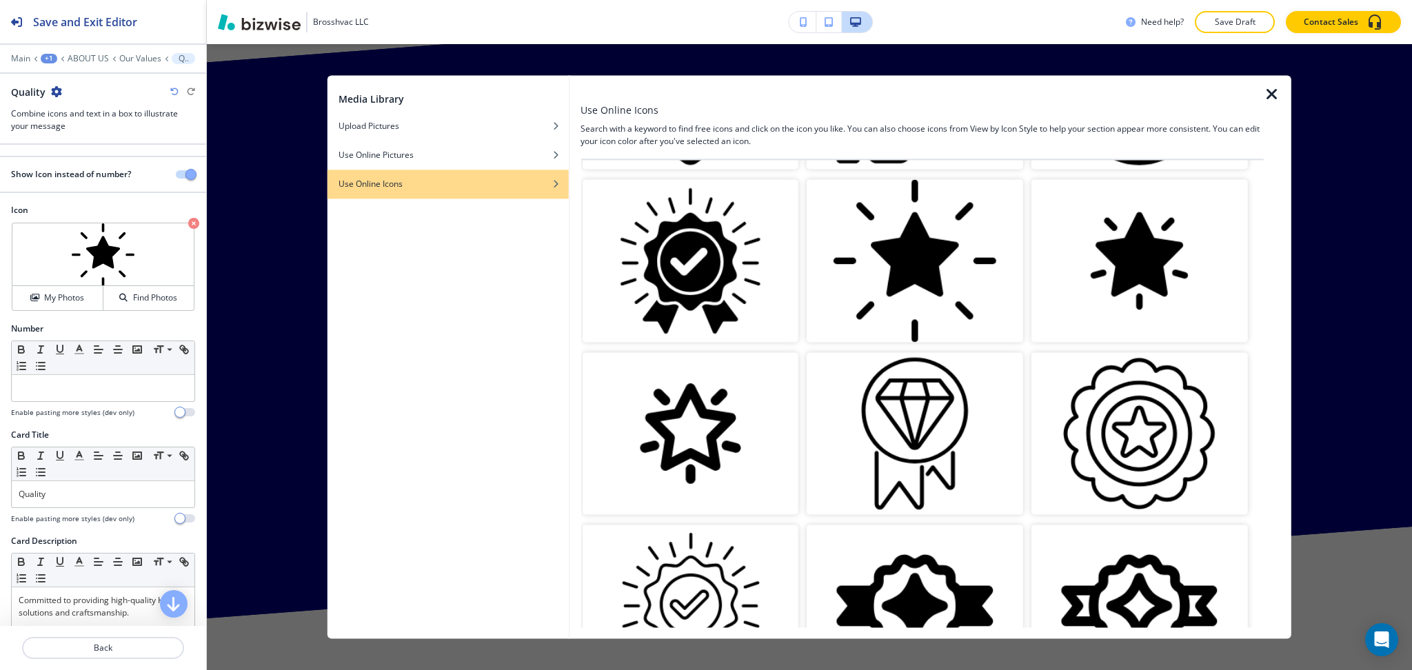
scroll to position [366, 0]
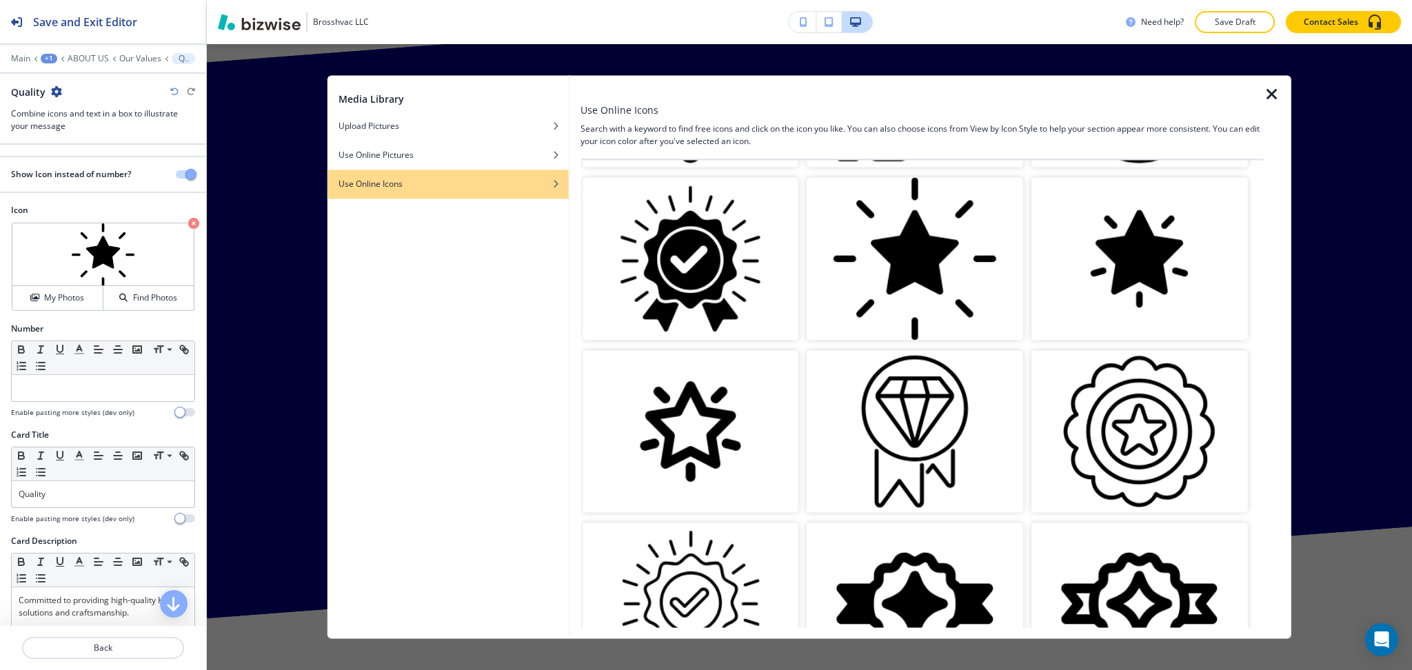
click at [1117, 254] on img "button" at bounding box center [1140, 259] width 217 height 162
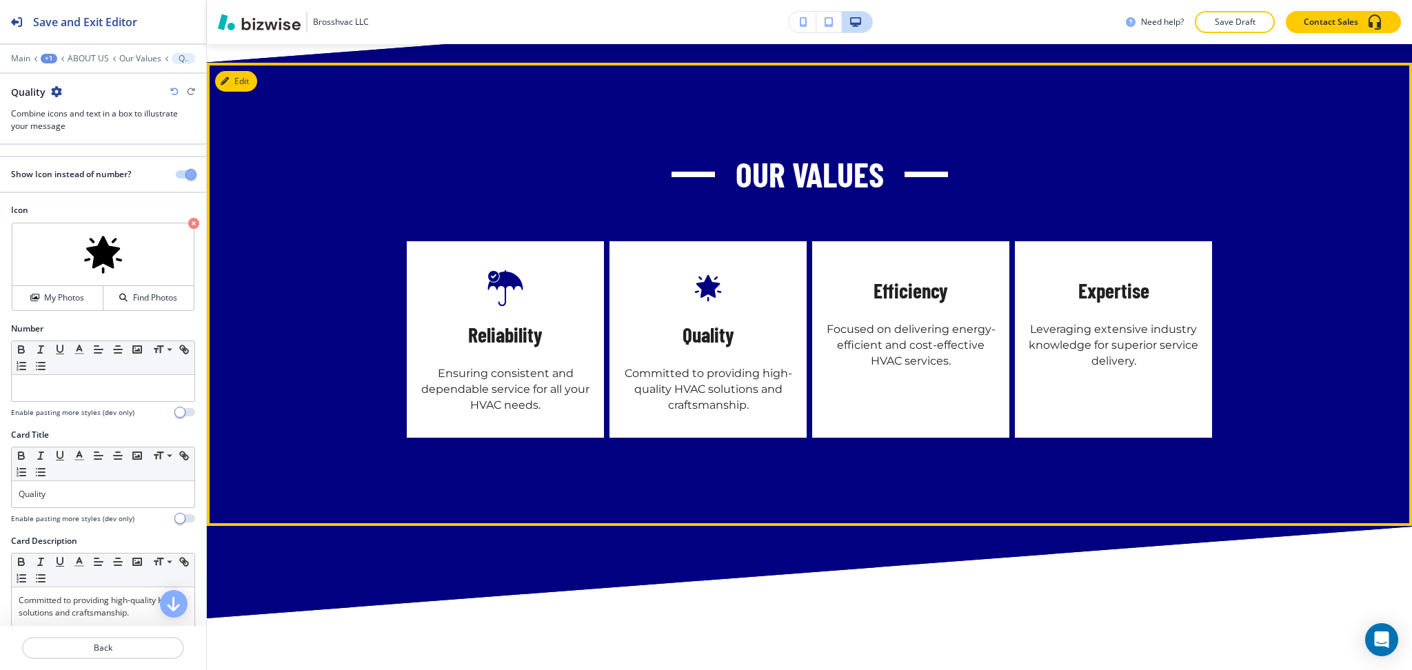
click at [912, 277] on h5 "Efficiency" at bounding box center [911, 291] width 74 height 28
copy h5 "Efficiency"
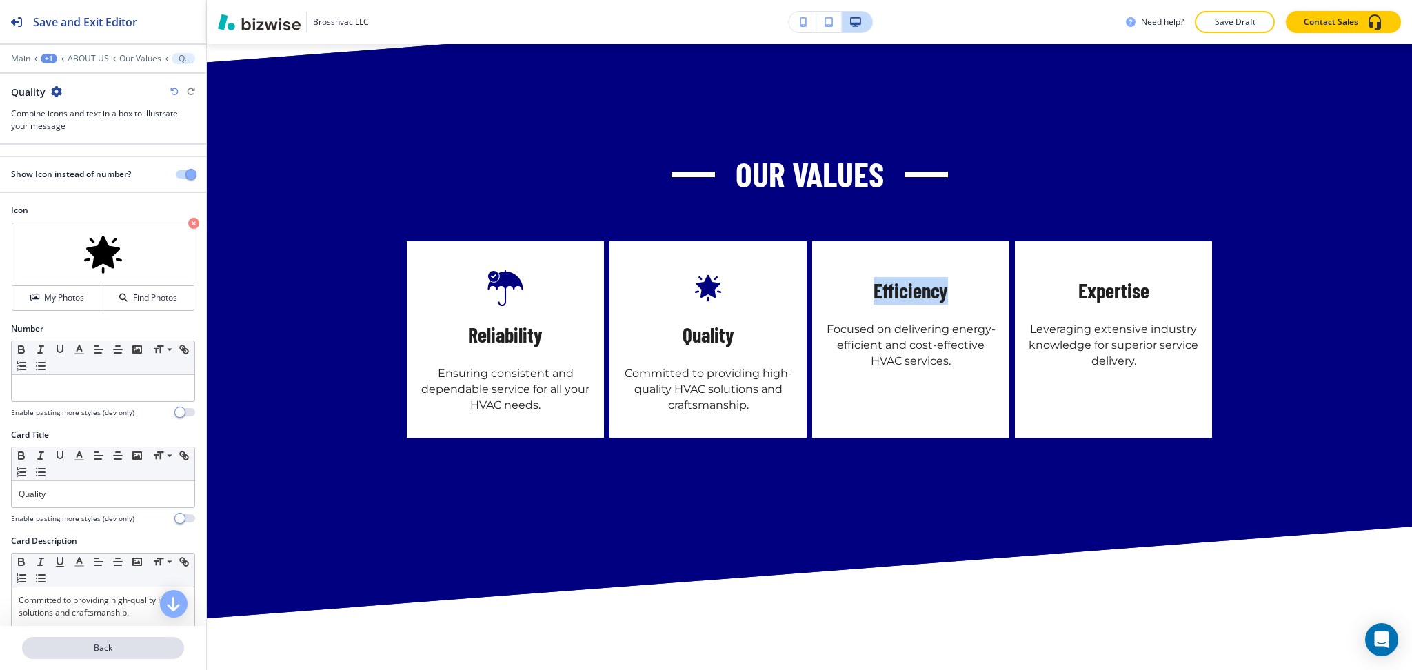
click at [81, 654] on p "Back" at bounding box center [102, 648] width 159 height 12
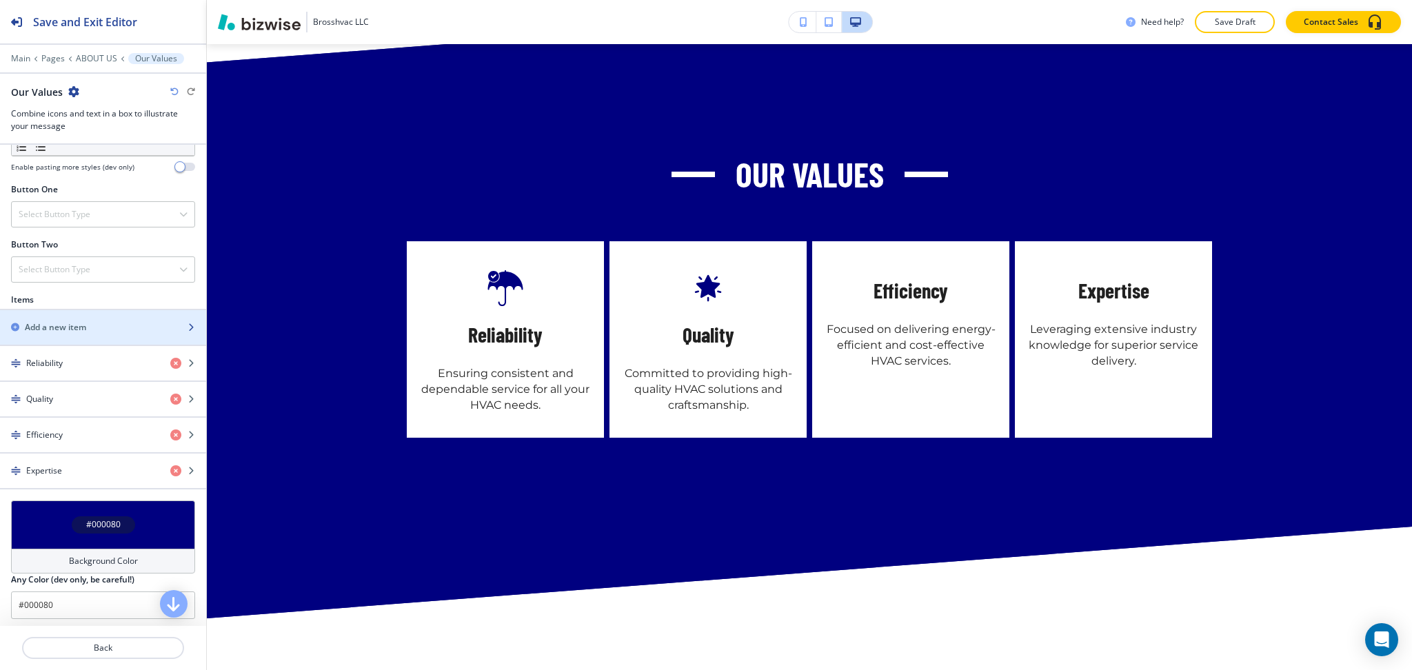
scroll to position [459, 0]
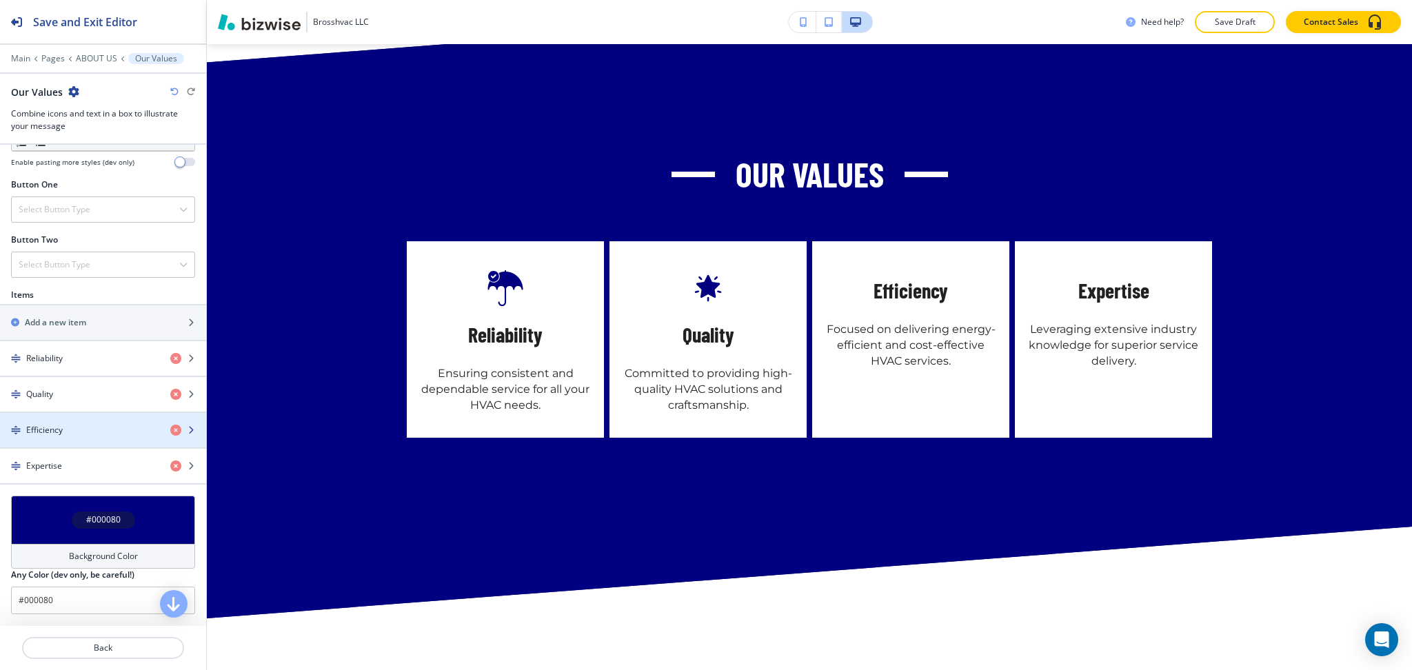
click at [30, 439] on div "button" at bounding box center [103, 442] width 206 height 11
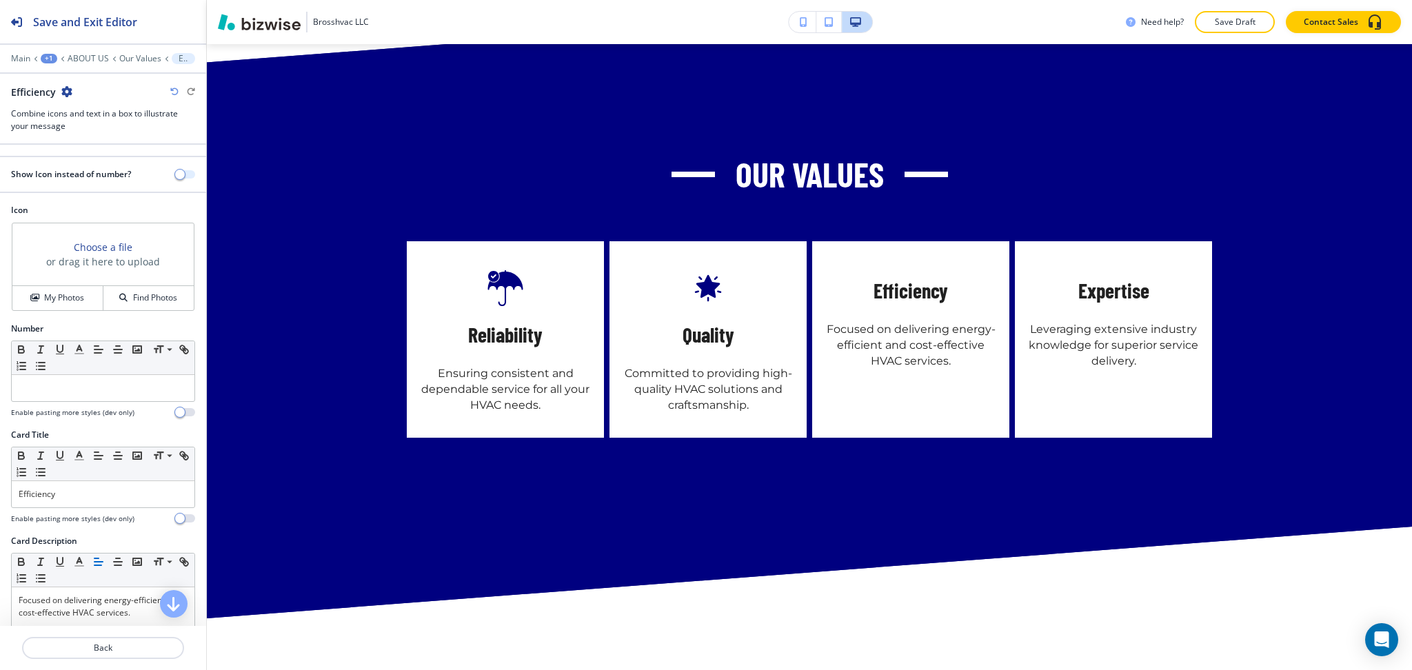
click at [174, 171] on span "button" at bounding box center [179, 174] width 11 height 11
click at [59, 289] on button "My Photos" at bounding box center [57, 298] width 91 height 24
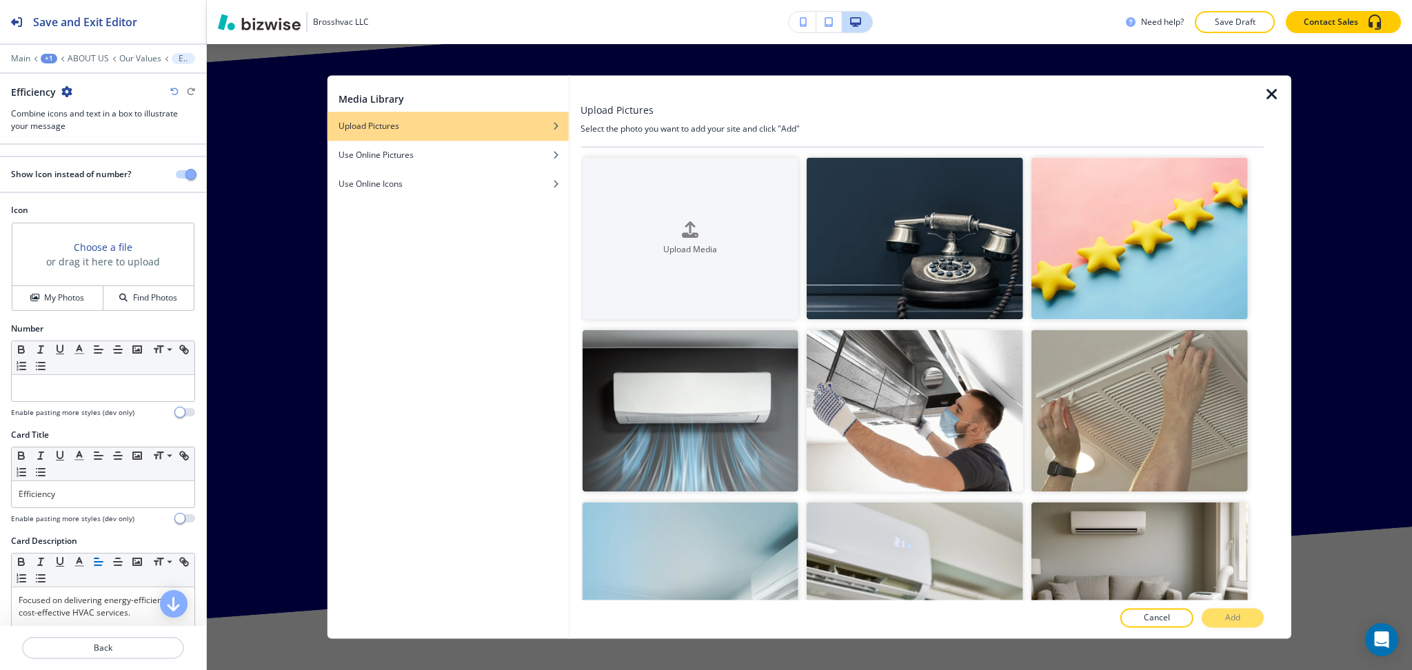
click at [523, 200] on div "Media Library Upload Pictures Use Online Pictures Use Online Icons" at bounding box center [448, 356] width 241 height 563
click at [519, 183] on div "Use Online Icons" at bounding box center [448, 184] width 241 height 12
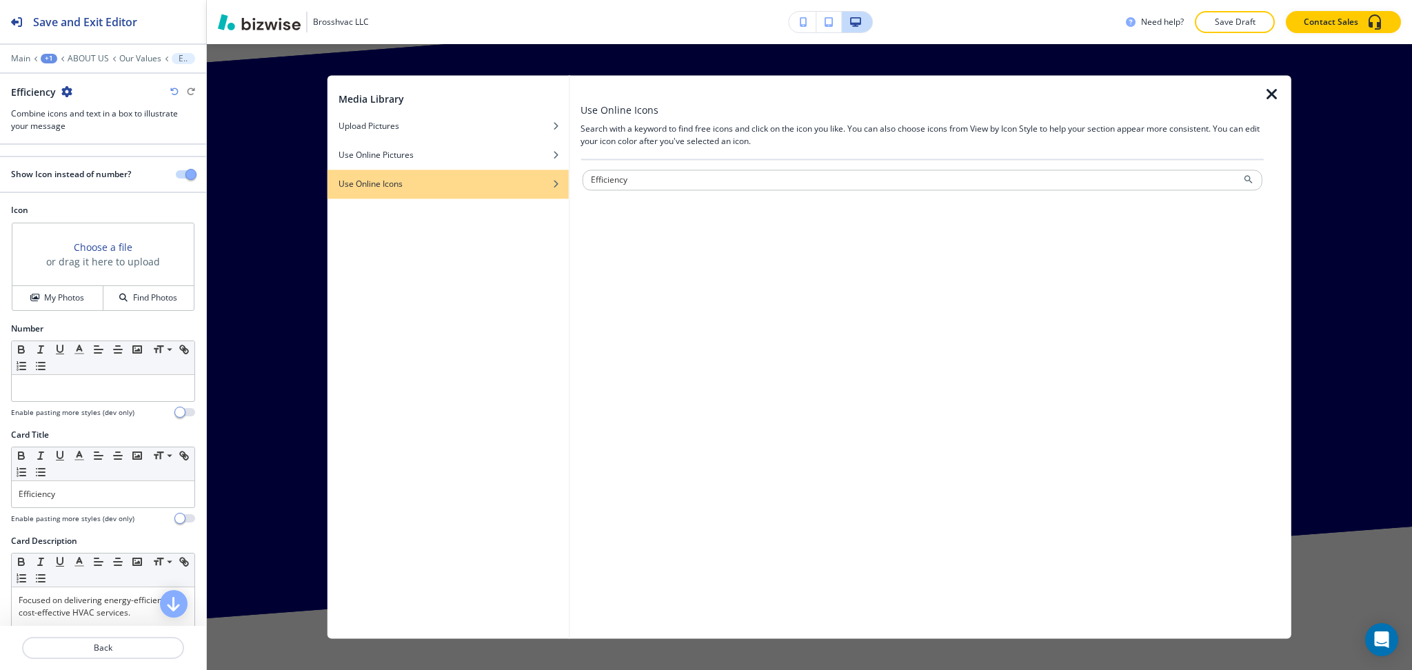
type input "Efficiency"
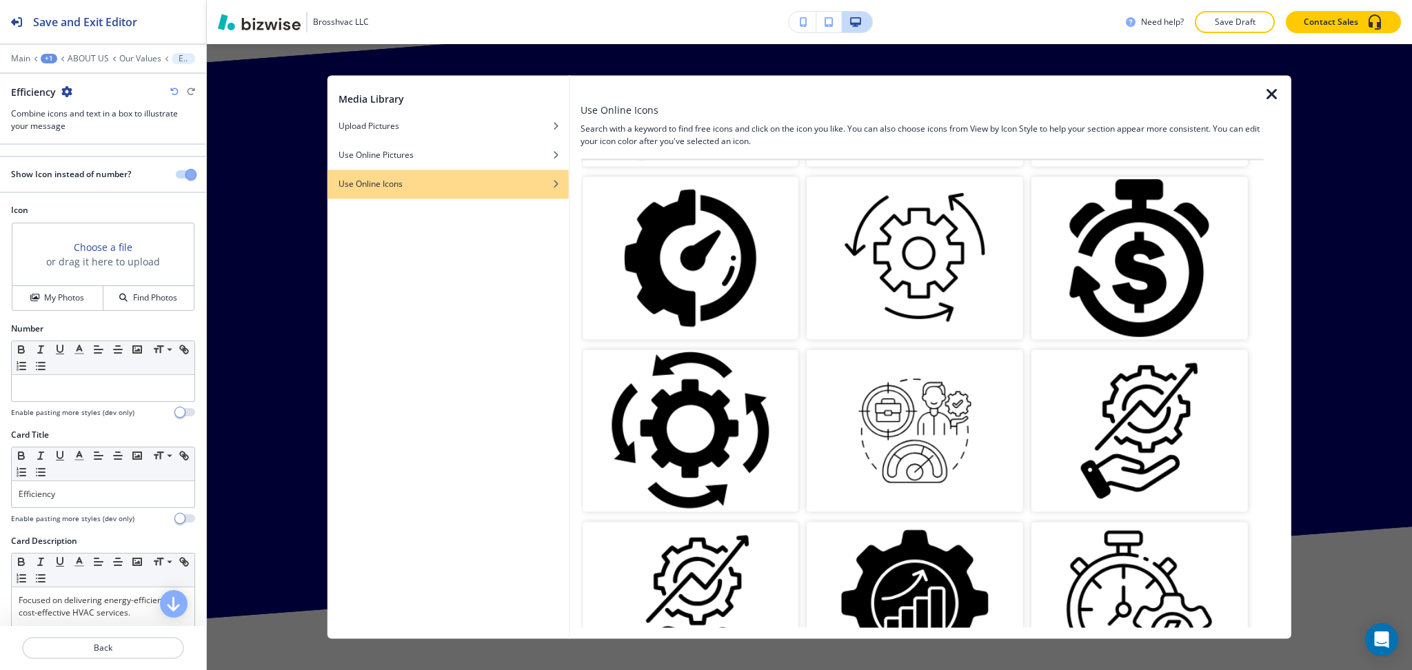
scroll to position [368, 0]
click at [693, 261] on img "button" at bounding box center [690, 258] width 217 height 162
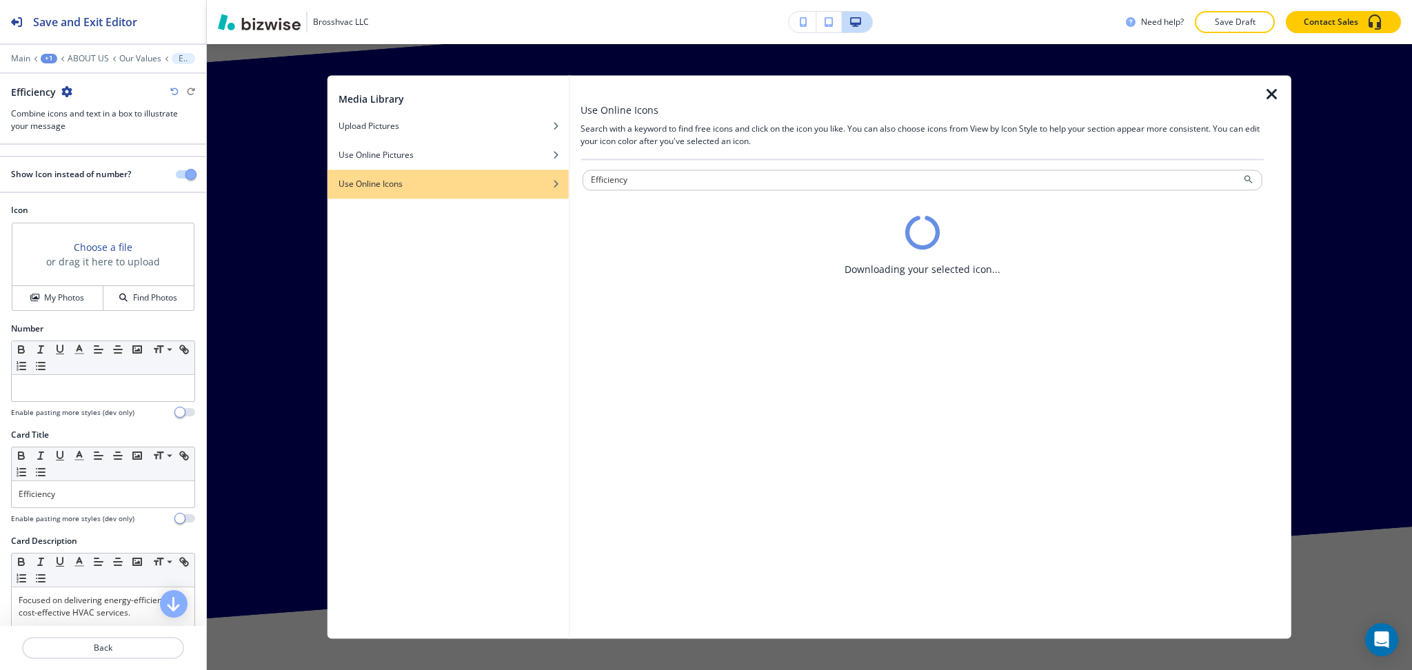
scroll to position [0, 0]
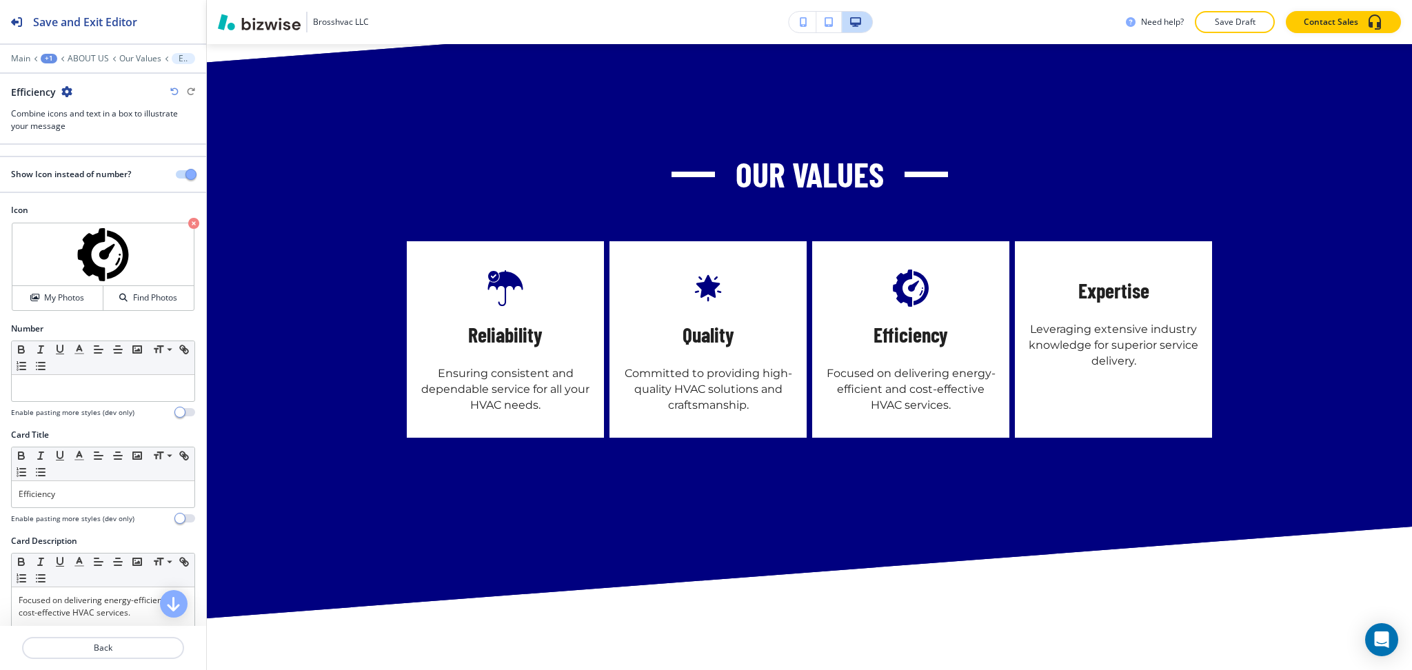
click at [1105, 277] on h5 "Expertise" at bounding box center [1114, 291] width 71 height 28
copy h5 "Expertise"
click at [106, 650] on p "Back" at bounding box center [102, 648] width 159 height 12
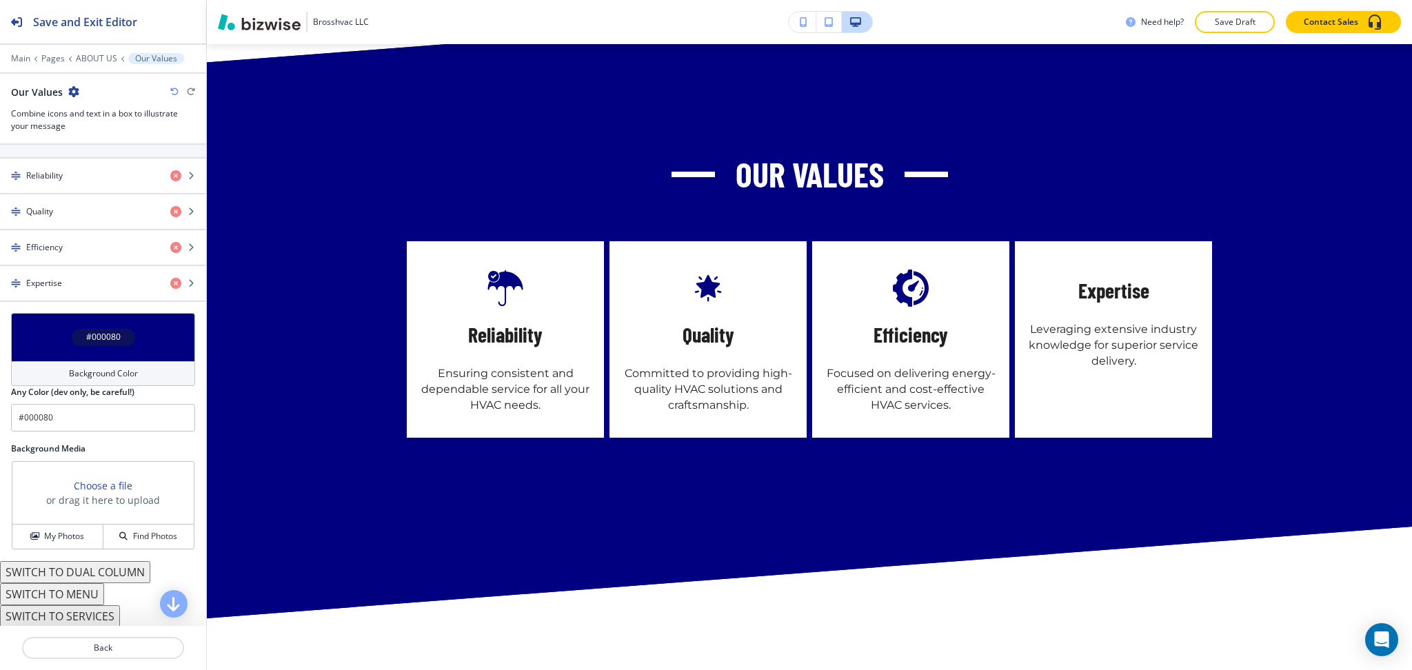
scroll to position [643, 0]
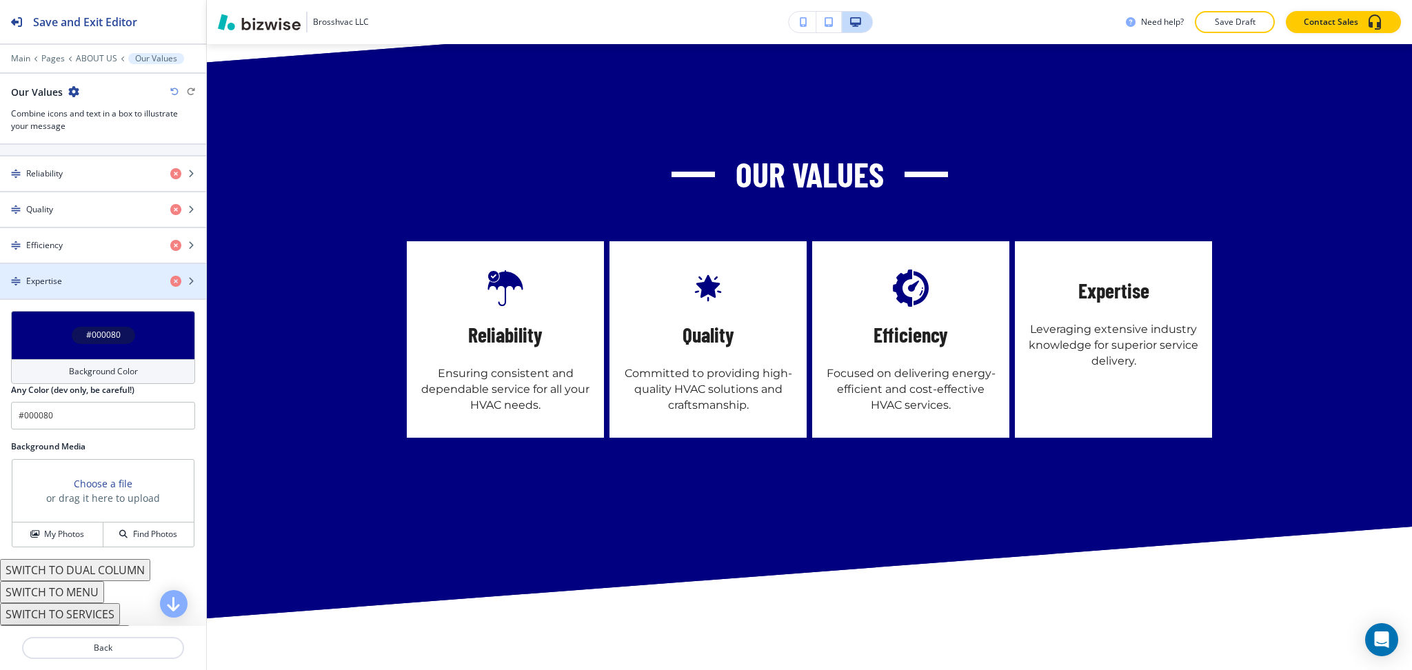
click at [97, 264] on div "button" at bounding box center [103, 263] width 206 height 1
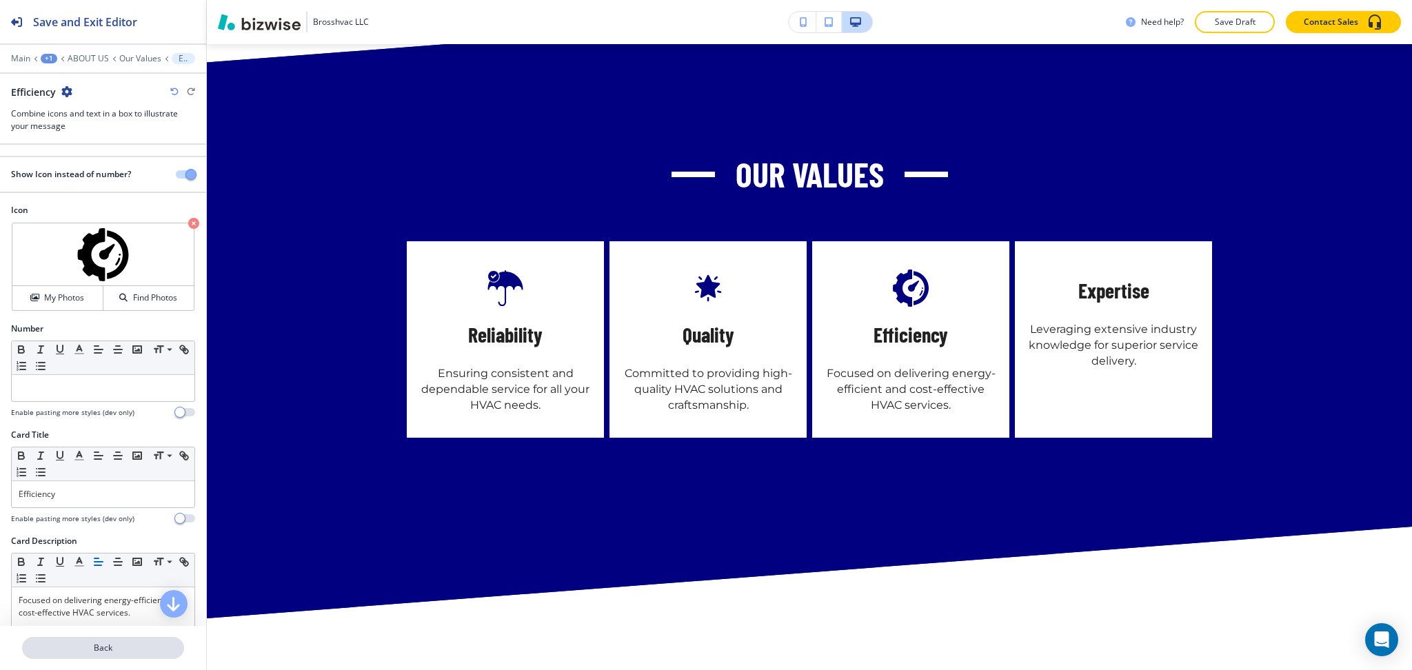
drag, startPoint x: 107, startPoint y: 633, endPoint x: 109, endPoint y: 641, distance: 8.5
click at [109, 641] on div "Back" at bounding box center [103, 648] width 206 height 44
click at [109, 641] on button "Back" at bounding box center [103, 648] width 162 height 22
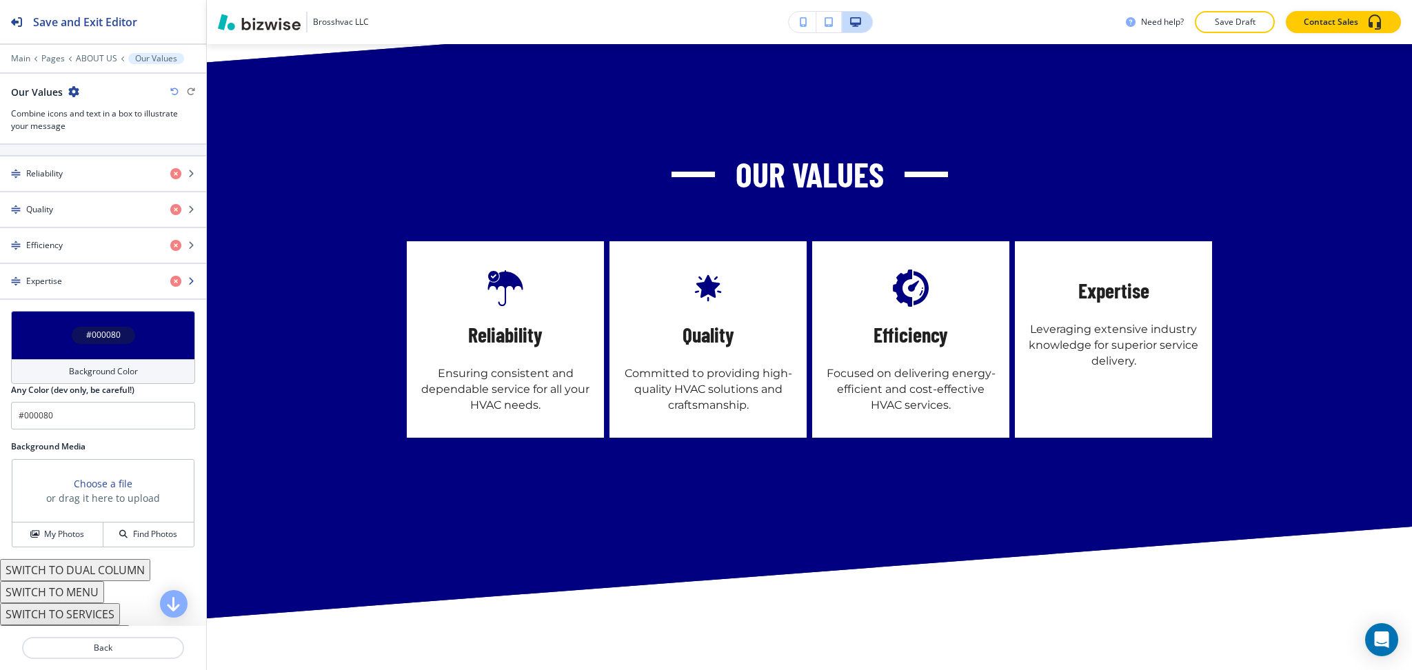
click at [63, 299] on div "button" at bounding box center [103, 293] width 206 height 11
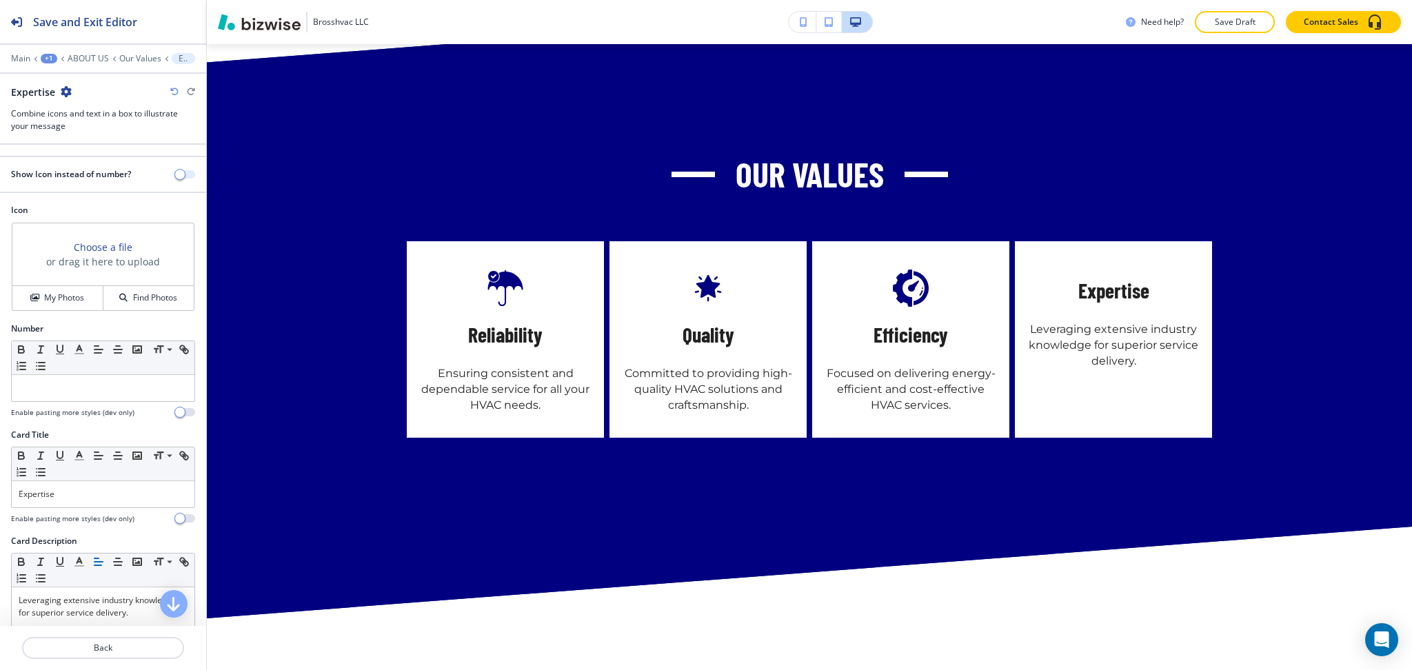
click at [176, 174] on button "button" at bounding box center [185, 174] width 19 height 8
click at [57, 288] on button "My Photos" at bounding box center [57, 298] width 91 height 24
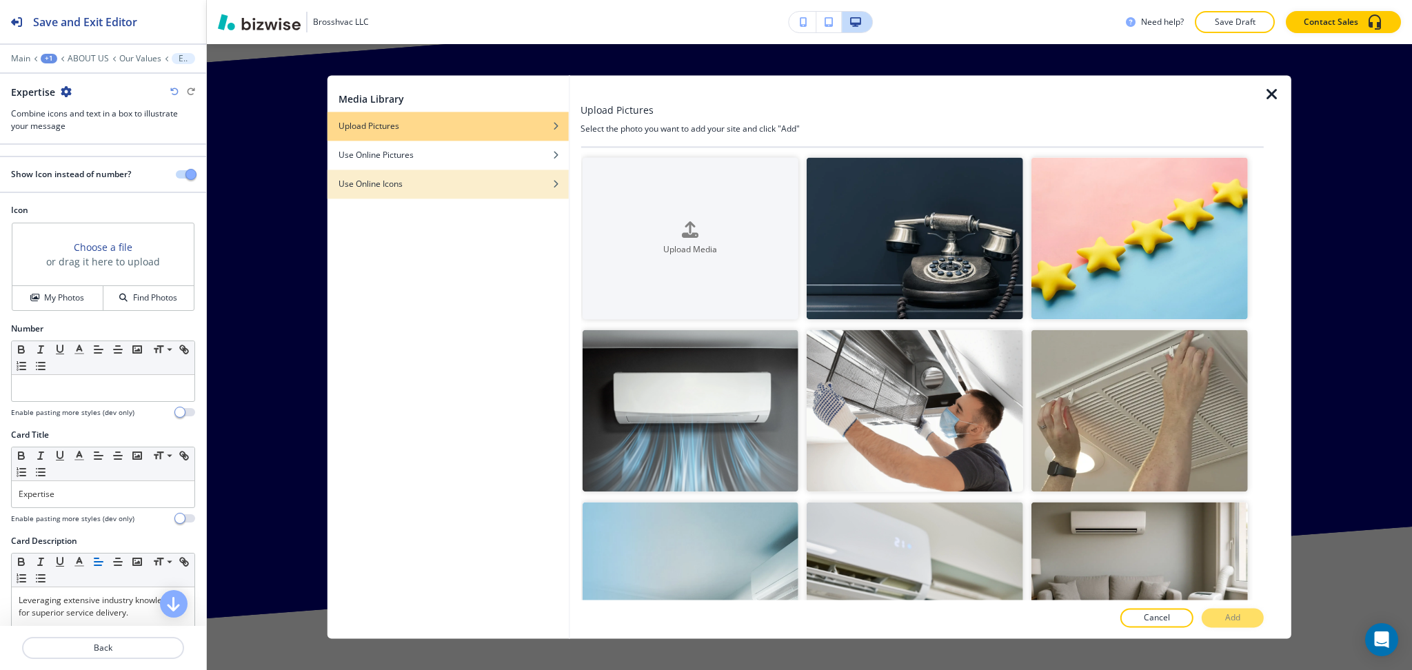
click at [533, 192] on div "button" at bounding box center [448, 194] width 241 height 8
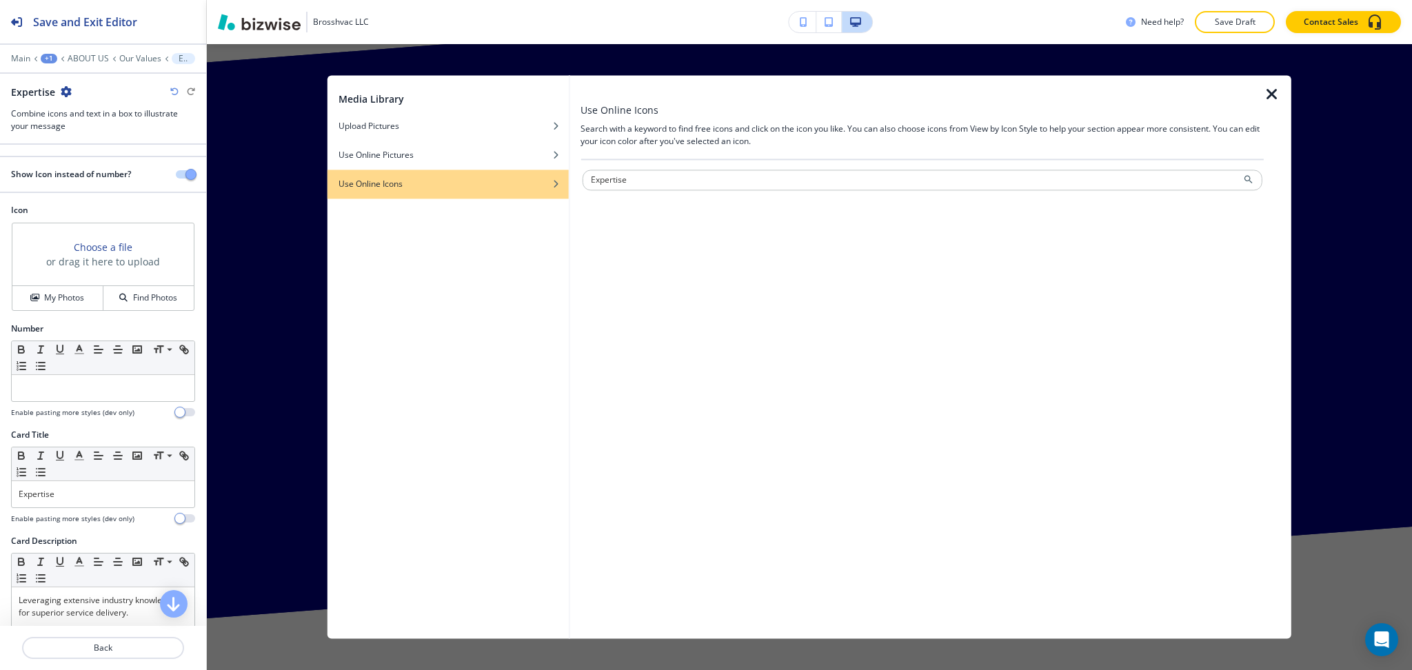
type input "Expertise"
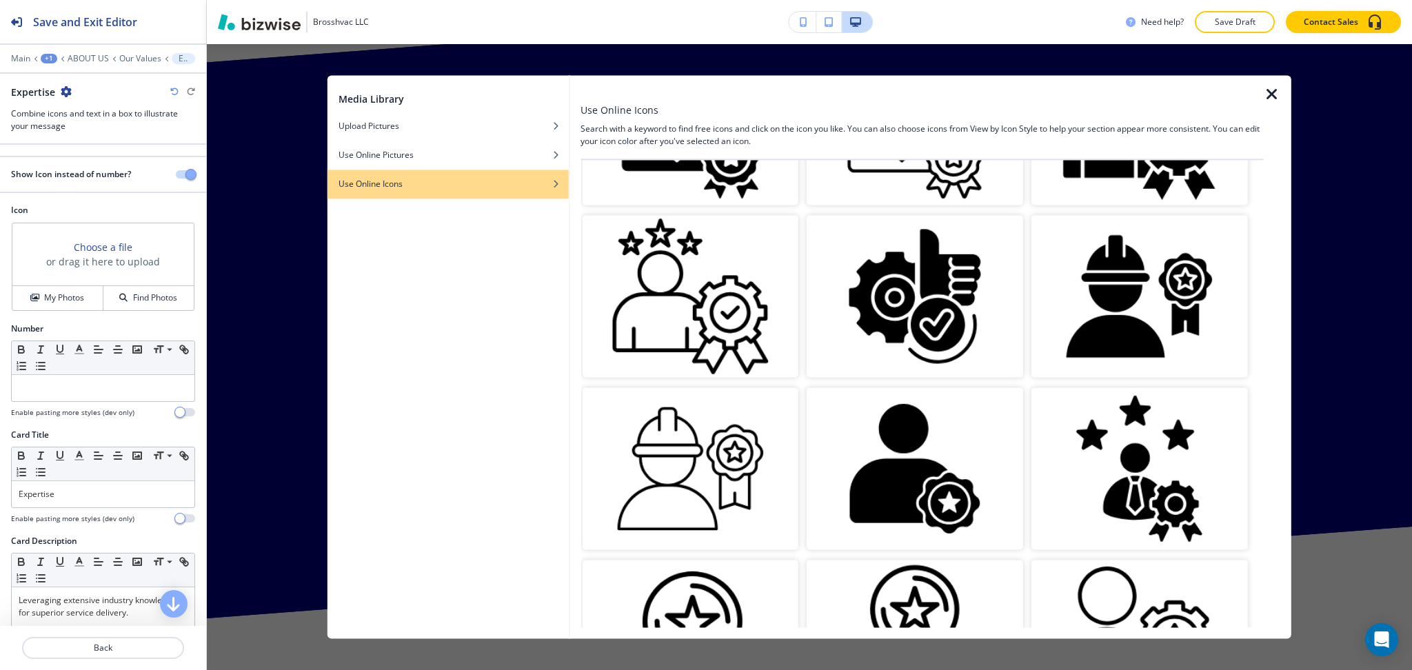
scroll to position [1194, 0]
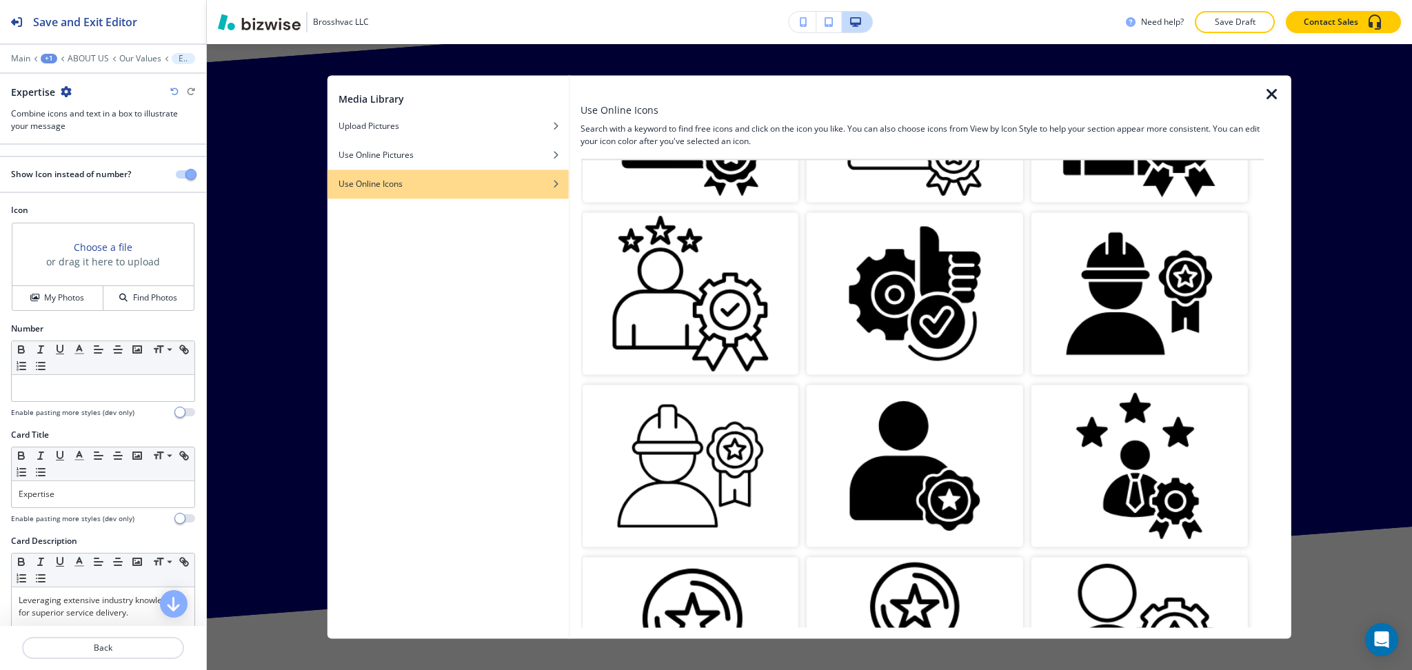
click at [1116, 260] on img "button" at bounding box center [1140, 293] width 217 height 162
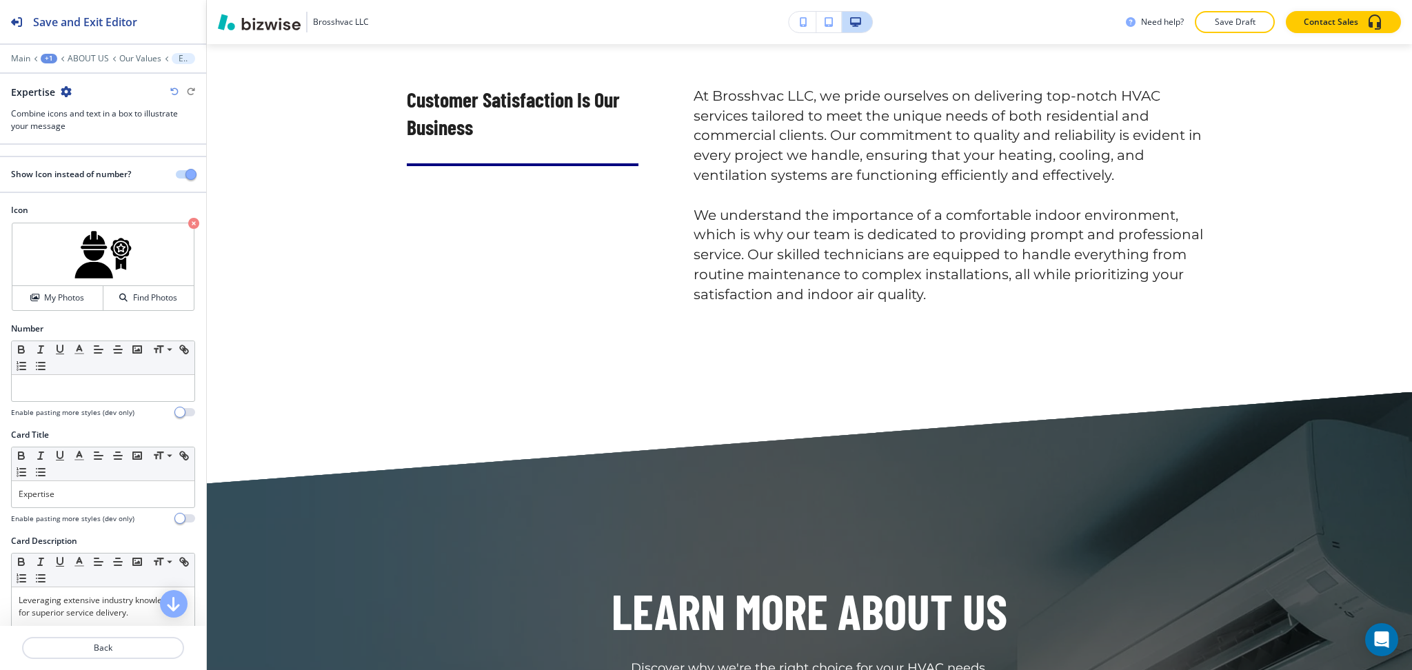
scroll to position [2849, 0]
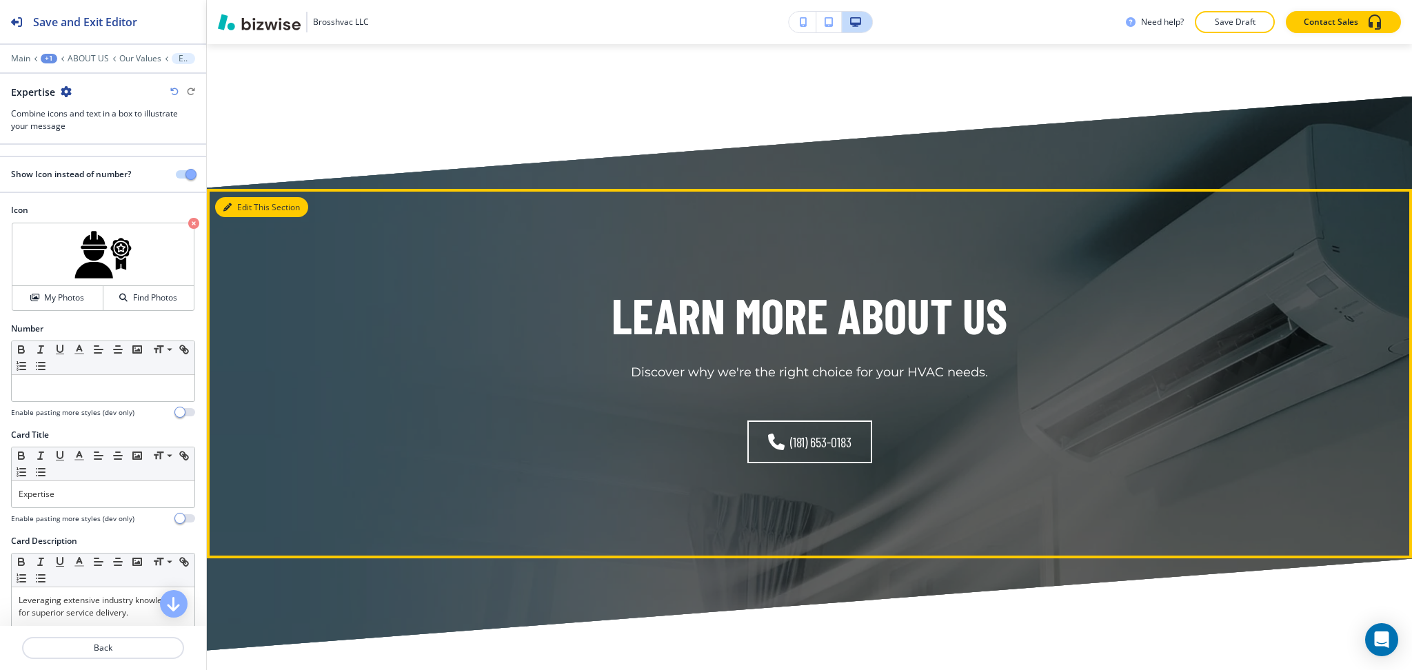
click at [241, 197] on button "Edit This Section" at bounding box center [261, 207] width 93 height 21
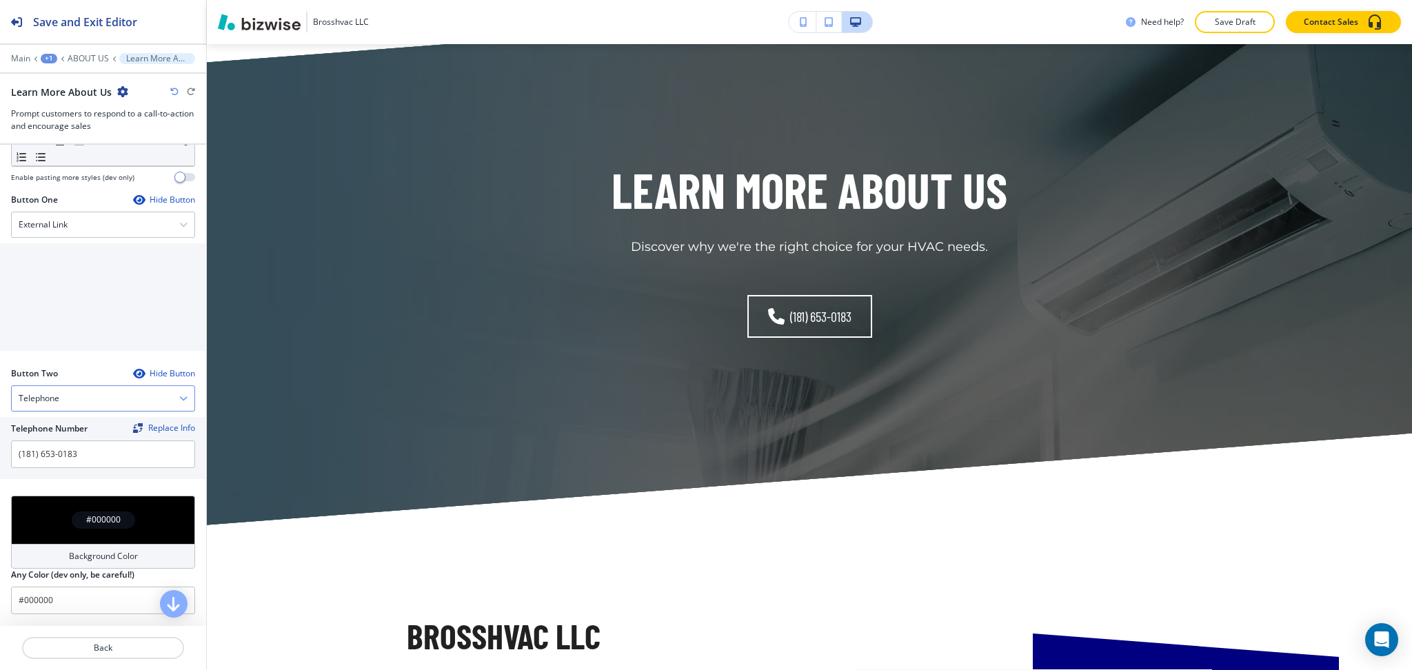
scroll to position [444, 0]
click at [92, 230] on div "External Link" at bounding box center [103, 224] width 183 height 25
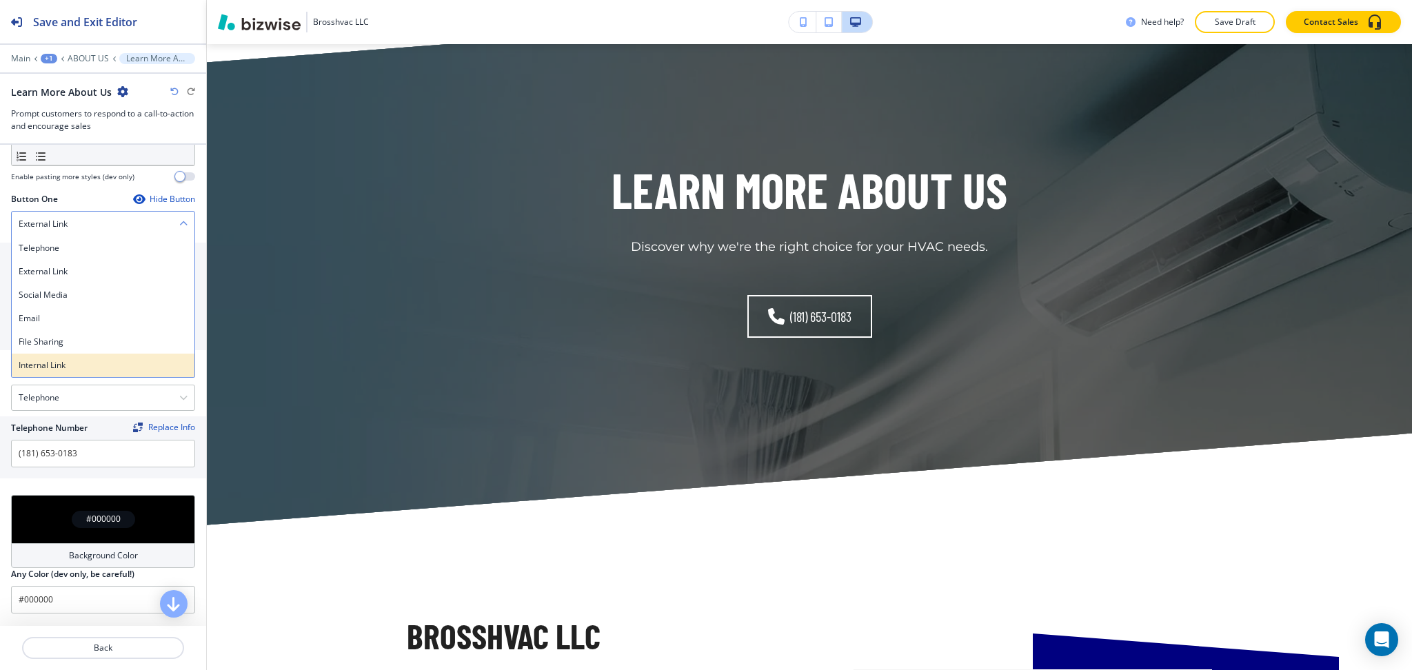
click at [80, 367] on h4 "Internal Link" at bounding box center [103, 365] width 169 height 12
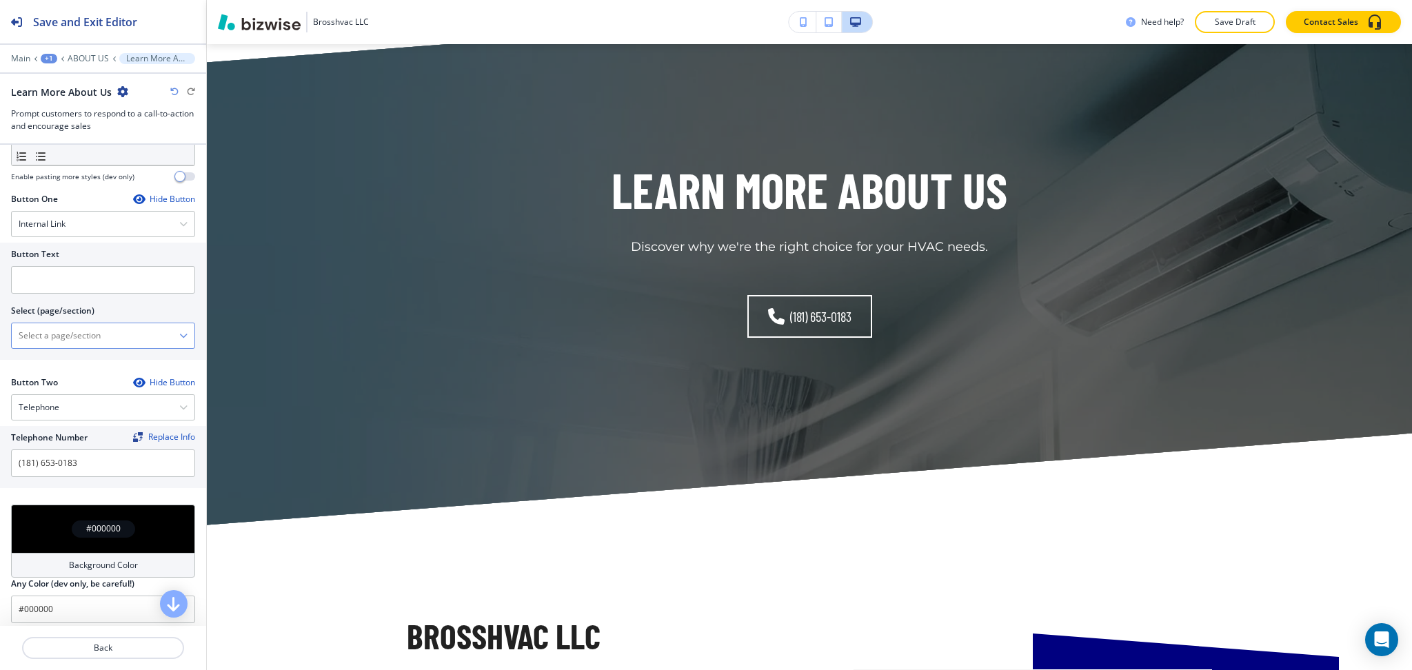
click at [79, 344] on \(page\/section\) "Manual Input" at bounding box center [96, 335] width 168 height 23
type \(page\/section\) "CONTACT US"
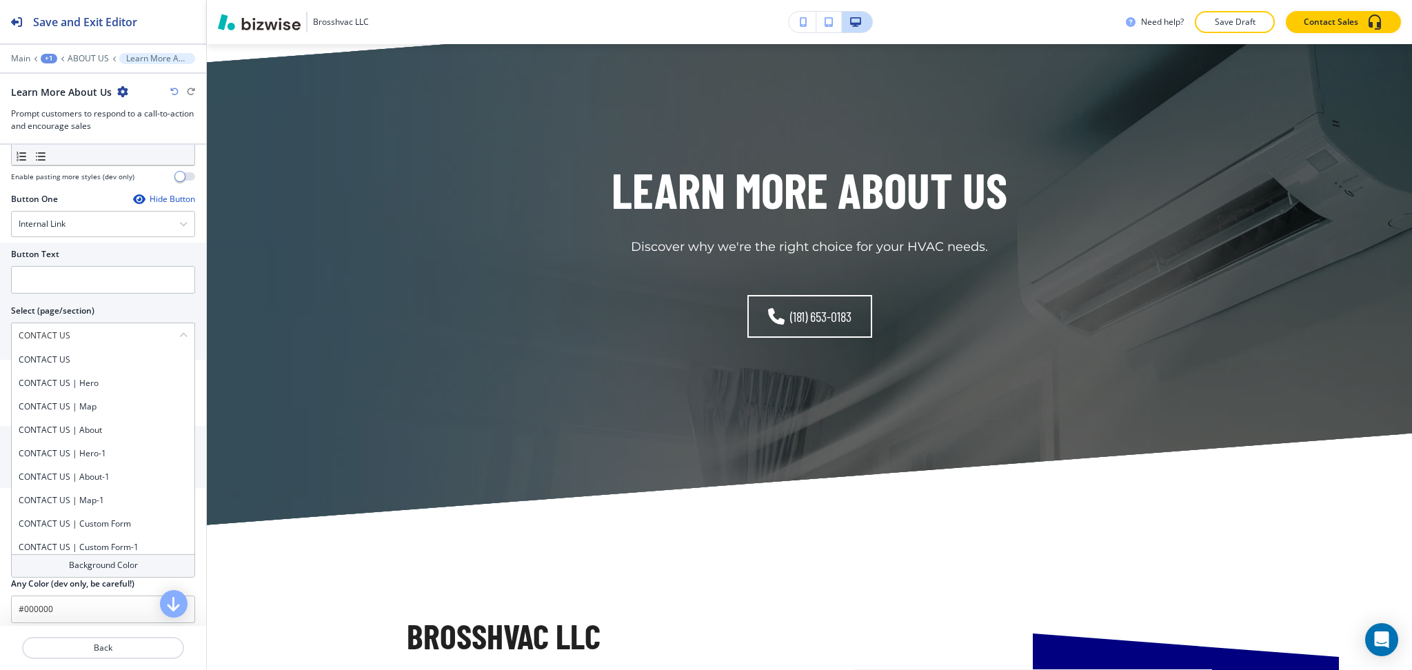
drag, startPoint x: 86, startPoint y: 341, endPoint x: 0, endPoint y: 338, distance: 85.6
click at [0, 338] on div "Button Text Select (page/section) CONTACT US CONTACT US CONTACT US | Hero CONTA…" at bounding box center [103, 301] width 206 height 117
click at [43, 358] on h4 "CONTACT US" at bounding box center [103, 360] width 169 height 12
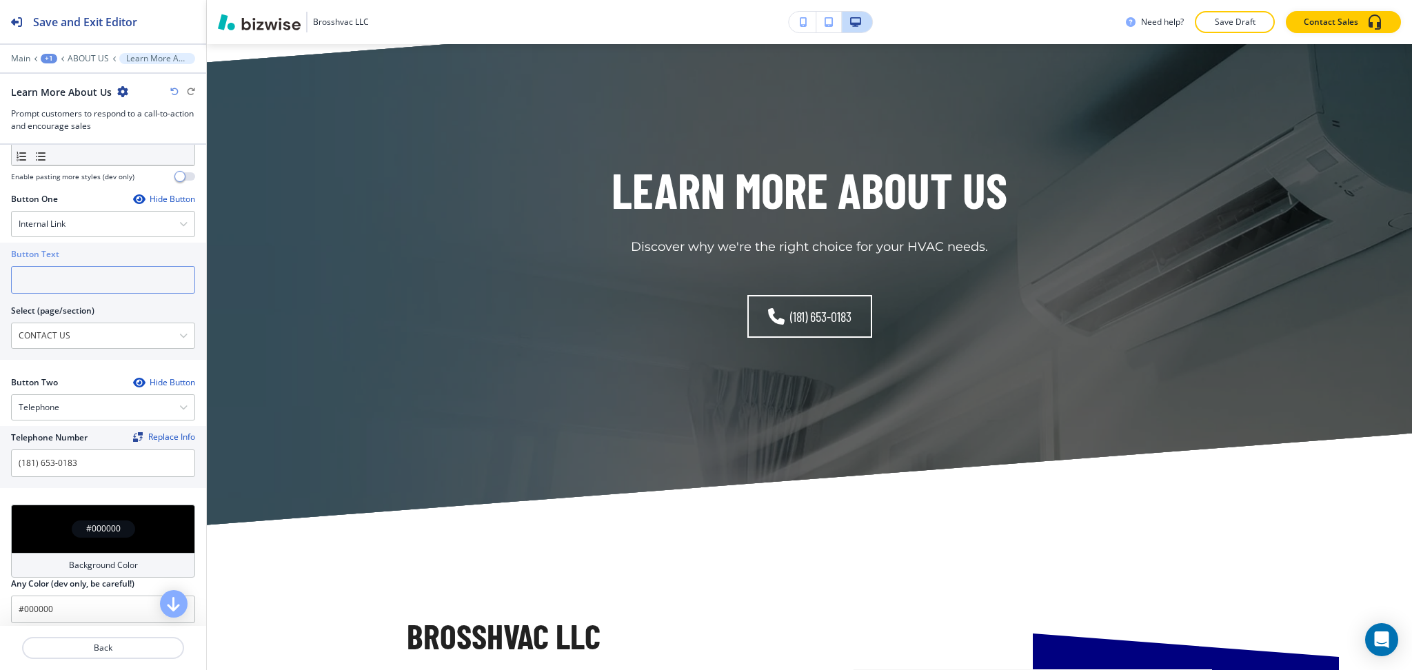
click at [48, 276] on input "text" at bounding box center [103, 280] width 184 height 28
paste input "CONTACT US"
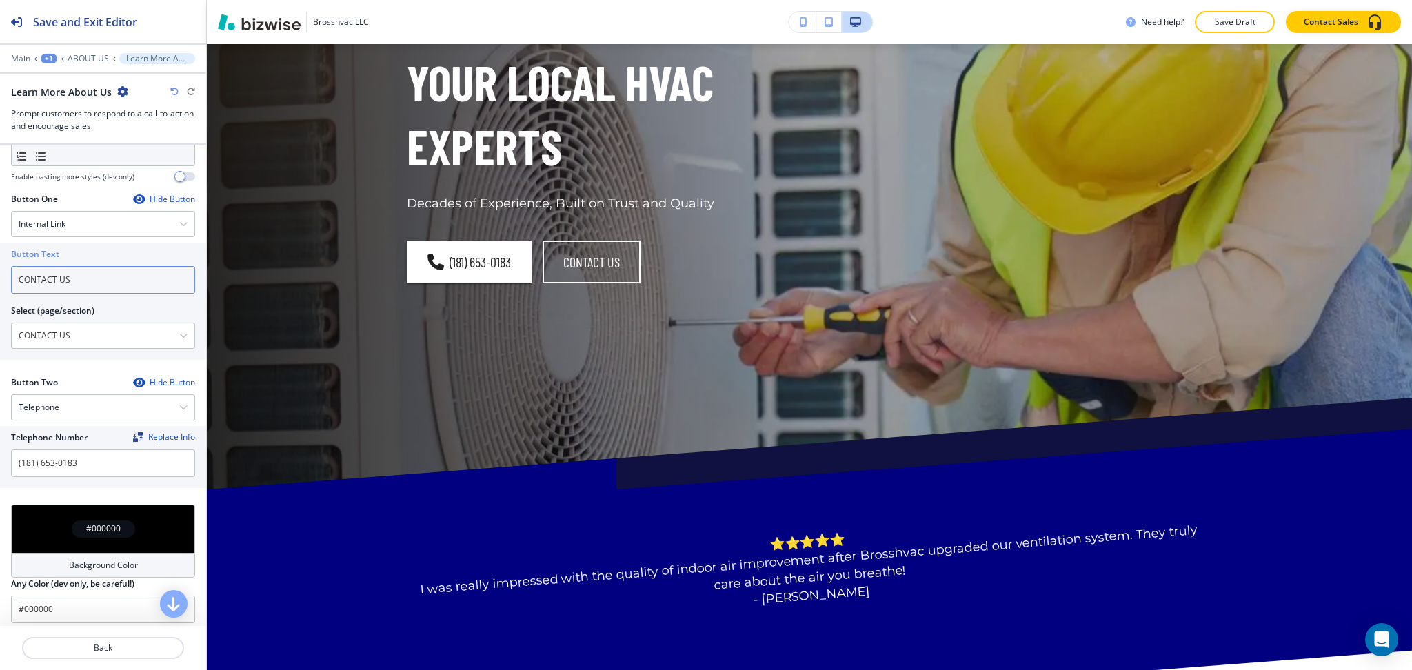
scroll to position [0, 0]
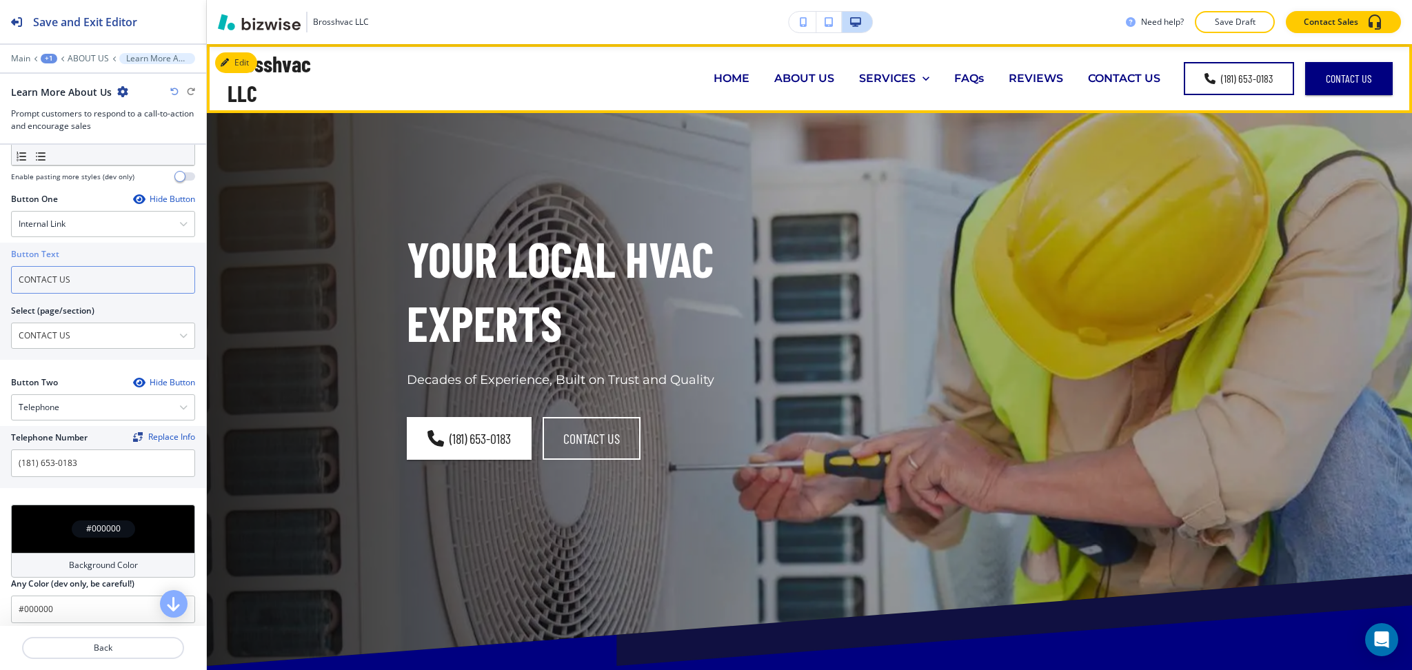
type input "CONTACT US"
click at [815, 81] on p "ABOUT US" at bounding box center [804, 78] width 60 height 16
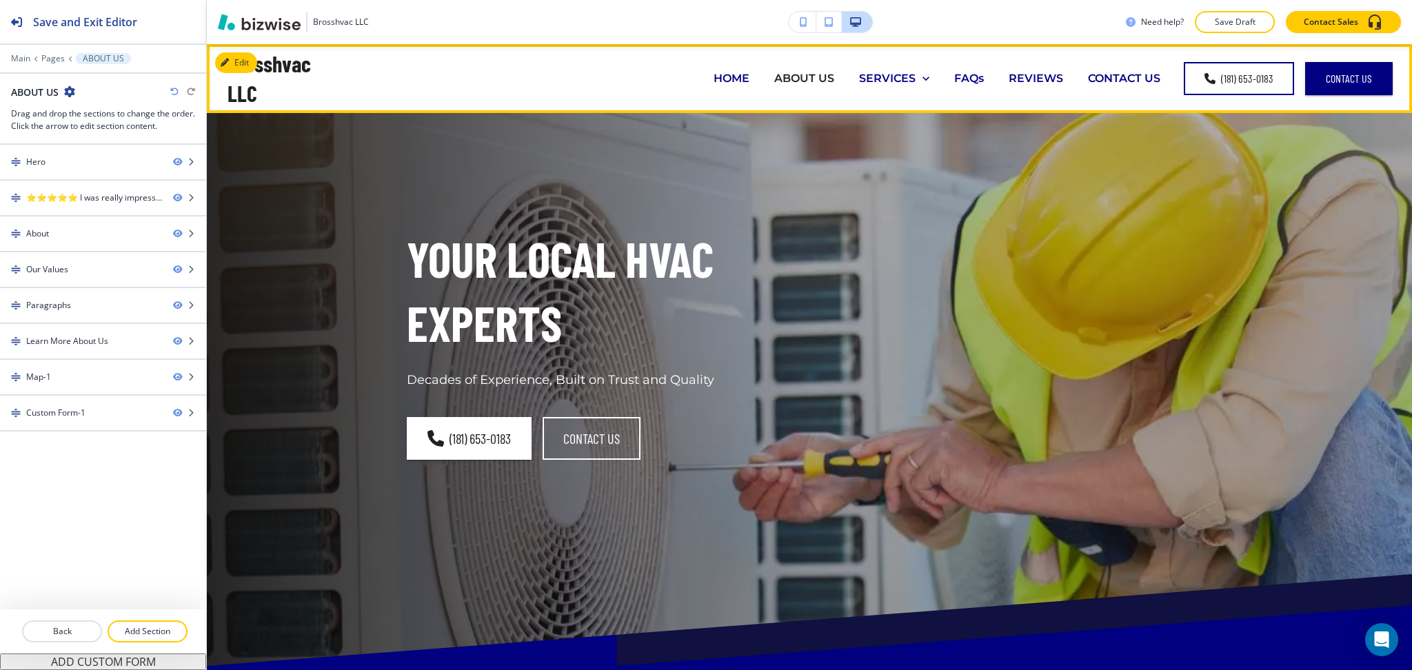
click at [718, 72] on p "HOME" at bounding box center [732, 78] width 36 height 16
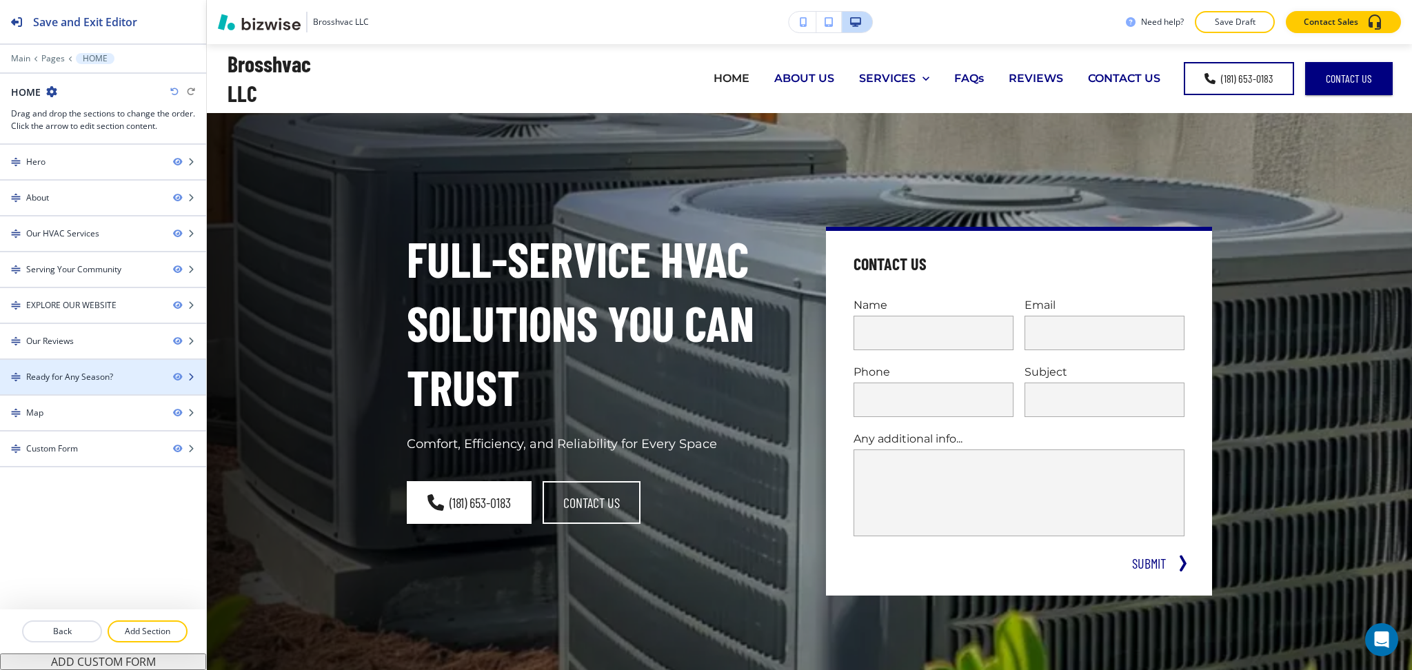
click at [78, 381] on div "Ready for Any Season?" at bounding box center [69, 377] width 87 height 12
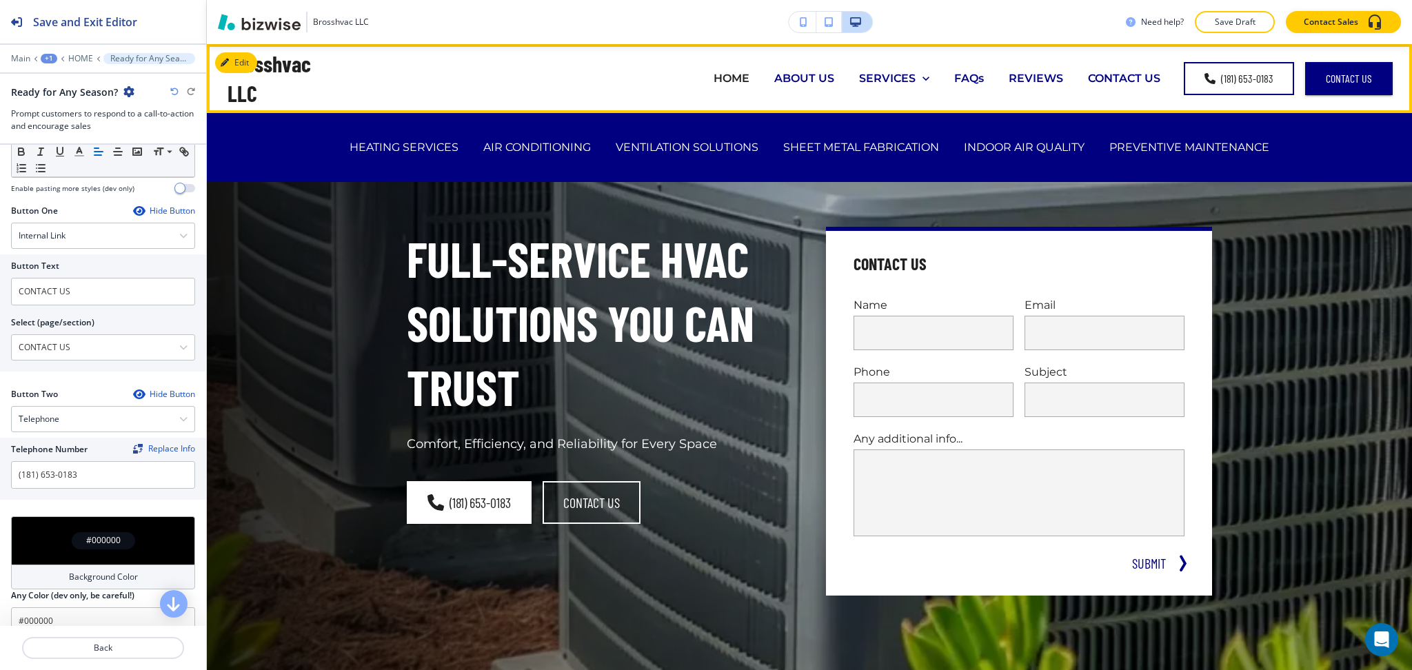
click at [863, 81] on p "SERVICES" at bounding box center [887, 78] width 57 height 16
click at [425, 143] on p "HEATING SERVICES" at bounding box center [404, 147] width 109 height 16
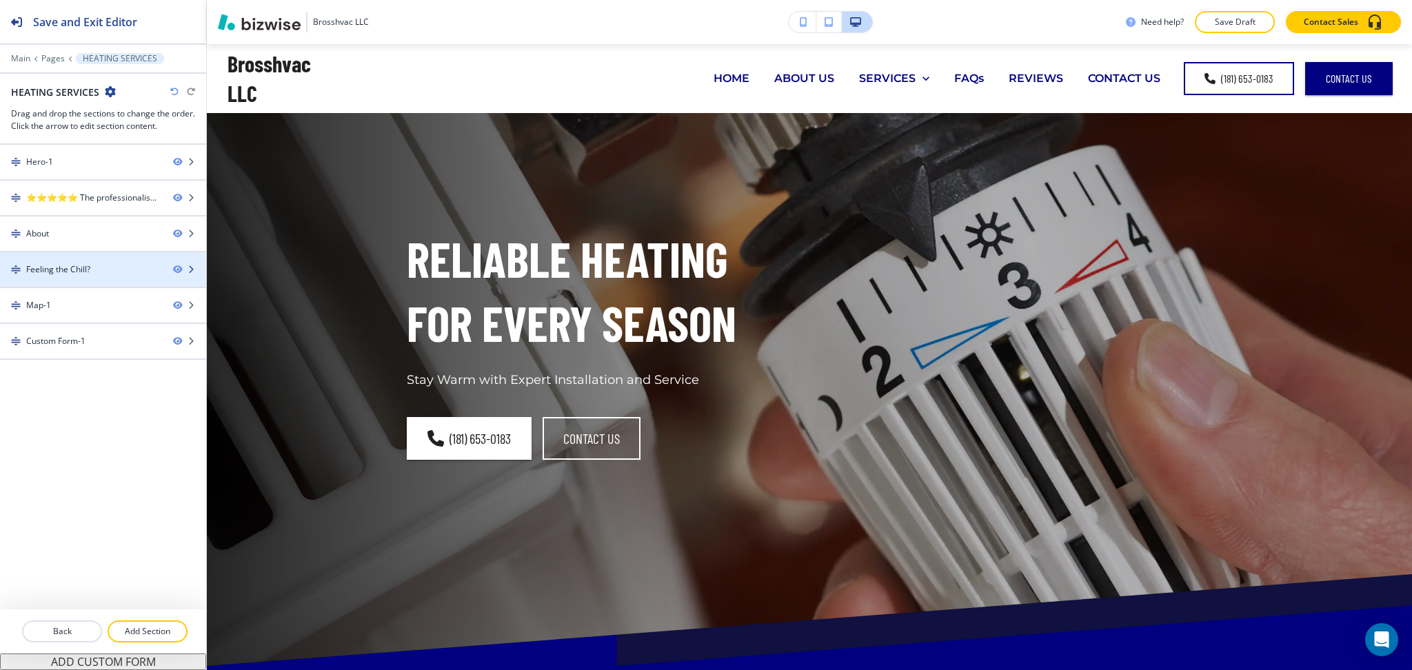
click at [92, 273] on div "Feeling the Chill?" at bounding box center [81, 269] width 162 height 12
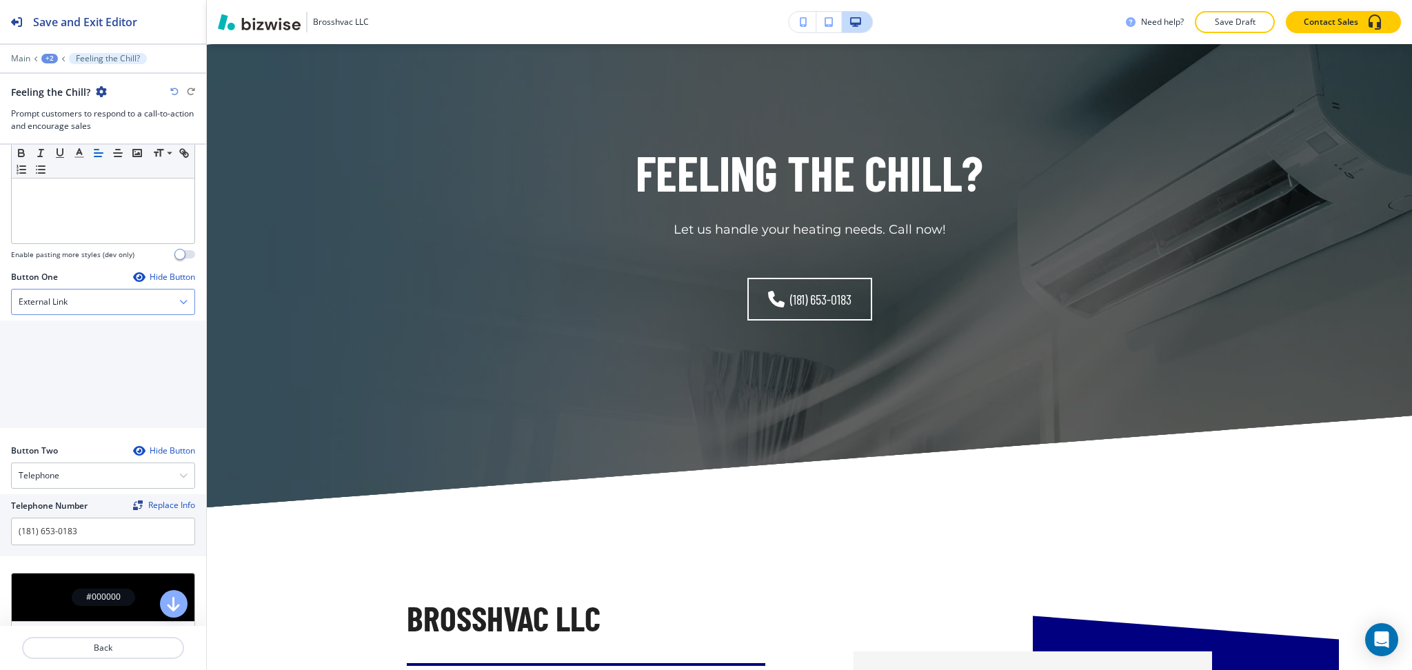
scroll to position [367, 0]
click at [85, 308] on div "External Link" at bounding box center [103, 301] width 183 height 25
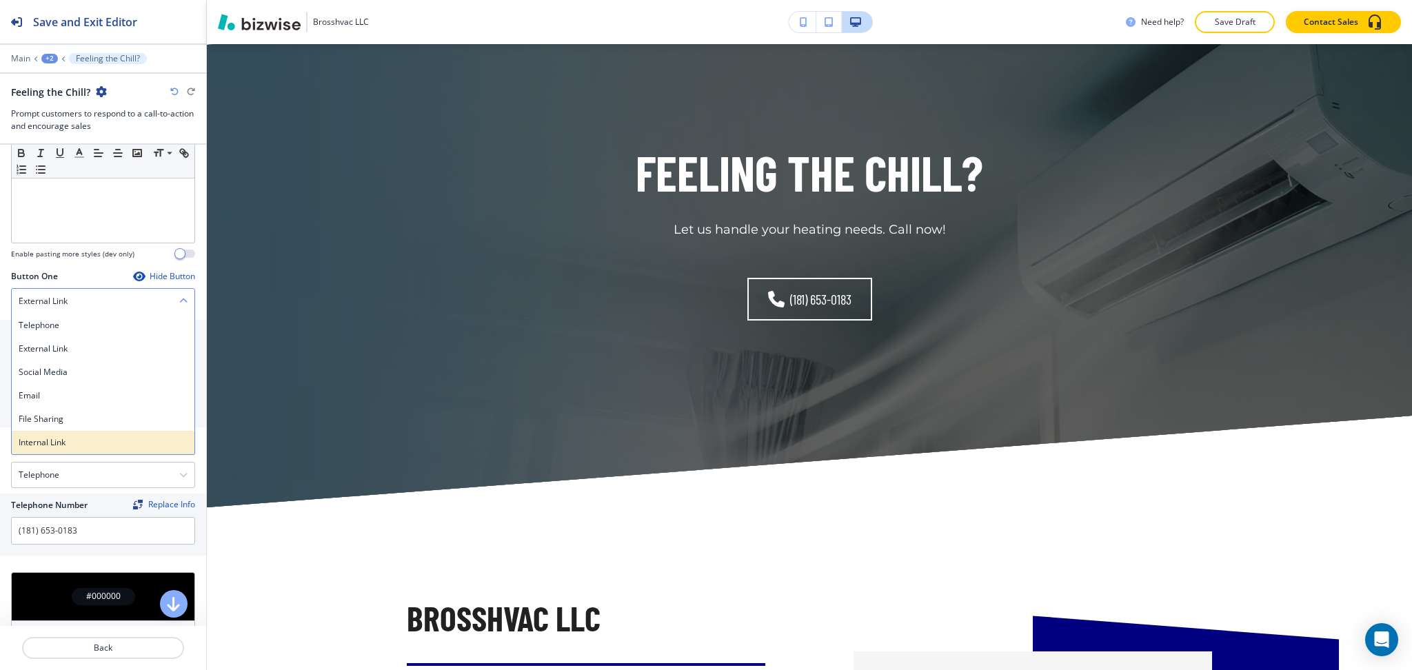
click at [72, 445] on h4 "Internal Link" at bounding box center [103, 443] width 169 height 12
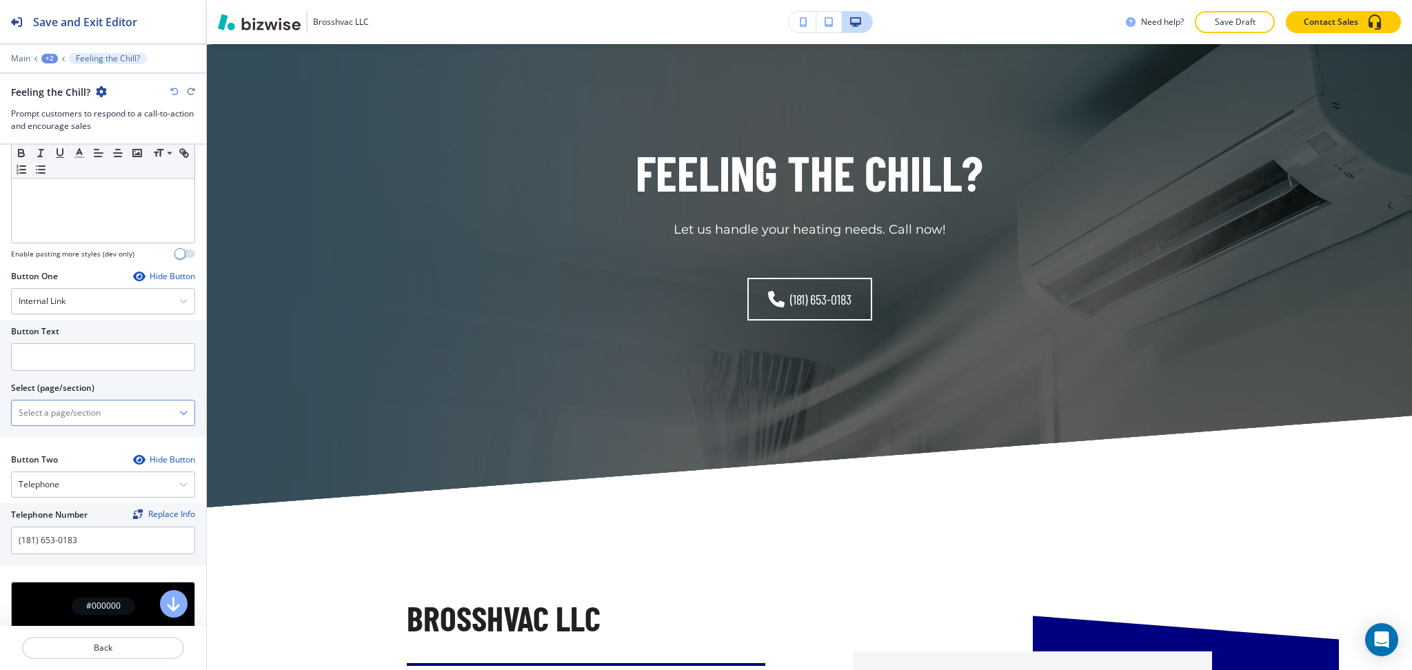
click at [75, 422] on \(page\/section\) "Manual Input" at bounding box center [96, 412] width 168 height 23
type \(page\/section\) "CONTACT US"
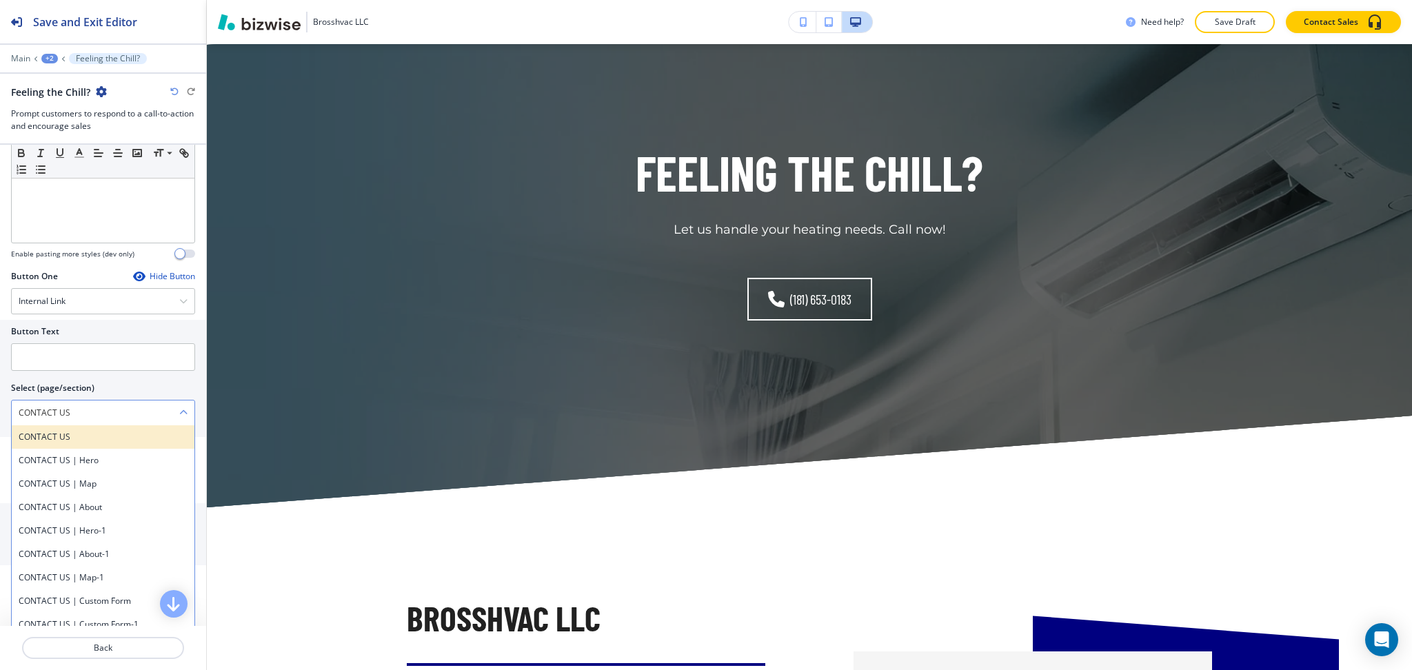
click at [59, 430] on div "CONTACT US" at bounding box center [103, 436] width 183 height 23
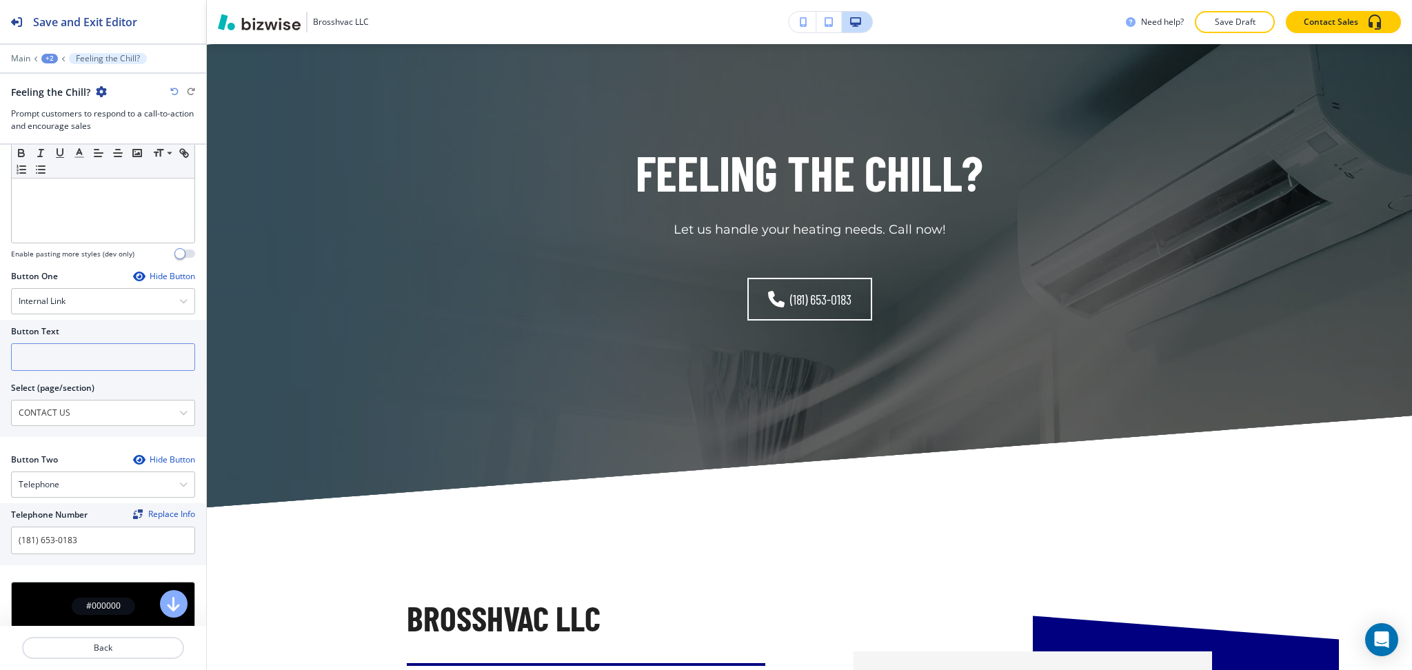
click at [70, 363] on input "text" at bounding box center [103, 357] width 184 height 28
paste input "CONTACT US"
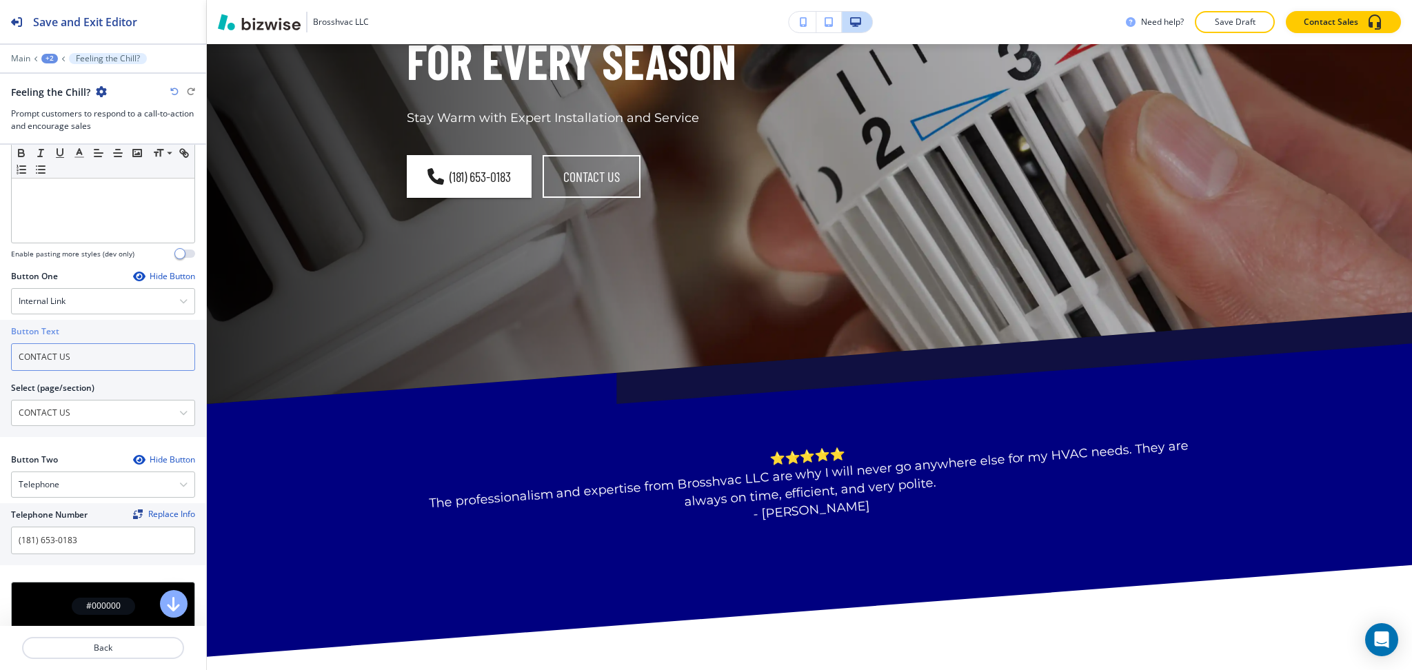
scroll to position [0, 0]
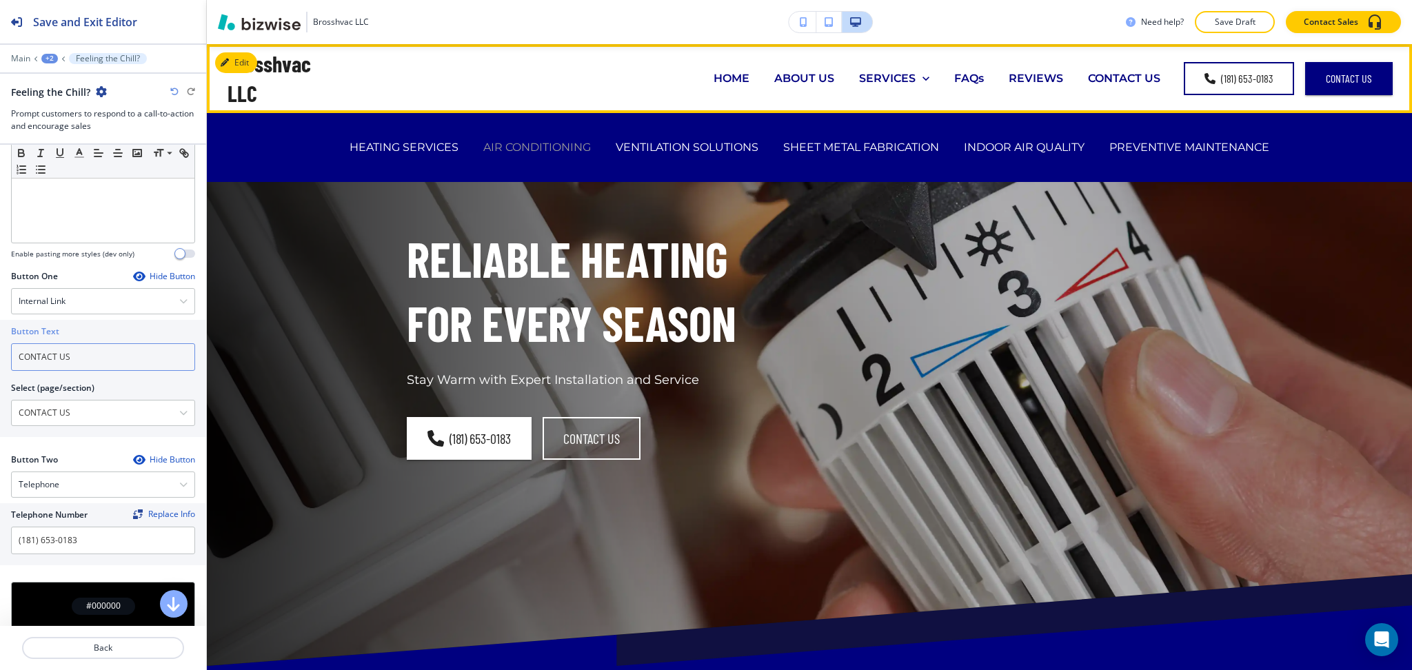
type input "CONTACT US"
click at [570, 146] on p "AIR CONDITIONING" at bounding box center [537, 147] width 108 height 16
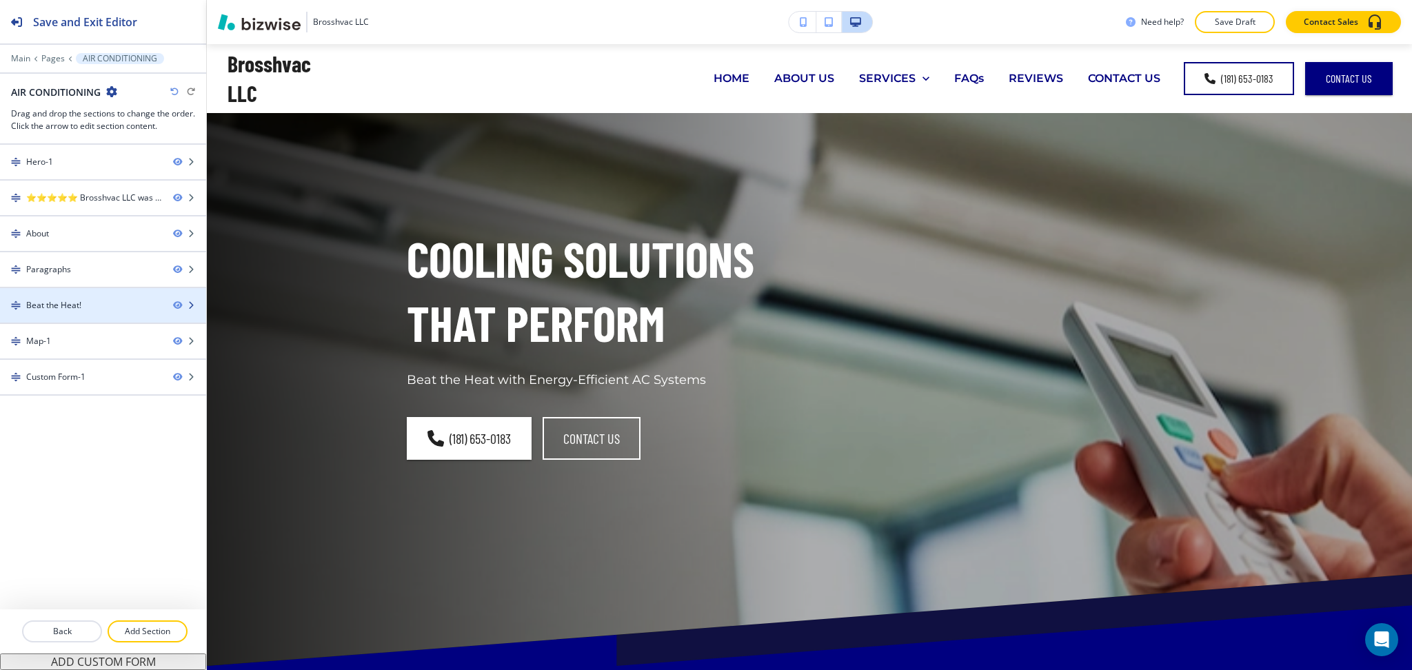
click at [88, 299] on div at bounding box center [103, 293] width 206 height 11
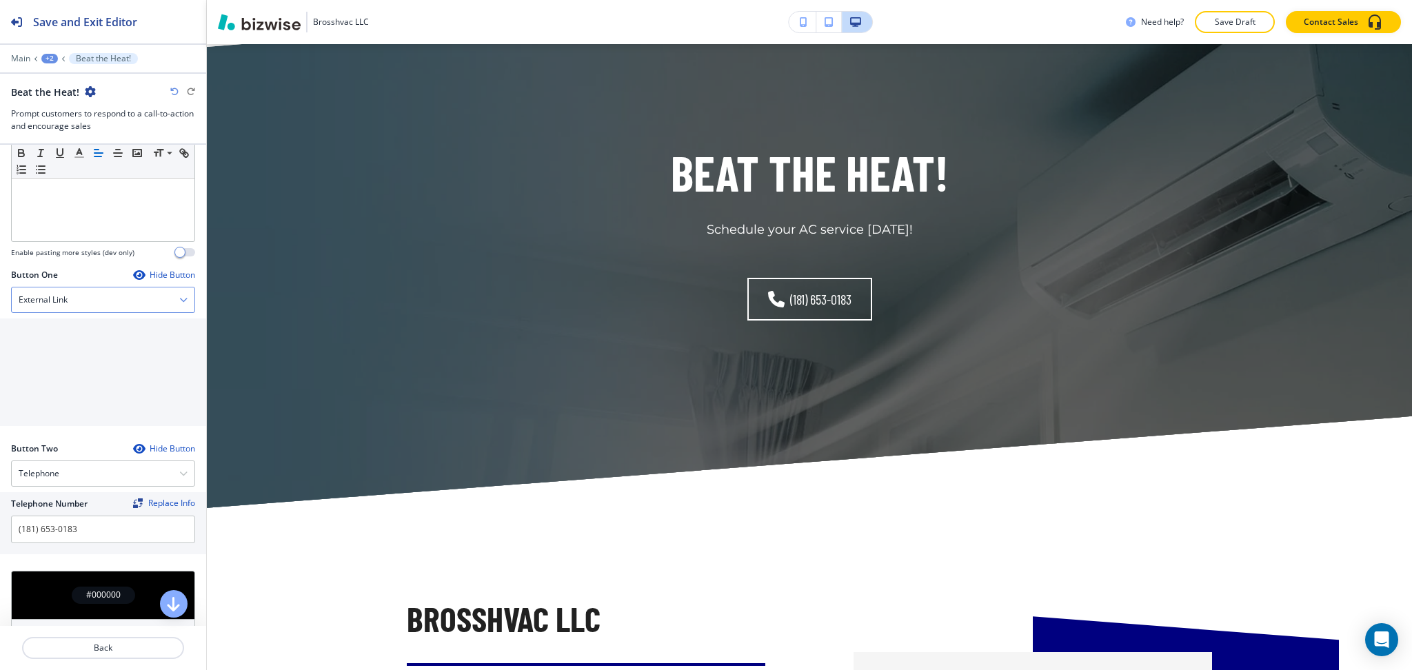
click at [78, 303] on div "External Link" at bounding box center [103, 300] width 183 height 25
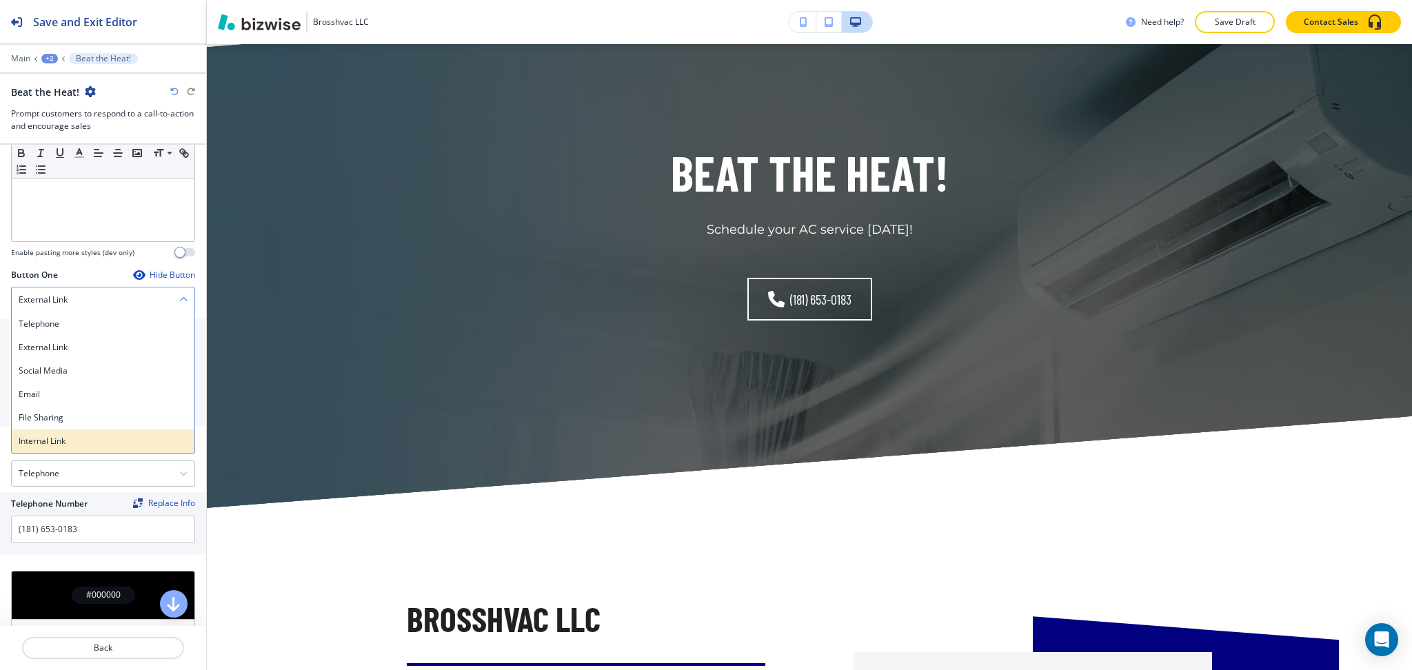
click at [68, 437] on h4 "Internal Link" at bounding box center [103, 441] width 169 height 12
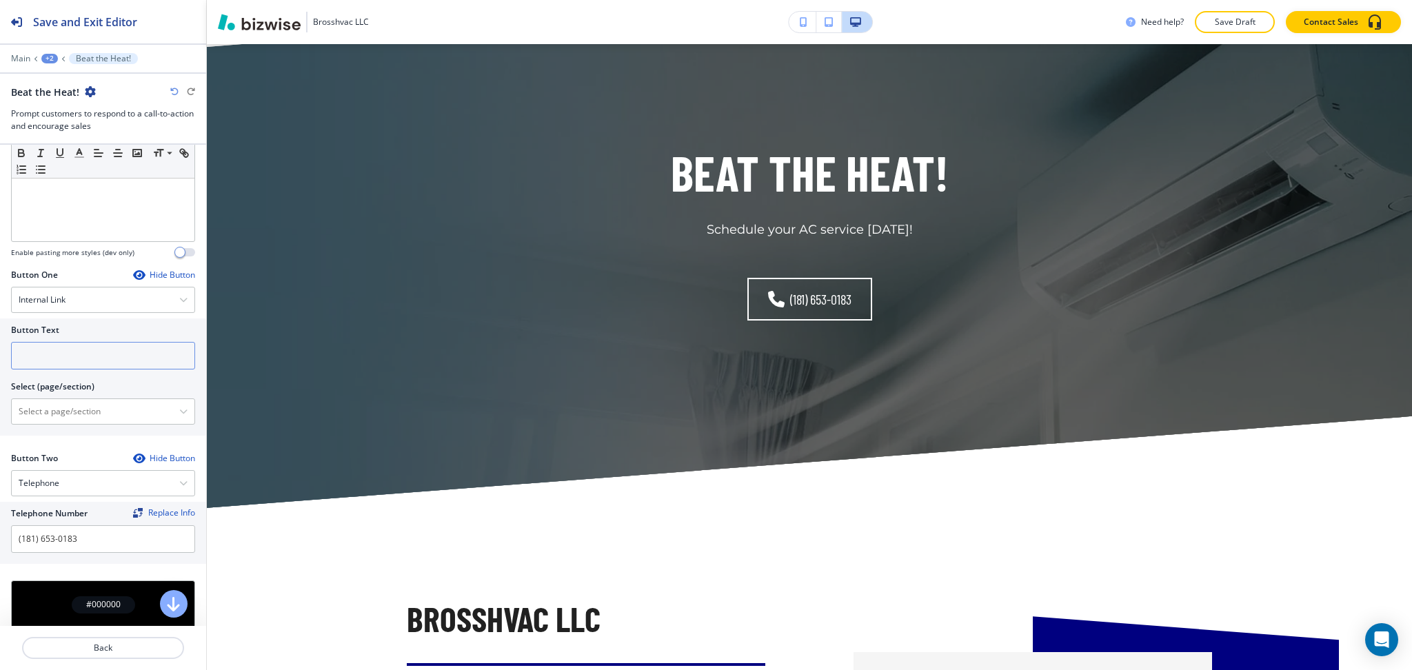
click at [63, 352] on input "text" at bounding box center [103, 356] width 184 height 28
paste input "CONTACT US"
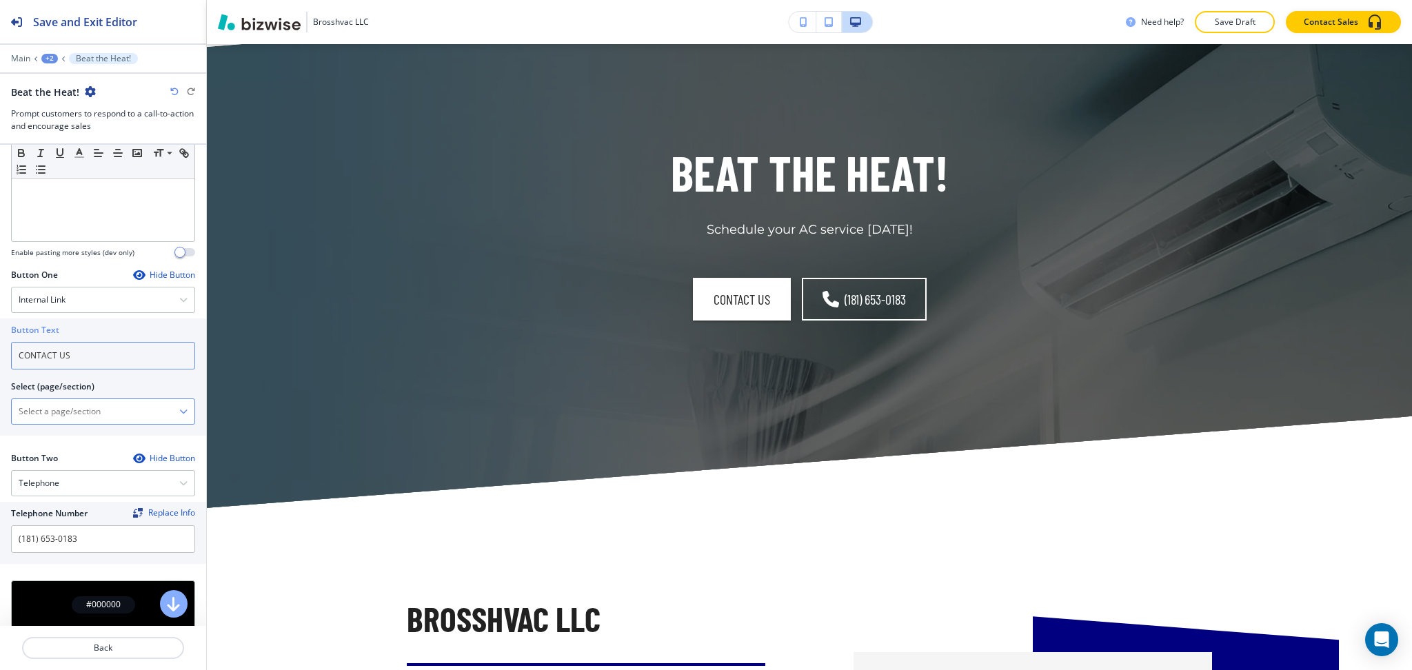
type input "CONTACT US"
click at [66, 417] on \(page\/section\) "Manual Input" at bounding box center [96, 411] width 168 height 23
type \(page\/section\) "CONTACT US"
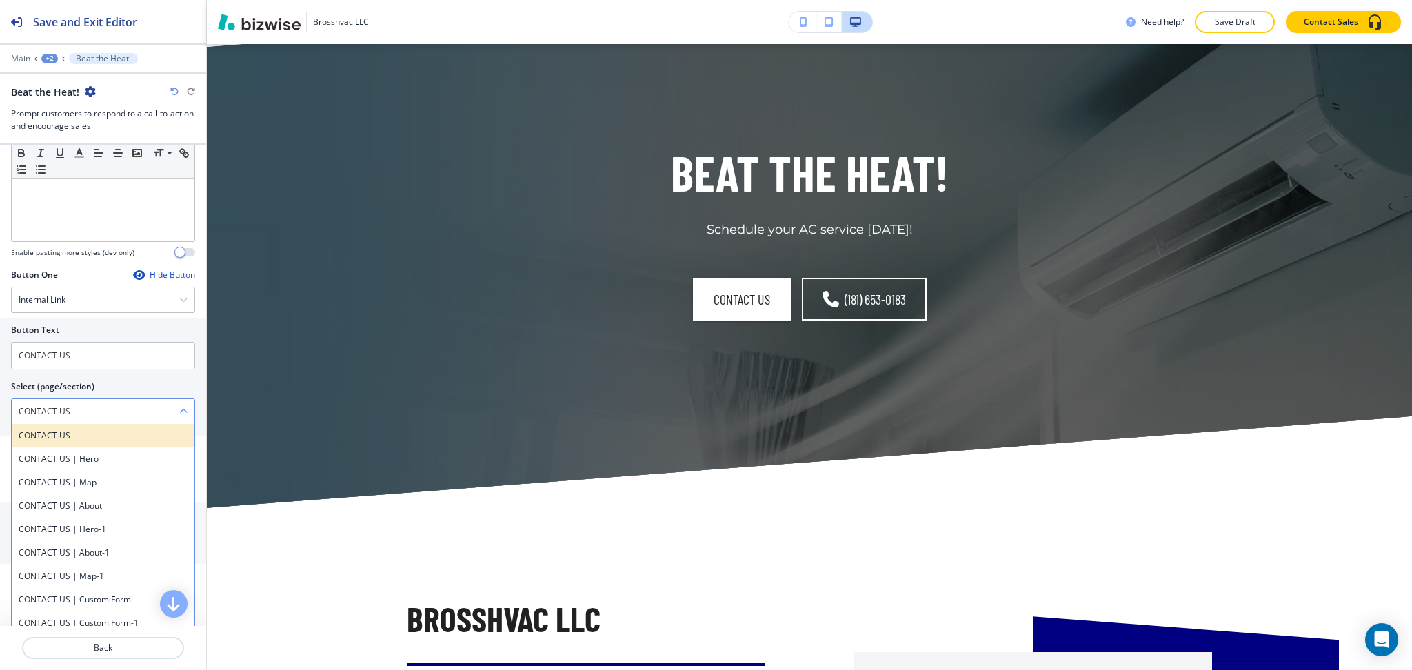
click at [47, 430] on h4 "CONTACT US" at bounding box center [103, 436] width 169 height 12
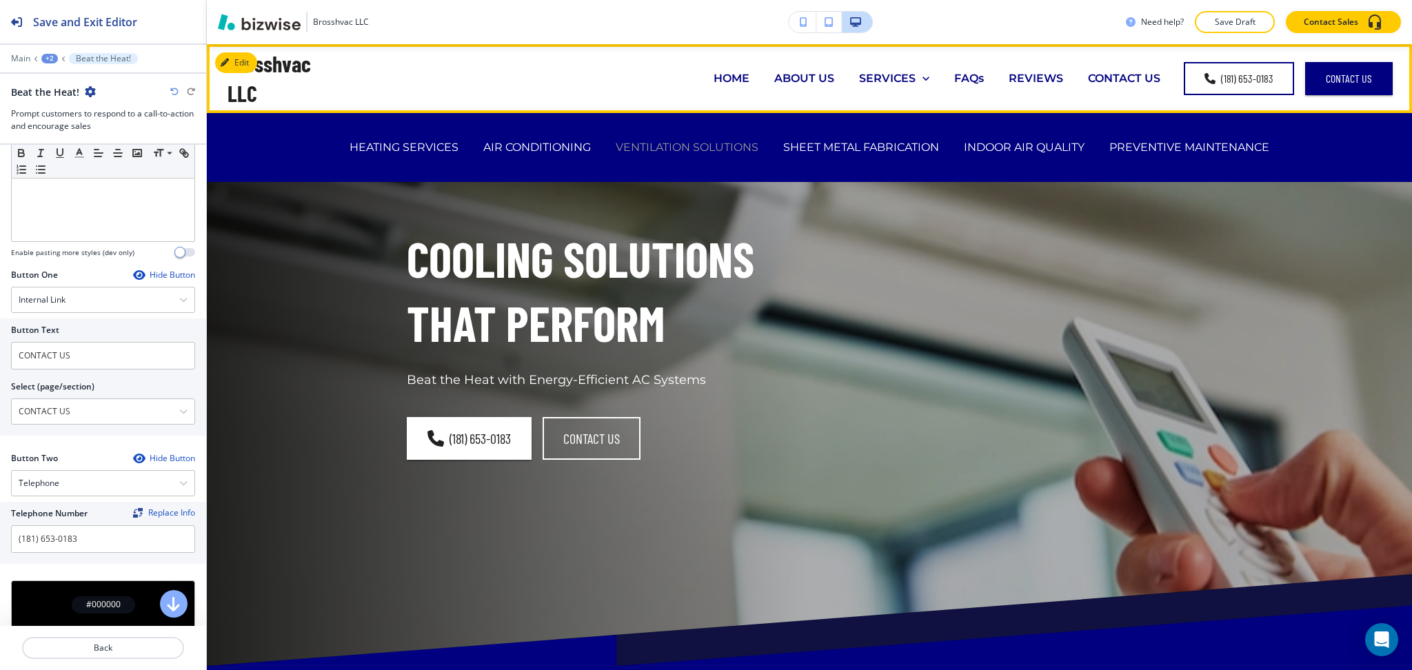
click at [721, 153] on p "VENTILATION SOLUTIONS" at bounding box center [687, 147] width 143 height 16
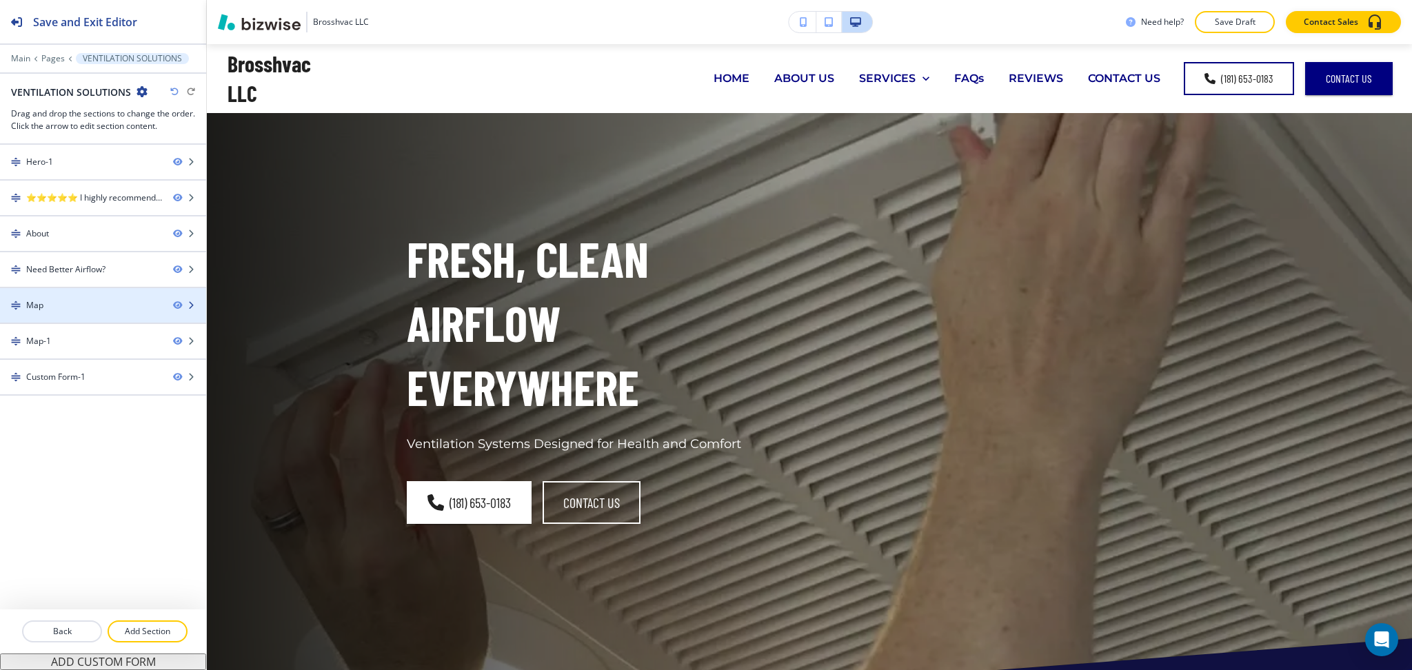
click at [61, 302] on div "Map" at bounding box center [81, 305] width 162 height 12
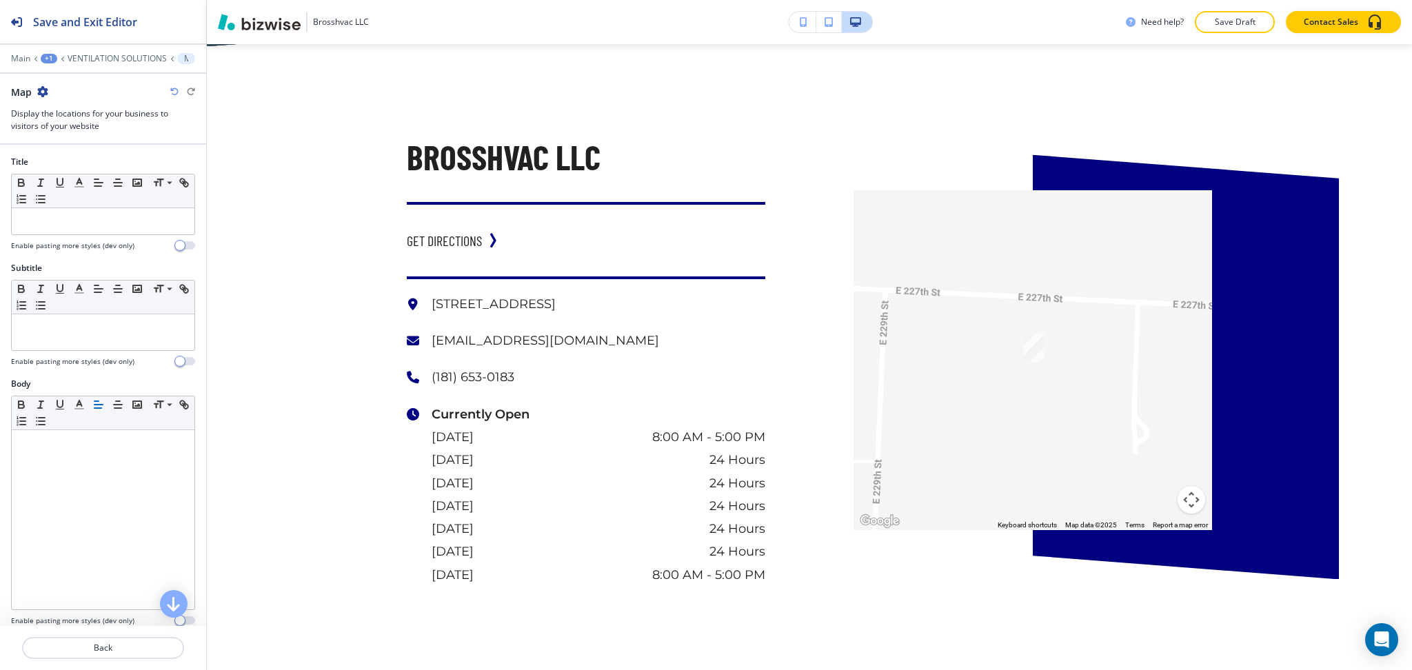
click at [42, 89] on icon "button" at bounding box center [42, 91] width 11 height 11
click at [82, 164] on p "Delete Section" at bounding box center [81, 164] width 70 height 12
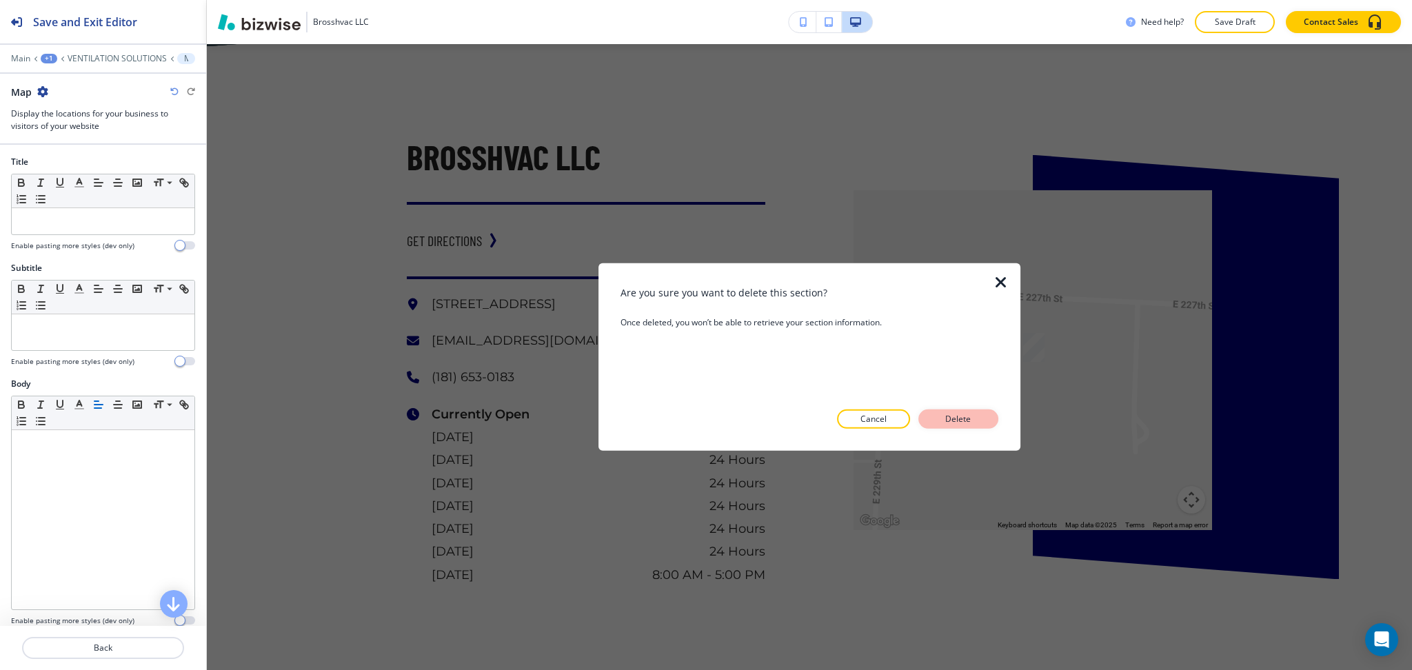
click at [970, 419] on p "Delete" at bounding box center [958, 419] width 33 height 12
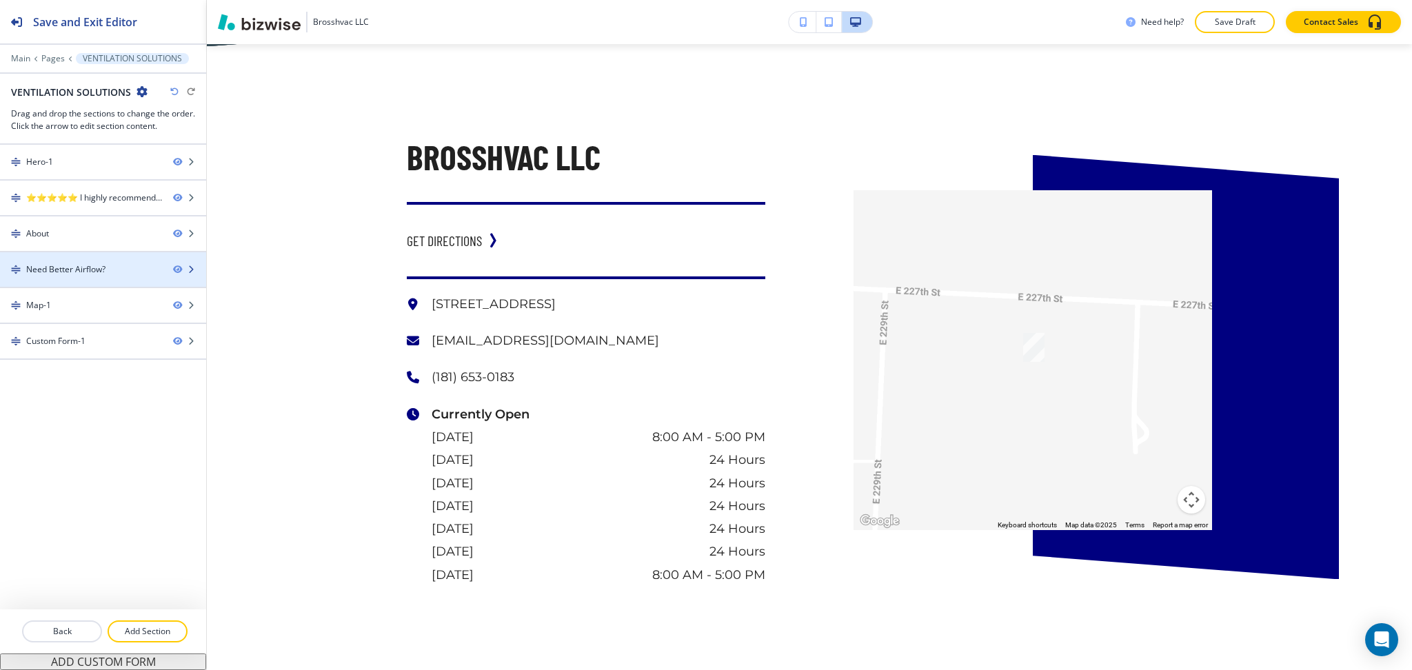
click at [46, 270] on div "Need Better Airflow?" at bounding box center [65, 269] width 79 height 12
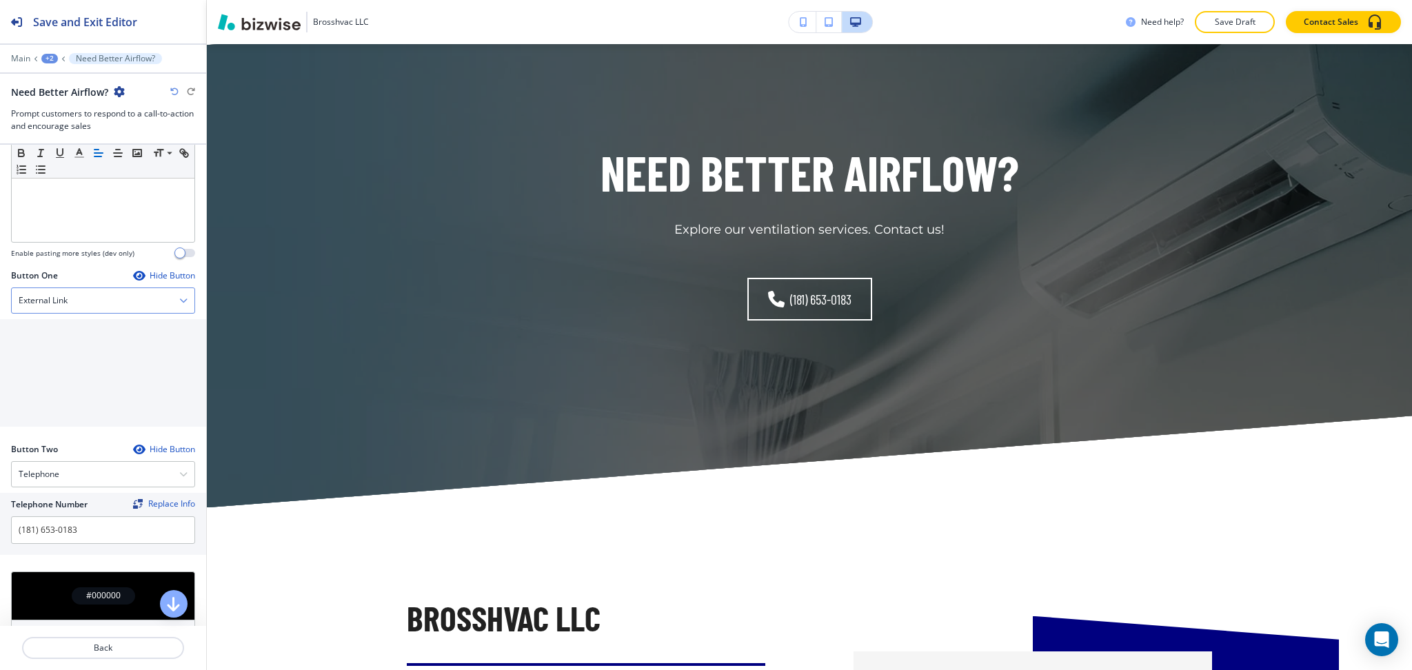
click at [74, 297] on div "External Link" at bounding box center [103, 300] width 183 height 25
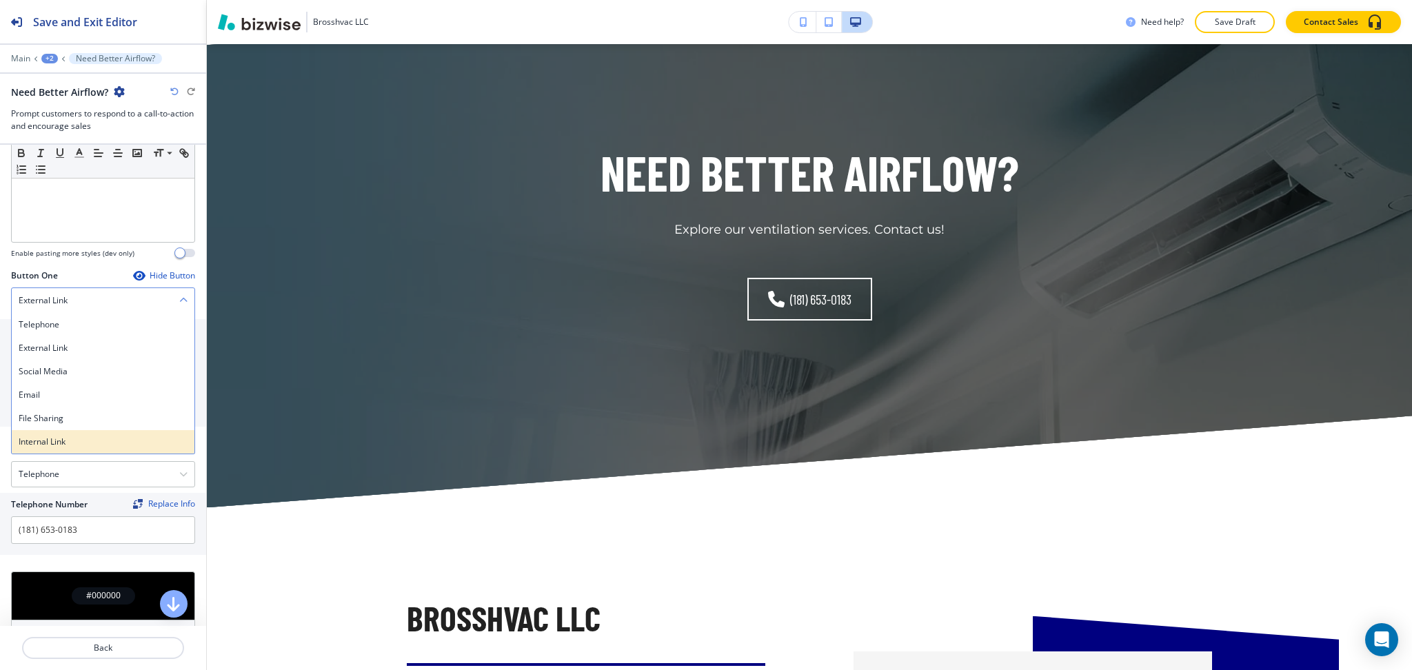
click at [60, 443] on h4 "Internal Link" at bounding box center [103, 442] width 169 height 12
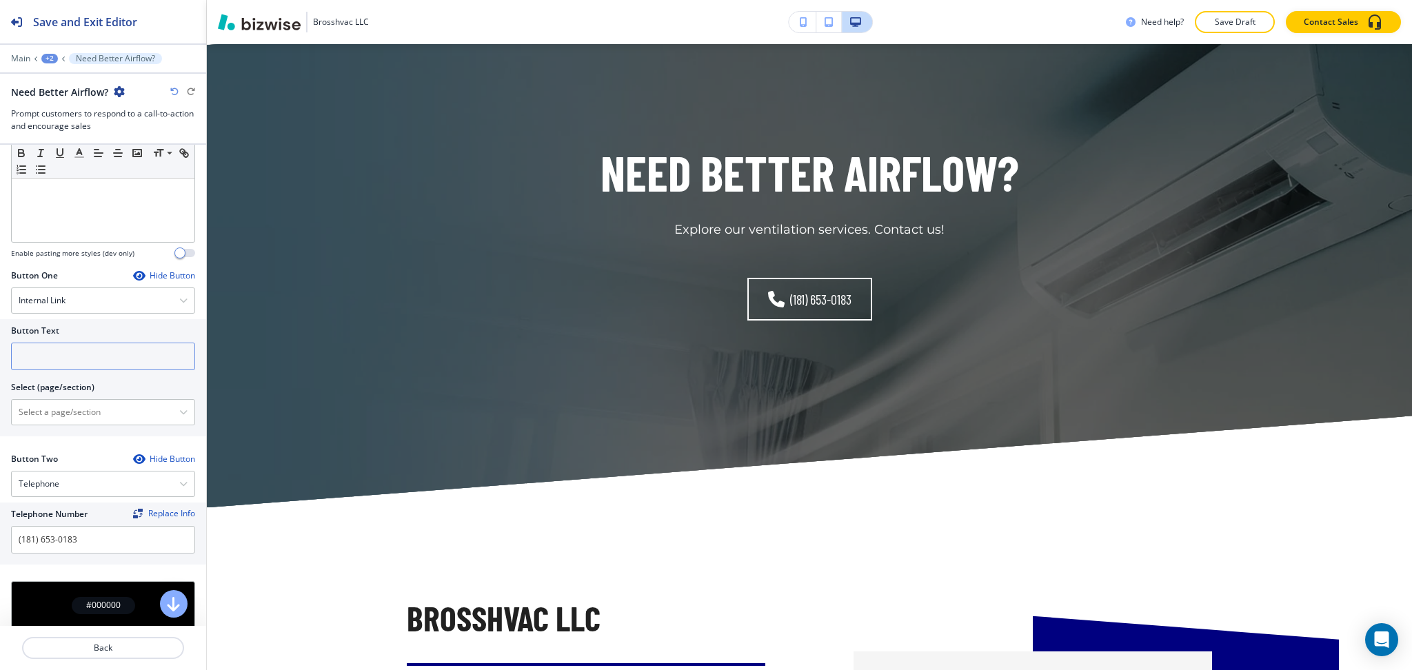
click at [60, 370] on div at bounding box center [103, 375] width 184 height 11
click at [60, 355] on input "text" at bounding box center [103, 357] width 184 height 28
paste input "CONTACT US"
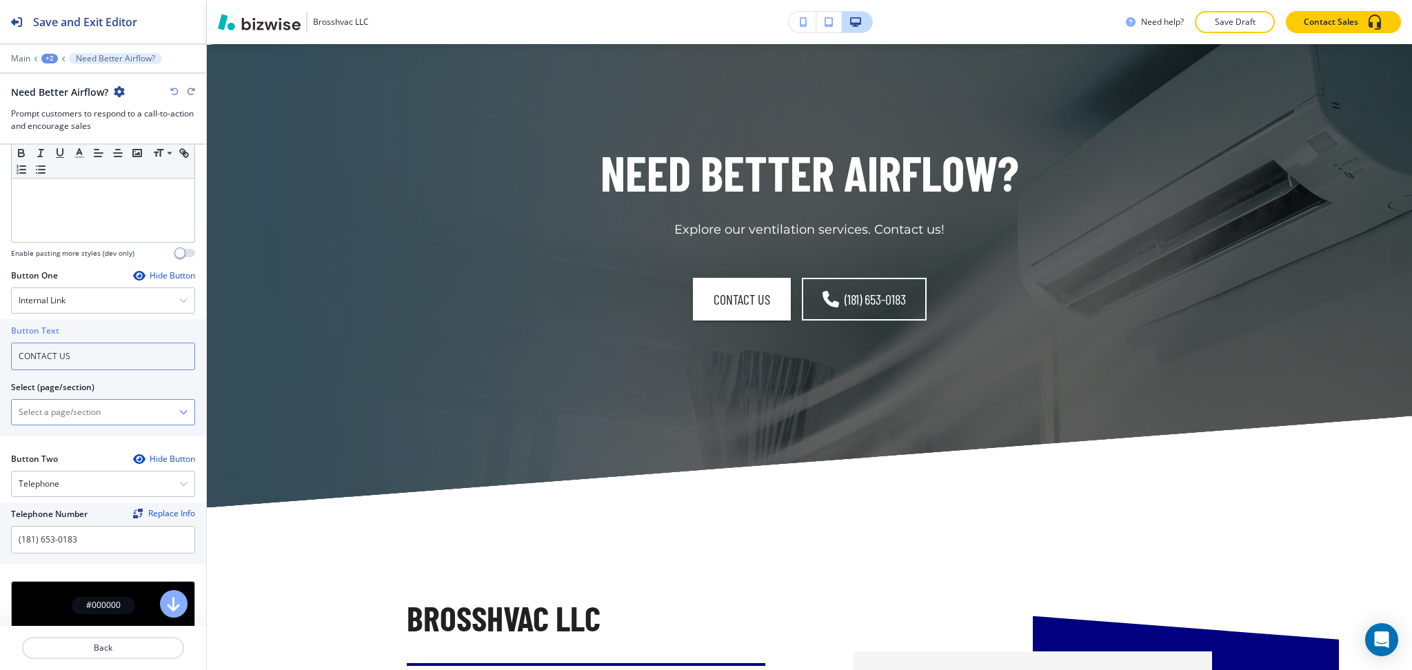
type input "CONTACT US"
click at [61, 405] on \(page\/section\) "Manual Input" at bounding box center [96, 412] width 168 height 23
type \(page\/section\) "CONTACT US"
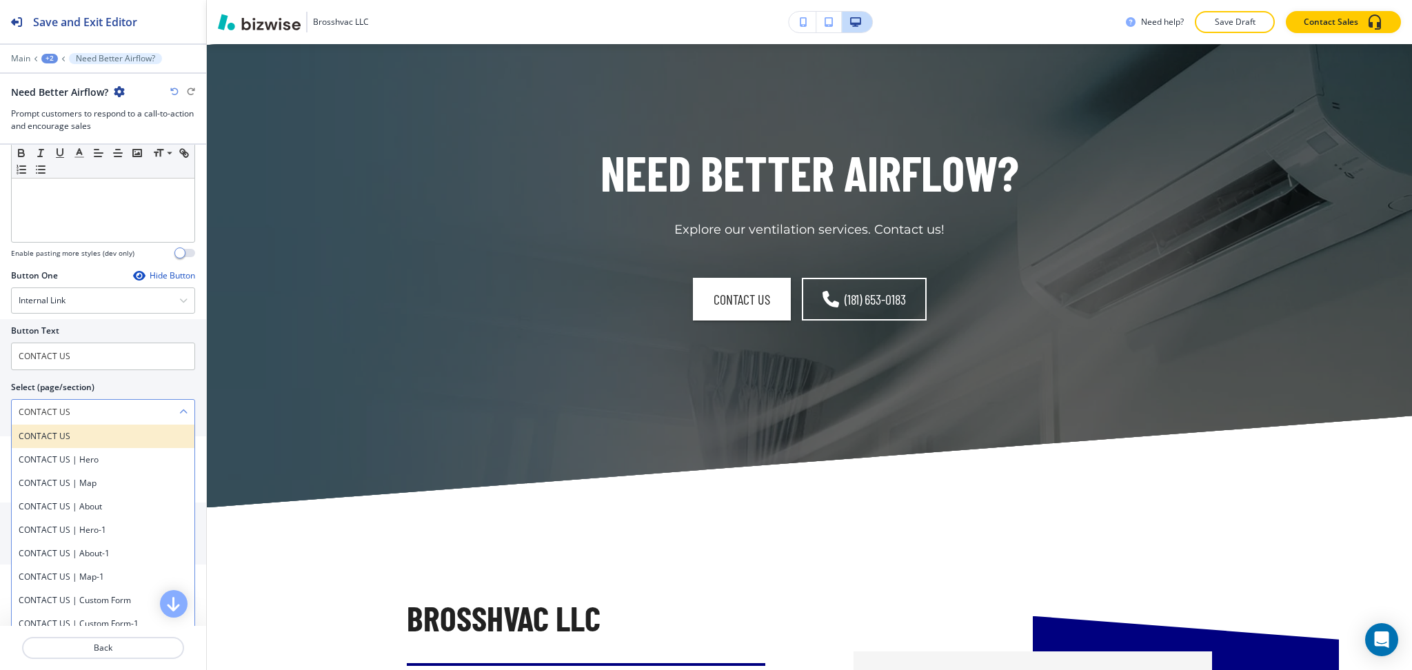
click at [61, 439] on h4 "CONTACT US" at bounding box center [103, 436] width 169 height 12
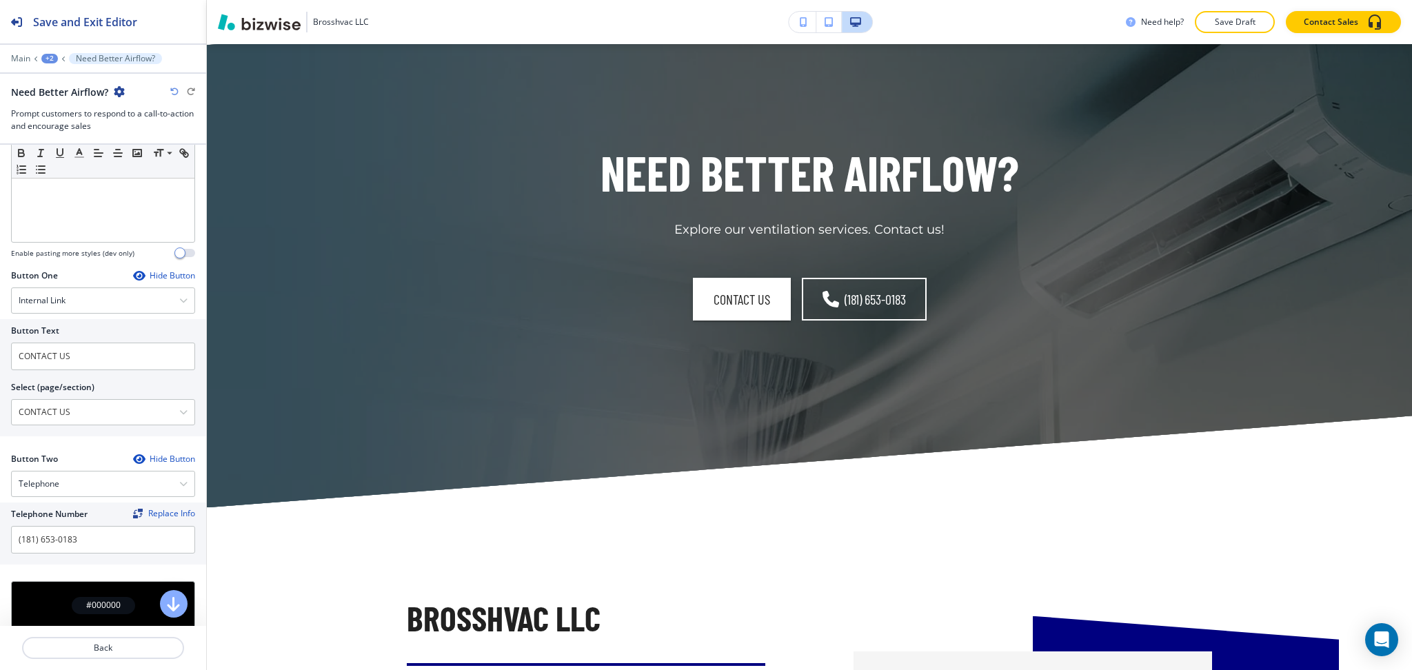
click at [50, 59] on div "+2" at bounding box center [49, 59] width 17 height 10
click at [64, 73] on button "Pages" at bounding box center [85, 81] width 88 height 24
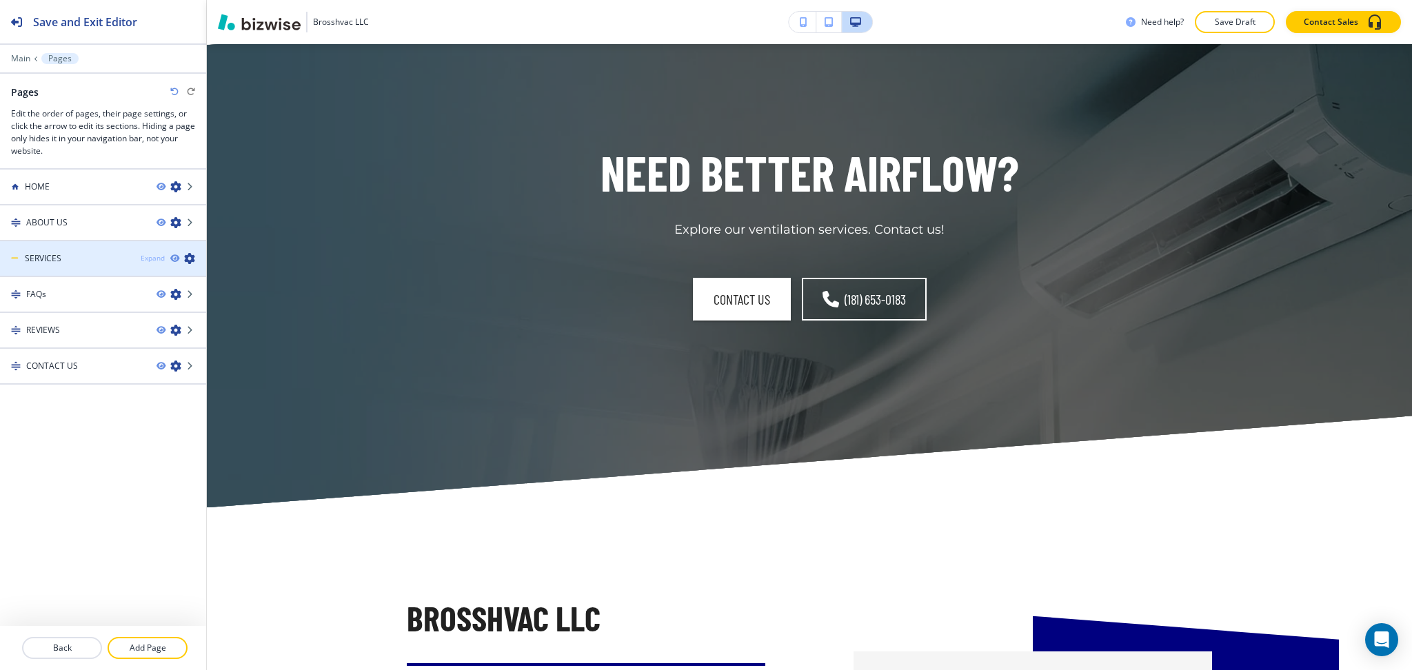
click at [150, 261] on div "Expand" at bounding box center [153, 258] width 24 height 10
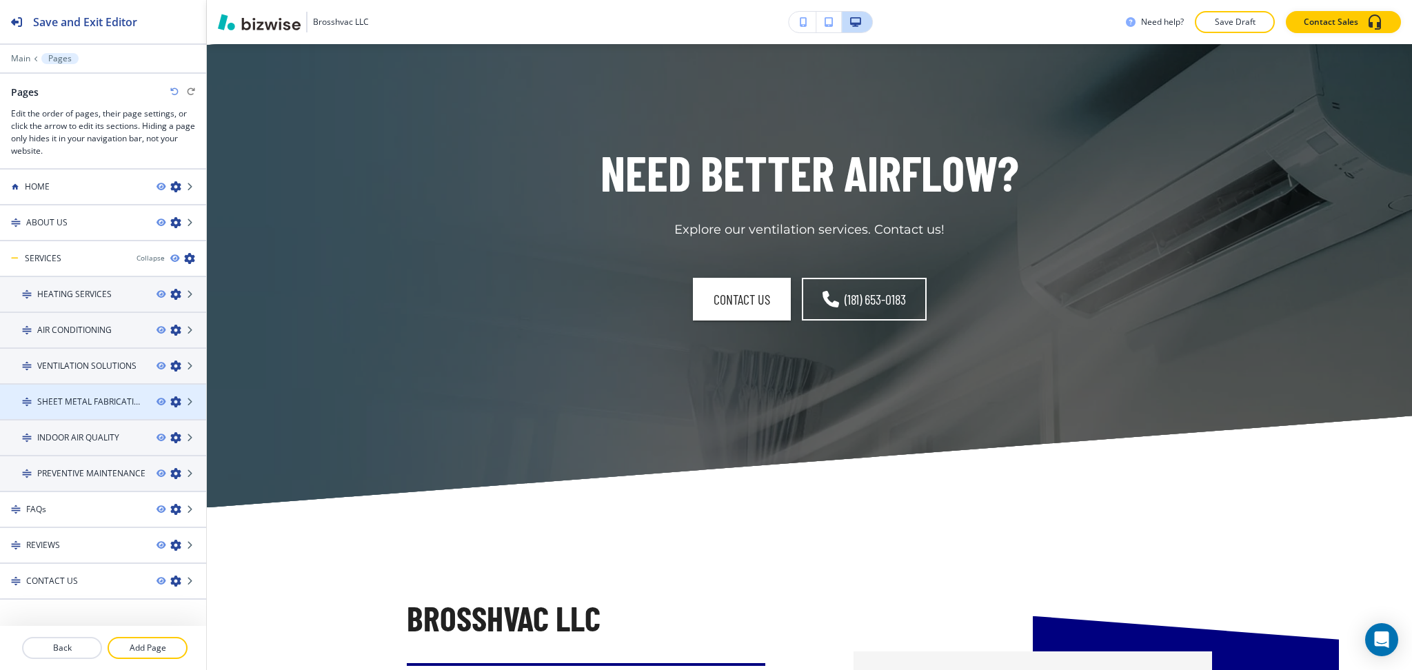
click at [105, 411] on div at bounding box center [103, 413] width 206 height 11
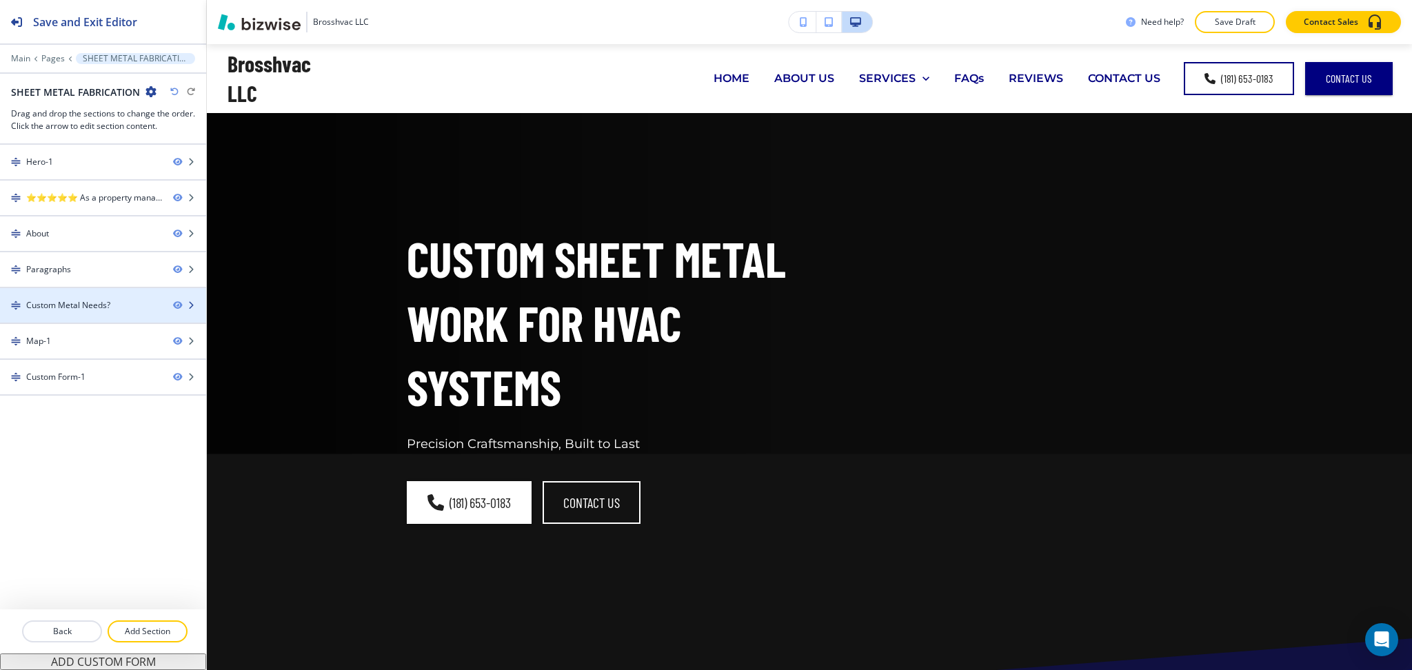
click at [72, 301] on div "Custom Metal Needs?" at bounding box center [68, 305] width 84 height 12
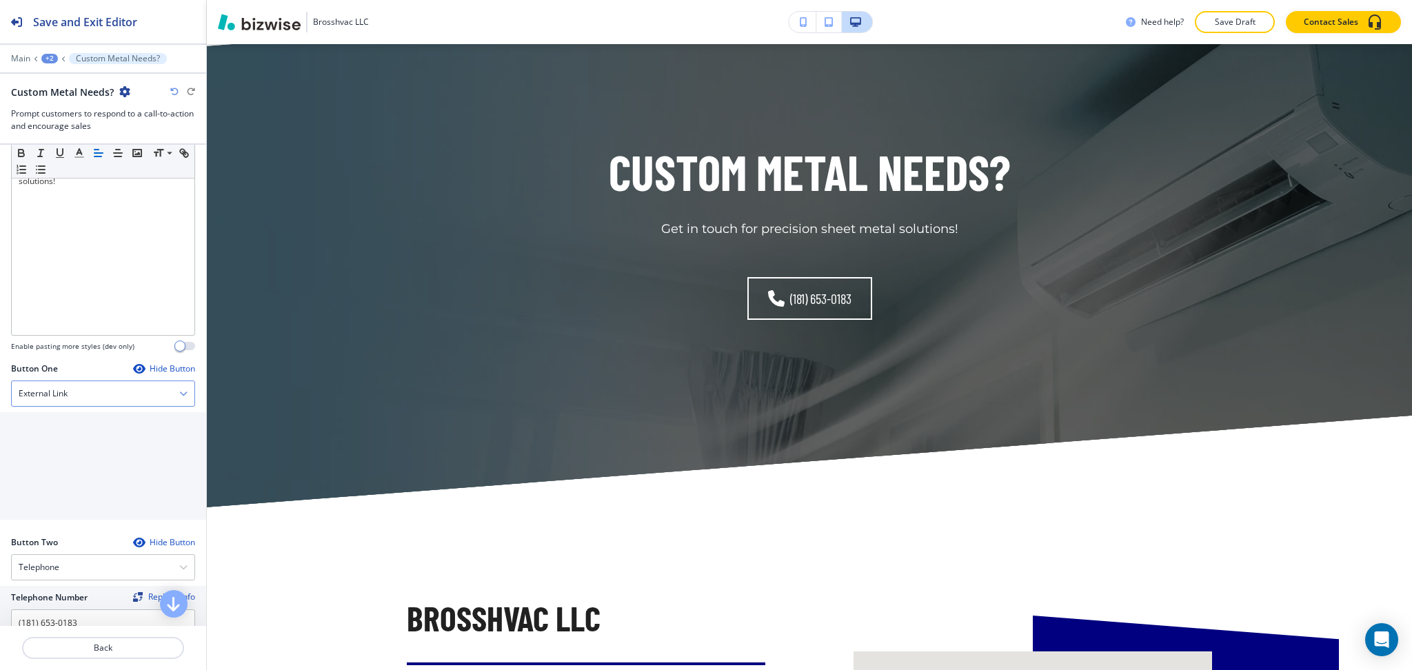
click at [68, 390] on div "External Link" at bounding box center [103, 393] width 183 height 25
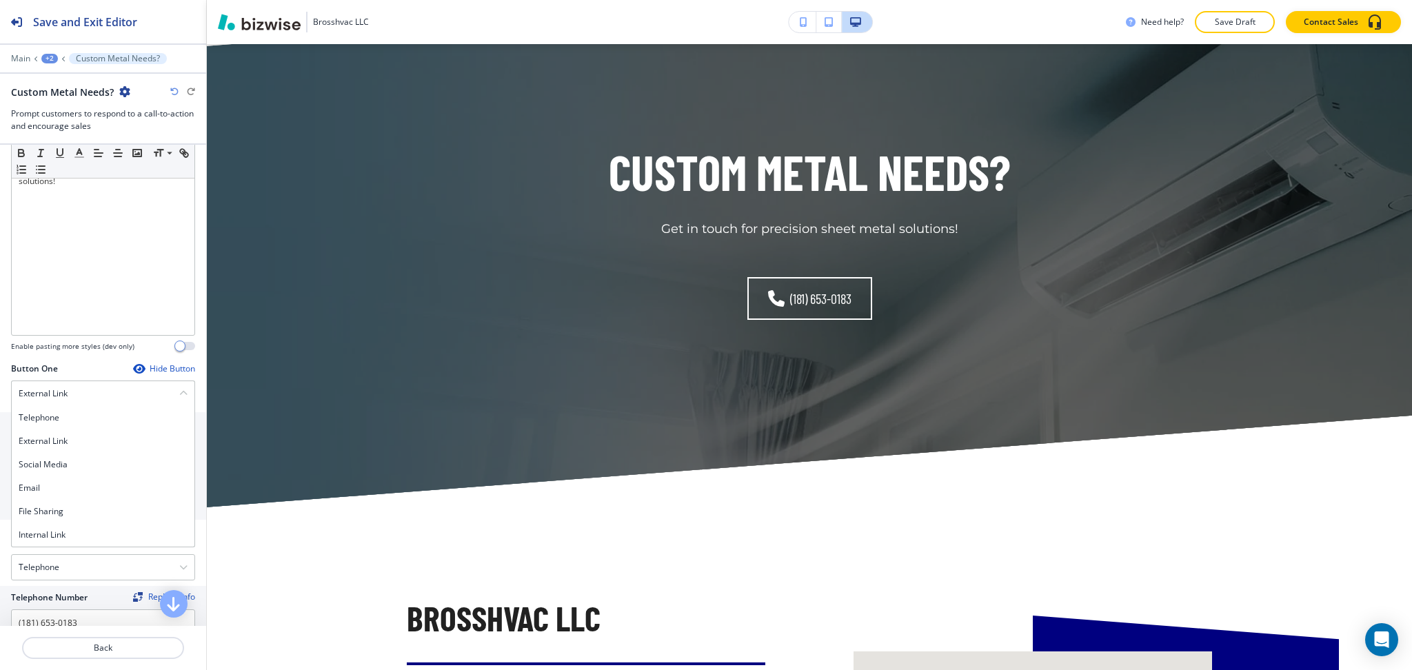
click at [70, 534] on h4 "Internal Link" at bounding box center [103, 535] width 169 height 12
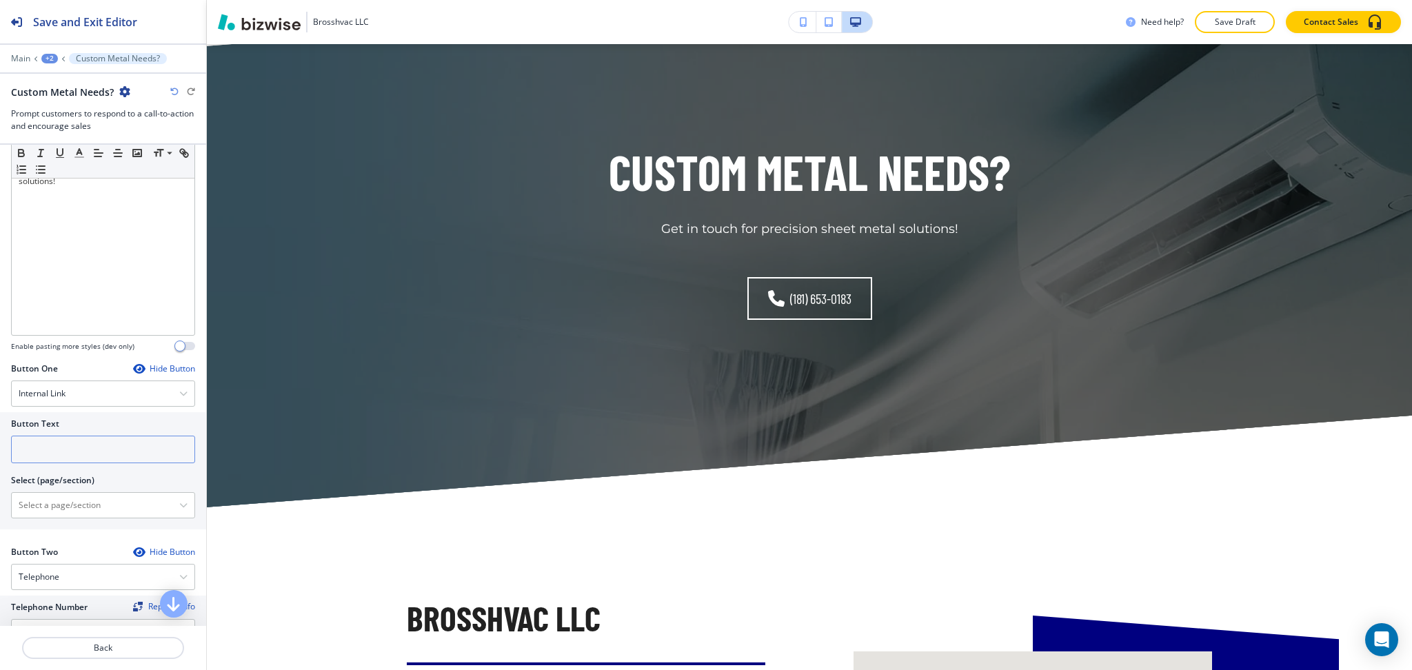
click at [70, 453] on input "text" at bounding box center [103, 450] width 184 height 28
paste input "CONTACT US"
type input "CONTACT US"
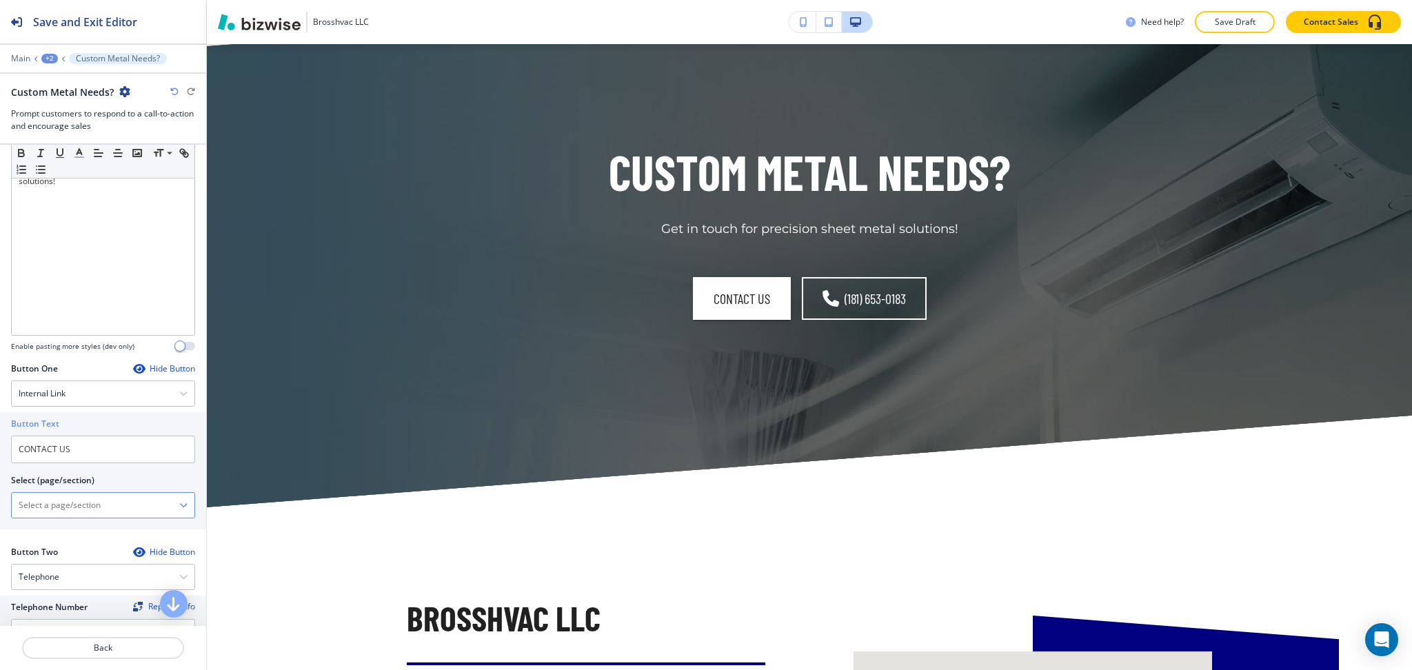
click at [68, 509] on \(page\/section\) "Manual Input" at bounding box center [96, 505] width 168 height 23
paste \(page\/section\) "CONTACT US"
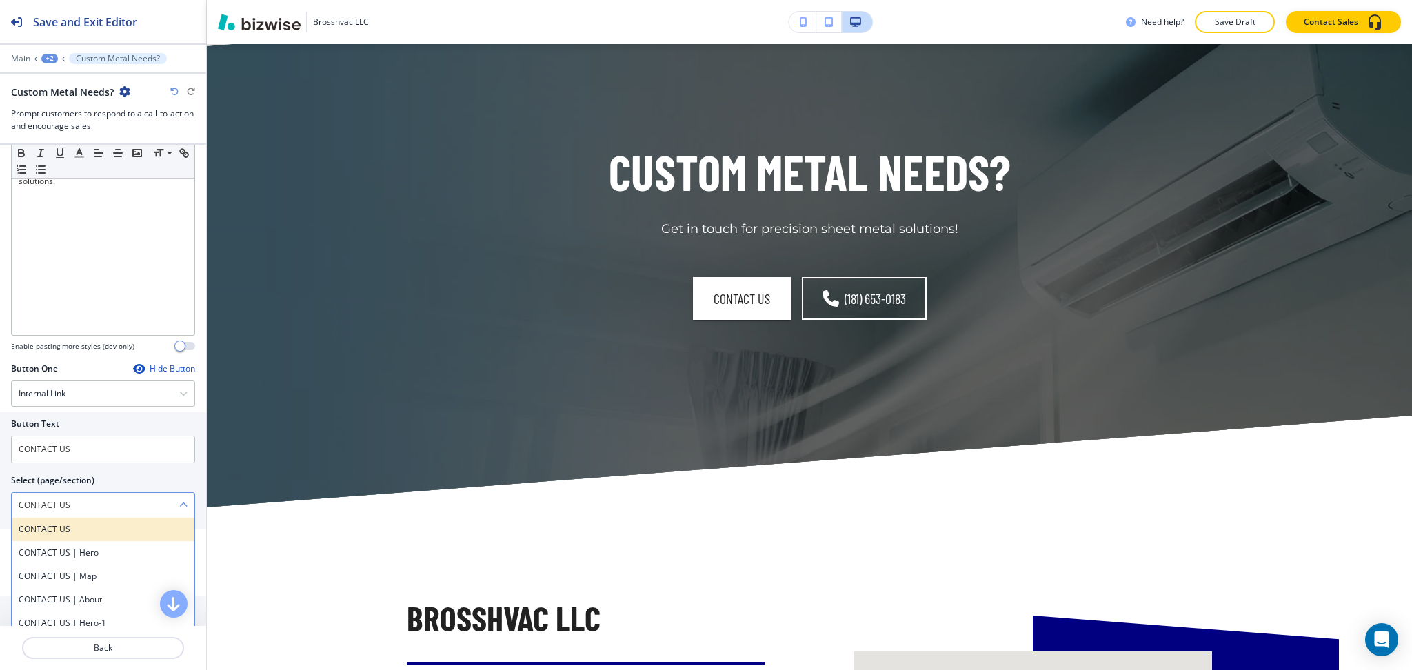
type \(page\/section\) "CONTACT US"
click at [48, 528] on h4 "CONTACT US" at bounding box center [103, 529] width 169 height 12
click at [52, 55] on div "+2" at bounding box center [49, 59] width 17 height 10
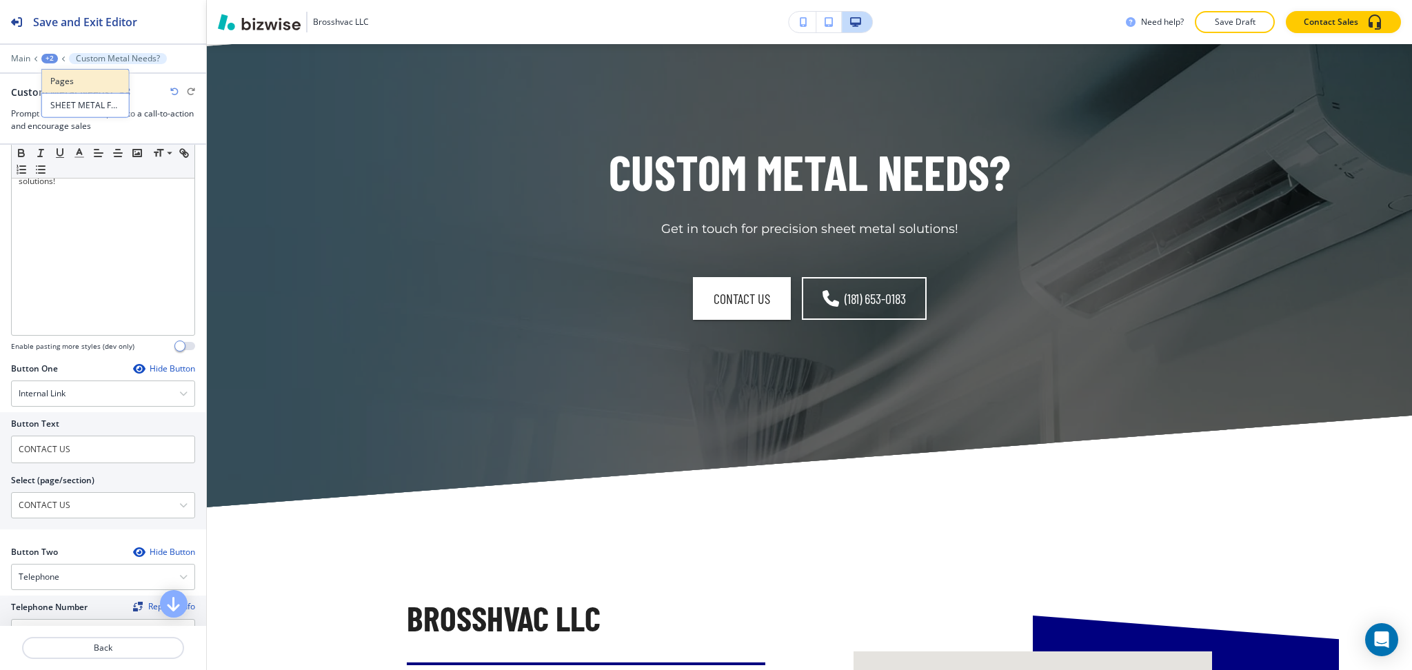
click at [70, 84] on p "Pages" at bounding box center [85, 81] width 70 height 12
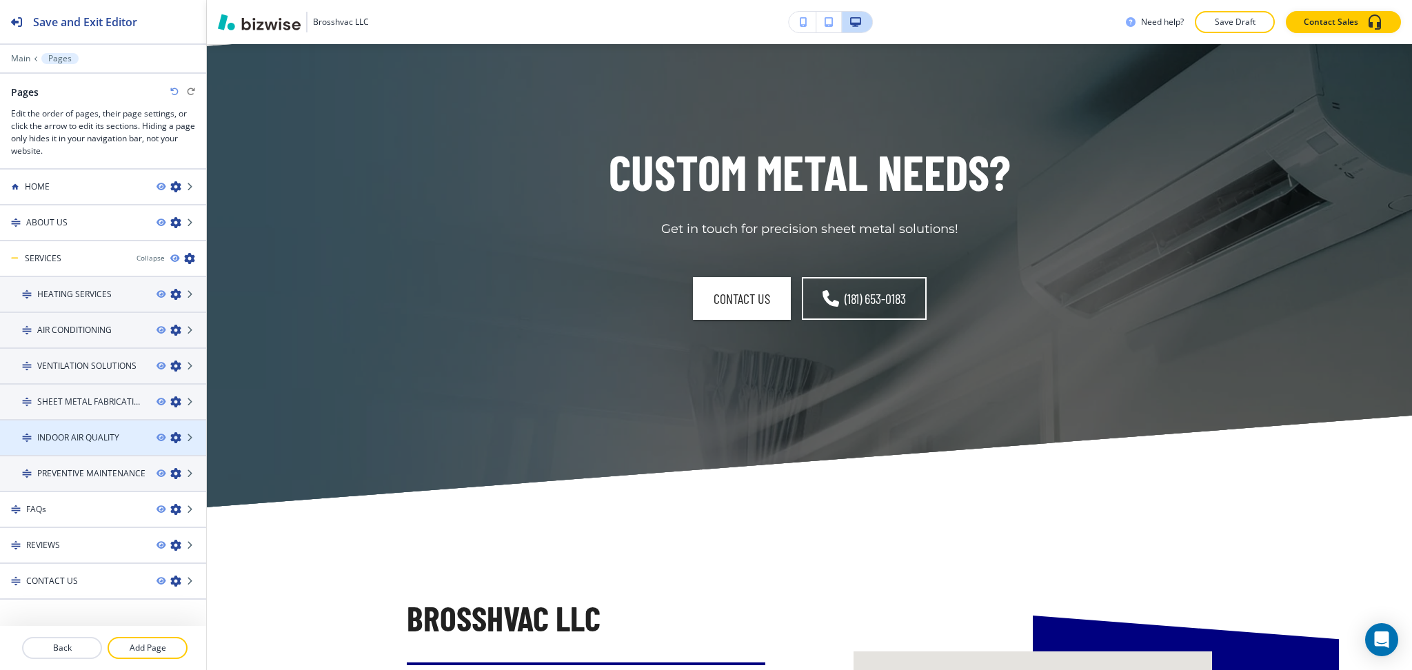
click at [74, 432] on h4 "INDOOR AIR QUALITY" at bounding box center [78, 438] width 82 height 12
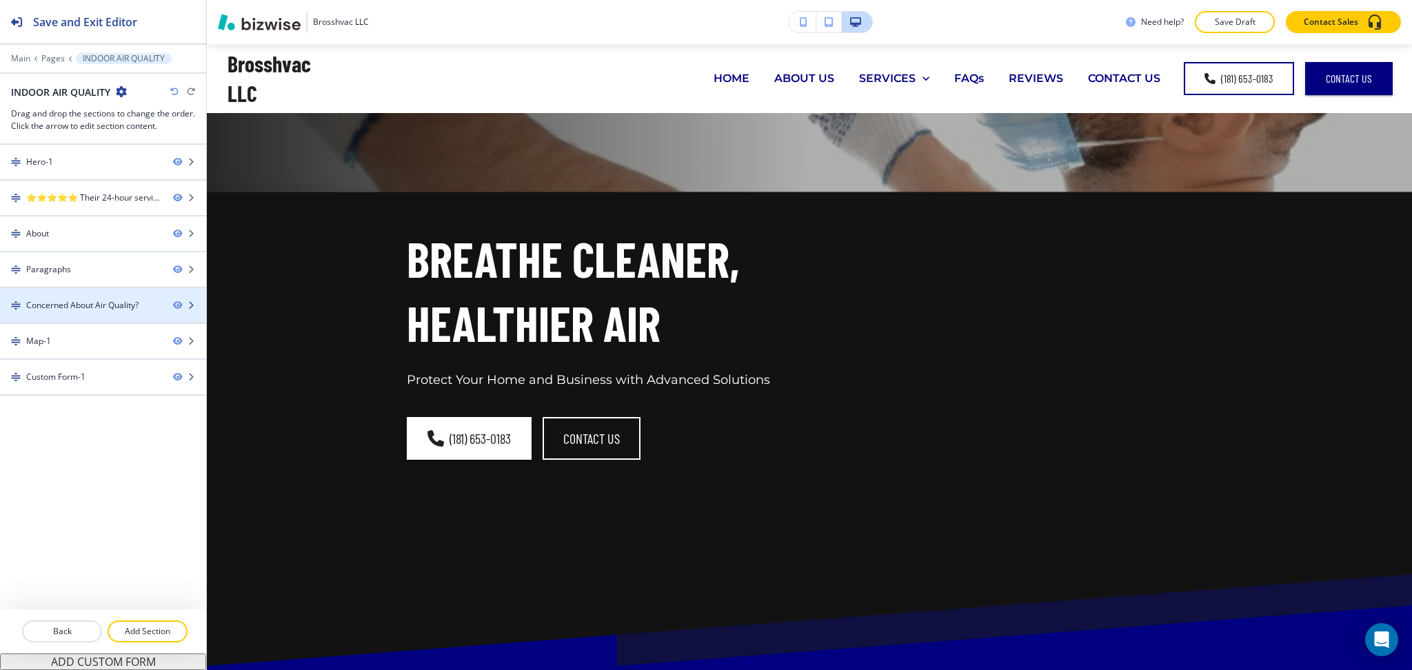
click at [58, 301] on div "Concerned About Air Quality?" at bounding box center [82, 305] width 112 height 12
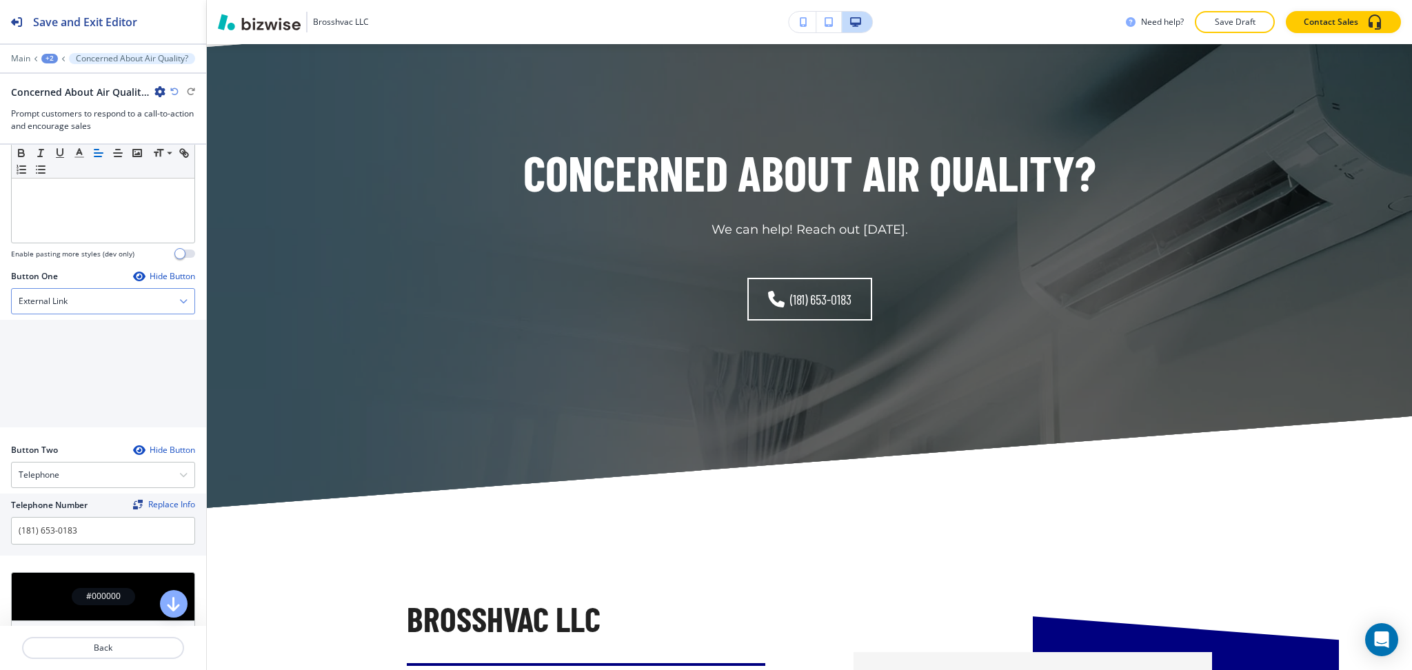
click at [75, 305] on div "External Link" at bounding box center [103, 301] width 183 height 25
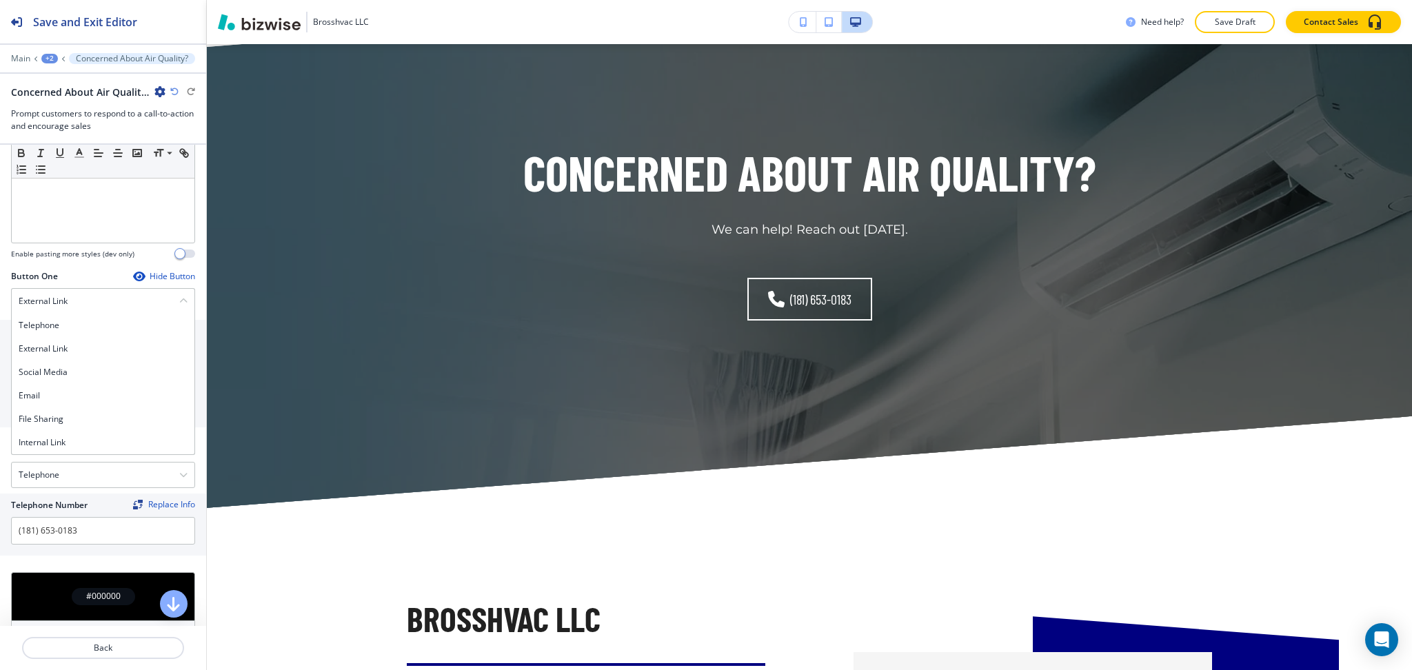
drag, startPoint x: 61, startPoint y: 436, endPoint x: 62, endPoint y: 426, distance: 9.7
click at [61, 437] on h4 "Internal Link" at bounding box center [103, 443] width 169 height 12
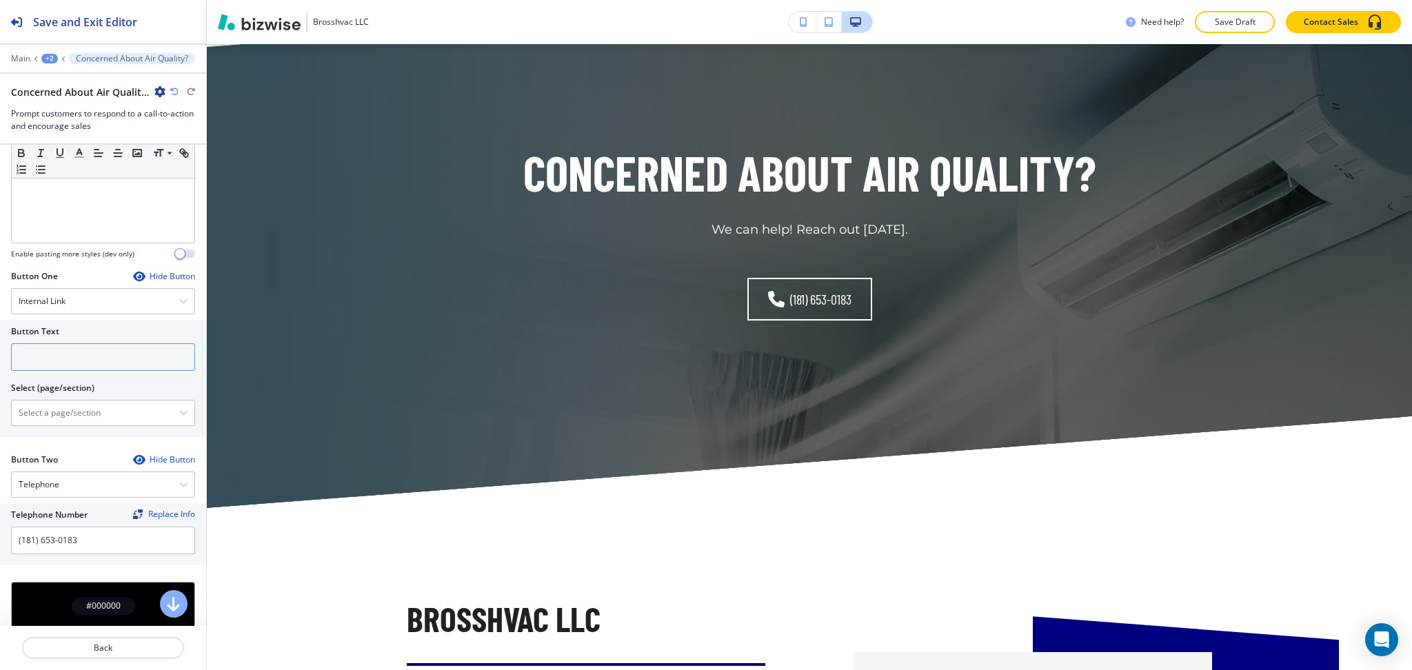
click at [67, 363] on div "Button Text Select (page/section) HOME HOME | Hero HOME | About HOME | Our HVAC…" at bounding box center [103, 373] width 184 height 106
click at [68, 354] on input "text" at bounding box center [103, 357] width 184 height 28
paste input "CONTACT US"
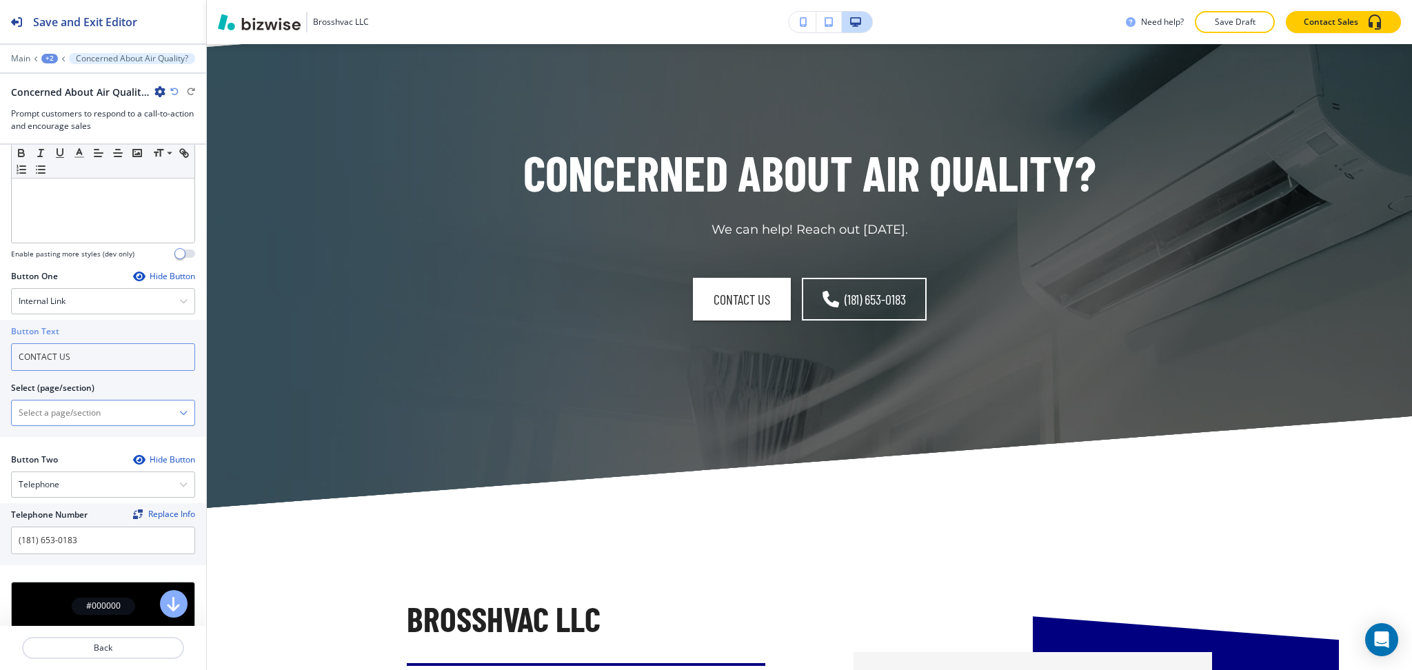
type input "CONTACT US"
click at [60, 411] on \(page\/section\) "Manual Input" at bounding box center [96, 412] width 168 height 23
paste \(page\/section\) "CONTACT US"
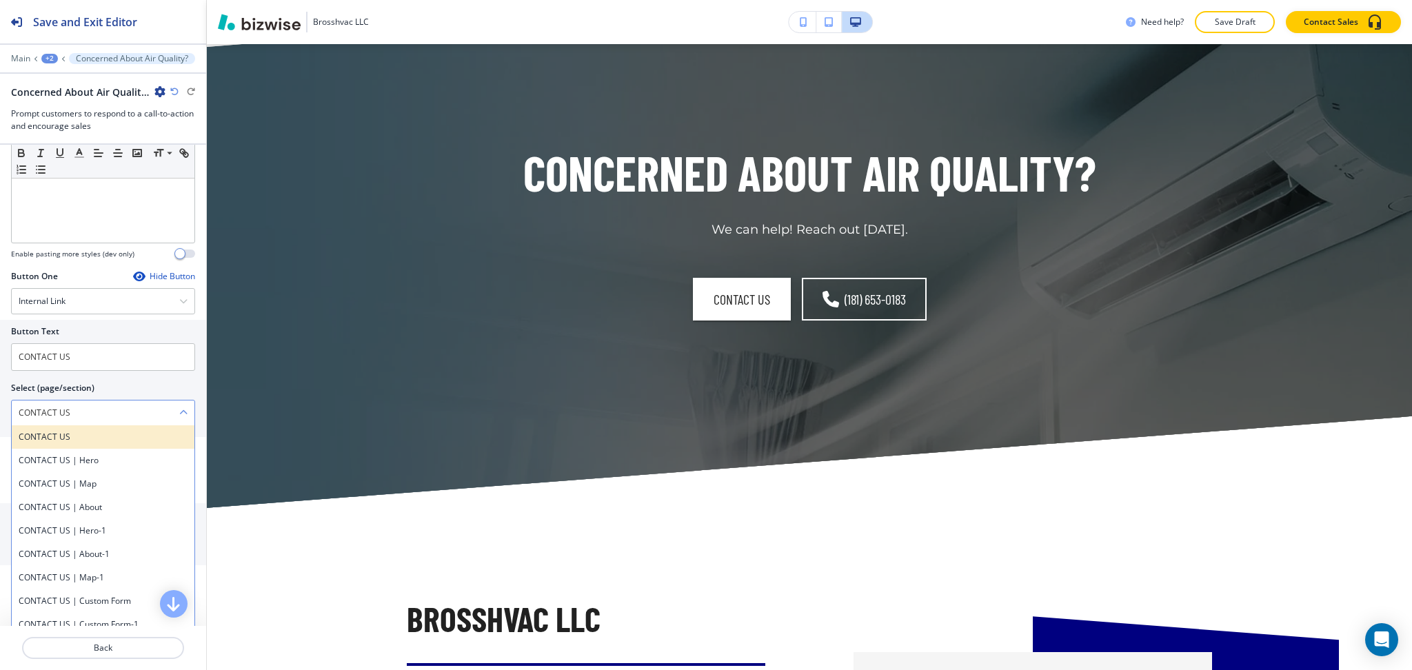
type \(page\/section\) "CONTACT US"
click at [41, 432] on h4 "CONTACT US" at bounding box center [103, 437] width 169 height 12
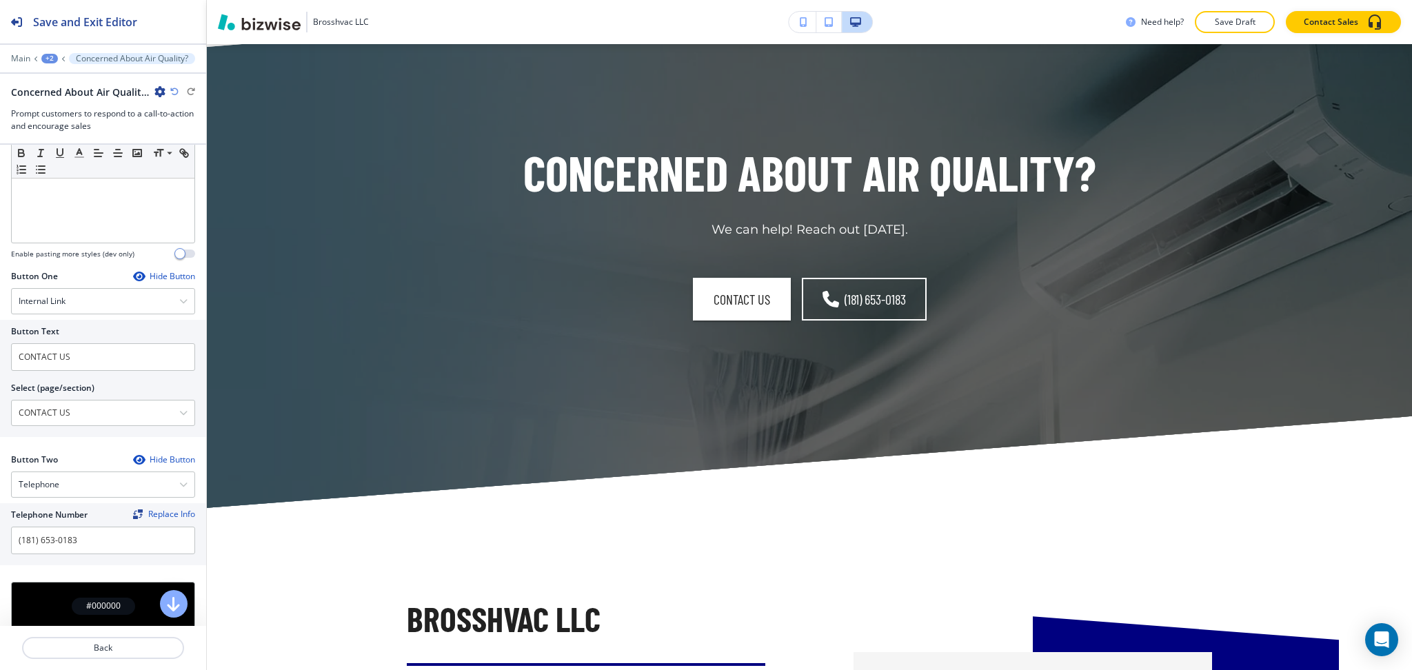
click at [47, 54] on div "+2" at bounding box center [49, 59] width 17 height 10
click at [63, 79] on p "Pages" at bounding box center [85, 81] width 70 height 12
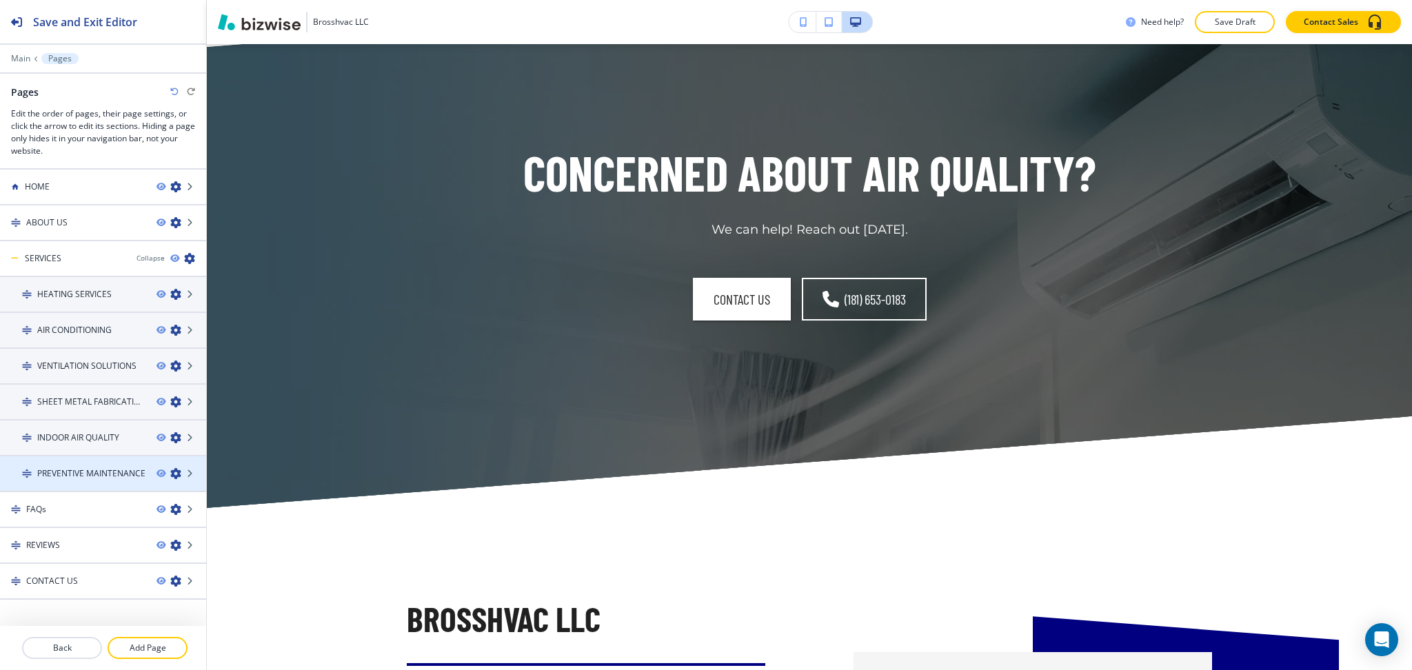
click at [72, 468] on h4 "PREVENTIVE MAINTENANCE" at bounding box center [91, 474] width 108 height 12
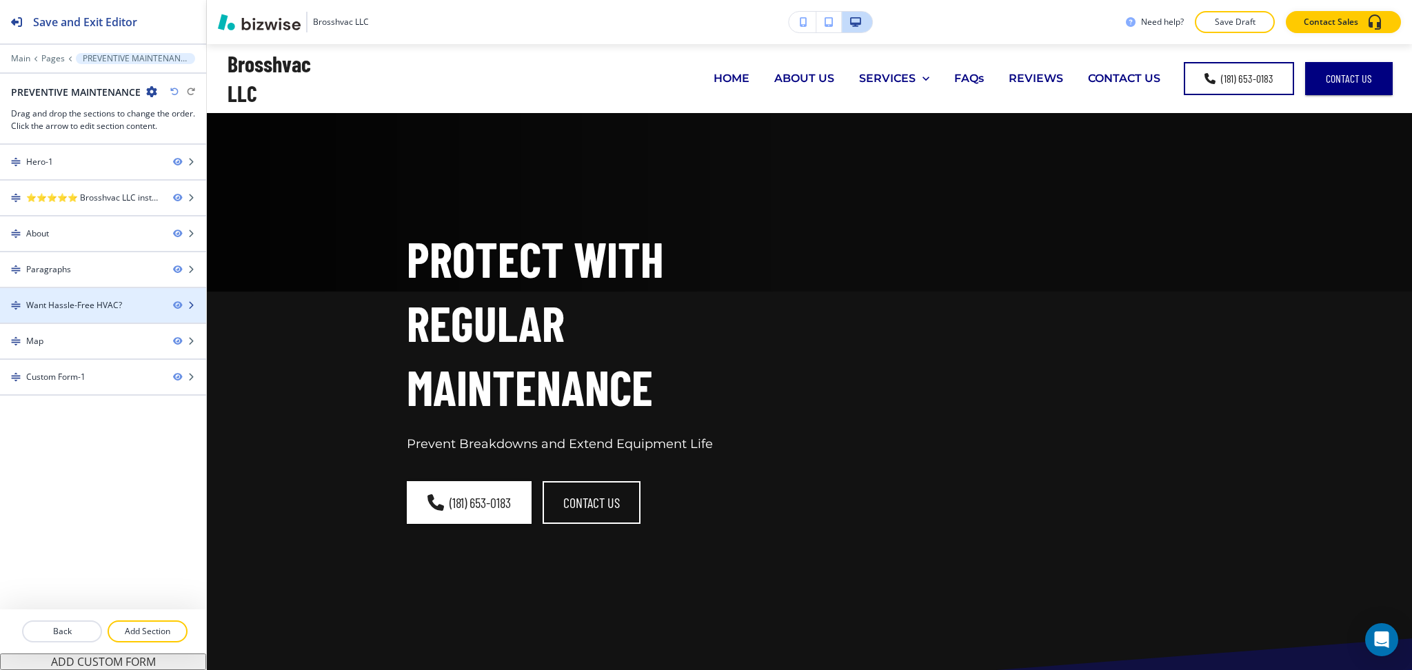
click at [73, 303] on div "Want Hassle-Free HVAC?" at bounding box center [74, 305] width 96 height 12
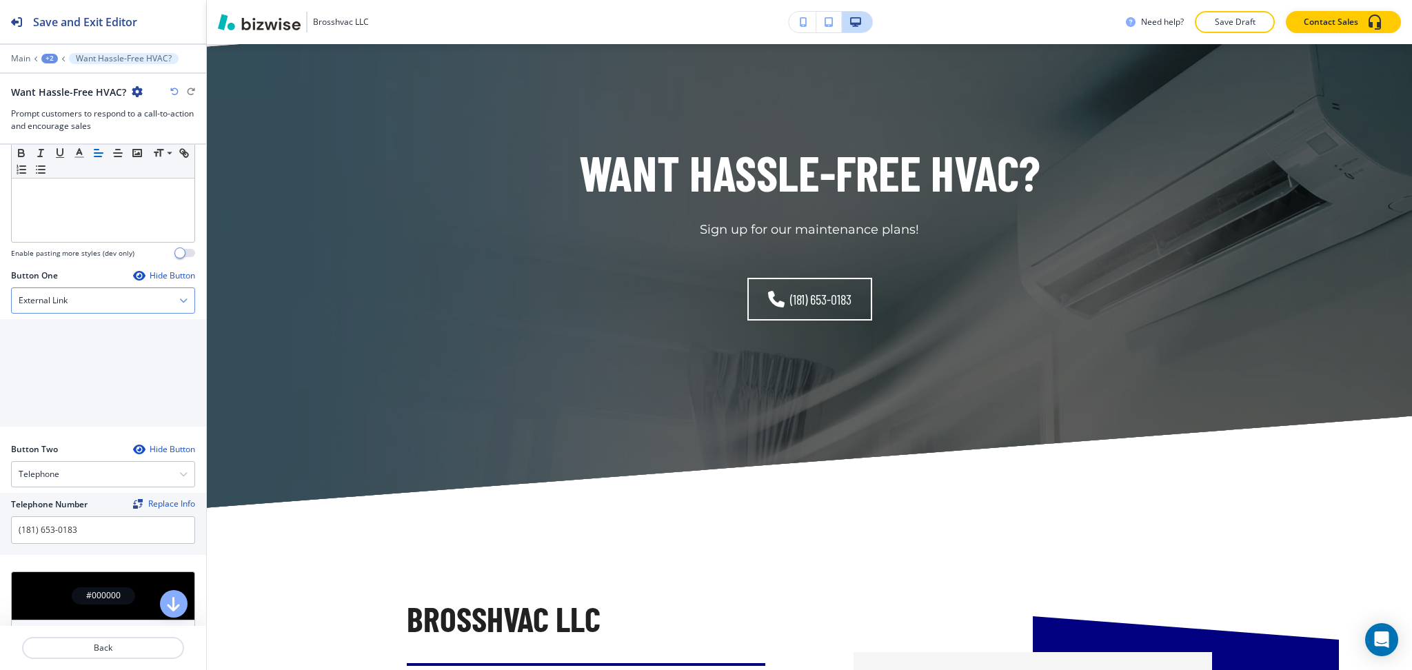
drag, startPoint x: 68, startPoint y: 297, endPoint x: 68, endPoint y: 312, distance: 14.5
click at [68, 298] on h4 "External Link" at bounding box center [43, 300] width 49 height 12
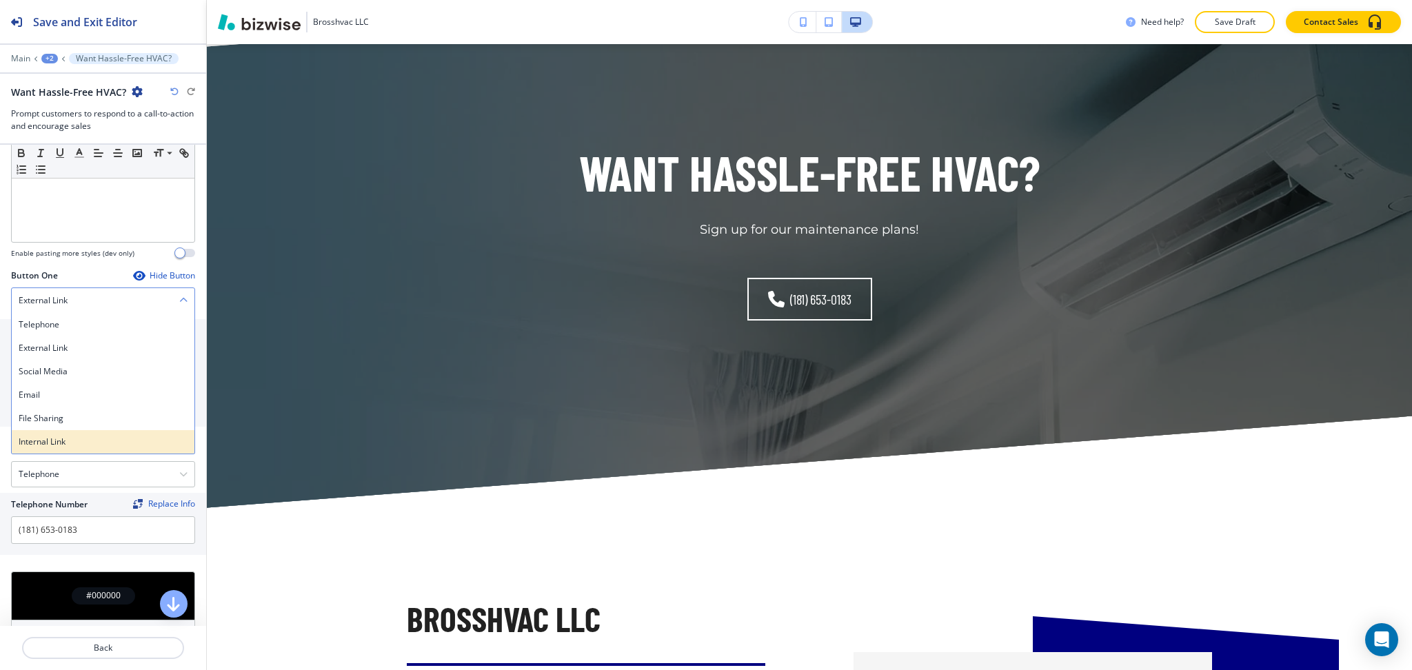
click at [52, 444] on h4 "Internal Link" at bounding box center [103, 442] width 169 height 12
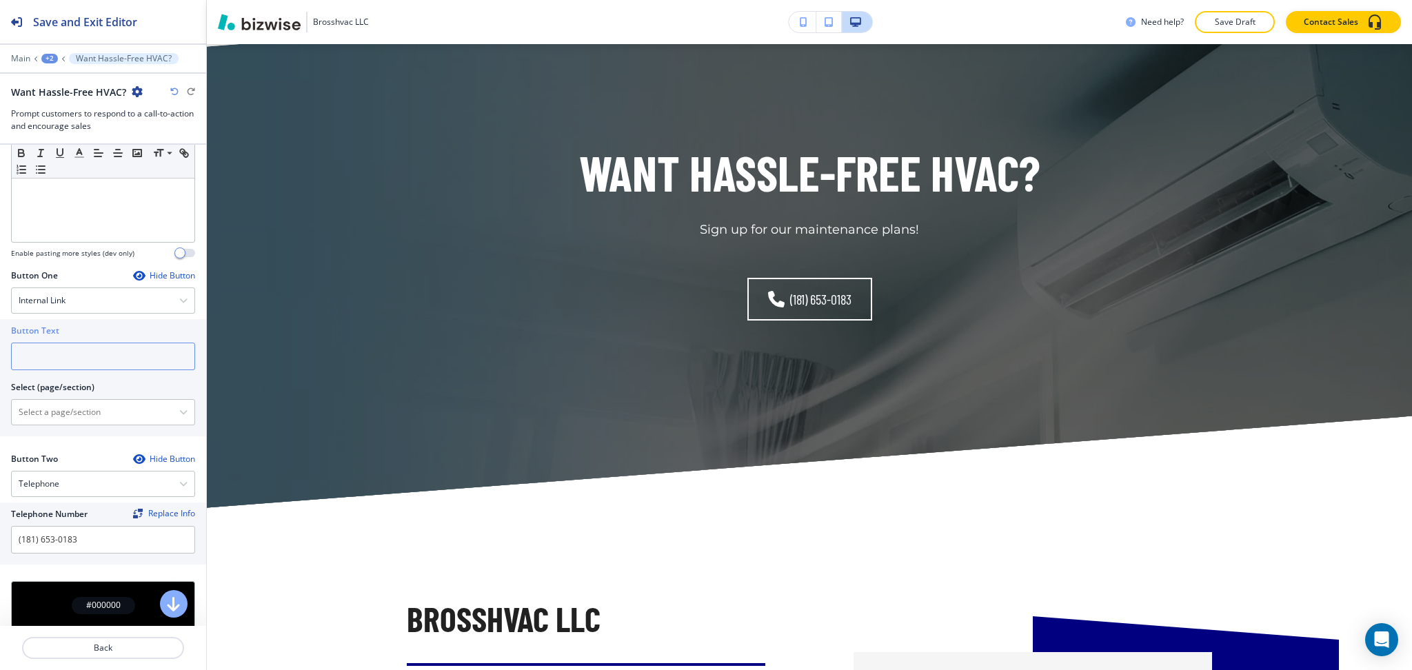
click at [63, 361] on input "text" at bounding box center [103, 357] width 184 height 28
paste input "CONTACT US"
type input "CONTACT US"
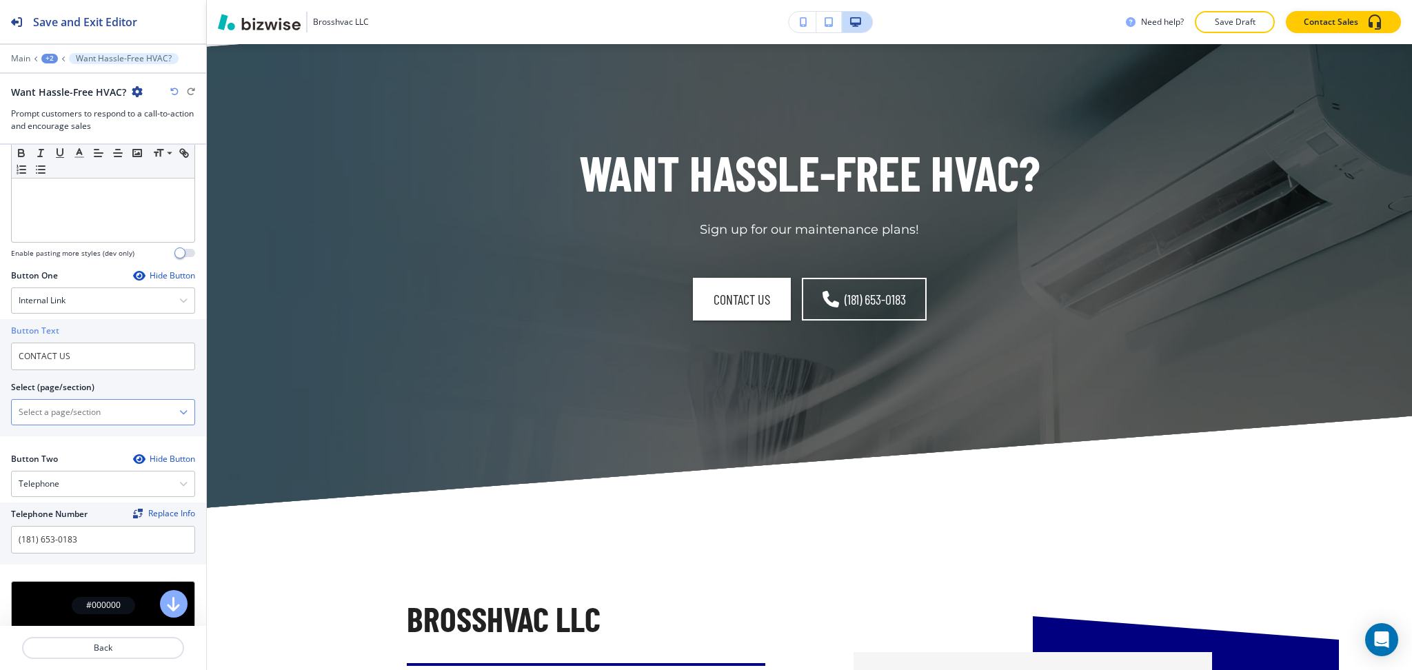
click at [63, 400] on div at bounding box center [103, 412] width 183 height 25
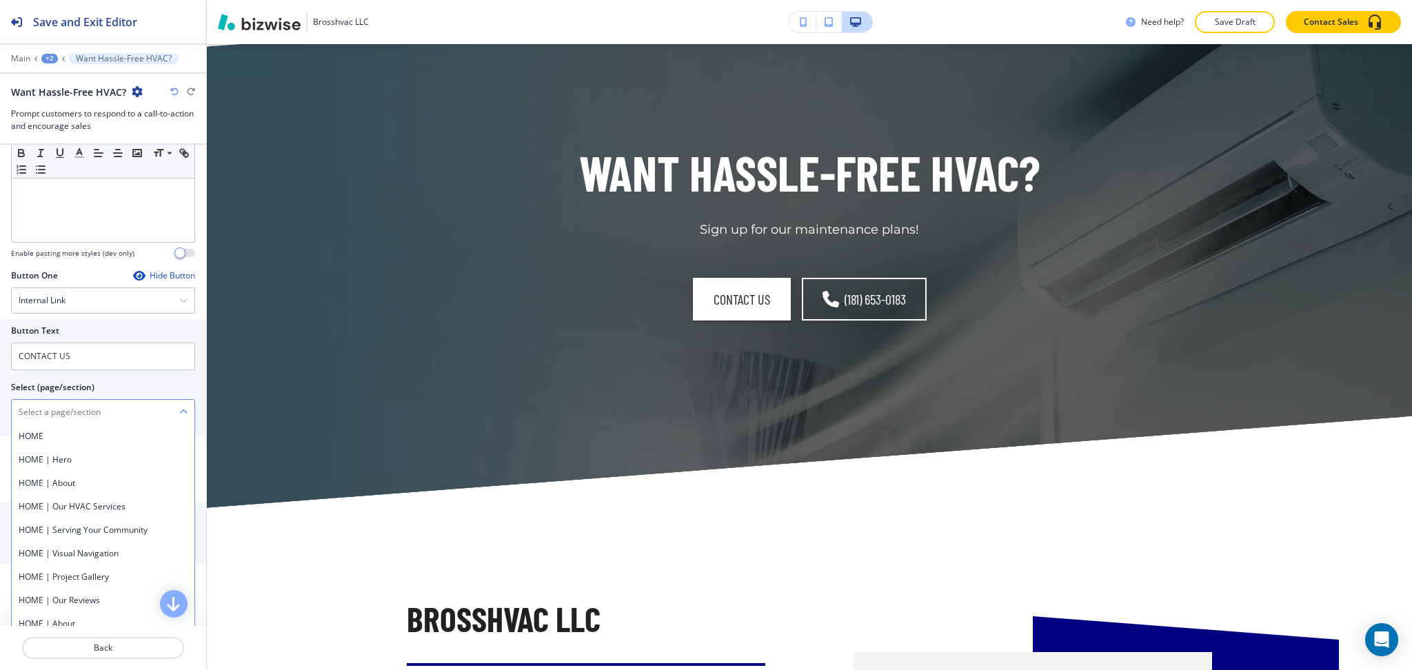
click at [48, 405] on \(page\/section\) "Manual Input" at bounding box center [96, 412] width 168 height 23
paste \(page\/section\) "CONTACT US"
type \(page\/section\) "CONTACT US"
click at [45, 432] on h4 "CONTACT US" at bounding box center [103, 436] width 169 height 12
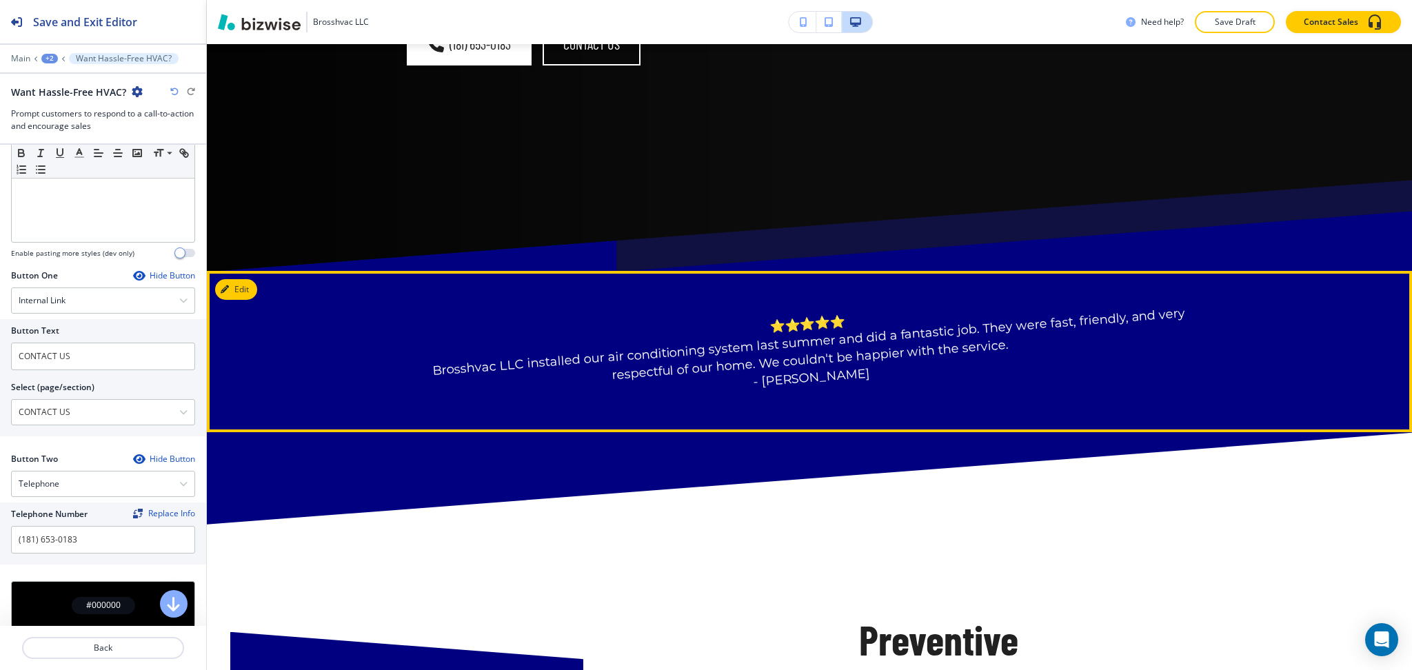
scroll to position [459, 0]
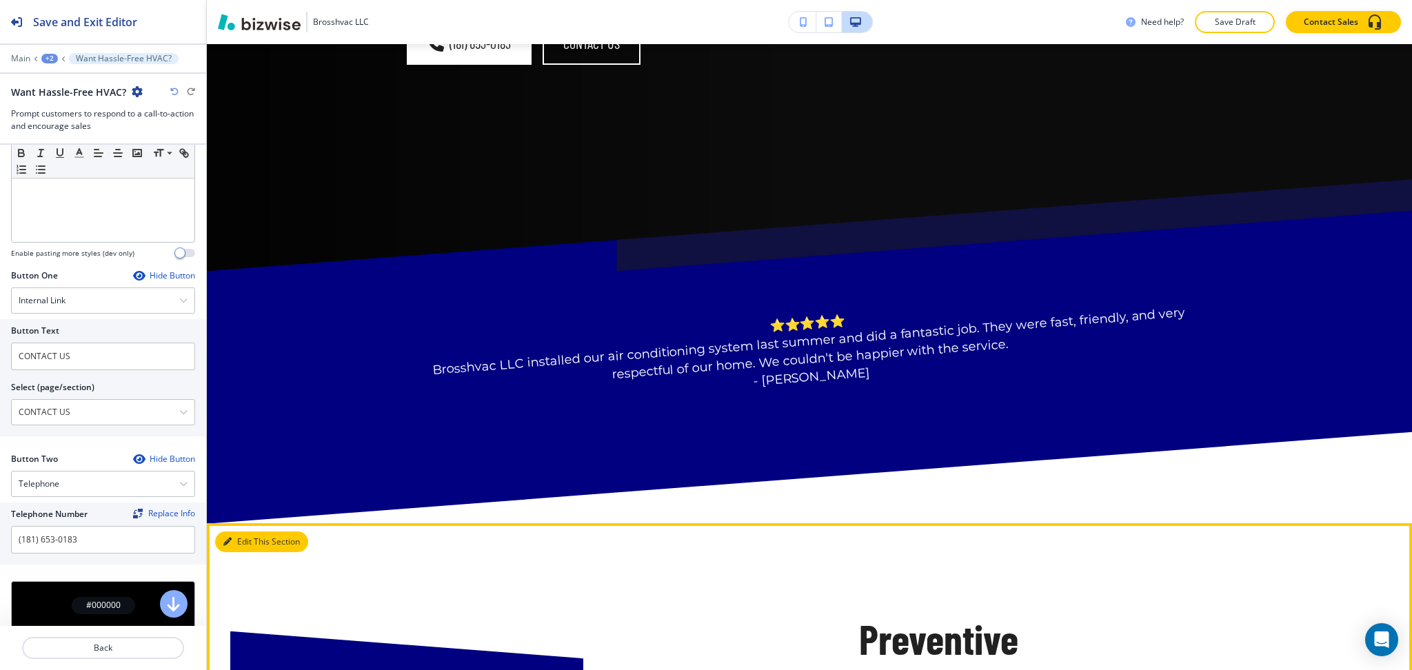
click at [232, 534] on button "Edit This Section" at bounding box center [261, 542] width 93 height 21
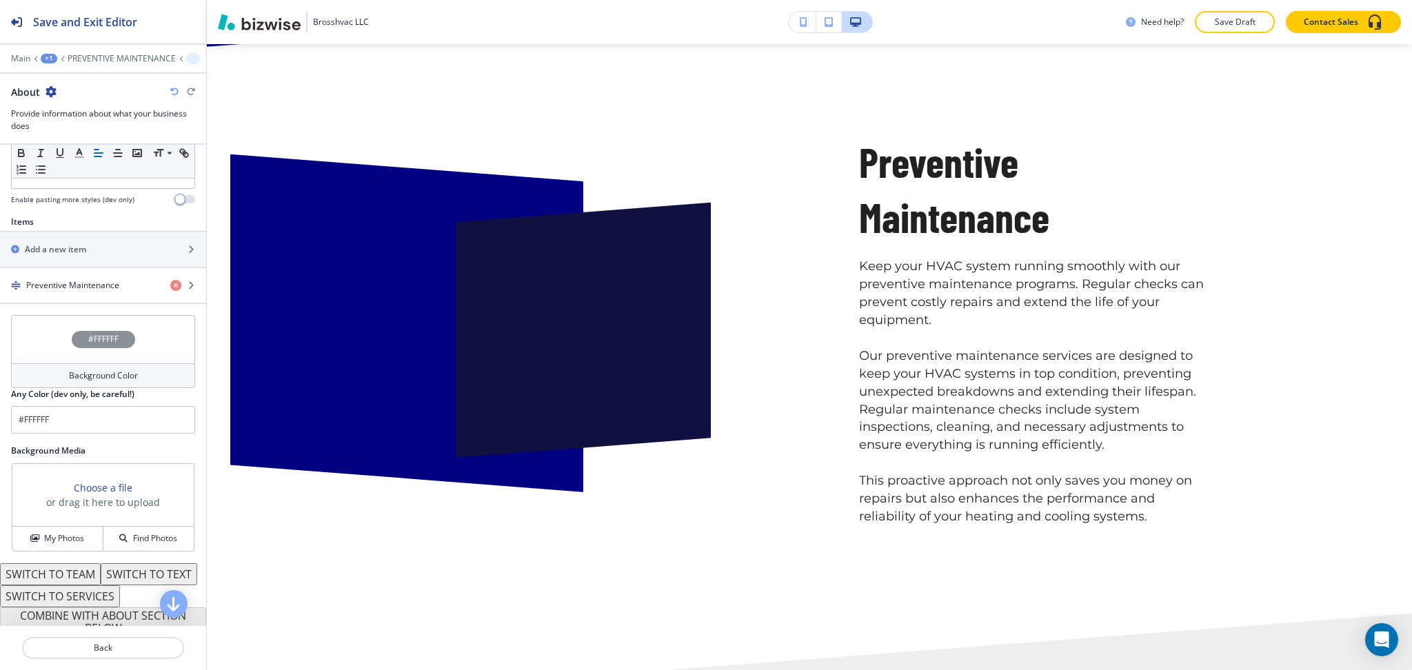
scroll to position [452, 0]
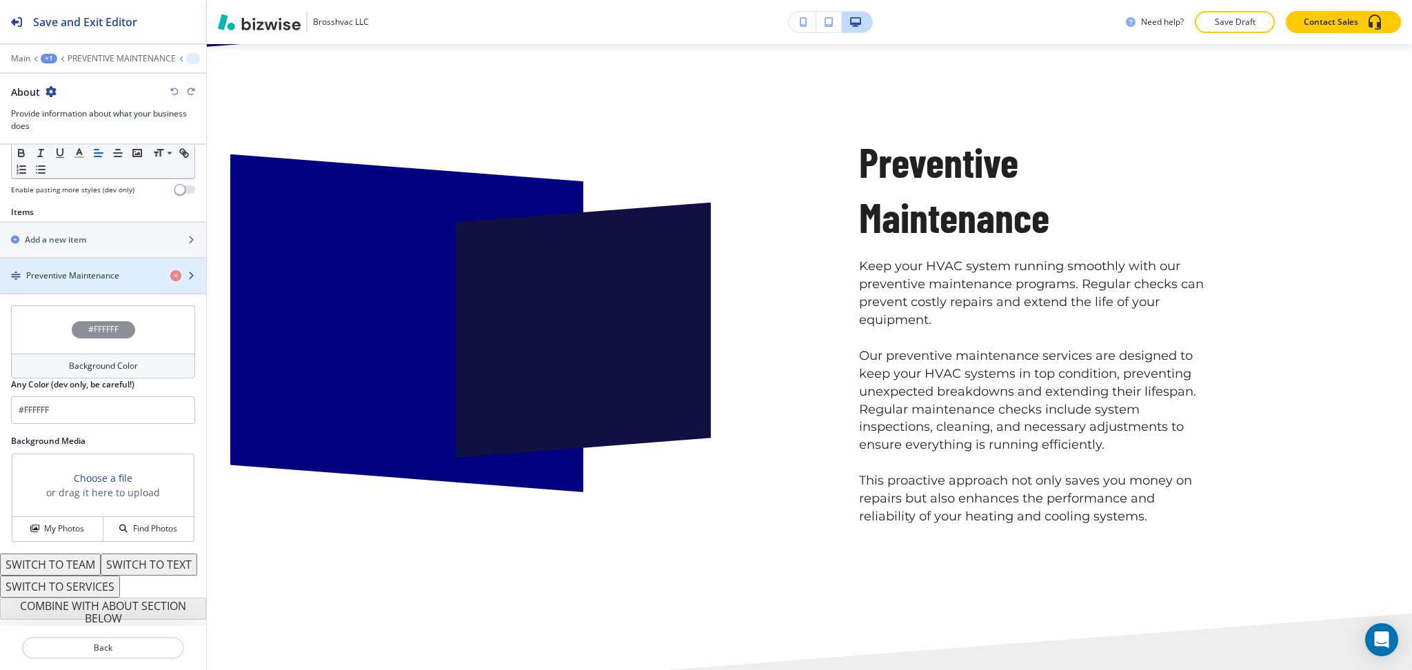
click at [70, 282] on div "button" at bounding box center [103, 287] width 206 height 11
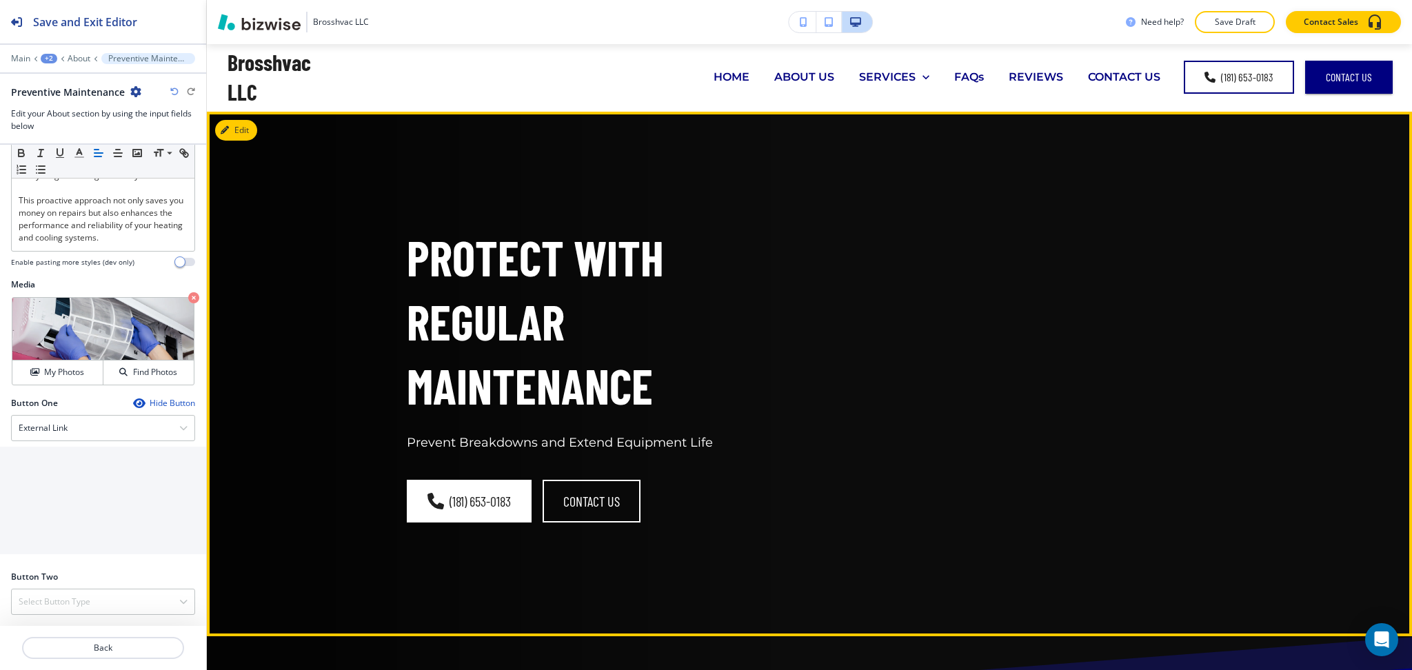
scroll to position [0, 0]
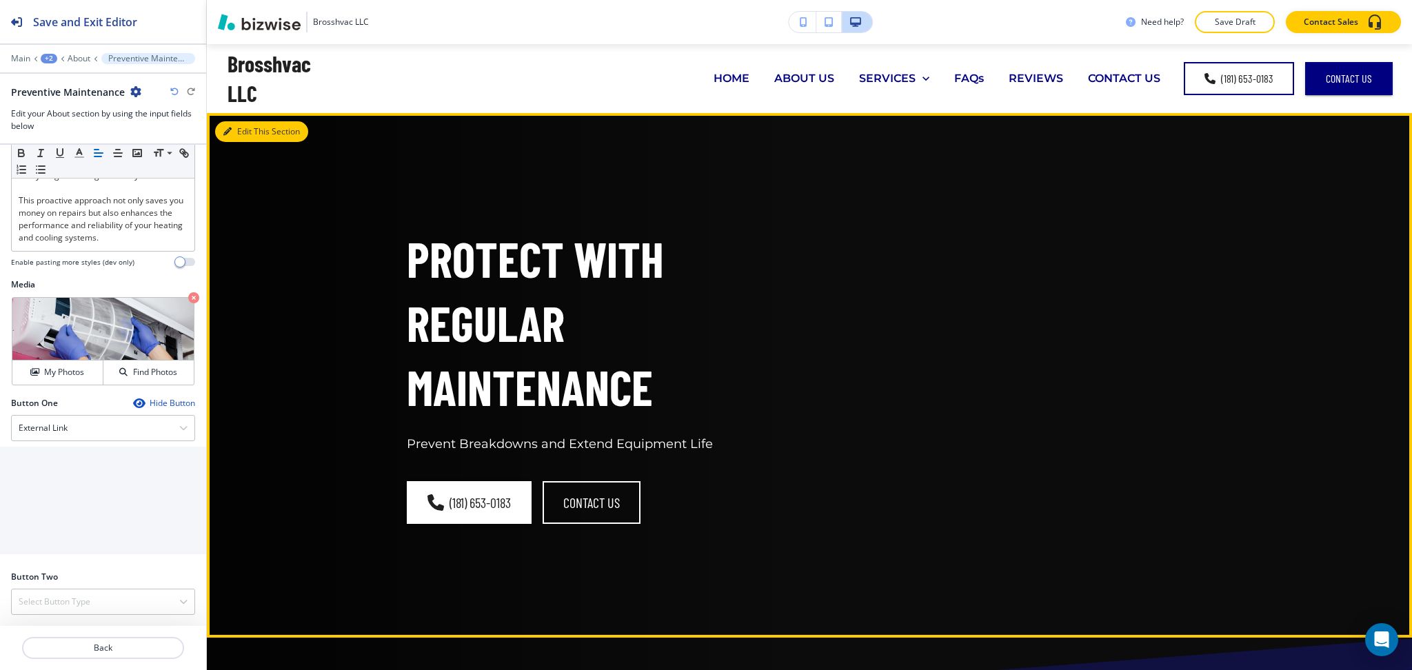
click at [239, 132] on button "Edit This Section" at bounding box center [261, 131] width 93 height 21
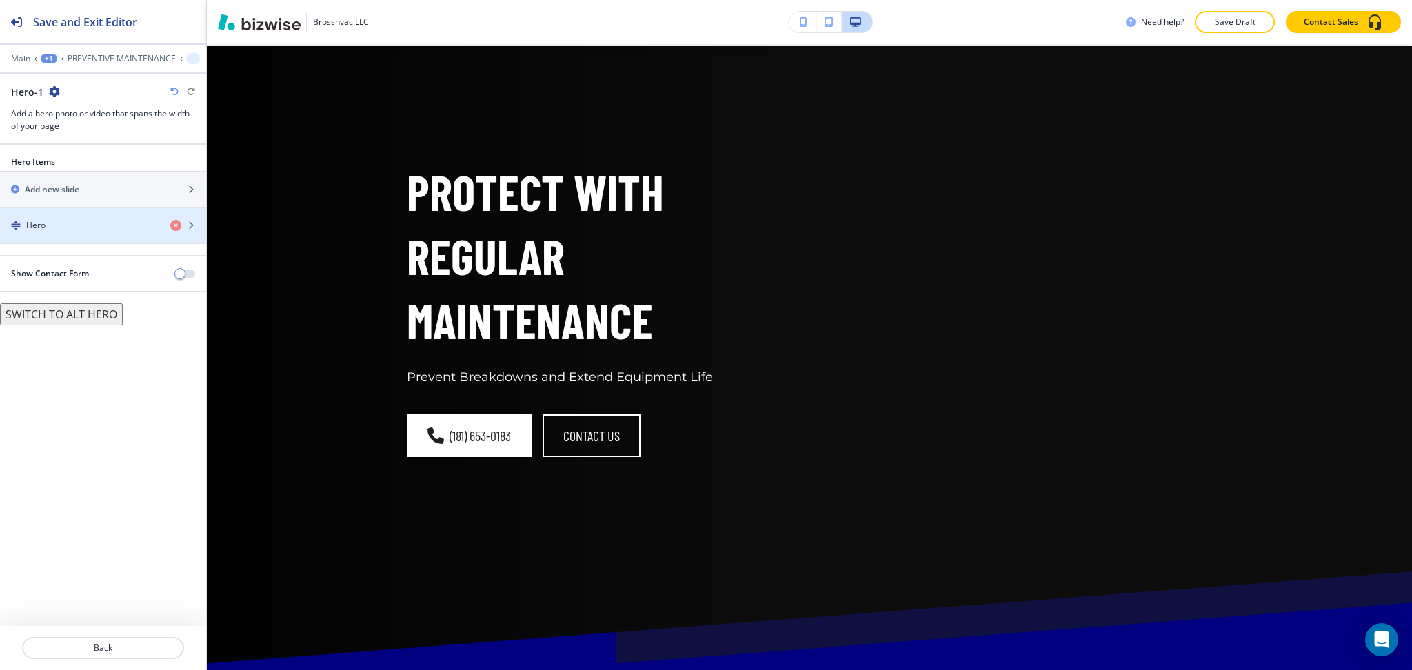
scroll to position [69, 0]
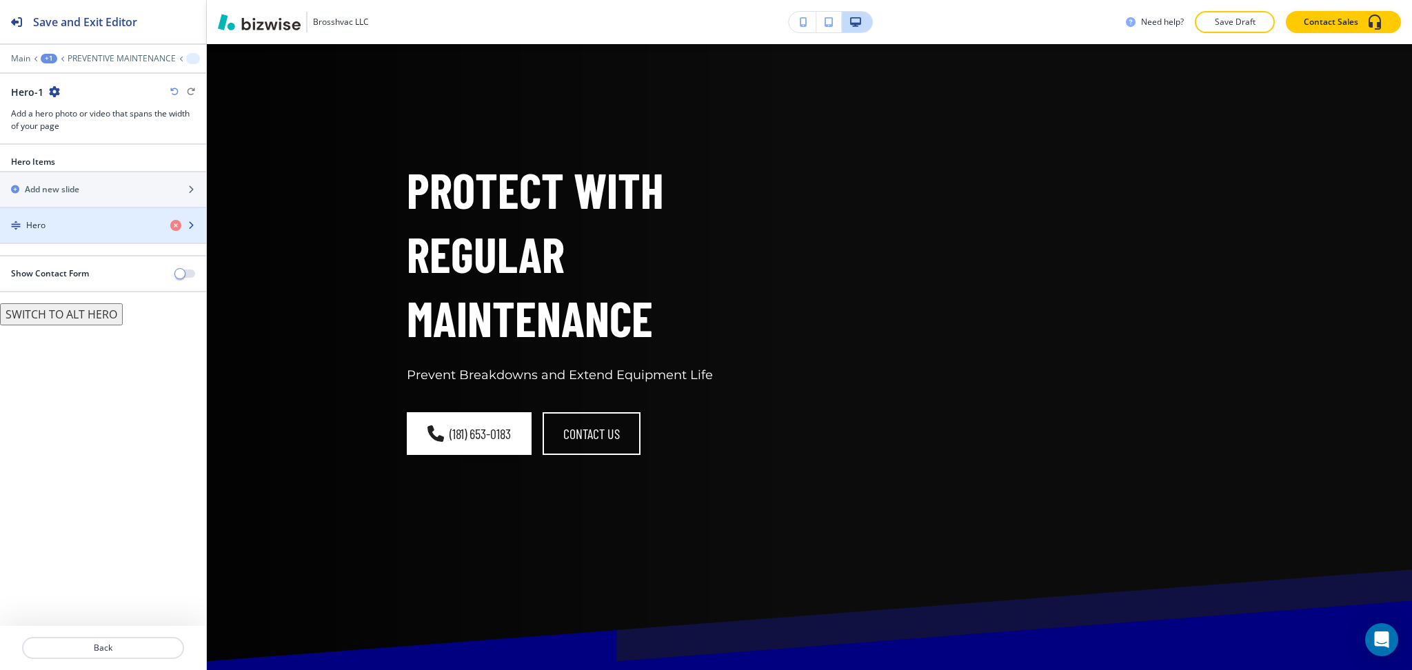
click at [106, 230] on div "Hero" at bounding box center [79, 225] width 159 height 12
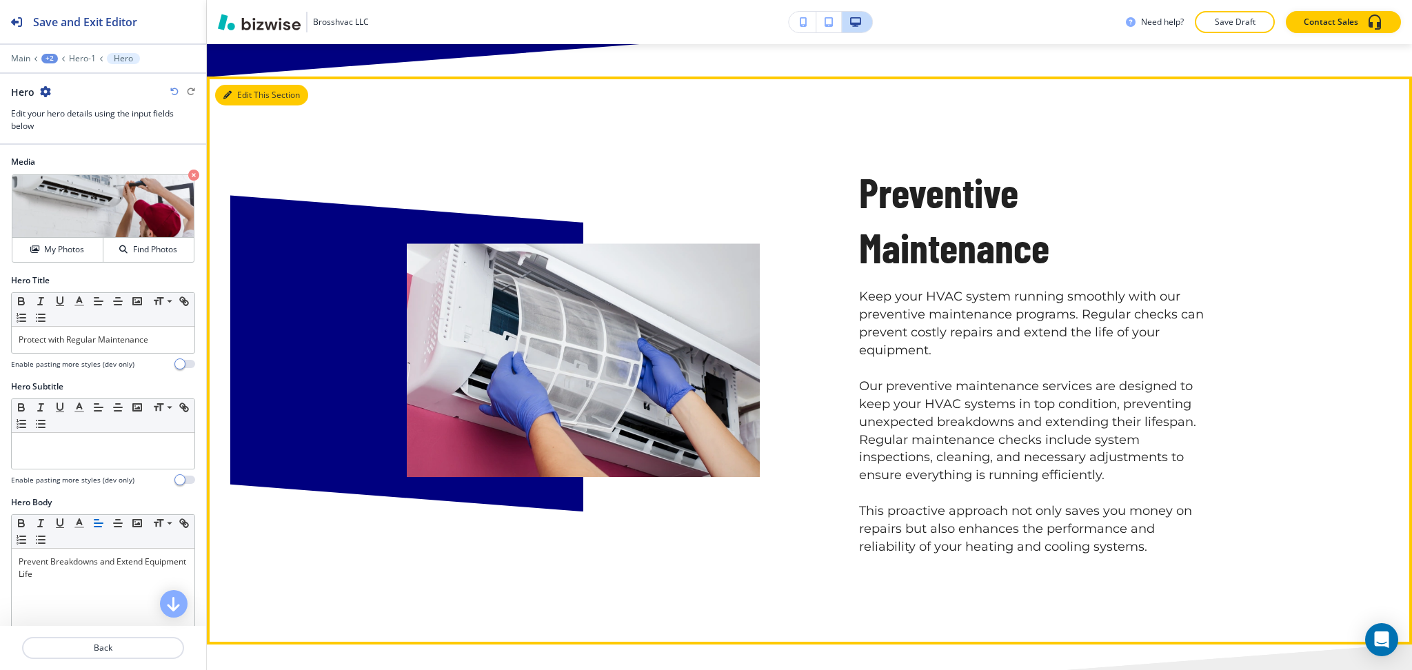
click at [244, 87] on button "Edit This Section" at bounding box center [261, 95] width 93 height 21
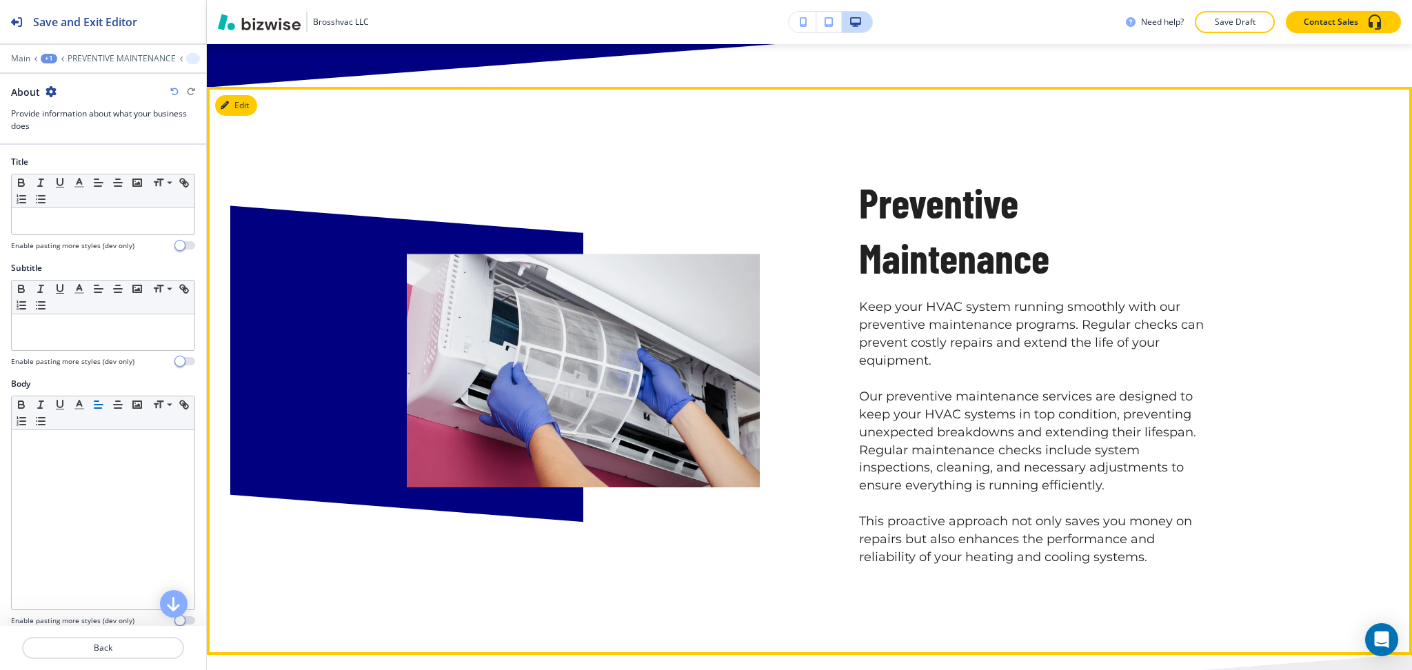
scroll to position [895, 0]
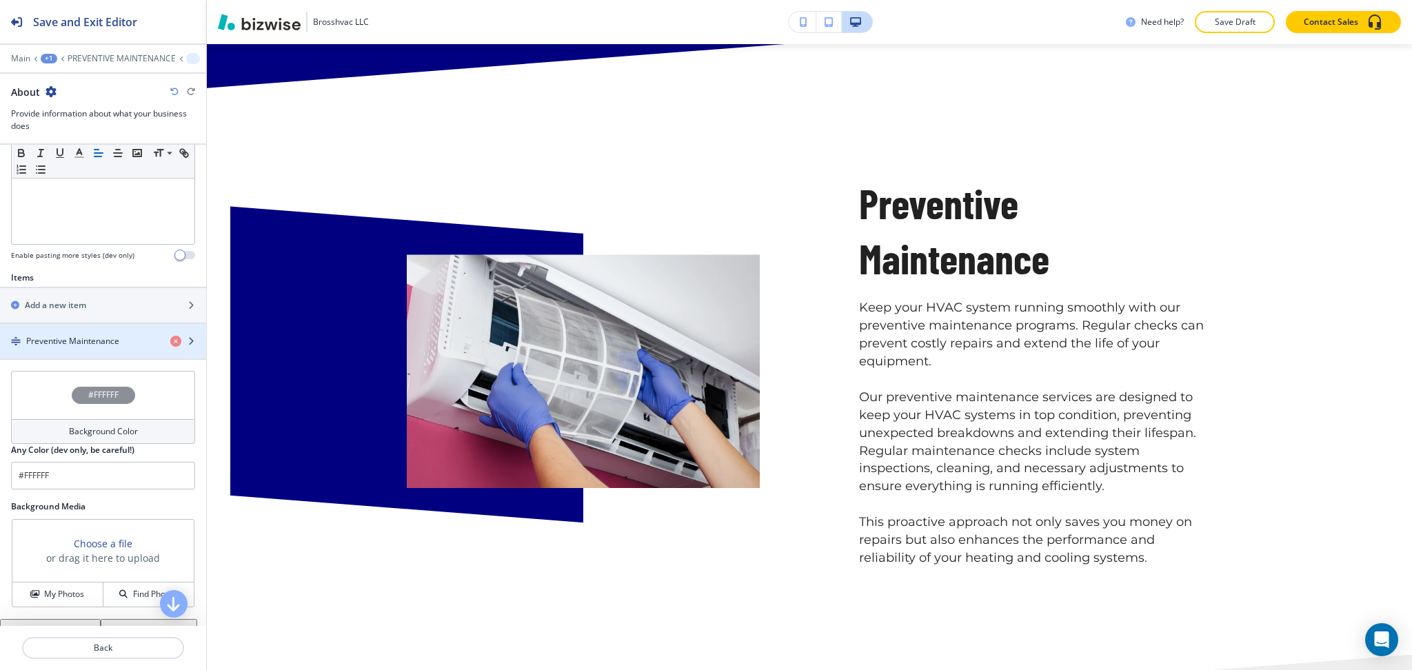
click at [68, 348] on div "button" at bounding box center [103, 353] width 206 height 11
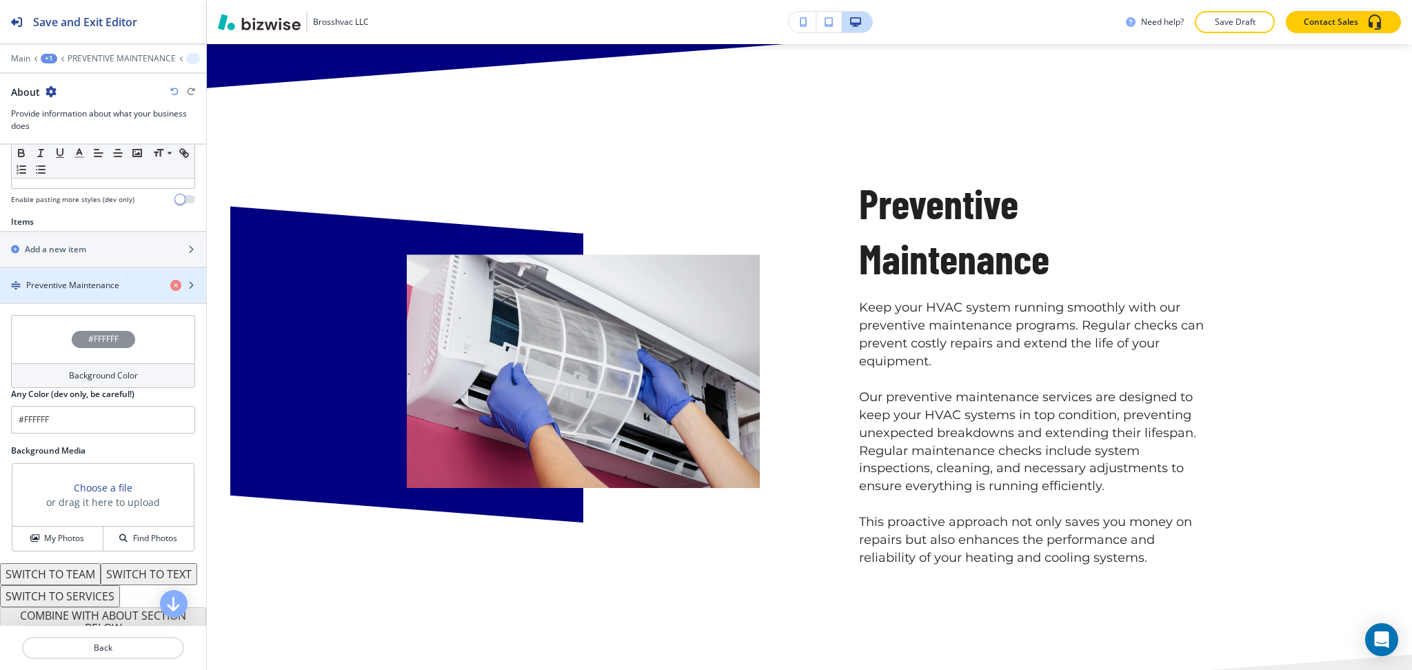
scroll to position [452, 0]
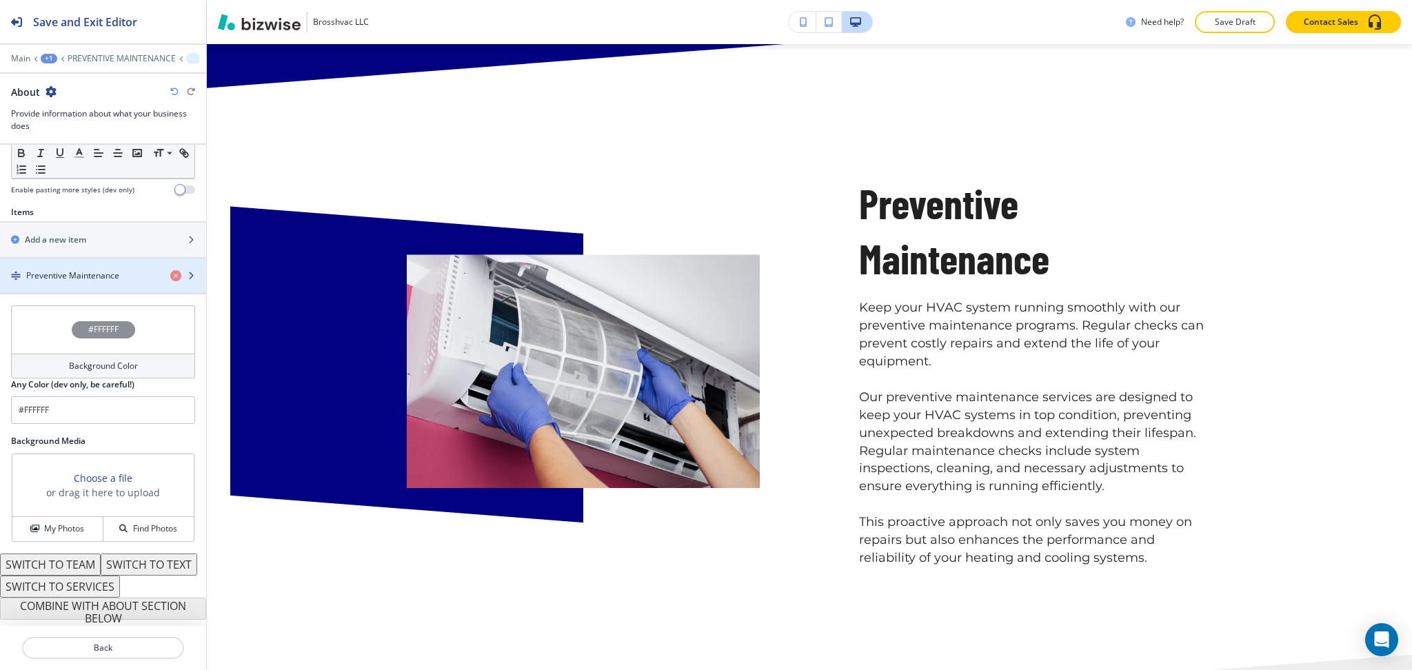
click at [83, 270] on h4 "Preventive Maintenance" at bounding box center [72, 276] width 93 height 12
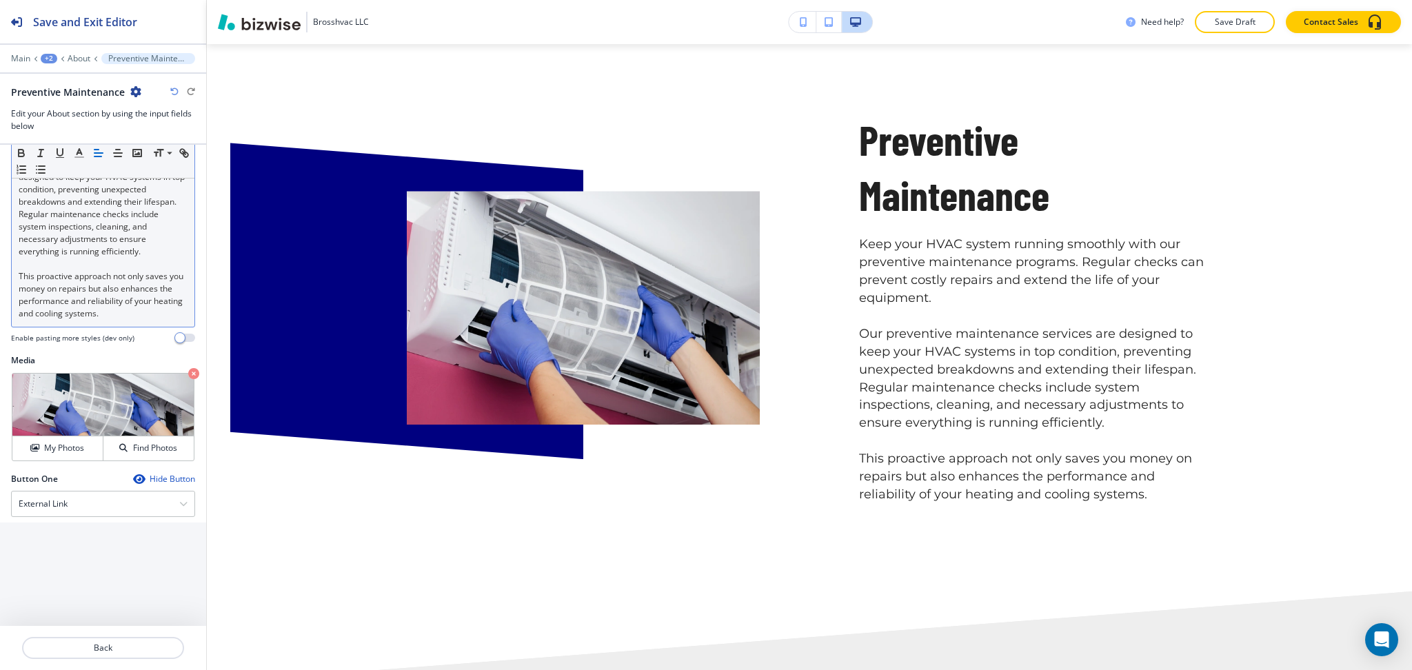
scroll to position [442, 0]
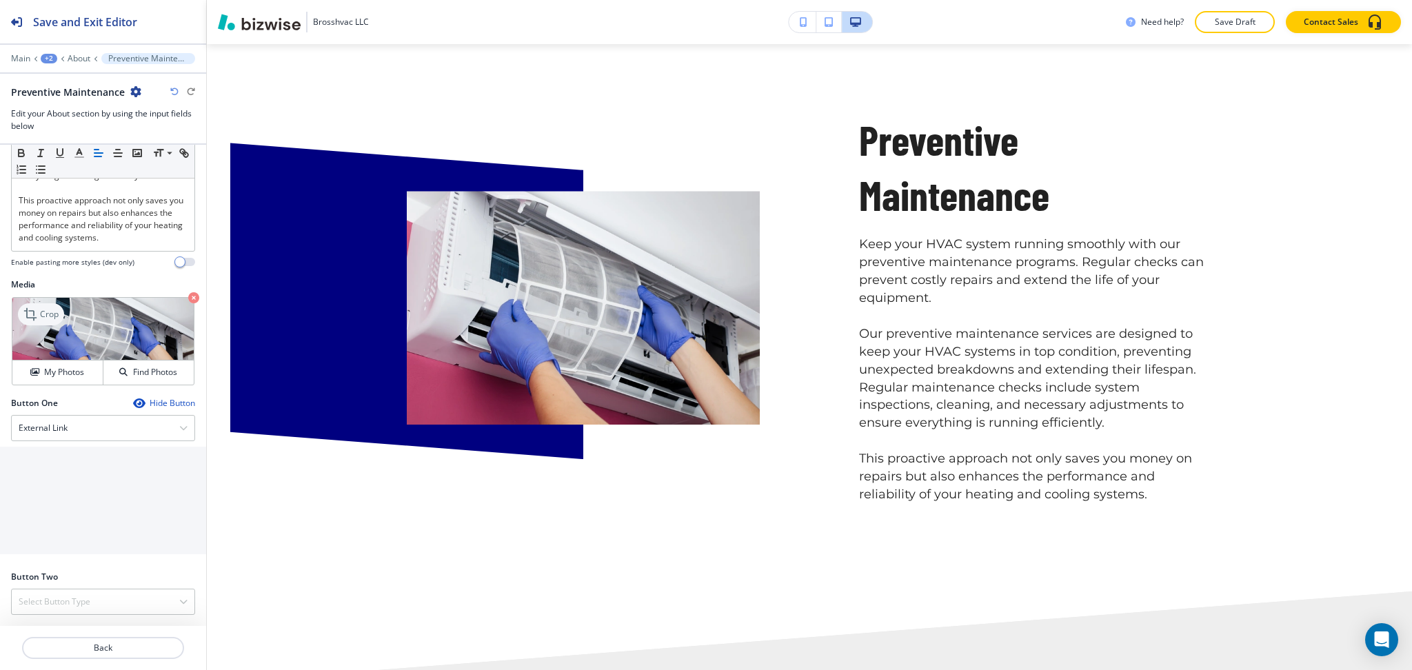
click at [40, 306] on div "Crop" at bounding box center [41, 314] width 46 height 22
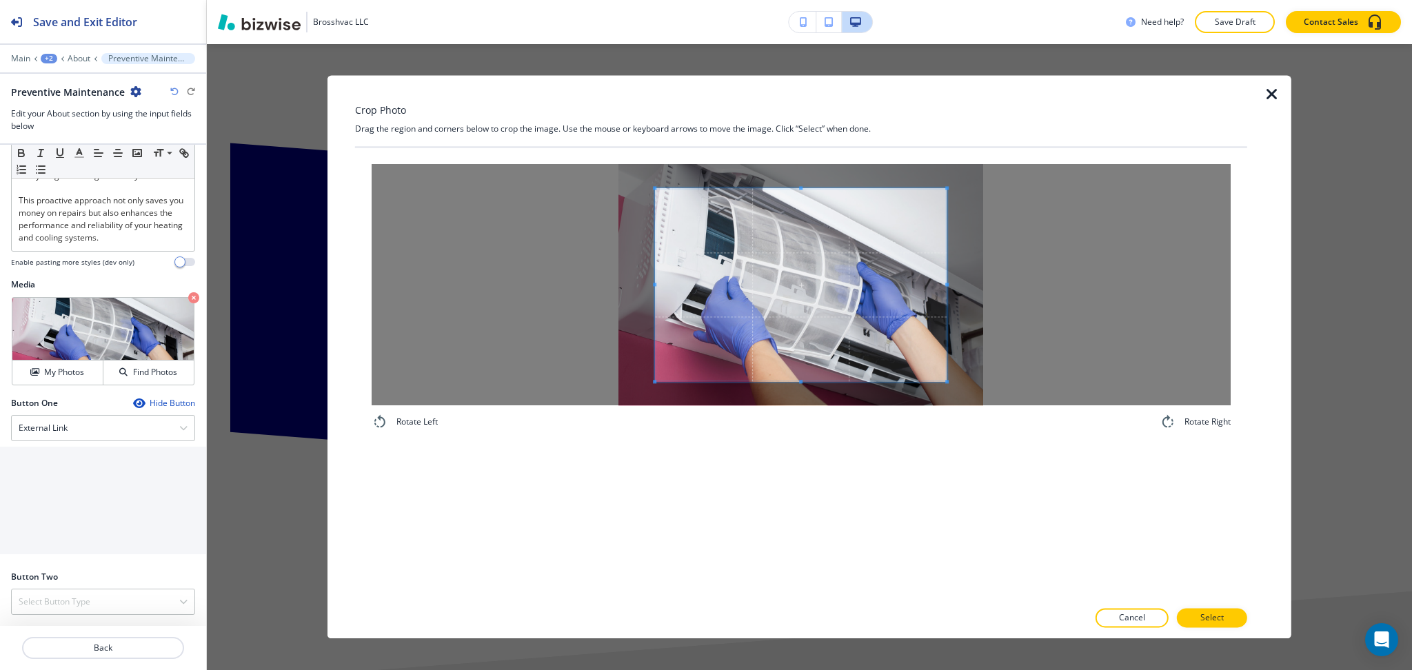
click at [824, 89] on div "Crop Photo Drag the region and corners below to crop the image. Use the mouse o…" at bounding box center [801, 356] width 892 height 563
click at [820, 508] on div "Rotate Left Rotate Right" at bounding box center [801, 374] width 892 height 452
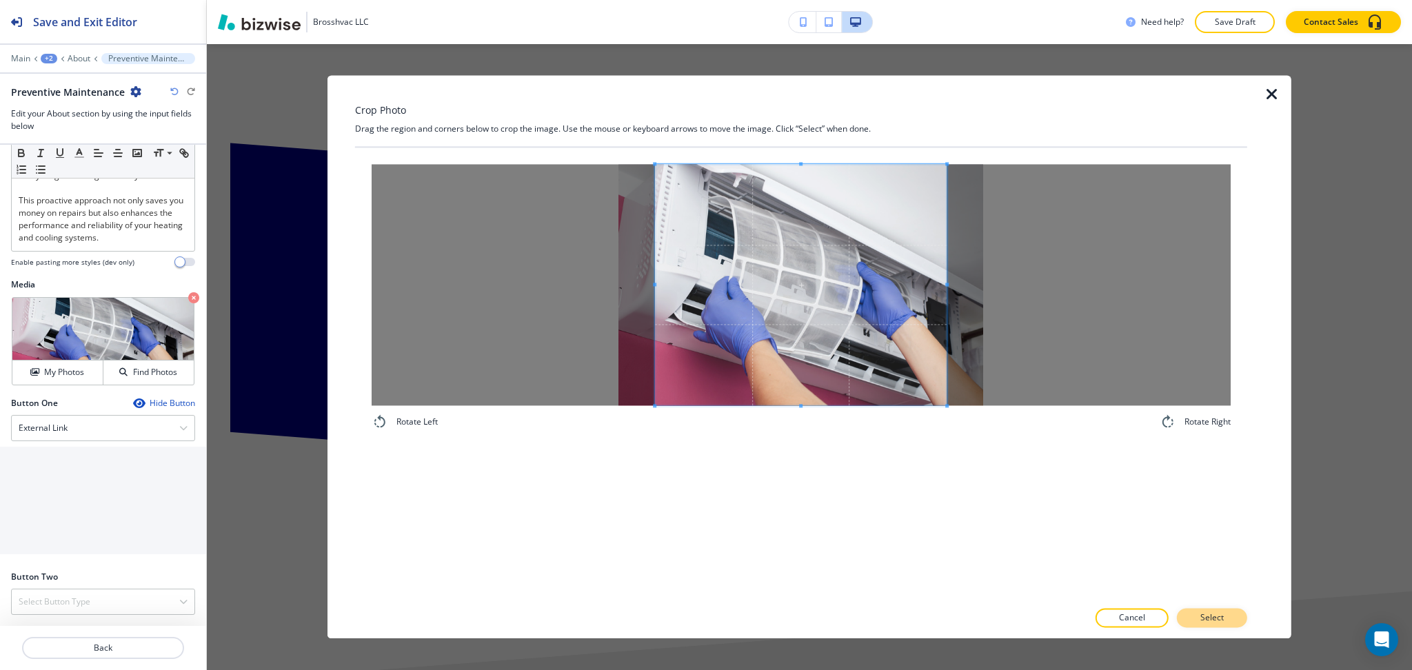
click at [1209, 616] on p "Select" at bounding box center [1212, 618] width 23 height 12
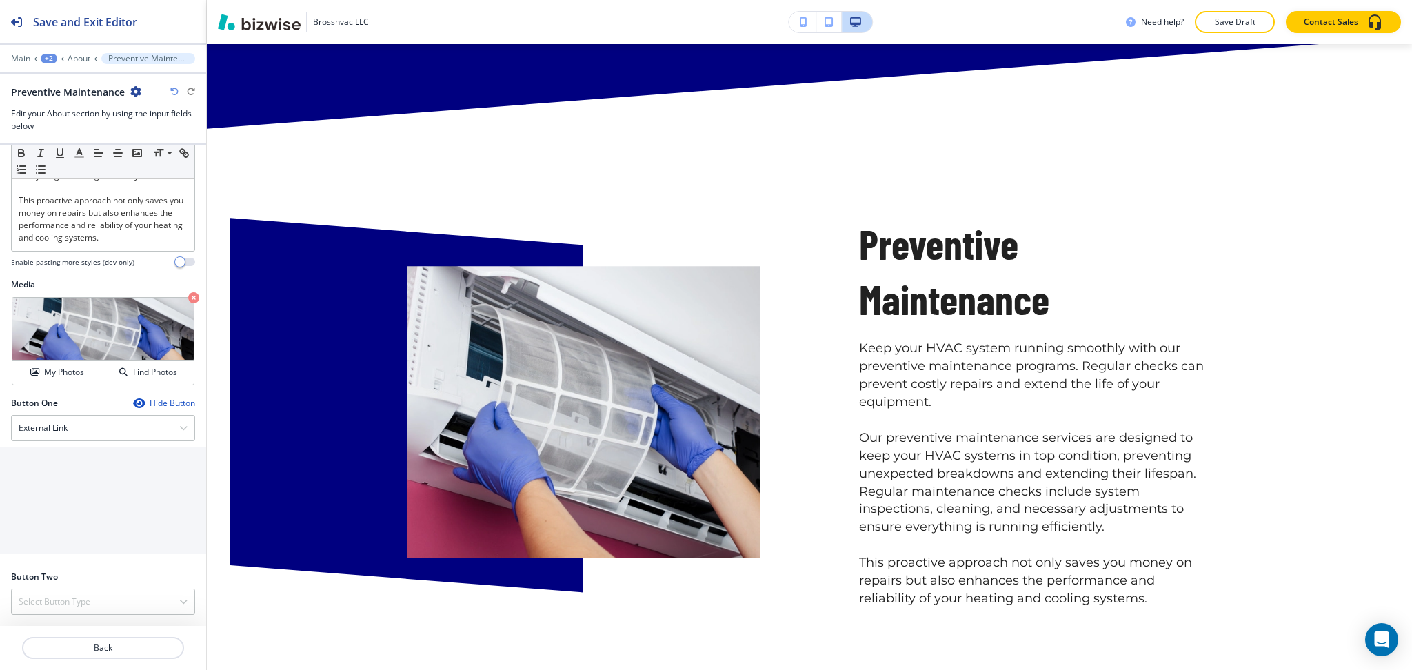
scroll to position [848, 0]
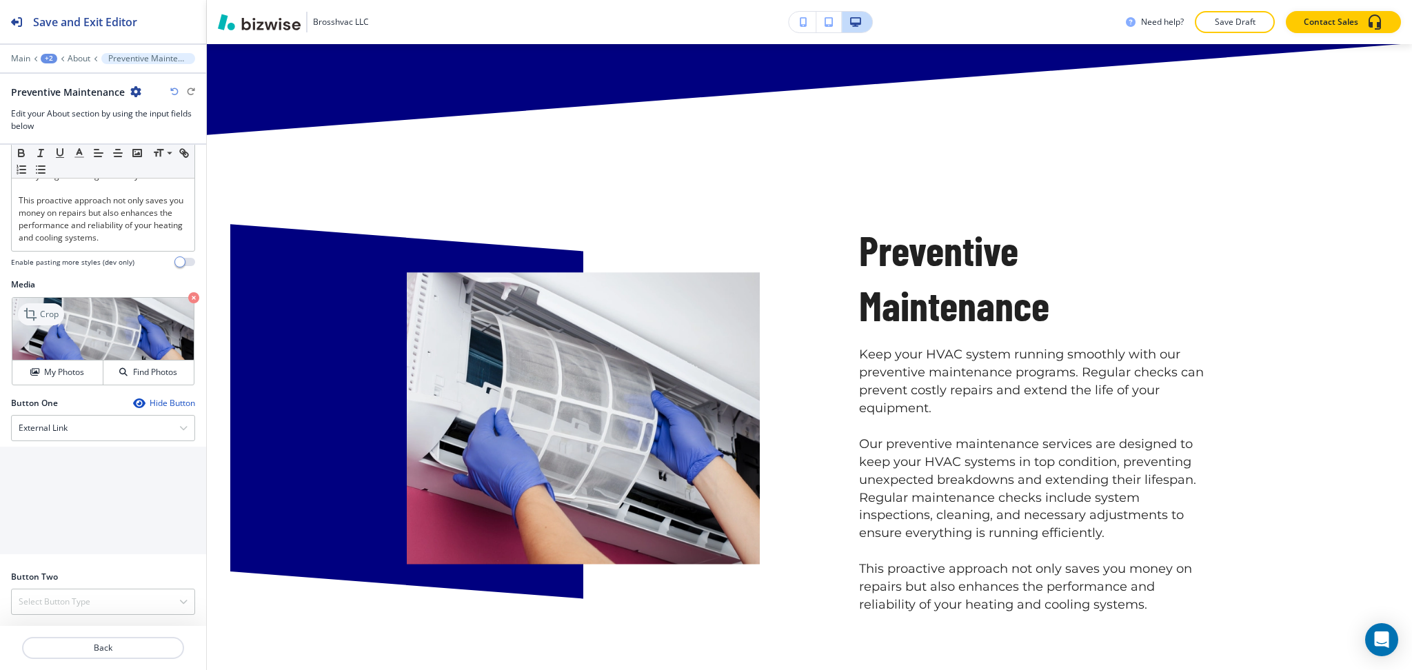
click at [36, 315] on icon at bounding box center [31, 314] width 17 height 17
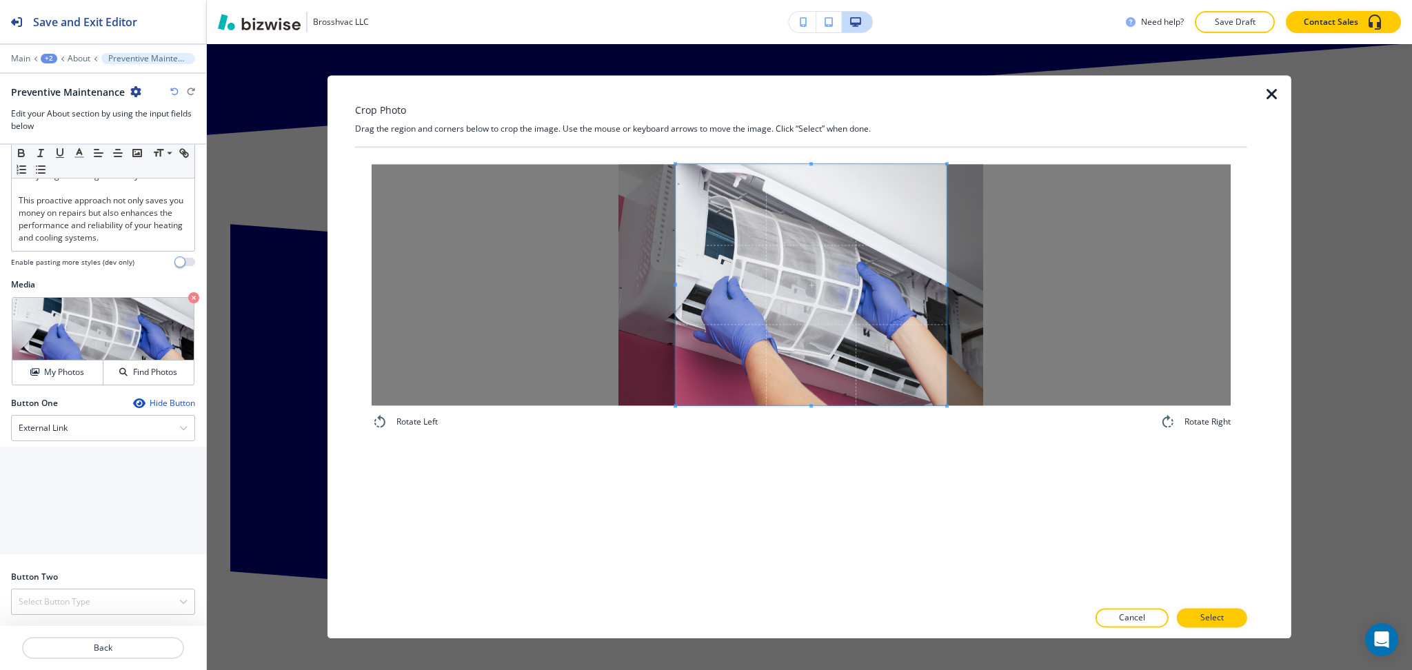
click at [678, 286] on div at bounding box center [811, 284] width 271 height 241
click at [1232, 616] on button "Select" at bounding box center [1212, 618] width 70 height 19
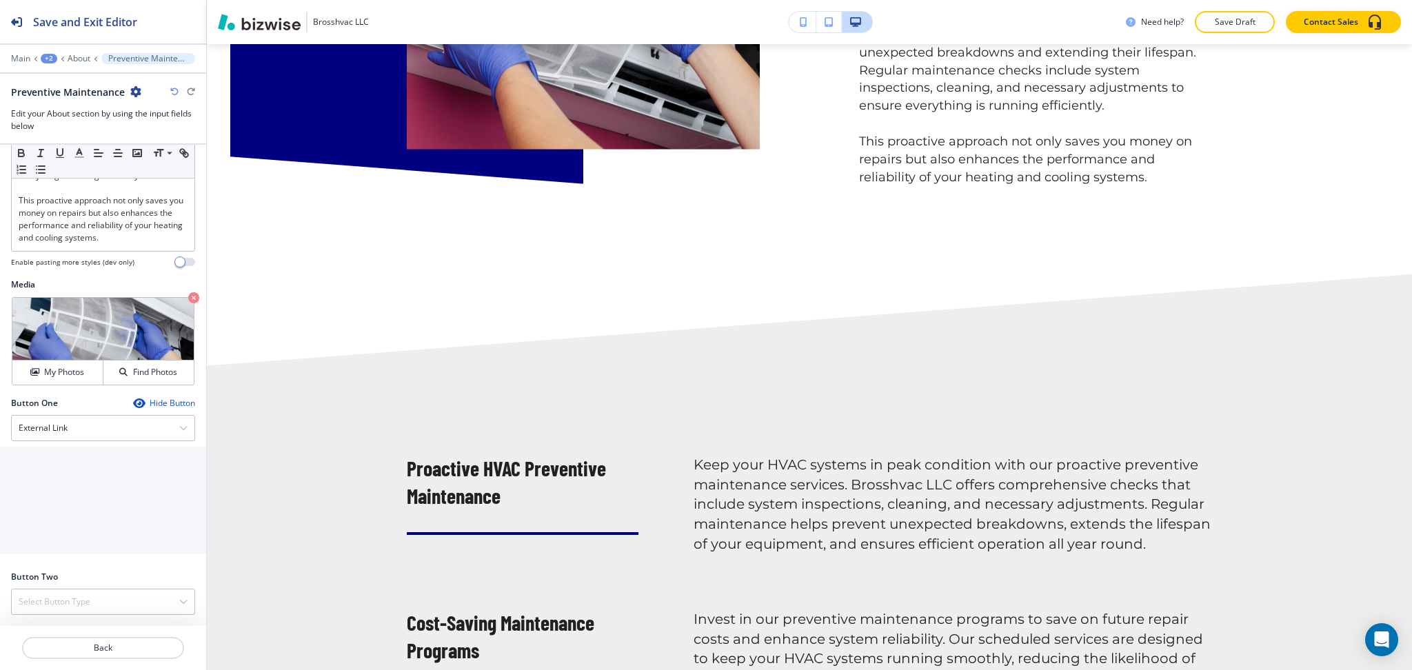
scroll to position [0, 0]
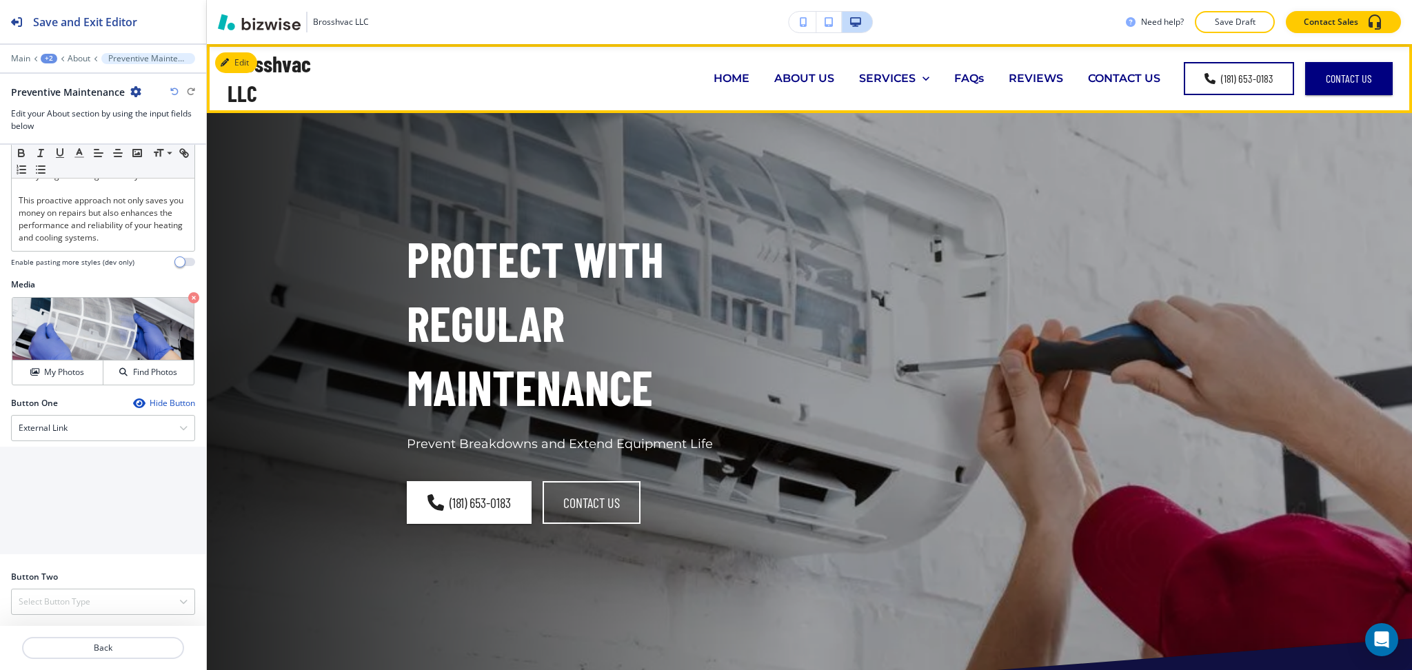
click at [1037, 79] on p "REVIEWS" at bounding box center [1036, 78] width 54 height 16
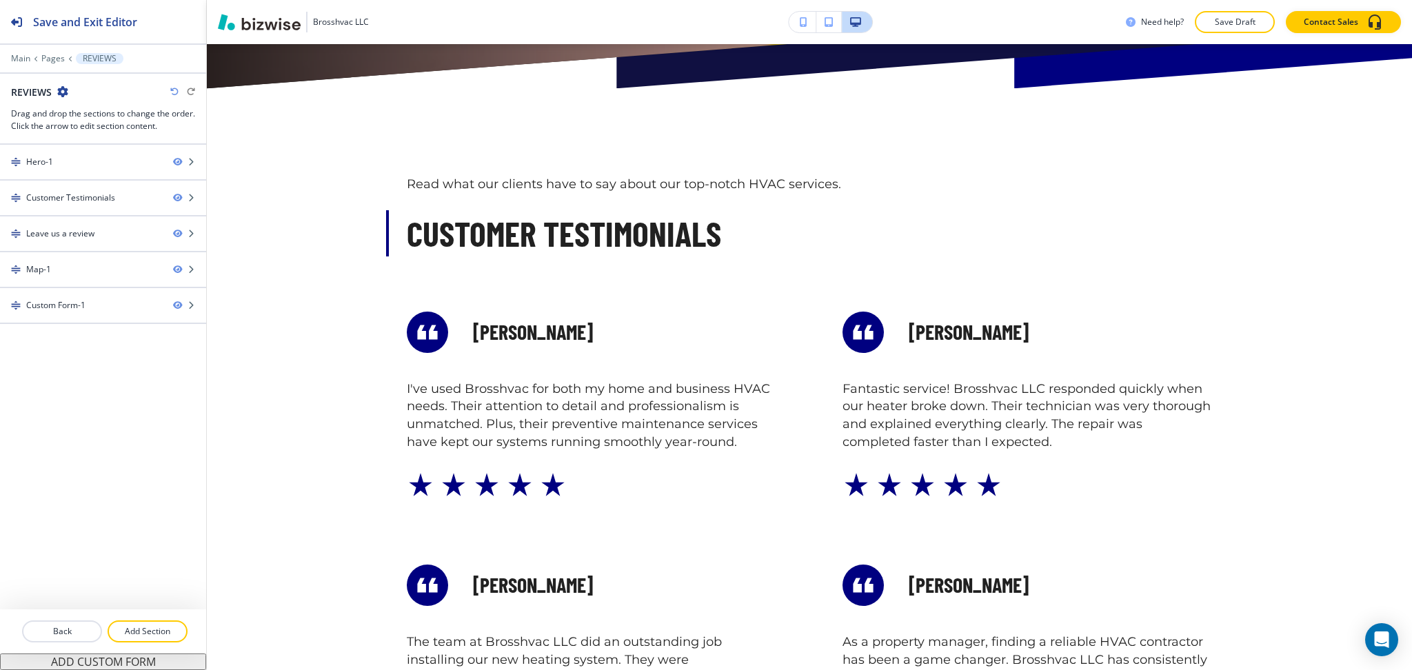
scroll to position [643, 0]
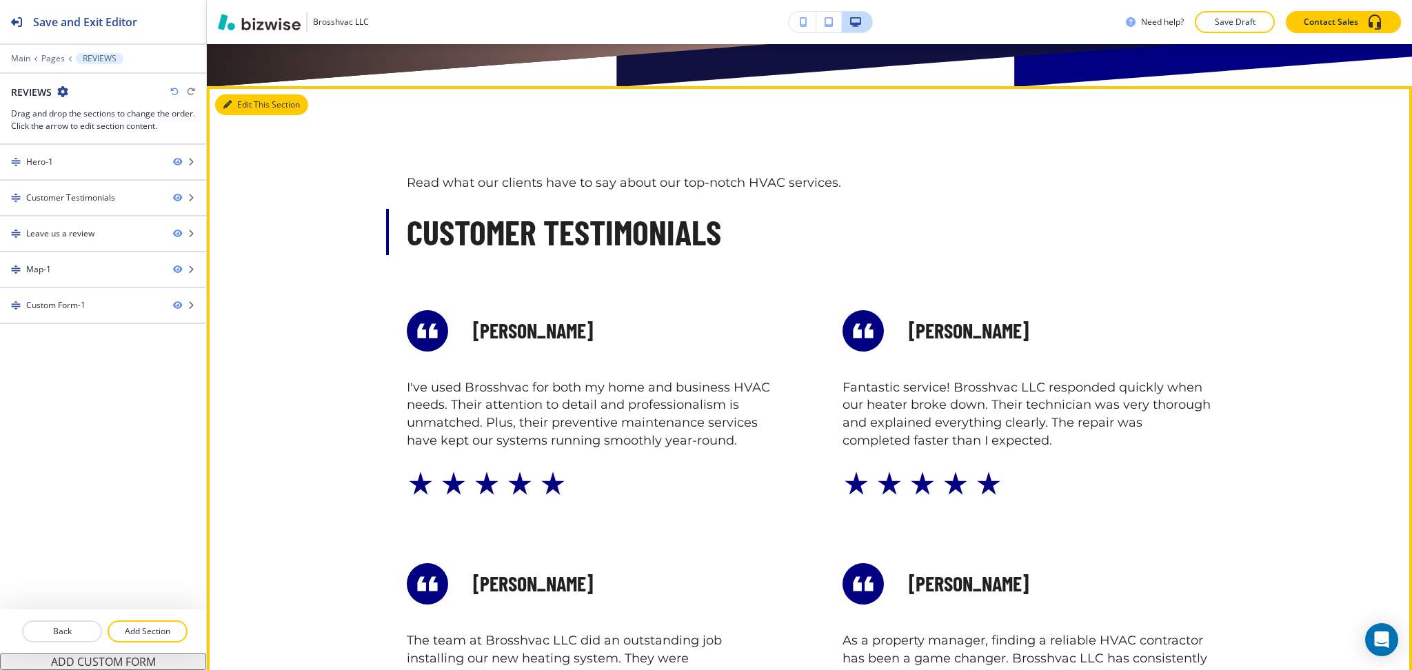
click at [241, 111] on button "Edit This Section" at bounding box center [261, 104] width 93 height 21
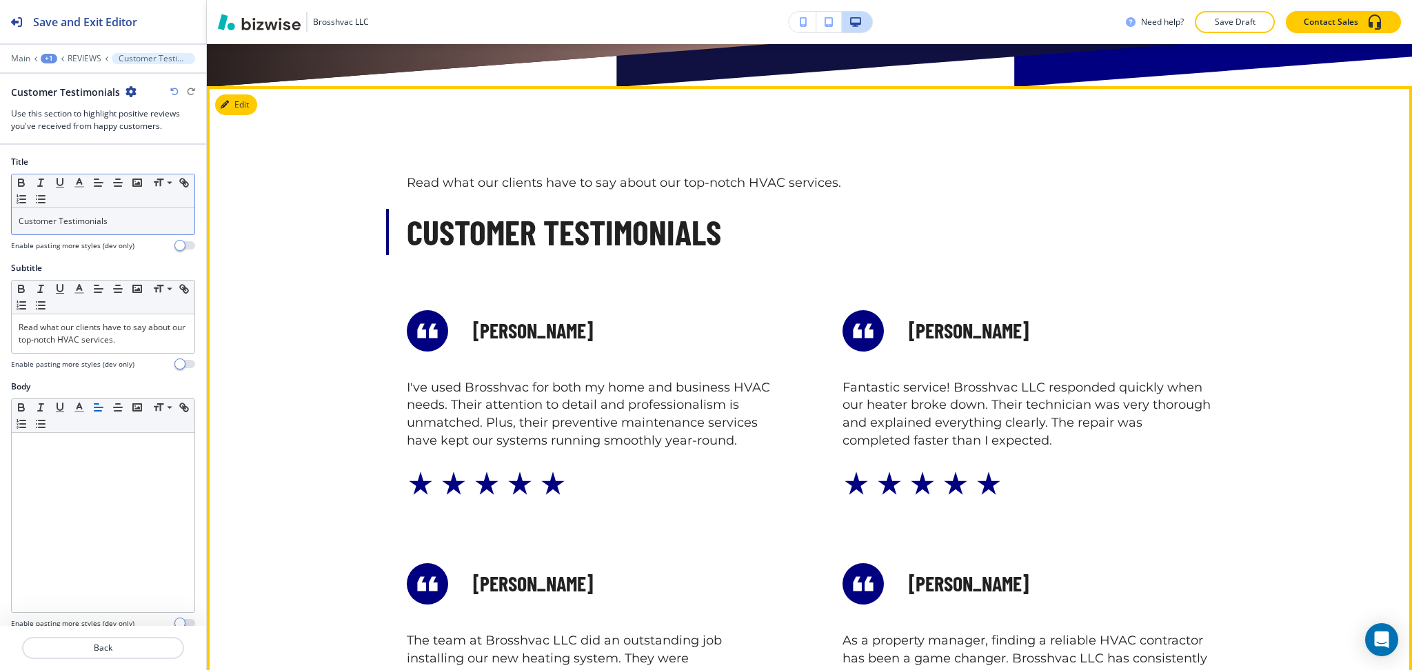
scroll to position [684, 0]
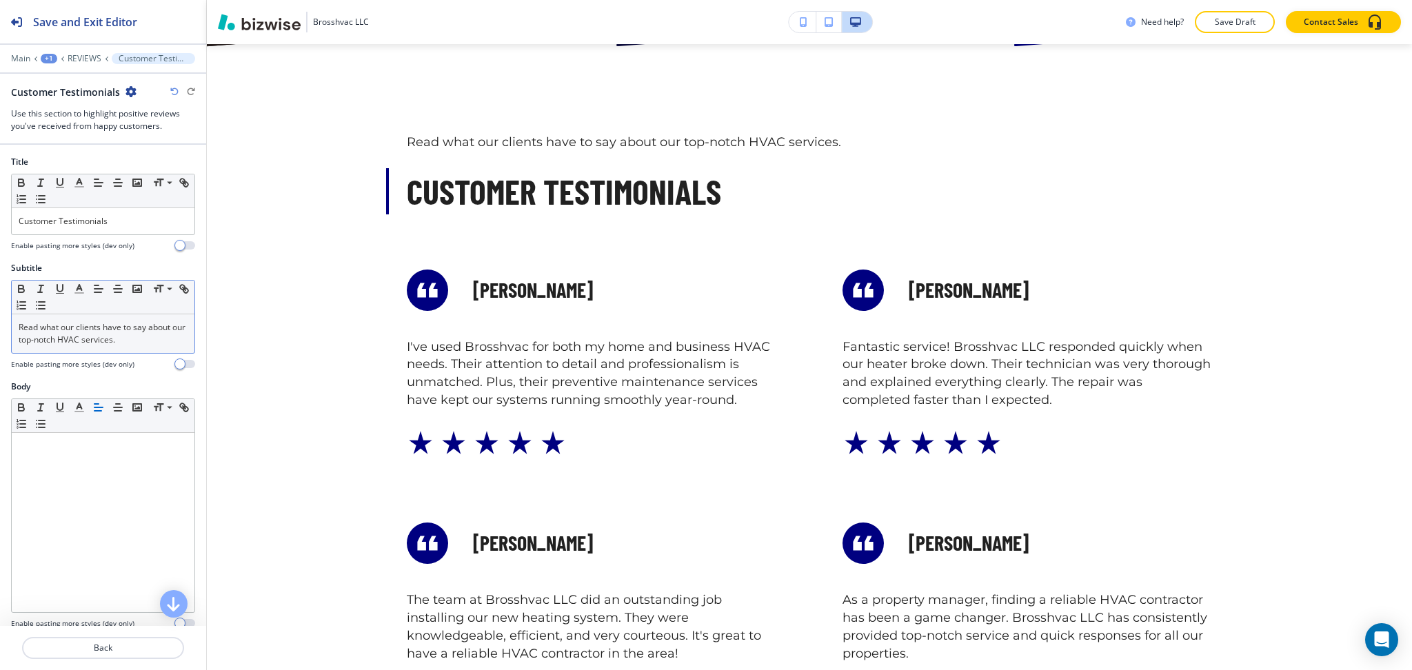
click at [125, 336] on p "Read what our clients have to say about our top-notch HVAC services." at bounding box center [103, 333] width 169 height 25
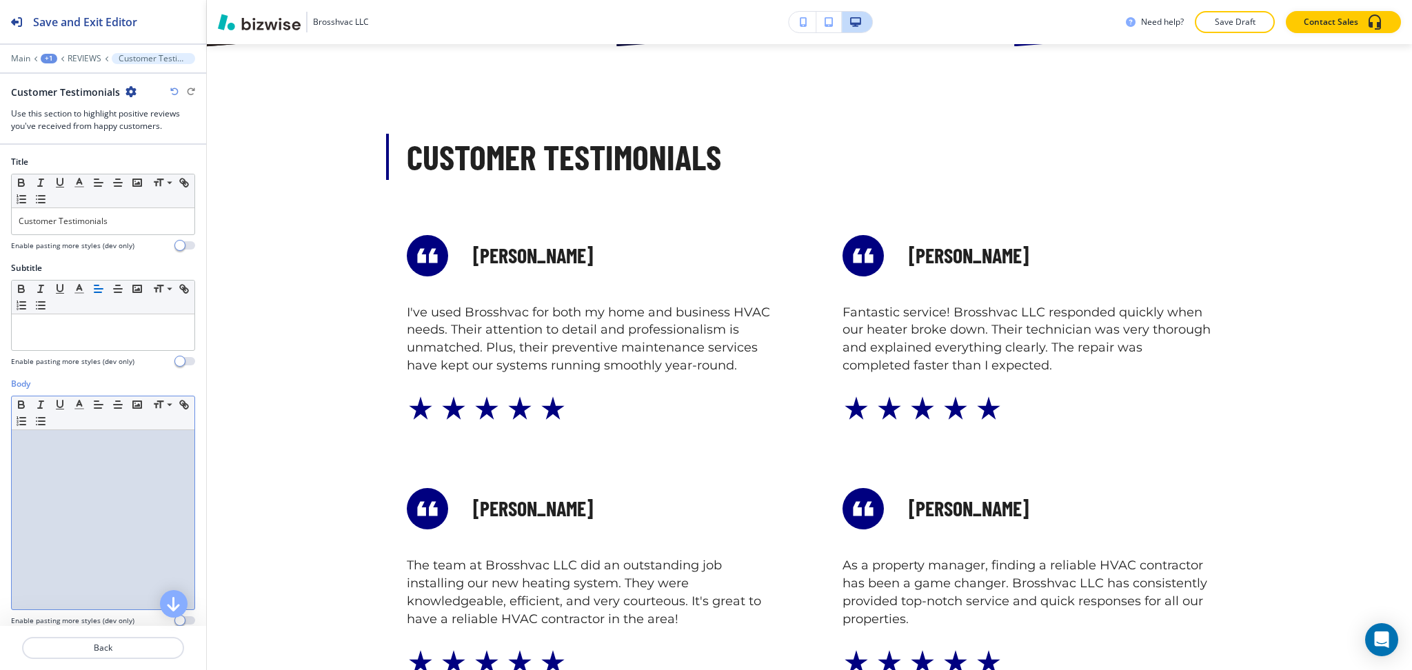
click at [148, 494] on div at bounding box center [103, 519] width 183 height 179
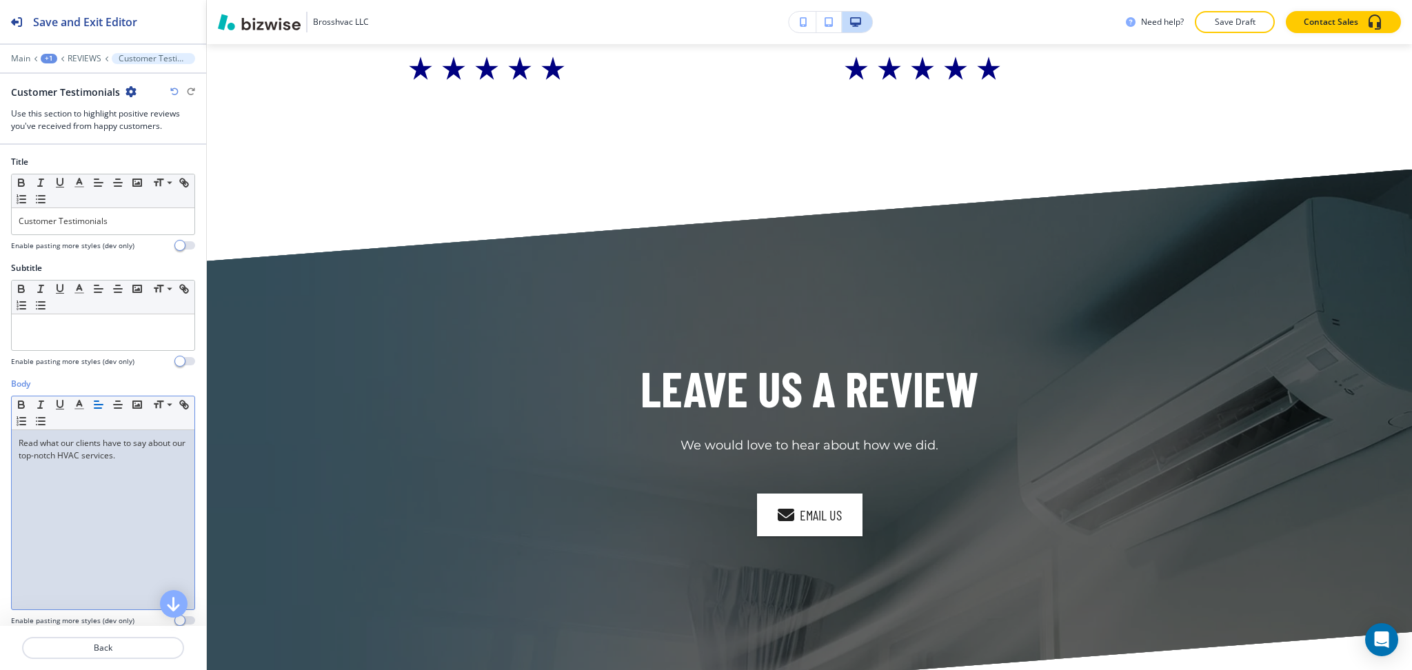
scroll to position [2044, 0]
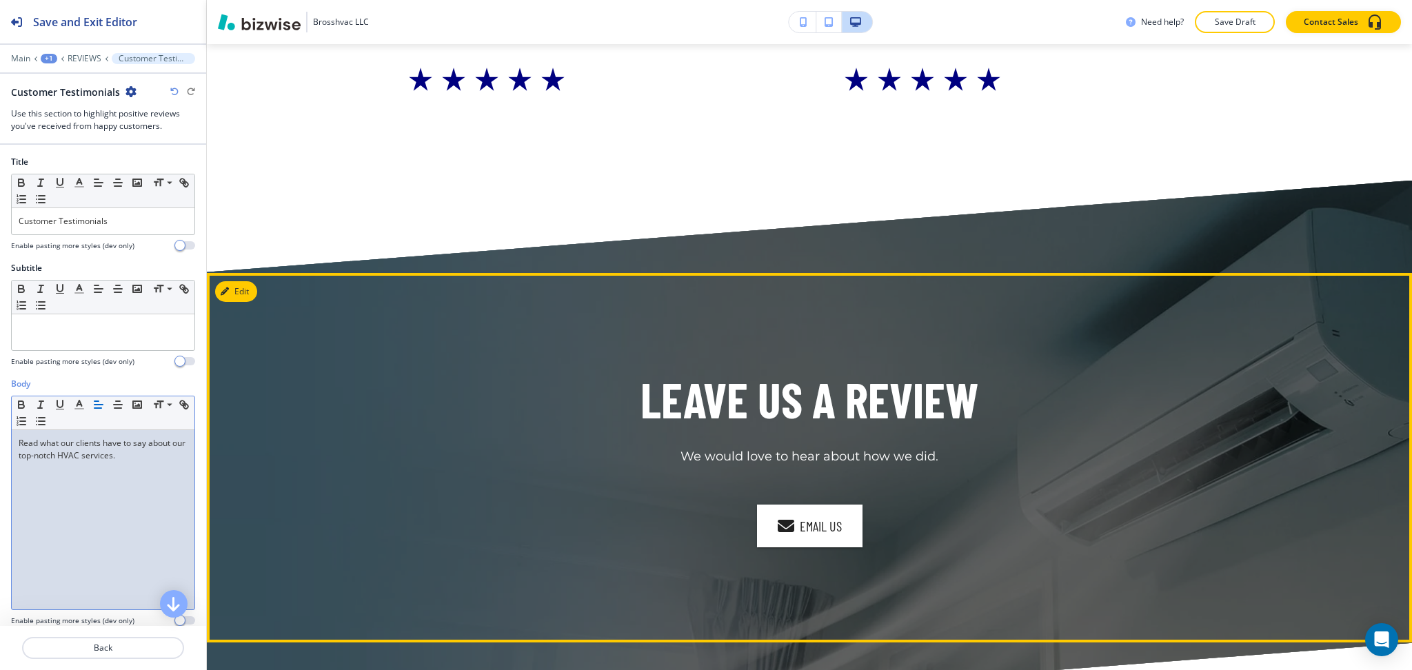
click at [245, 290] on button "Edit" at bounding box center [236, 291] width 42 height 21
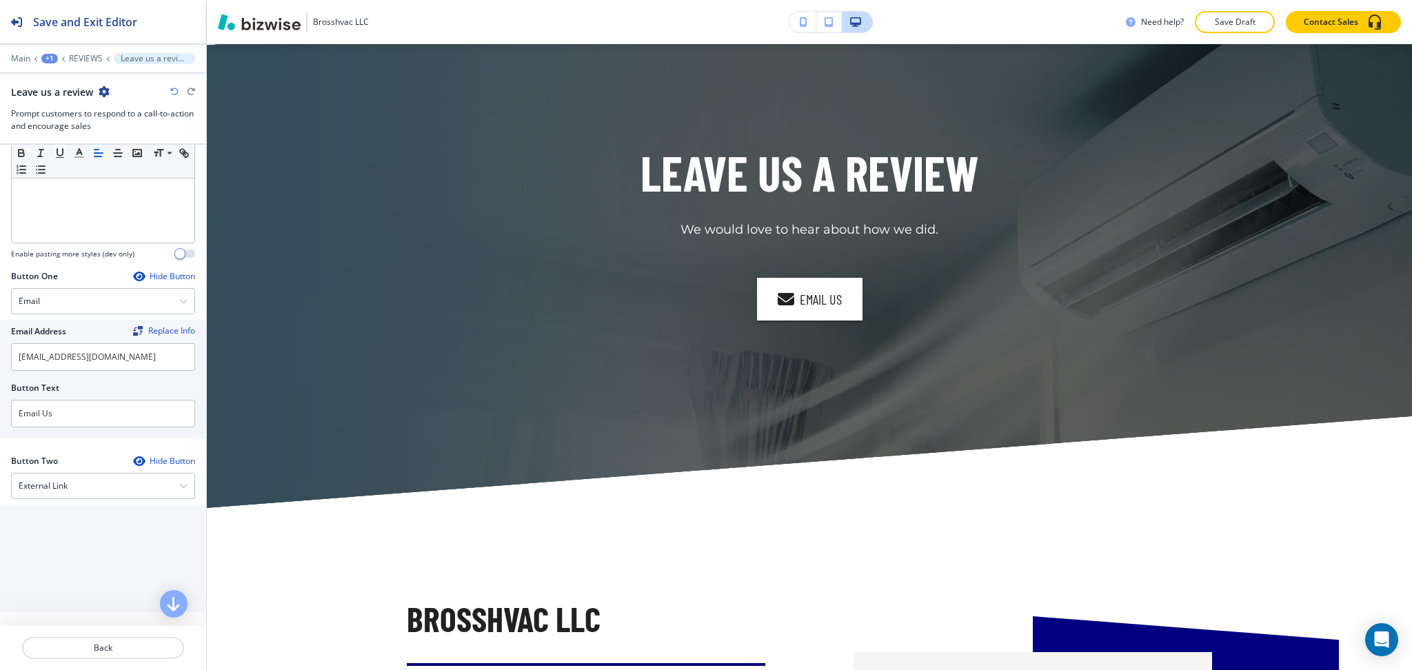
scroll to position [368, 0]
click at [119, 490] on div "External Link" at bounding box center [103, 485] width 183 height 25
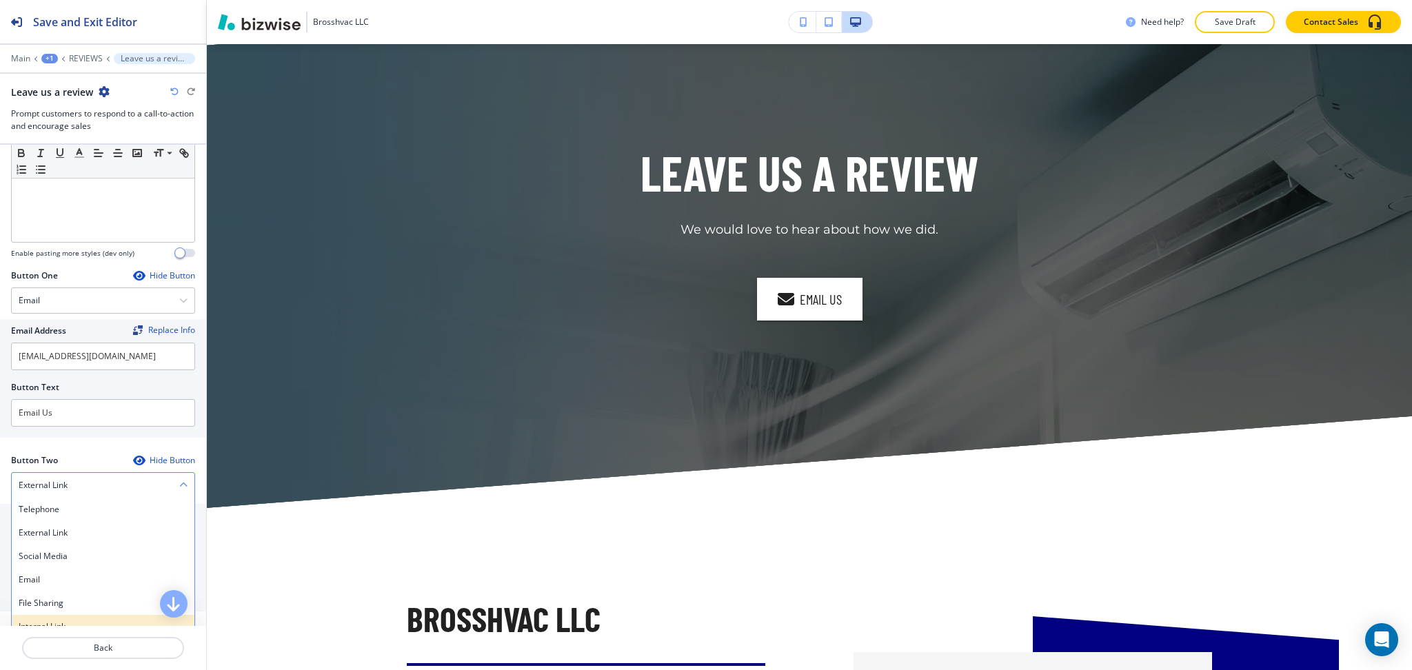
click at [94, 621] on h4 "Internal Link" at bounding box center [103, 627] width 169 height 12
drag, startPoint x: 92, startPoint y: 596, endPoint x: 92, endPoint y: 588, distance: 7.6
click at [92, 596] on \(page\/section\) "Manual Input" at bounding box center [96, 596] width 168 height 23
type \(page\/section\) "CONTACT US"
drag, startPoint x: 55, startPoint y: 597, endPoint x: 0, endPoint y: 594, distance: 55.3
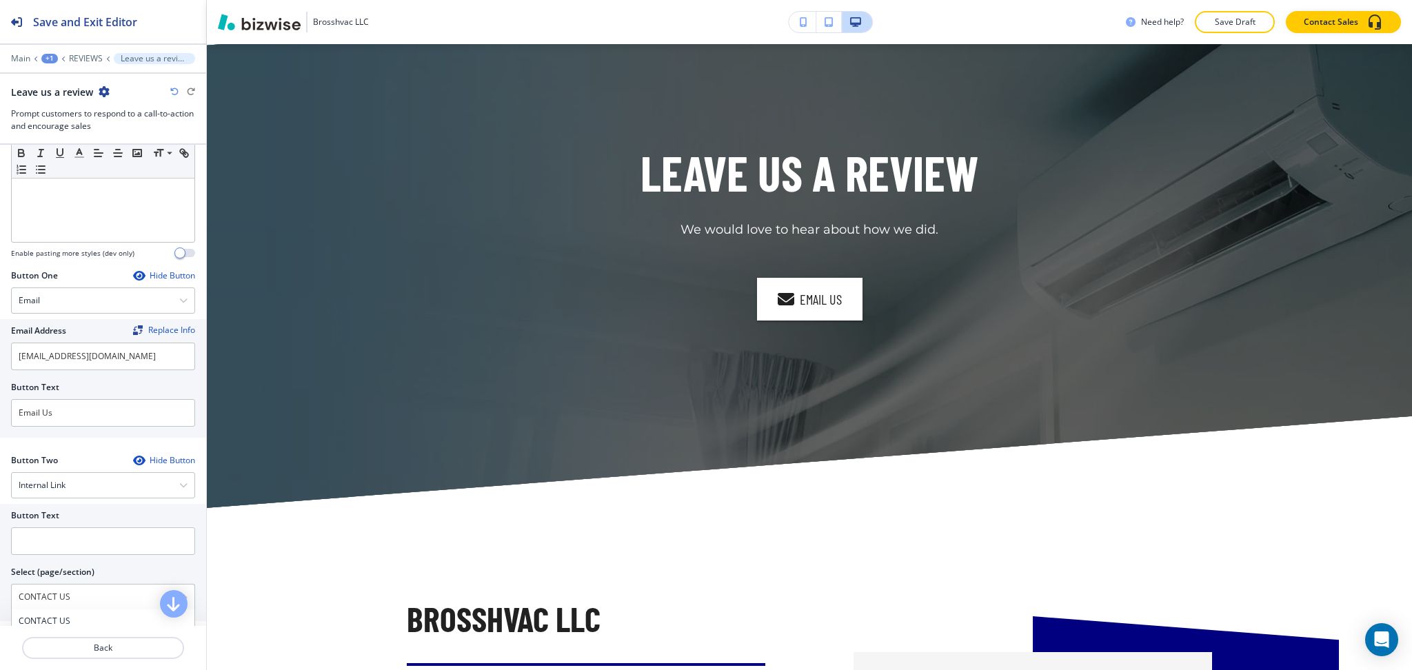
click at [0, 594] on div "Button Text Select (page/section) CONTACT US CONTACT US CONTACT US | Hero CONTA…" at bounding box center [103, 562] width 206 height 117
click at [50, 616] on h4 "CONTACT US" at bounding box center [103, 621] width 169 height 12
paste input "CONTACT US"
click at [38, 545] on input "text" at bounding box center [103, 542] width 184 height 28
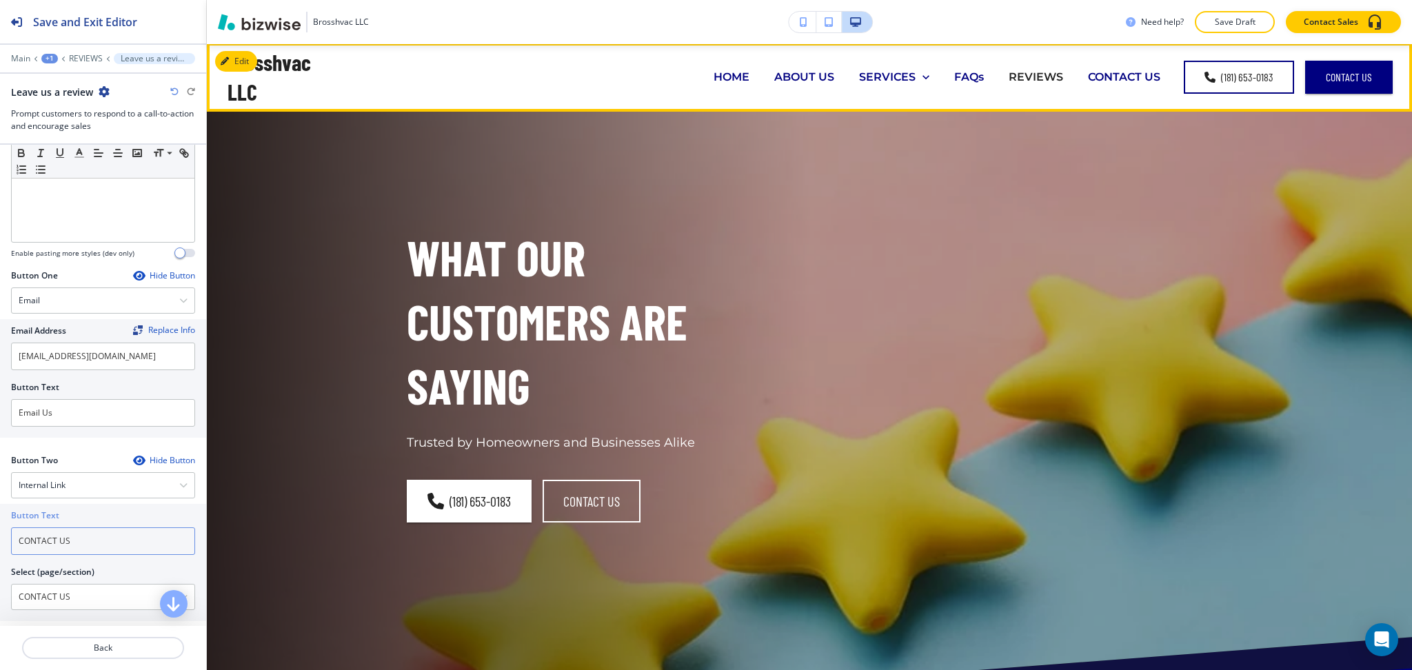
scroll to position [0, 0]
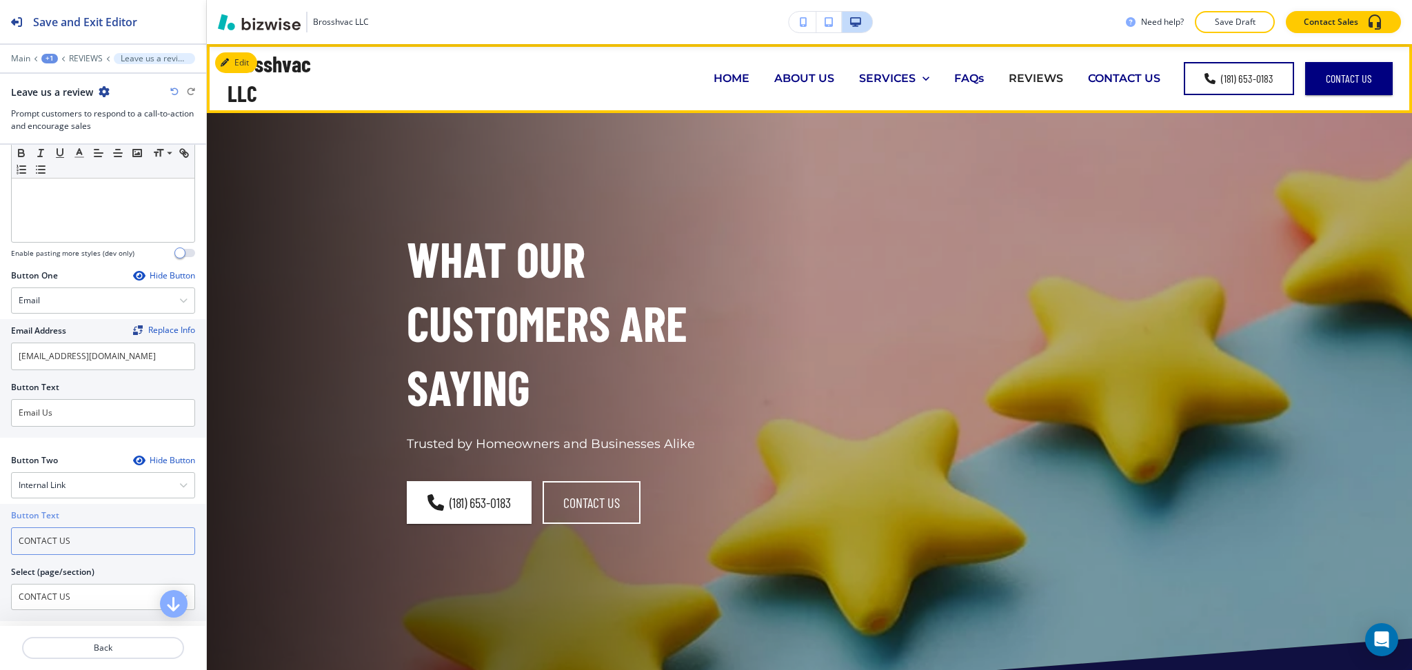
type input "CONTACT US"
click at [1132, 77] on p "CONTACT US" at bounding box center [1124, 78] width 72 height 16
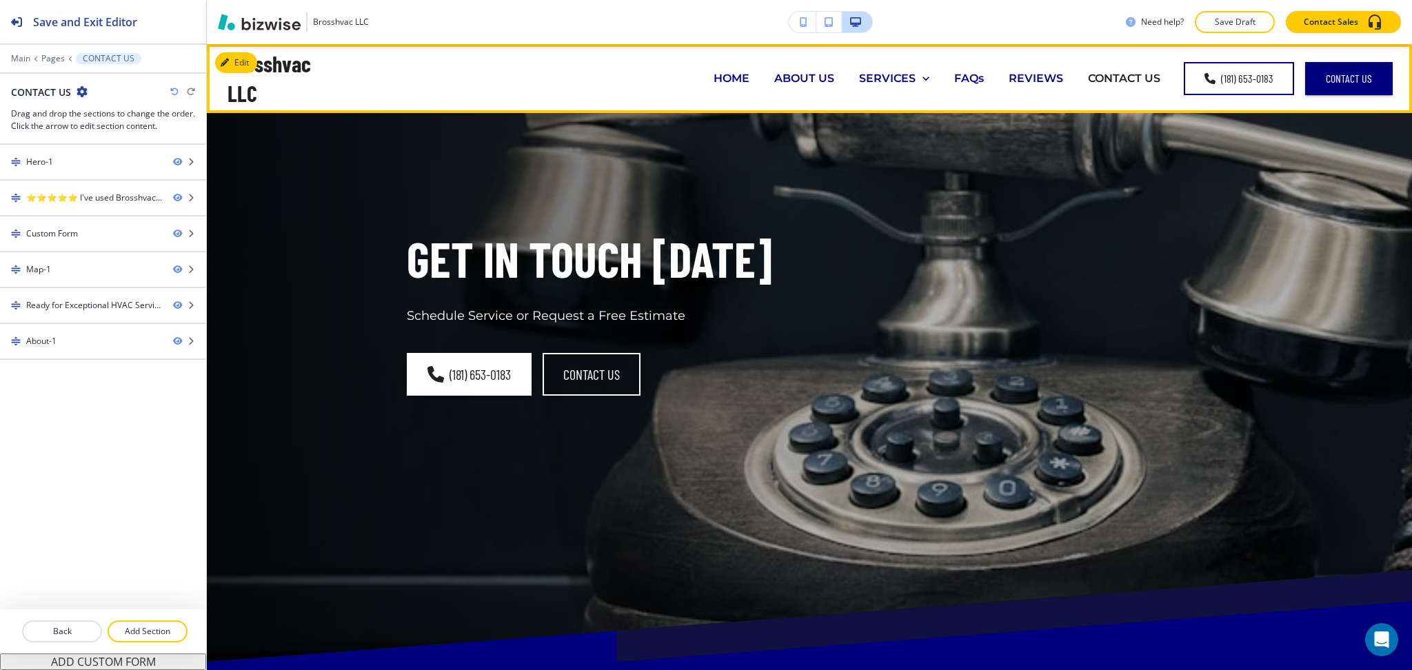
click at [718, 75] on p "HOME" at bounding box center [732, 78] width 36 height 16
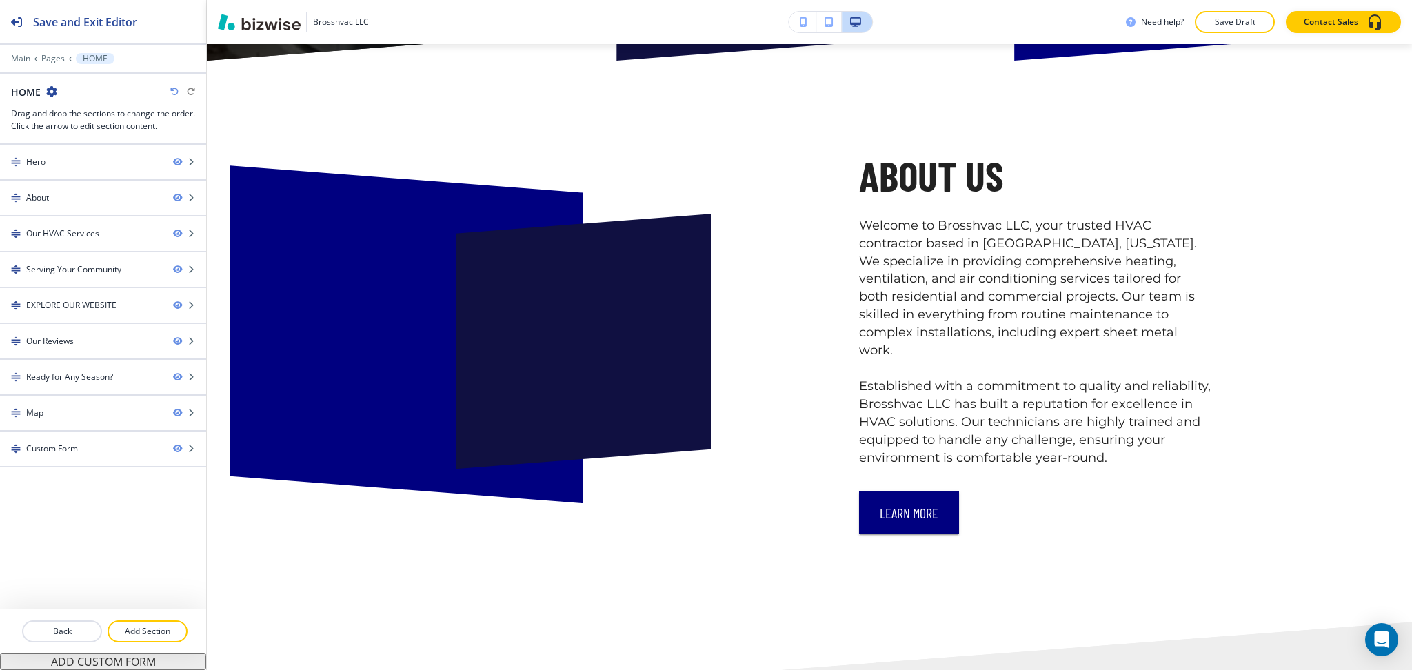
scroll to position [688, 0]
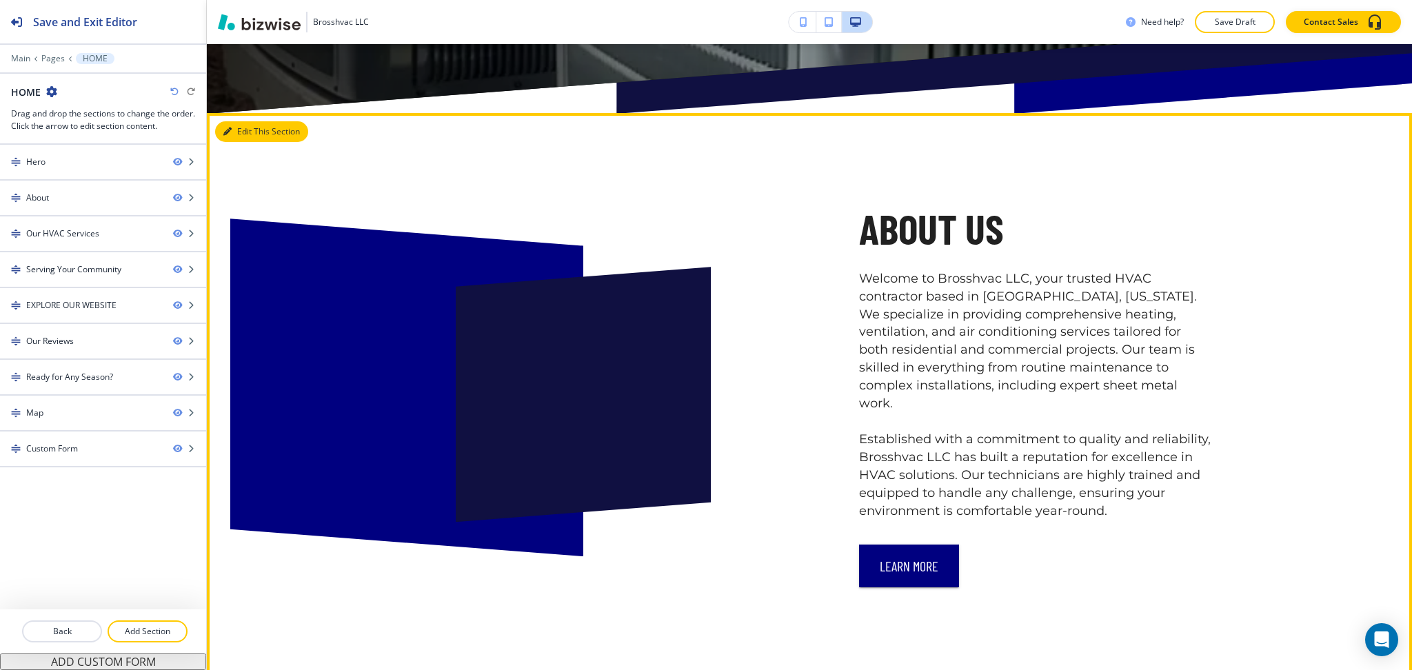
click at [235, 128] on button "Edit This Section" at bounding box center [261, 131] width 93 height 21
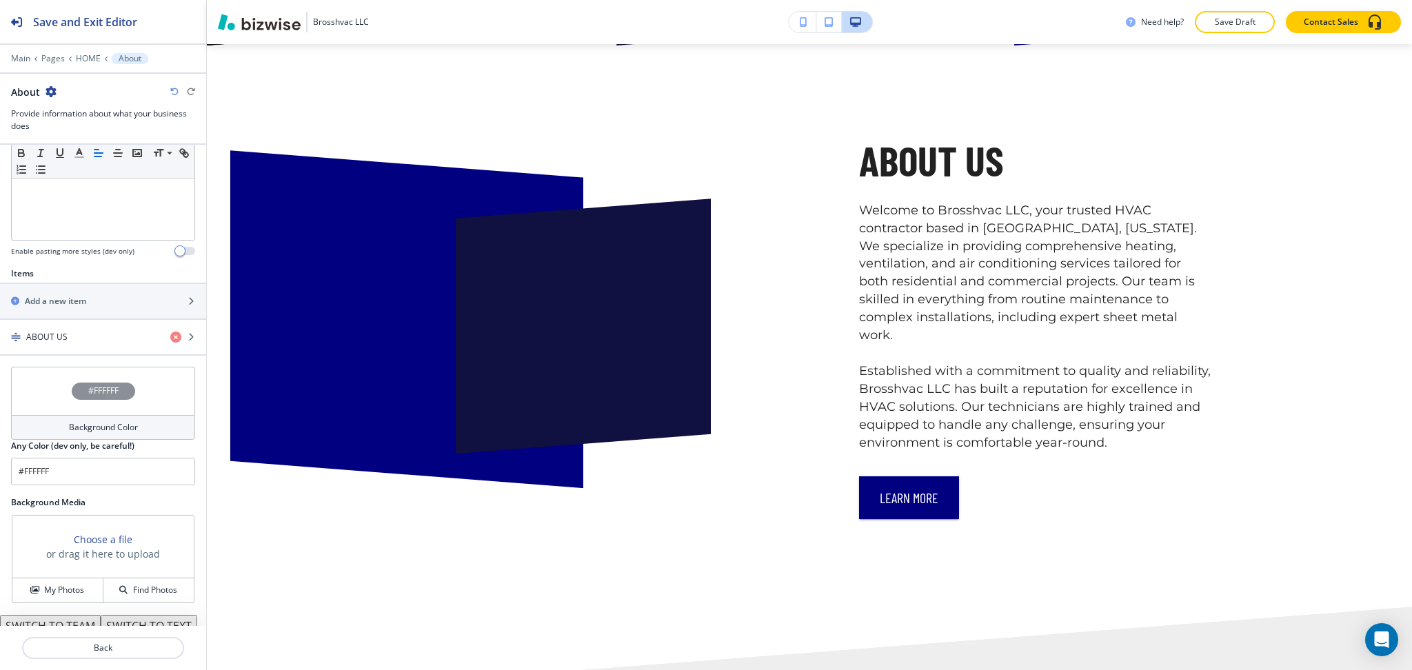
scroll to position [452, 0]
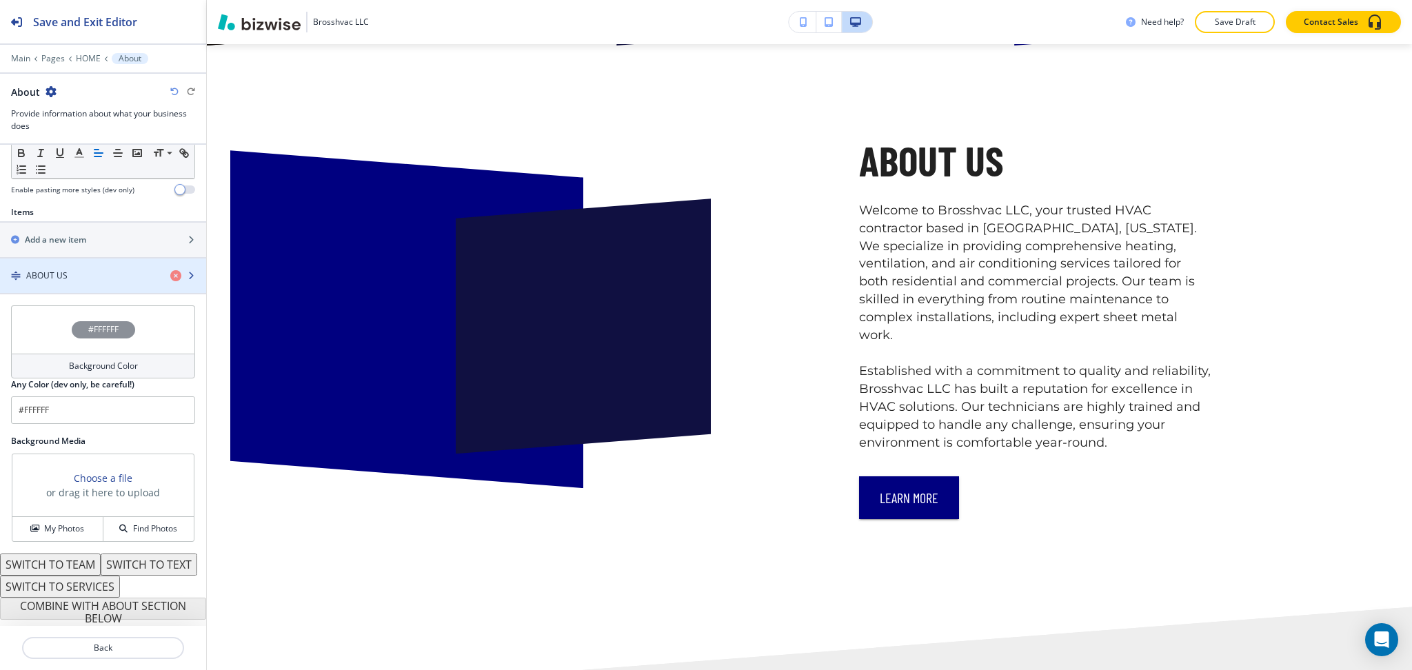
click at [61, 270] on h4 "ABOUT US" at bounding box center [46, 276] width 41 height 12
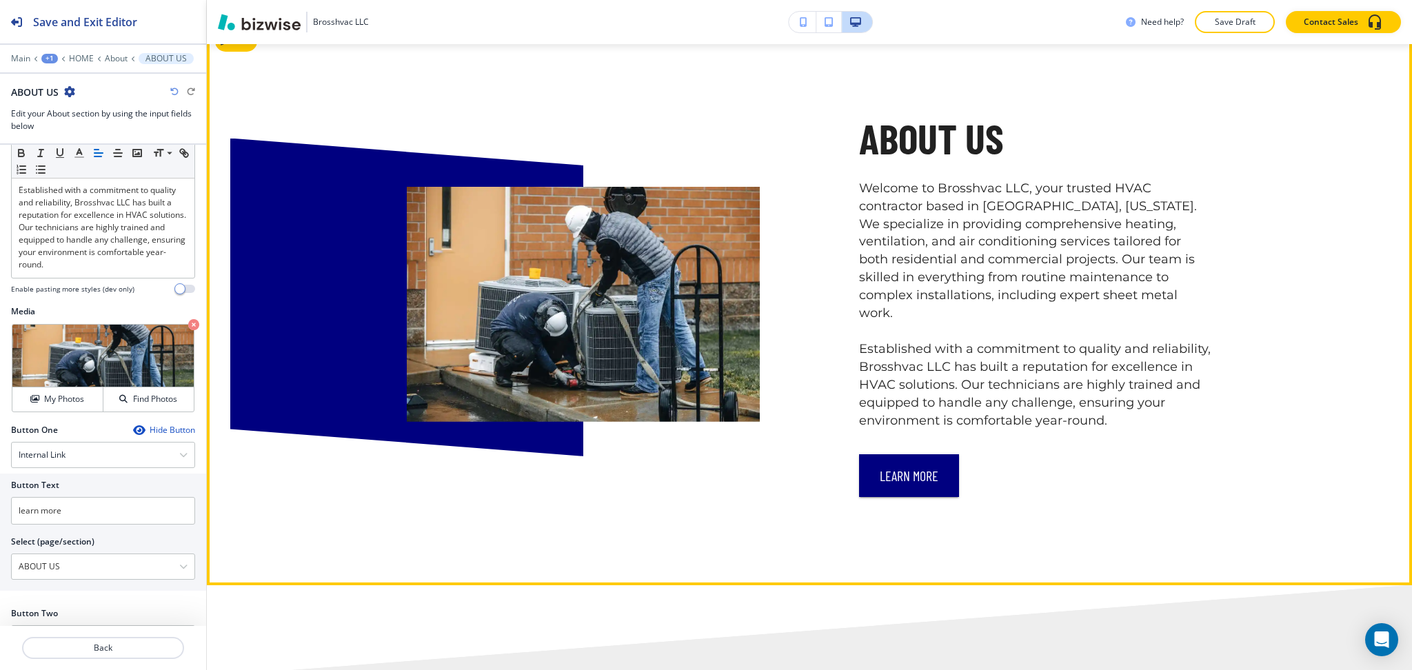
scroll to position [426, 0]
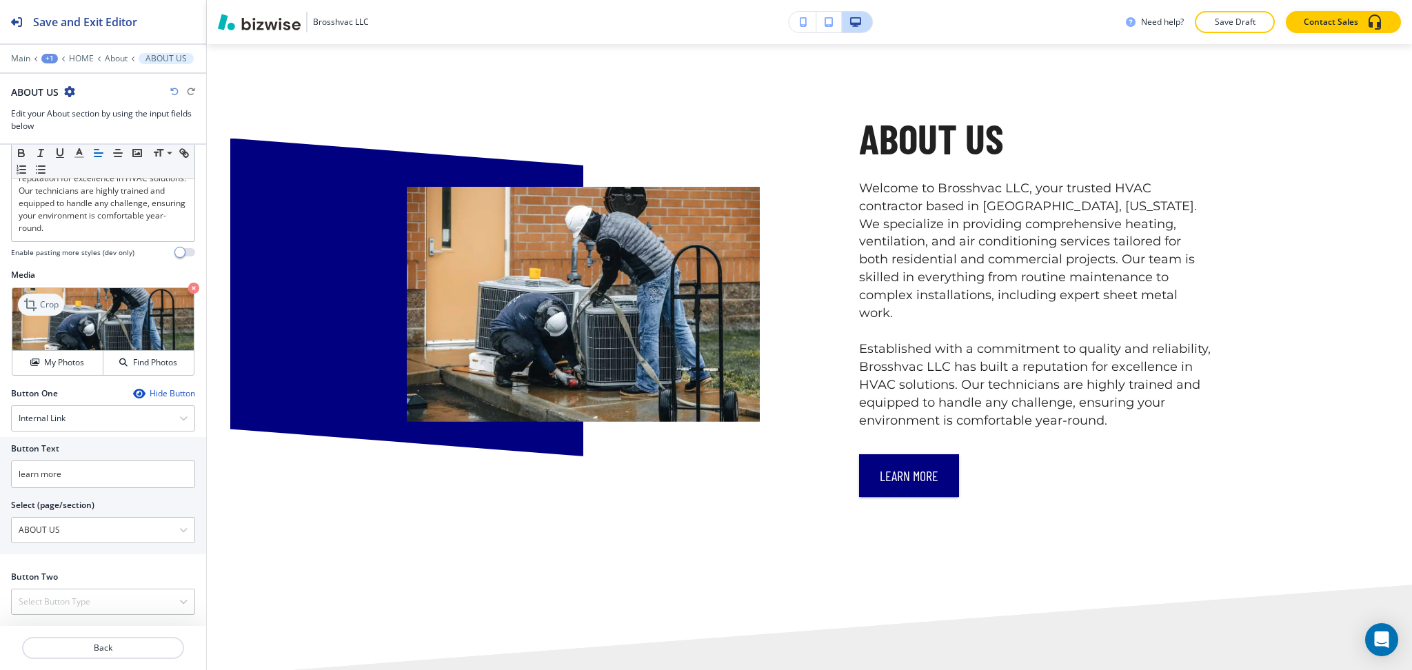
click at [45, 300] on p "Crop" at bounding box center [49, 305] width 19 height 12
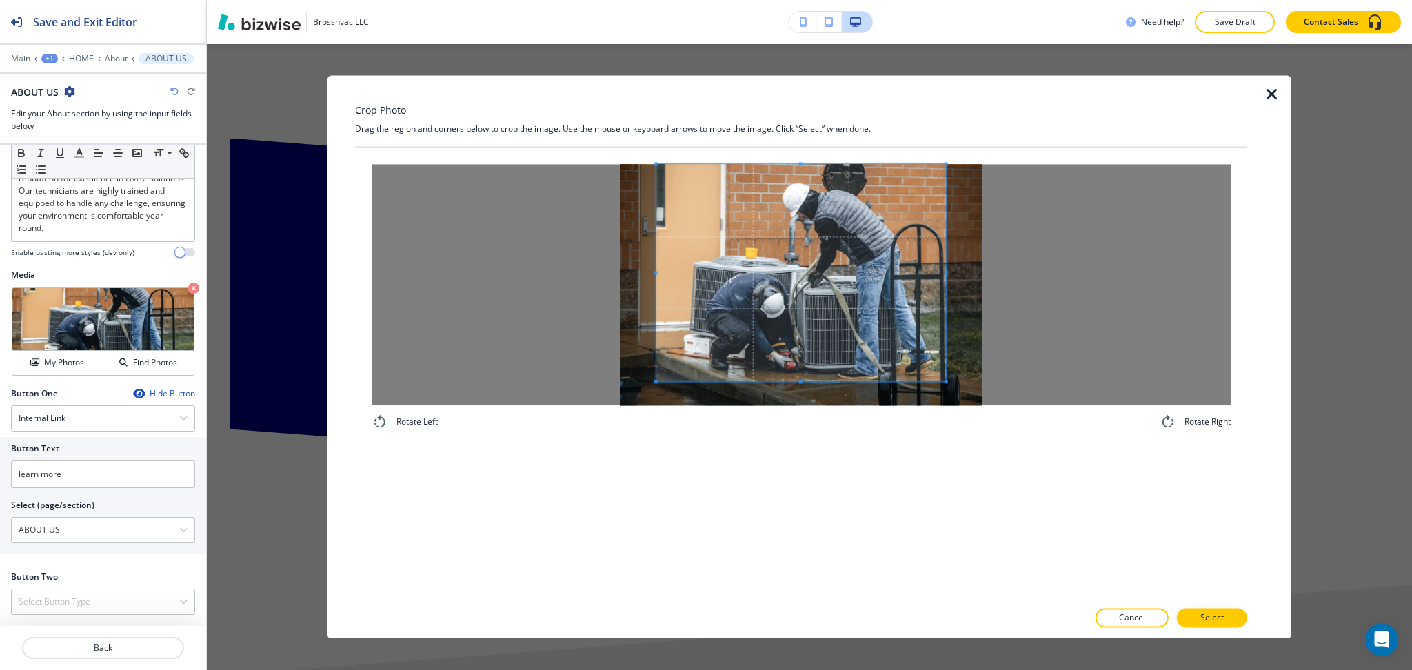
click at [805, 99] on div "Crop Photo Drag the region and corners below to crop the image. Use the mouse o…" at bounding box center [801, 356] width 892 height 563
click at [810, 454] on div "Rotate Left Rotate Right" at bounding box center [801, 374] width 892 height 452
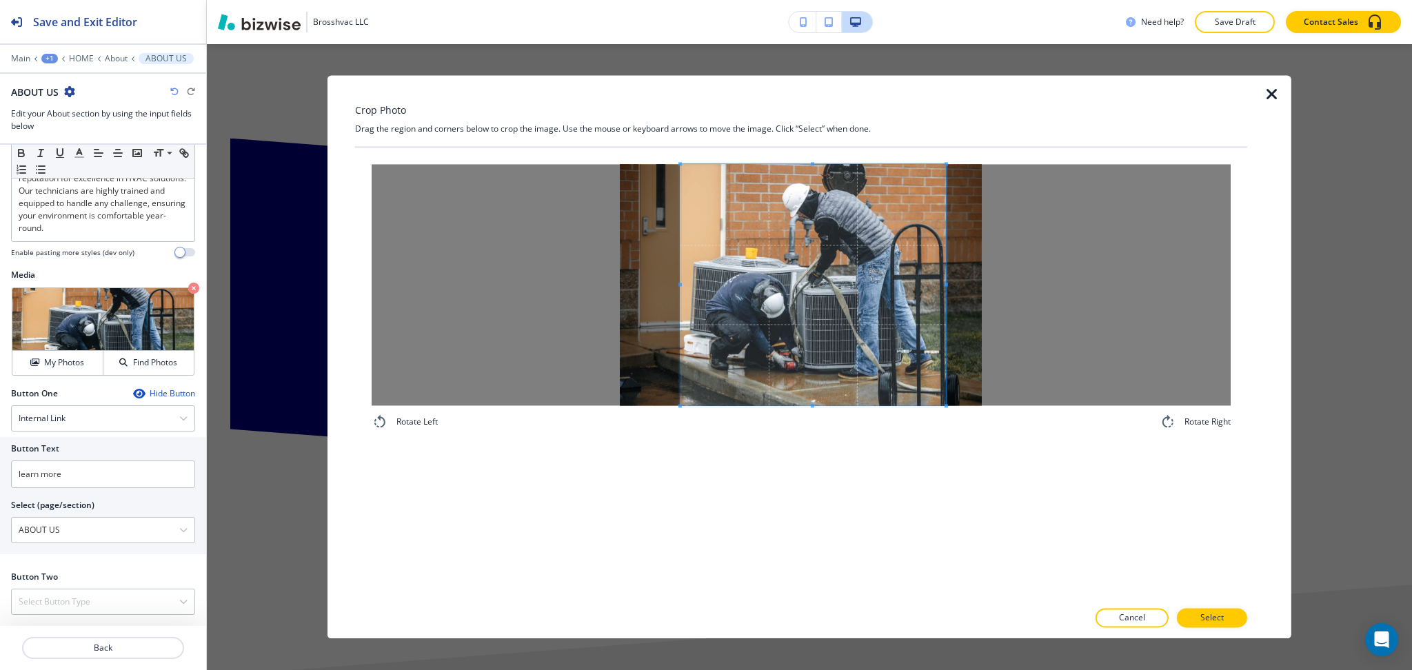
click at [681, 285] on span at bounding box center [680, 284] width 3 height 3
click at [1203, 621] on button "Select" at bounding box center [1212, 618] width 70 height 19
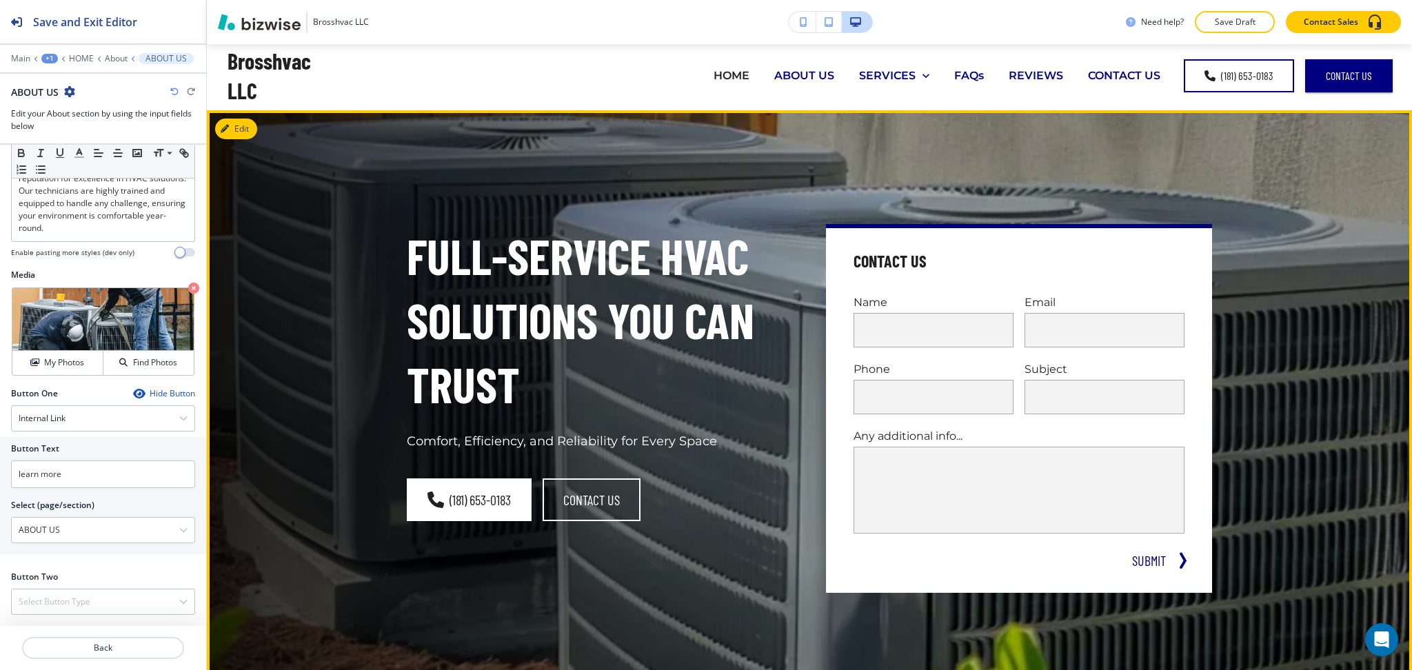
scroll to position [0, 0]
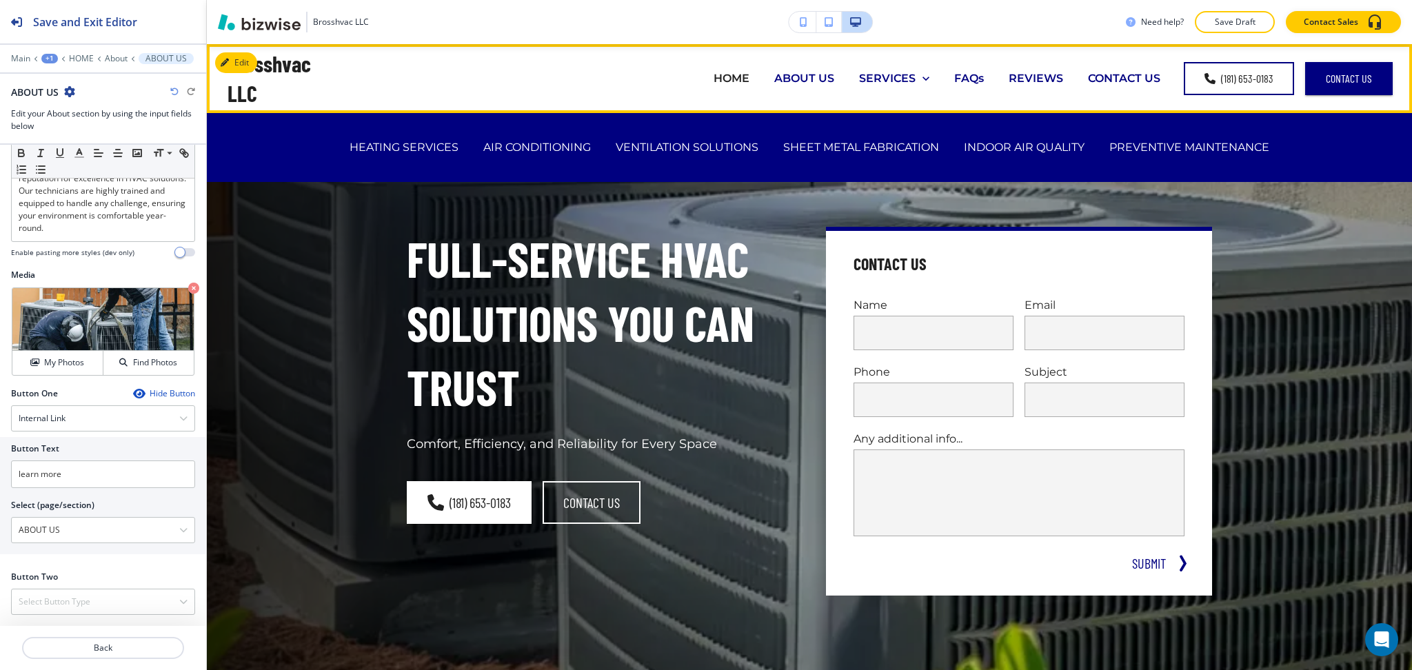
click at [787, 79] on p "ABOUT US" at bounding box center [804, 78] width 60 height 16
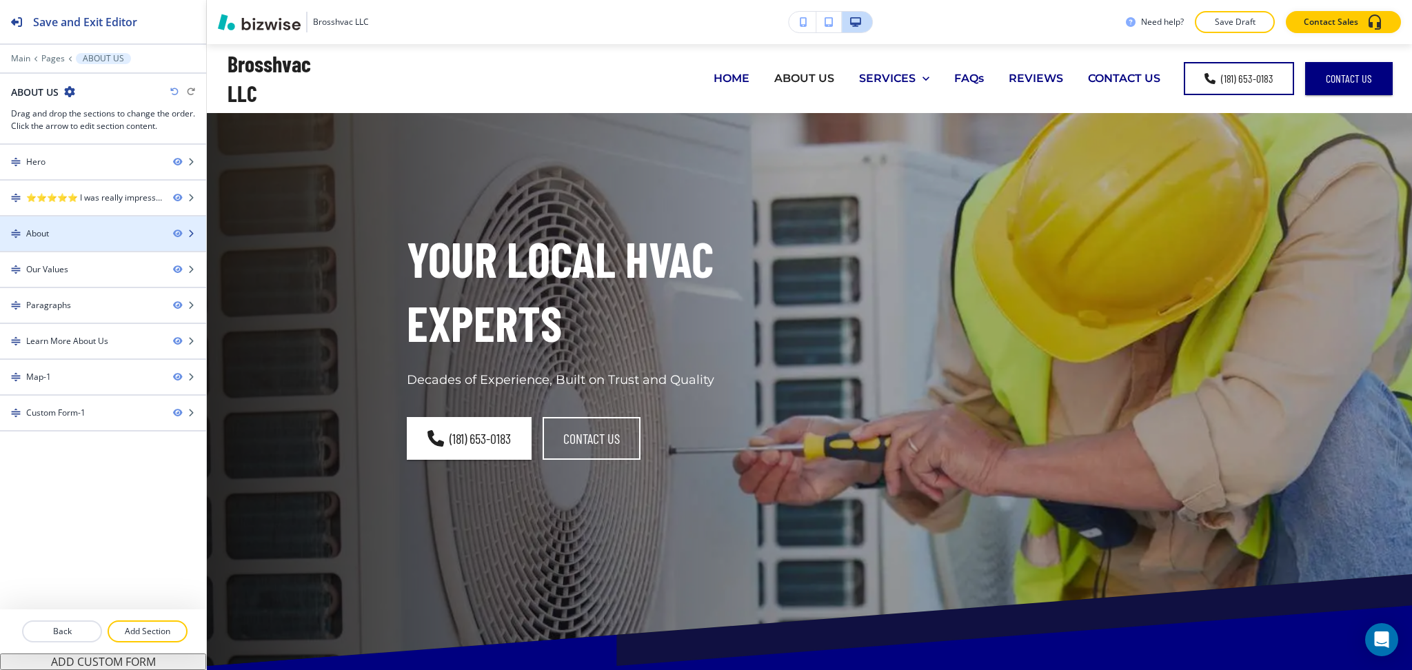
click at [114, 233] on div "About" at bounding box center [81, 234] width 162 height 12
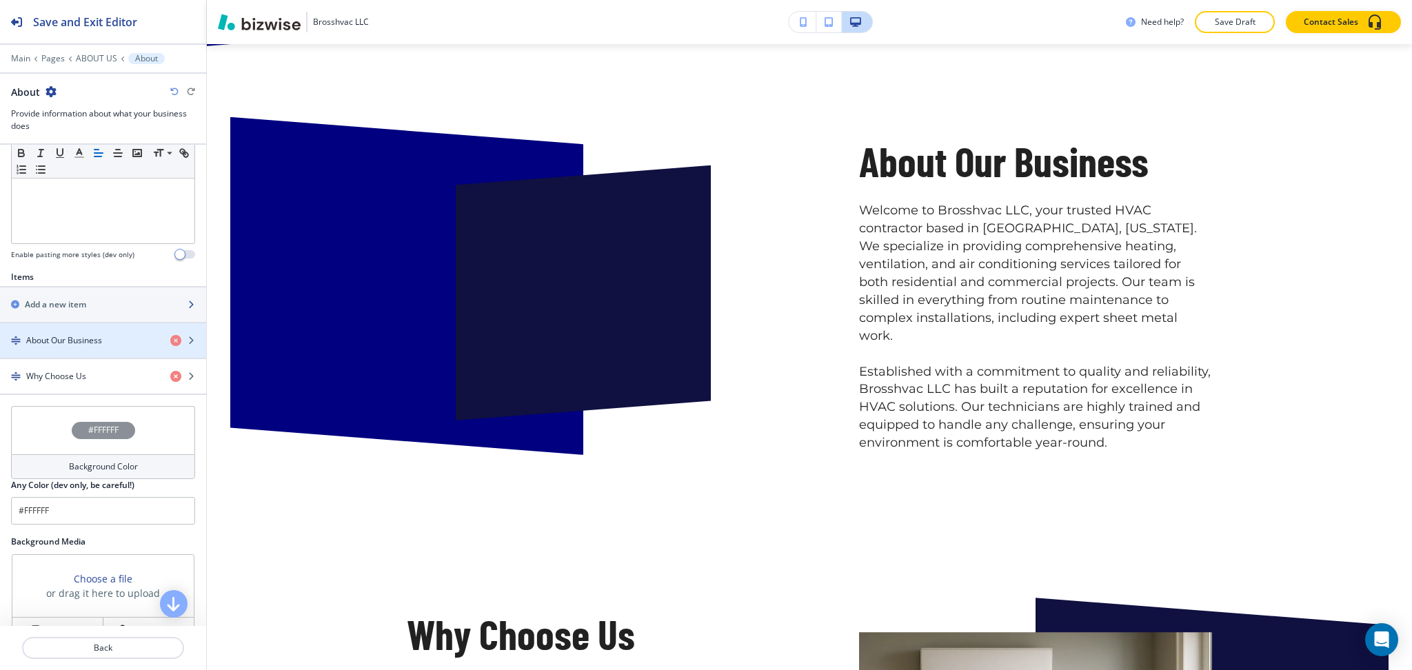
scroll to position [367, 0]
click at [81, 346] on div "button" at bounding box center [103, 351] width 206 height 11
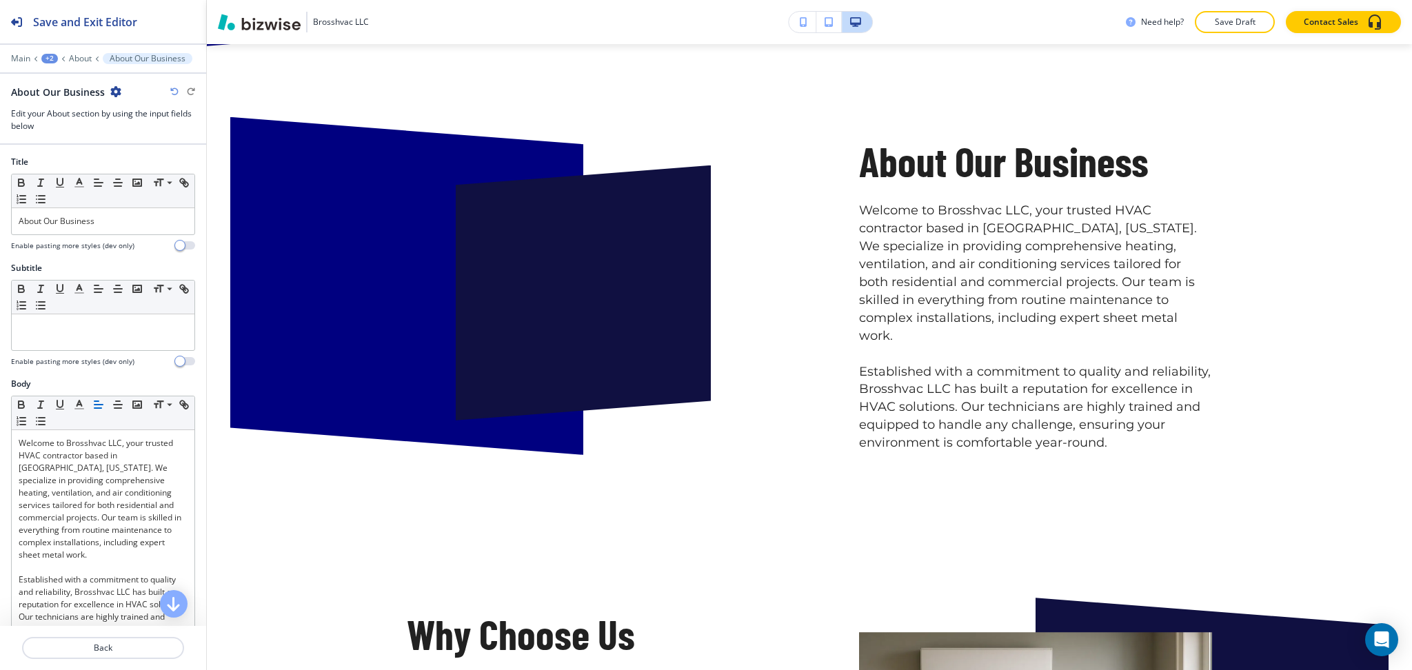
scroll to position [895, 0]
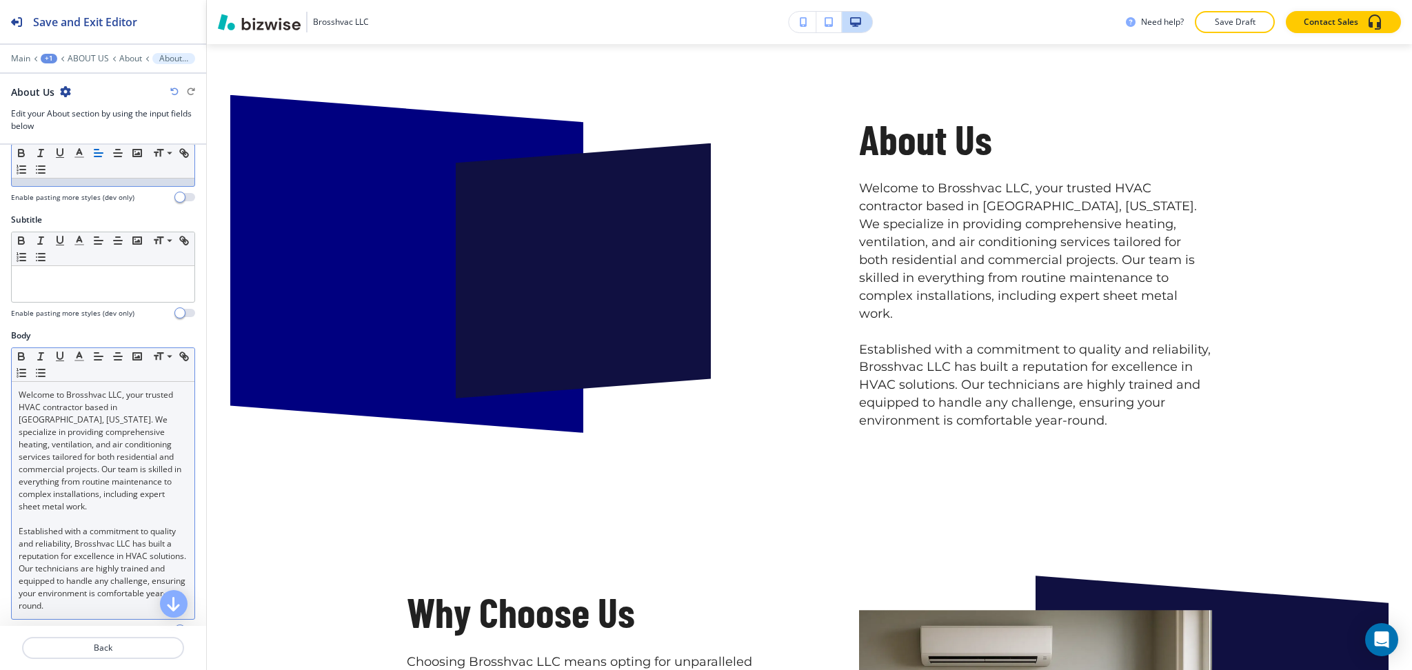
scroll to position [417, 0]
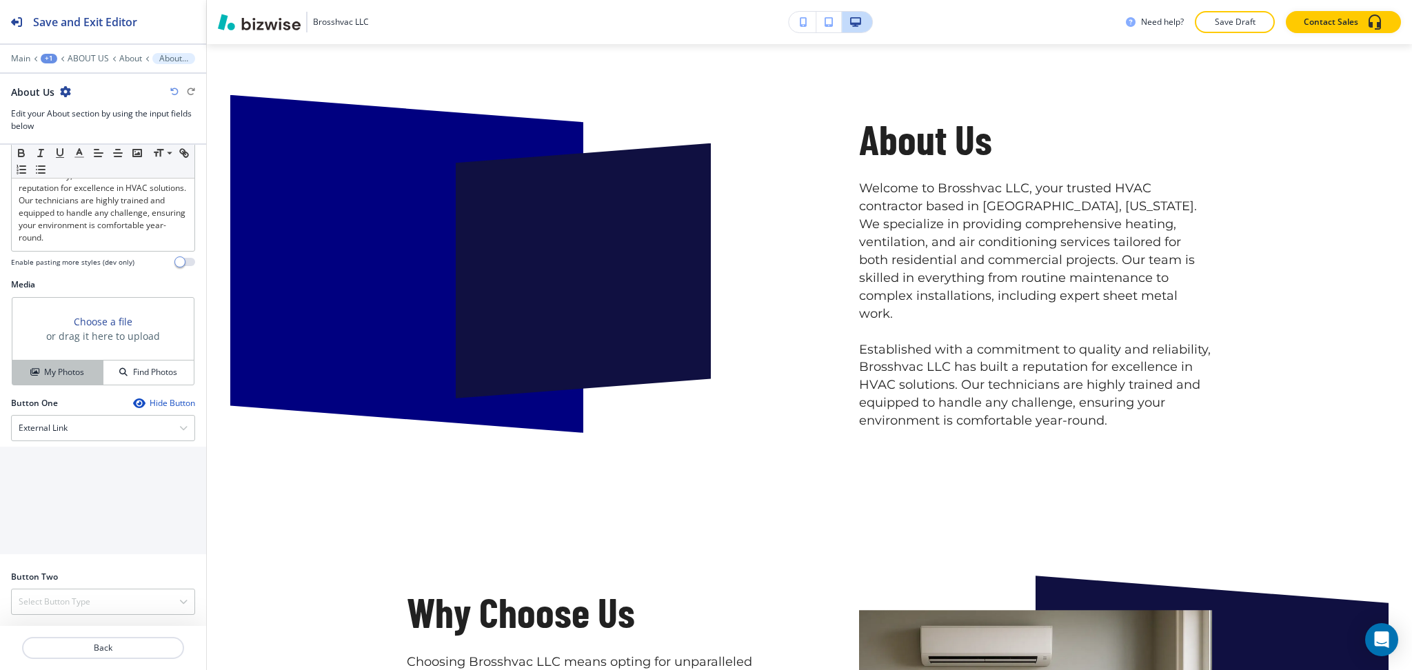
click at [60, 368] on h4 "My Photos" at bounding box center [64, 372] width 40 height 12
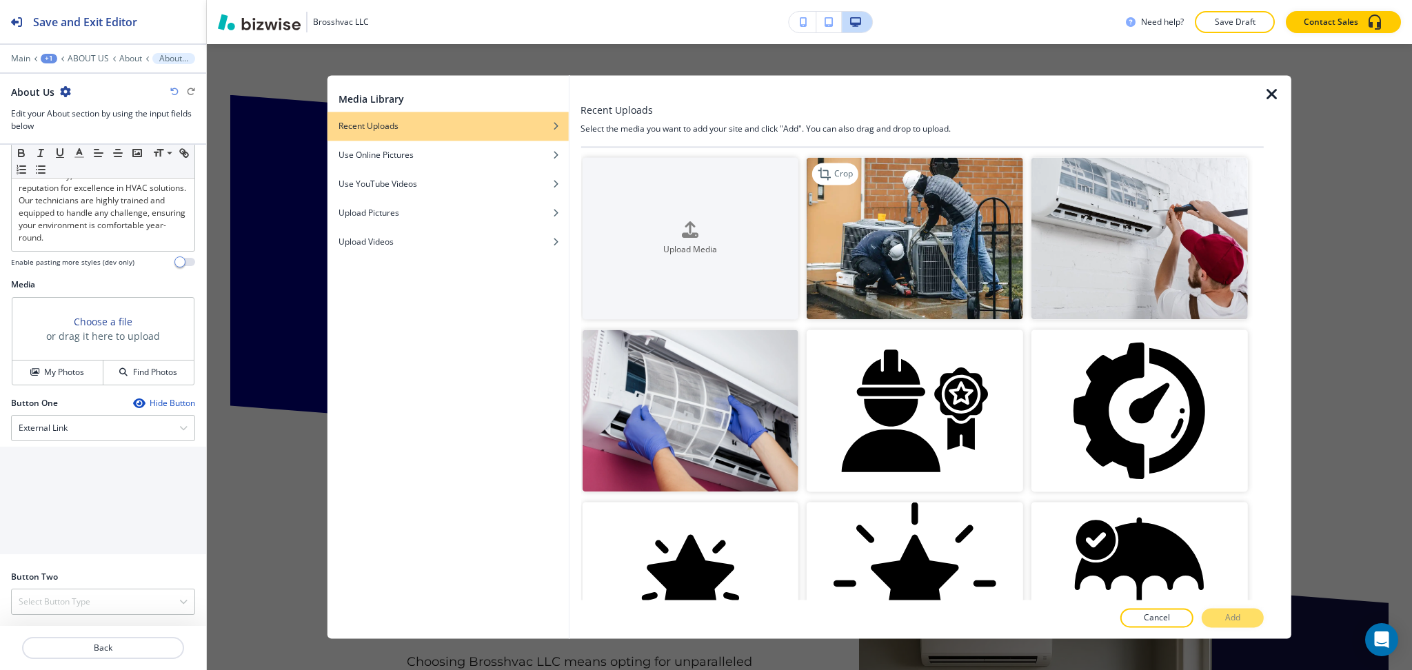
click at [956, 272] on img "button" at bounding box center [915, 238] width 217 height 162
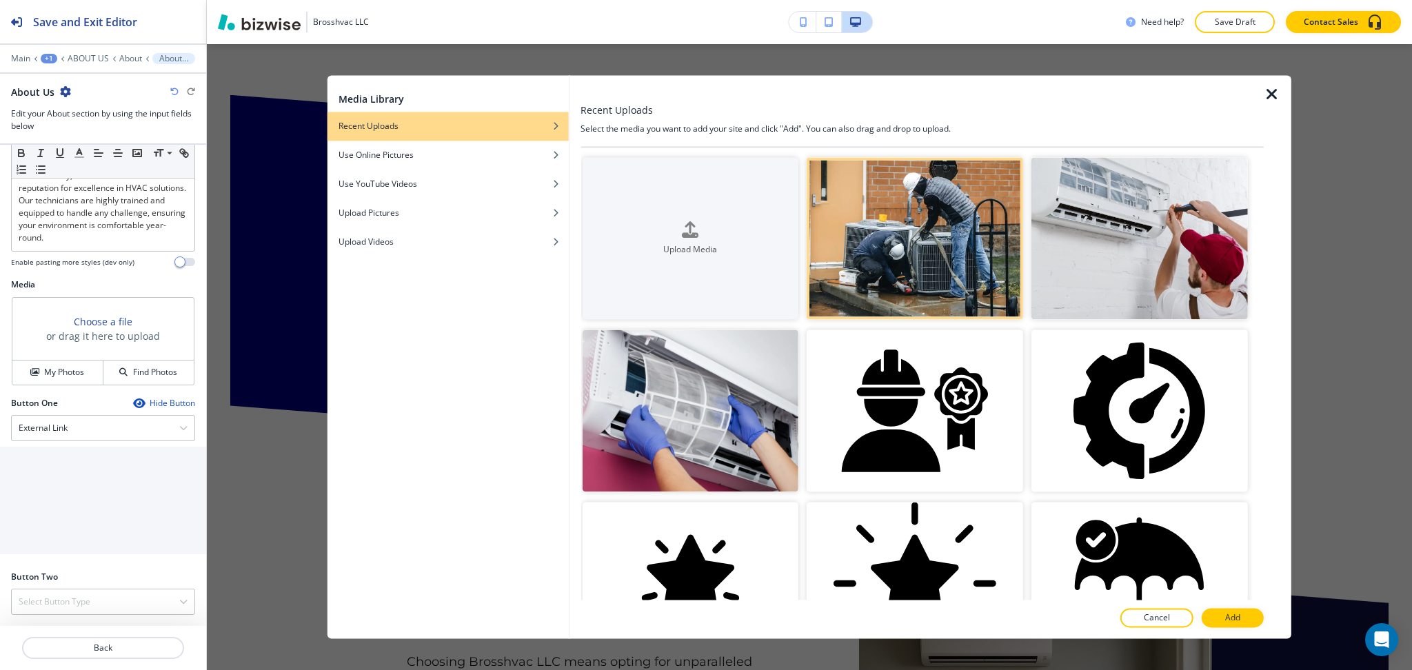
click at [1232, 616] on p "Add" at bounding box center [1232, 618] width 15 height 12
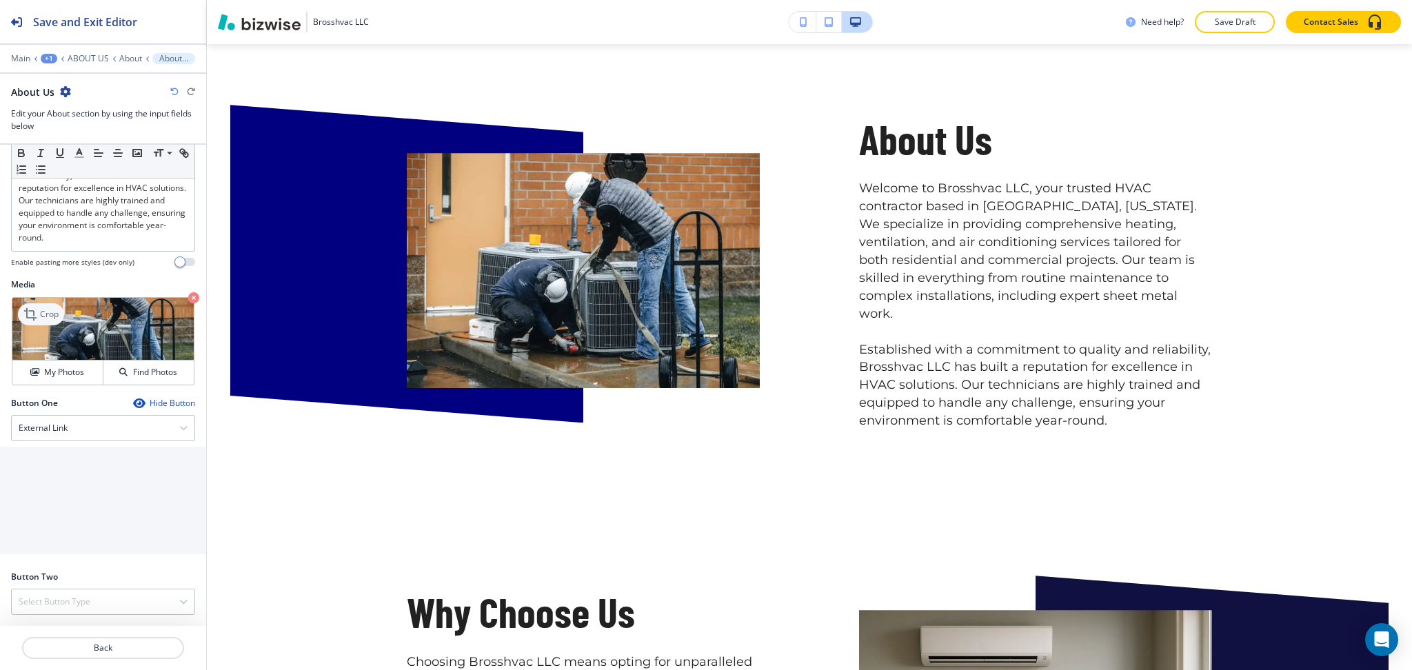
click at [33, 312] on icon at bounding box center [31, 314] width 17 height 17
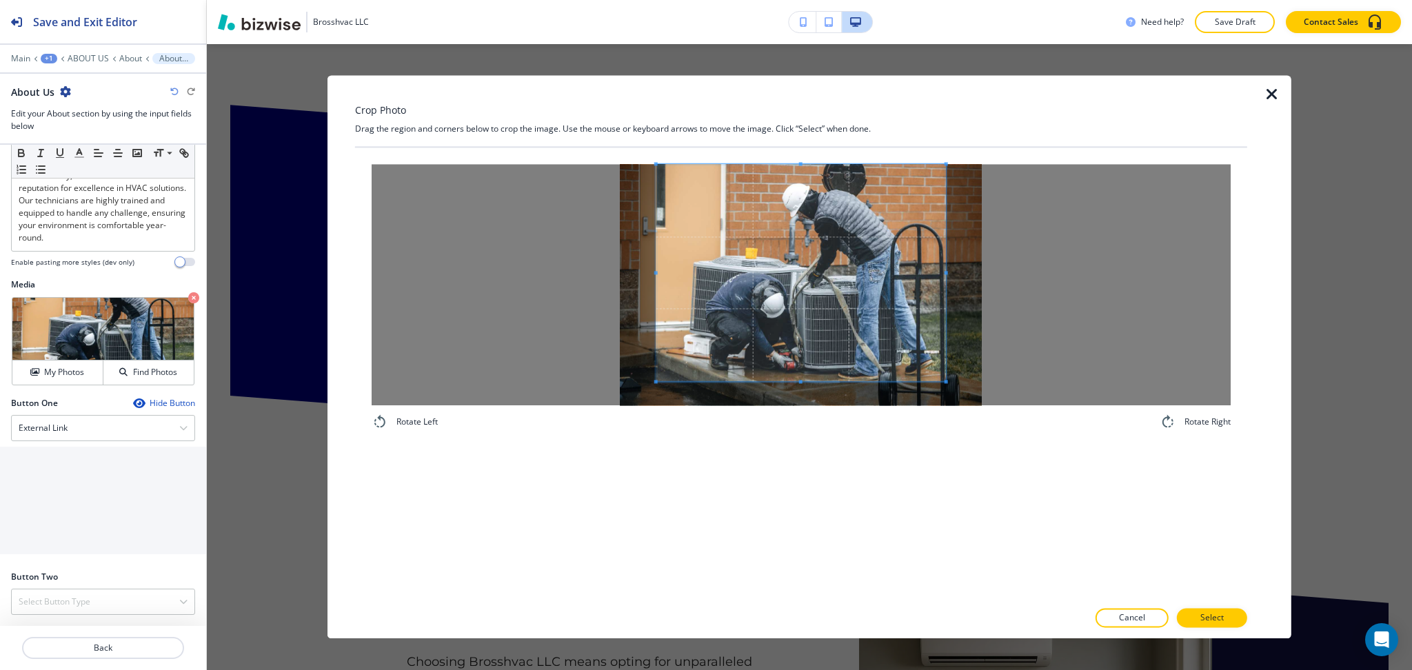
click at [799, 130] on div "Crop Photo Drag the region and corners below to crop the image. Use the mouse o…" at bounding box center [801, 356] width 892 height 563
click at [819, 503] on div "Rotate Left Rotate Right" at bounding box center [801, 374] width 892 height 452
click at [1241, 606] on div at bounding box center [801, 605] width 892 height 8
click at [1239, 614] on button "Select" at bounding box center [1212, 618] width 70 height 19
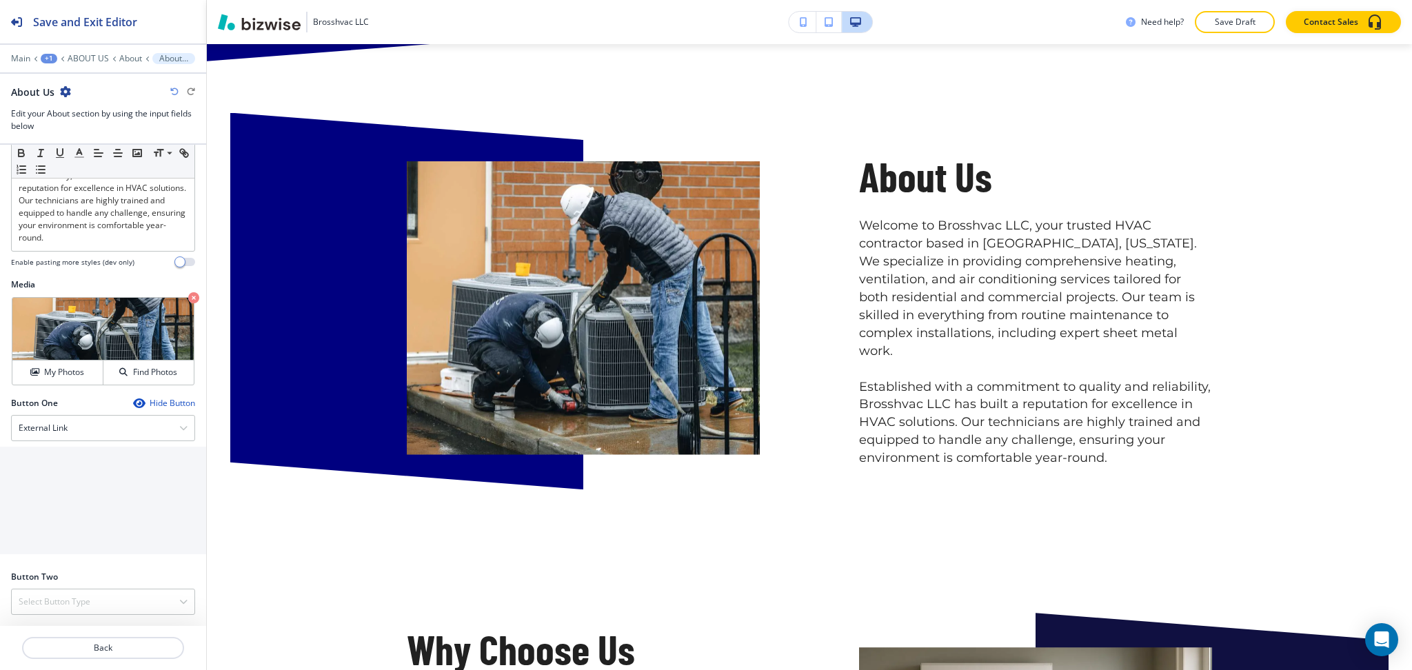
scroll to position [857, 0]
click at [174, 88] on icon "button" at bounding box center [174, 92] width 8 height 8
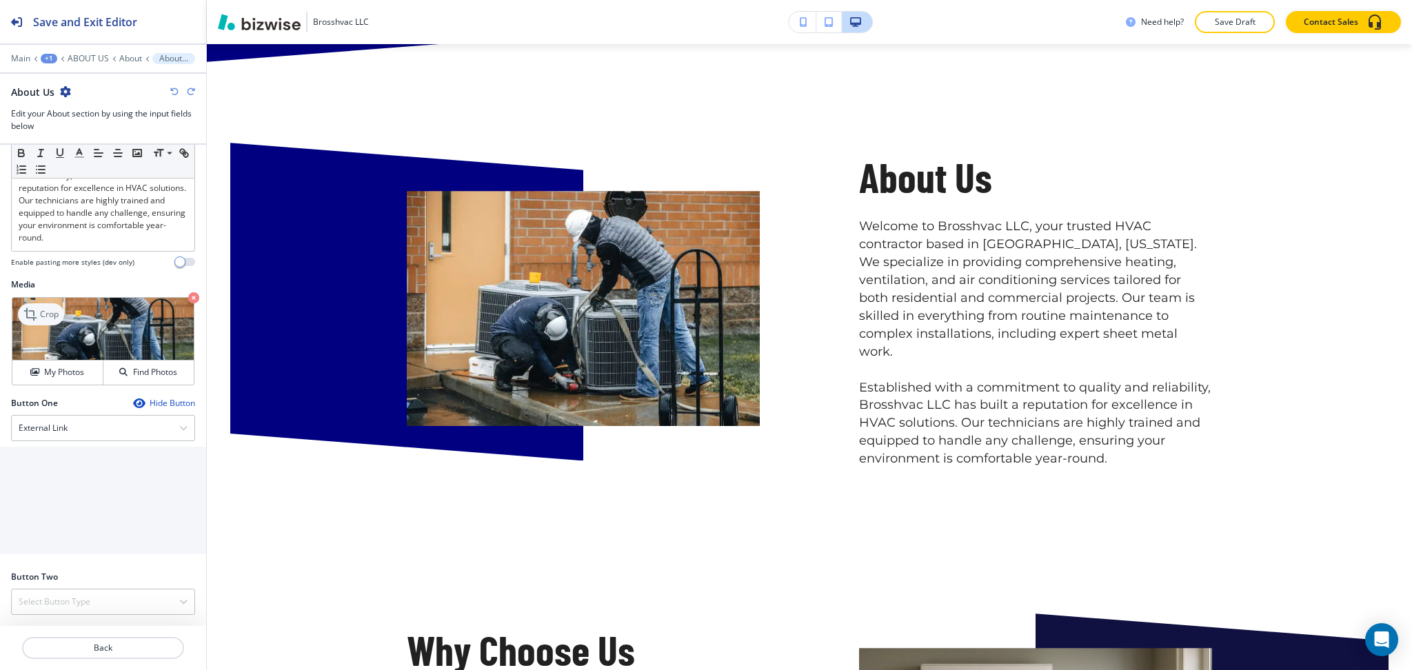
click at [29, 319] on icon at bounding box center [31, 314] width 17 height 17
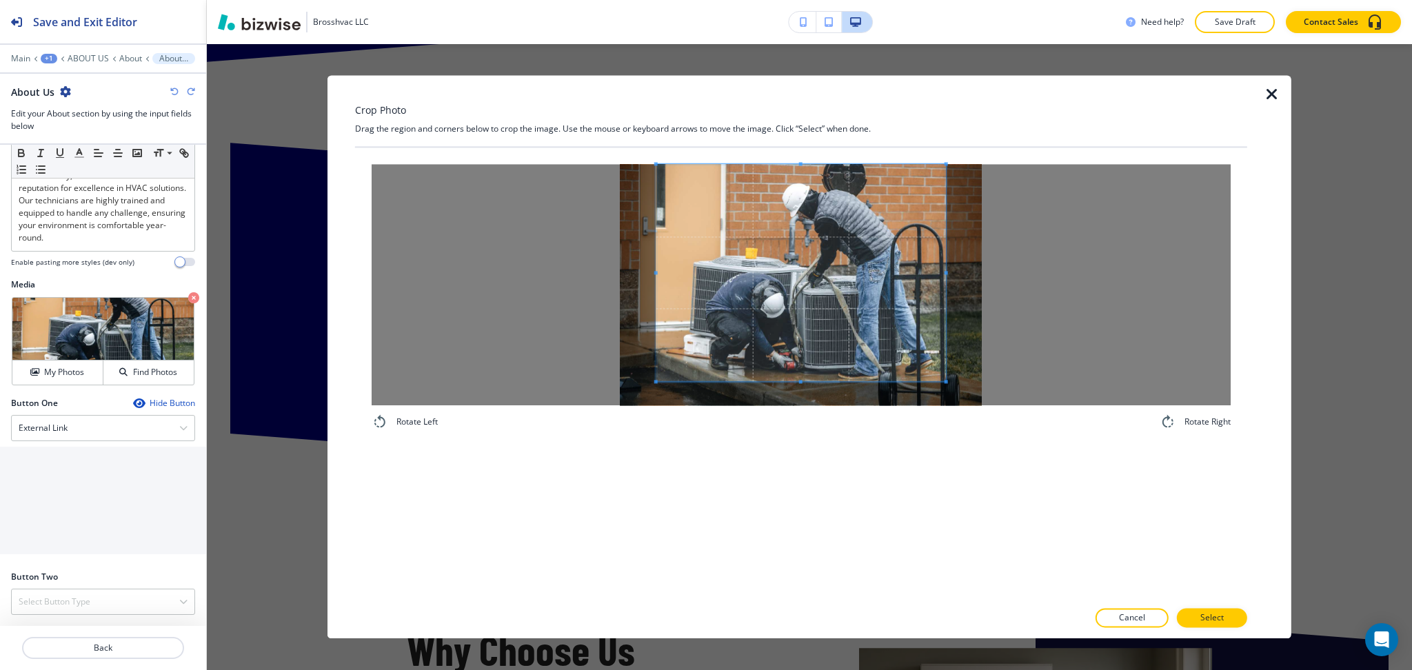
click at [797, 127] on div "Crop Photo Drag the region and corners below to crop the image. Use the mouse o…" at bounding box center [801, 356] width 892 height 563
click at [803, 458] on div "Rotate Left Rotate Right" at bounding box center [801, 374] width 892 height 452
click at [1057, 297] on div at bounding box center [801, 284] width 859 height 241
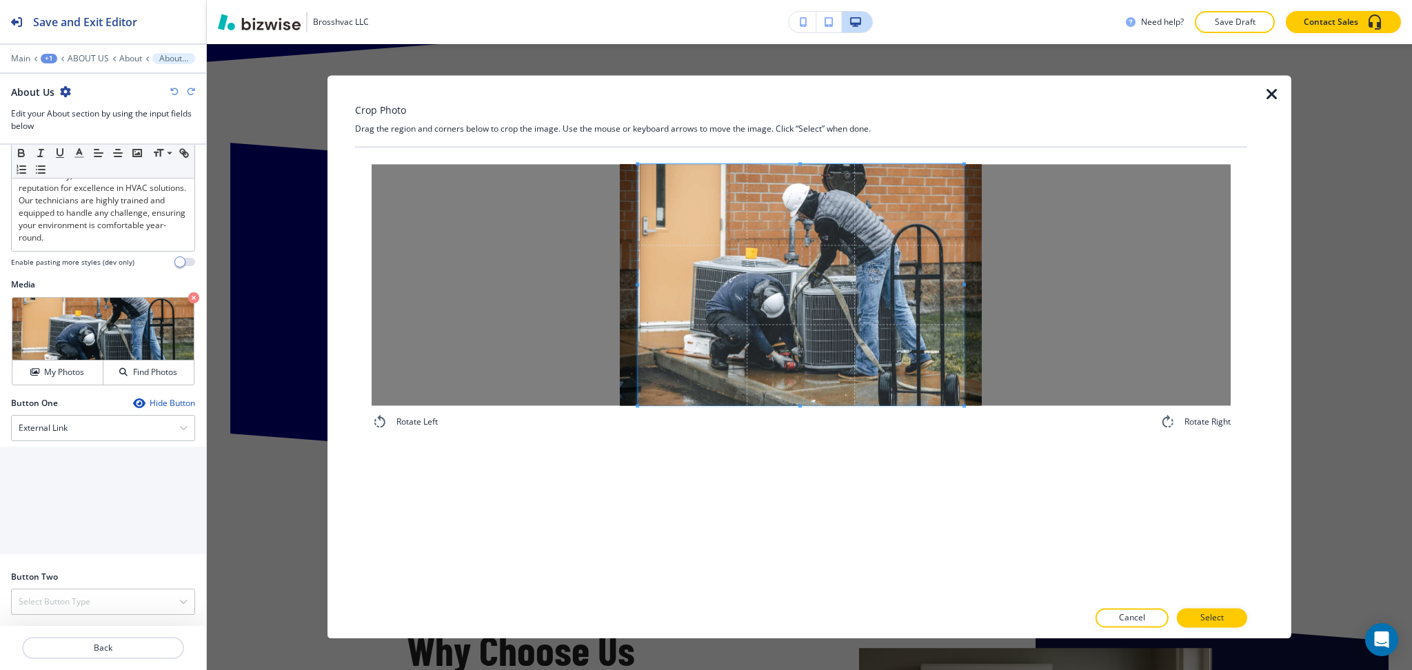
click at [892, 315] on span at bounding box center [801, 284] width 326 height 241
click at [1238, 618] on button "Select" at bounding box center [1212, 618] width 70 height 19
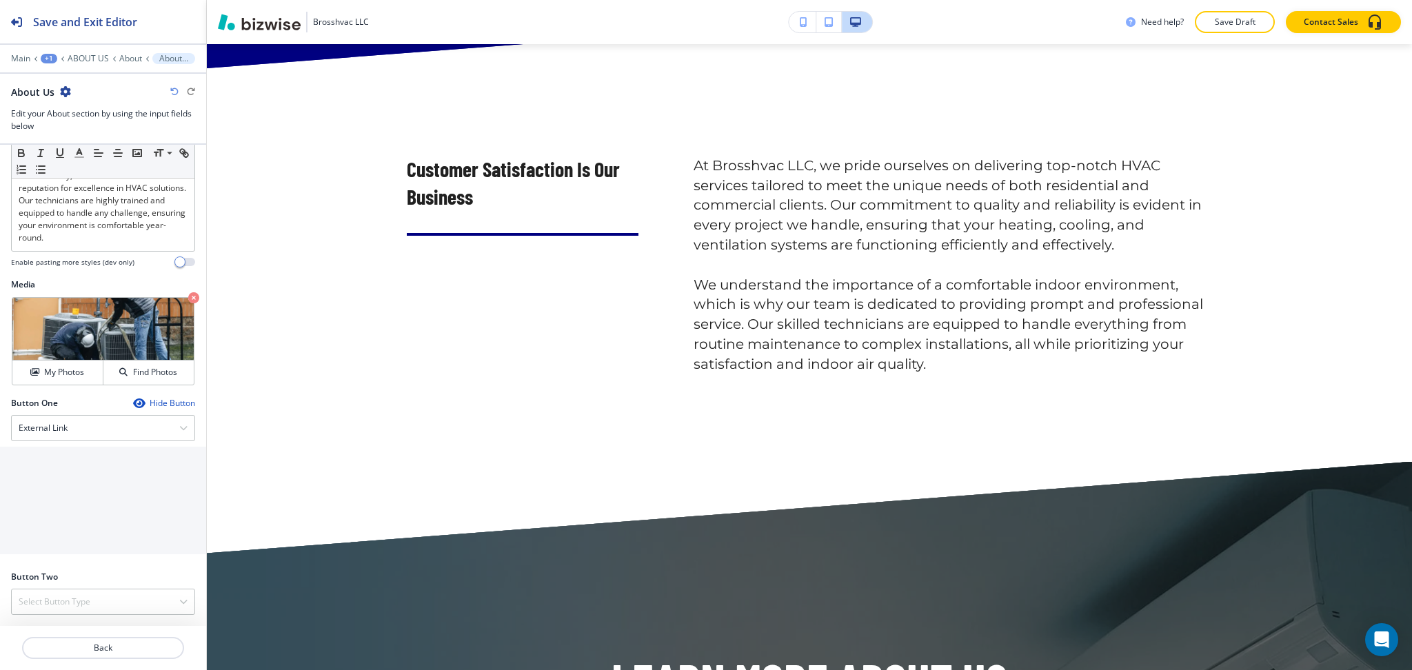
scroll to position [1860, 0]
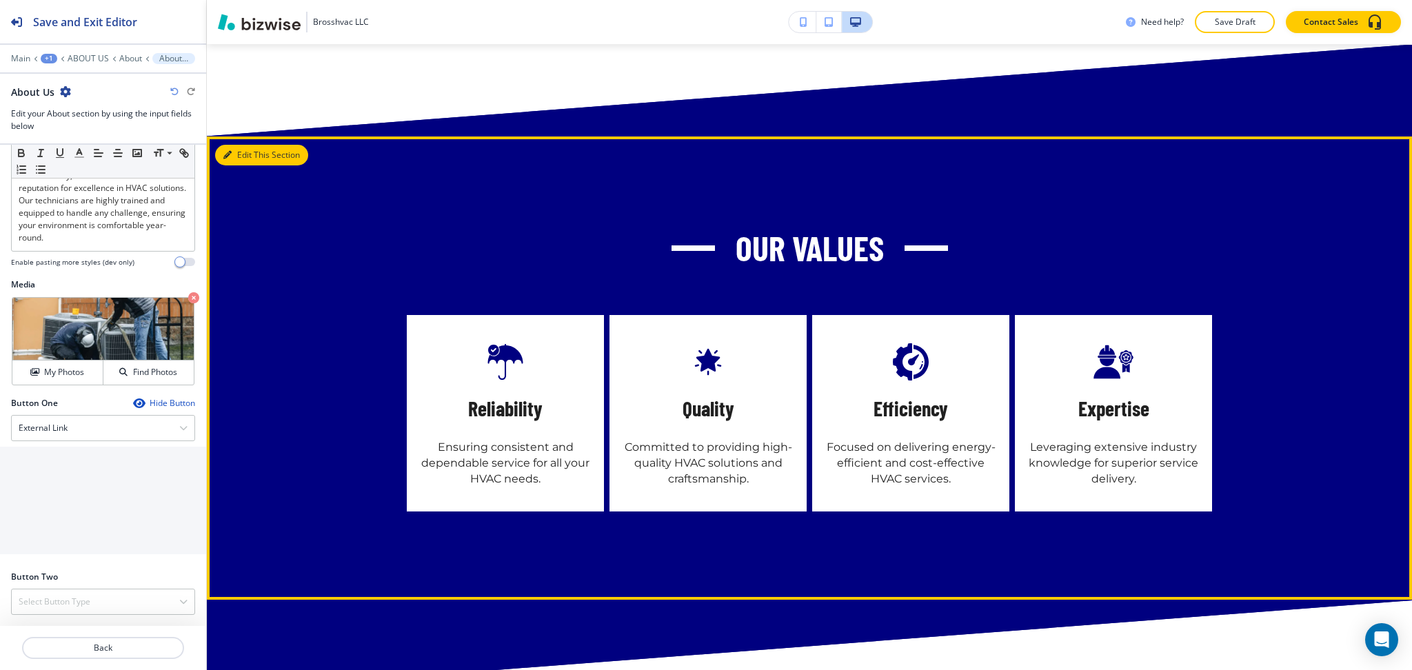
drag, startPoint x: 243, startPoint y: 130, endPoint x: 236, endPoint y: 141, distance: 13.0
click at [243, 145] on button "Edit This Section" at bounding box center [261, 155] width 93 height 21
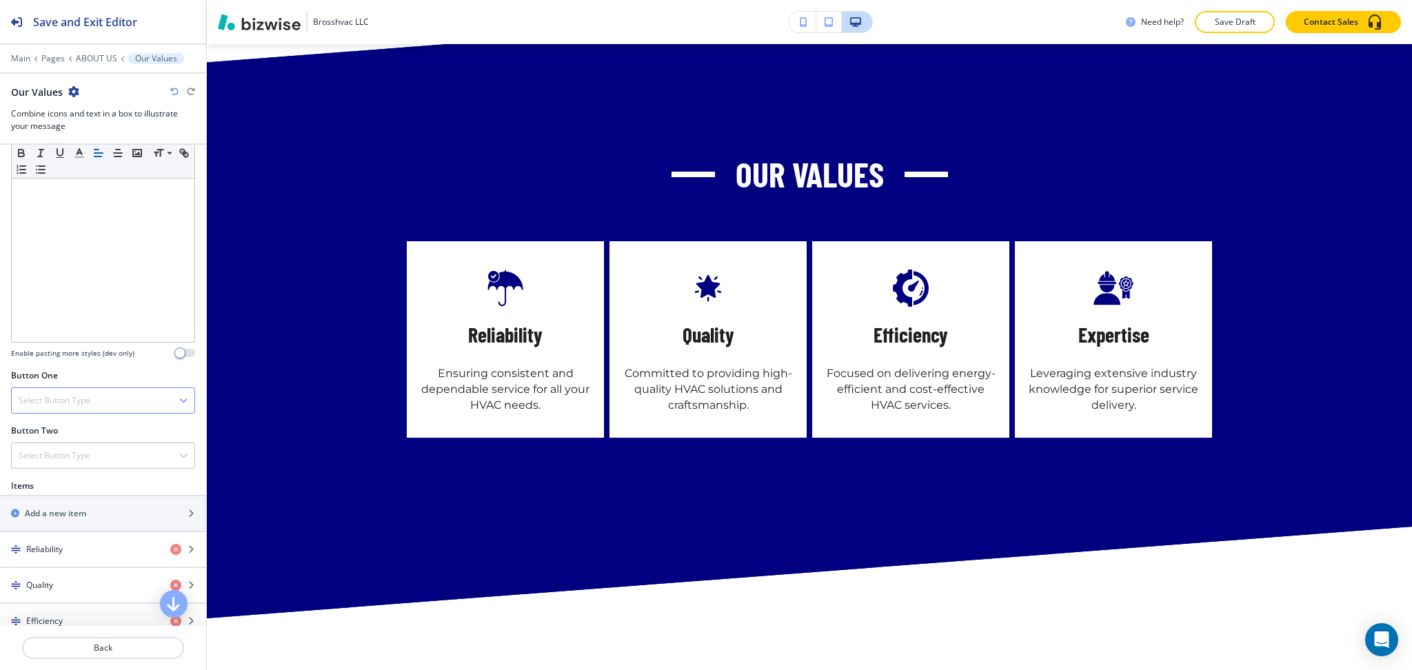
scroll to position [267, 0]
click at [79, 392] on div "Select Button Type" at bounding box center [103, 401] width 183 height 25
click at [57, 541] on h4 "Internal Link" at bounding box center [103, 542] width 169 height 12
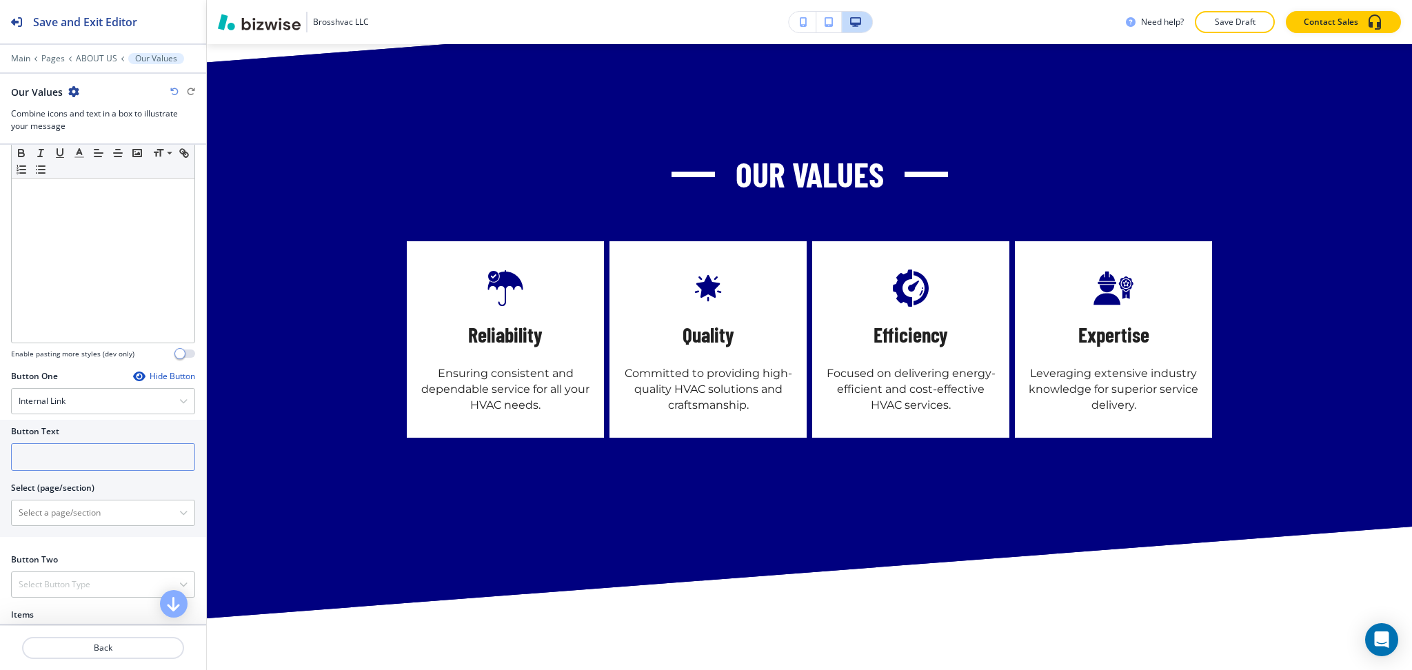
click at [65, 446] on input "text" at bounding box center [103, 457] width 184 height 28
drag, startPoint x: 78, startPoint y: 522, endPoint x: 90, endPoint y: 502, distance: 23.2
click at [78, 522] on \(page\/section\) "Manual Input" at bounding box center [96, 512] width 168 height 23
type \(page\/section\) "CONTACT US"
drag, startPoint x: 76, startPoint y: 510, endPoint x: 0, endPoint y: 509, distance: 75.9
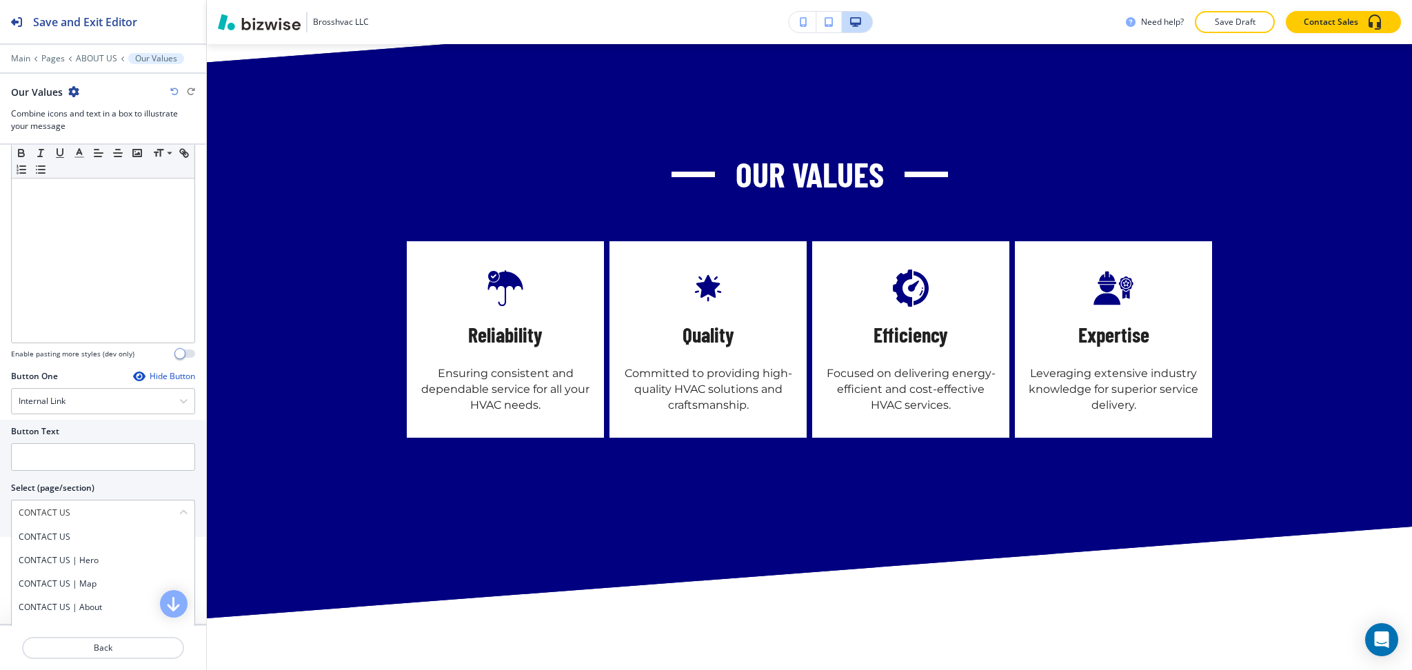
click at [0, 509] on div "Button Text Select (page/section) CONTACT US CONTACT US CONTACT US | Hero CONTA…" at bounding box center [103, 478] width 206 height 117
click at [39, 541] on h4 "CONTACT US" at bounding box center [103, 537] width 169 height 12
click at [46, 455] on input "text" at bounding box center [103, 457] width 184 height 28
paste input "CONTACT US"
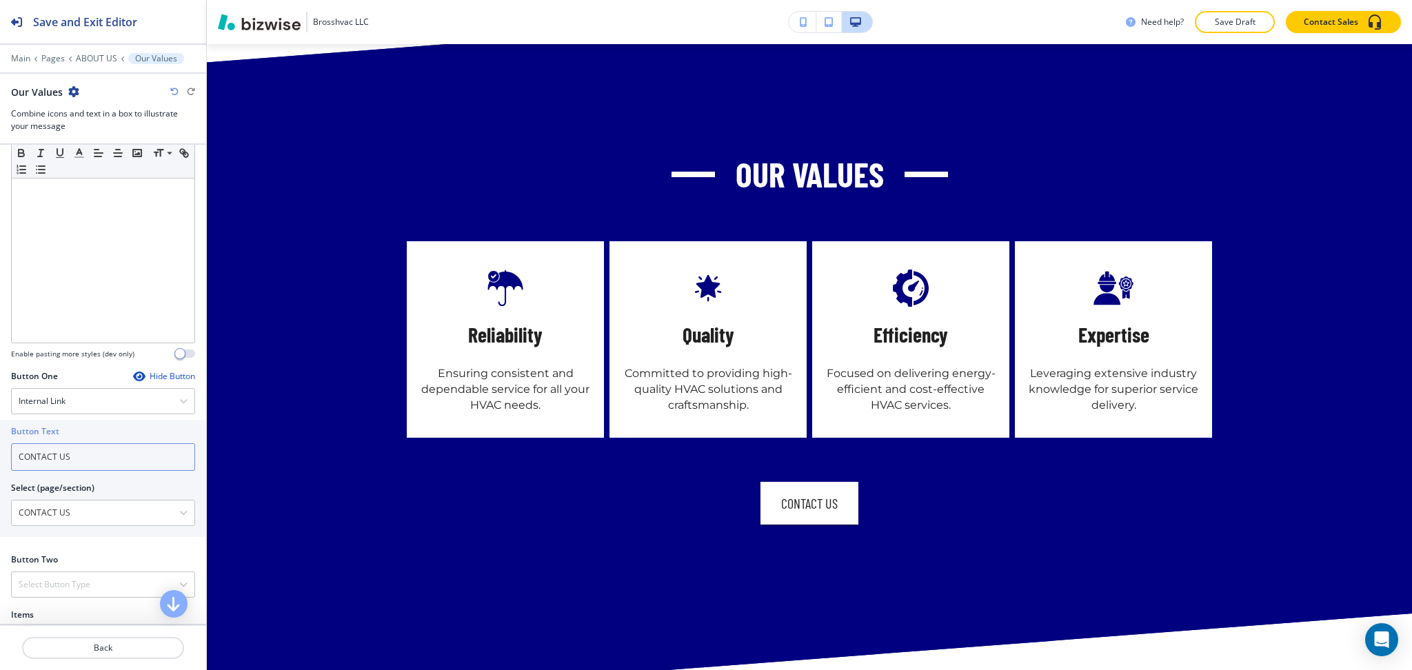
type input "CONTACT US"
click at [163, 377] on div "Hide Button" at bounding box center [164, 376] width 62 height 11
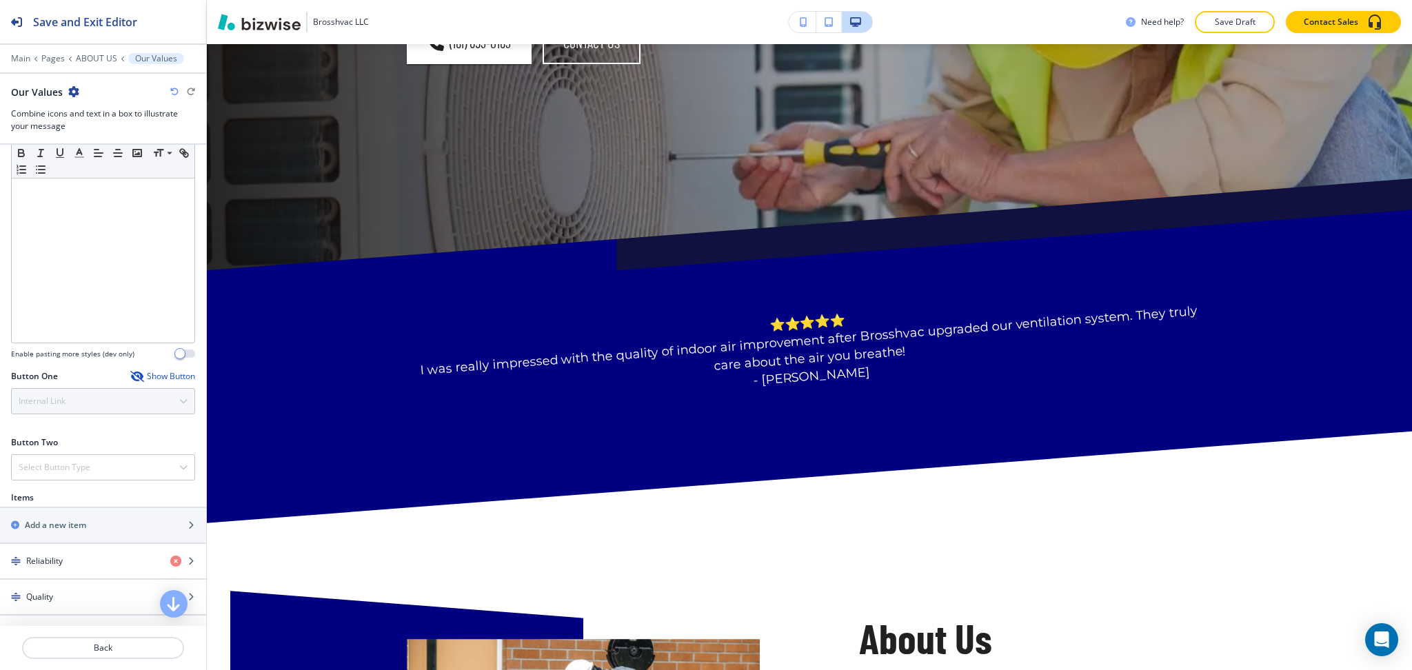
scroll to position [0, 0]
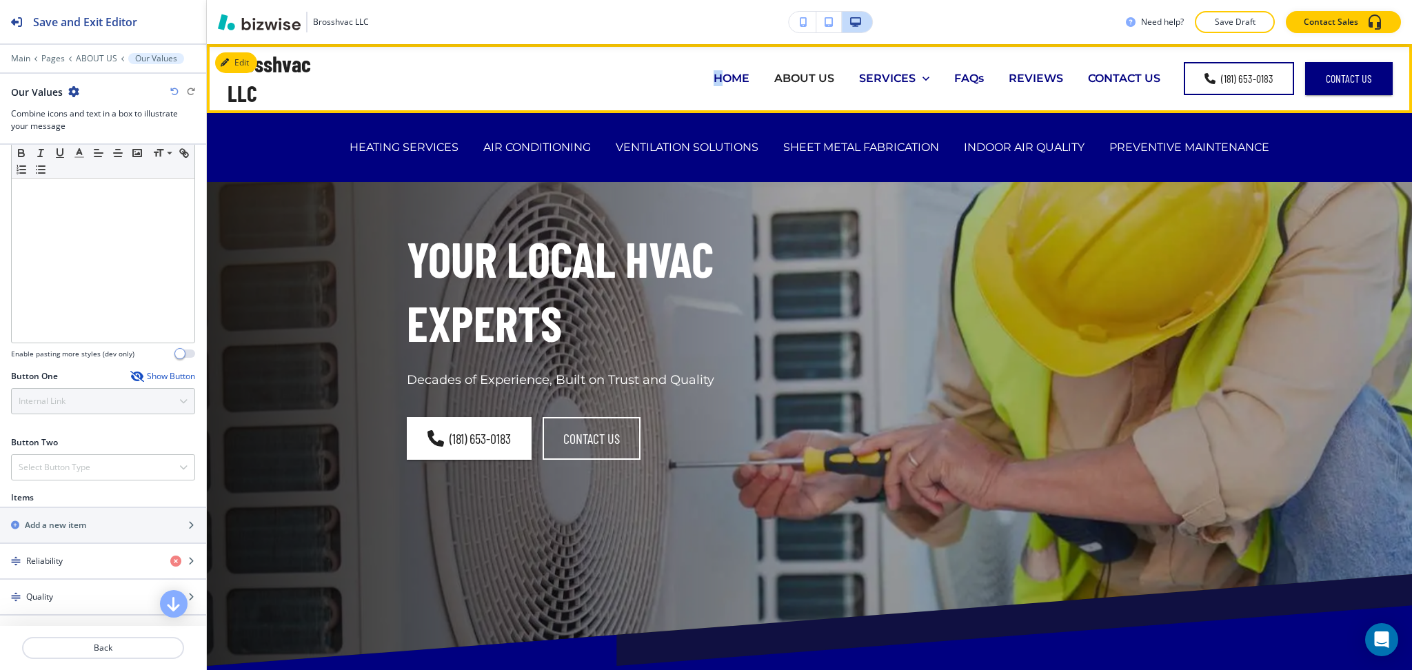
click at [714, 78] on p "HOME" at bounding box center [732, 78] width 36 height 16
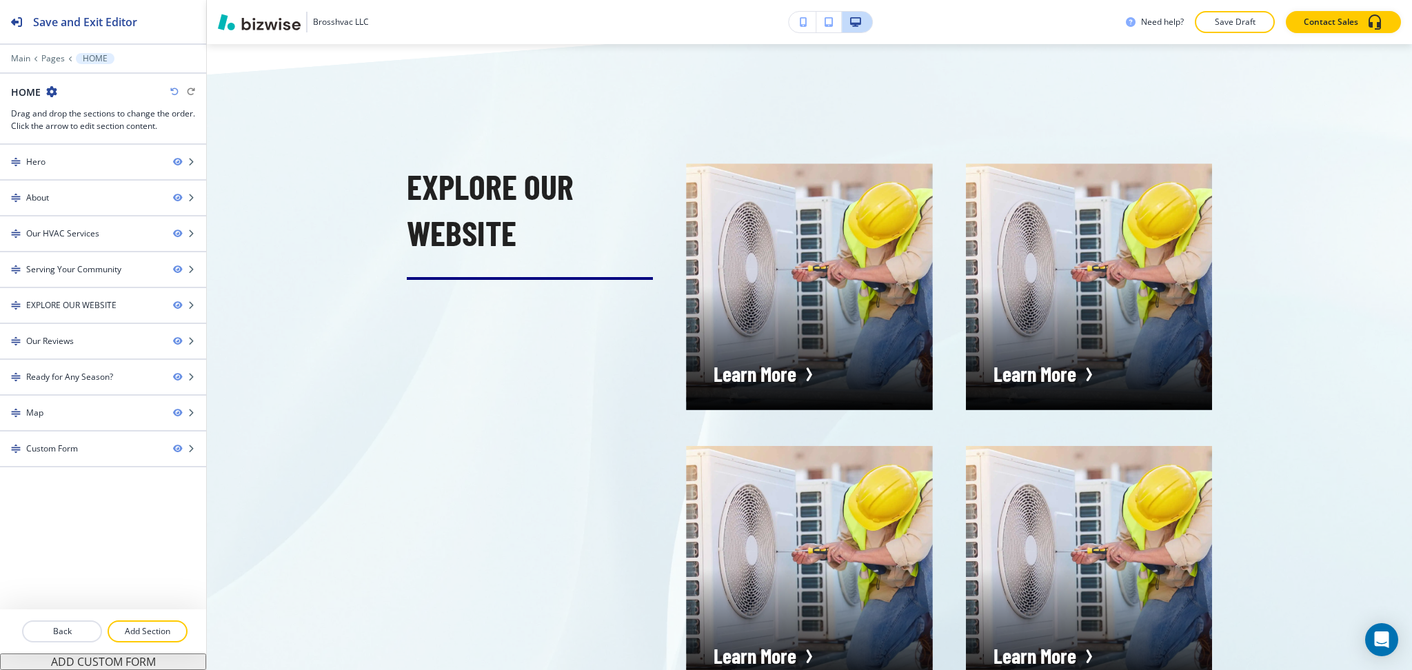
scroll to position [3814, 0]
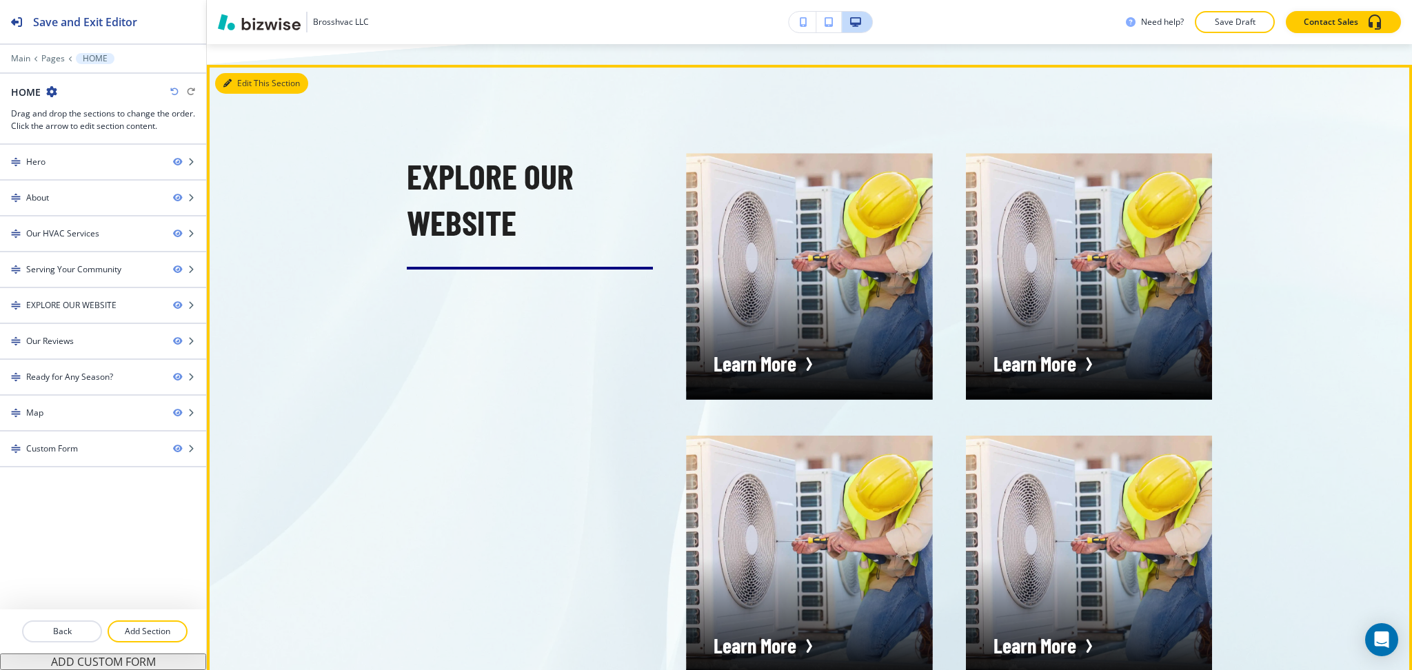
click at [252, 73] on button "Edit This Section" at bounding box center [261, 83] width 93 height 21
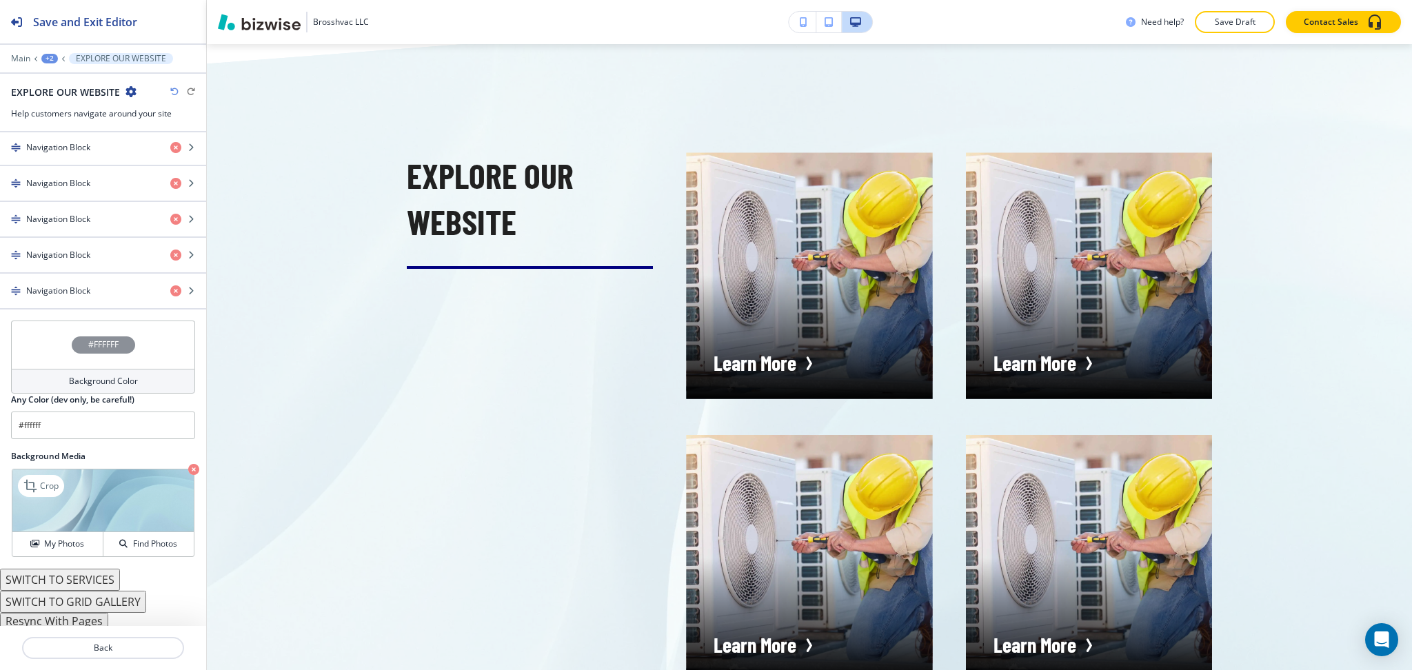
scroll to position [730, 0]
click at [82, 621] on button "Resync With Pages" at bounding box center [54, 618] width 108 height 17
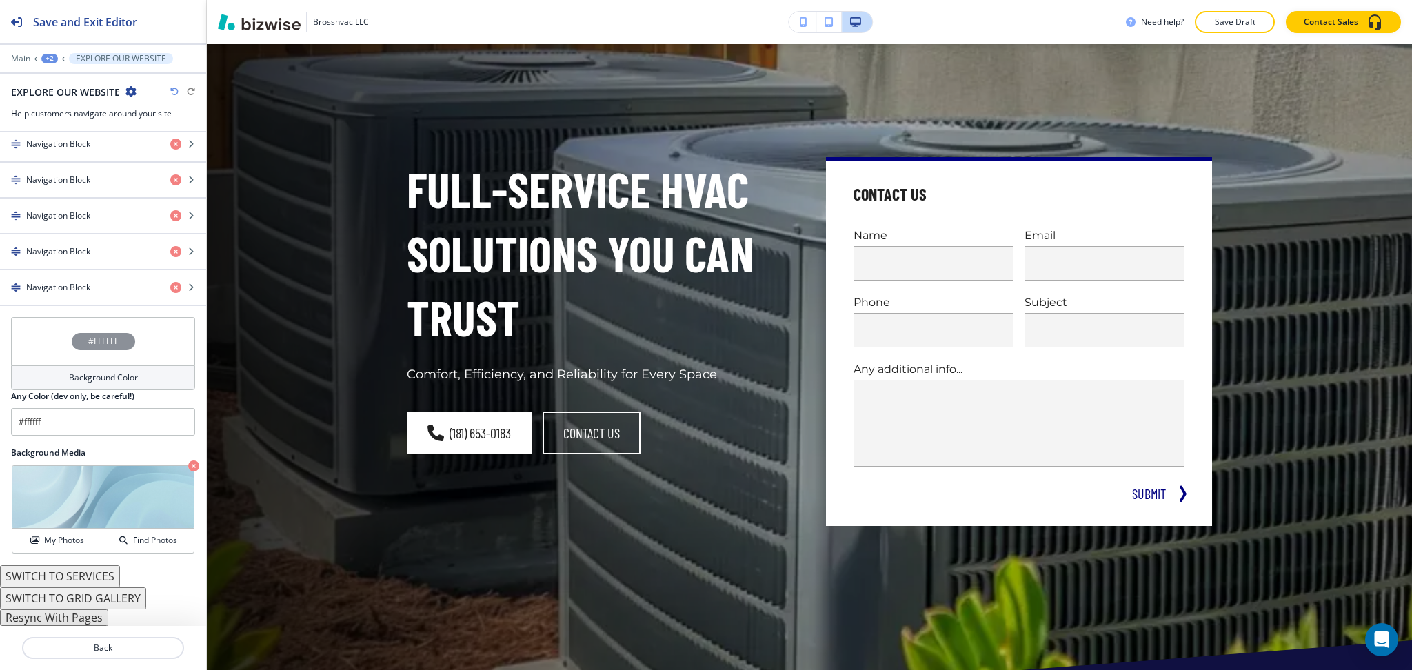
scroll to position [0, 0]
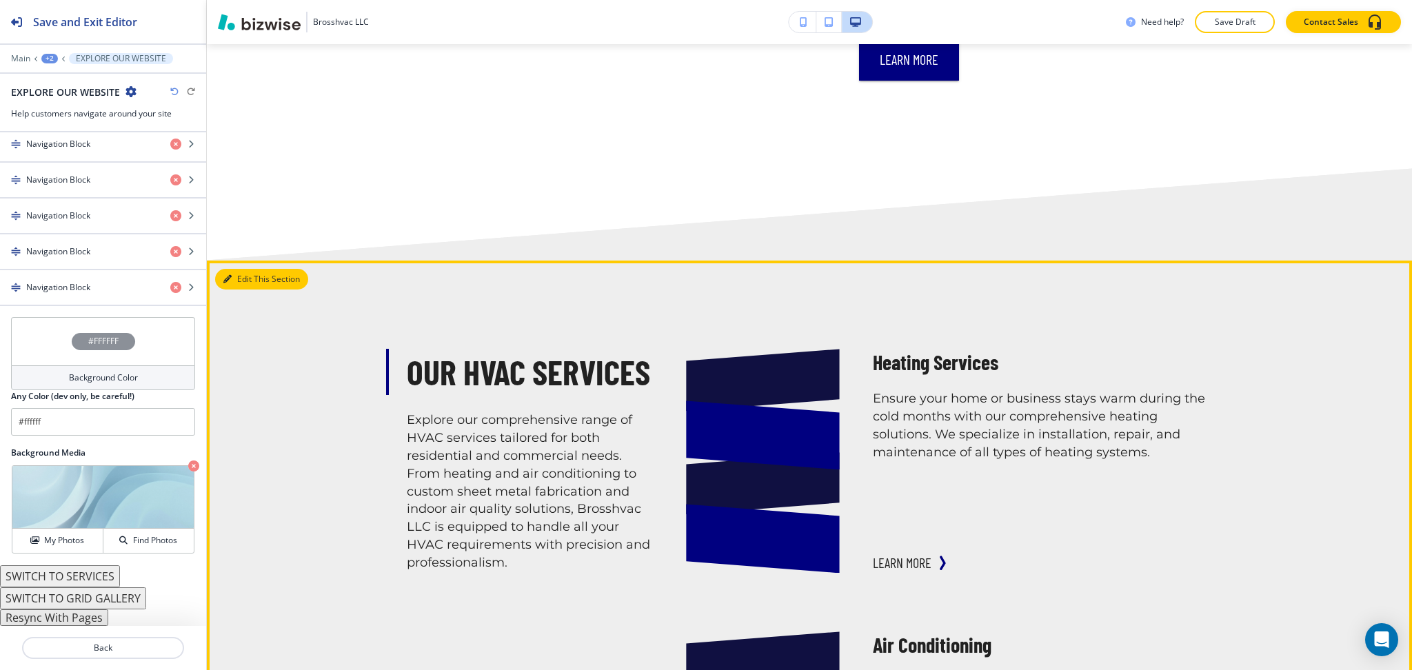
click at [250, 269] on button "Edit This Section" at bounding box center [261, 279] width 93 height 21
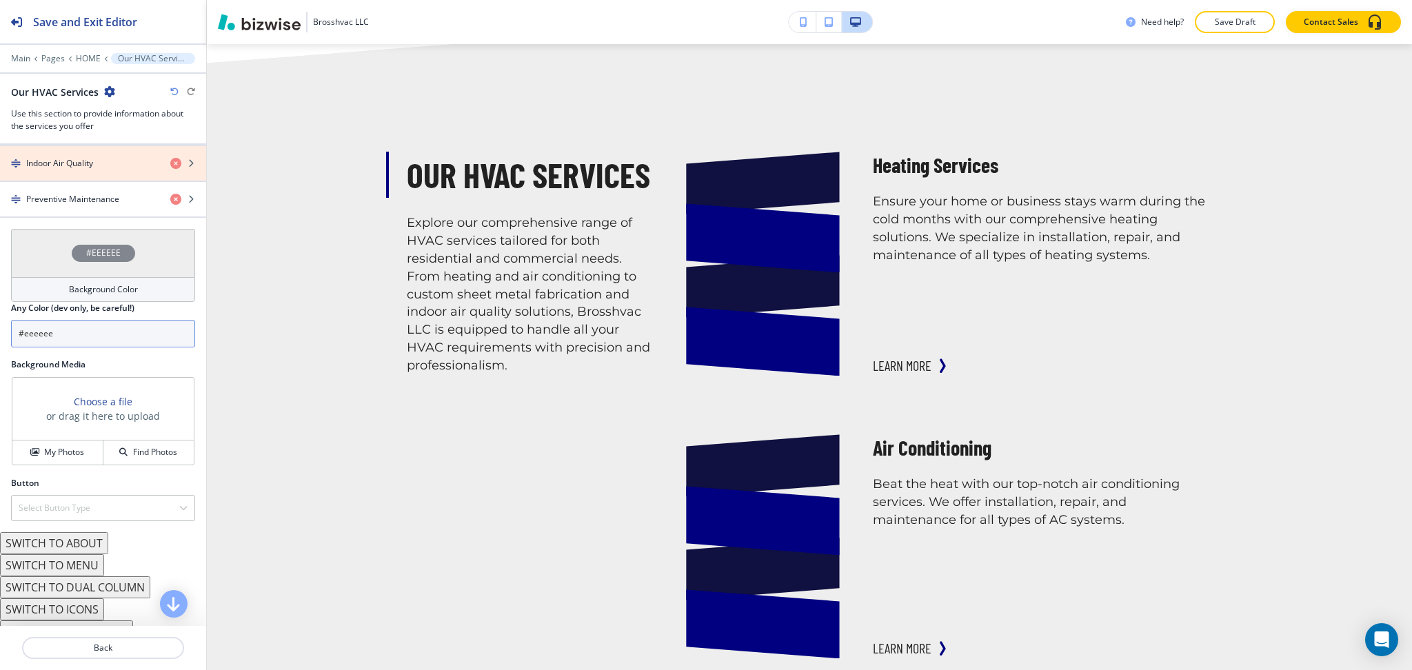
scroll to position [748, 0]
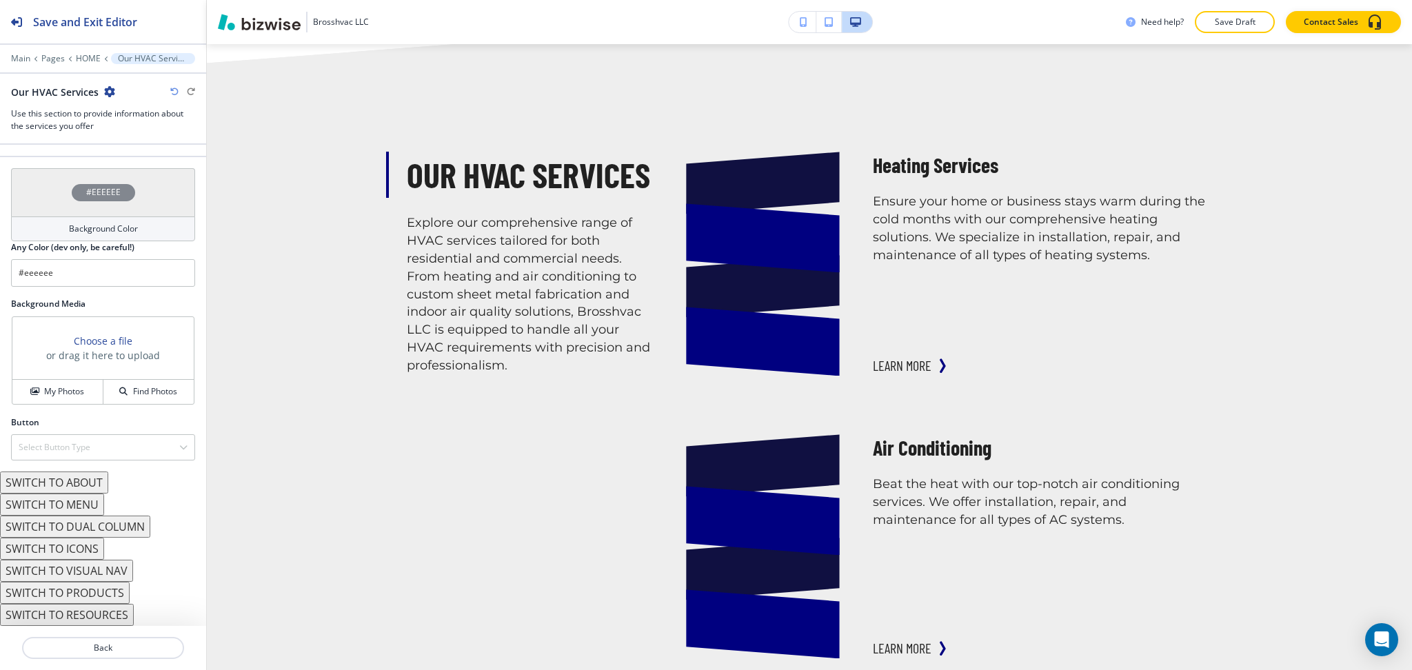
click at [80, 227] on h4 "Background Color" at bounding box center [103, 229] width 69 height 12
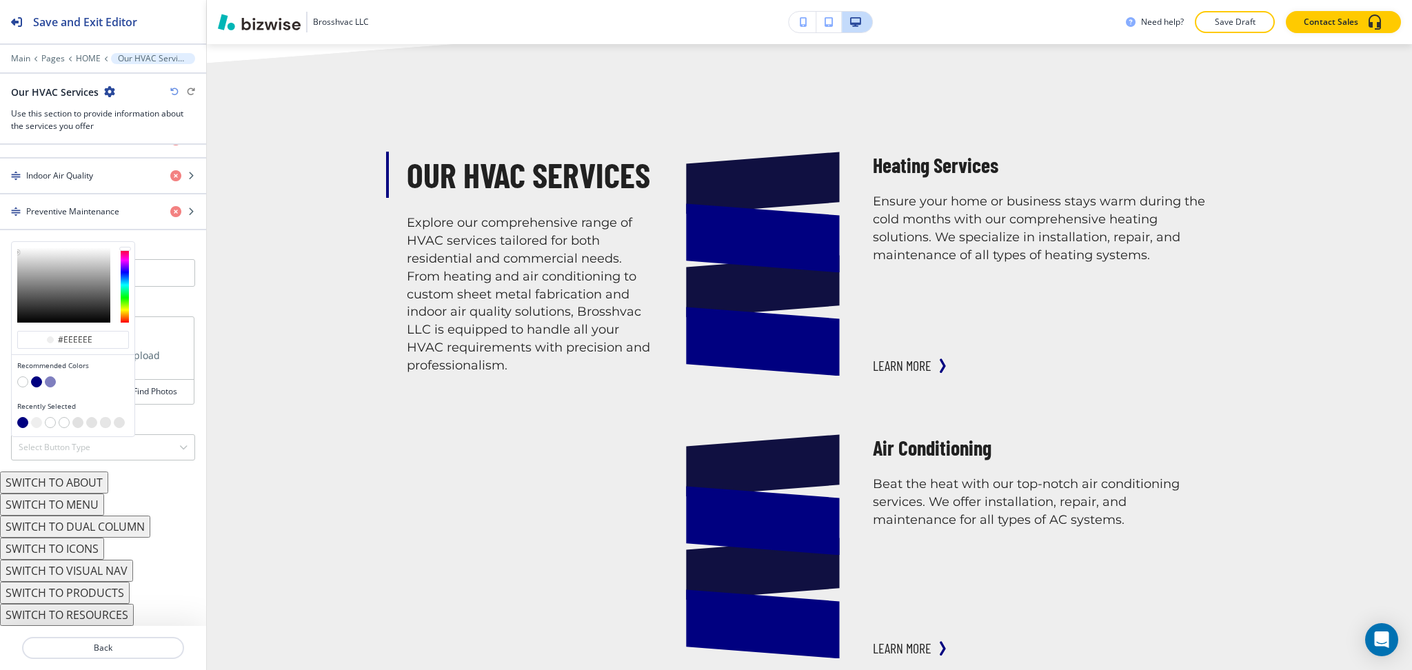
scroll to position [675, 0]
click at [38, 384] on button "button" at bounding box center [36, 382] width 11 height 11
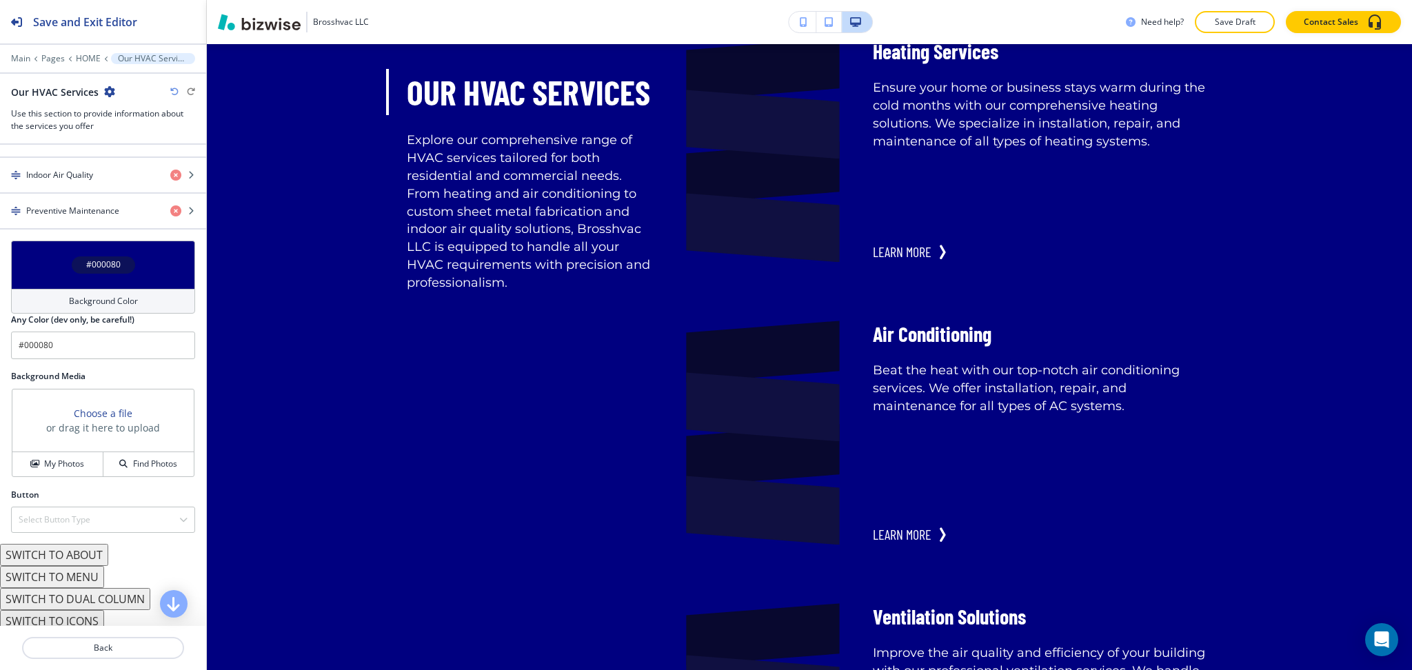
scroll to position [1379, 0]
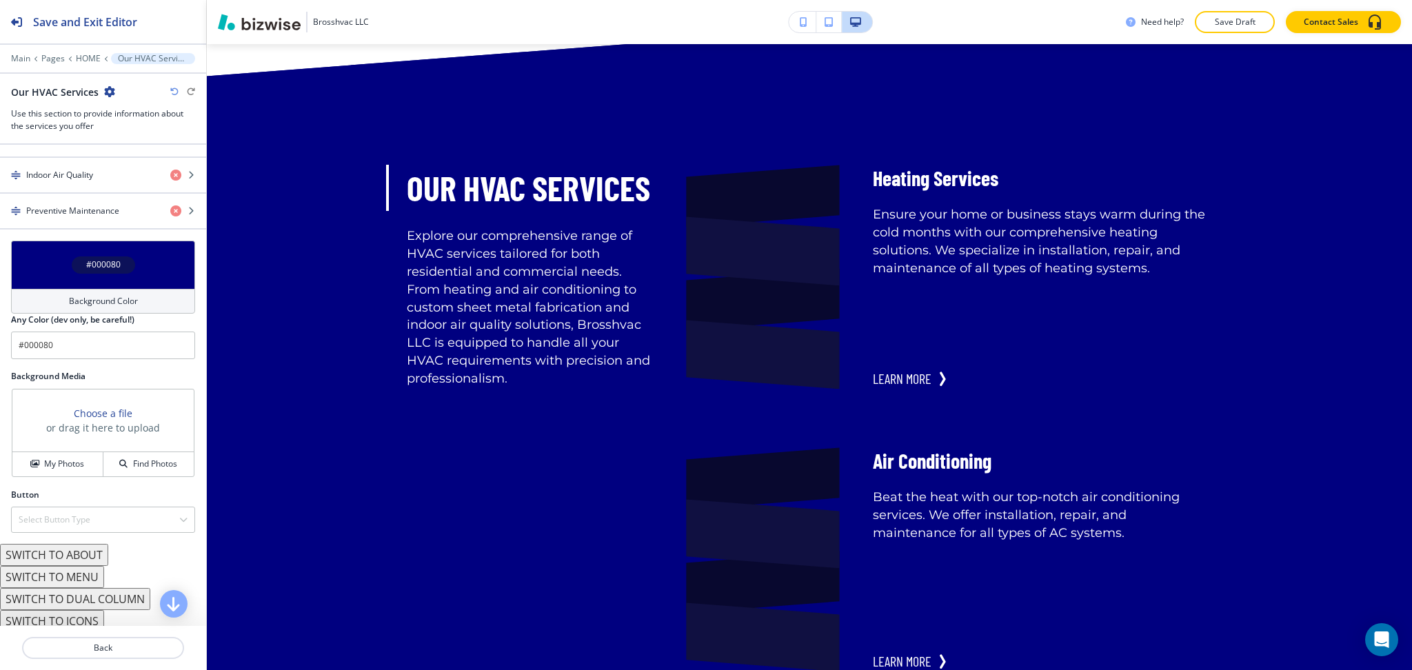
click at [173, 90] on icon "button" at bounding box center [174, 92] width 8 height 8
type input "#eeeeee"
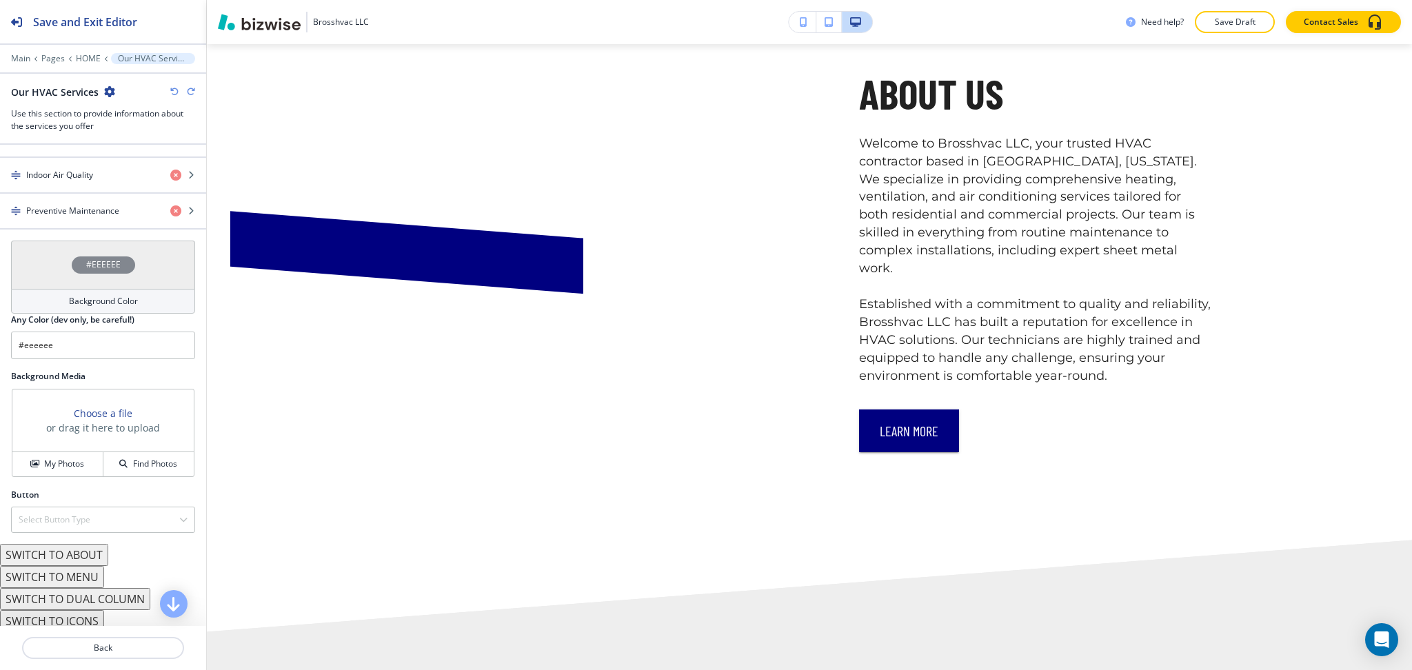
scroll to position [0, 0]
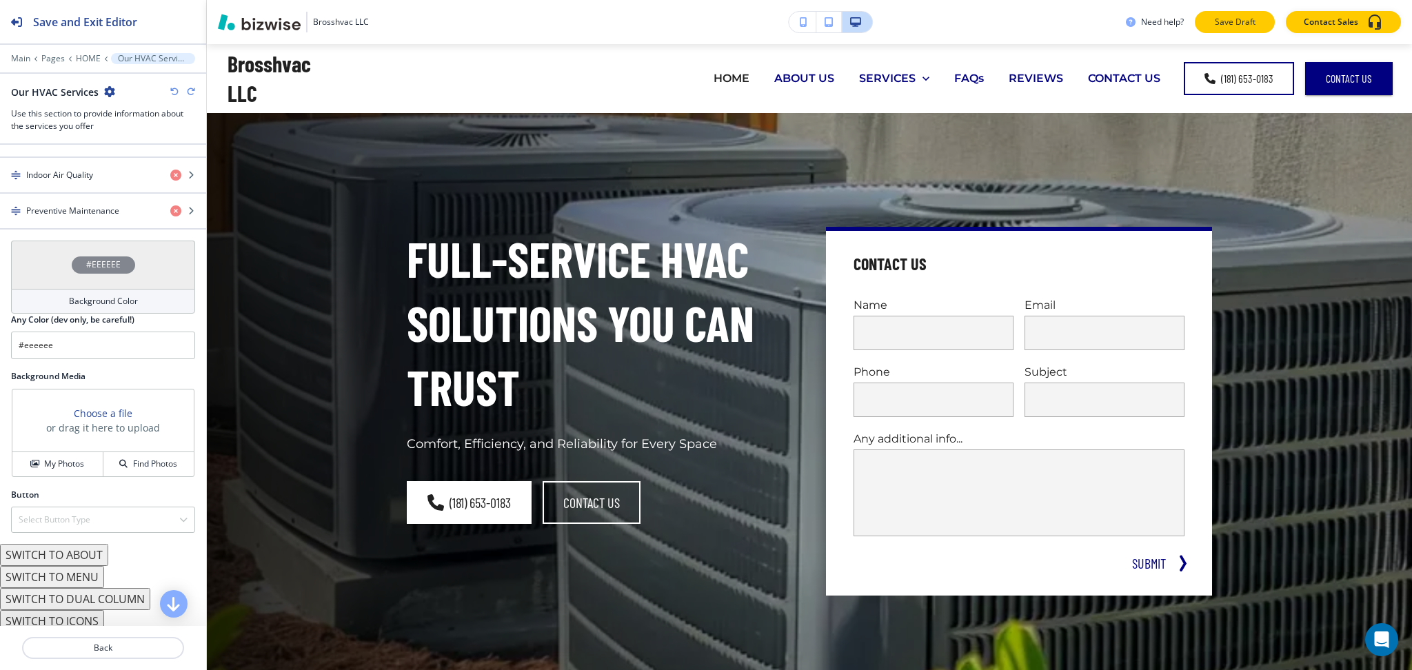
click at [1216, 21] on p "Save Draft" at bounding box center [1235, 22] width 44 height 12
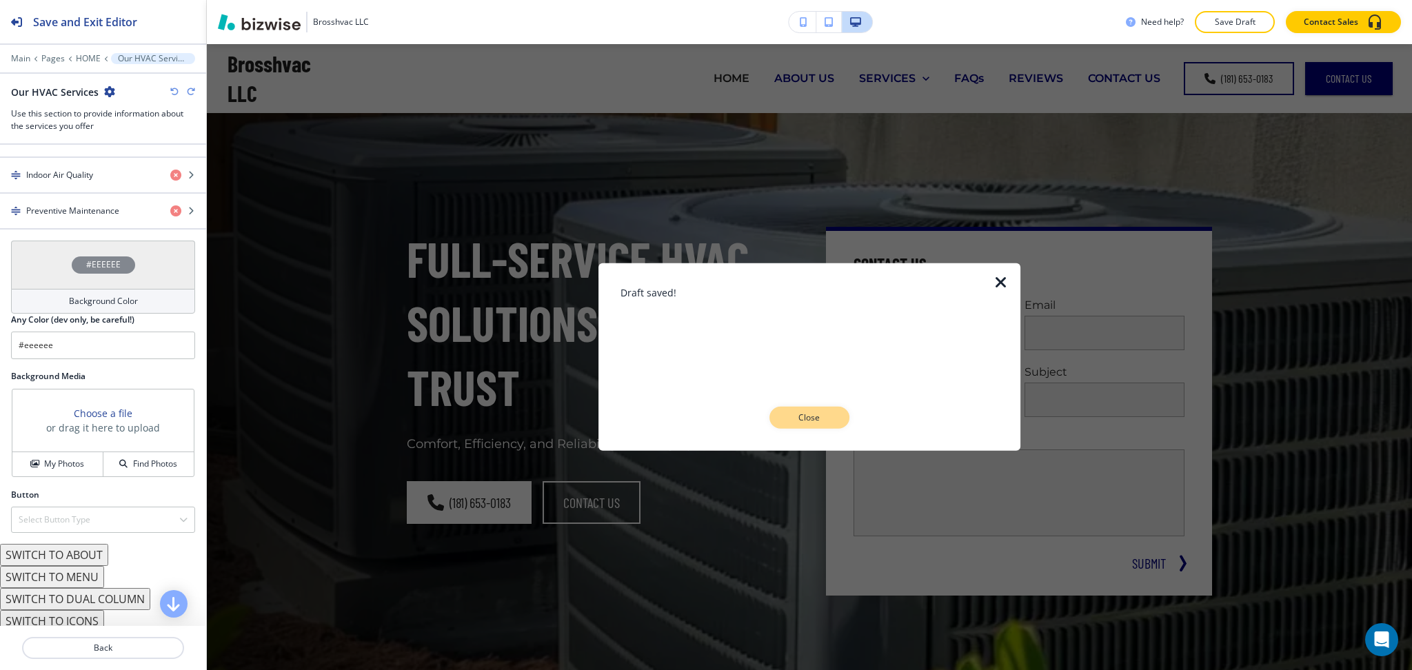
click at [830, 419] on p "Close" at bounding box center [810, 418] width 44 height 12
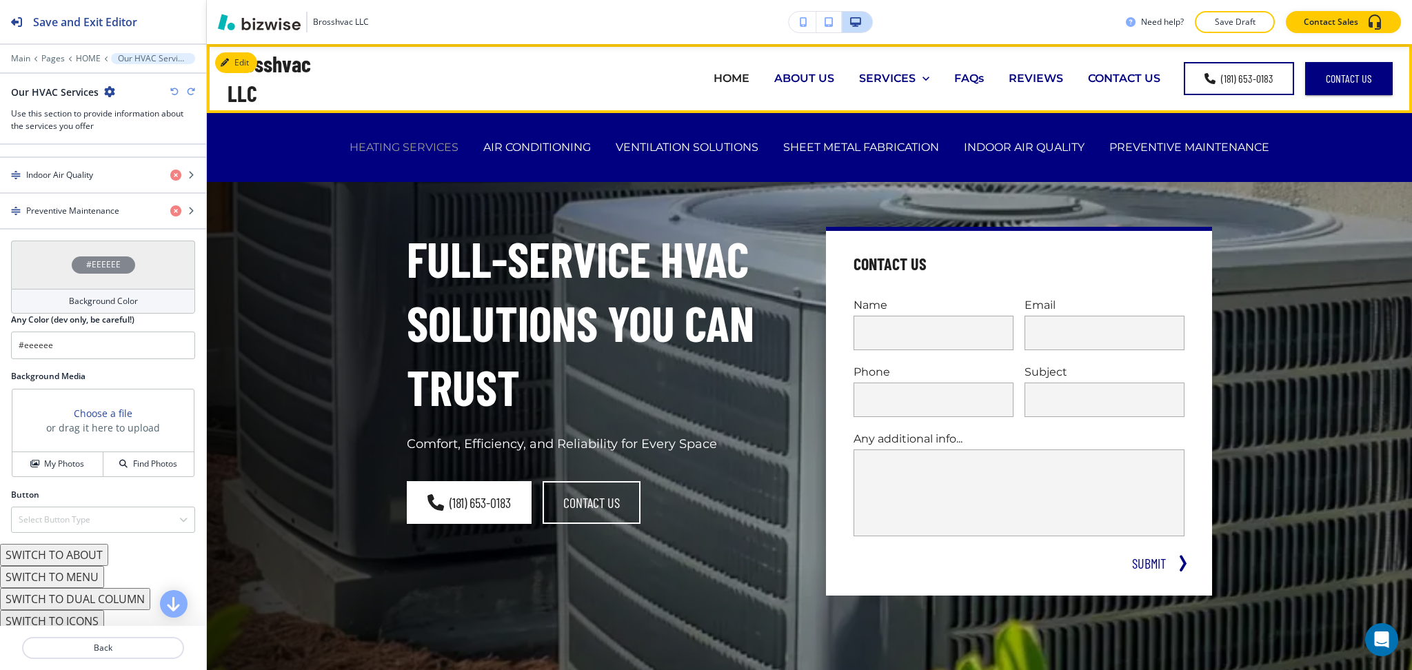
click at [412, 144] on p "HEATING SERVICES" at bounding box center [404, 147] width 109 height 16
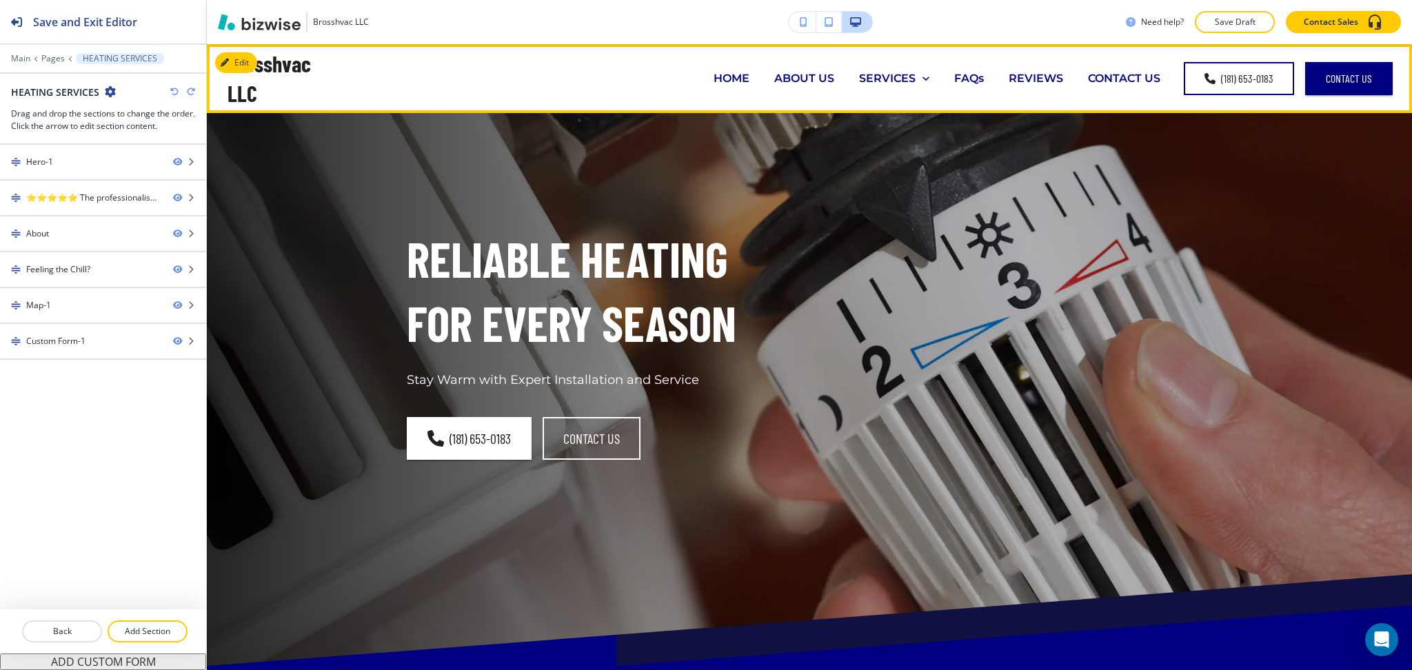
click at [714, 79] on p "HOME" at bounding box center [732, 78] width 36 height 16
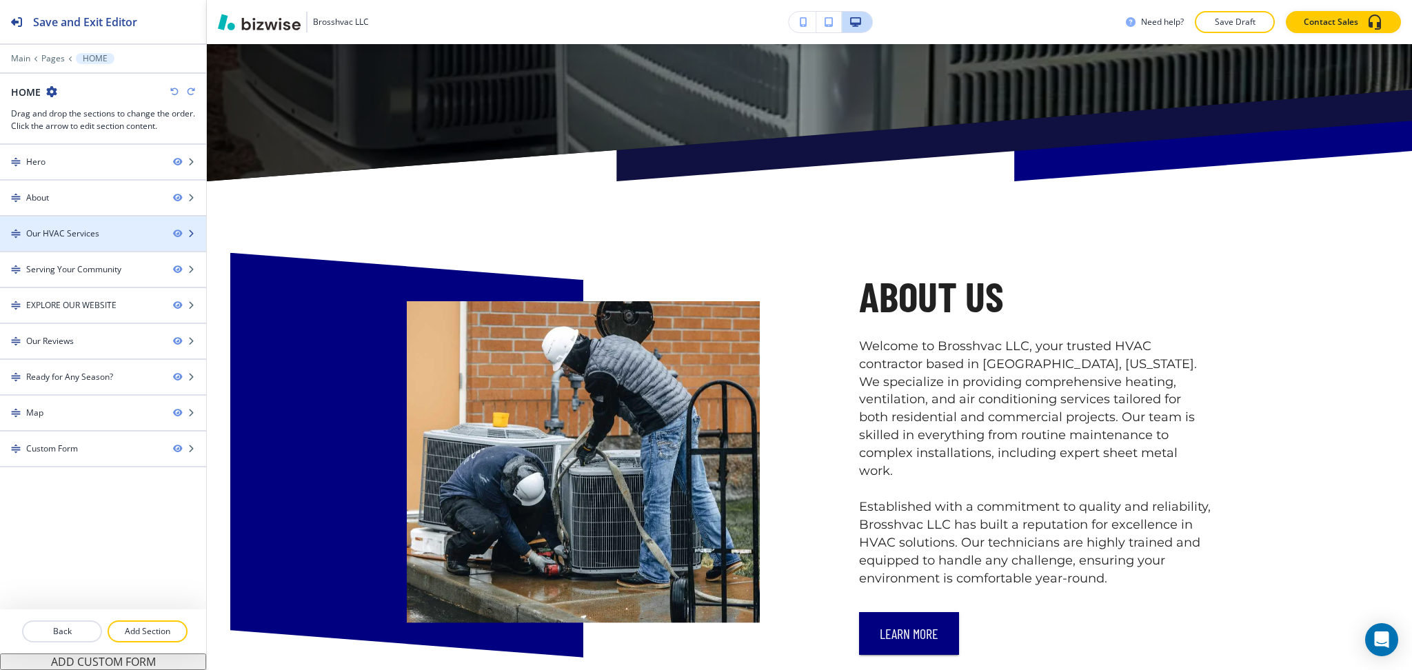
click at [83, 239] on div "Our HVAC Services" at bounding box center [62, 234] width 73 height 12
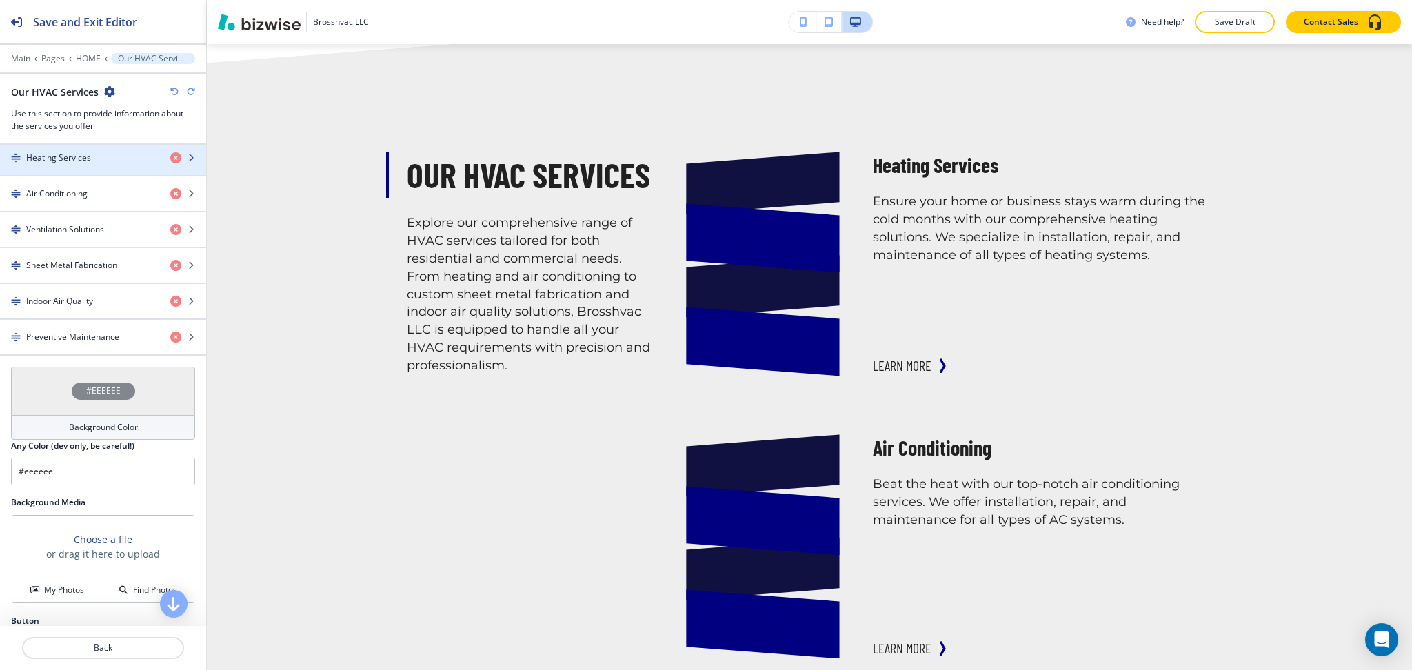
scroll to position [550, 0]
click at [66, 161] on h4 "Heating Services" at bounding box center [58, 156] width 65 height 12
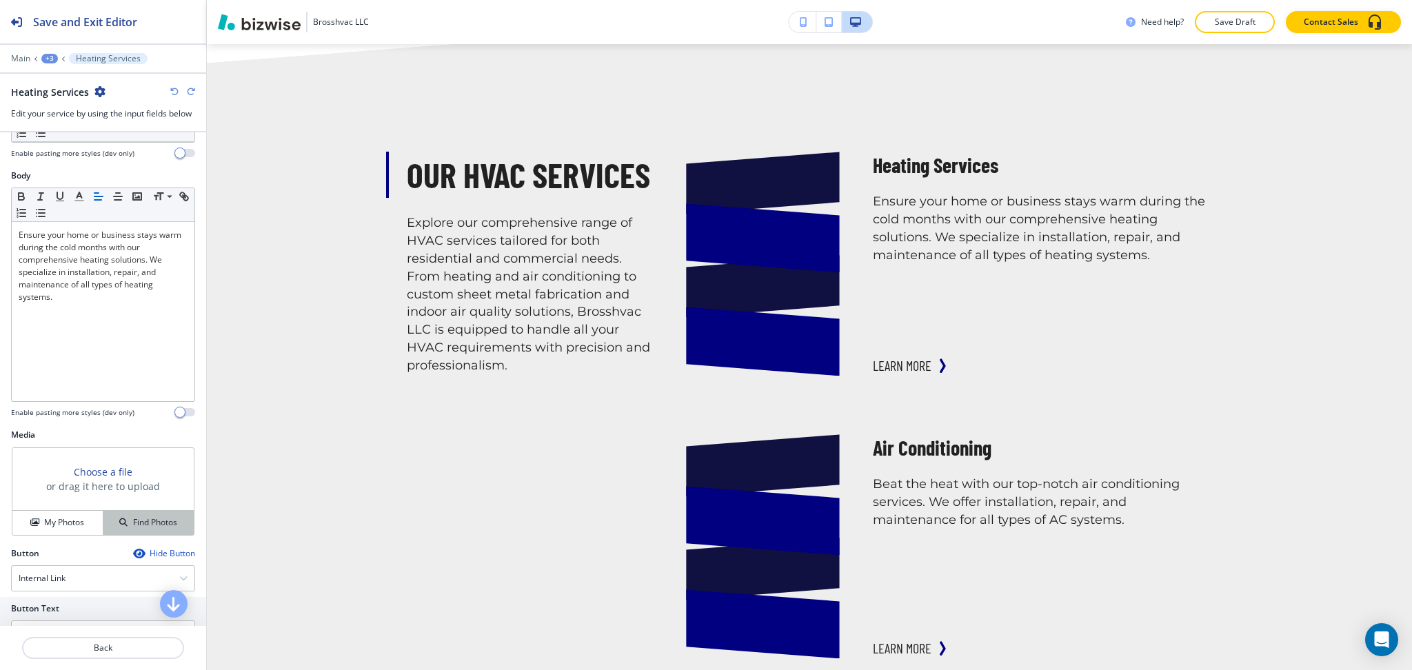
scroll to position [301, 0]
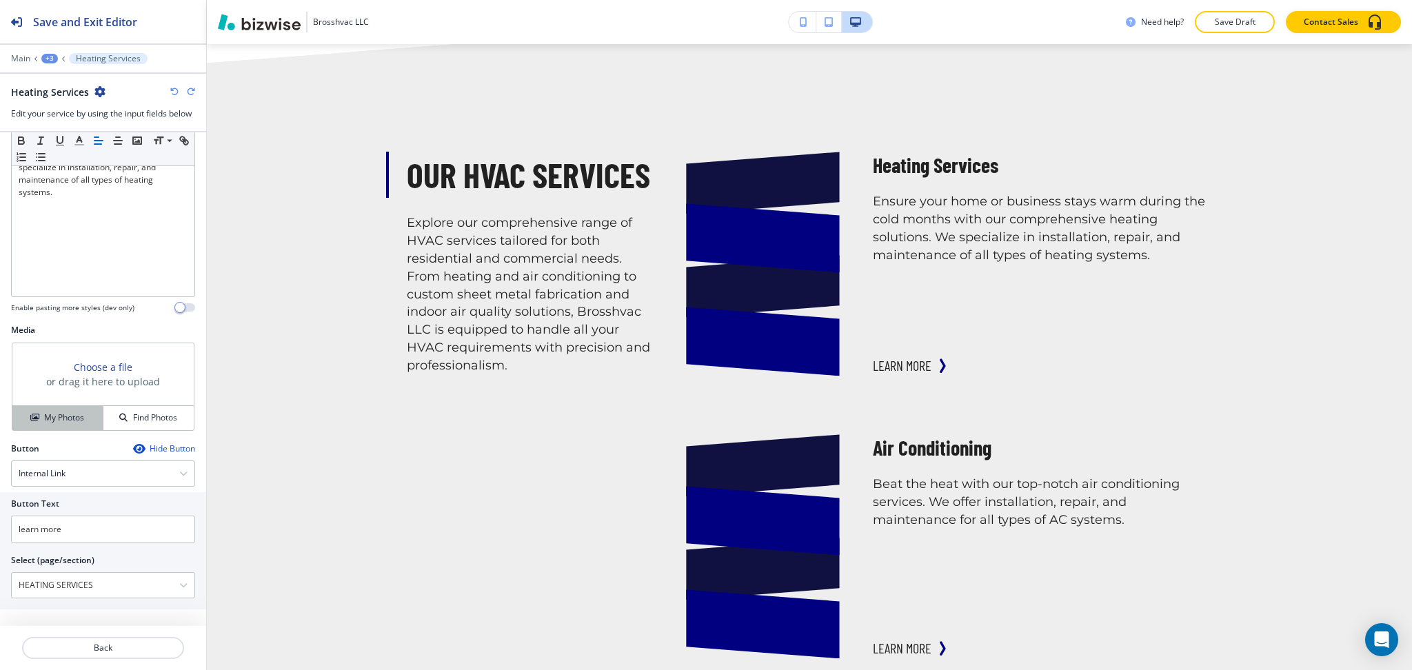
click at [64, 421] on h4 "My Photos" at bounding box center [64, 418] width 40 height 12
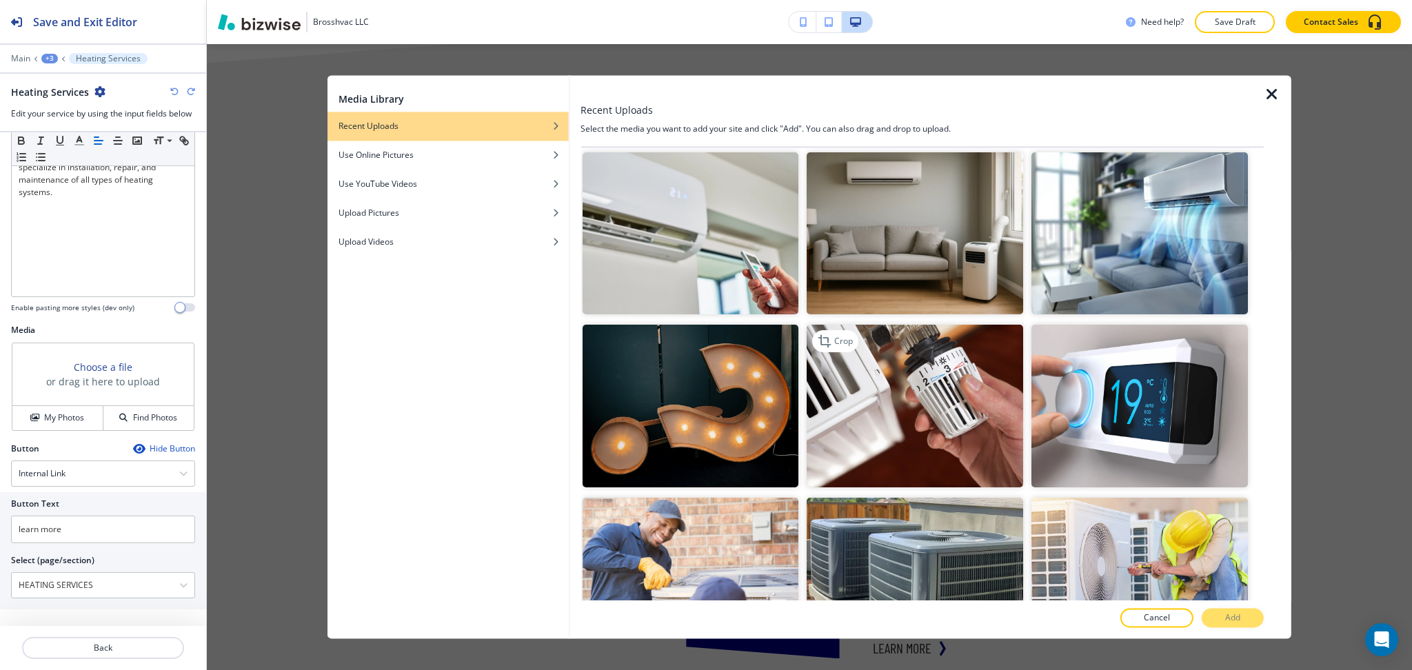
scroll to position [868, 0]
click at [914, 407] on img "button" at bounding box center [915, 406] width 217 height 162
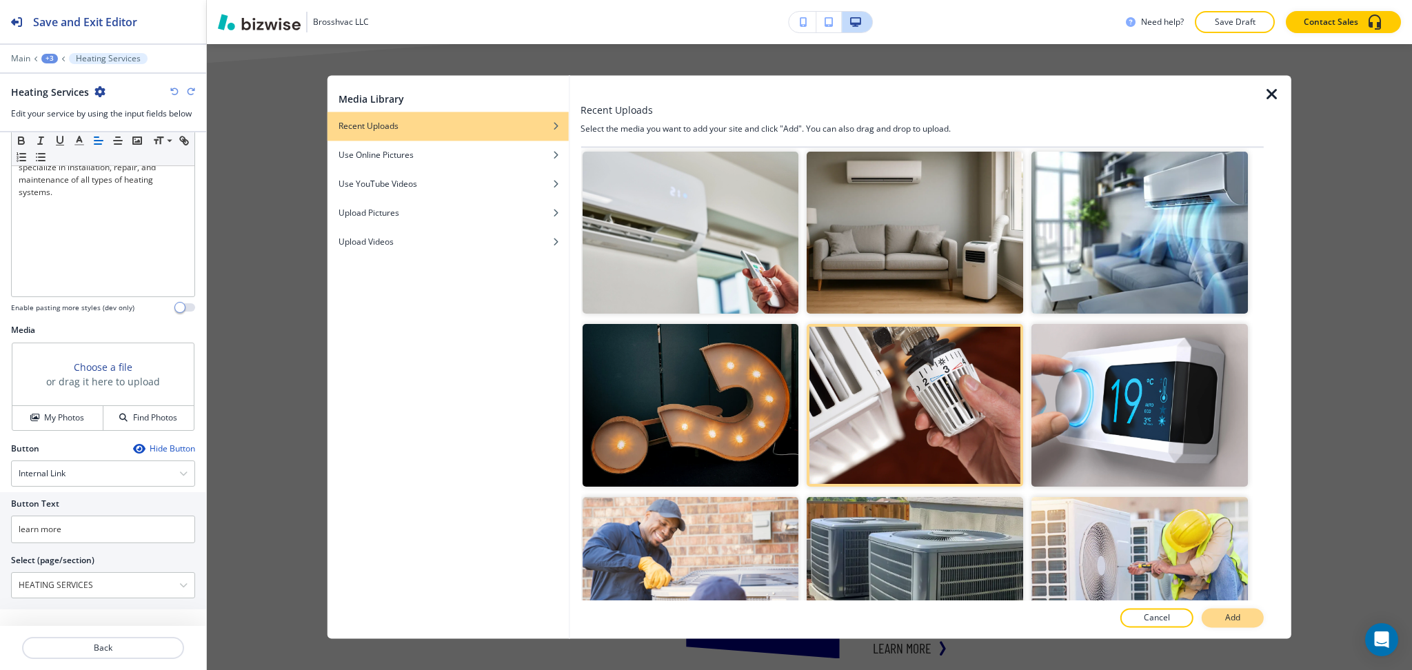
click at [1228, 621] on p "Add" at bounding box center [1232, 618] width 15 height 12
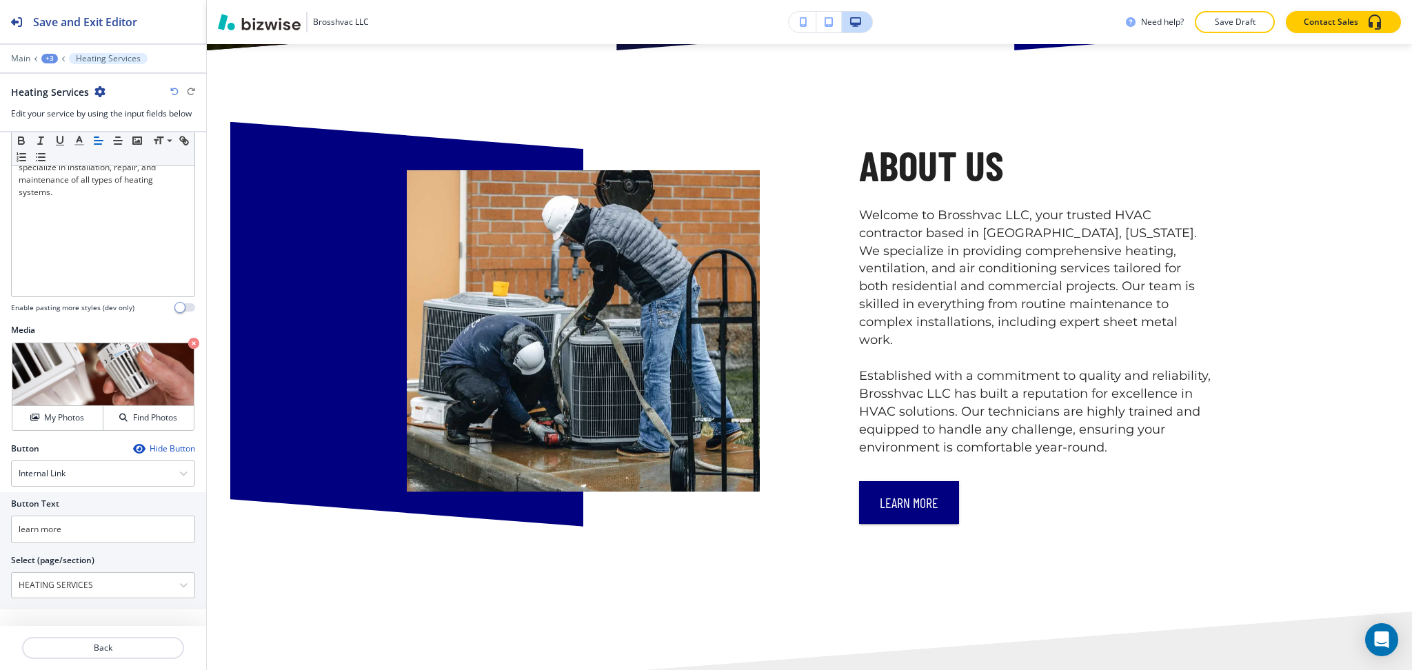
scroll to position [0, 0]
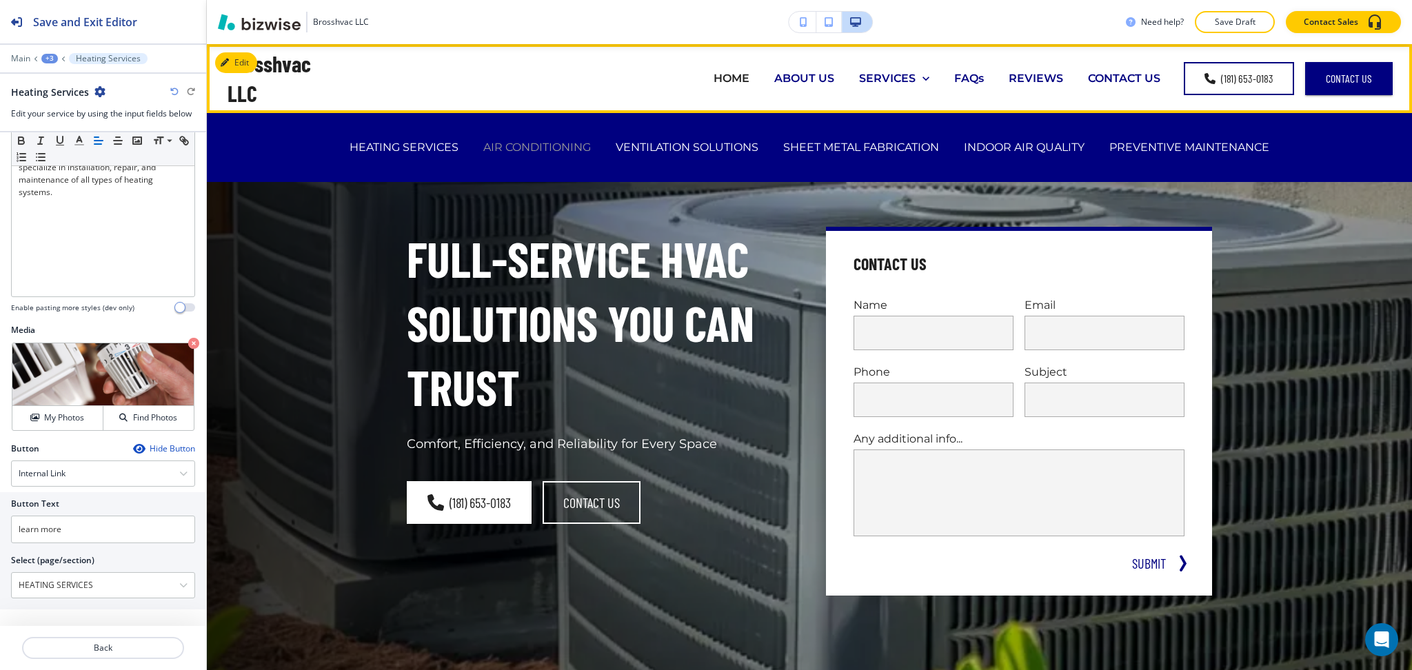
click at [539, 146] on p "AIR CONDITIONING" at bounding box center [537, 147] width 108 height 16
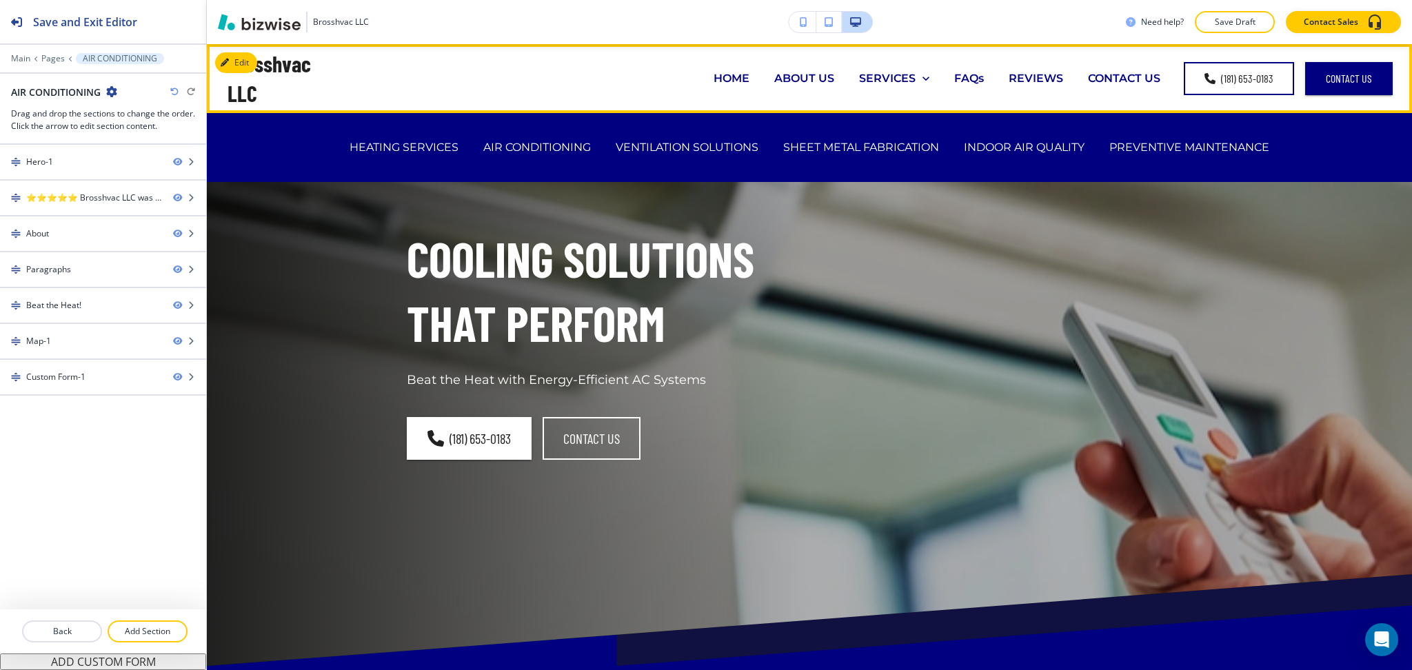
click at [883, 76] on p "SERVICES" at bounding box center [887, 78] width 57 height 16
click at [701, 143] on p "VENTILATION SOLUTIONS" at bounding box center [687, 147] width 143 height 16
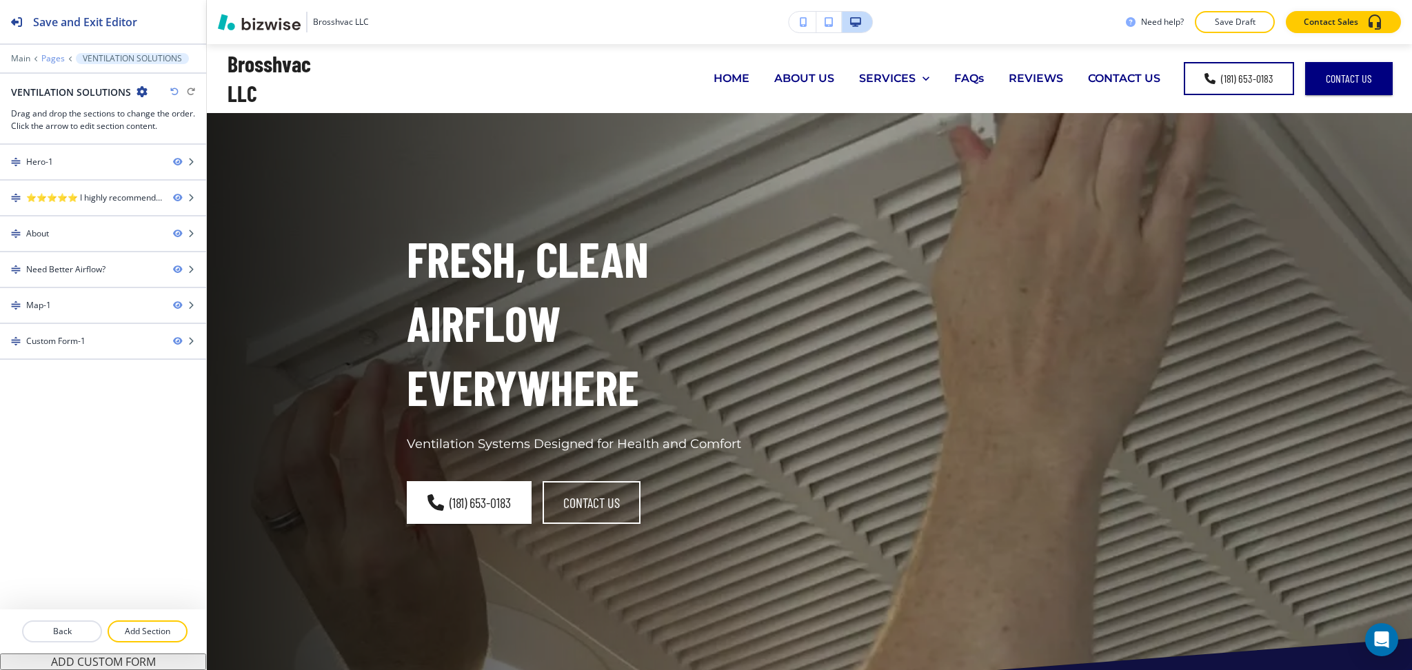
click at [56, 59] on p "Pages" at bounding box center [52, 59] width 23 height 10
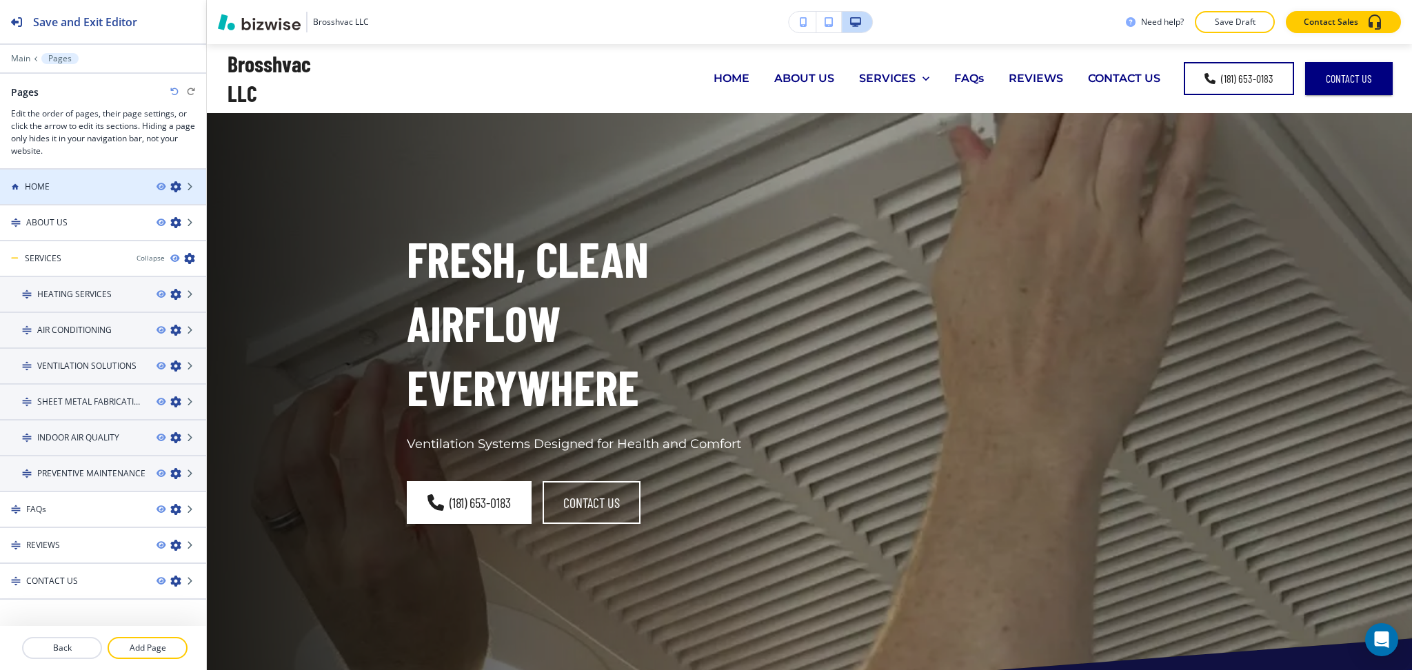
click at [59, 171] on div at bounding box center [103, 175] width 206 height 11
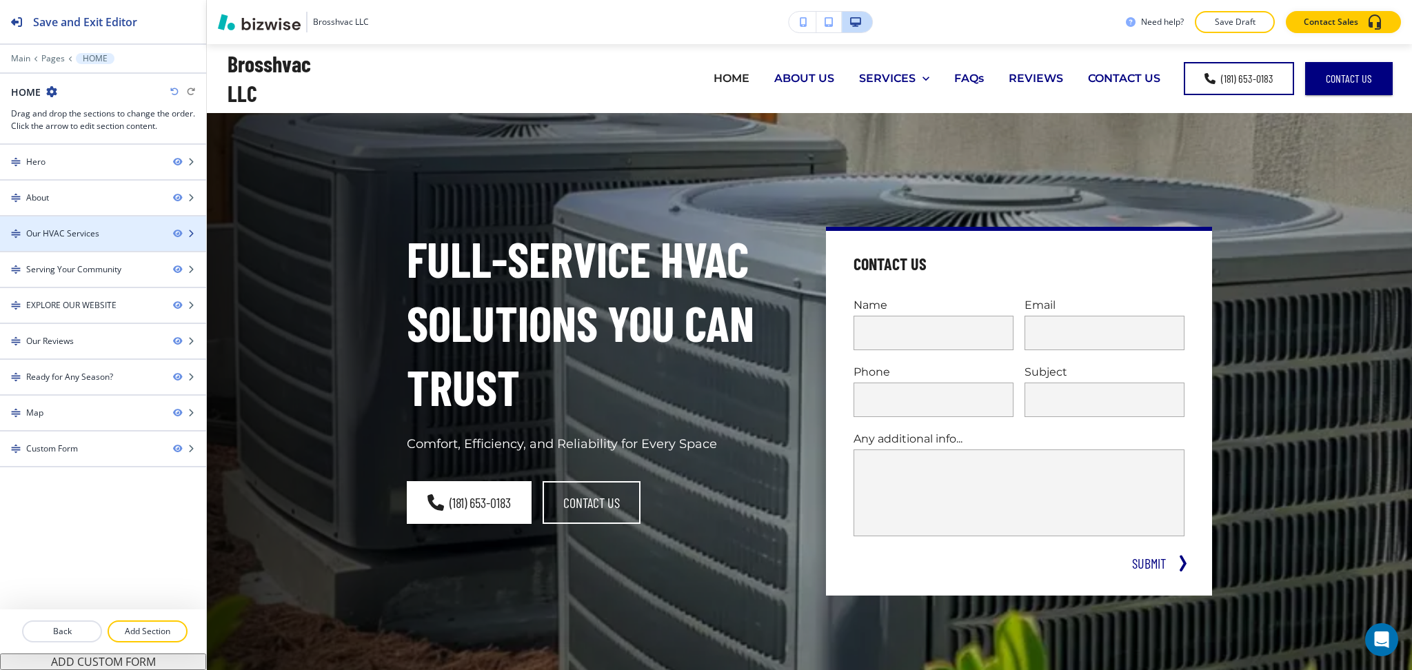
click at [79, 230] on div "Our HVAC Services" at bounding box center [62, 234] width 73 height 12
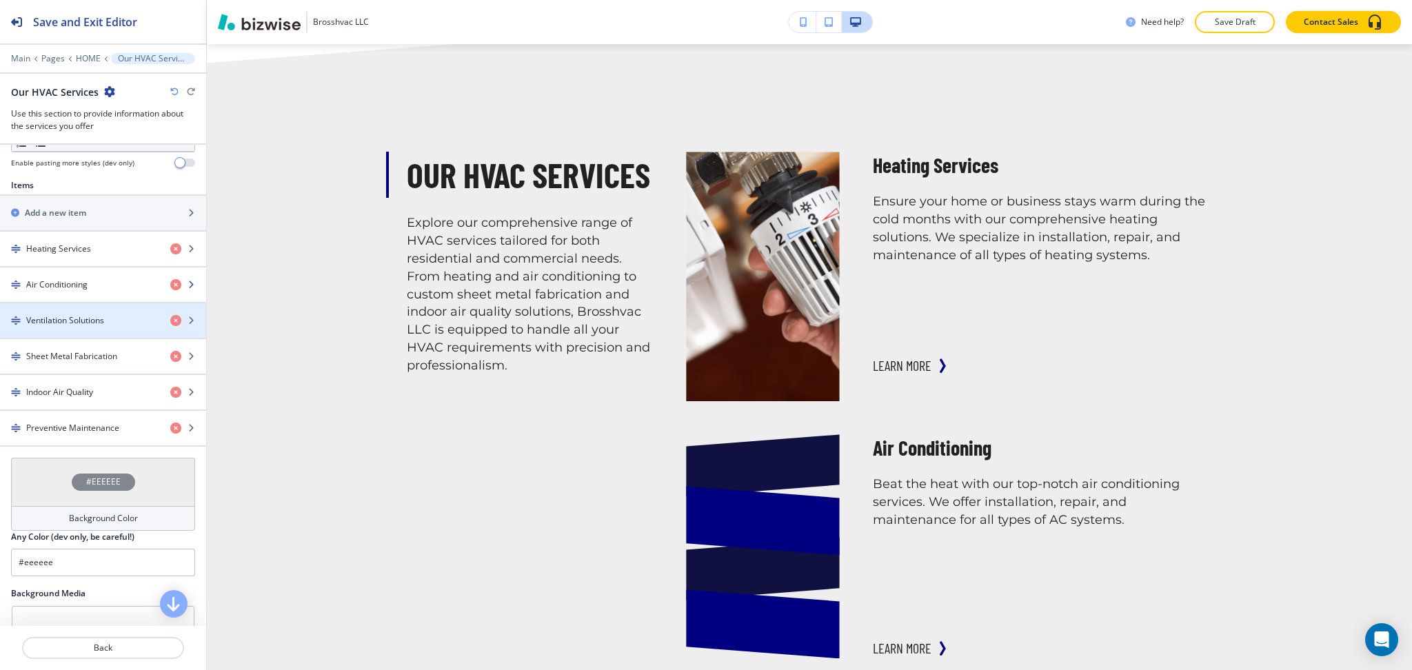
scroll to position [459, 0]
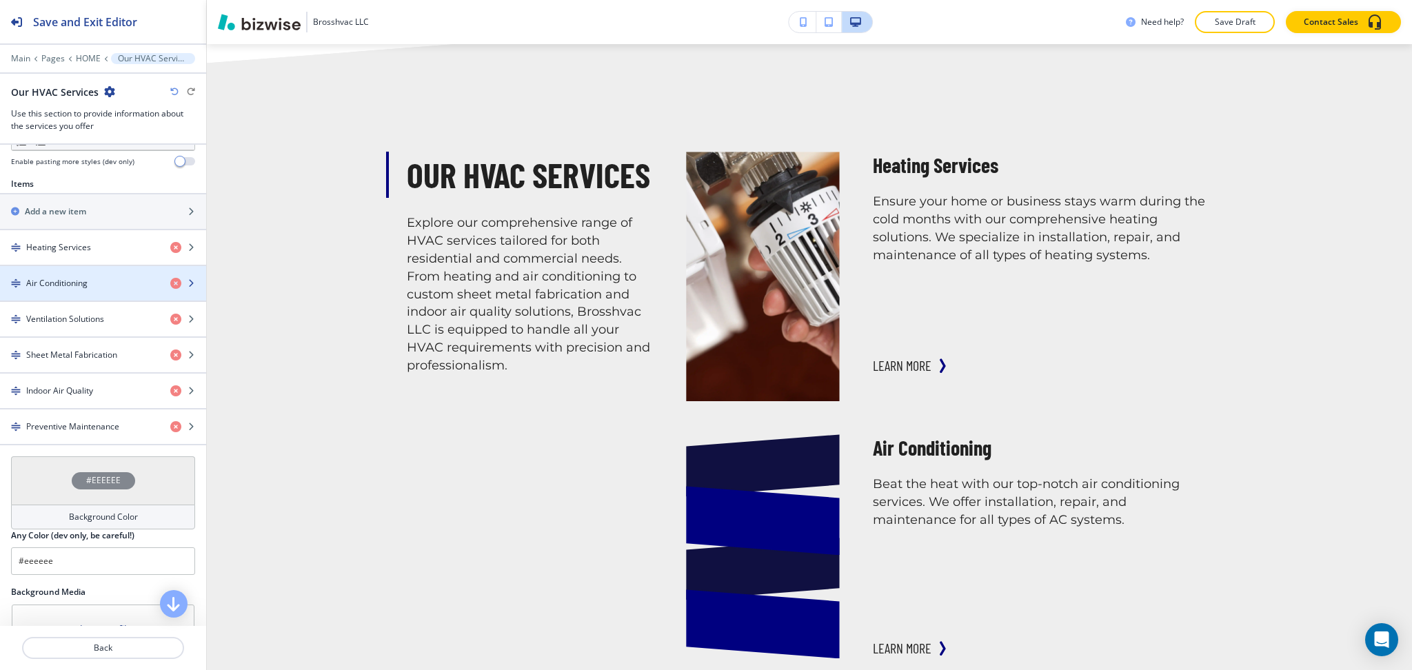
click at [87, 286] on h4 "Air Conditioning" at bounding box center [56, 283] width 61 height 12
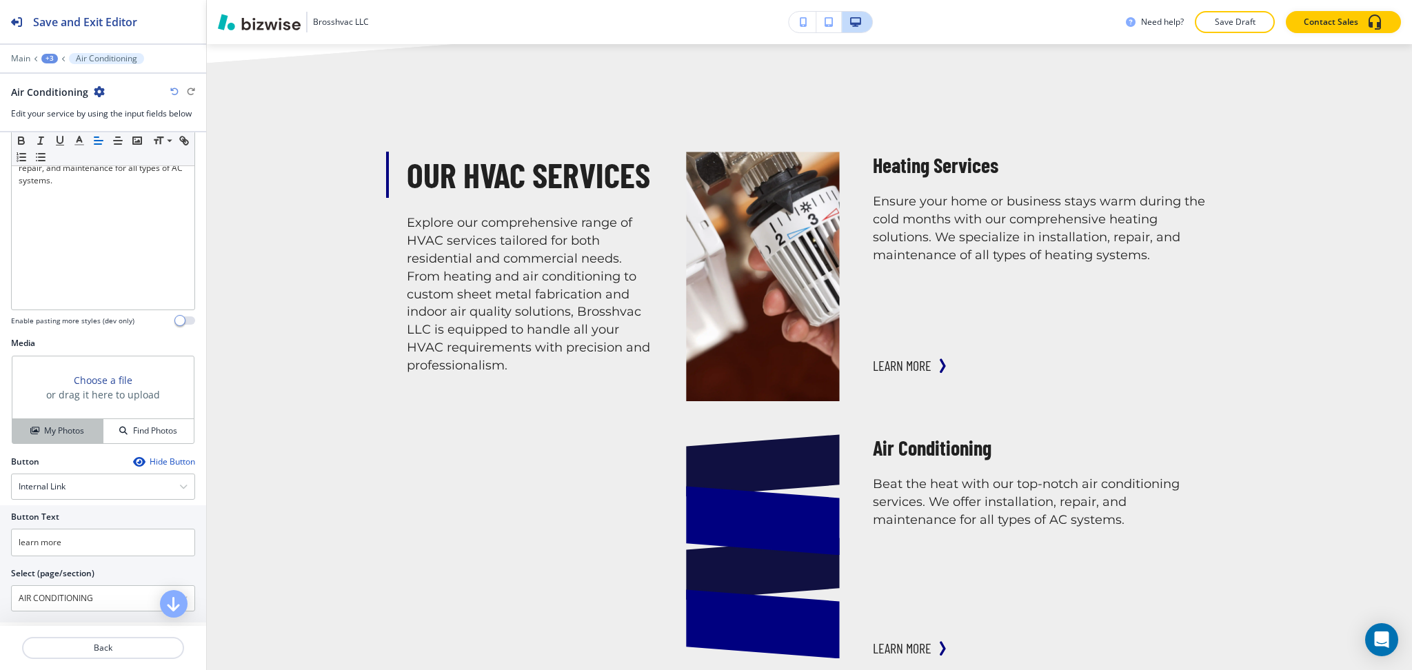
scroll to position [301, 0]
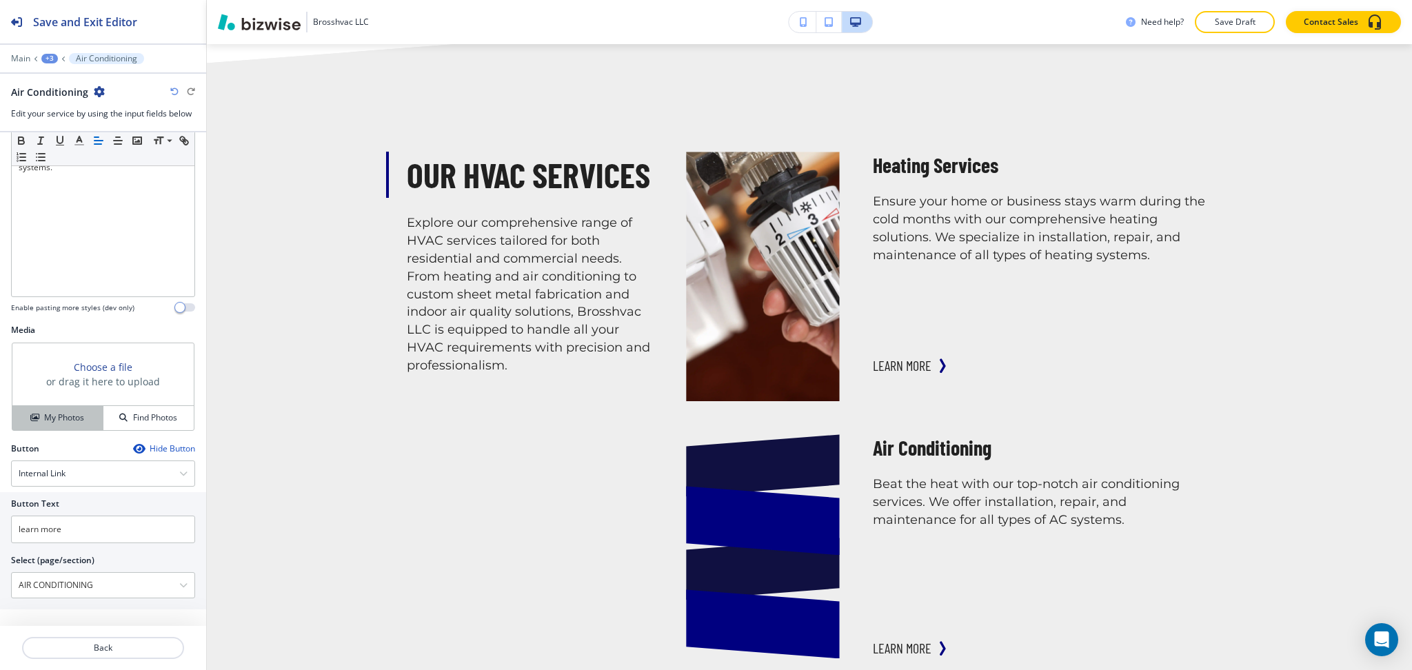
click at [71, 417] on h4 "My Photos" at bounding box center [64, 418] width 40 height 12
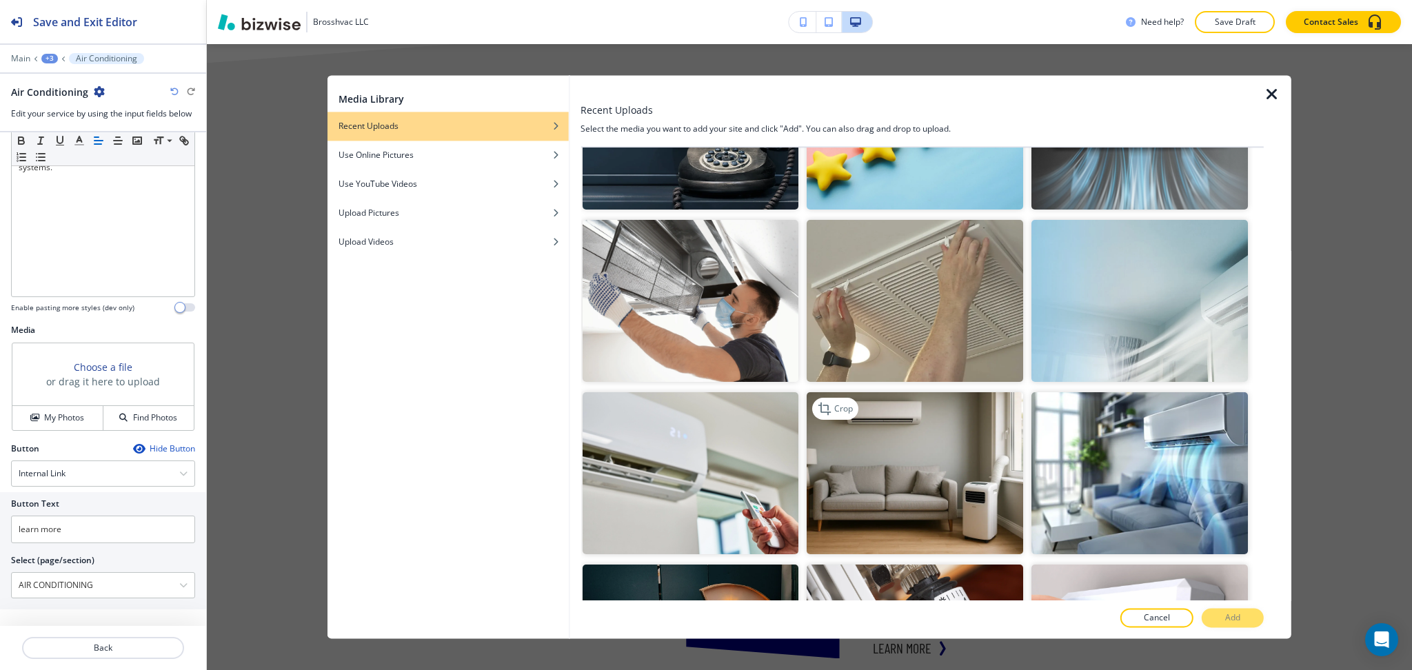
scroll to position [634, 0]
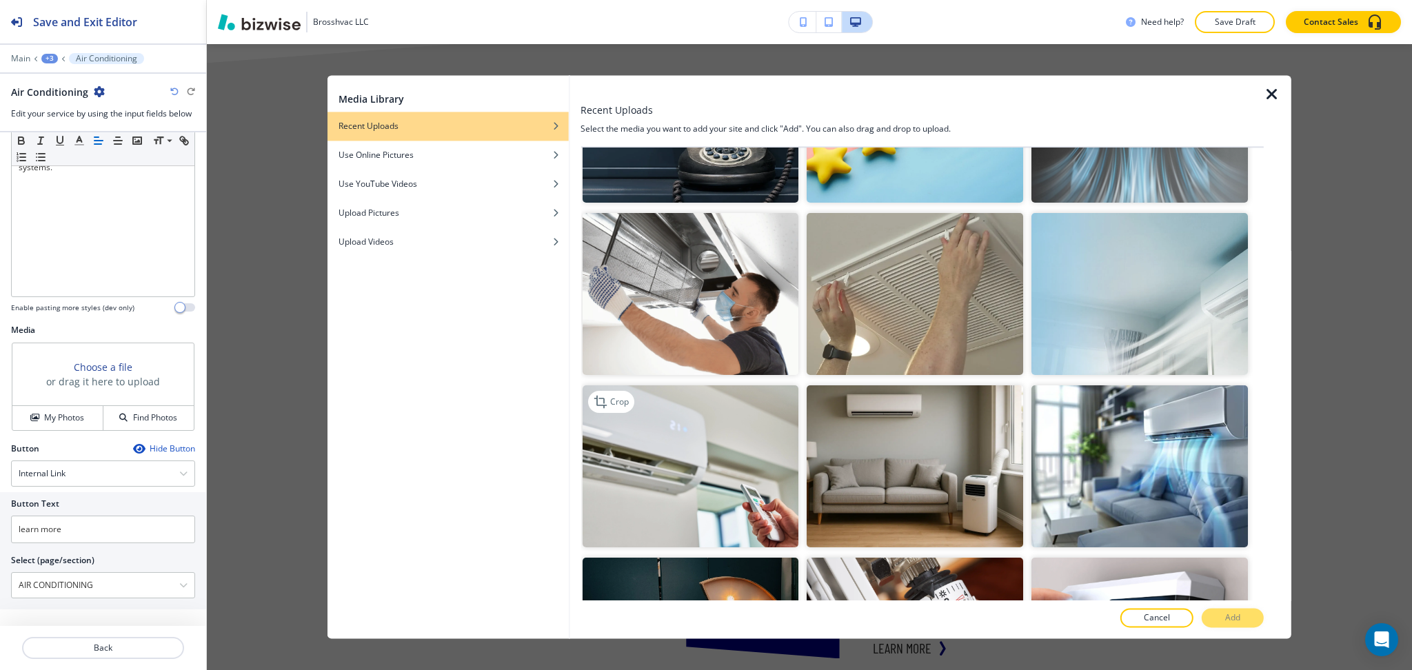
click at [654, 480] on img "button" at bounding box center [690, 467] width 217 height 162
click at [1245, 620] on button "Add" at bounding box center [1233, 618] width 62 height 19
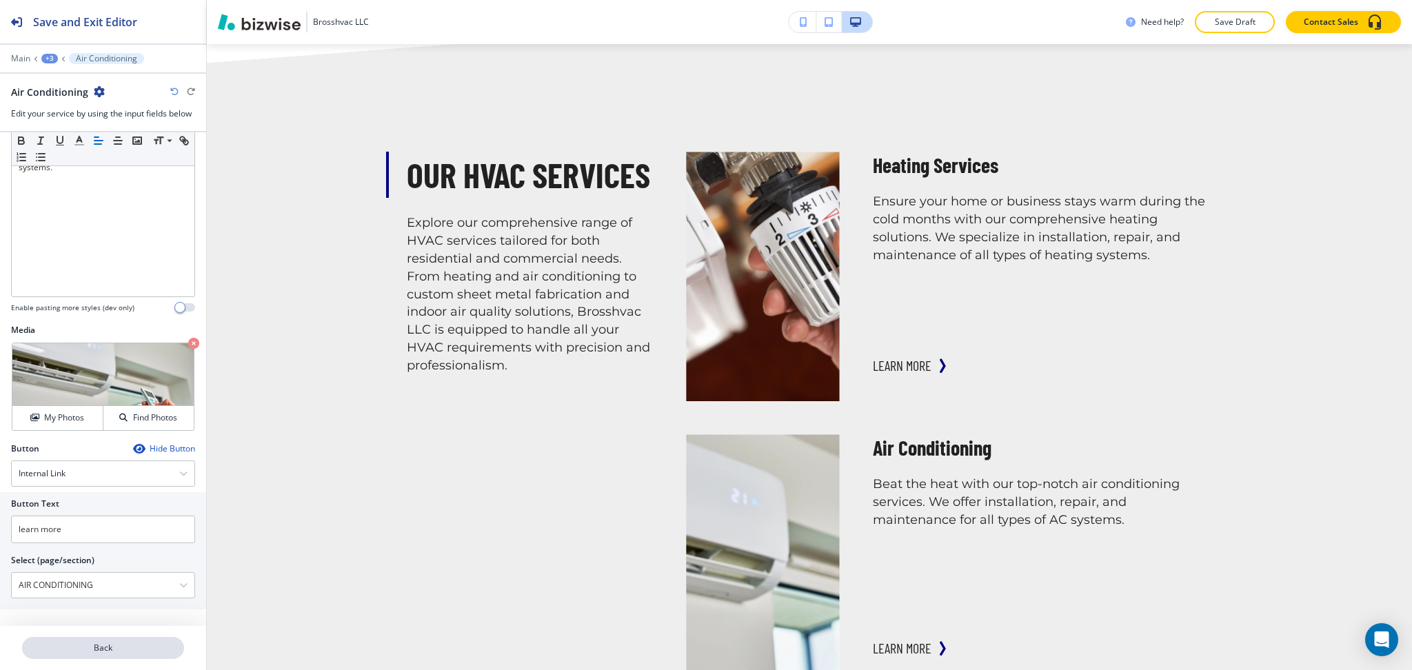
click at [119, 644] on p "Back" at bounding box center [102, 648] width 159 height 12
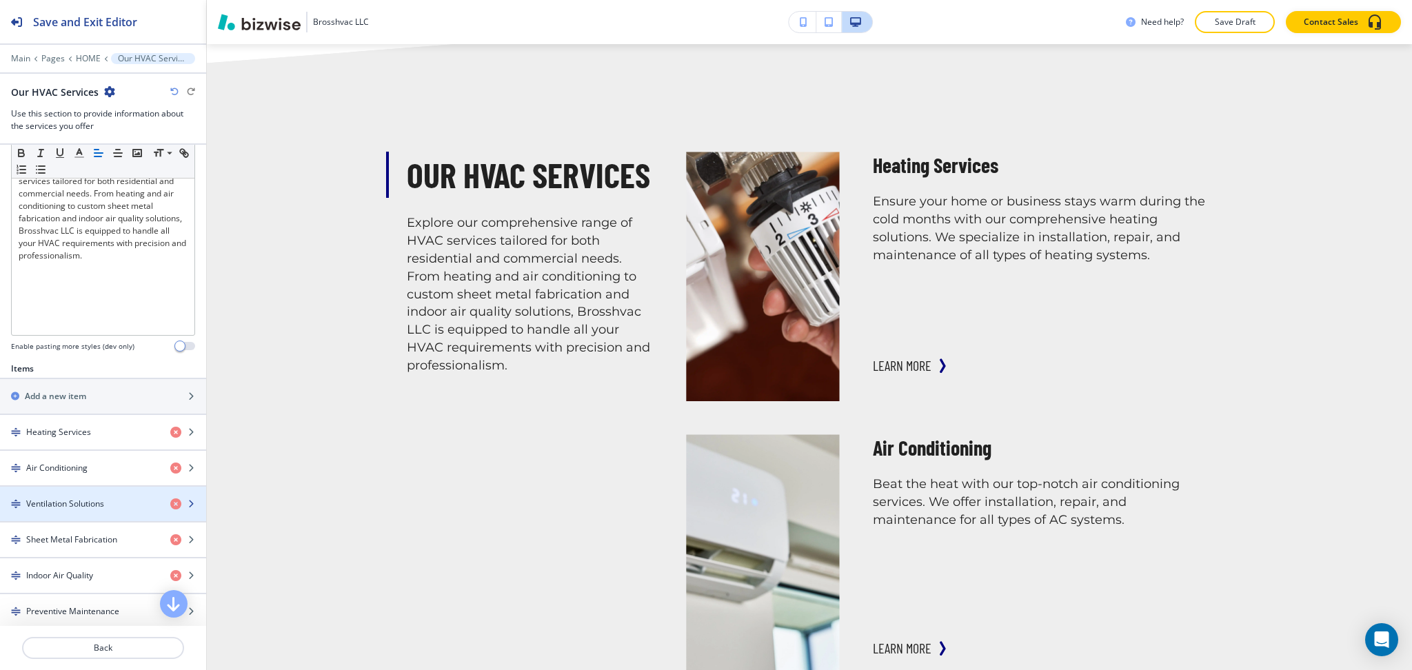
scroll to position [276, 0]
click at [70, 503] on h4 "Ventilation Solutions" at bounding box center [65, 503] width 78 height 12
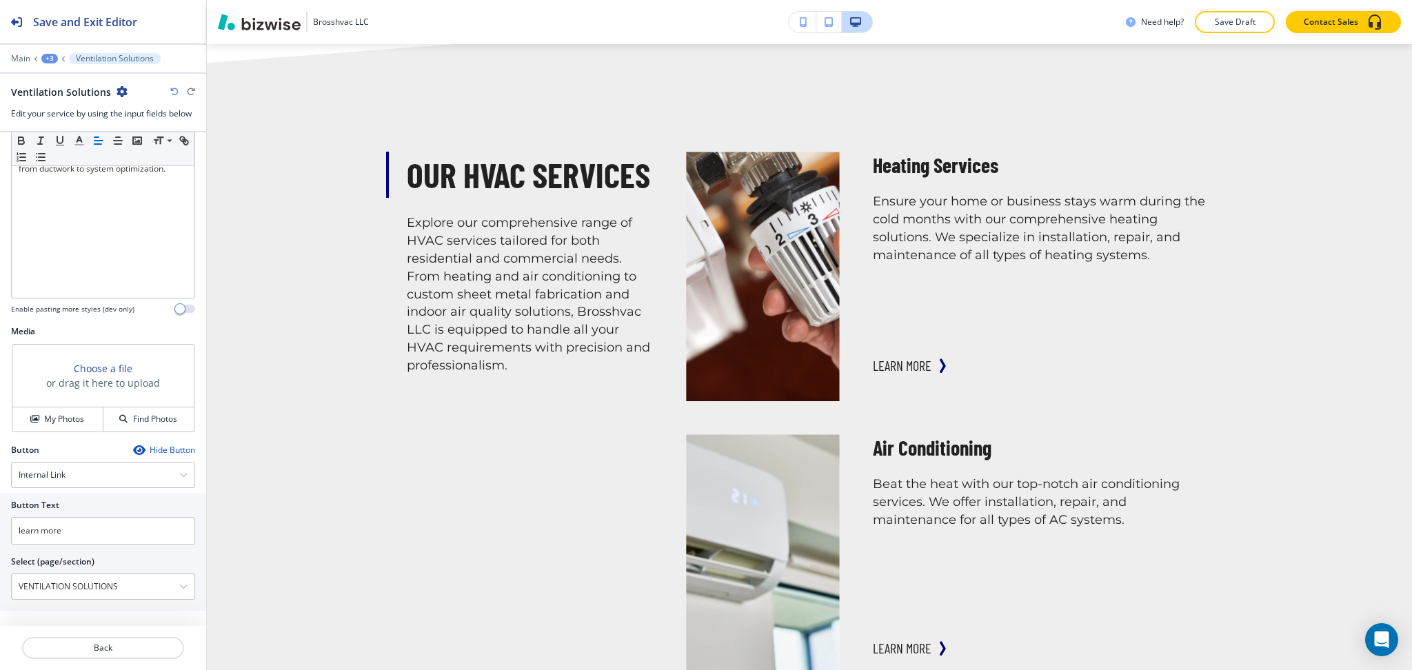
scroll to position [301, 0]
click at [69, 419] on h4 "My Photos" at bounding box center [64, 418] width 40 height 12
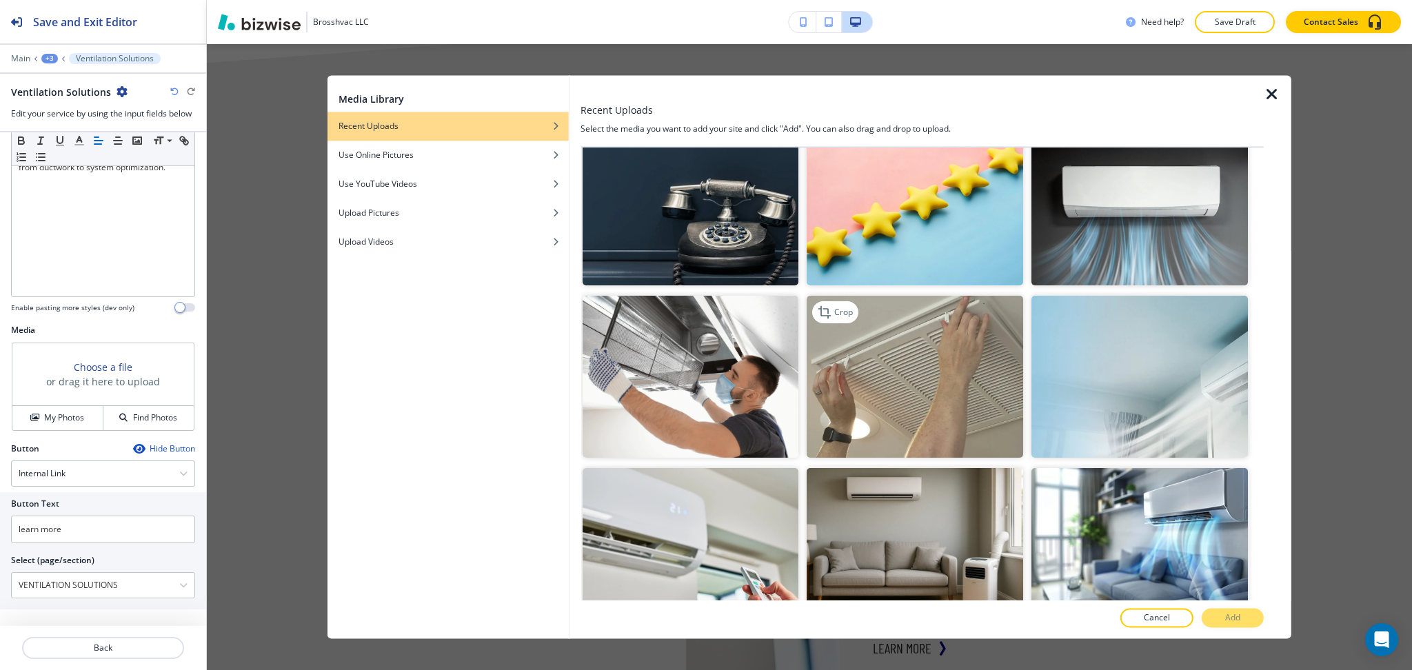
scroll to position [553, 0]
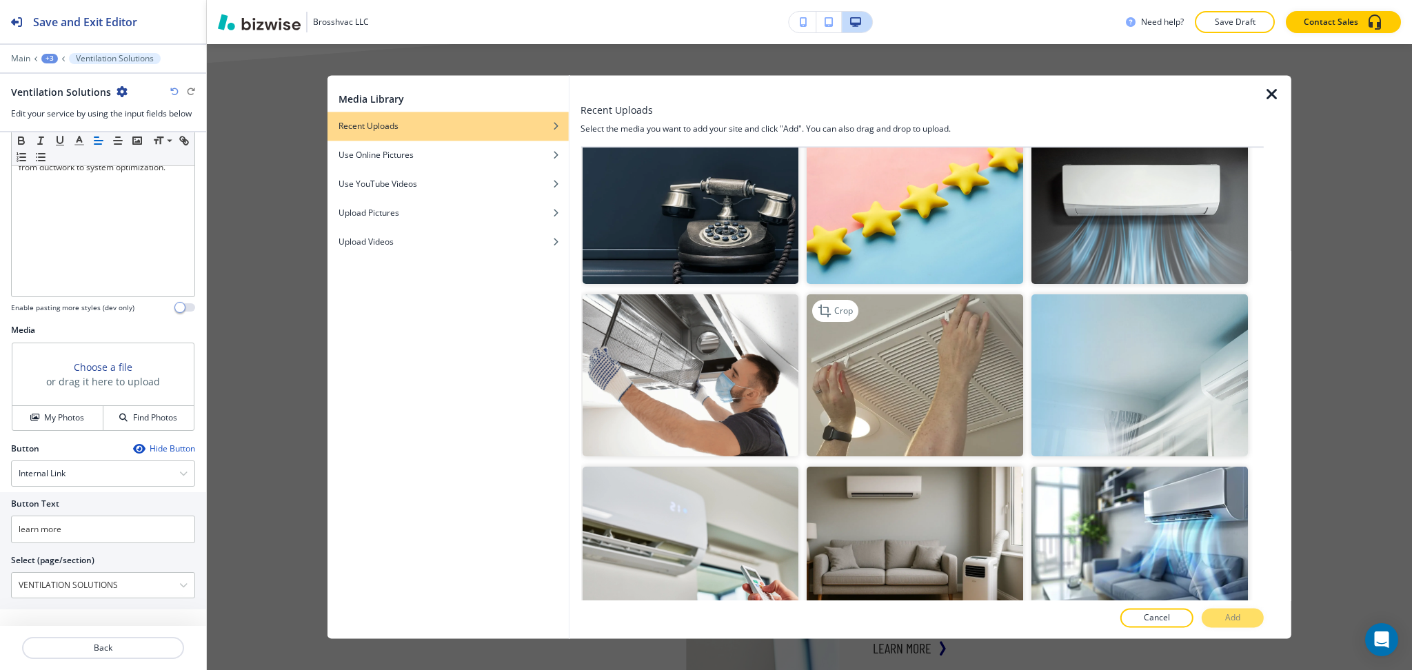
click at [895, 402] on img "button" at bounding box center [915, 375] width 217 height 162
click at [1229, 627] on button "Add" at bounding box center [1233, 618] width 62 height 19
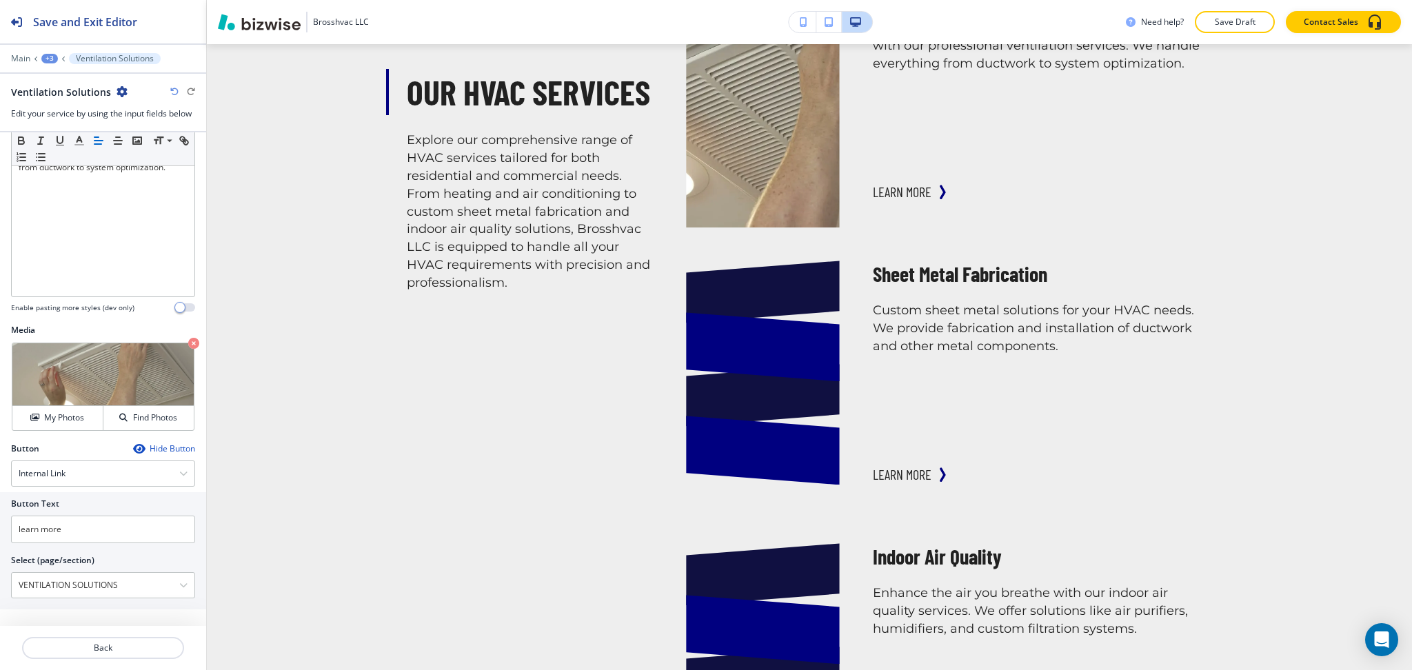
scroll to position [0, 0]
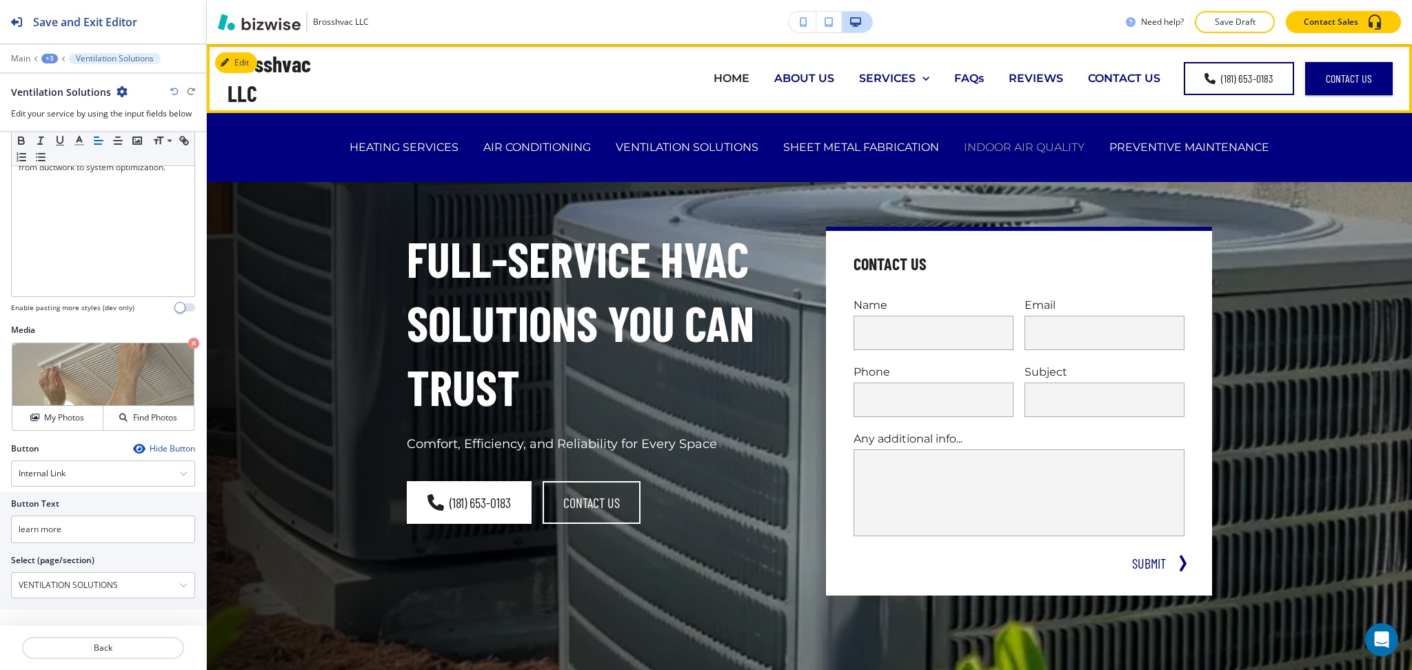
click at [1011, 150] on p "INDOOR AIR QUALITY" at bounding box center [1024, 147] width 121 height 16
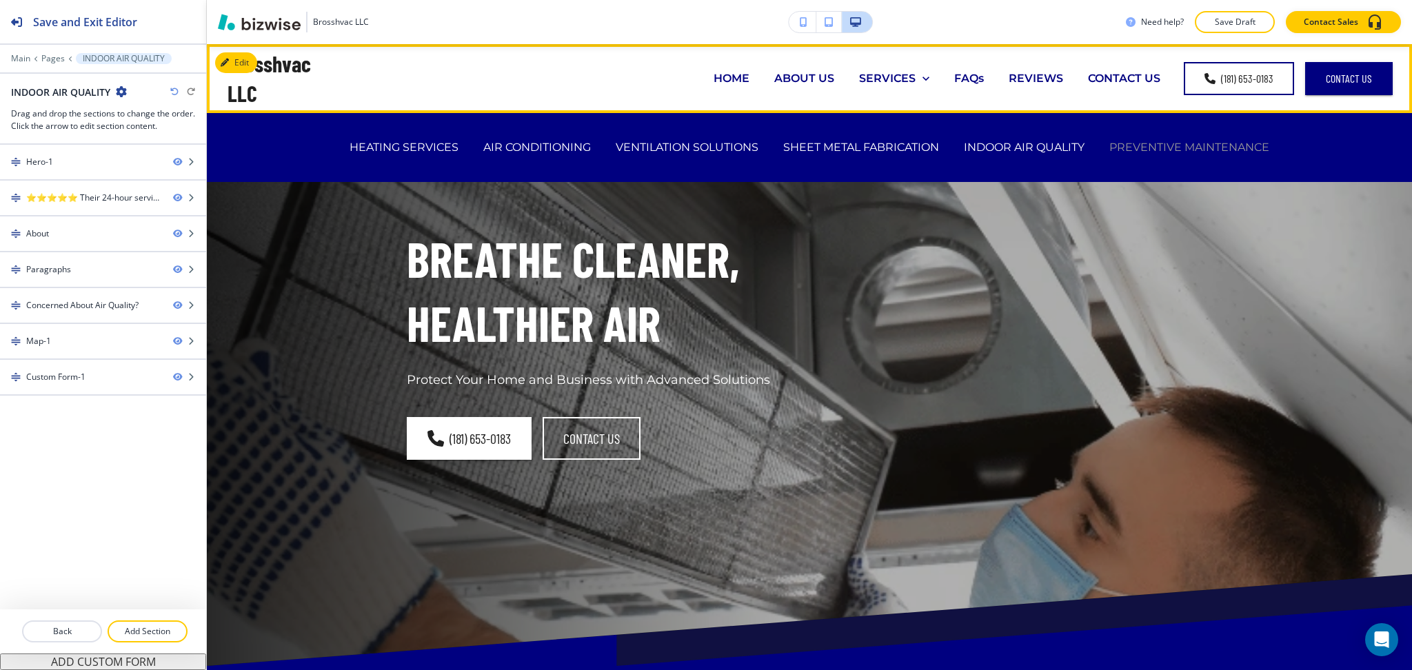
click at [1159, 146] on p "PREVENTIVE MAINTENANCE" at bounding box center [1190, 147] width 160 height 16
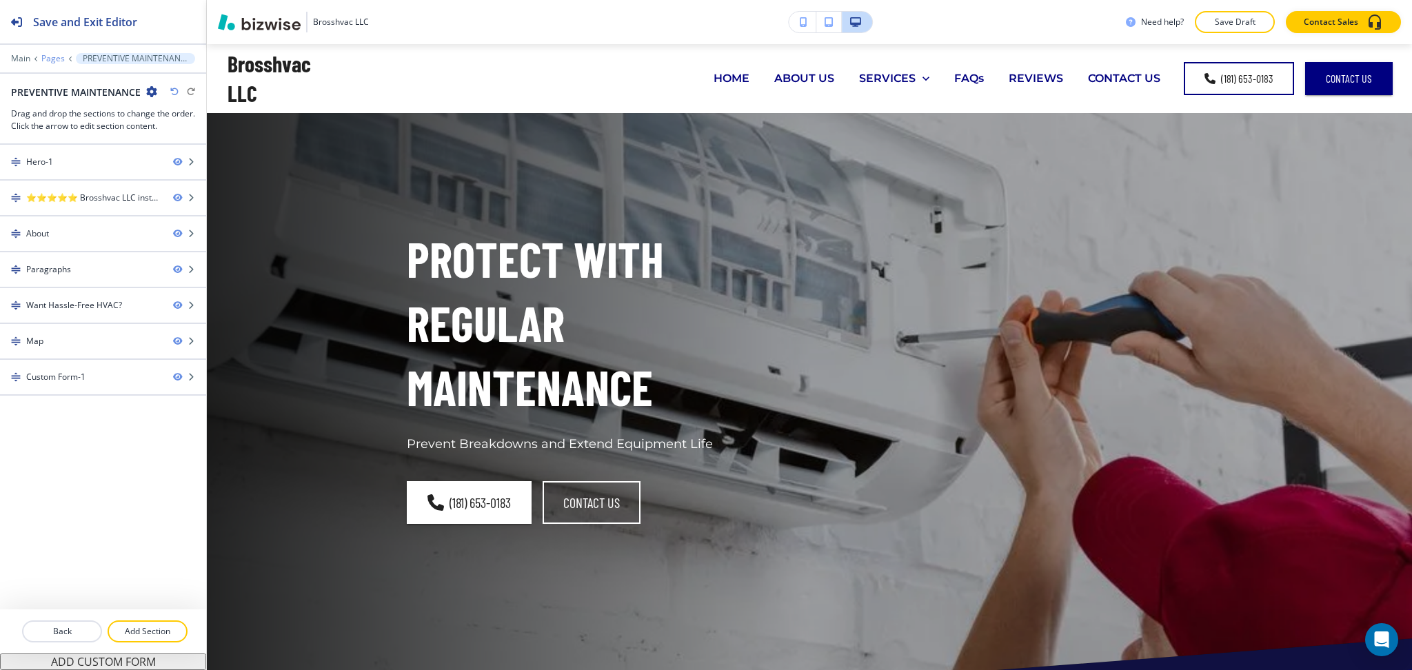
click at [50, 57] on p "Pages" at bounding box center [52, 59] width 23 height 10
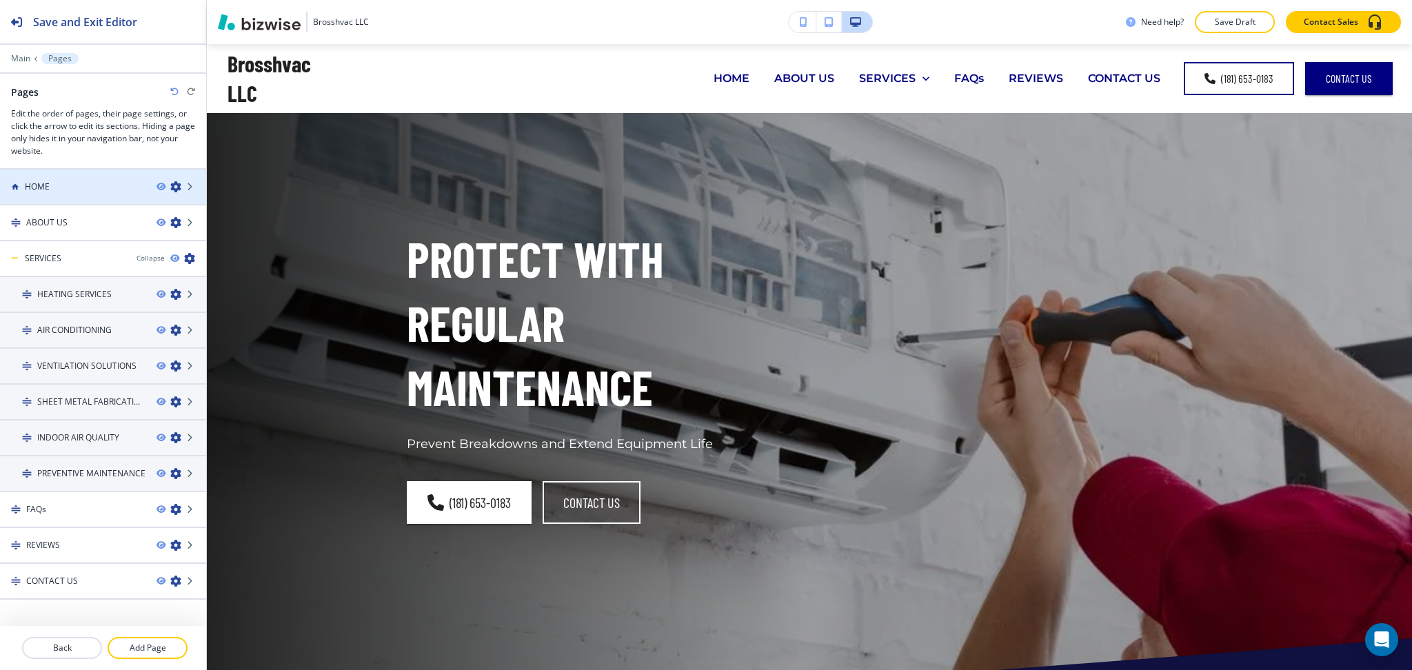
click at [70, 181] on div "HOME" at bounding box center [73, 187] width 146 height 12
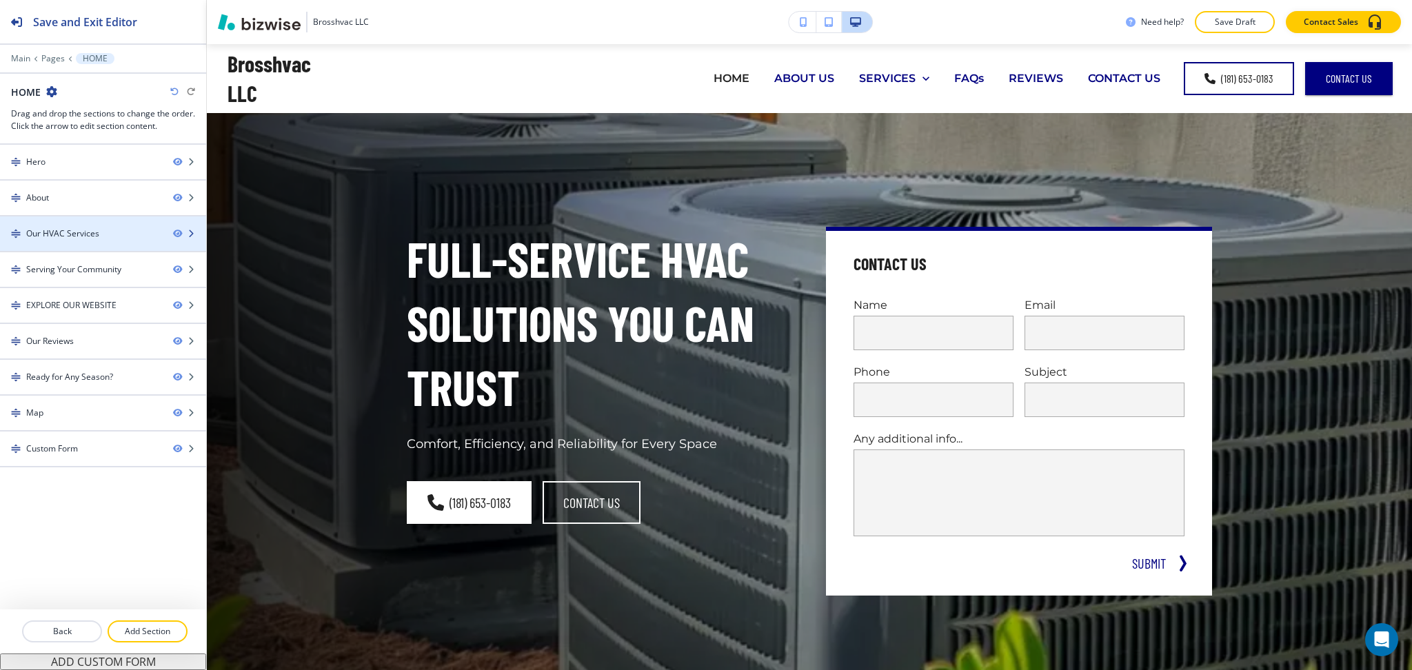
click at [70, 232] on div "Our HVAC Services" at bounding box center [62, 234] width 73 height 12
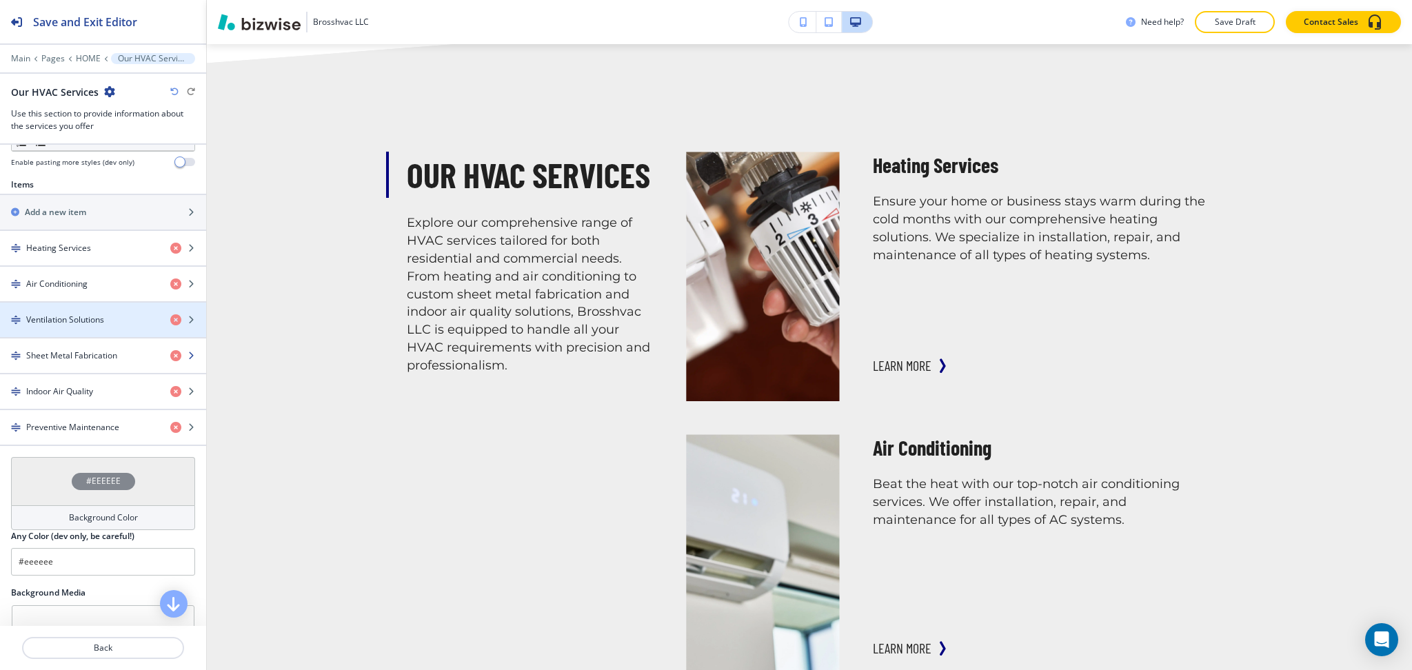
scroll to position [459, 0]
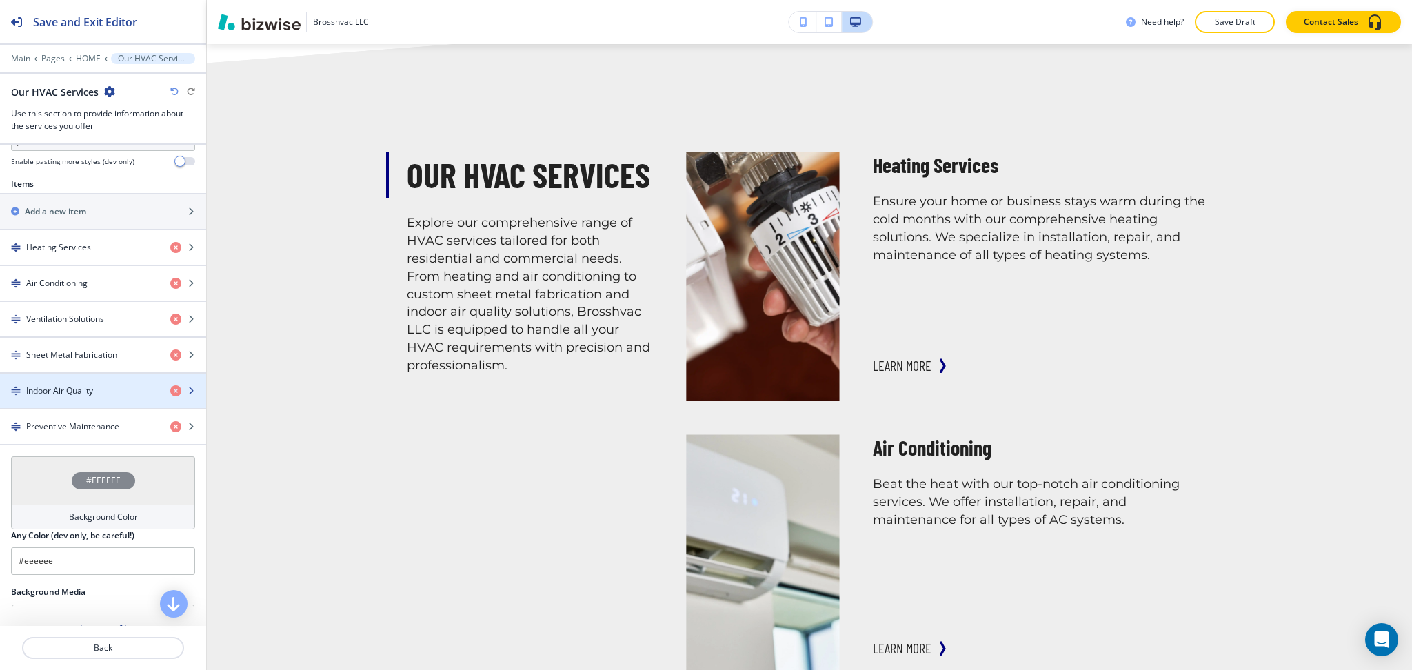
click at [79, 383] on div "button" at bounding box center [103, 379] width 206 height 11
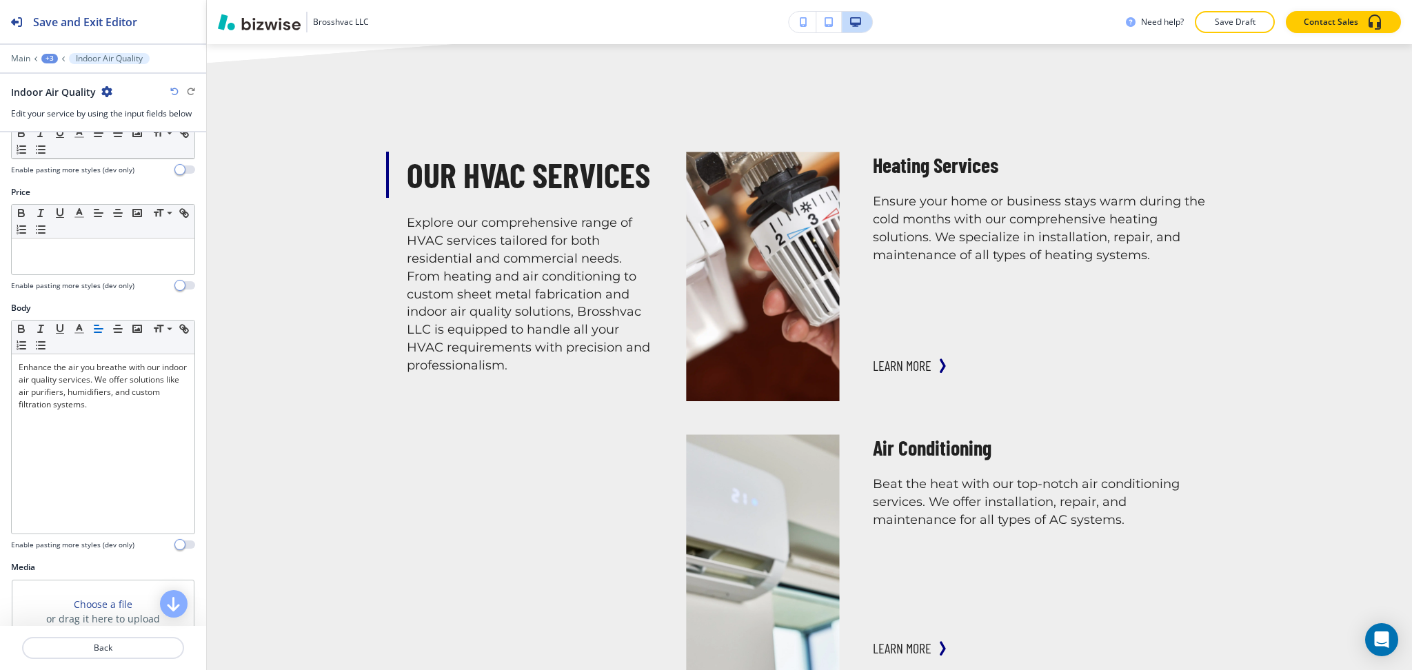
scroll to position [301, 0]
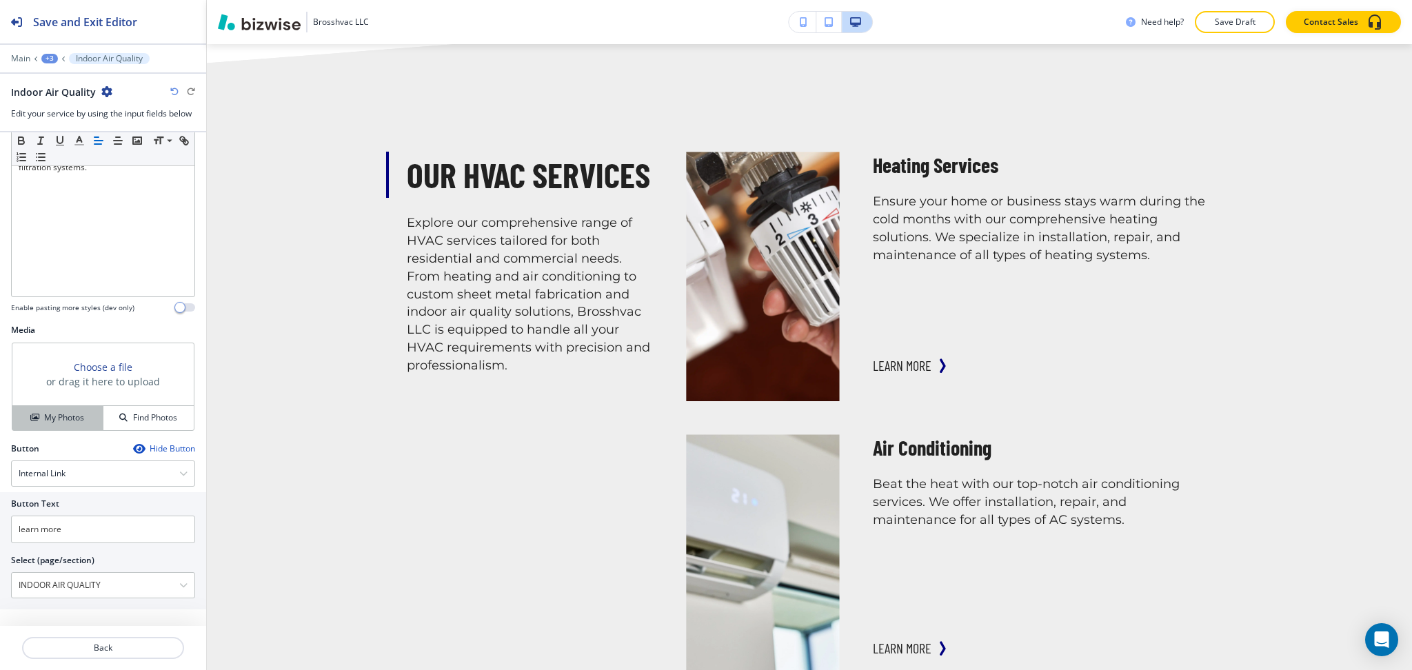
click at [61, 413] on h4 "My Photos" at bounding box center [64, 418] width 40 height 12
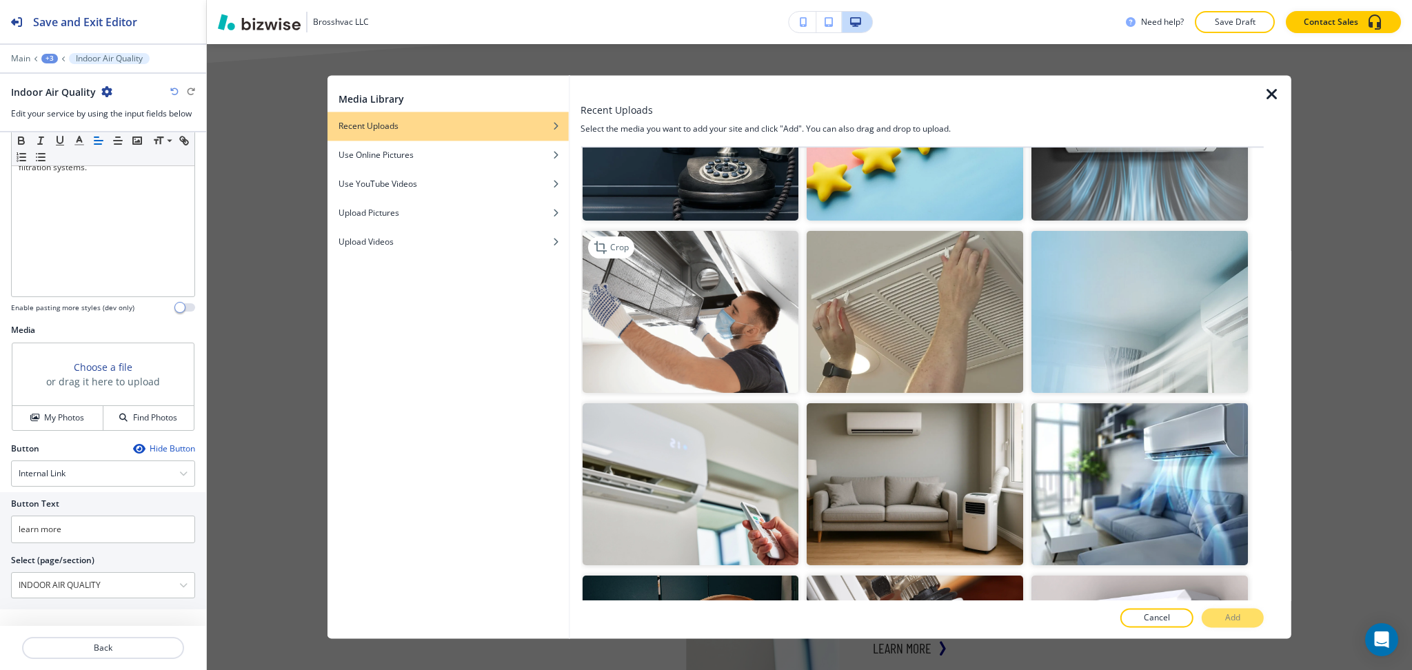
scroll to position [618, 0]
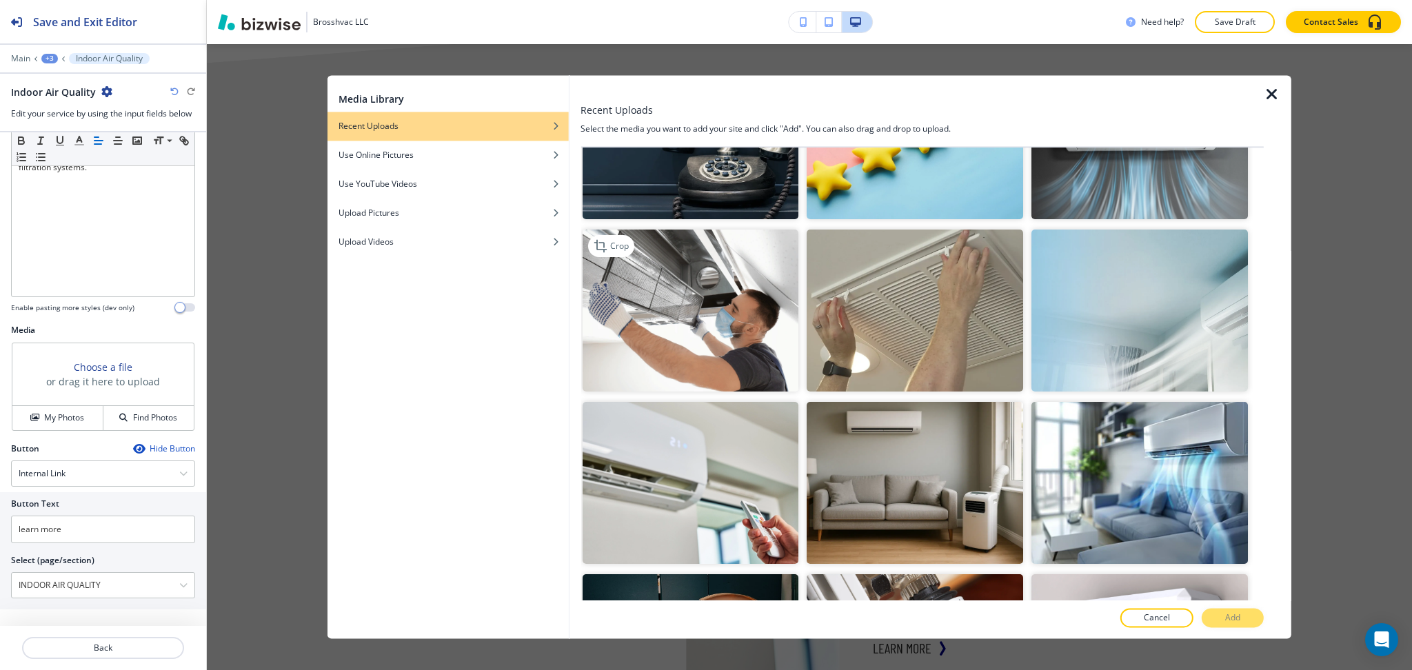
click at [726, 299] on img "button" at bounding box center [690, 311] width 217 height 162
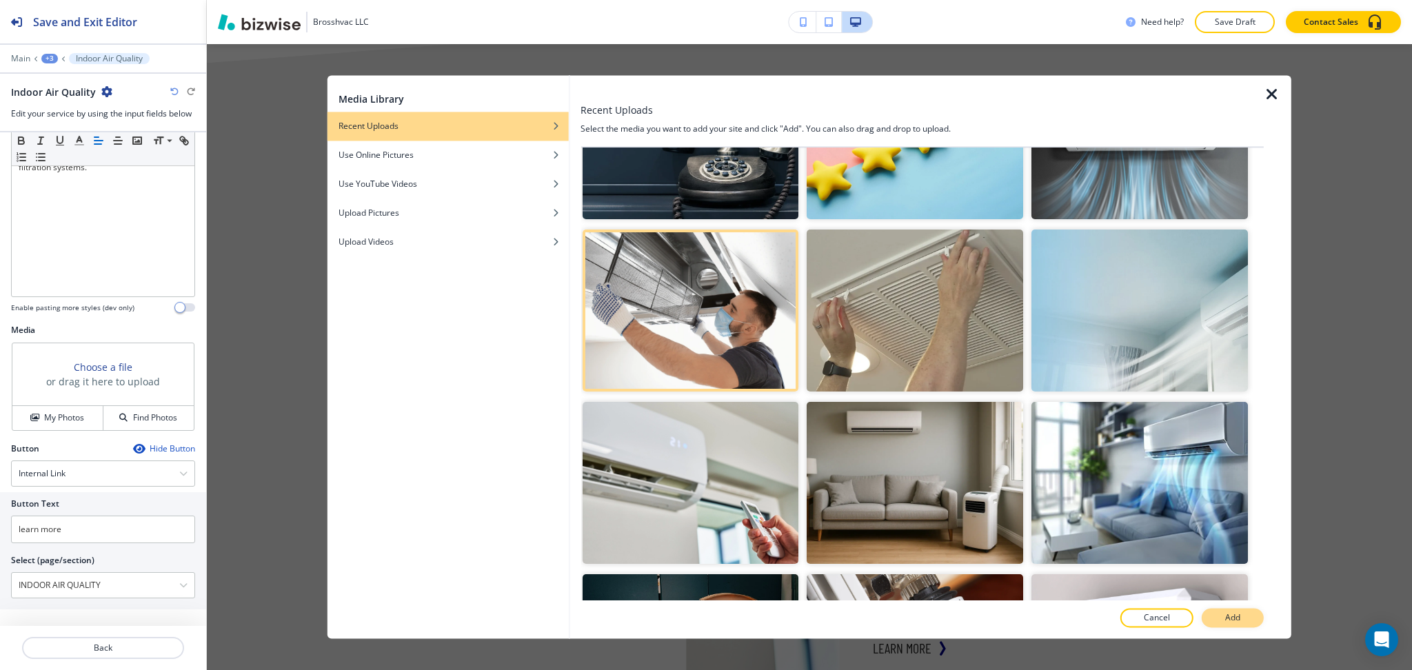
click at [1220, 618] on button "Add" at bounding box center [1233, 618] width 62 height 19
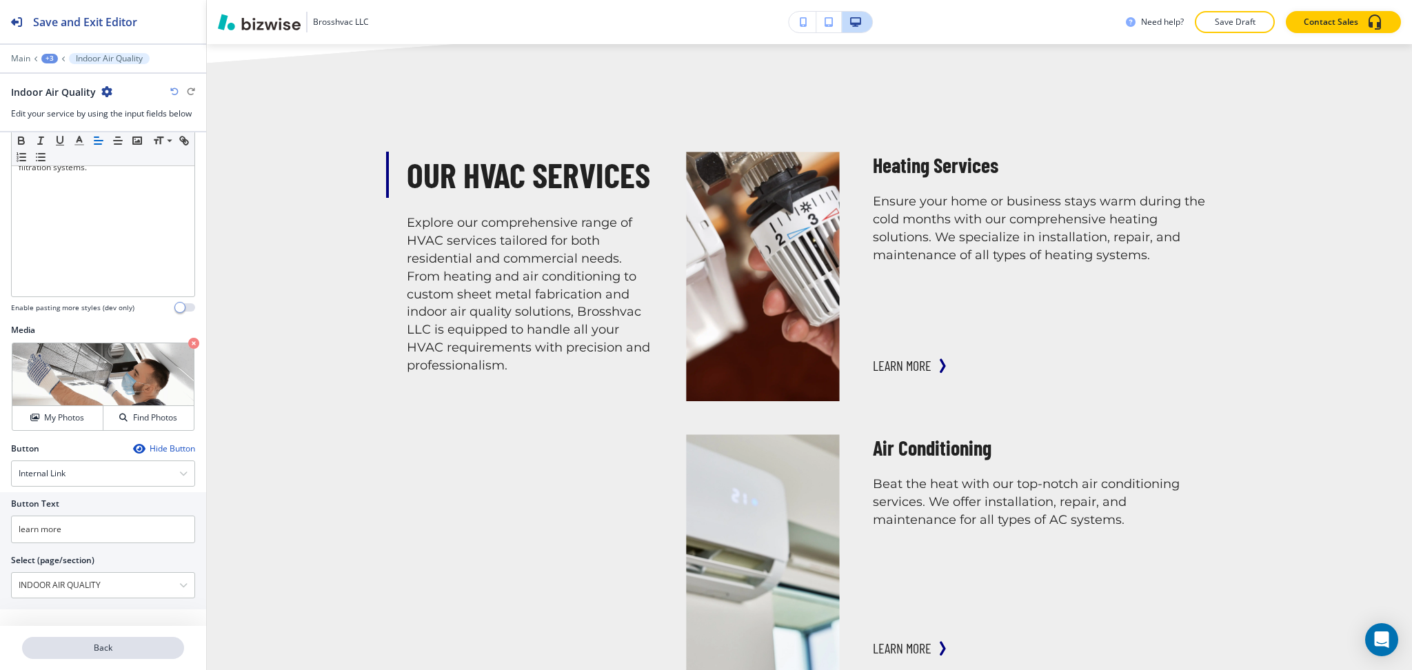
click at [125, 656] on button "Back" at bounding box center [103, 648] width 162 height 22
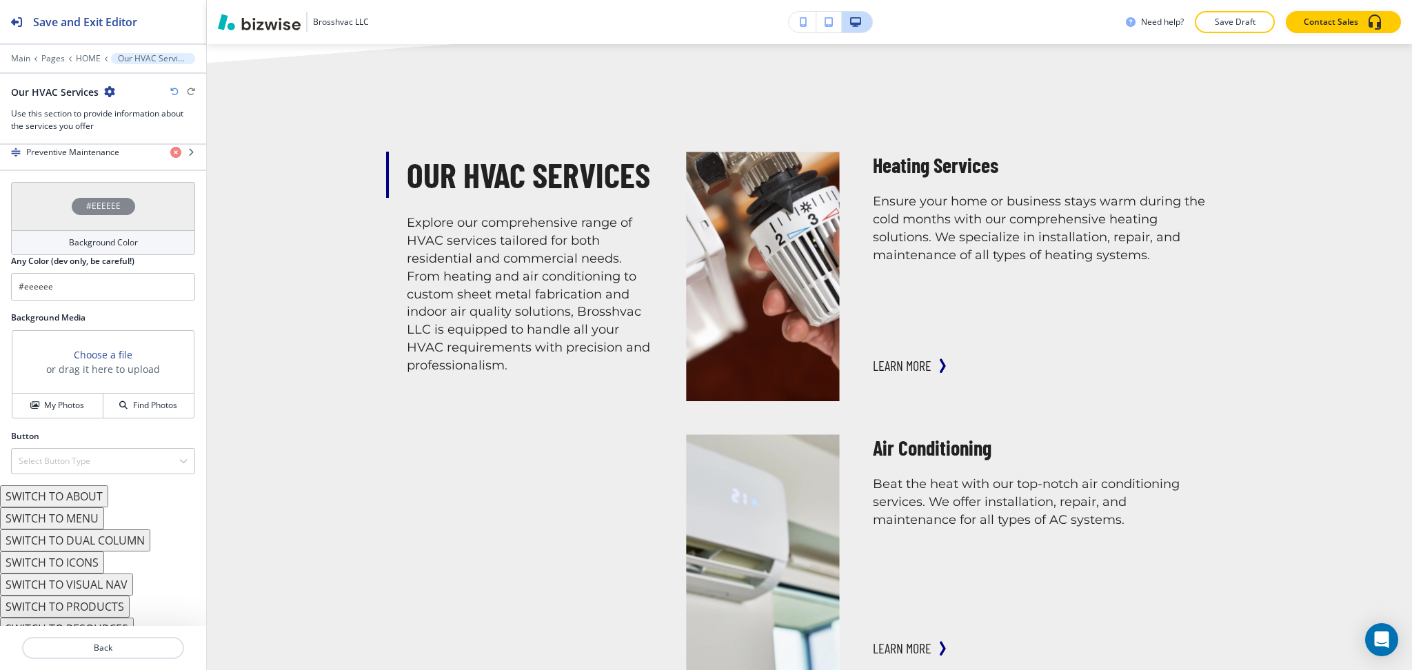
scroll to position [734, 0]
click at [103, 157] on h4 "Preventive Maintenance" at bounding box center [72, 152] width 93 height 12
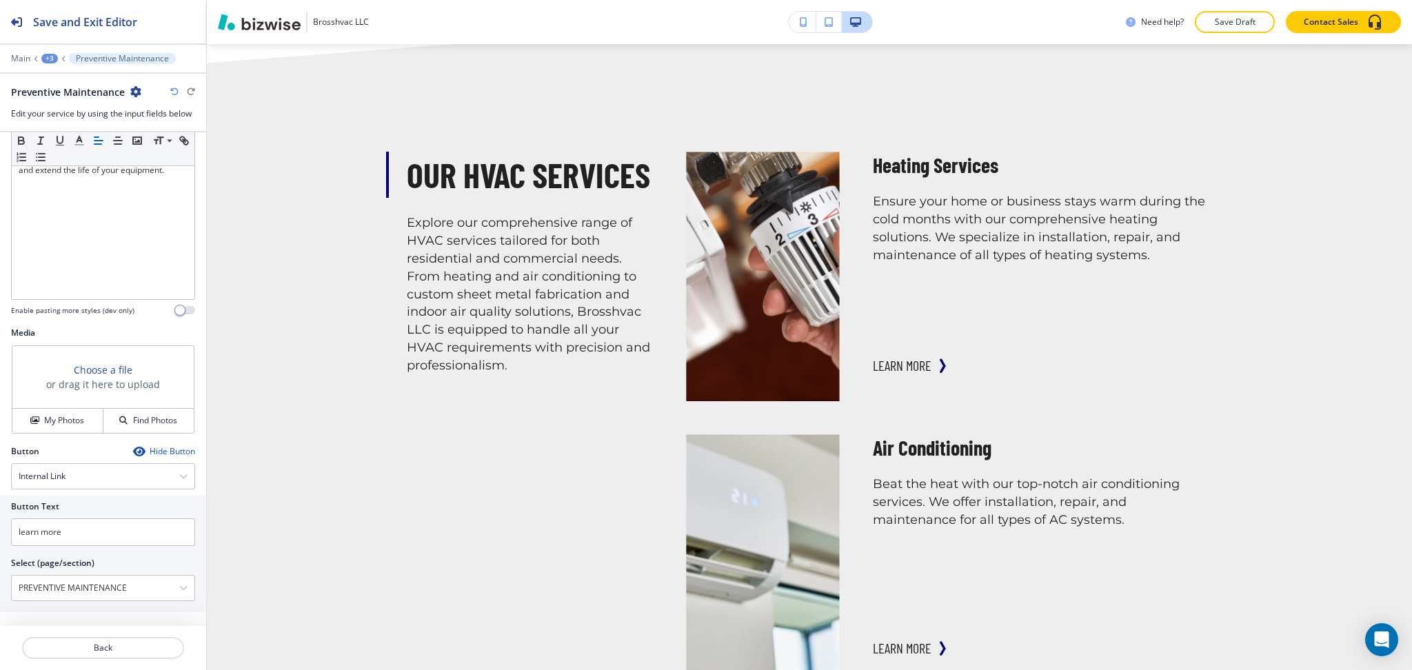
scroll to position [301, 0]
click at [66, 417] on h4 "My Photos" at bounding box center [64, 418] width 40 height 12
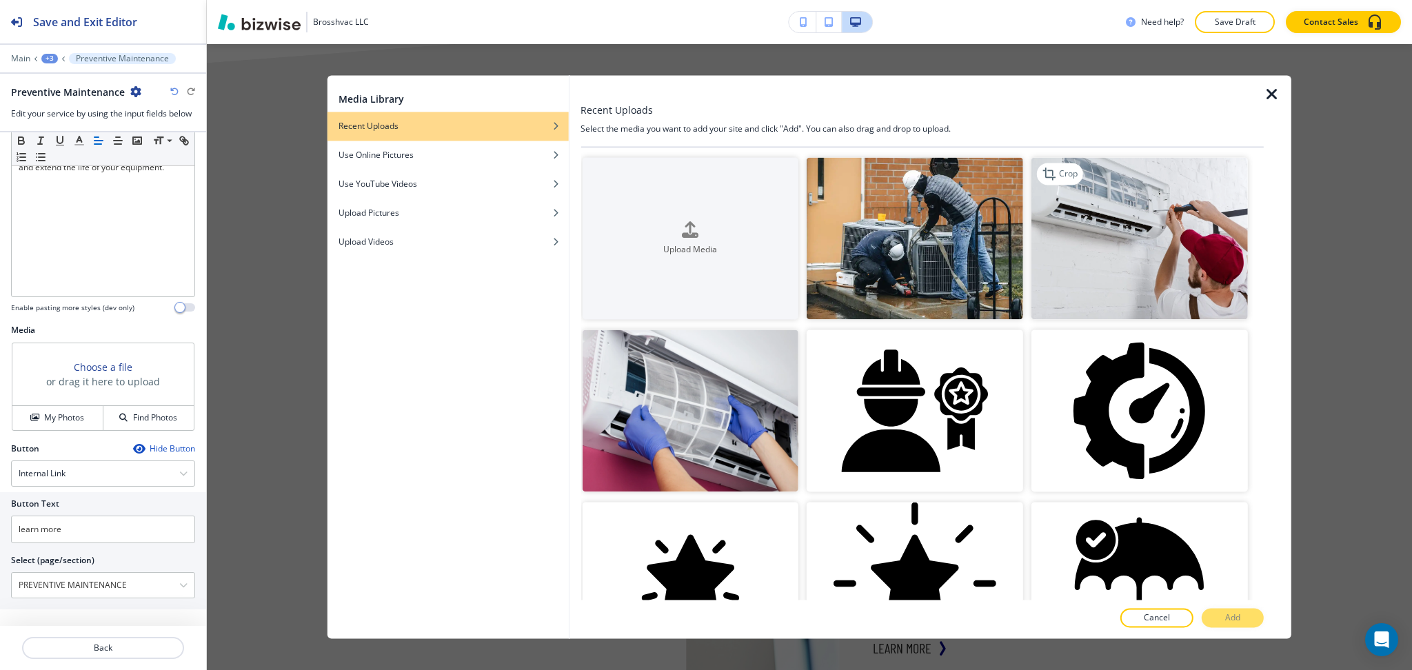
drag, startPoint x: 1135, startPoint y: 253, endPoint x: 1153, endPoint y: 268, distance: 23.5
click at [1134, 253] on img "button" at bounding box center [1140, 238] width 217 height 162
click at [1221, 623] on button "Add" at bounding box center [1233, 618] width 62 height 19
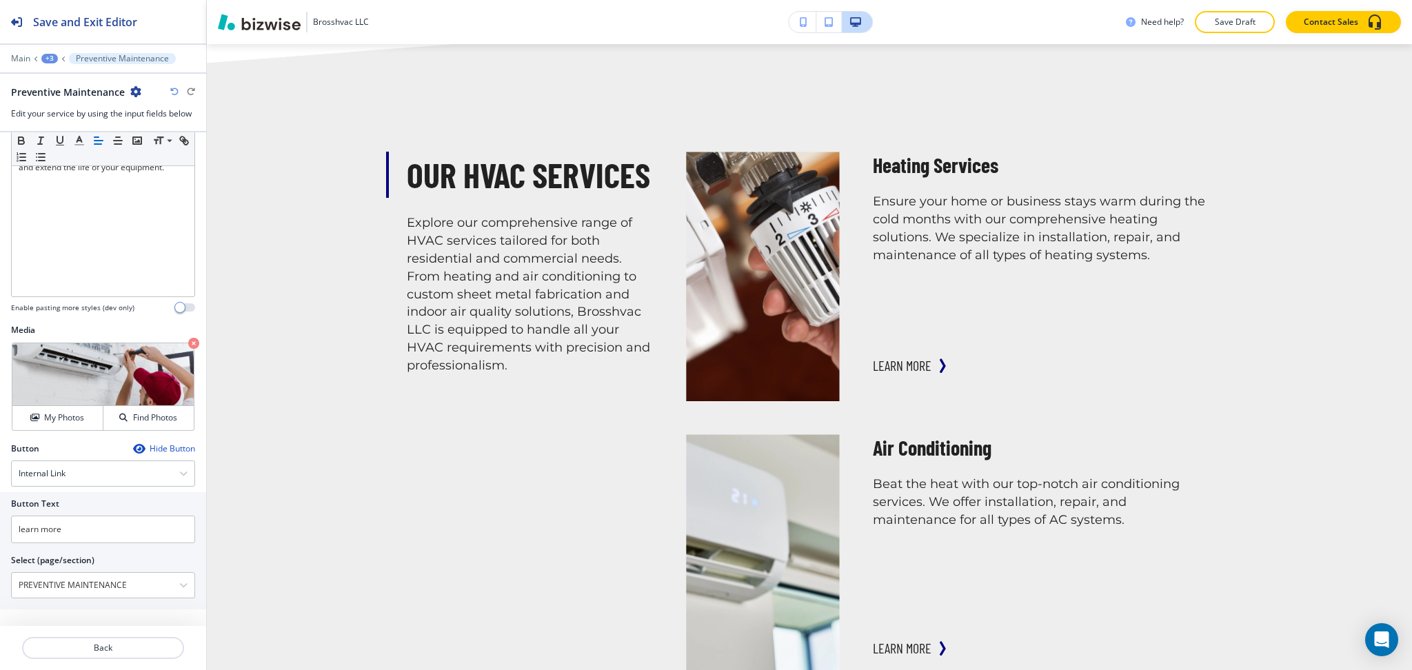
scroll to position [0, 0]
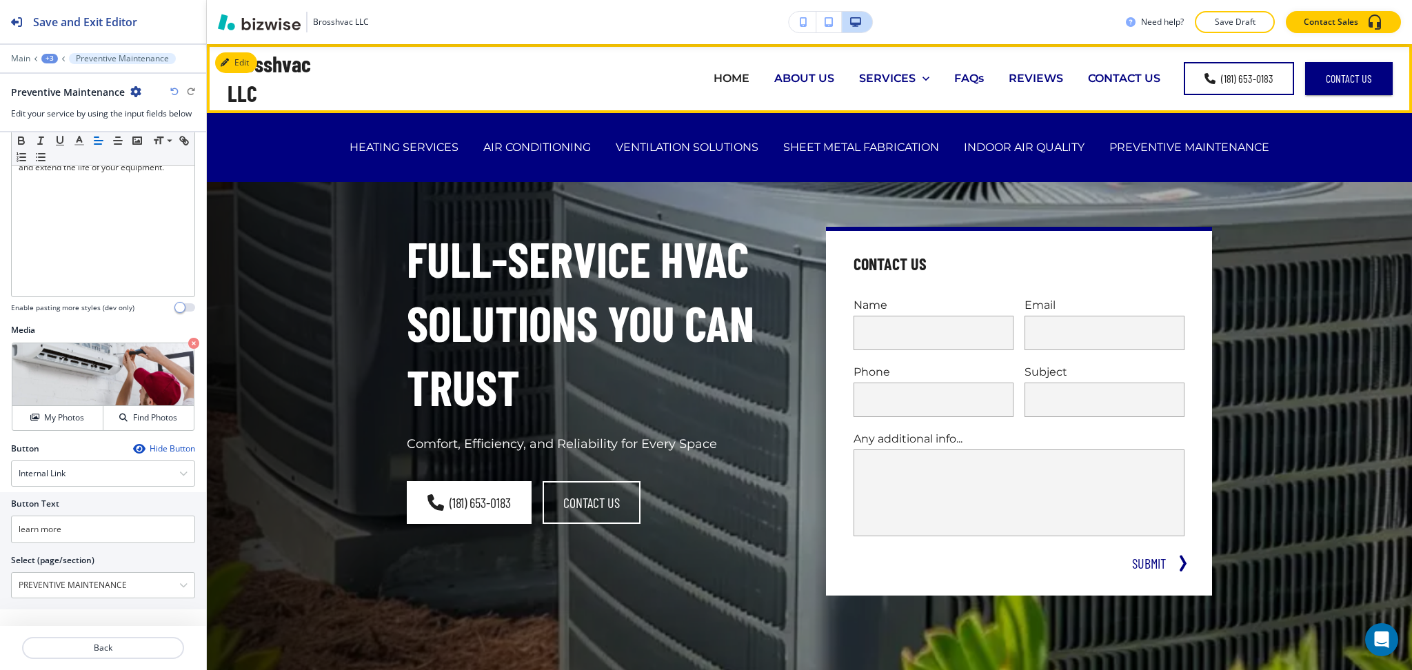
click at [1100, 150] on div "PREVENTIVE MAINTENANCE" at bounding box center [1189, 147] width 185 height 16
click at [1122, 149] on p "PREVENTIVE MAINTENANCE" at bounding box center [1190, 147] width 160 height 16
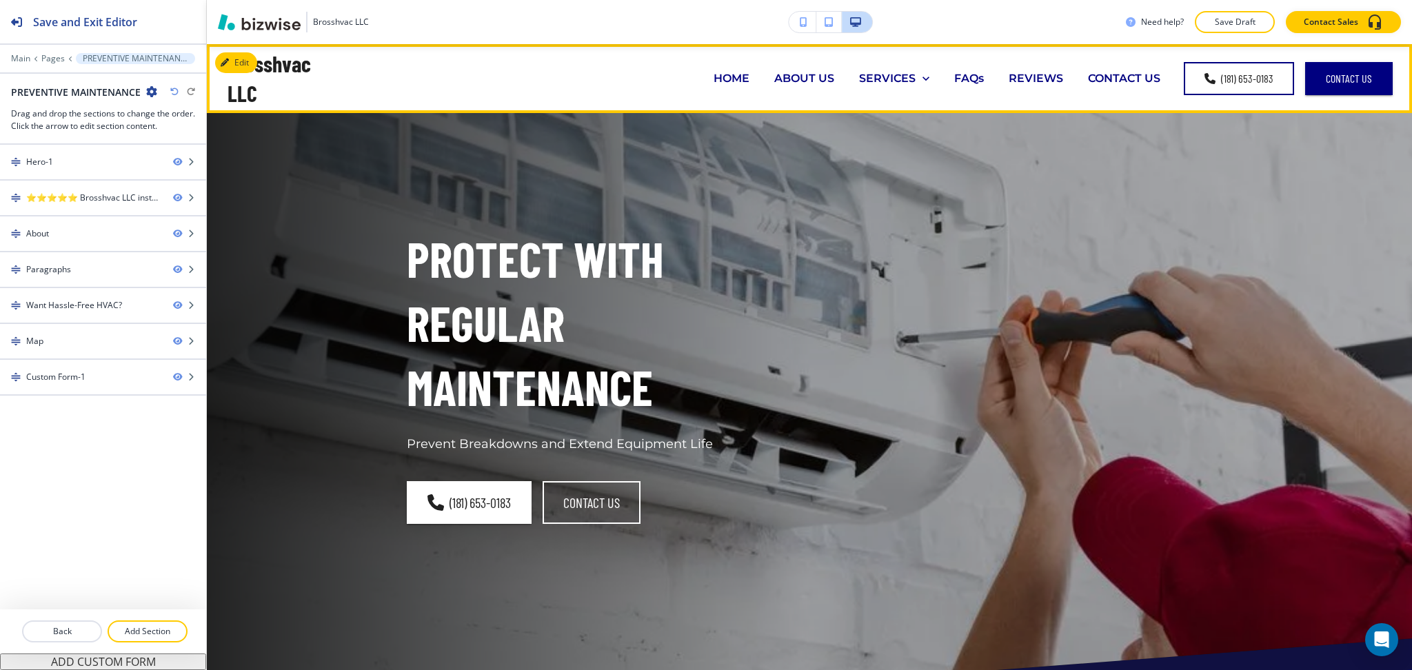
click at [732, 79] on p "HOME" at bounding box center [732, 78] width 36 height 16
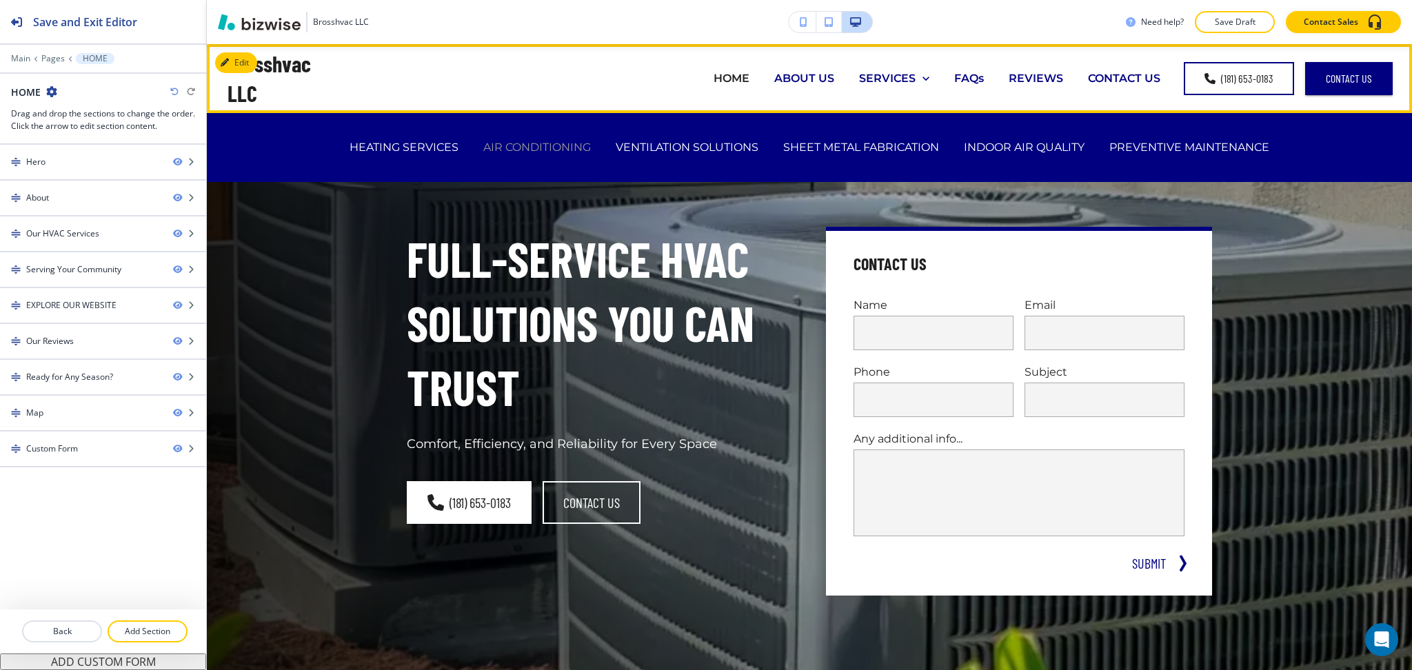
click at [526, 147] on p "AIR CONDITIONING" at bounding box center [537, 147] width 108 height 16
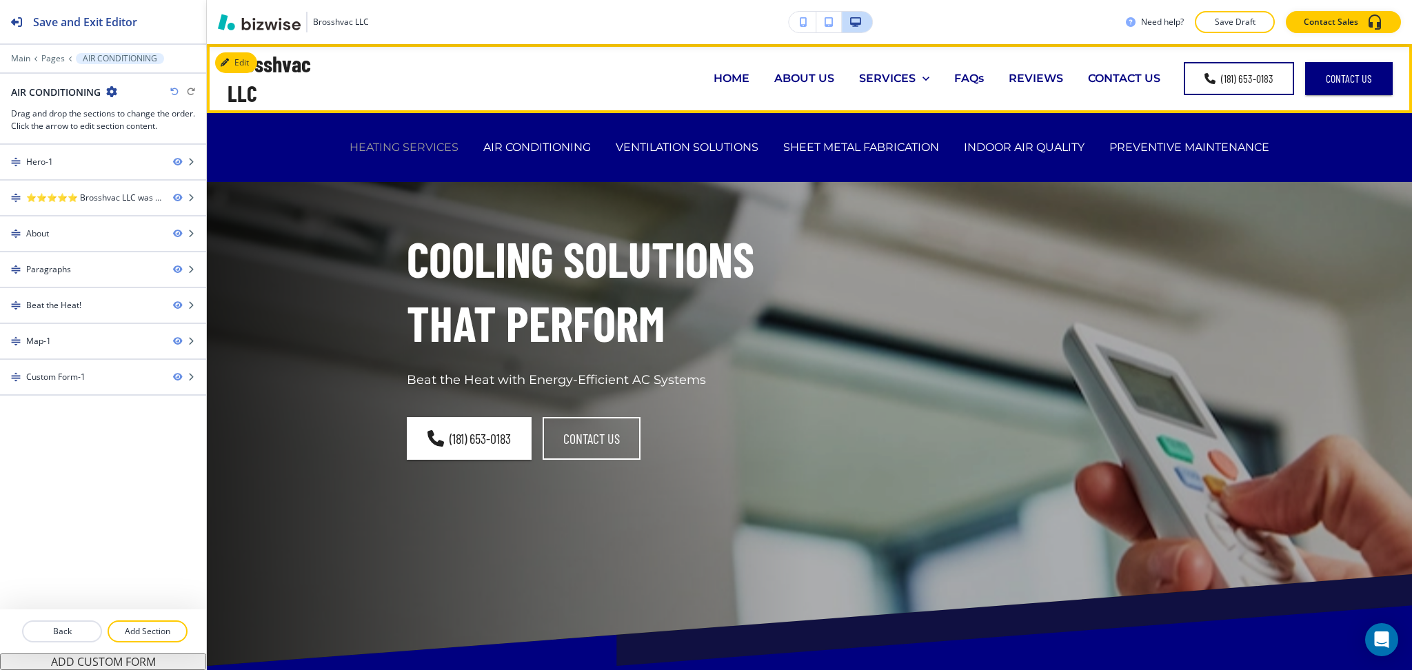
click at [423, 141] on p "HEATING SERVICES" at bounding box center [404, 147] width 109 height 16
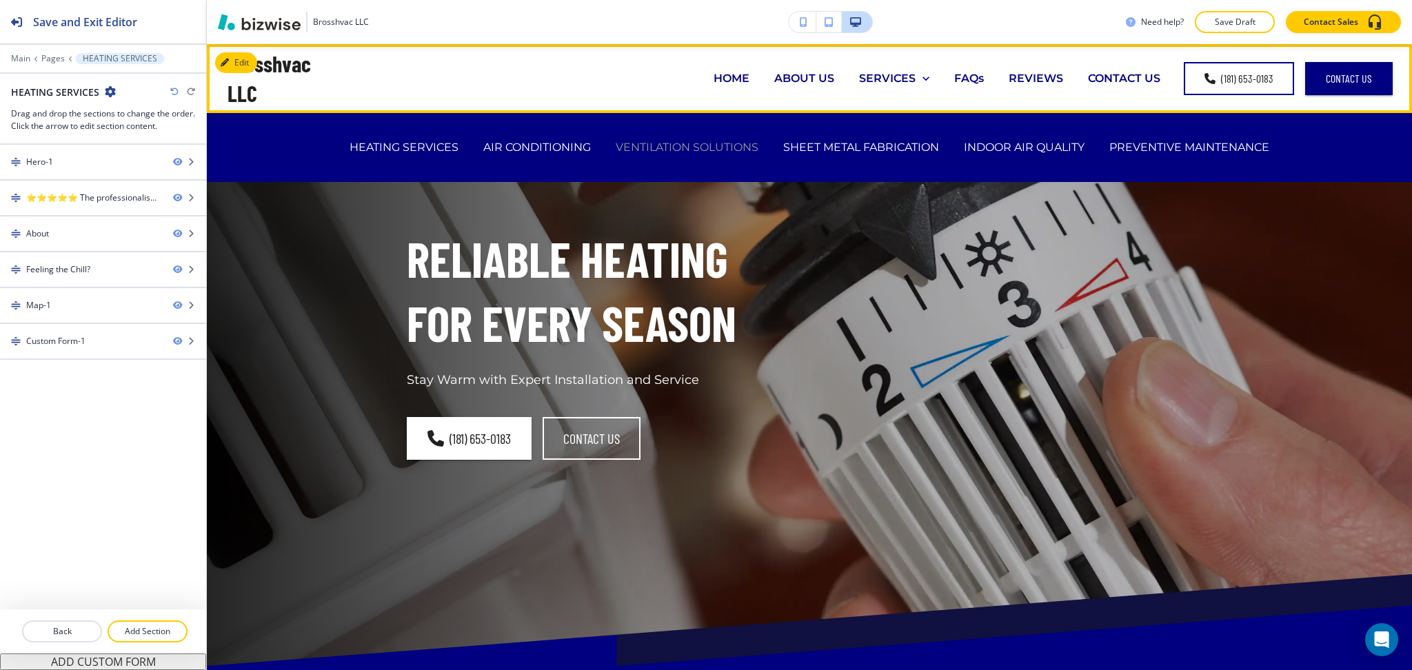
click at [654, 143] on p "VENTILATION SOLUTIONS" at bounding box center [687, 147] width 143 height 16
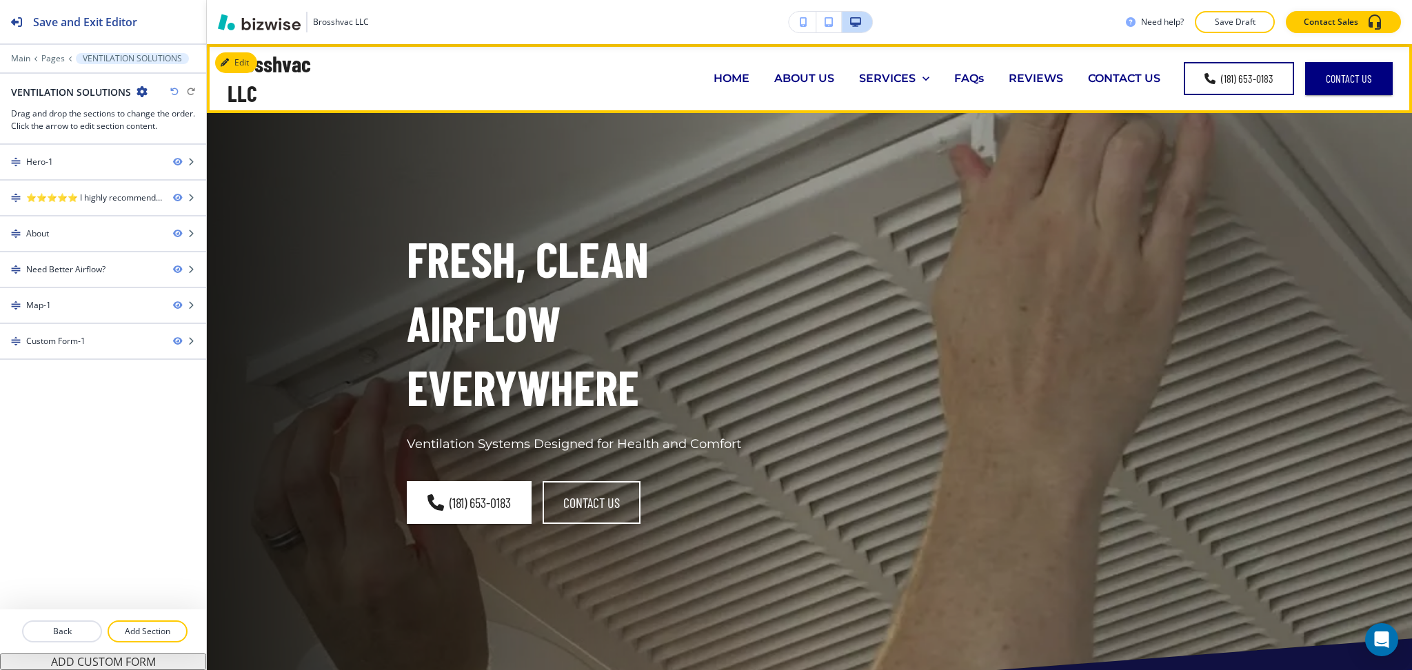
drag, startPoint x: 1173, startPoint y: 78, endPoint x: 737, endPoint y: 441, distance: 567.0
click at [664, 350] on p "Fresh, Clean Airflow Everywhere" at bounding box center [600, 323] width 386 height 192
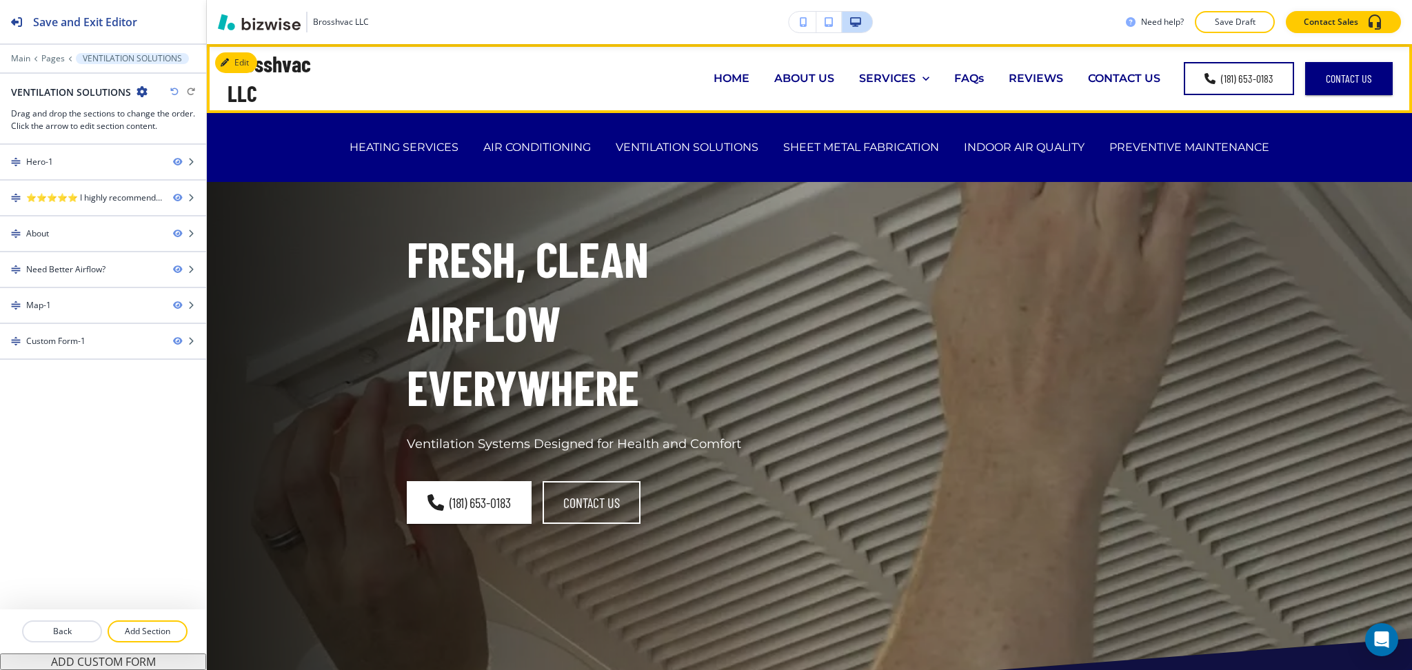
click at [892, 71] on p "SERVICES" at bounding box center [887, 78] width 57 height 16
click at [861, 150] on p "SHEET METAL FABRICATION" at bounding box center [861, 147] width 156 height 16
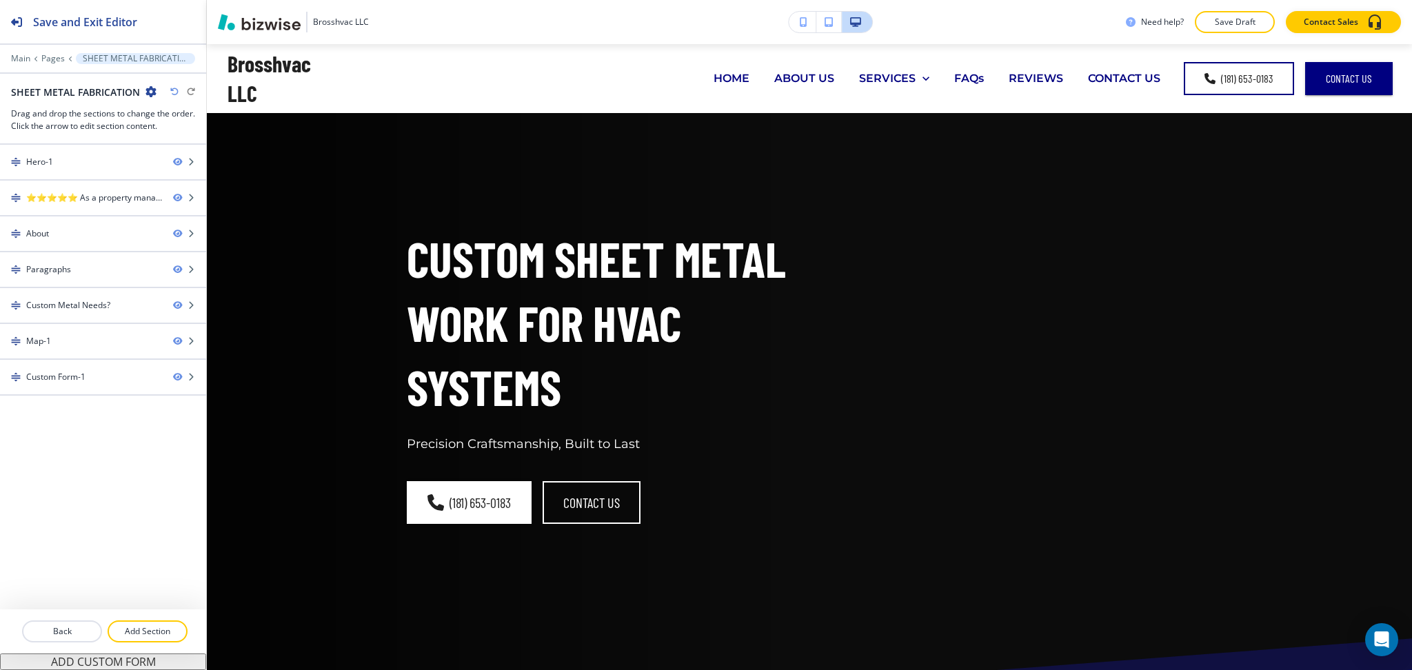
click at [71, 87] on h2 "SHEET METAL FABRICATION" at bounding box center [75, 92] width 129 height 14
copy div "SHEET METAL FABRICATION"
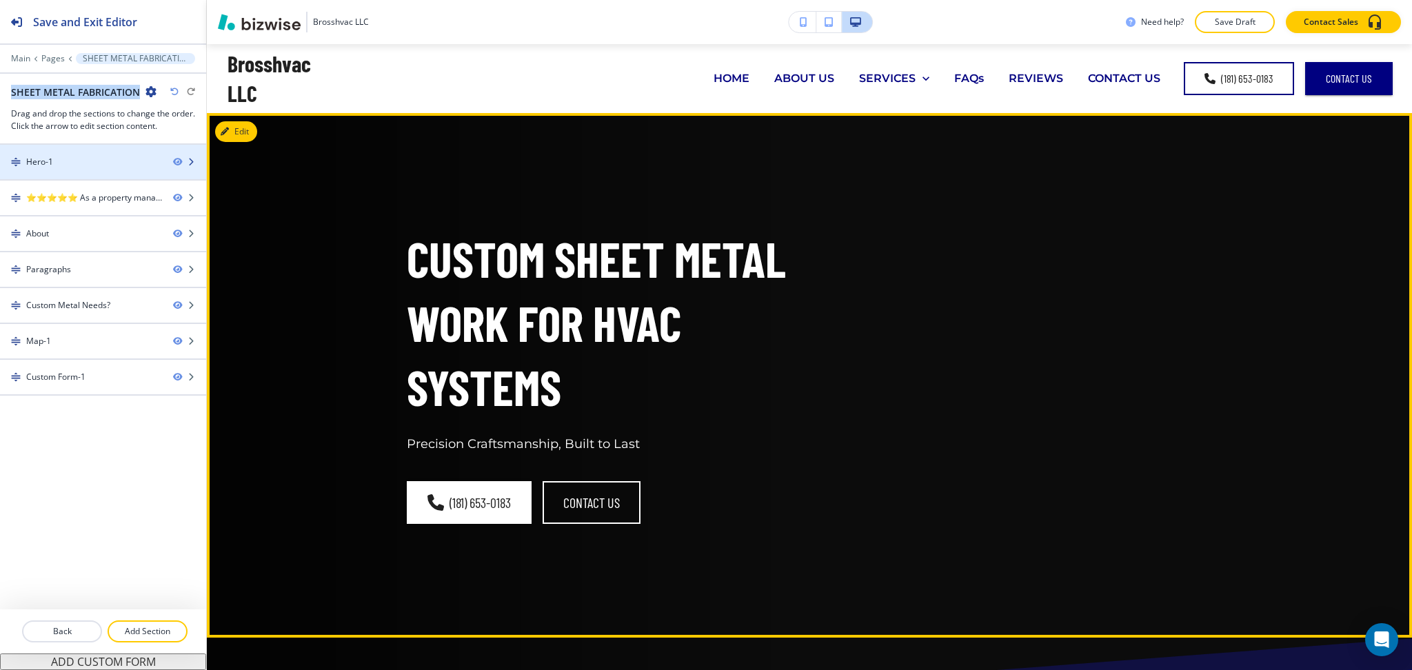
click at [126, 166] on div "Hero-1" at bounding box center [81, 162] width 162 height 12
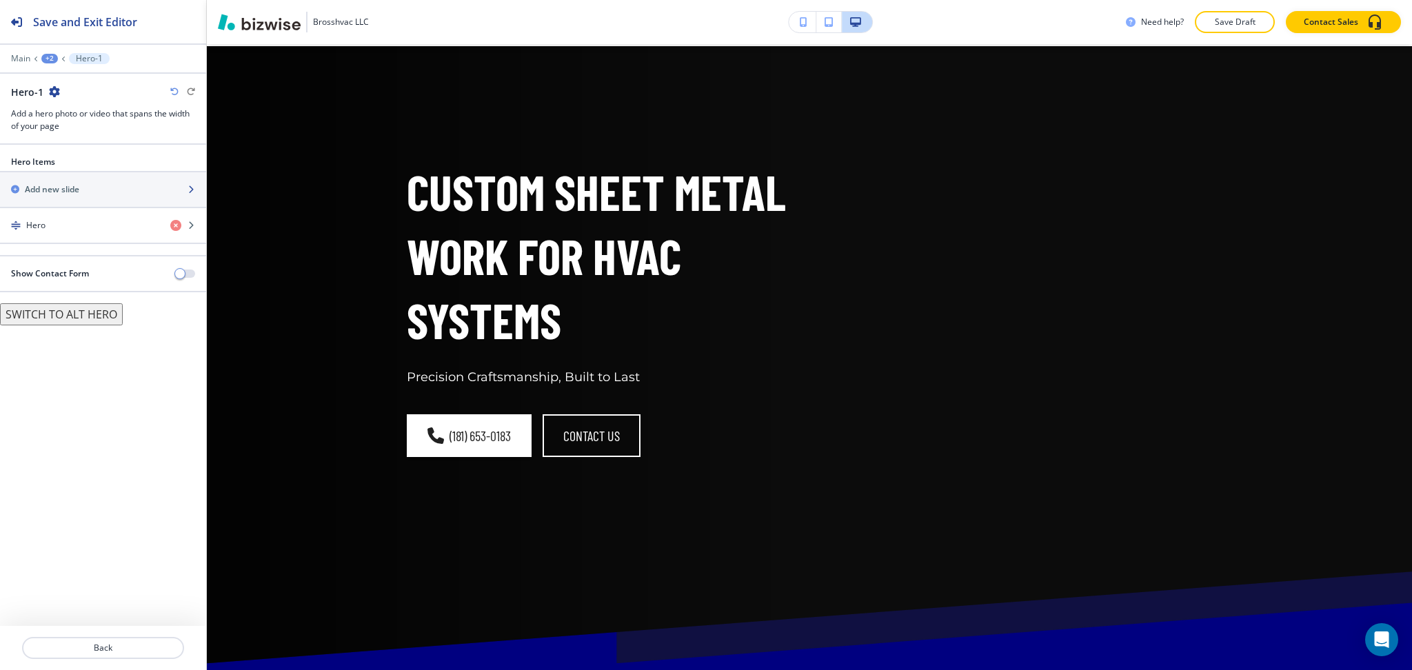
scroll to position [69, 0]
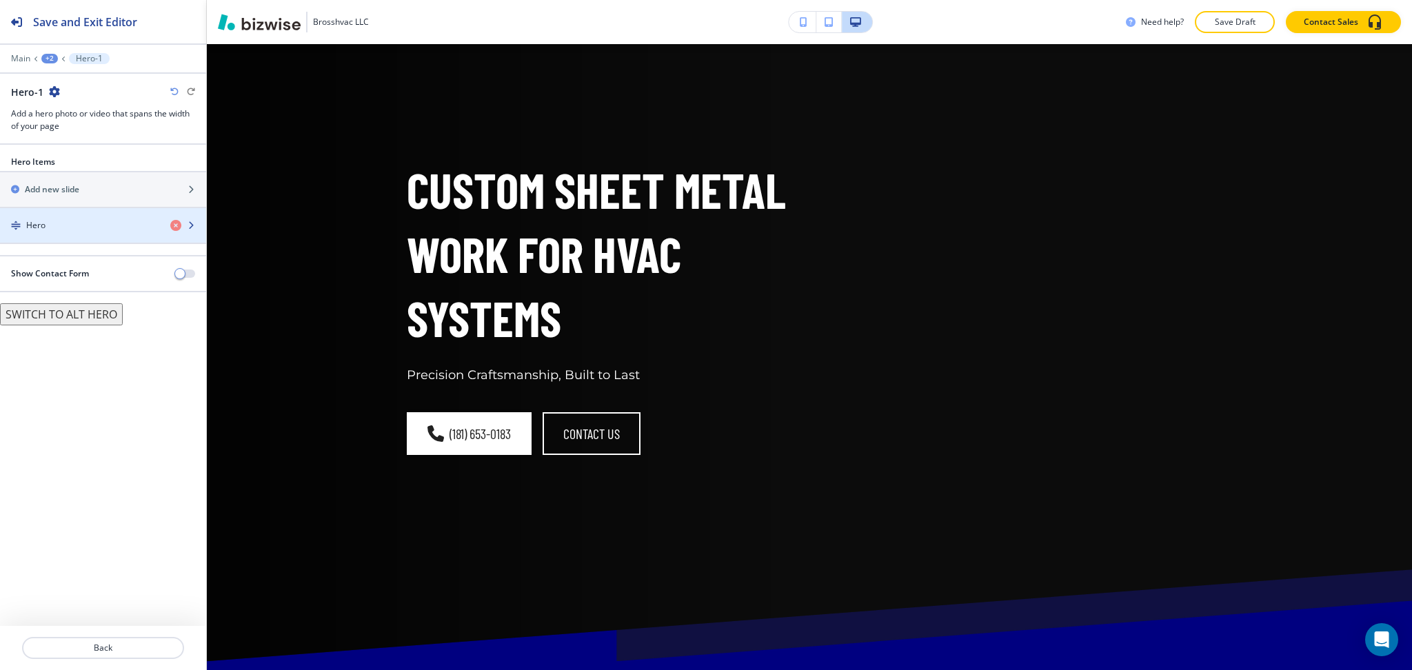
click at [96, 218] on div "button" at bounding box center [103, 213] width 206 height 11
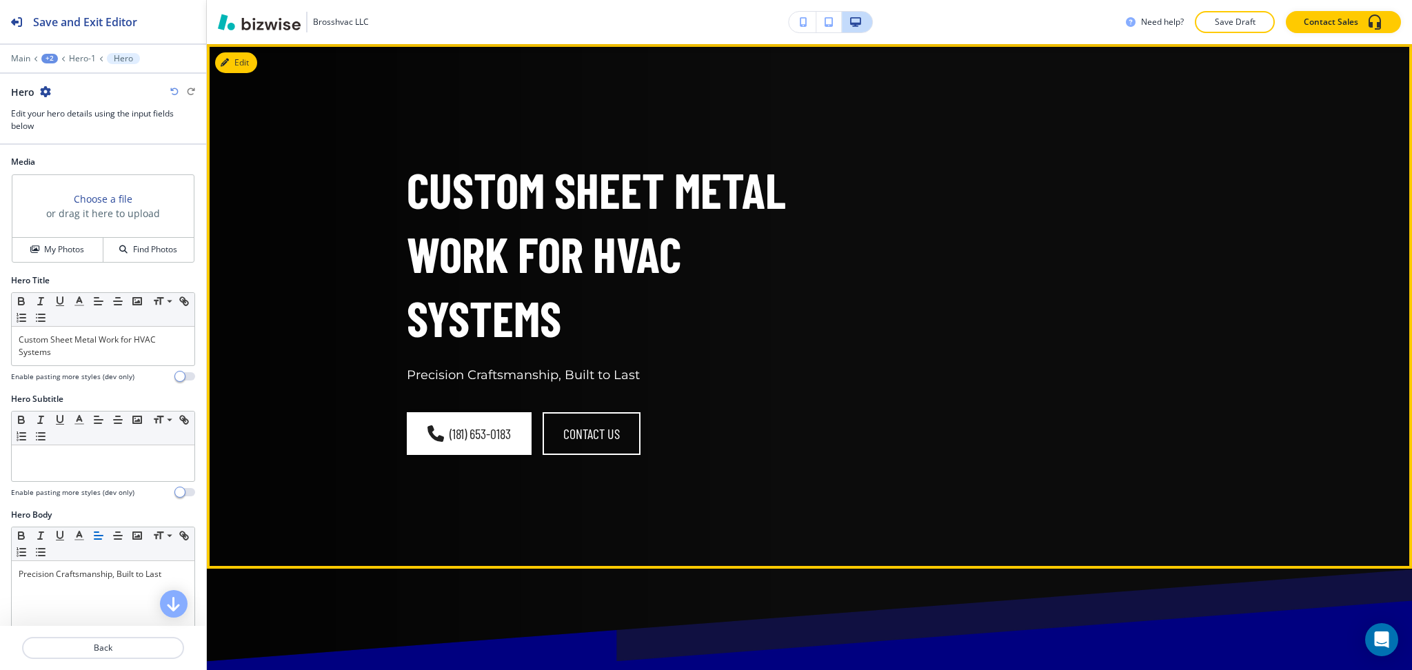
scroll to position [0, 0]
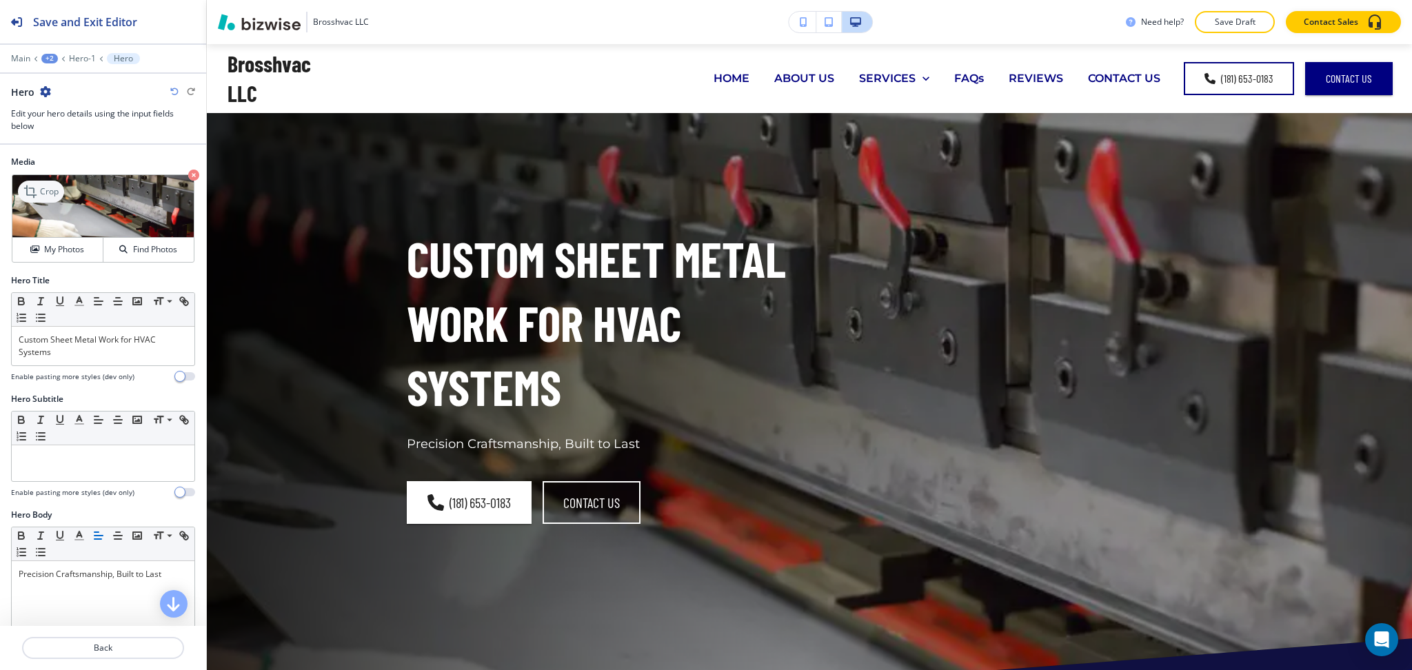
click at [40, 198] on p "Crop" at bounding box center [49, 191] width 19 height 12
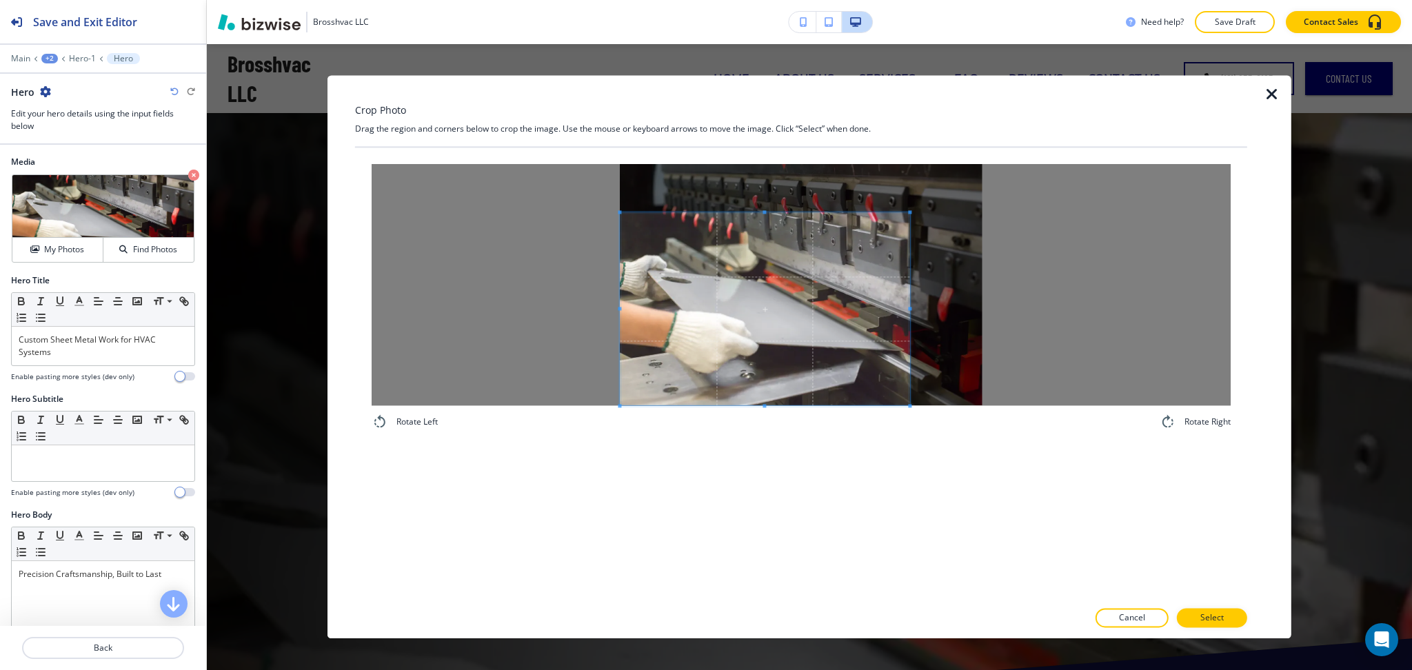
click at [739, 313] on span at bounding box center [765, 308] width 290 height 193
click at [1209, 617] on p "Select" at bounding box center [1212, 618] width 23 height 12
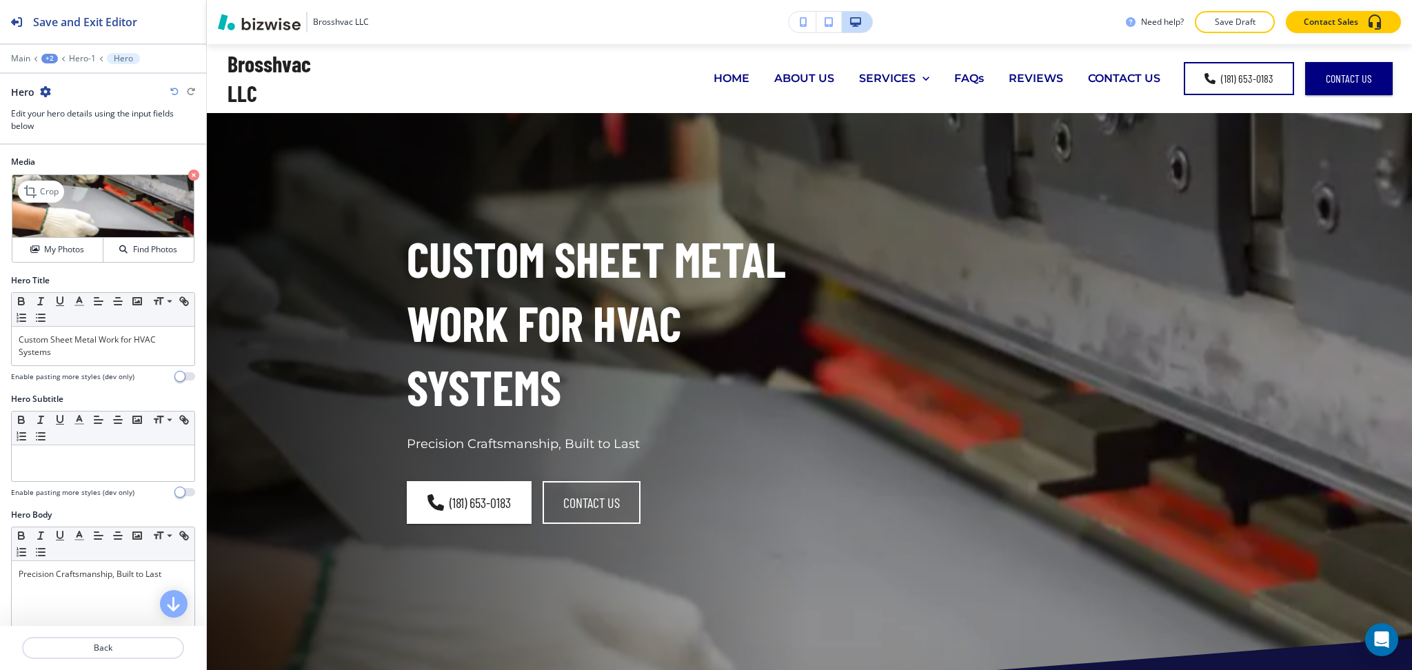
click at [188, 176] on icon "button" at bounding box center [193, 175] width 11 height 11
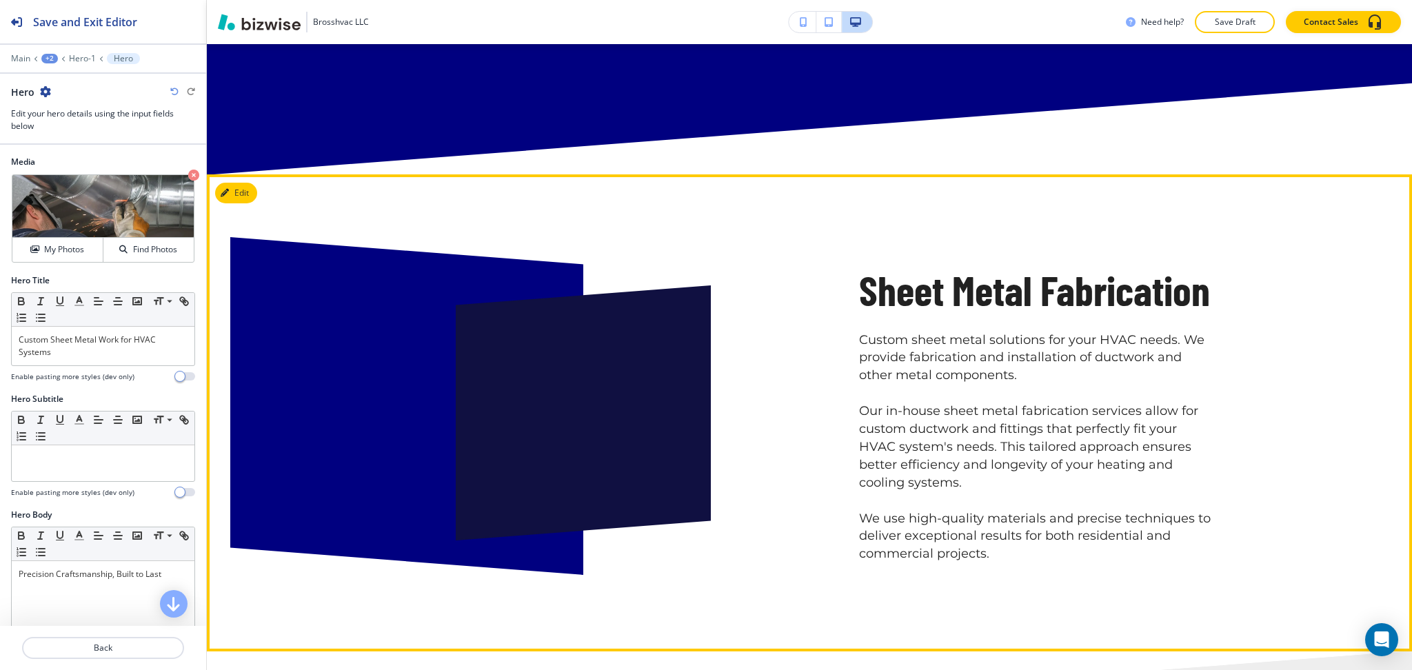
click at [246, 197] on button "Edit" at bounding box center [236, 193] width 42 height 21
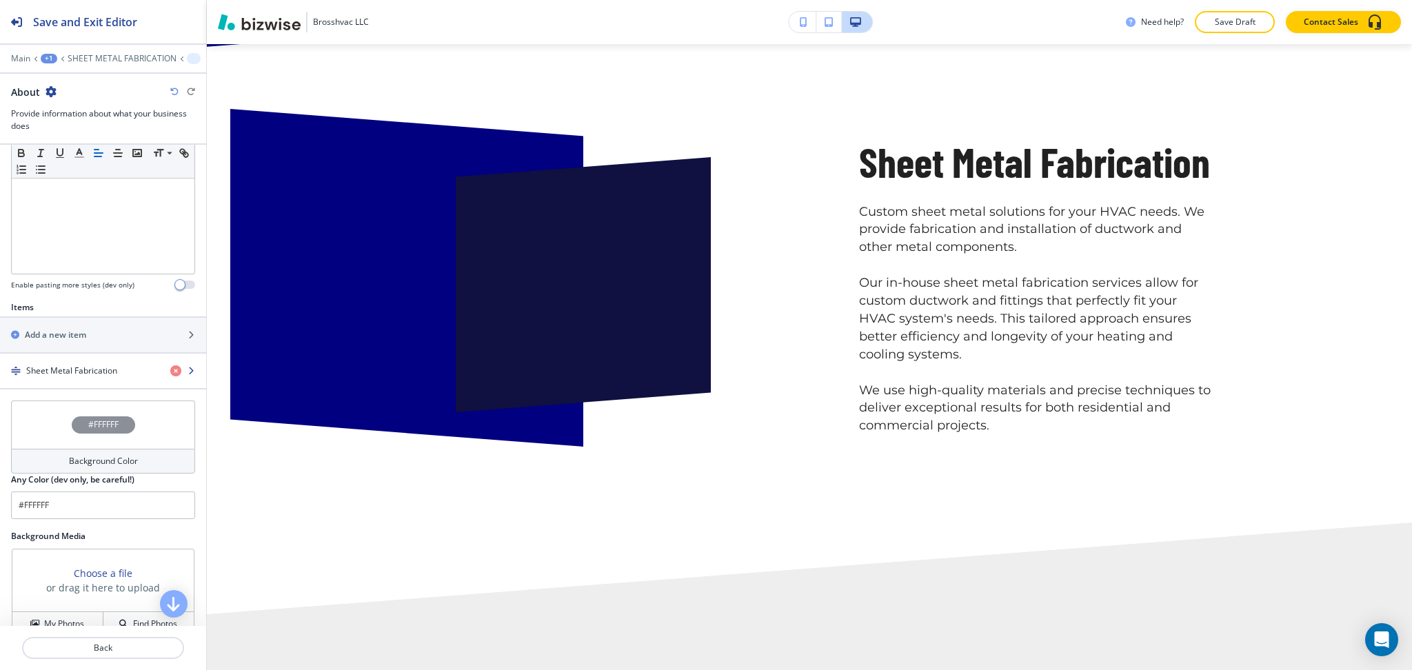
scroll to position [452, 0]
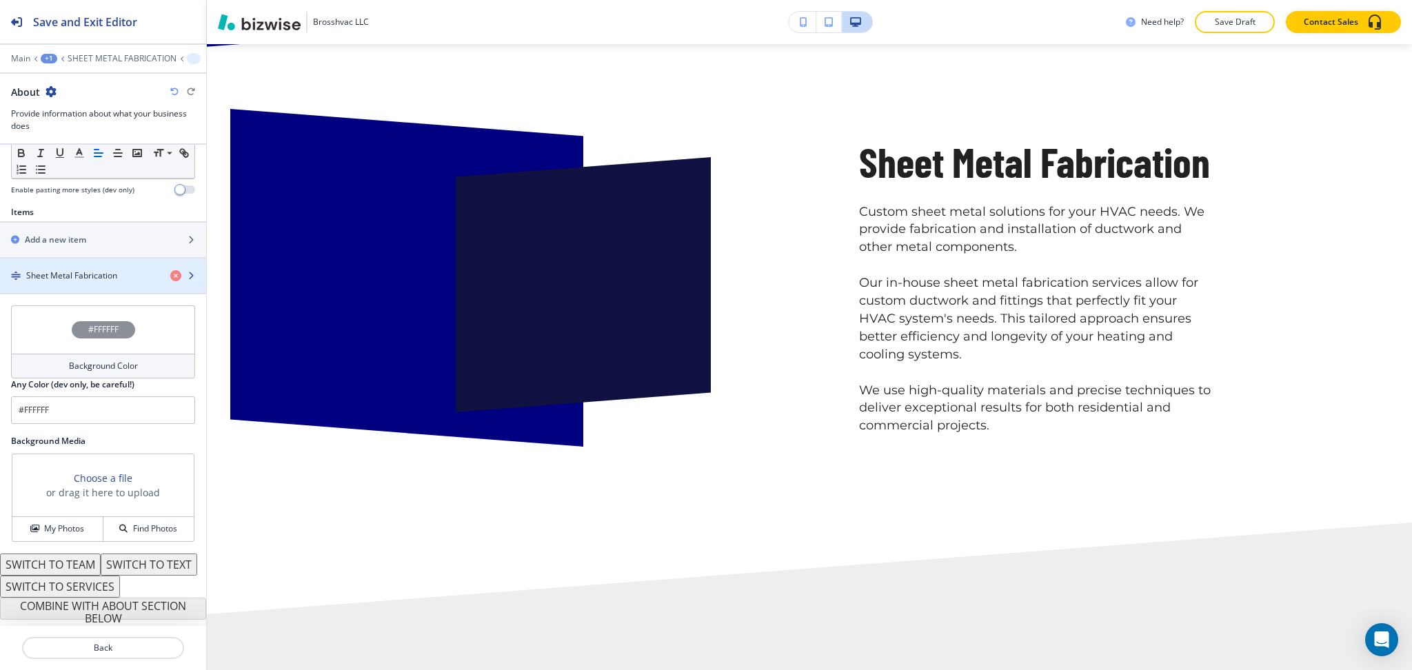
click at [74, 270] on h4 "Sheet Metal Fabrication" at bounding box center [71, 276] width 91 height 12
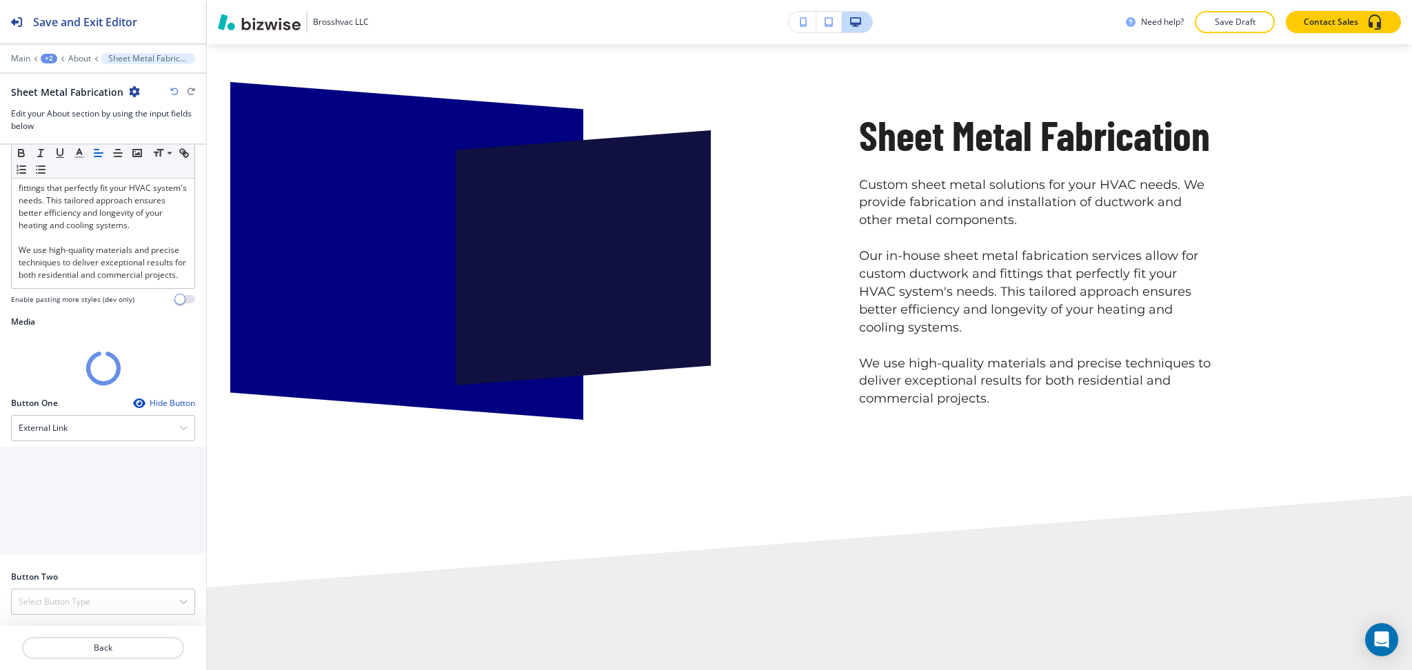
scroll to position [392, 0]
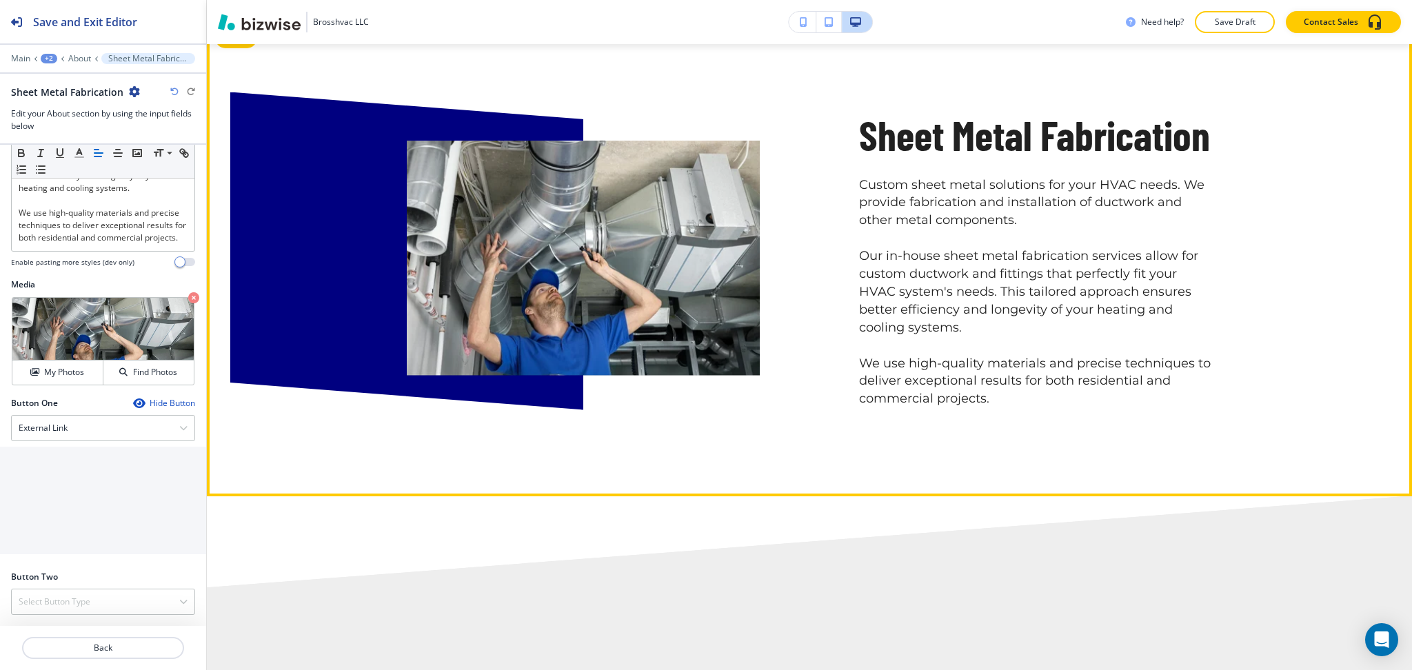
click at [781, 292] on div "Sheet Metal Fabrication Custom sheet metal solutions for your HVAC needs. We pr…" at bounding box center [986, 225] width 452 height 368
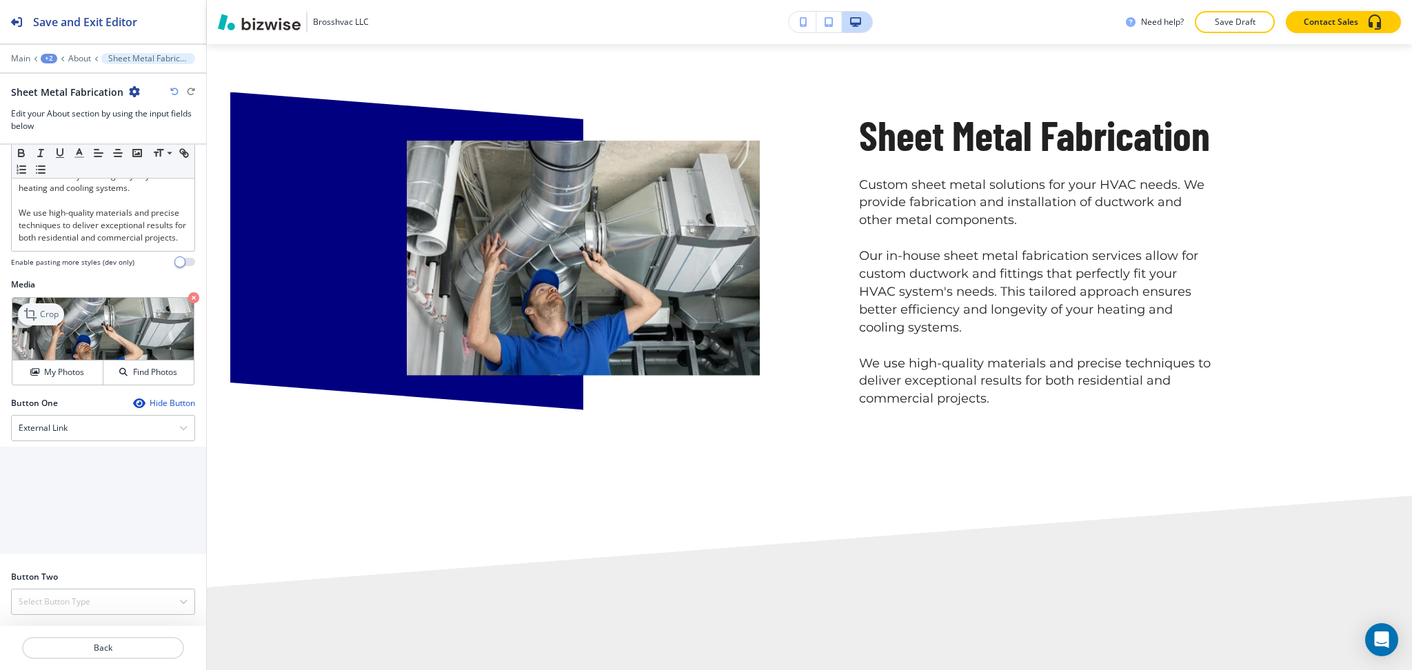
click at [52, 310] on p "Crop" at bounding box center [49, 314] width 19 height 12
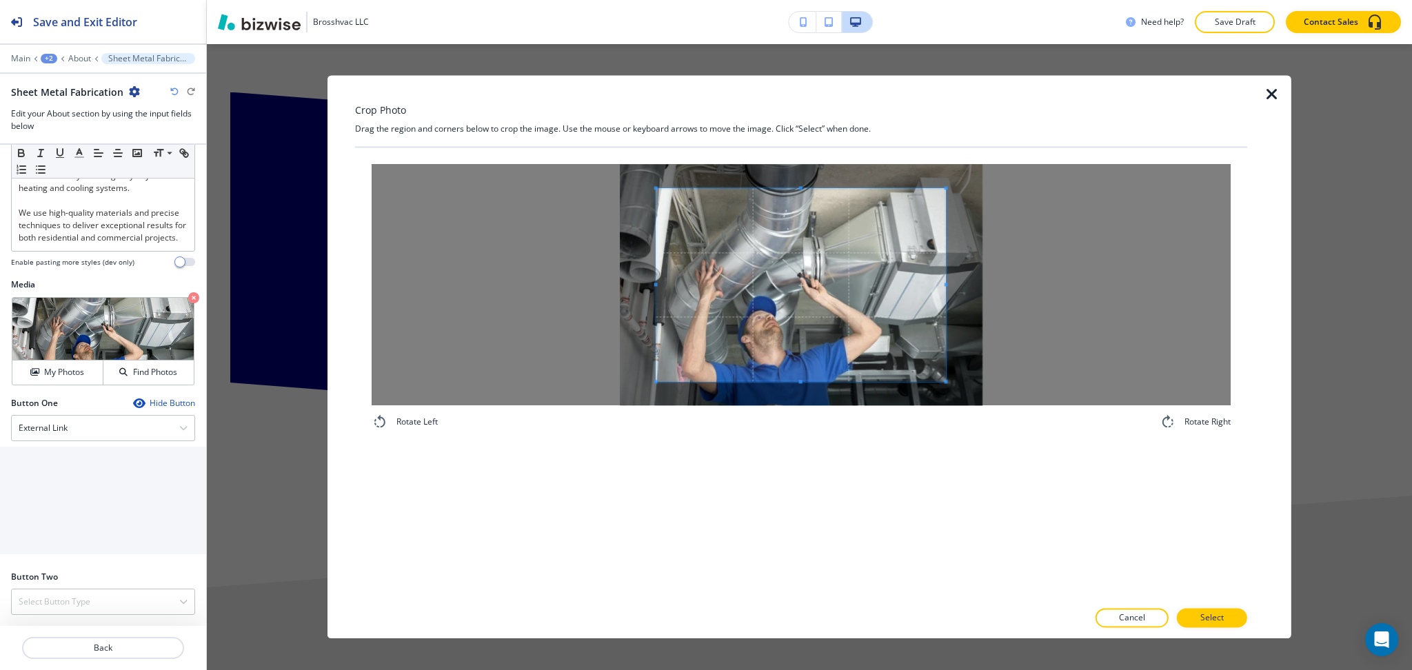
click at [607, 125] on div "Crop Photo Drag the region and corners below to crop the image. Use the mouse o…" at bounding box center [801, 356] width 892 height 563
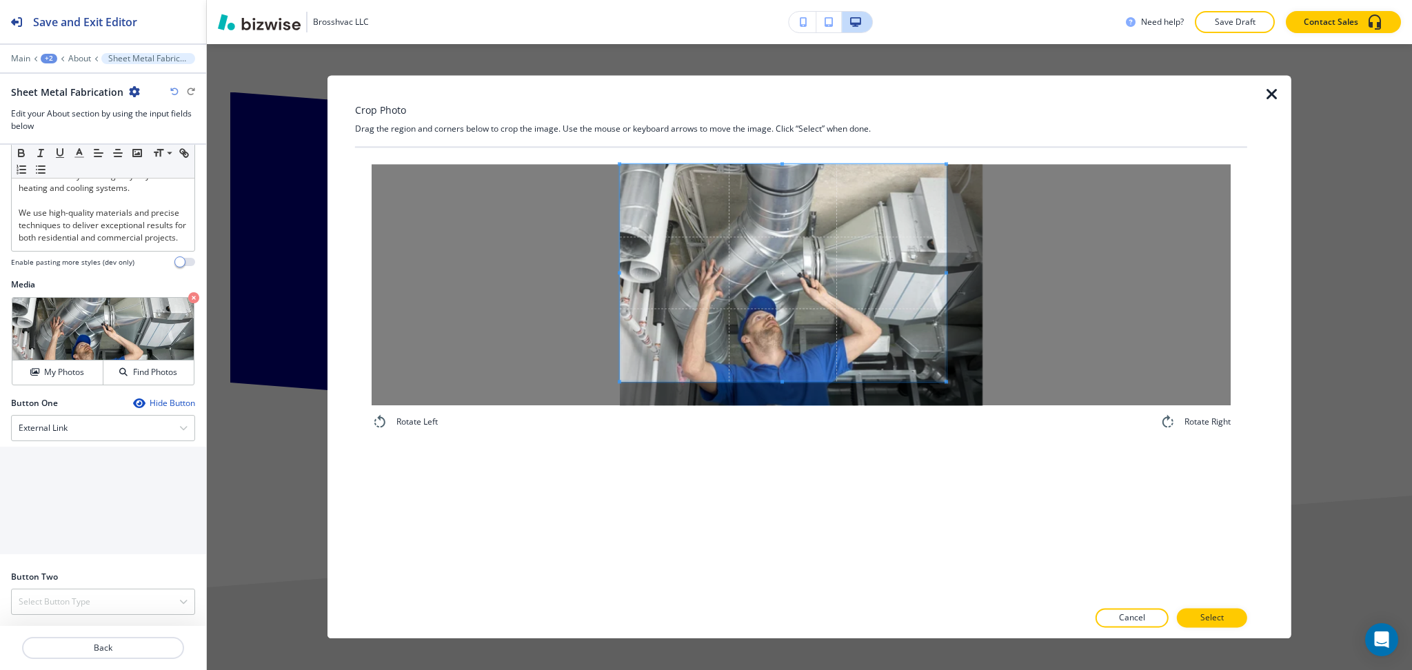
click at [784, 417] on div "Rotate Left Rotate Right" at bounding box center [801, 297] width 859 height 266
click at [1214, 634] on div at bounding box center [801, 633] width 892 height 11
click at [1210, 620] on p "Select" at bounding box center [1212, 618] width 23 height 12
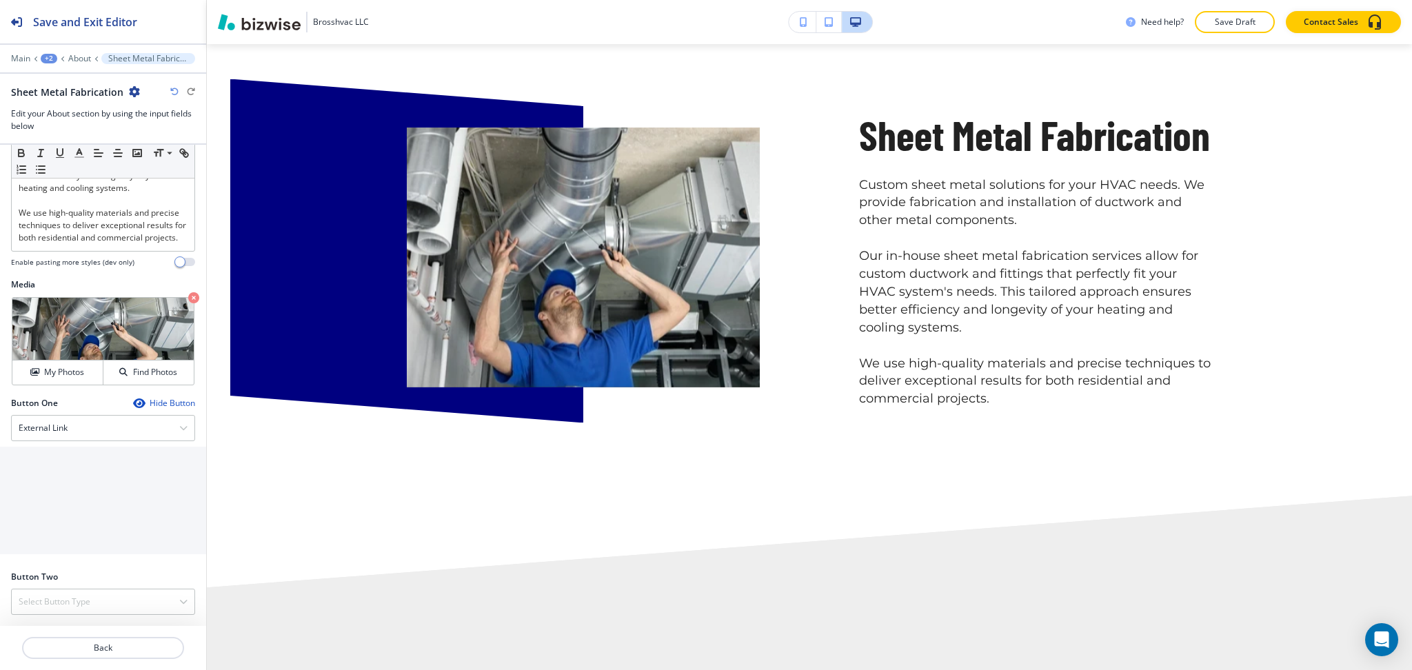
scroll to position [0, 0]
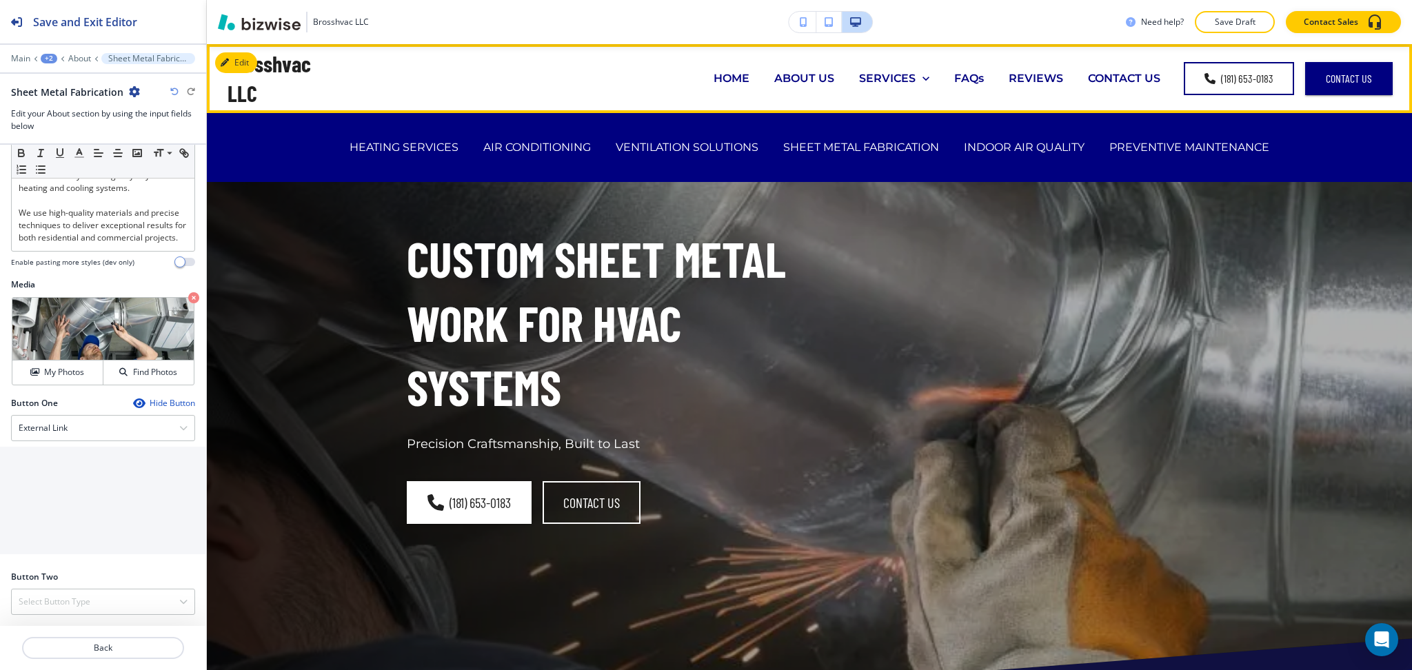
click at [719, 79] on p "HOME" at bounding box center [732, 78] width 36 height 16
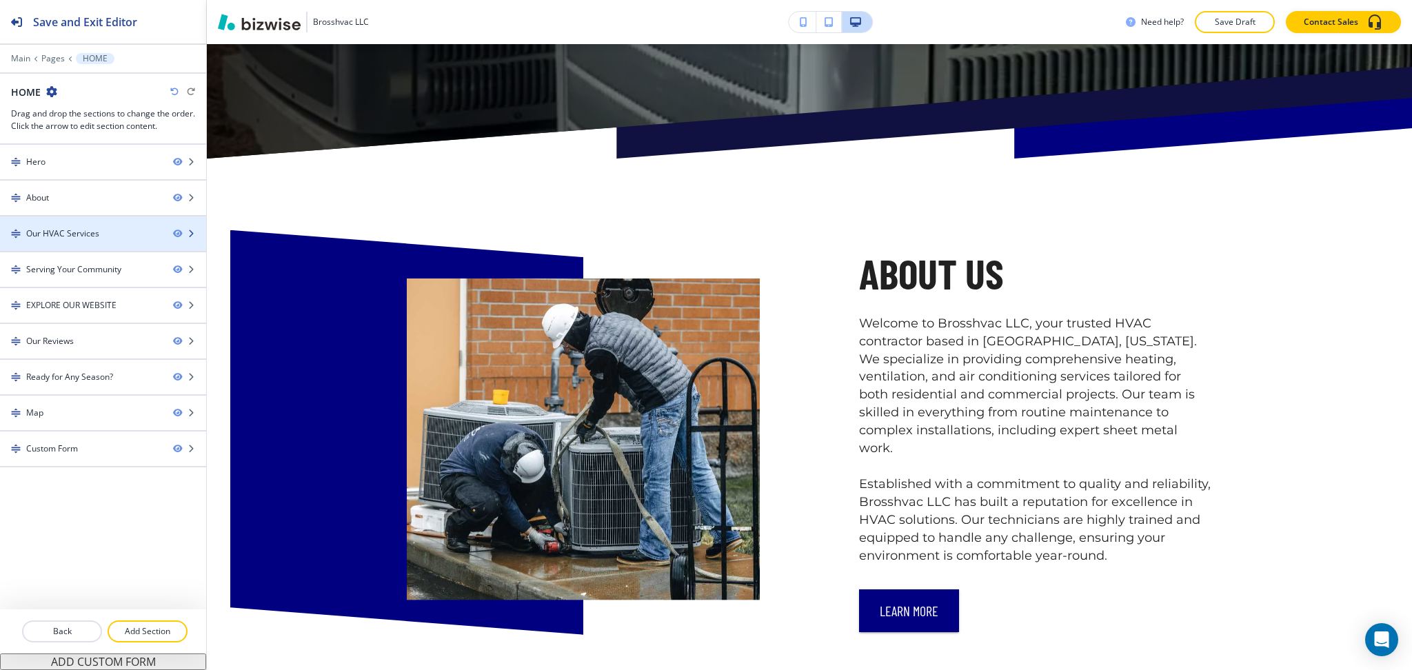
click at [70, 243] on div at bounding box center [103, 245] width 206 height 11
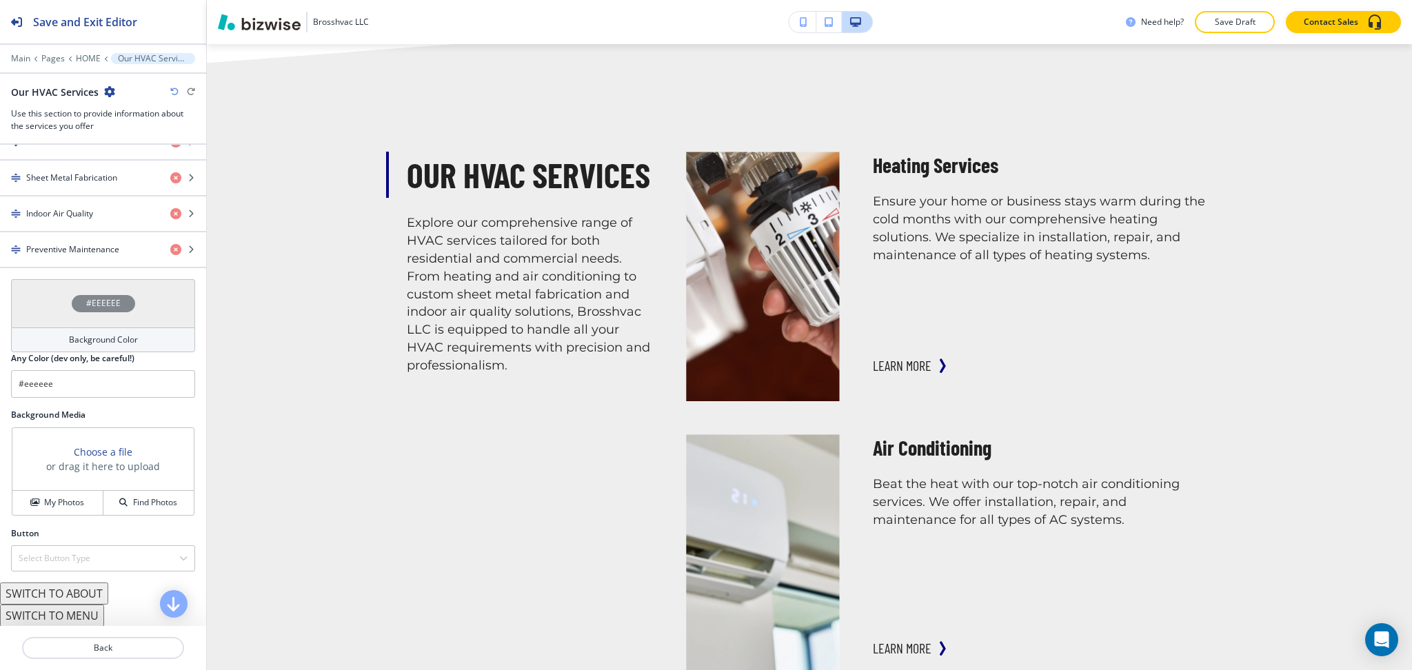
scroll to position [643, 0]
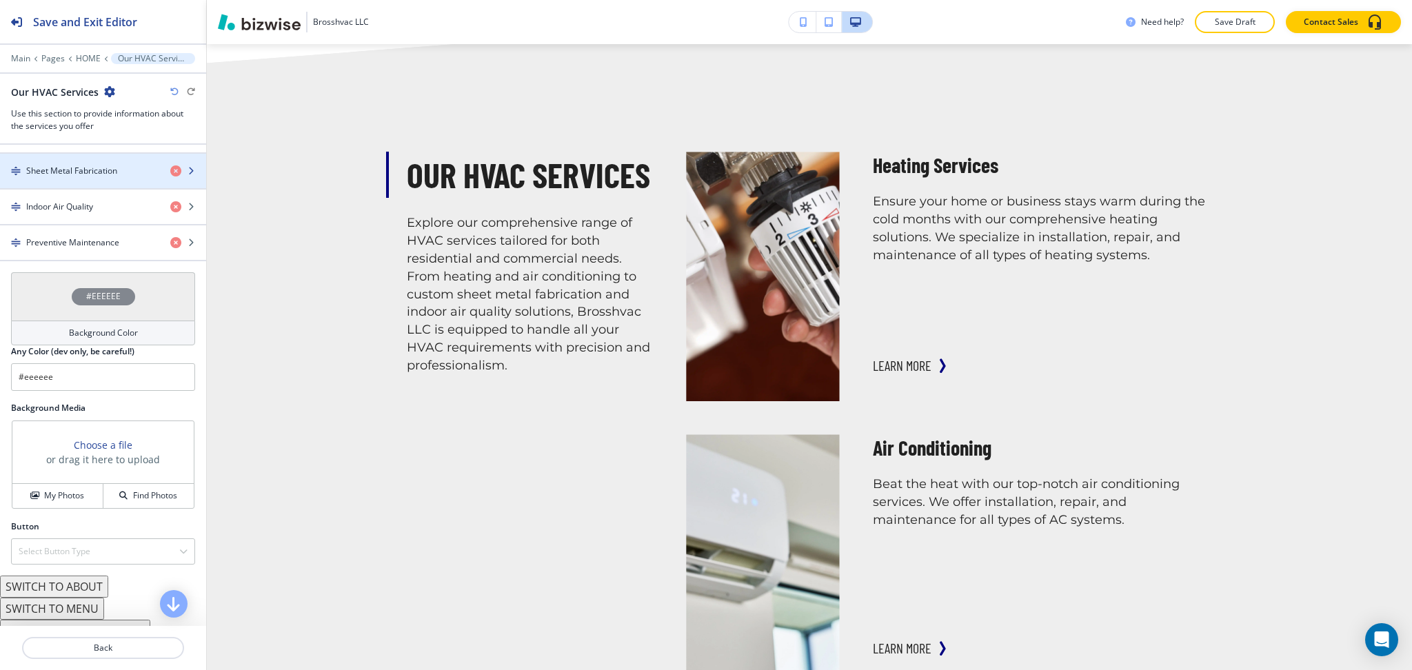
click at [74, 160] on div "button" at bounding box center [103, 159] width 206 height 11
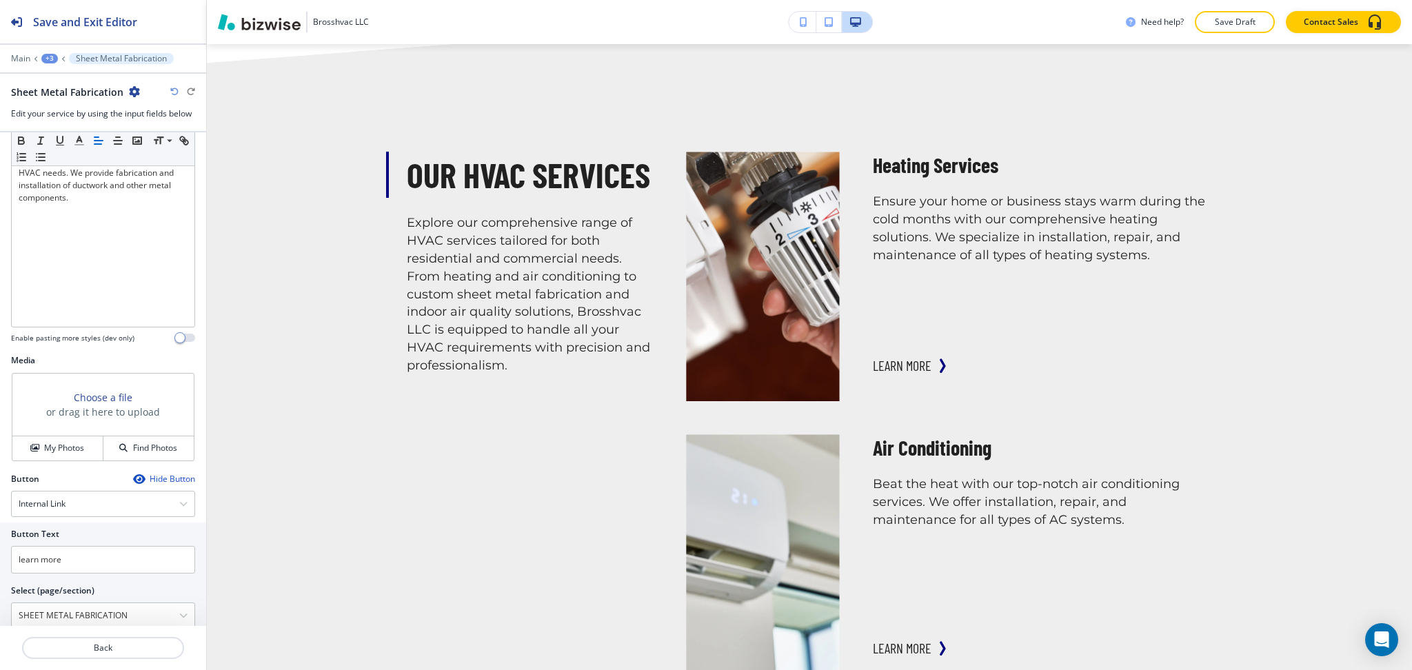
scroll to position [301, 0]
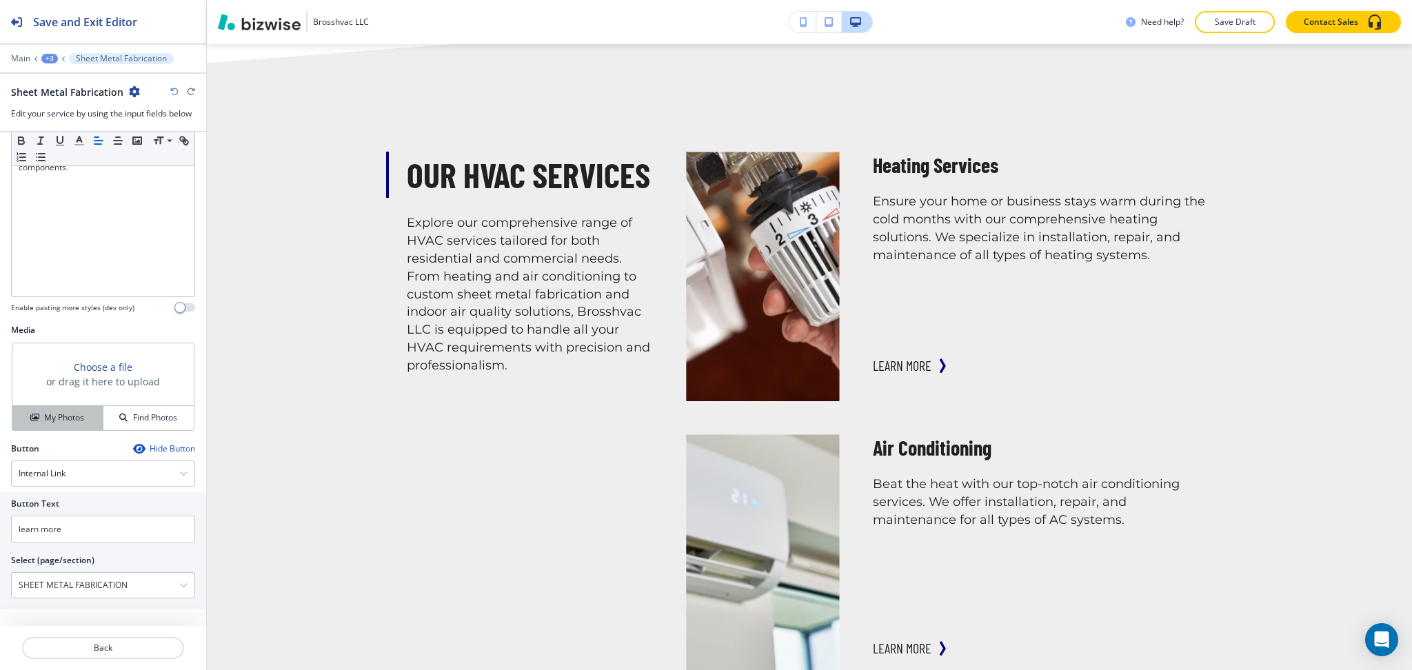
click at [55, 419] on h4 "My Photos" at bounding box center [64, 418] width 40 height 12
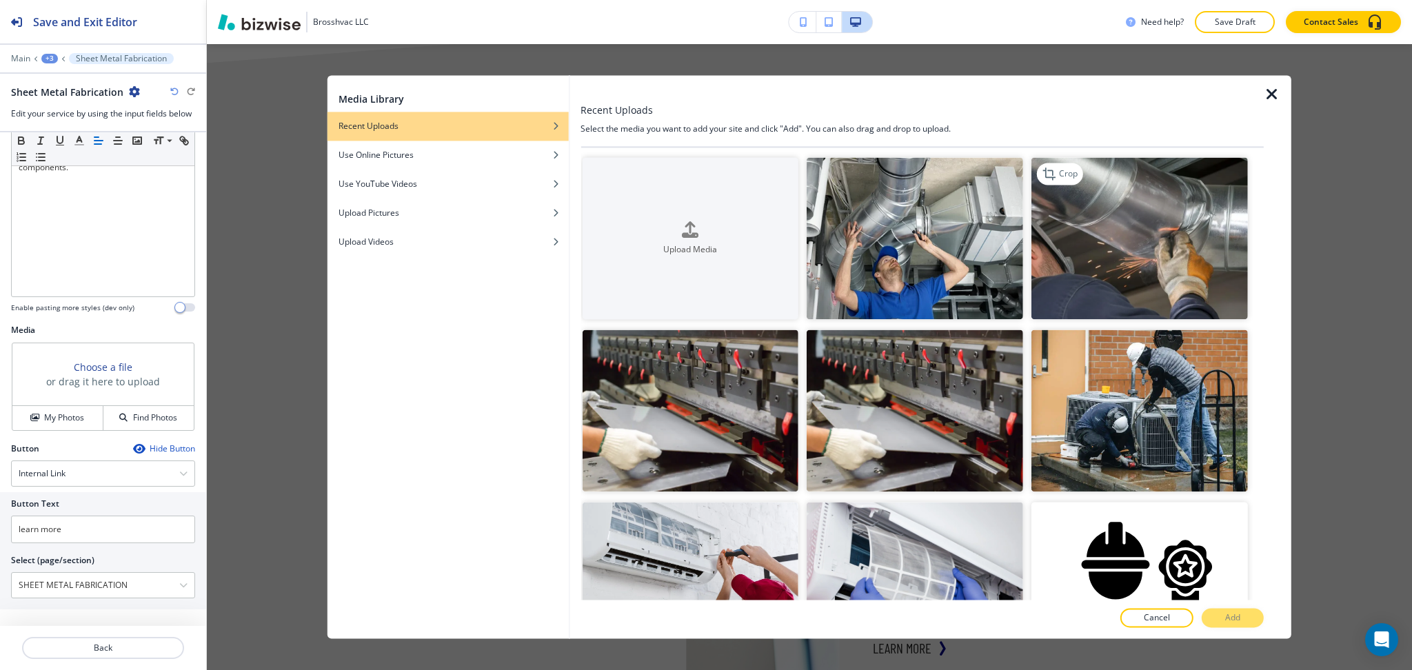
click at [1103, 283] on img "button" at bounding box center [1140, 238] width 217 height 162
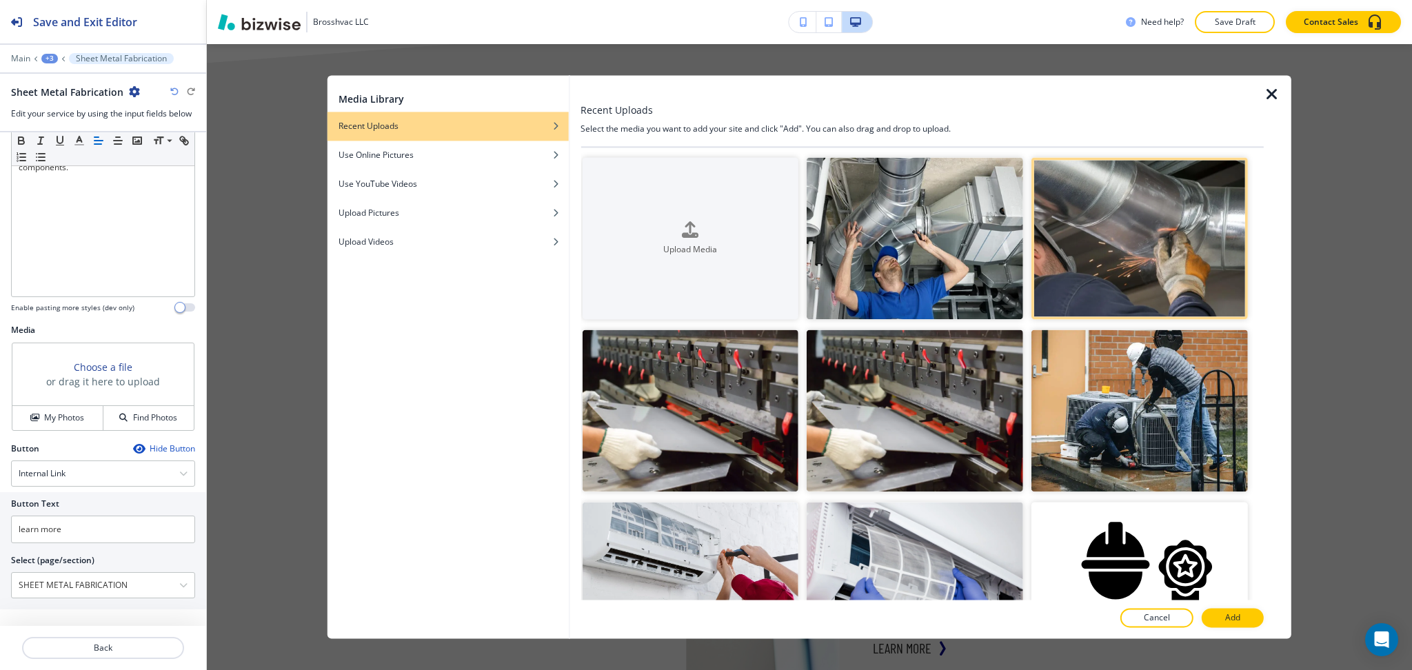
click at [1234, 622] on p "Add" at bounding box center [1232, 618] width 15 height 12
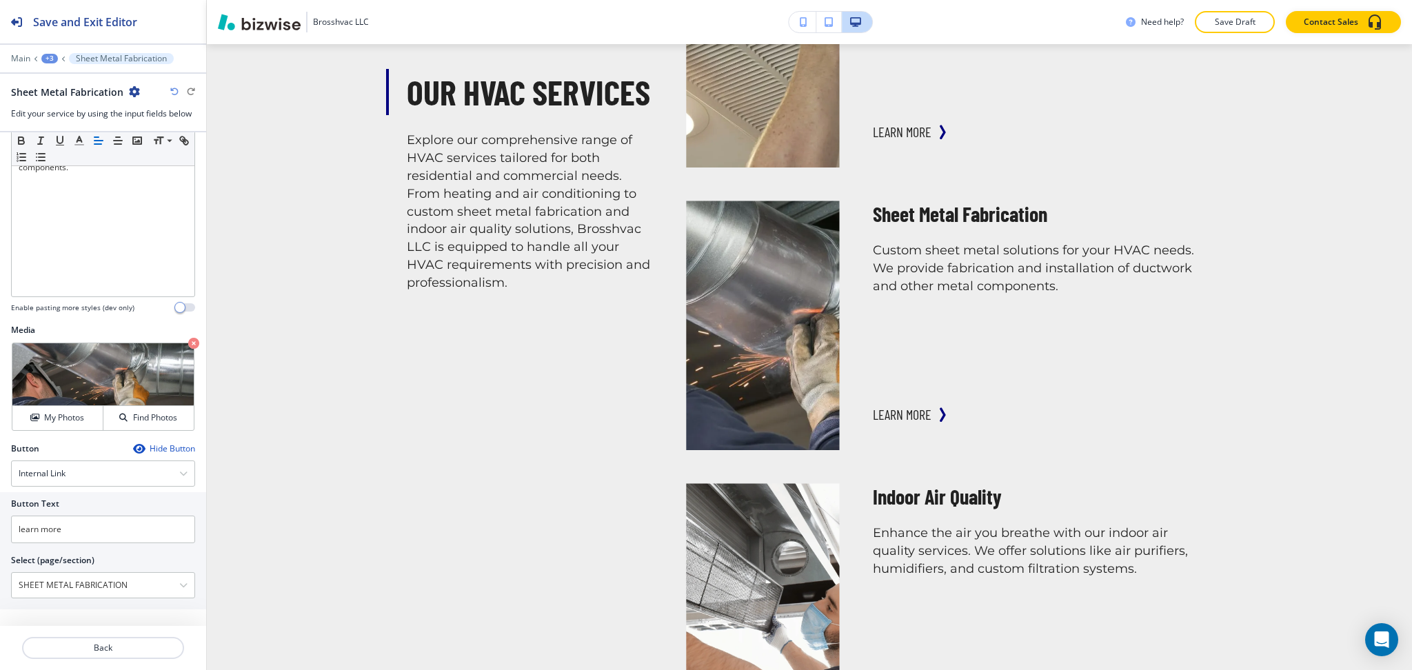
scroll to position [2192, 0]
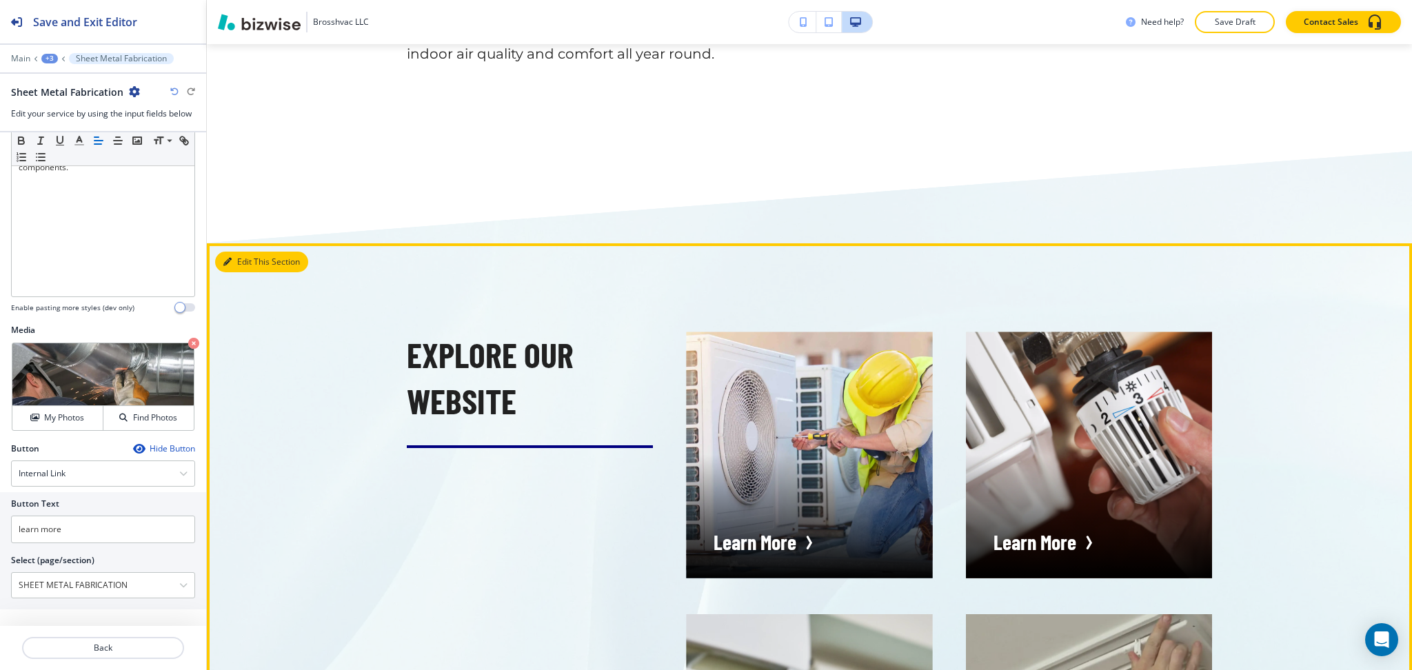
click at [237, 252] on button "Edit This Section" at bounding box center [261, 262] width 93 height 21
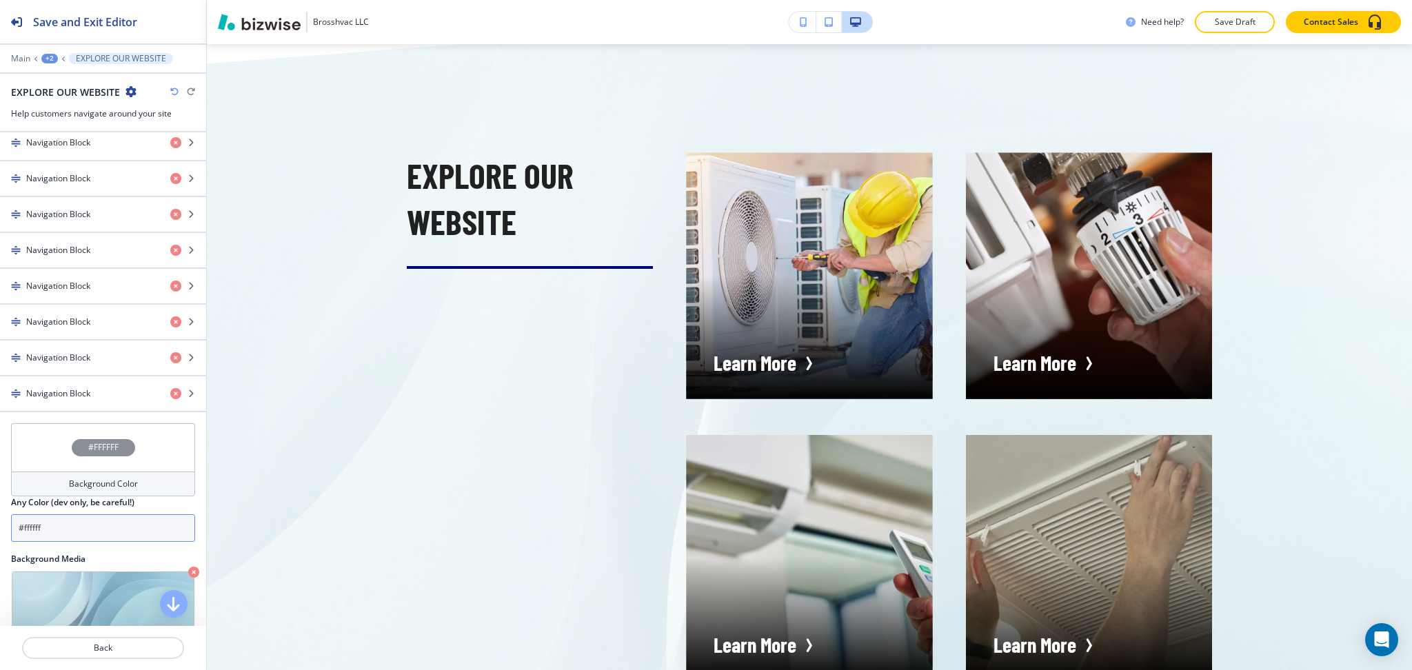
scroll to position [730, 0]
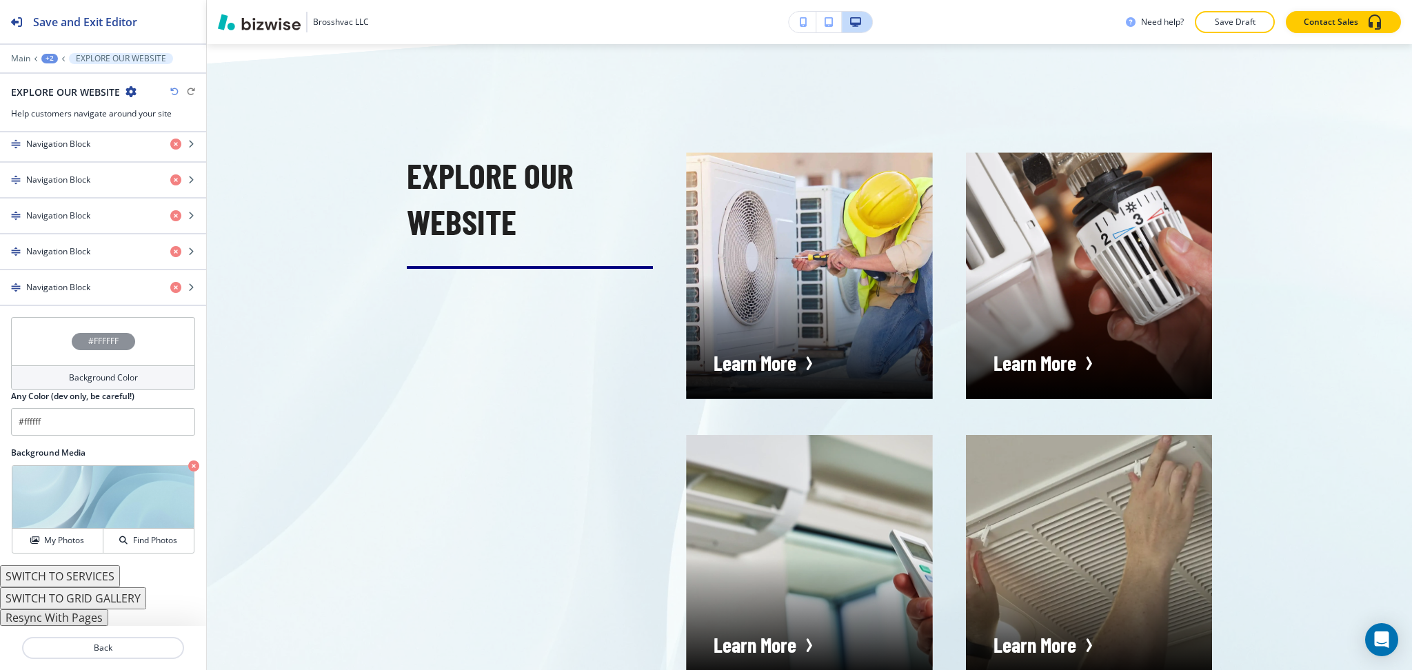
click at [74, 602] on button "SWITCH TO GRID GALLERY" at bounding box center [73, 599] width 146 height 22
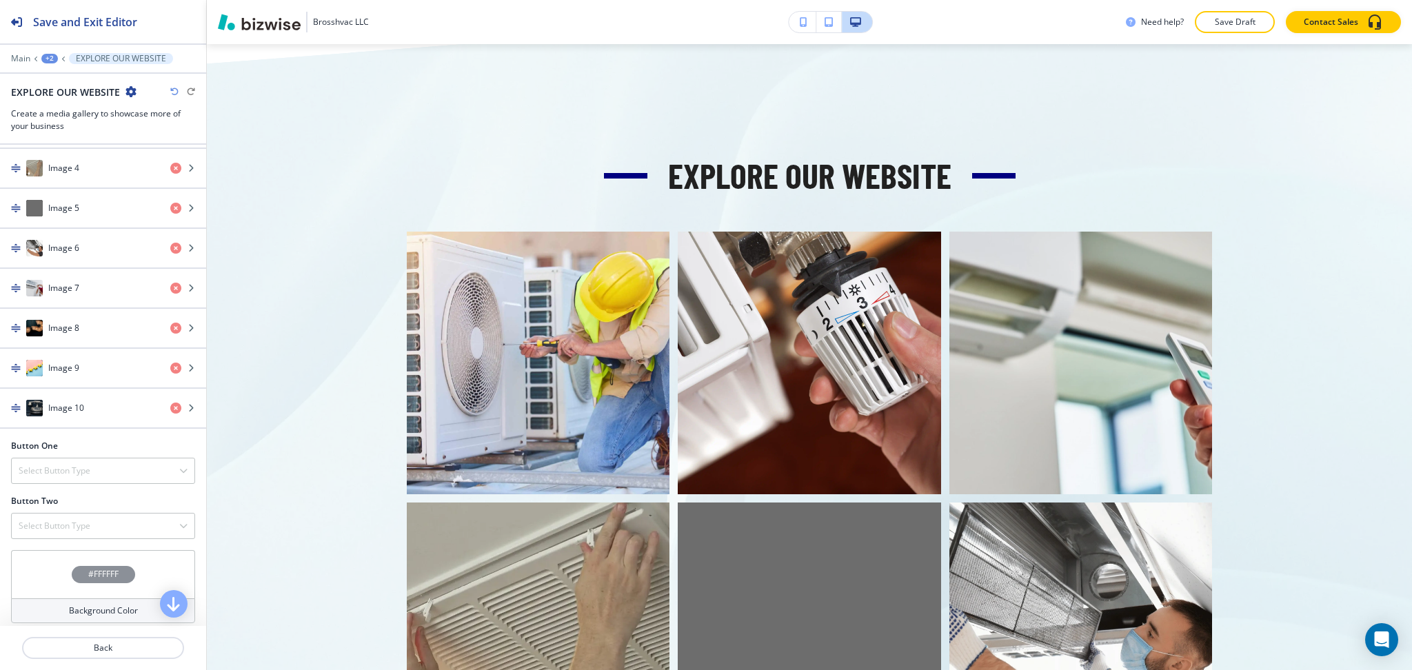
scroll to position [950, 0]
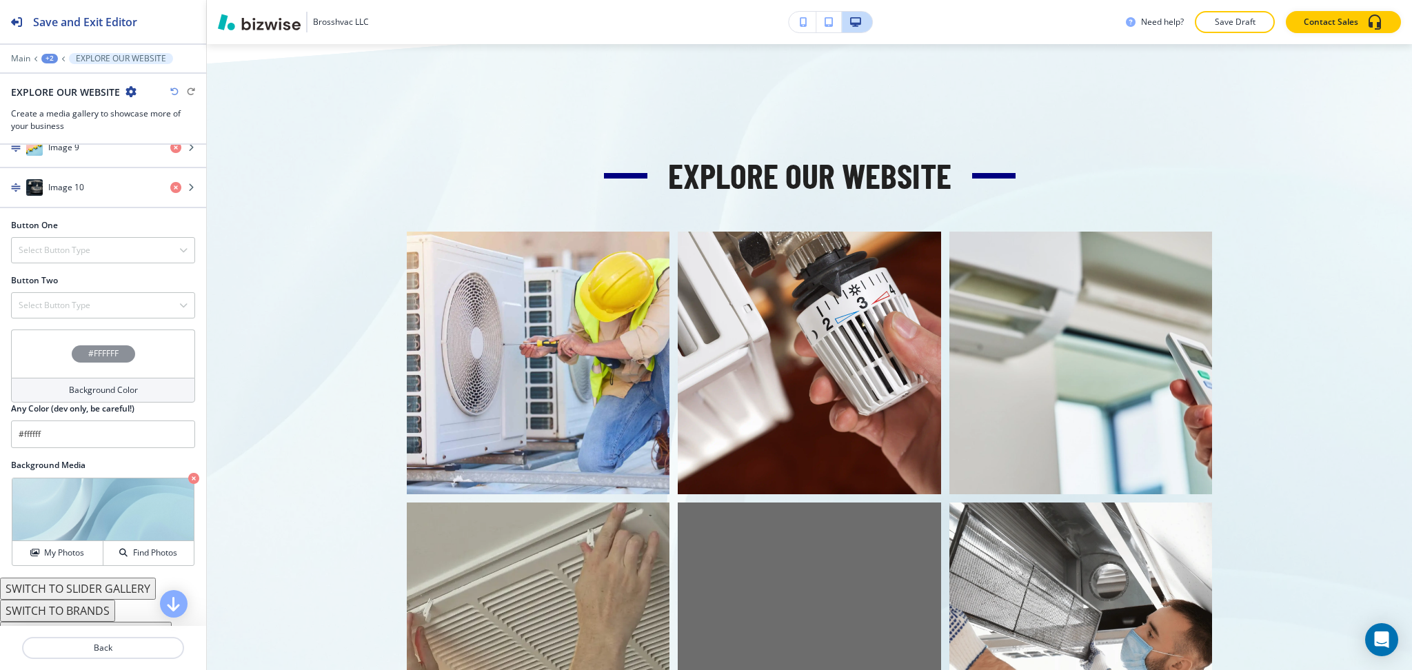
click at [172, 90] on icon "button" at bounding box center [174, 92] width 8 height 8
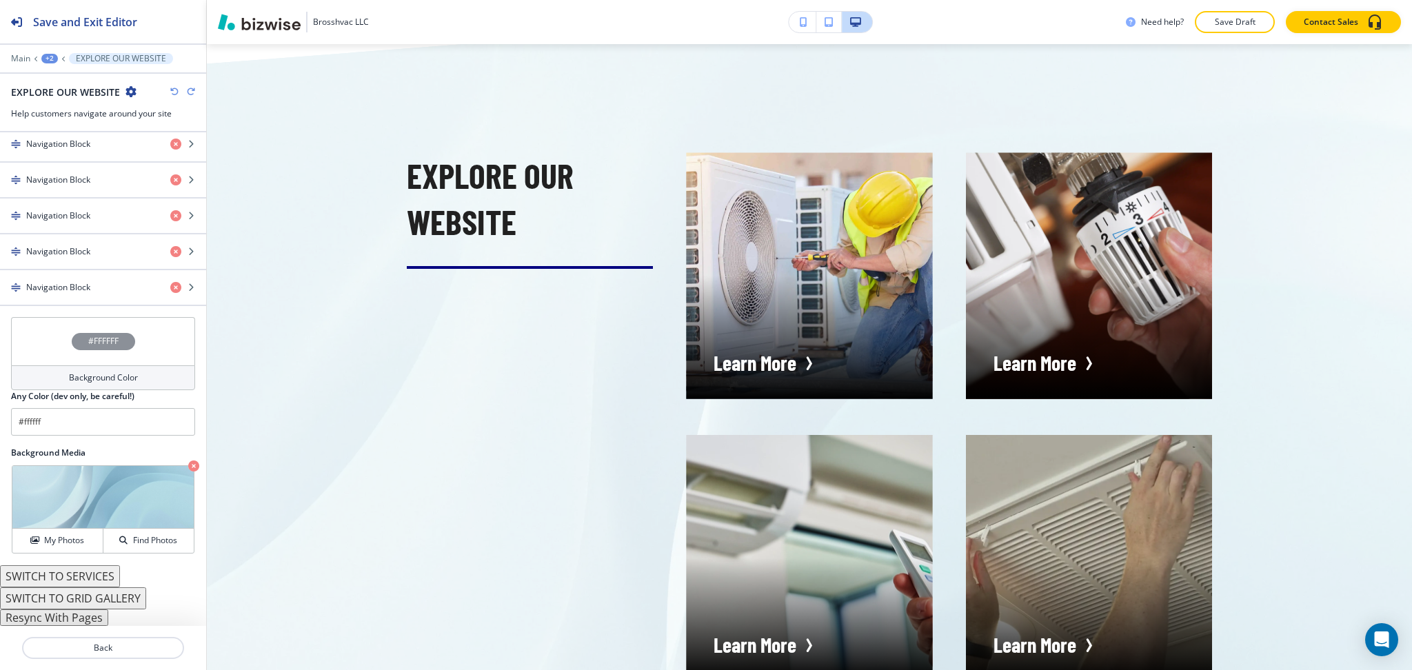
scroll to position [730, 0]
click at [79, 614] on button "Resync With Pages" at bounding box center [54, 618] width 108 height 17
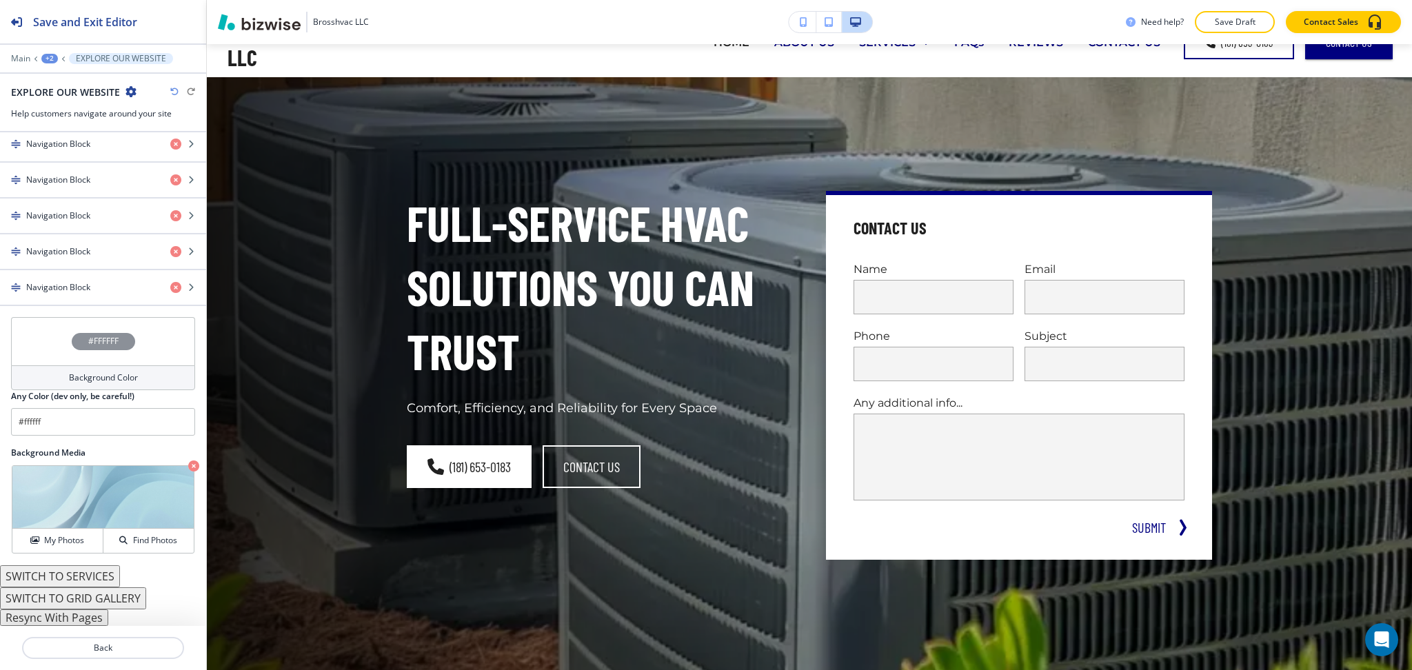
scroll to position [0, 0]
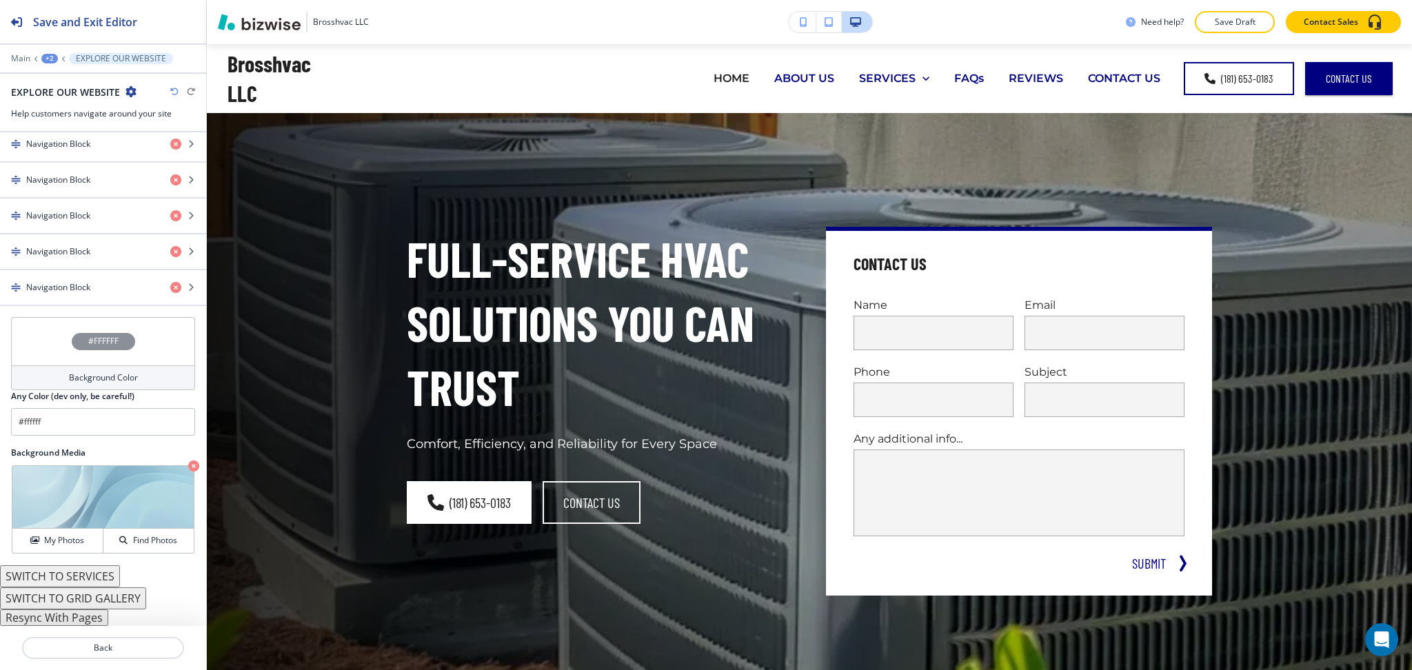
drag, startPoint x: 1239, startPoint y: 15, endPoint x: 1226, endPoint y: 10, distance: 14.0
click at [1239, 16] on p "Save Draft" at bounding box center [1235, 22] width 44 height 12
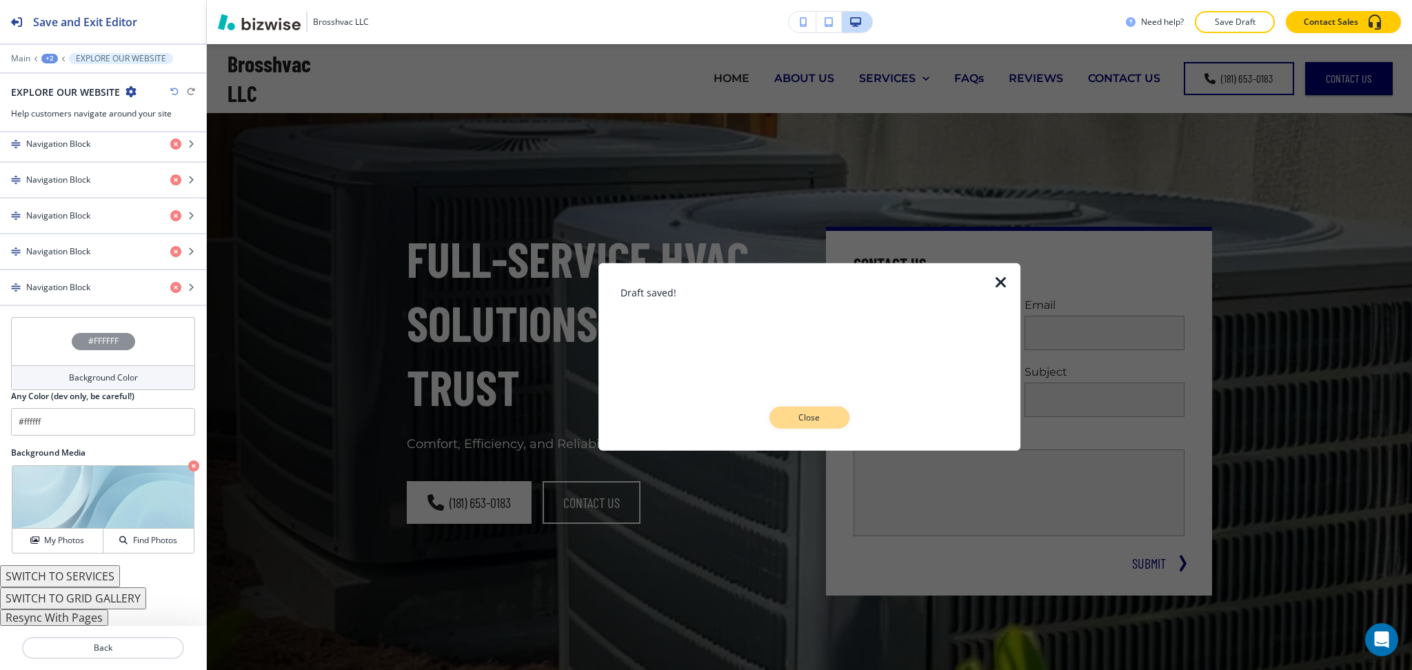
click at [826, 418] on p "Close" at bounding box center [810, 418] width 44 height 12
